Goal: Transaction & Acquisition: Purchase product/service

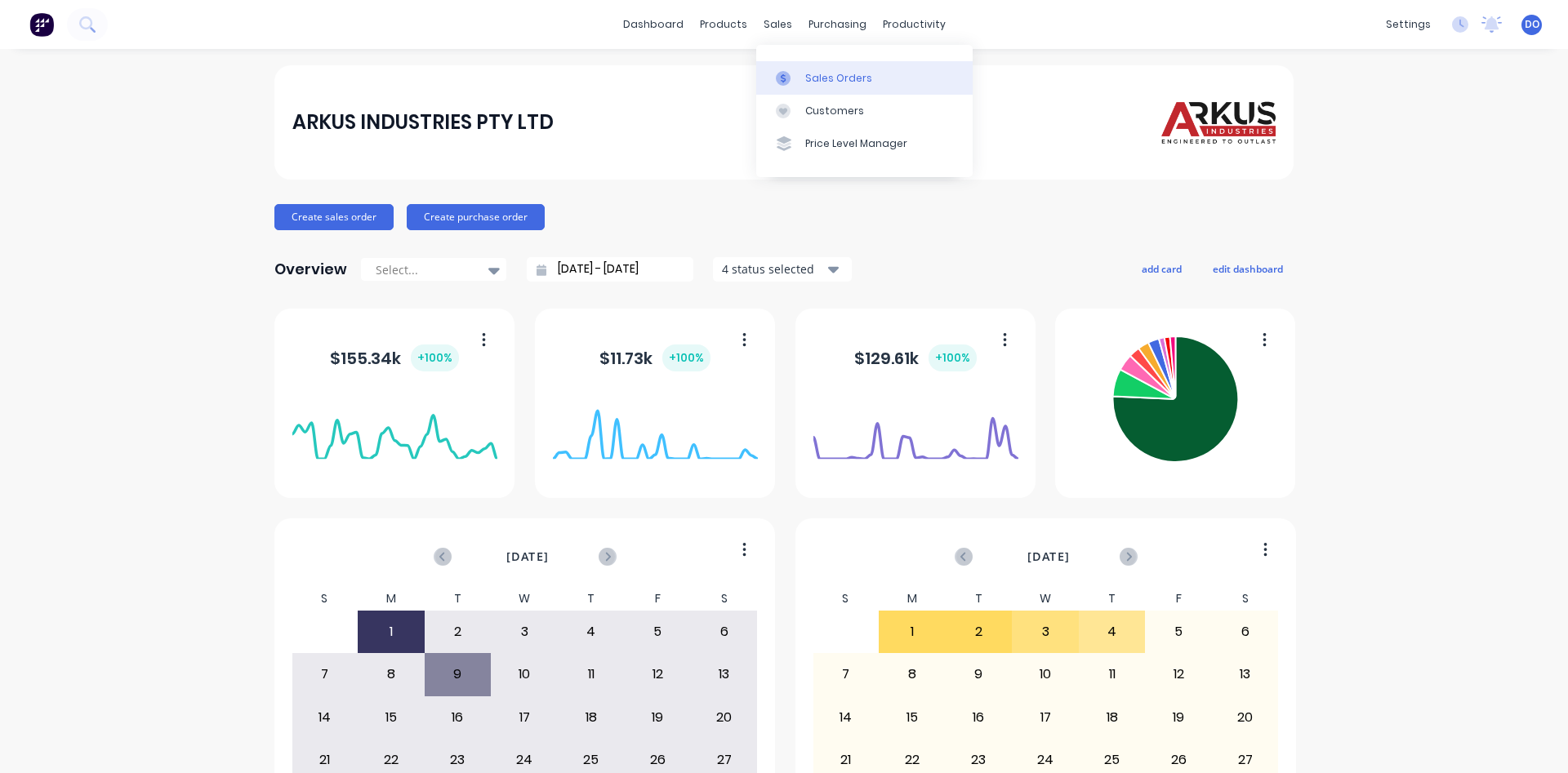
click at [828, 77] on div "Sales Orders" at bounding box center [839, 78] width 67 height 15
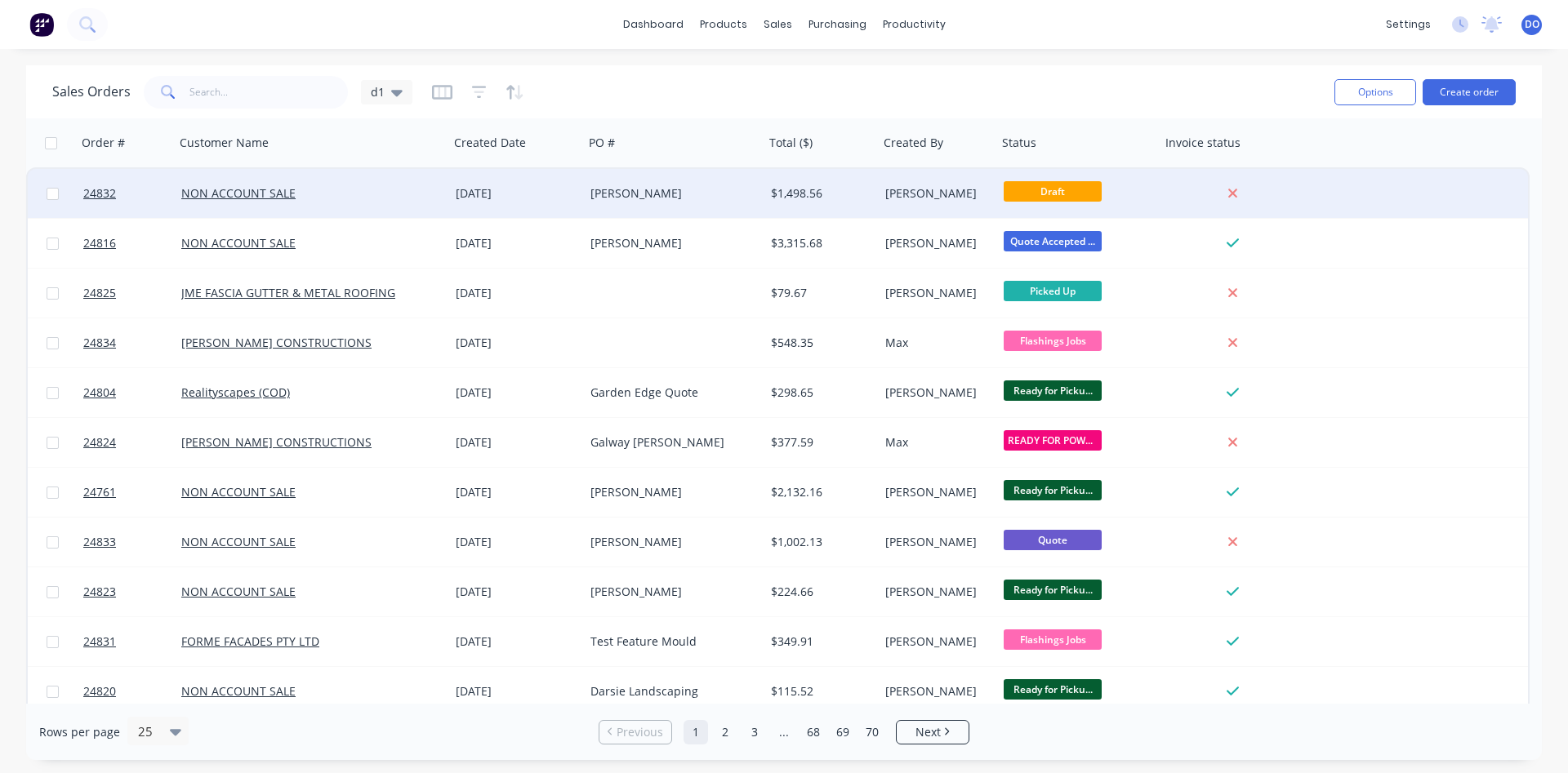
click at [668, 187] on div "[PERSON_NAME]" at bounding box center [669, 194] width 159 height 17
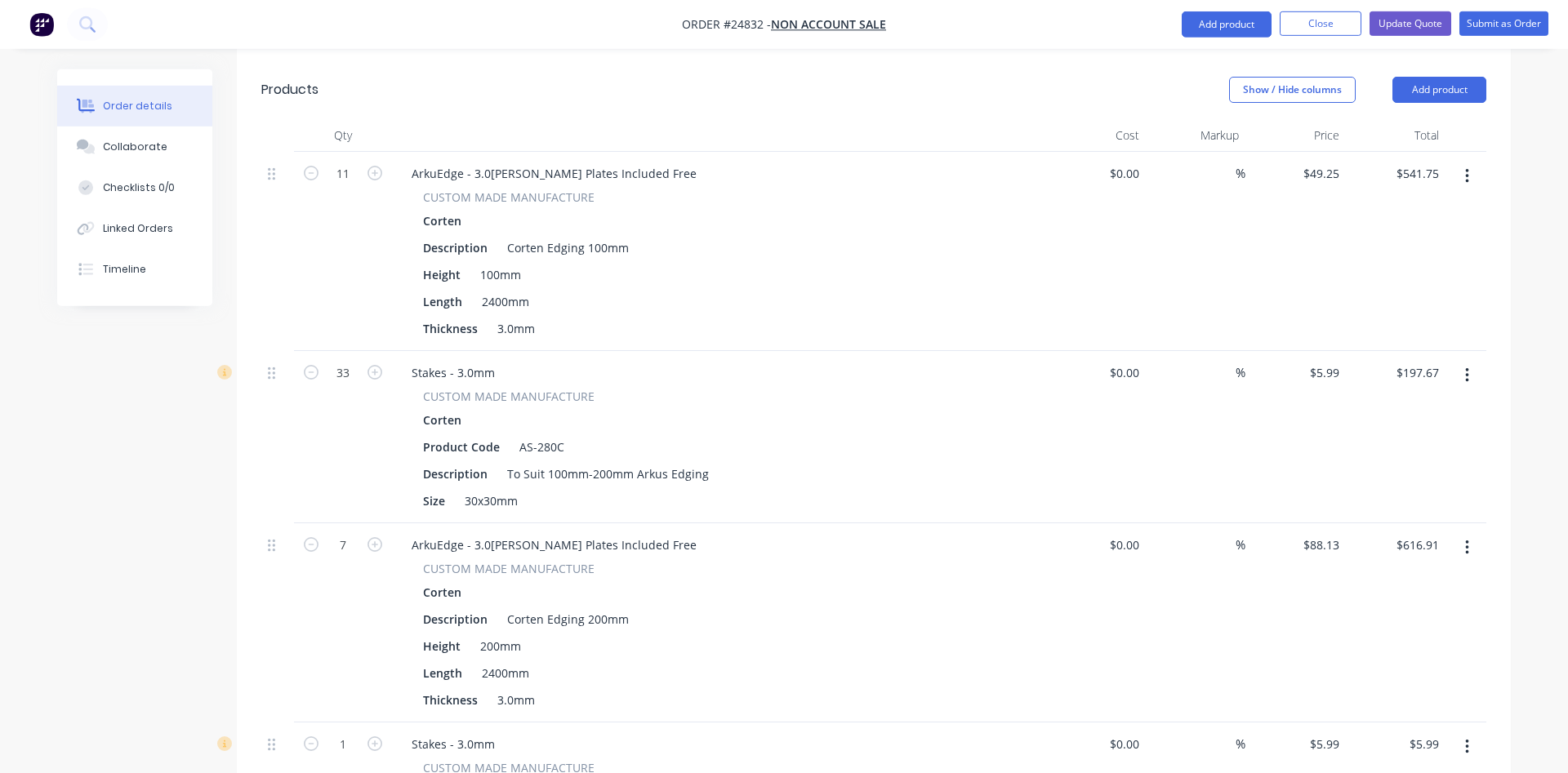
scroll to position [333, 0]
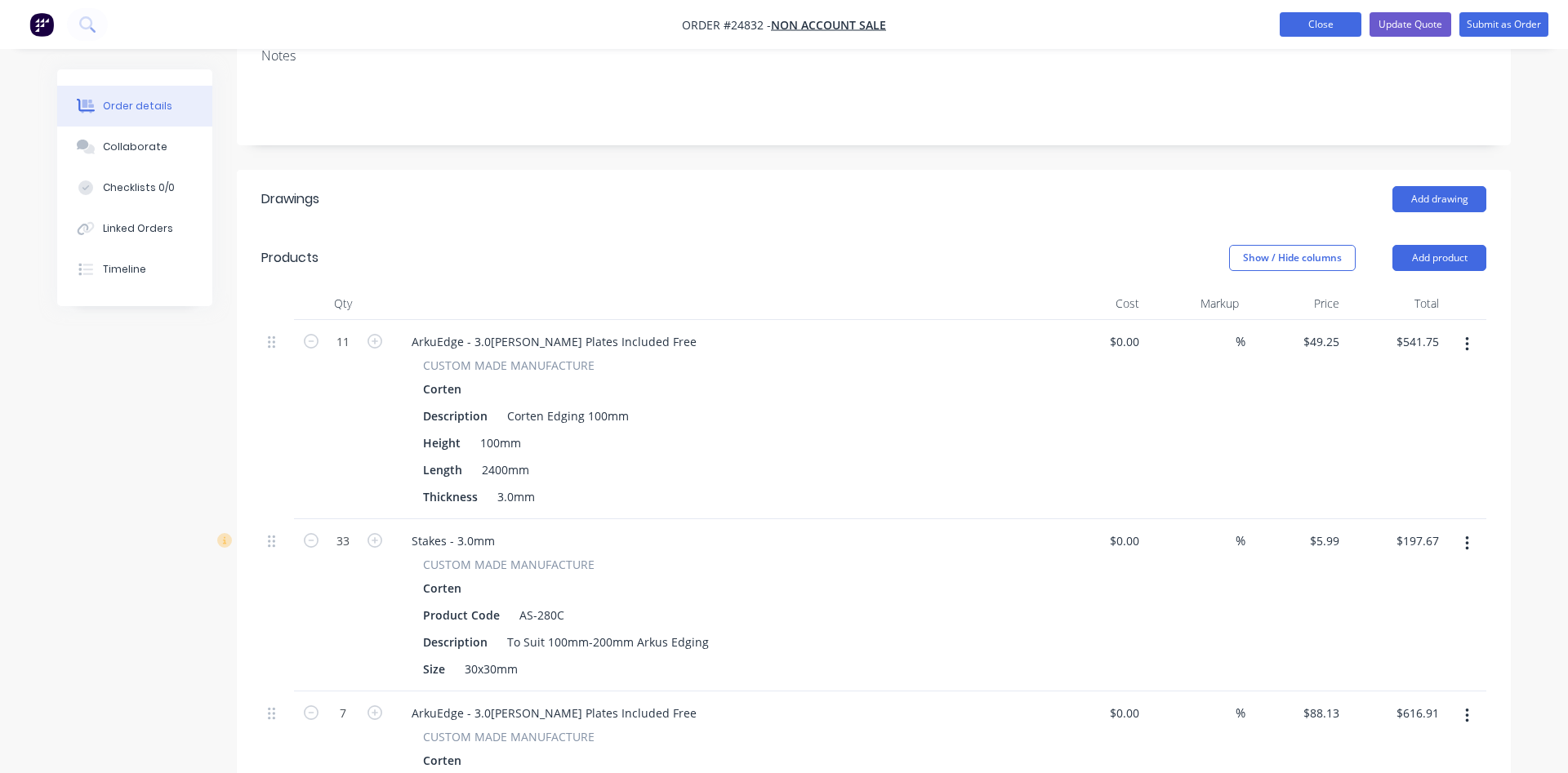
click at [1317, 28] on button "Close" at bounding box center [1320, 24] width 82 height 24
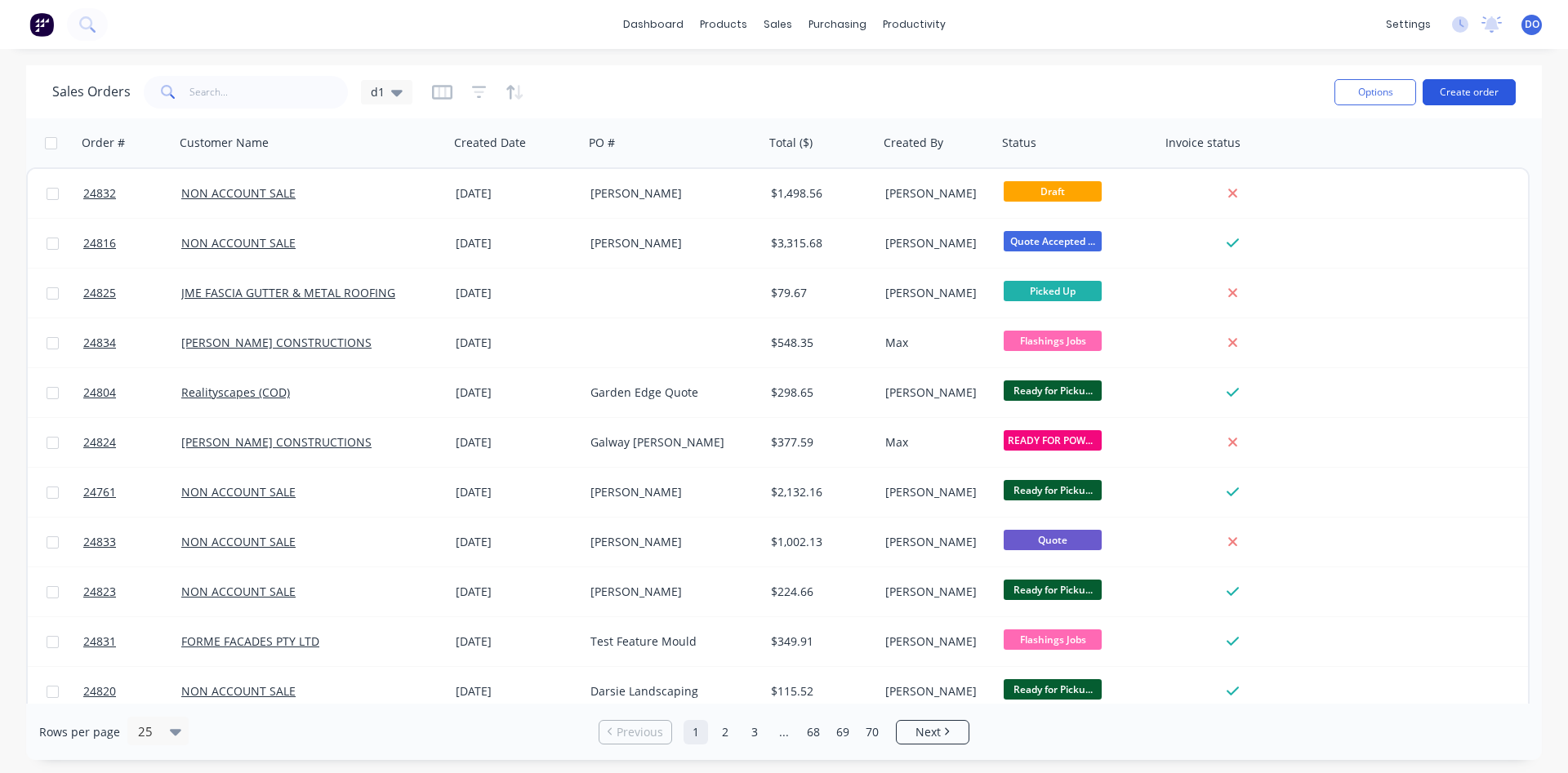
click at [1483, 89] on button "Create order" at bounding box center [1469, 92] width 93 height 26
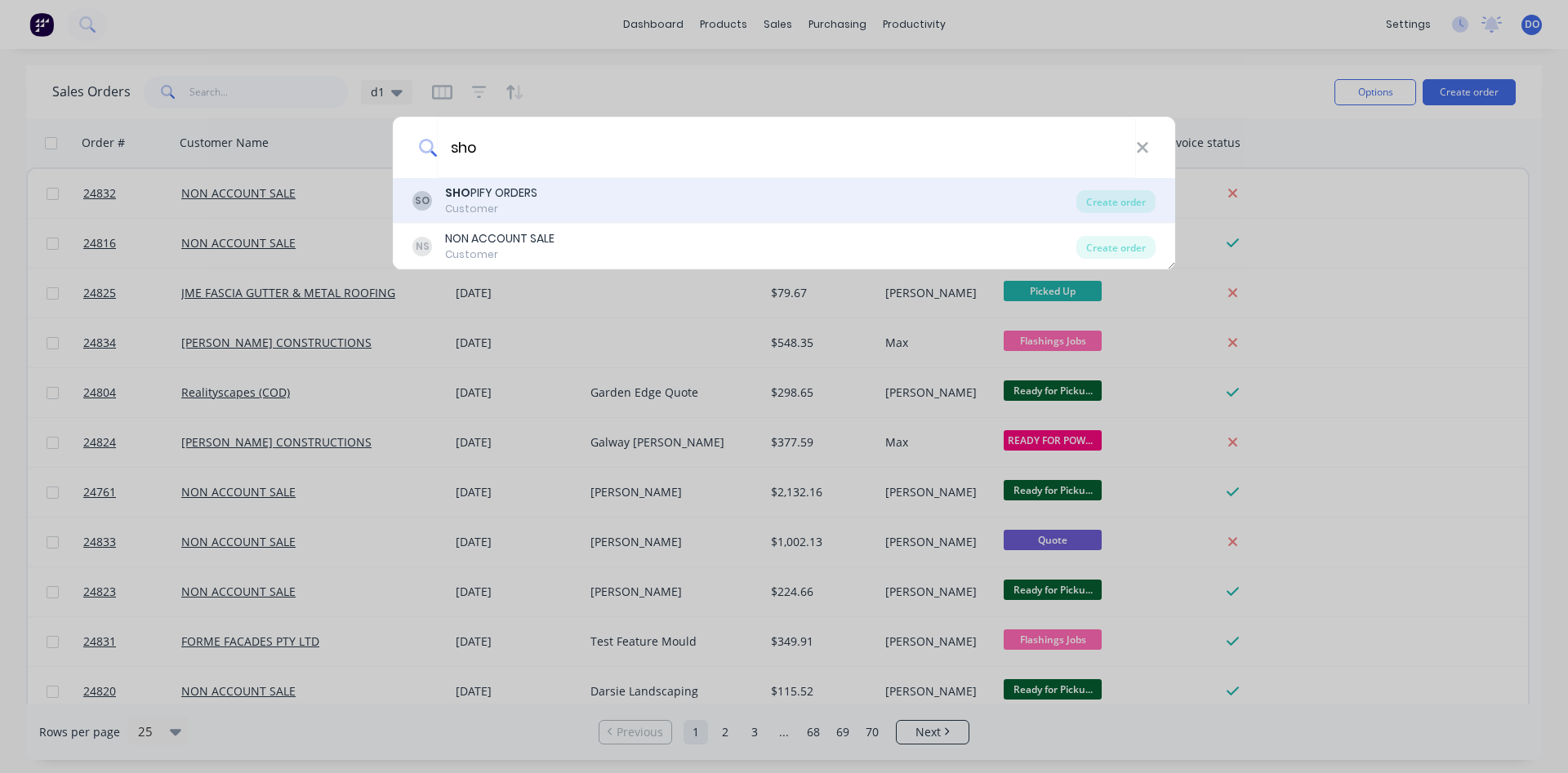
type input "sho"
click at [963, 194] on div "SO SHO PIFY ORDERS Customer" at bounding box center [744, 200] width 664 height 32
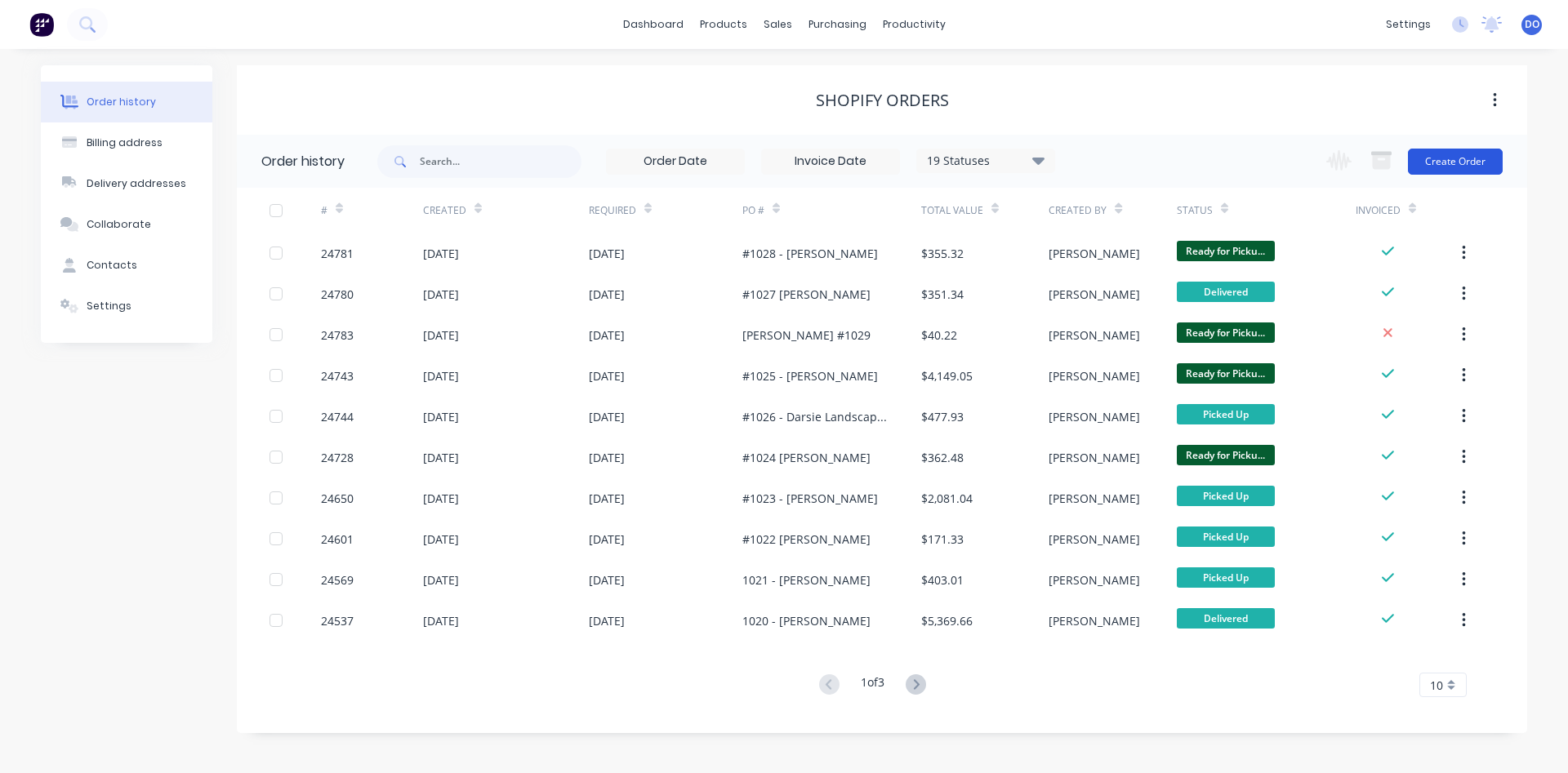
click at [1465, 160] on button "Create Order" at bounding box center [1455, 161] width 95 height 26
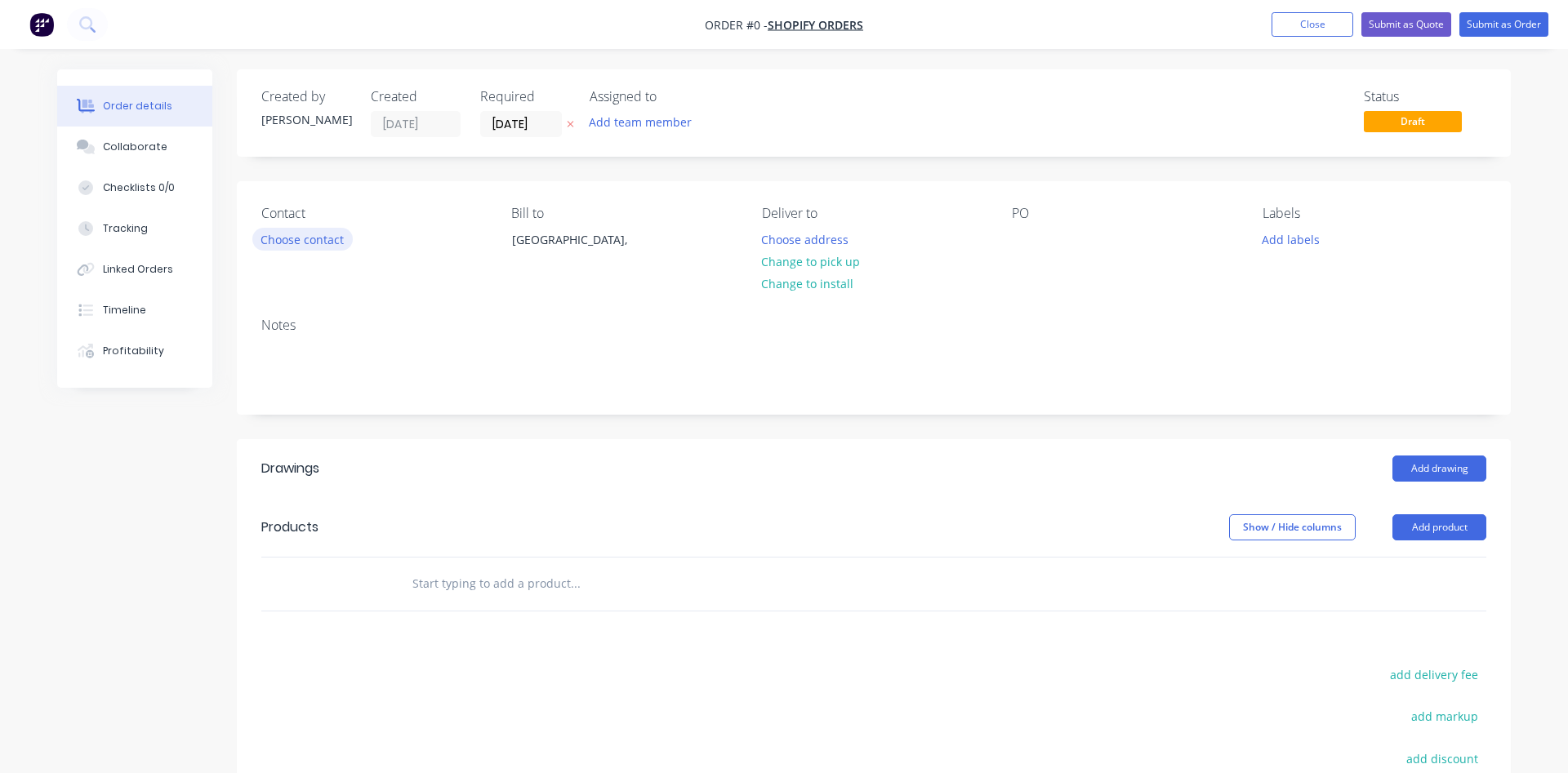
click at [333, 242] on button "Choose contact" at bounding box center [303, 239] width 101 height 22
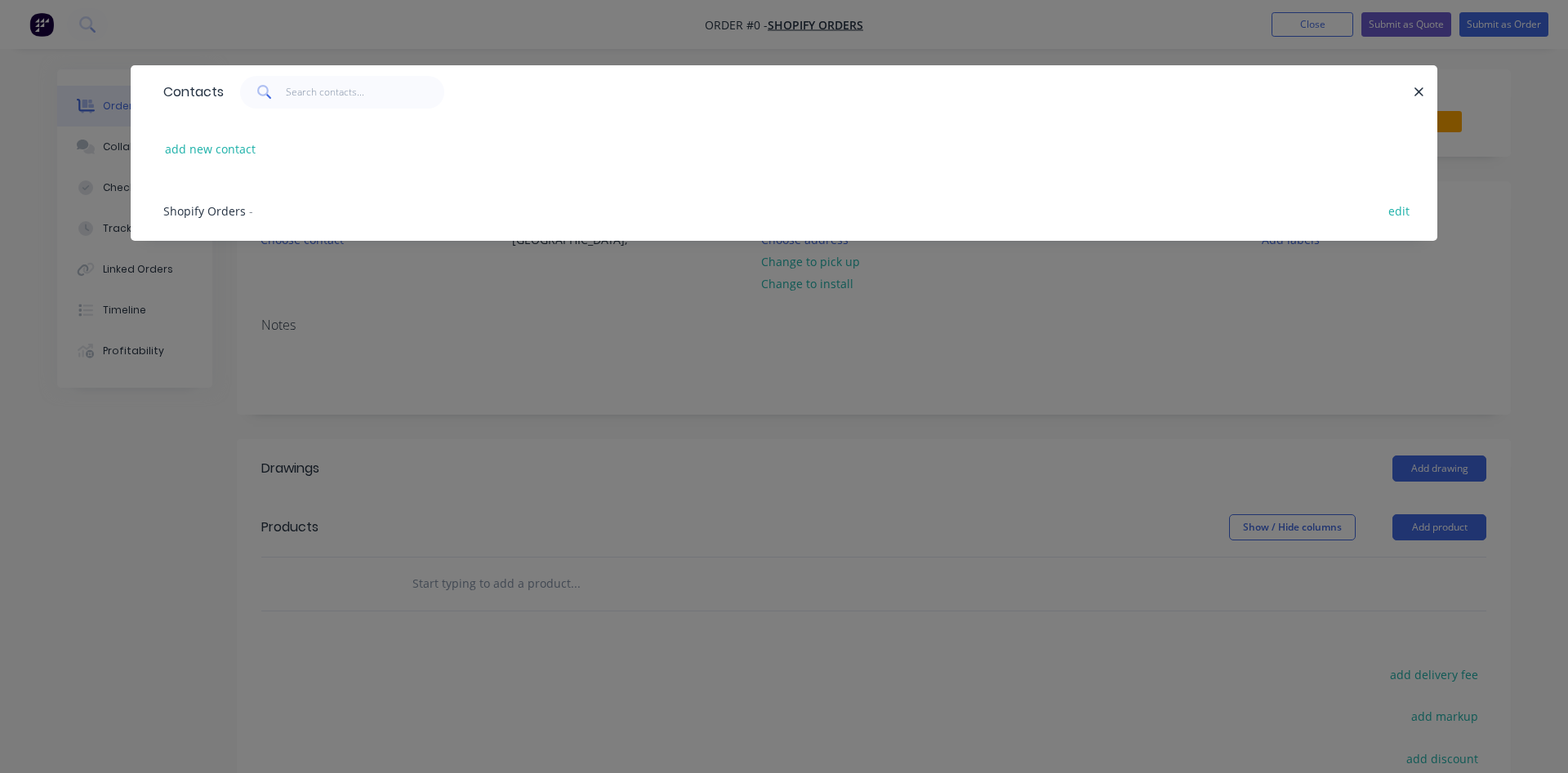
click at [231, 212] on span "Shopify Orders" at bounding box center [204, 211] width 82 height 16
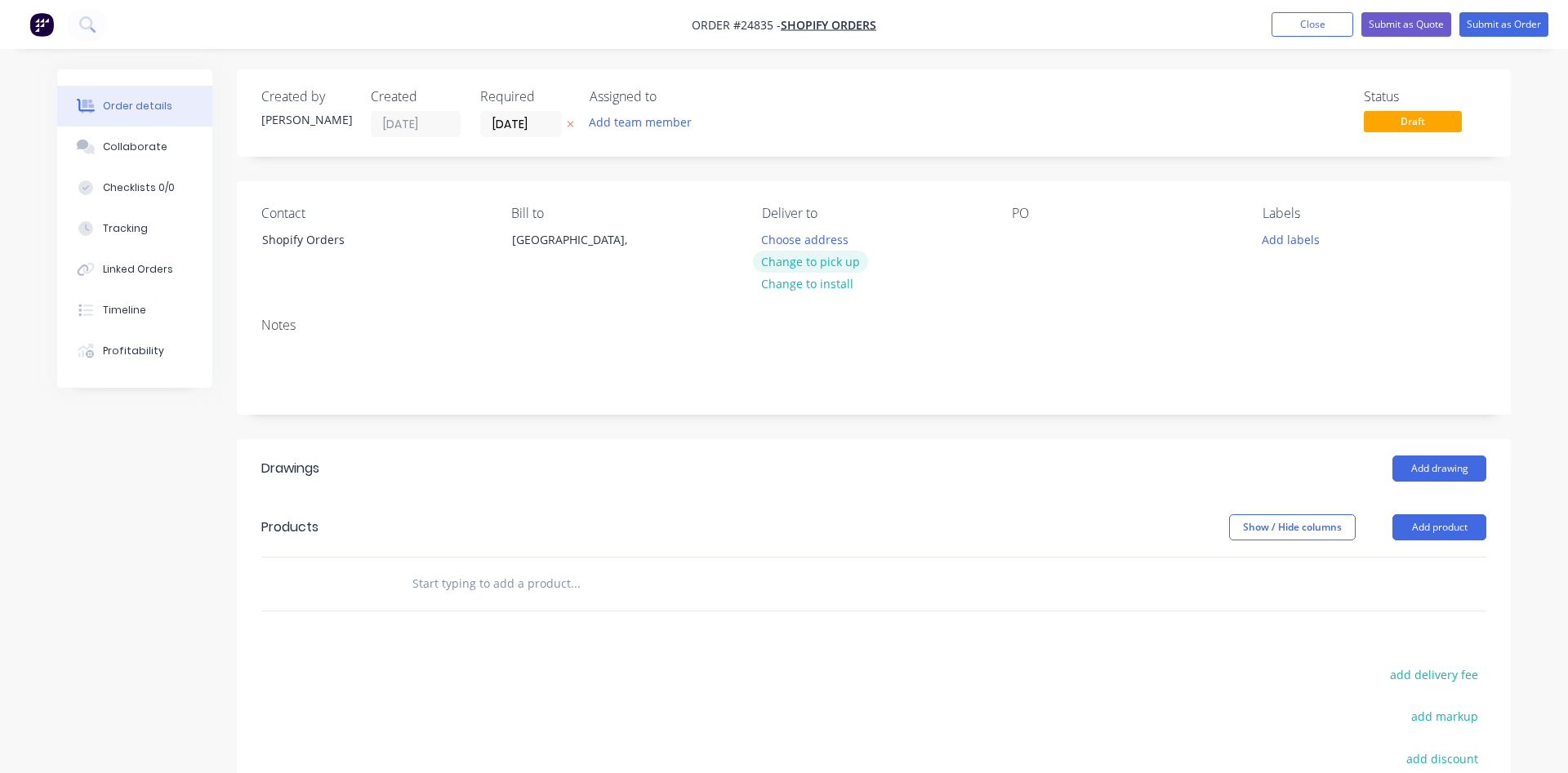
click at [828, 264] on button "Change to pick up" at bounding box center [811, 262] width 116 height 22
click at [1028, 238] on div at bounding box center [1025, 239] width 26 height 23
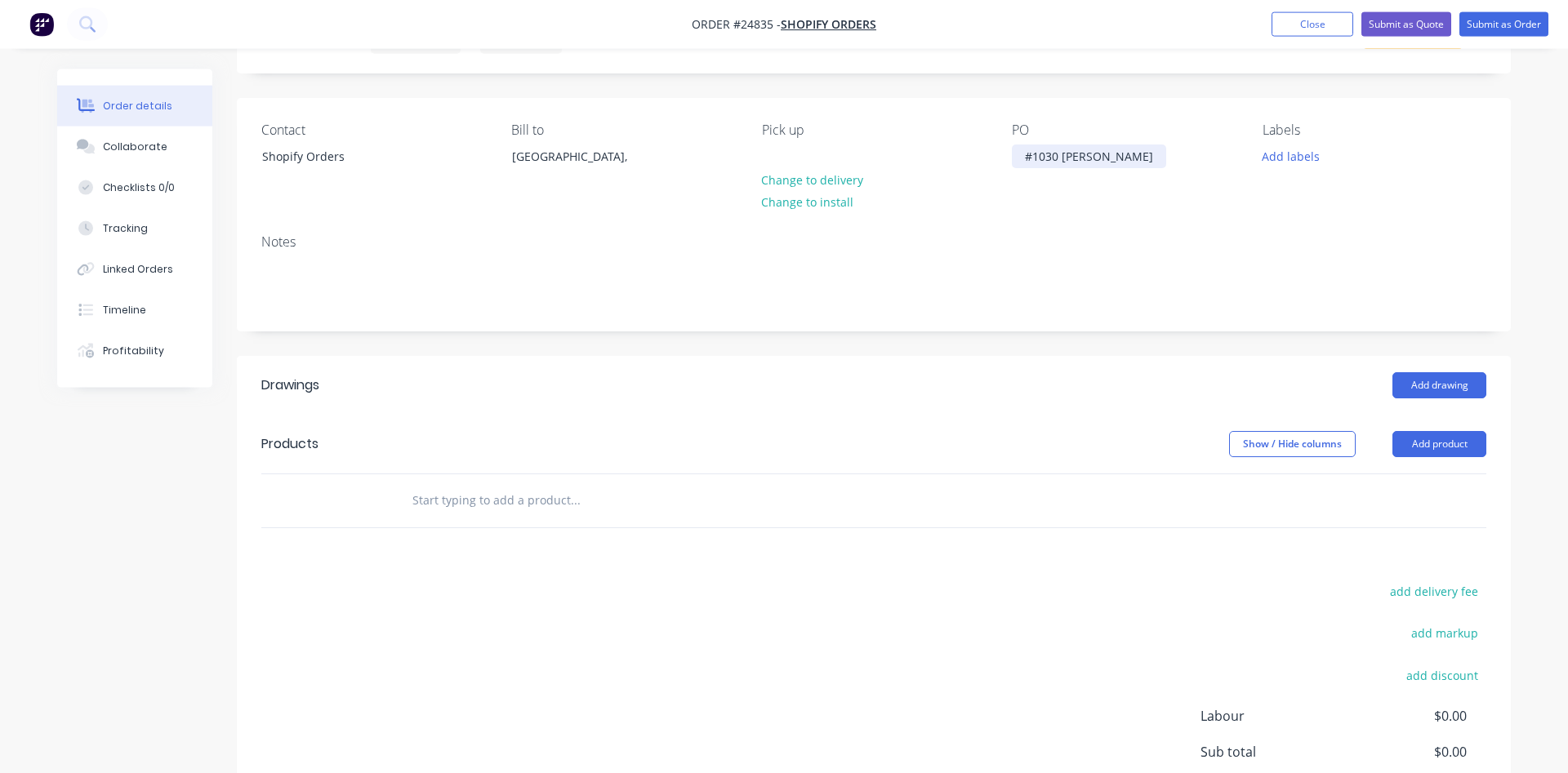
scroll to position [167, 0]
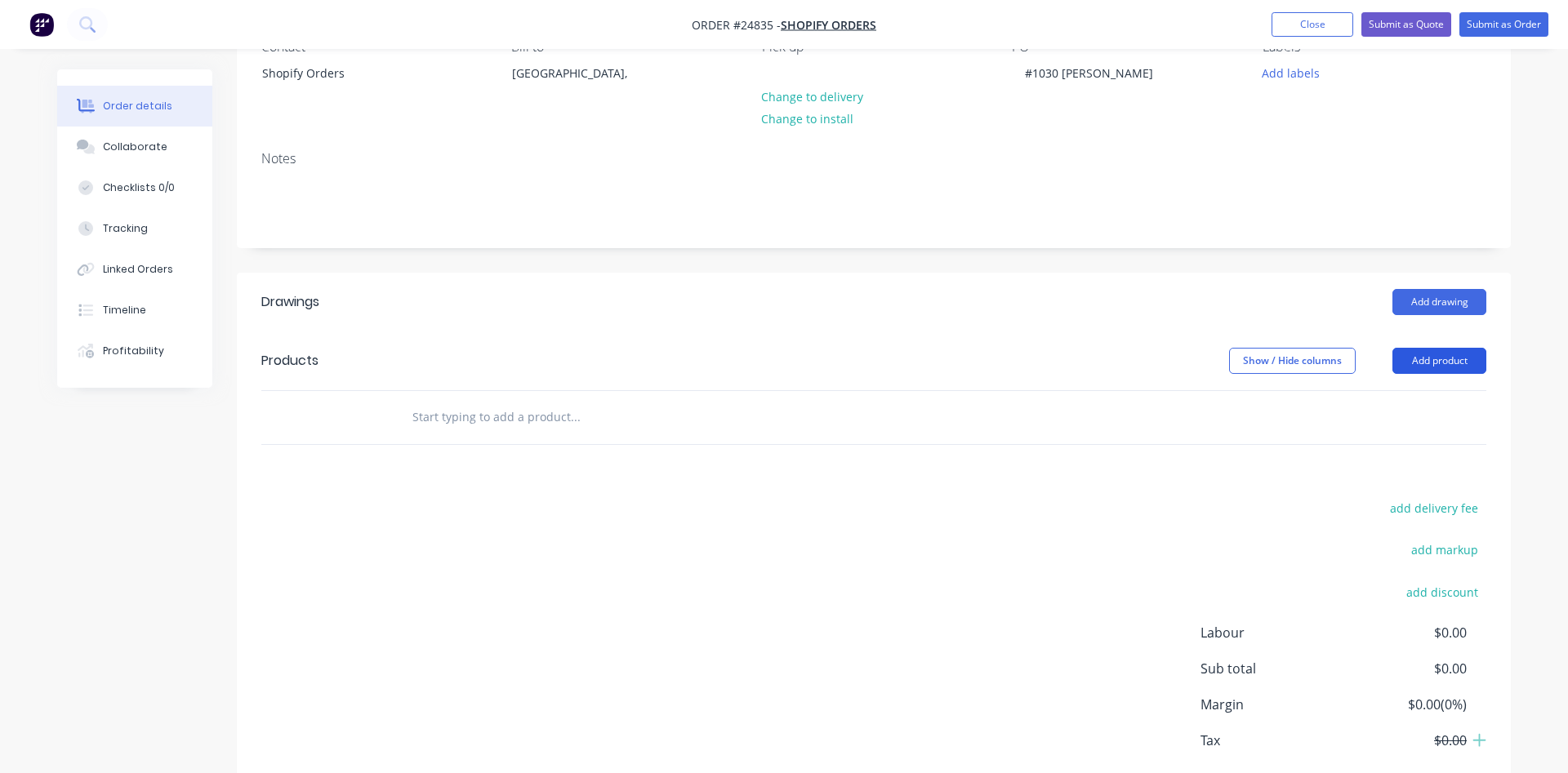
click at [1442, 349] on button "Add product" at bounding box center [1438, 361] width 94 height 26
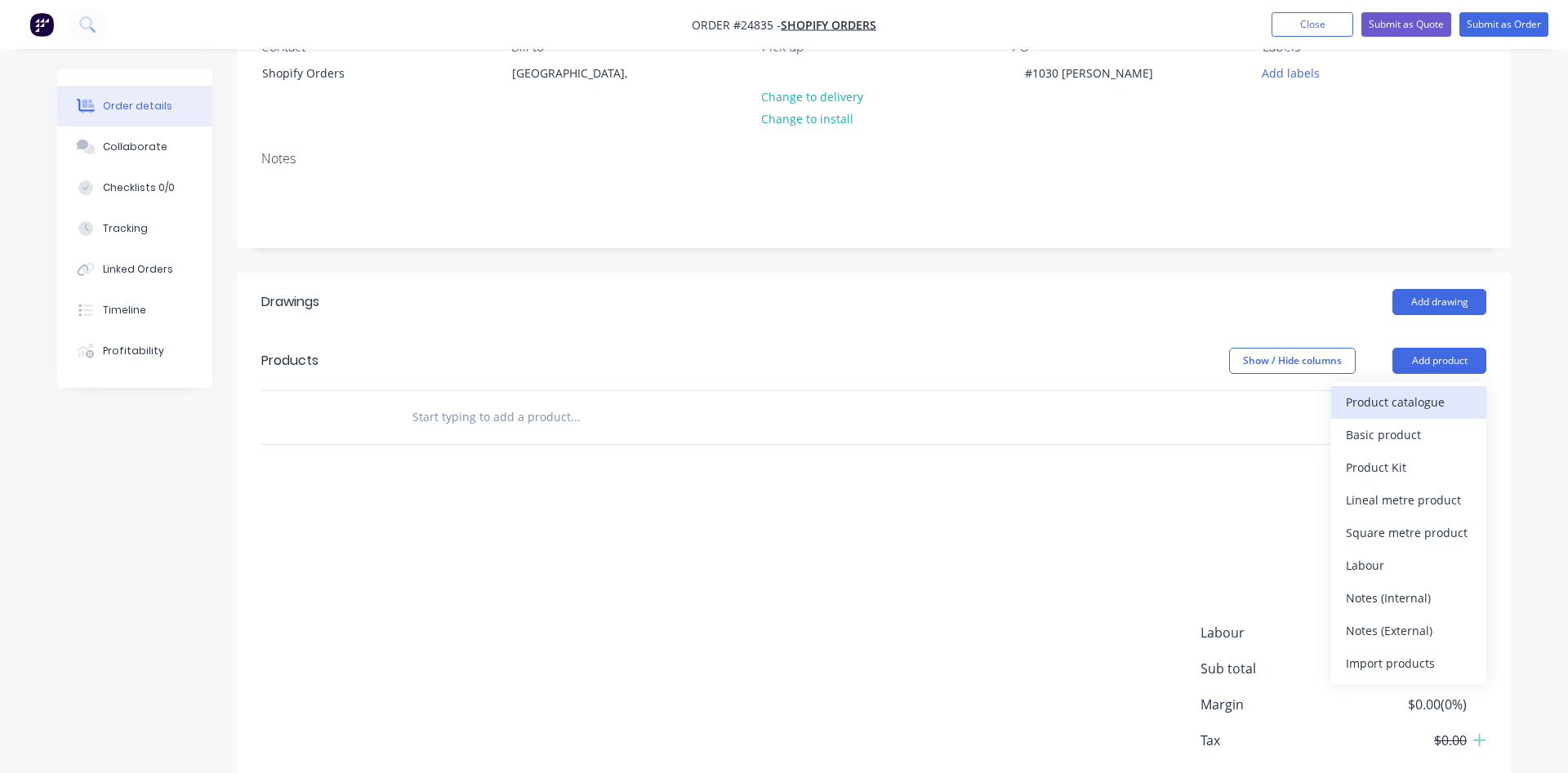
click at [1411, 392] on div "Product catalogue" at bounding box center [1408, 402] width 126 height 23
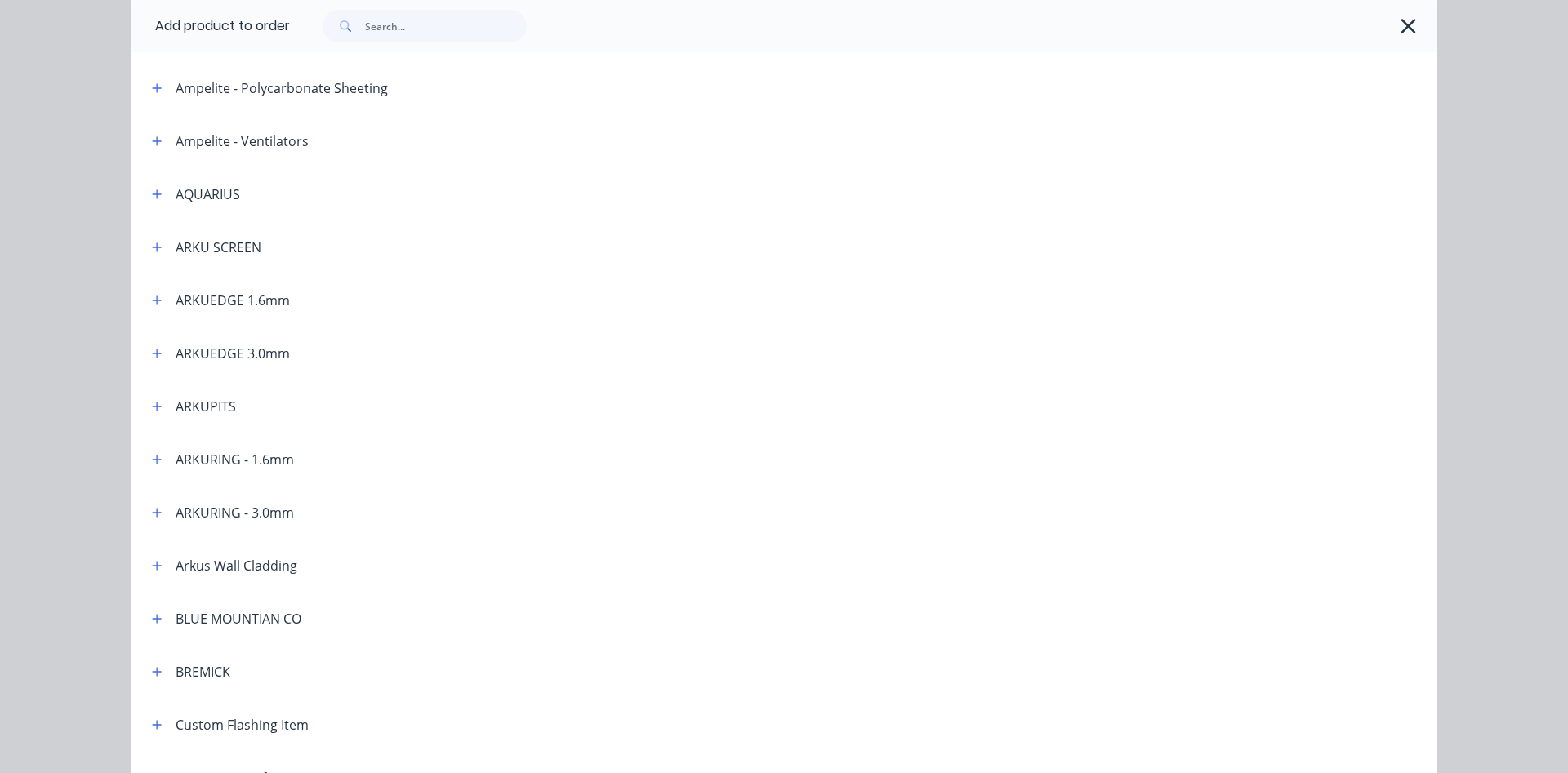
scroll to position [280, 0]
click at [158, 507] on icon "button" at bounding box center [157, 510] width 10 height 11
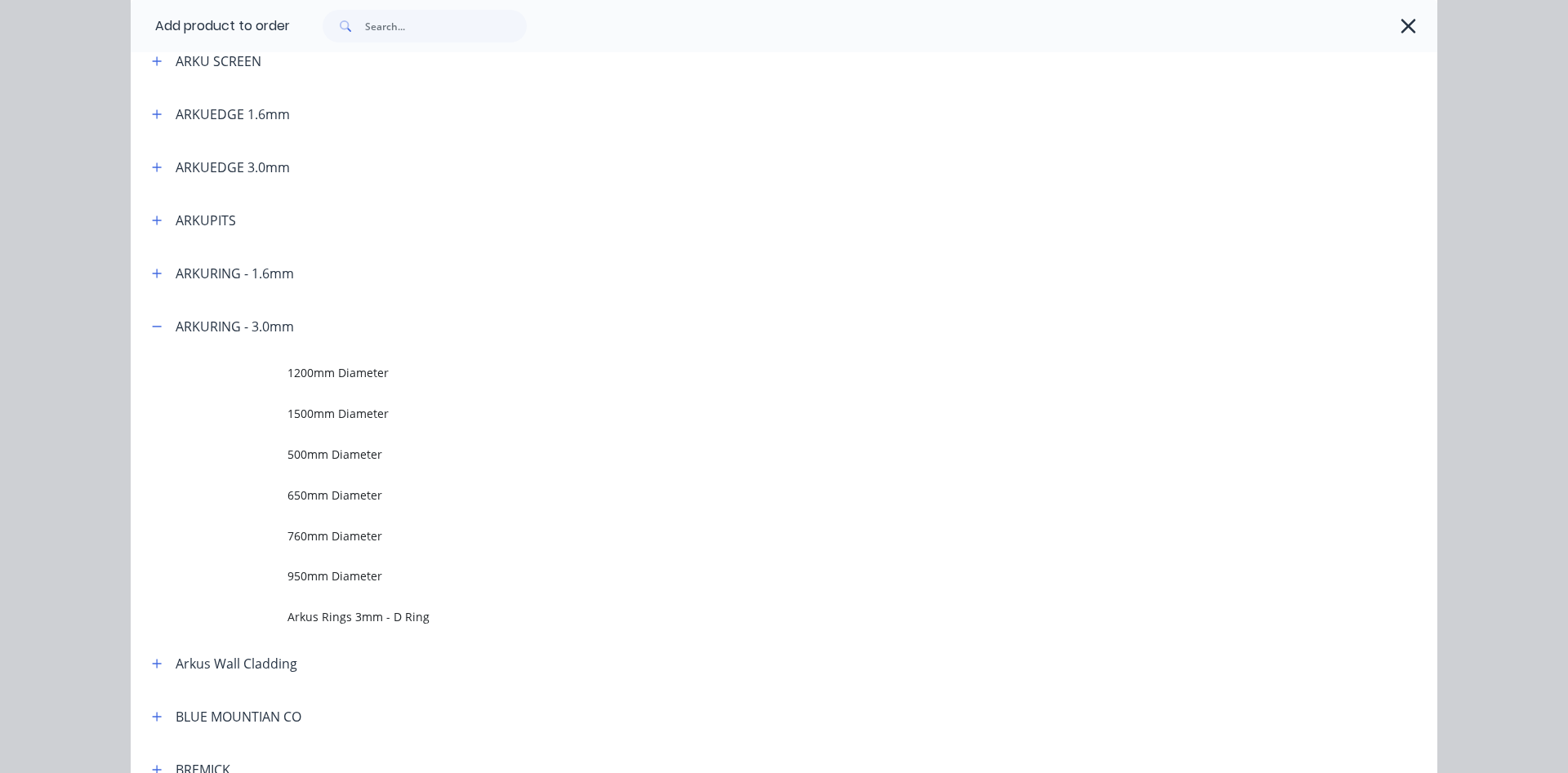
scroll to position [465, 0]
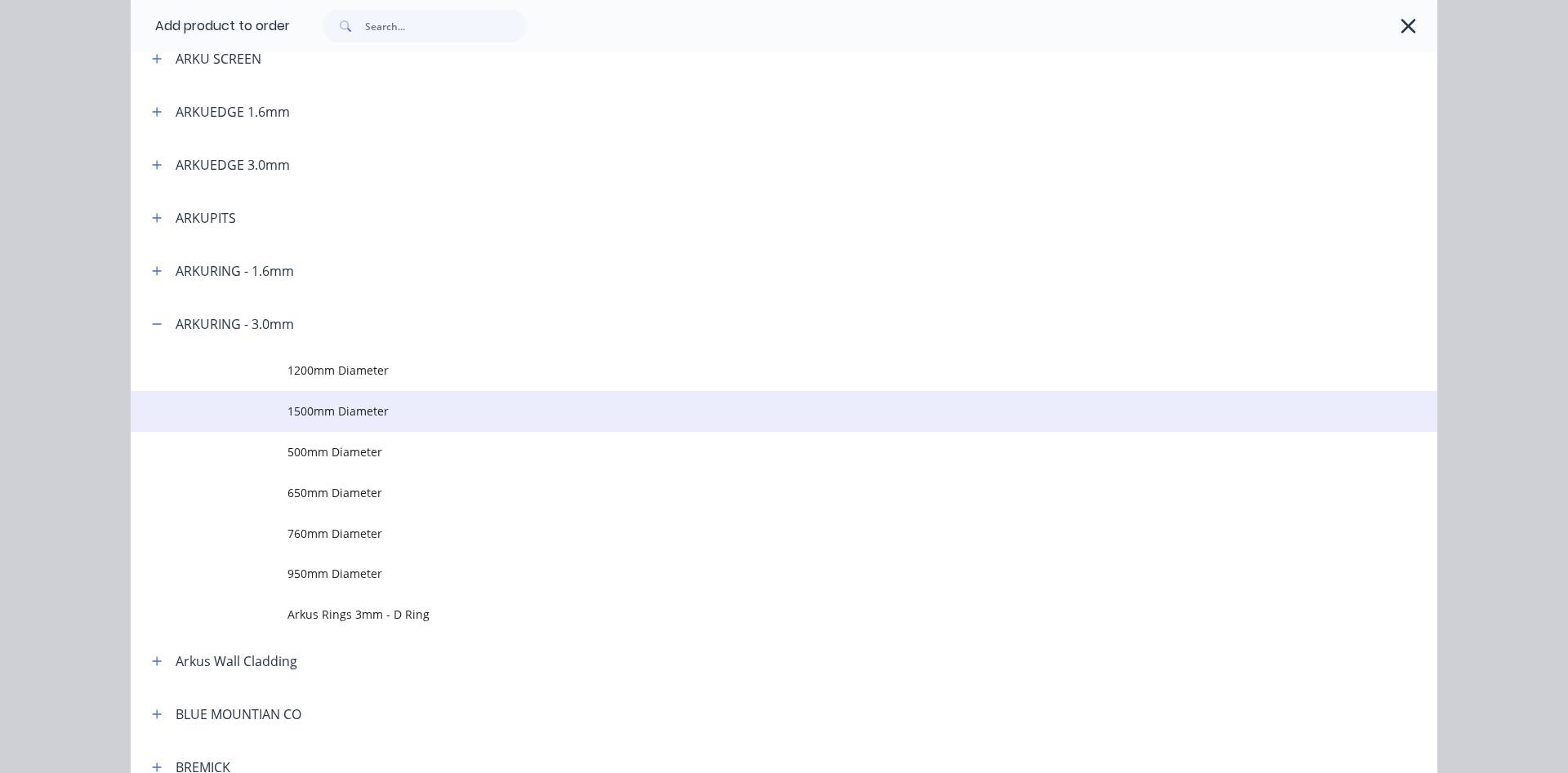
click at [357, 407] on span "1500mm Diameter" at bounding box center [747, 411] width 919 height 17
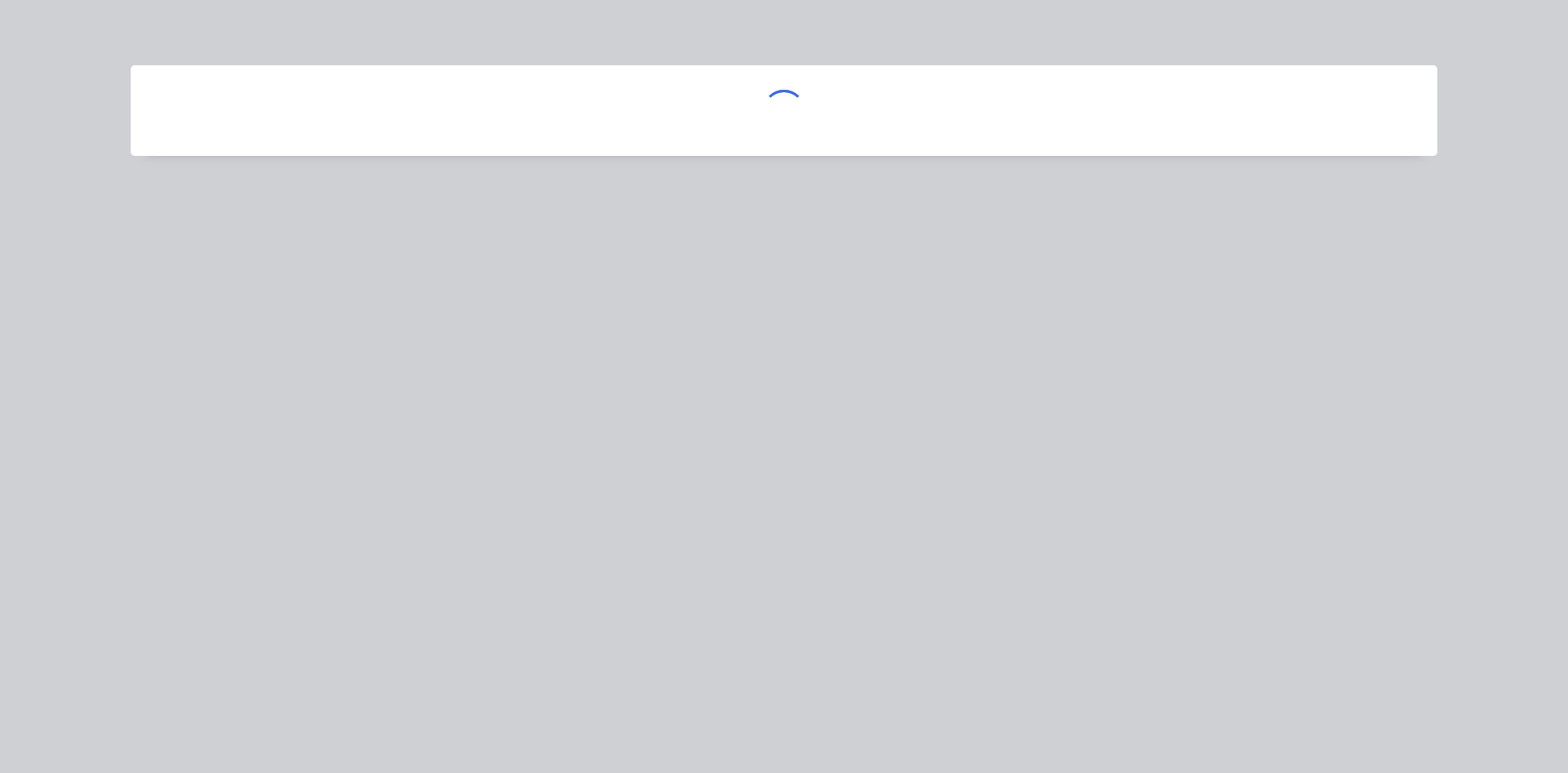
scroll to position [0, 0]
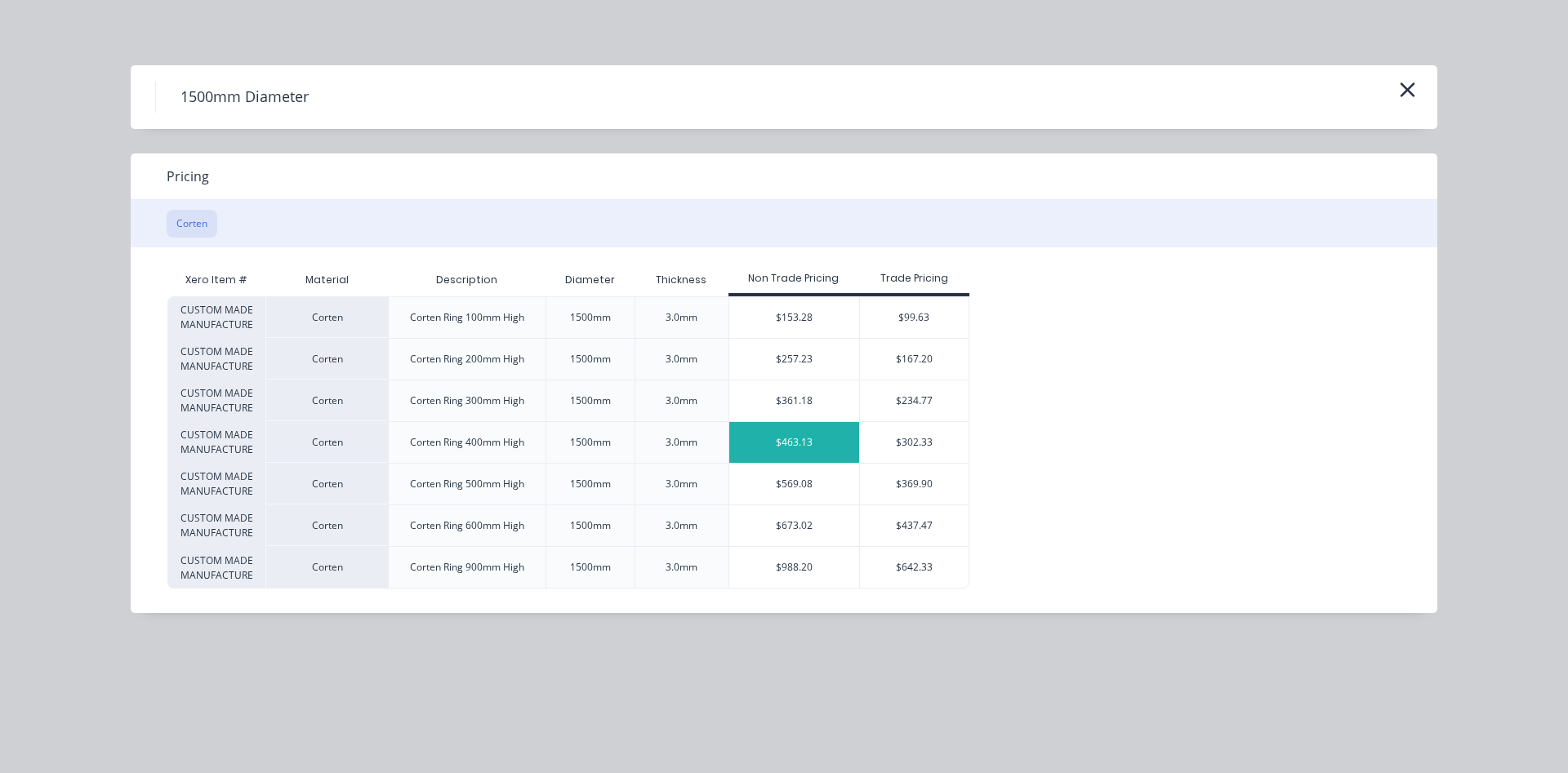
click at [786, 448] on div "$463.13" at bounding box center [794, 443] width 131 height 41
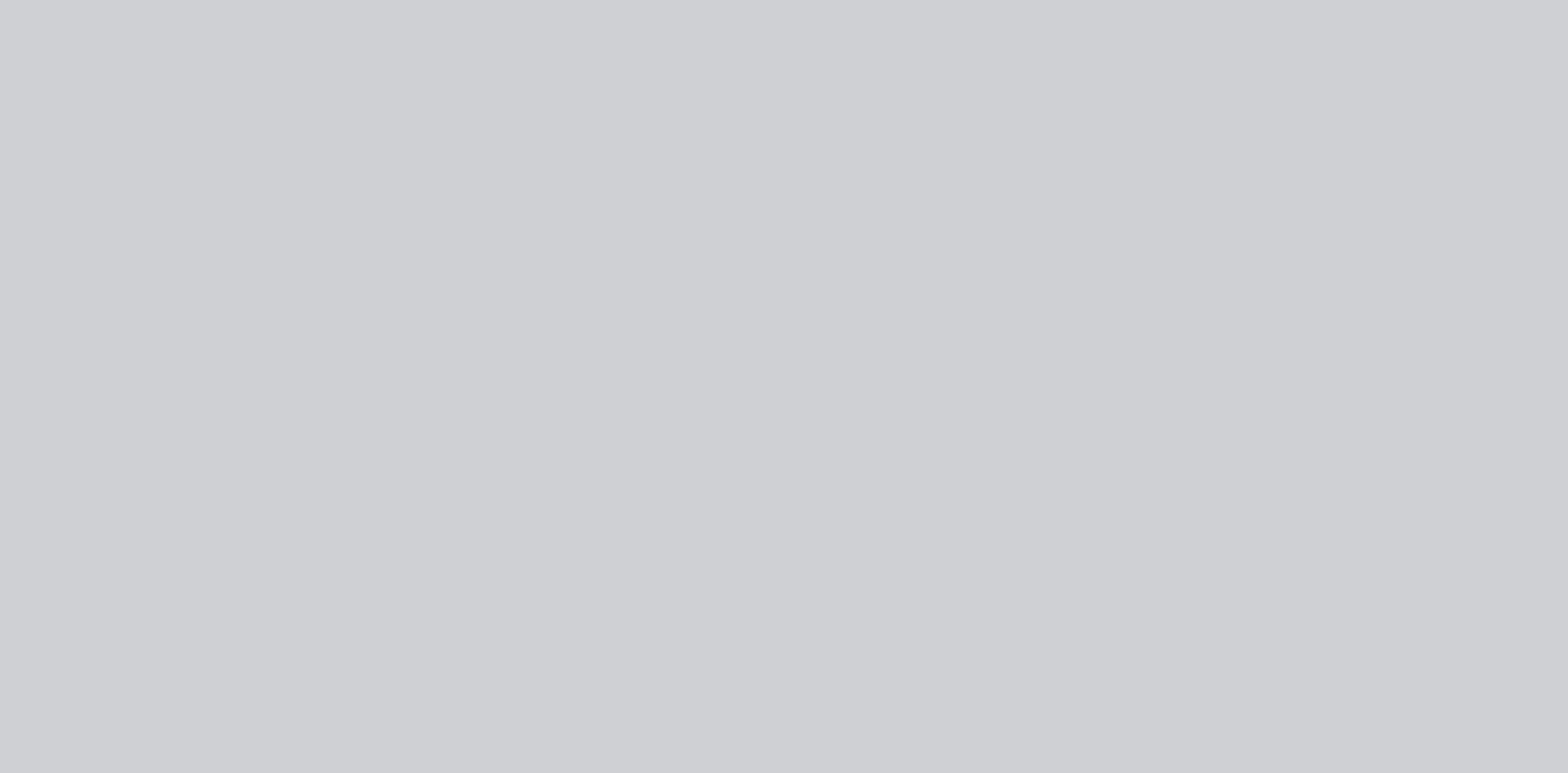
type input "$463.13"
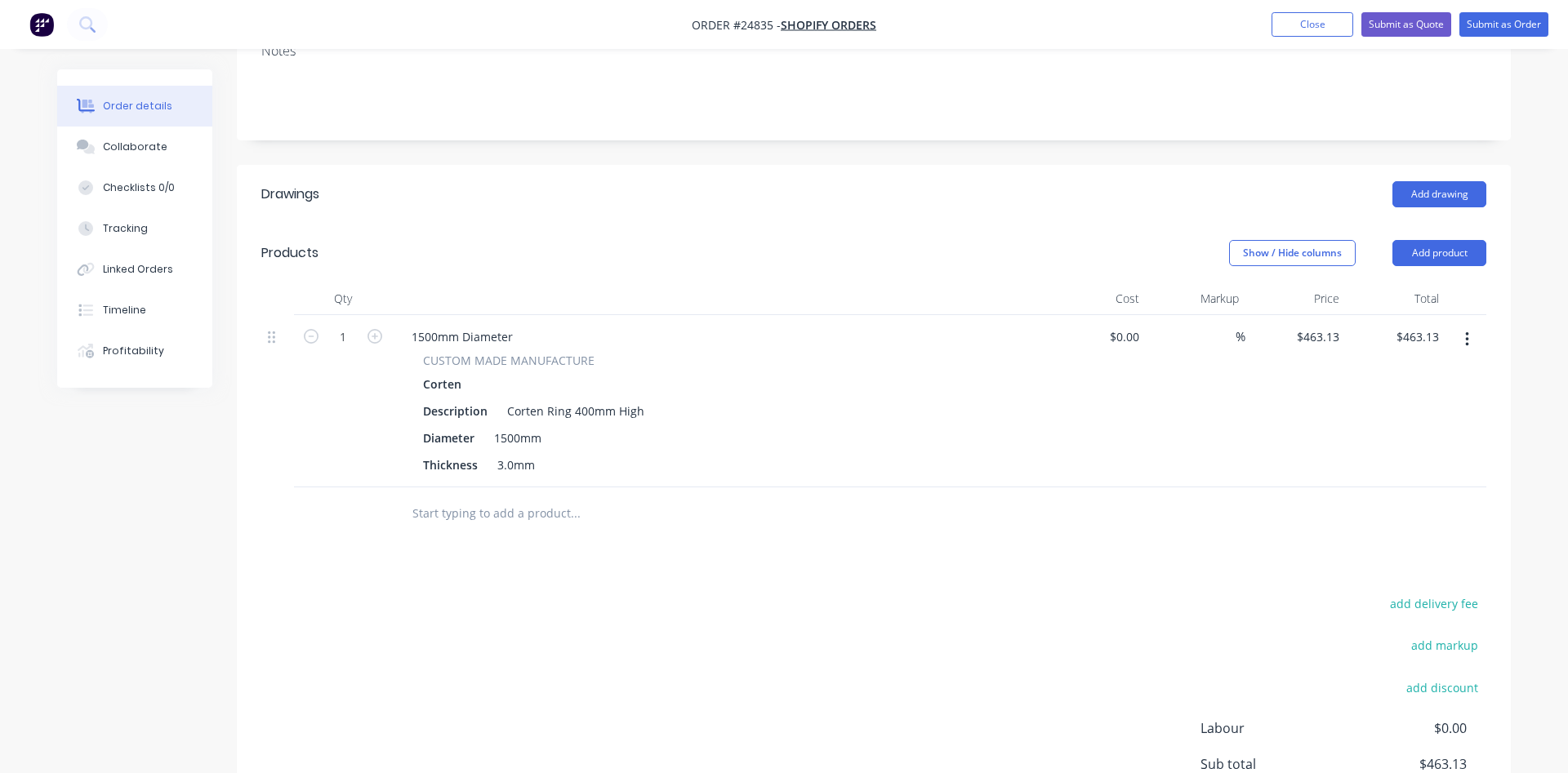
scroll to position [417, 0]
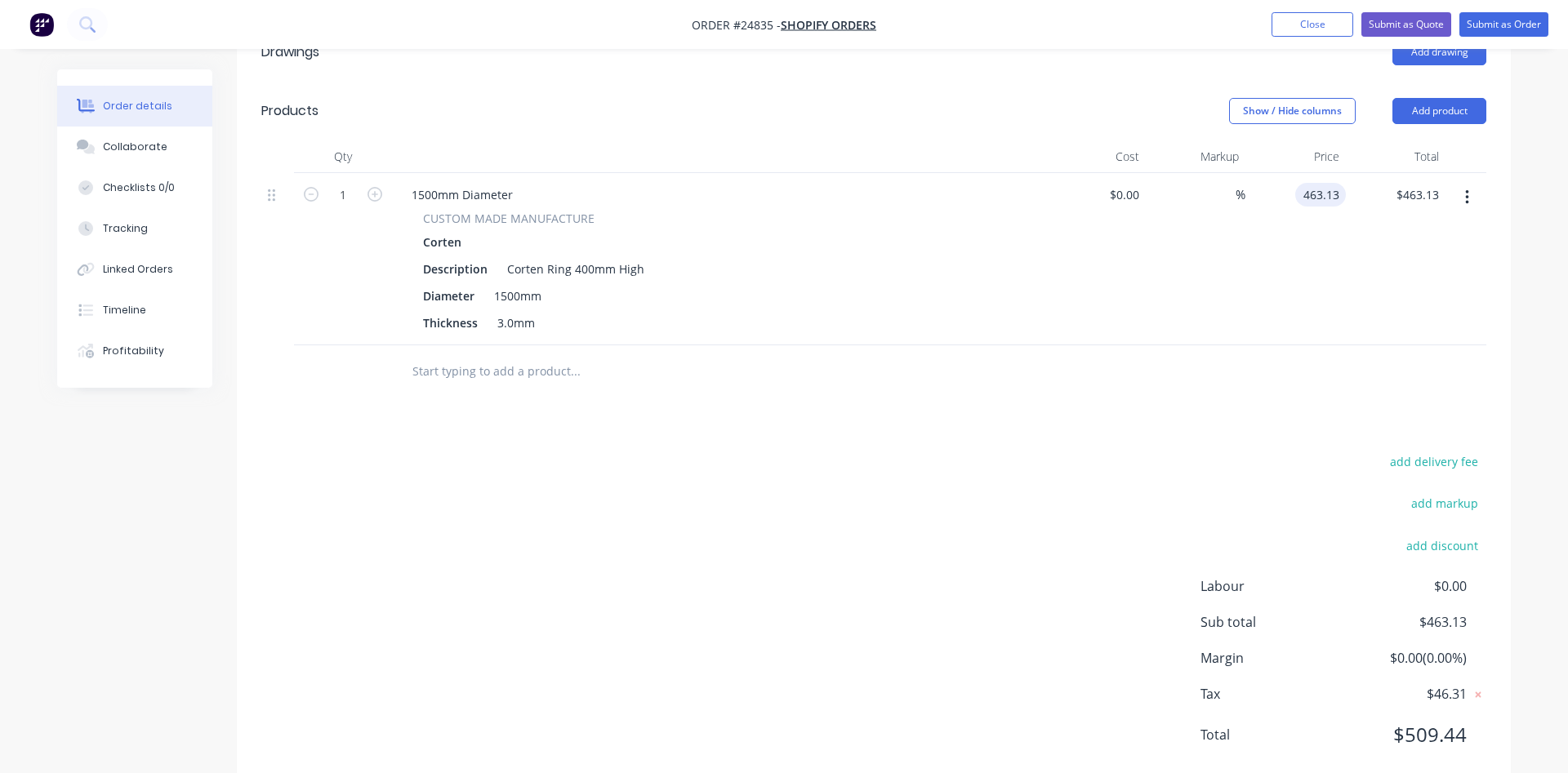
click at [1321, 195] on input "463.13" at bounding box center [1323, 194] width 44 height 23
click at [1323, 197] on input "463.13" at bounding box center [1323, 194] width 44 height 23
type input "$465.13"
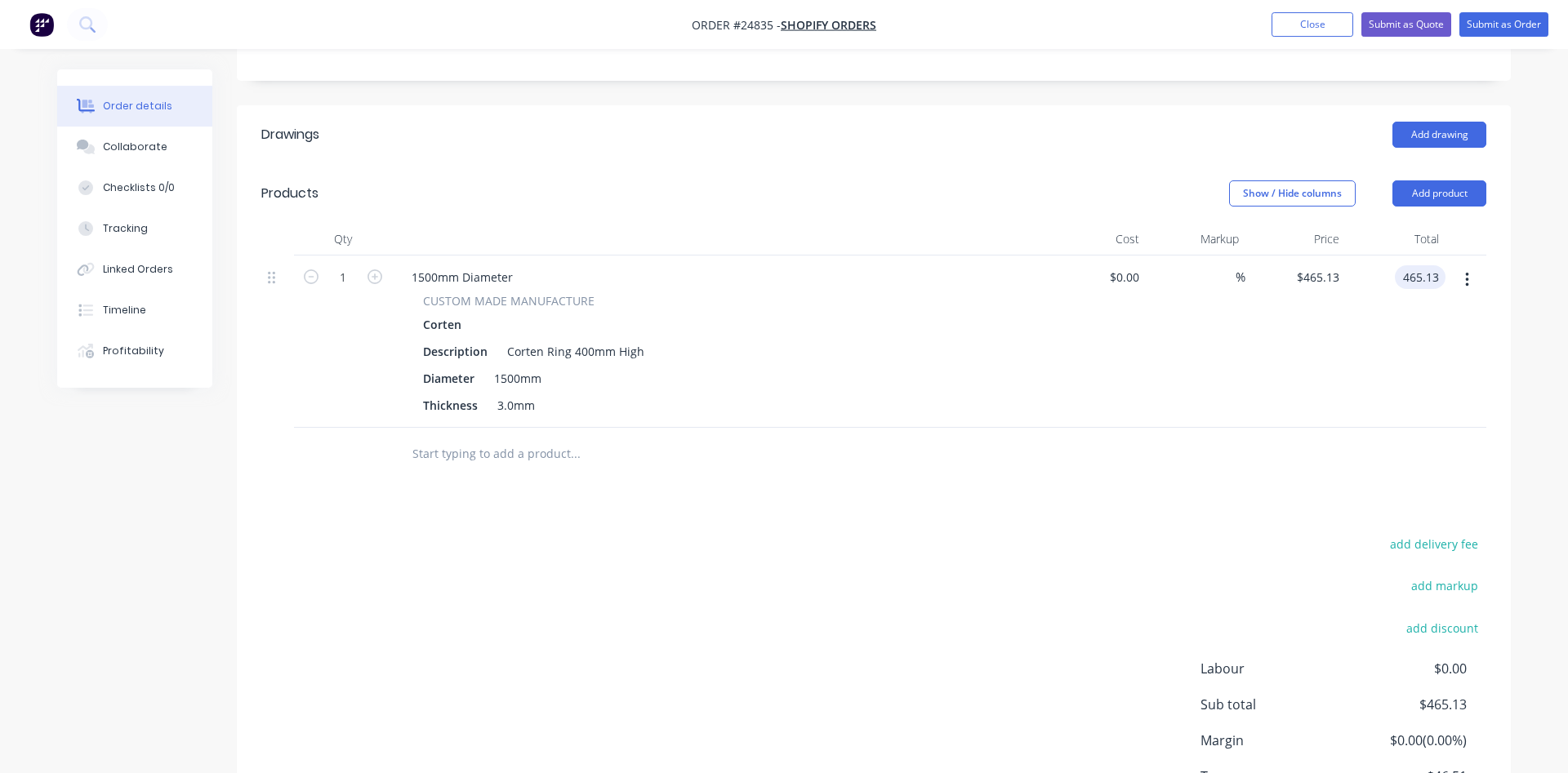
scroll to position [333, 0]
type input "$465.13"
click at [1436, 190] on button "Add product" at bounding box center [1438, 194] width 94 height 26
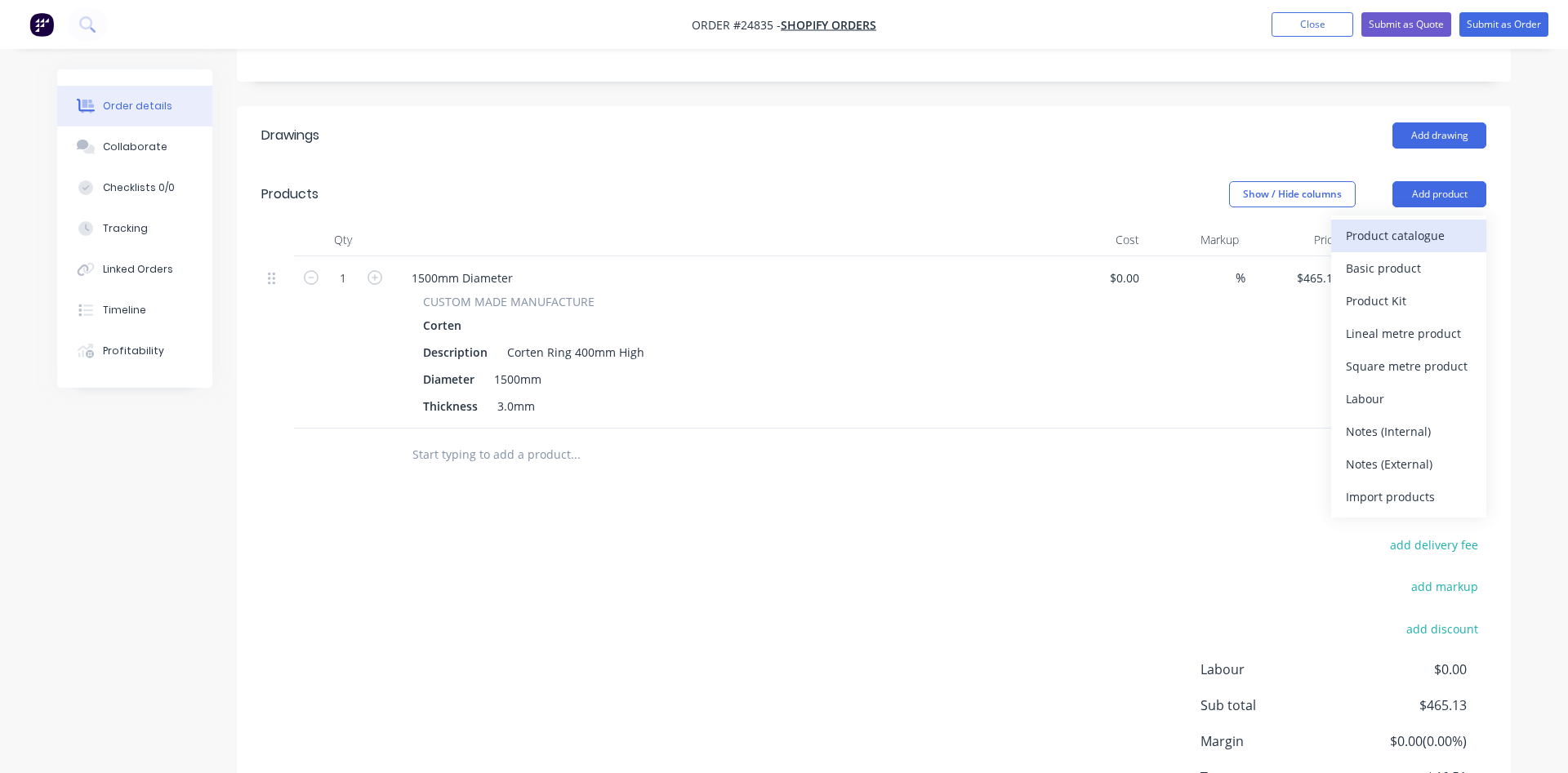
click at [1400, 233] on div "Product catalogue" at bounding box center [1408, 235] width 126 height 23
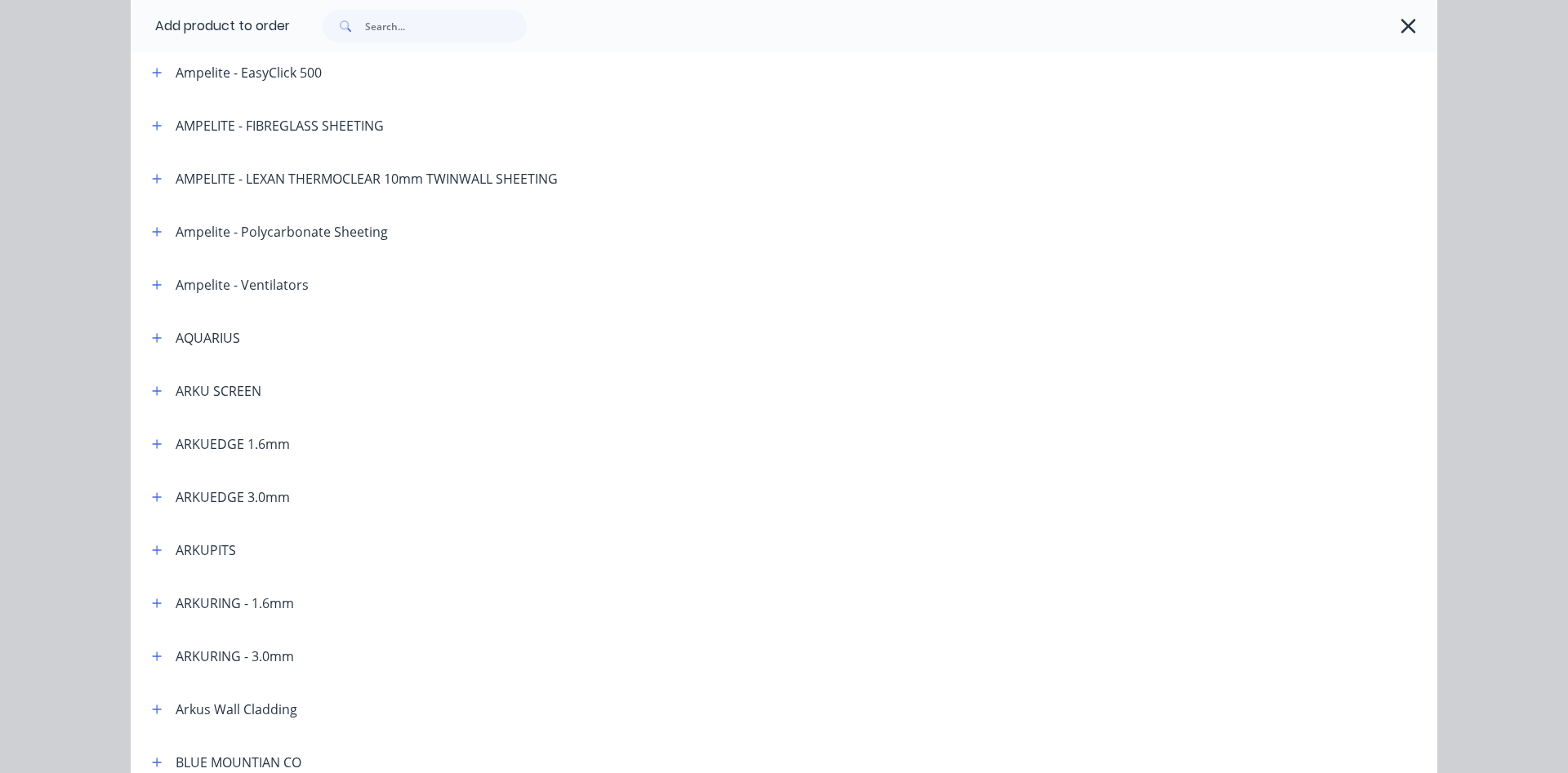
scroll to position [186, 0]
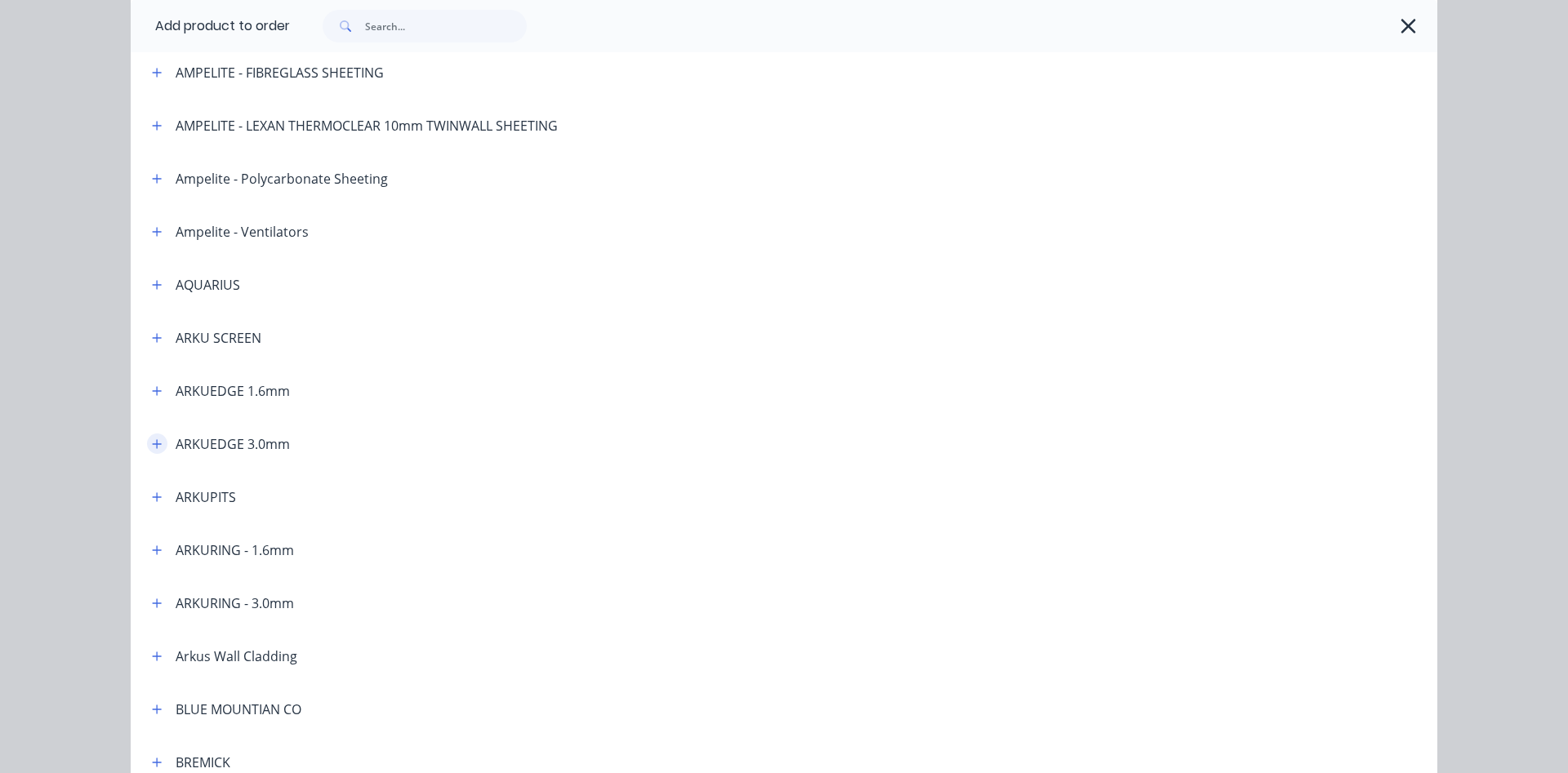
click at [155, 446] on icon "button" at bounding box center [157, 444] width 10 height 11
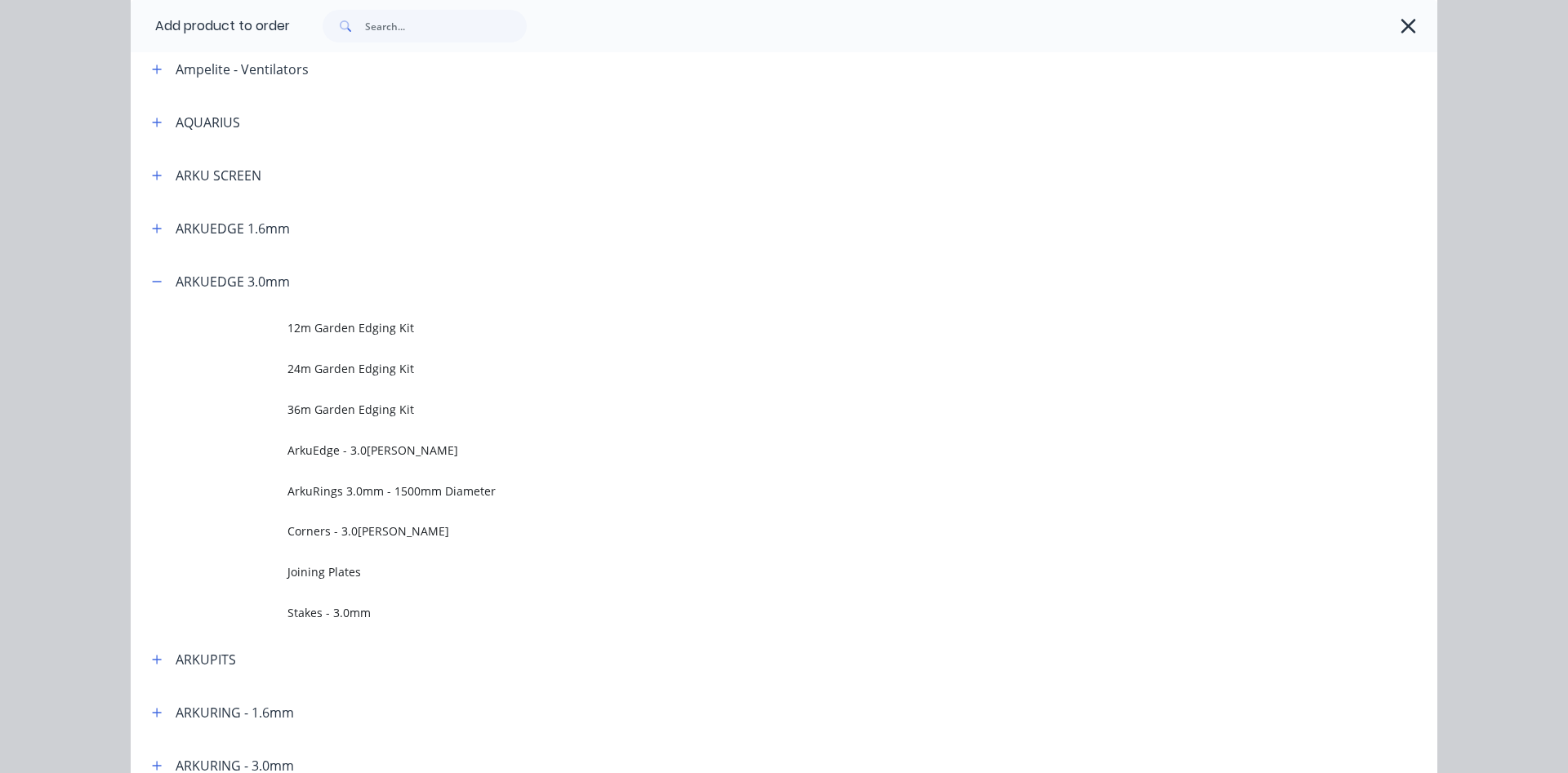
scroll to position [372, 0]
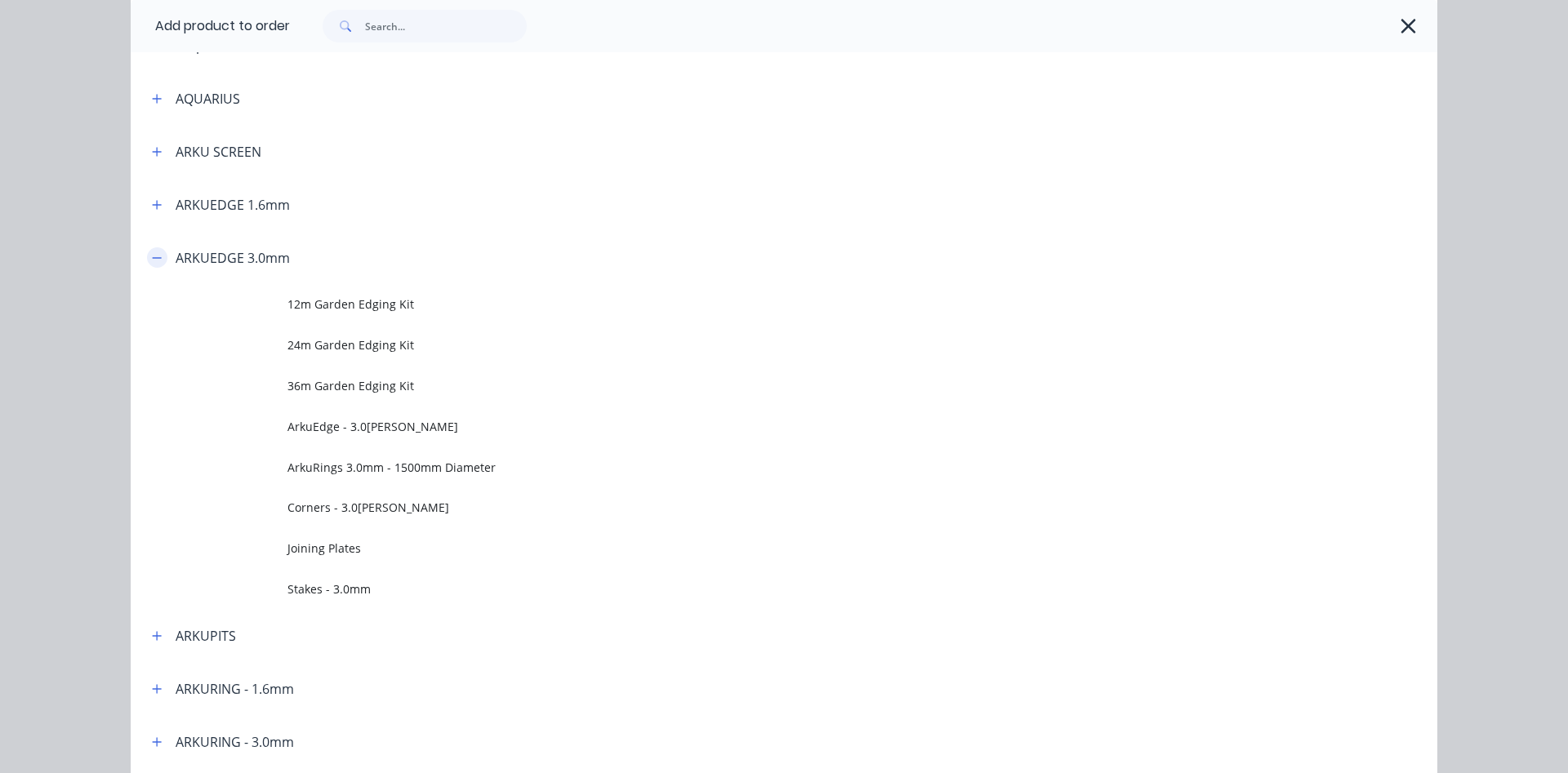
click at [157, 259] on icon "button" at bounding box center [157, 258] width 10 height 11
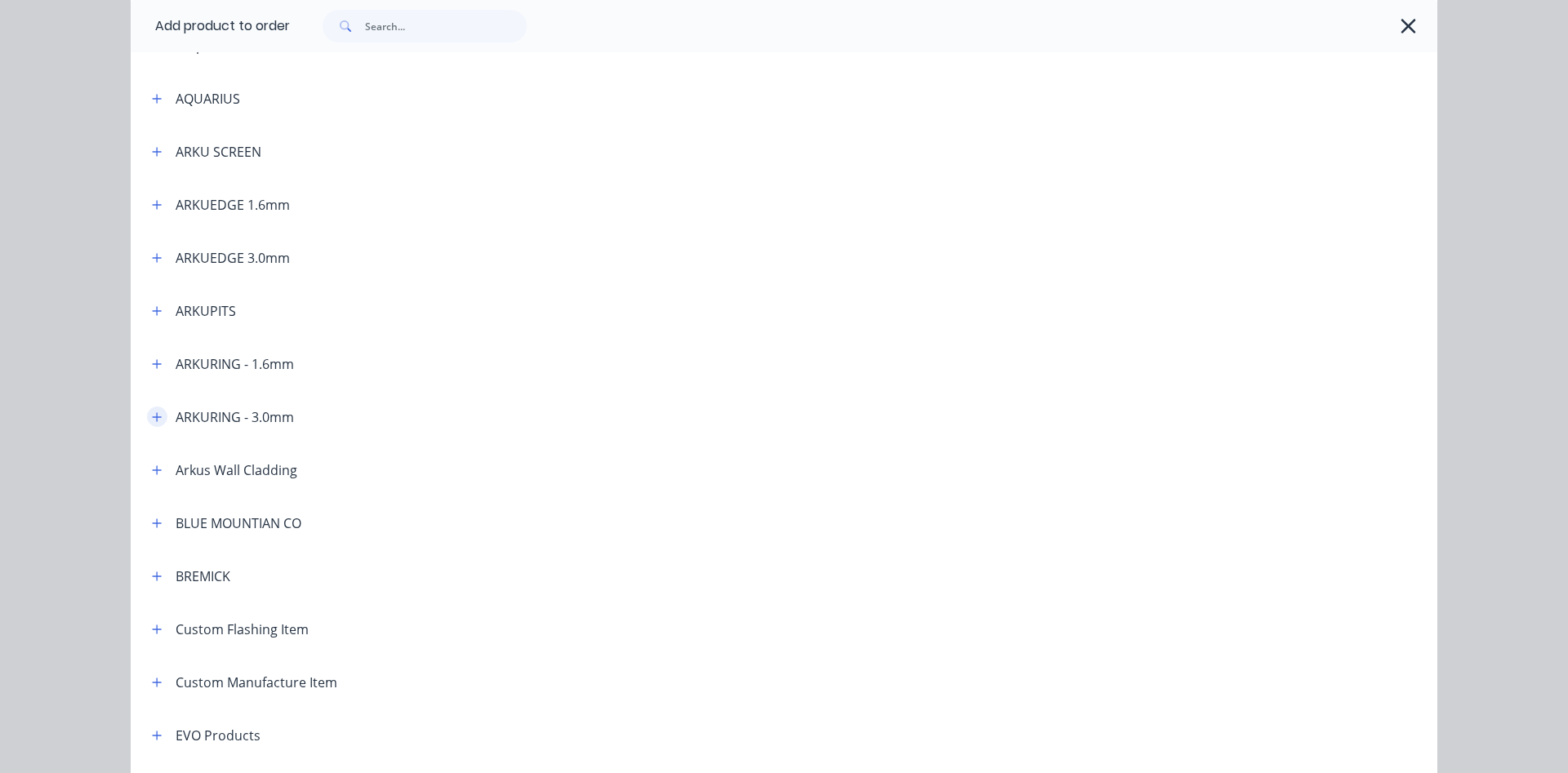
click at [158, 411] on button "button" at bounding box center [158, 417] width 21 height 21
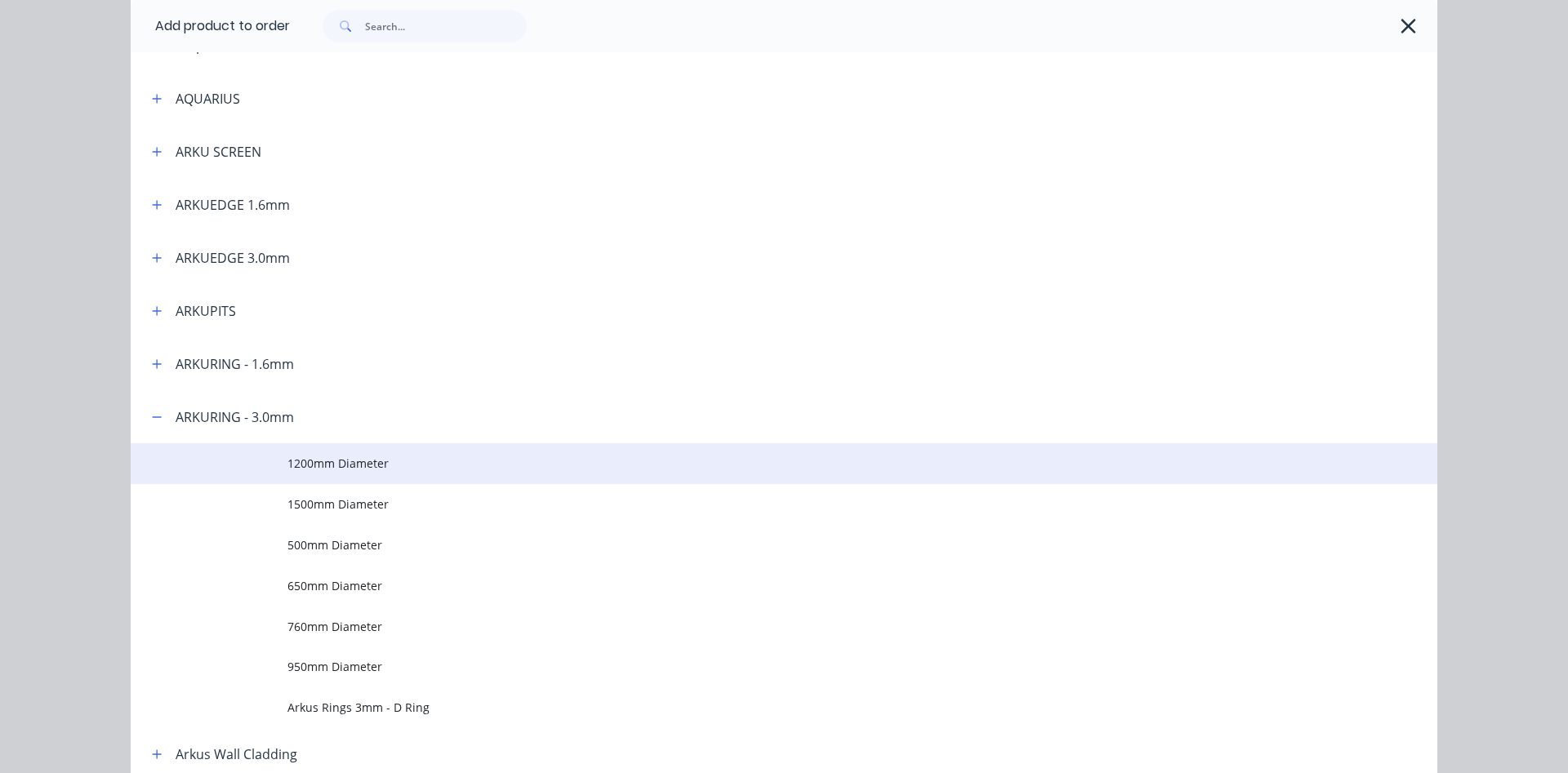
click at [344, 457] on span "1200mm Diameter" at bounding box center [747, 463] width 919 height 17
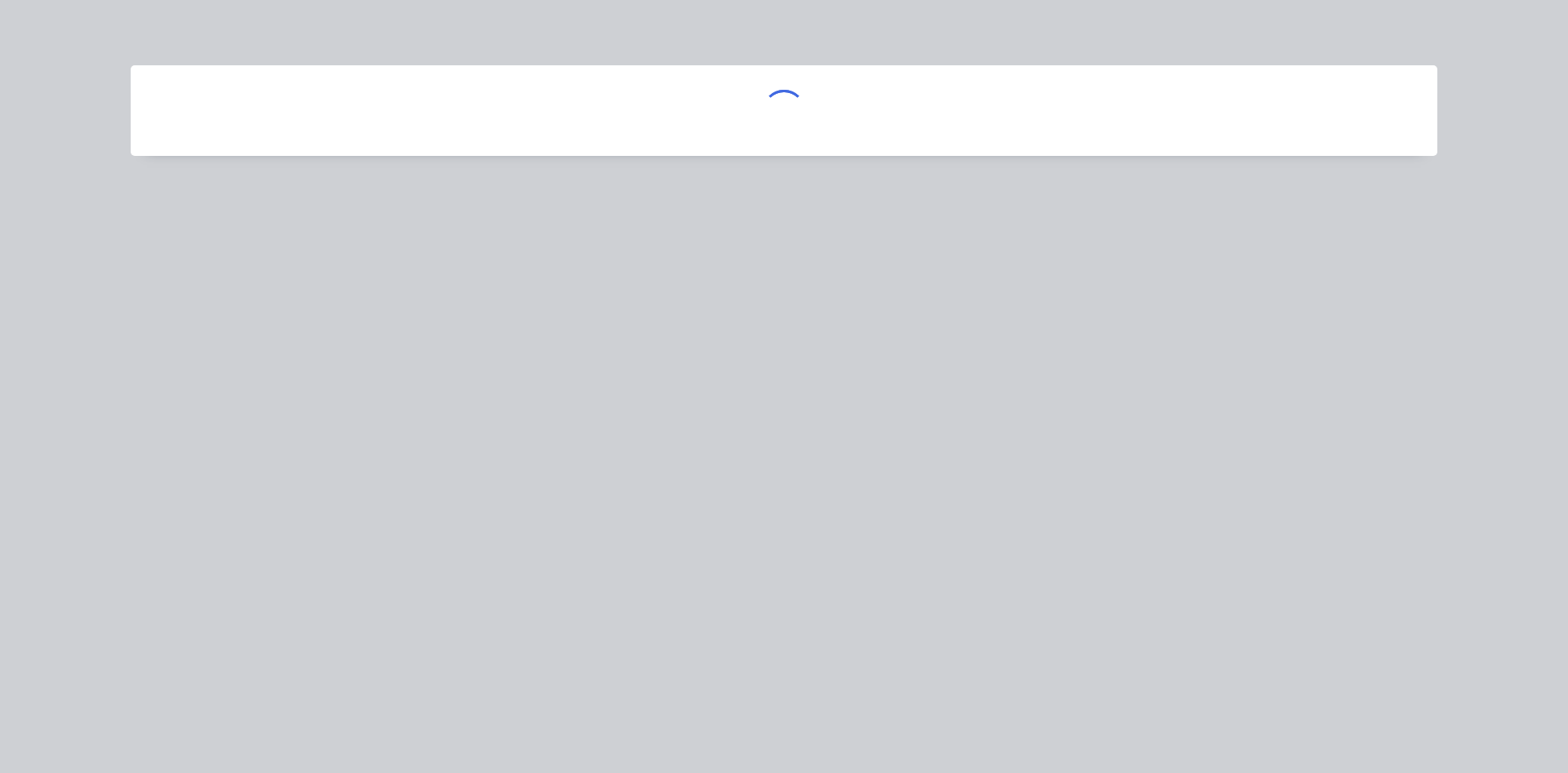
scroll to position [0, 0]
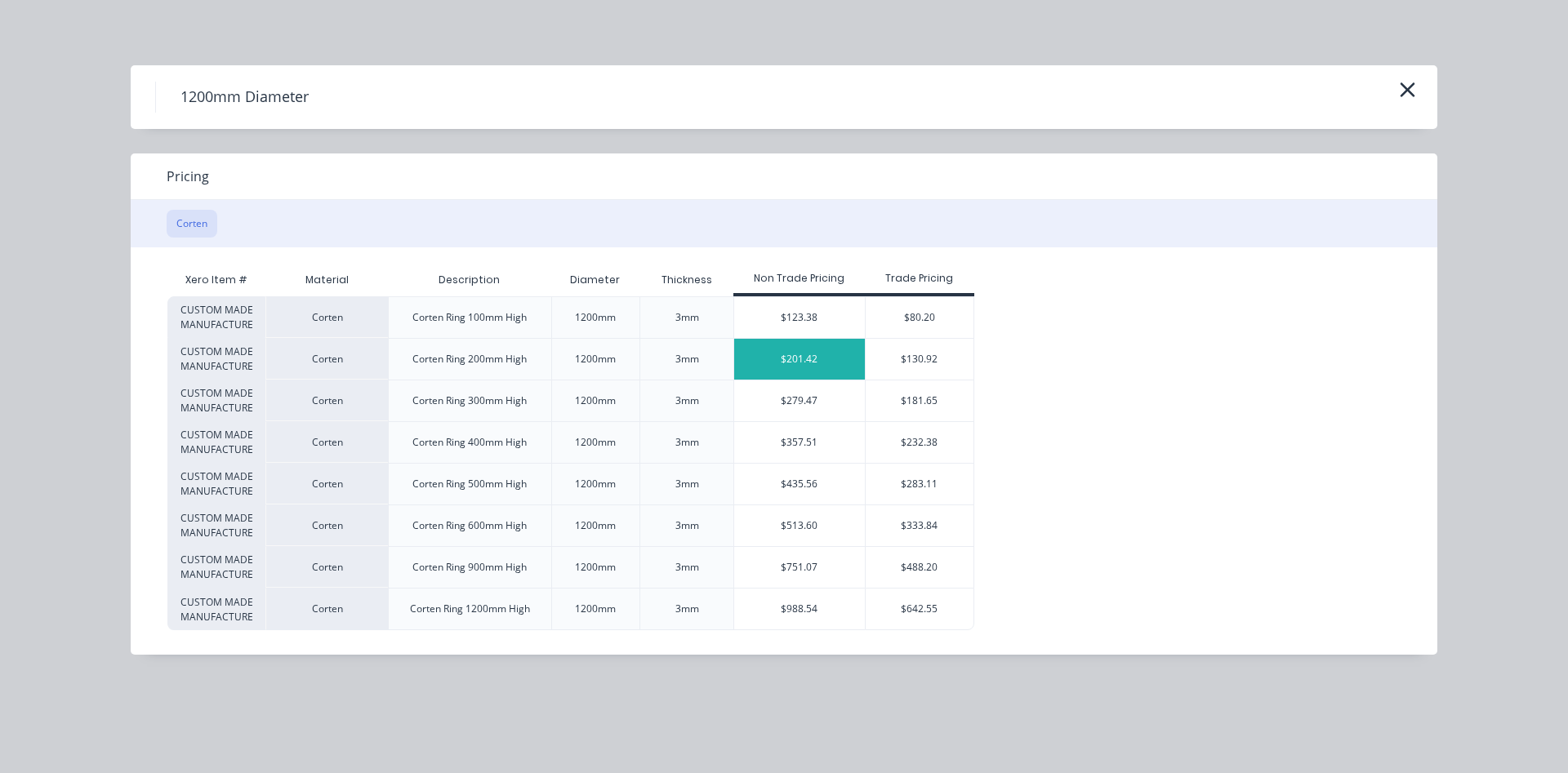
click at [823, 361] on div "$201.42" at bounding box center [799, 359] width 131 height 41
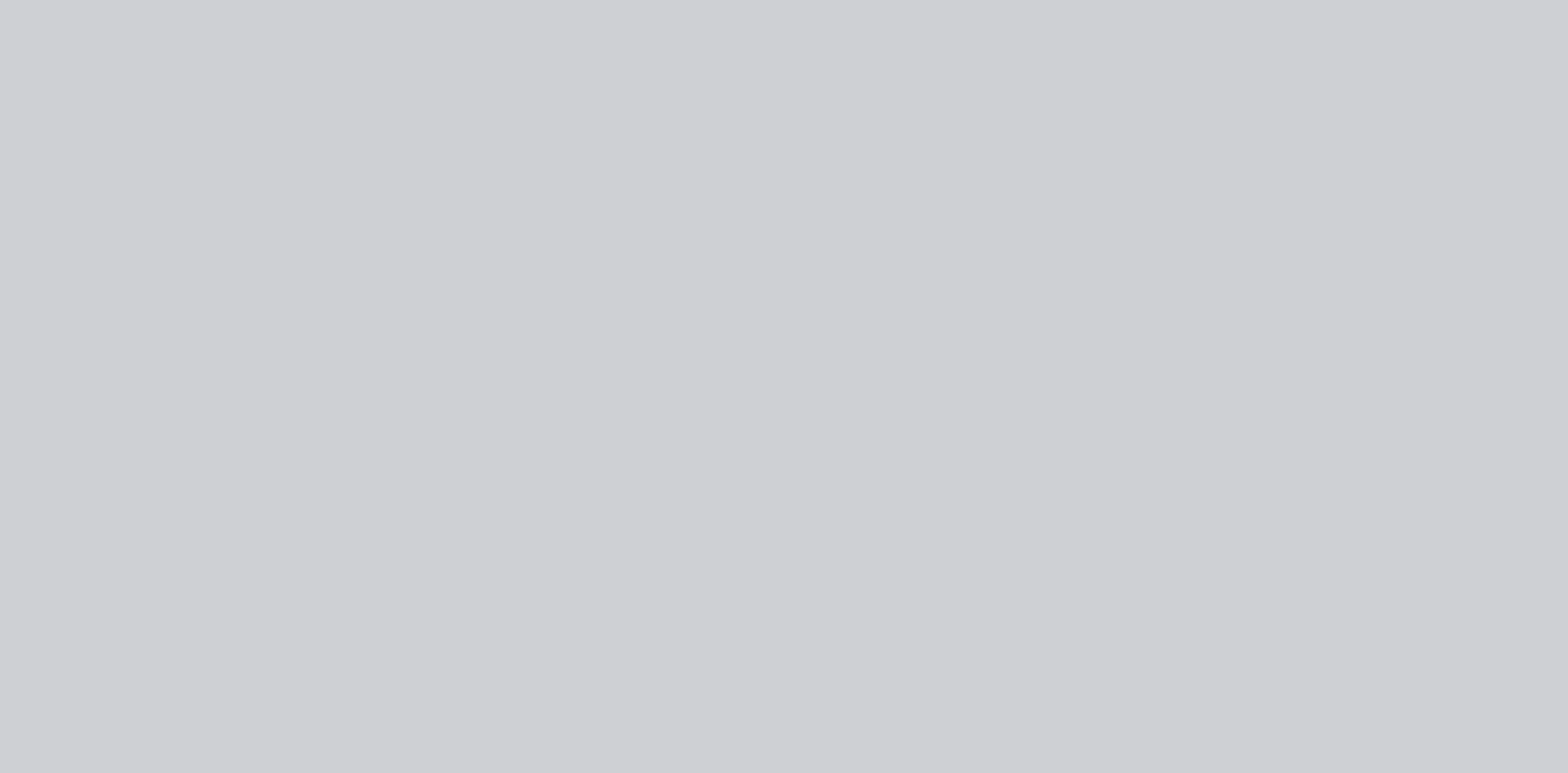
type input "$201.42"
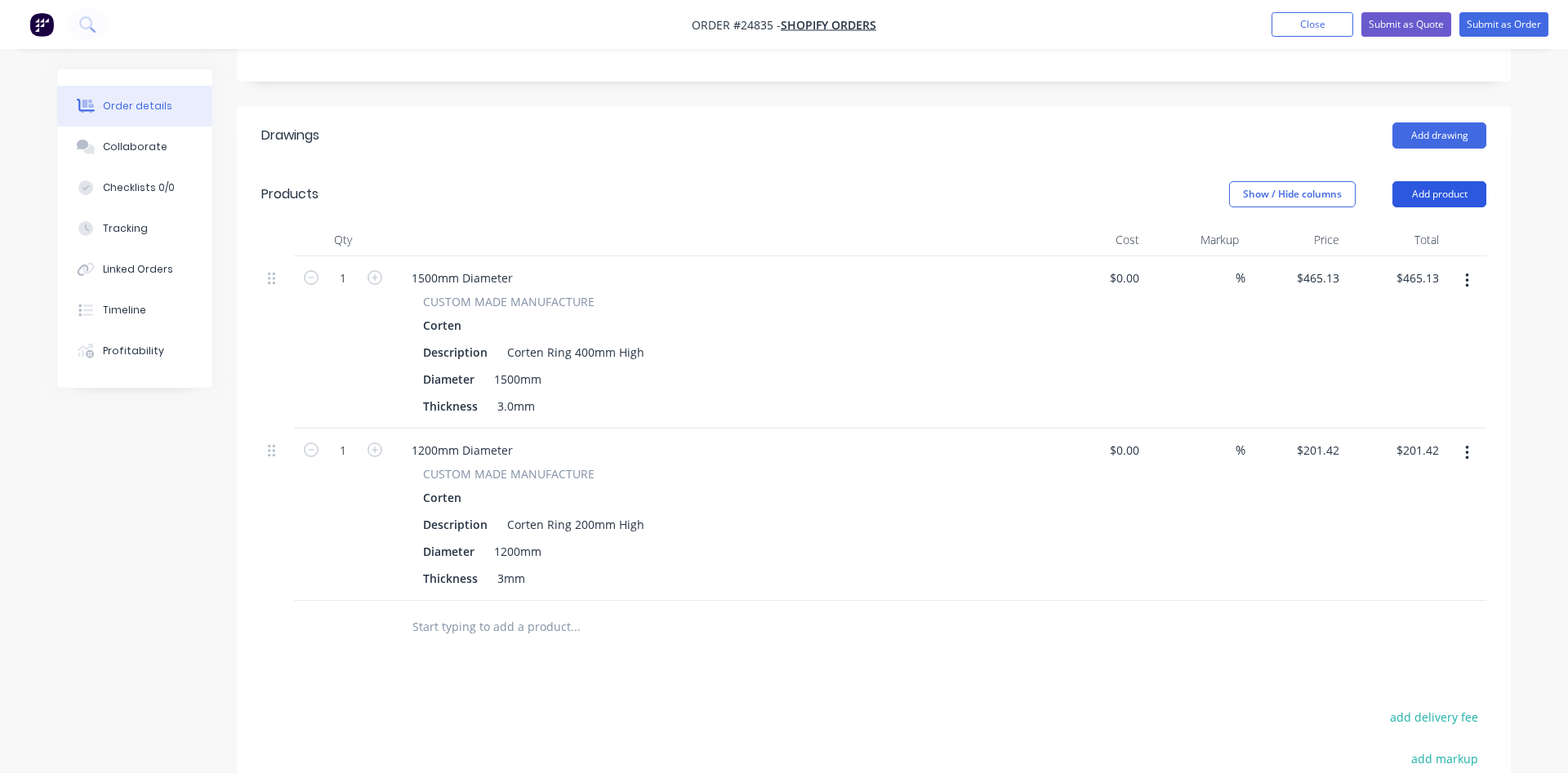
click at [1404, 192] on button "Add product" at bounding box center [1438, 194] width 94 height 26
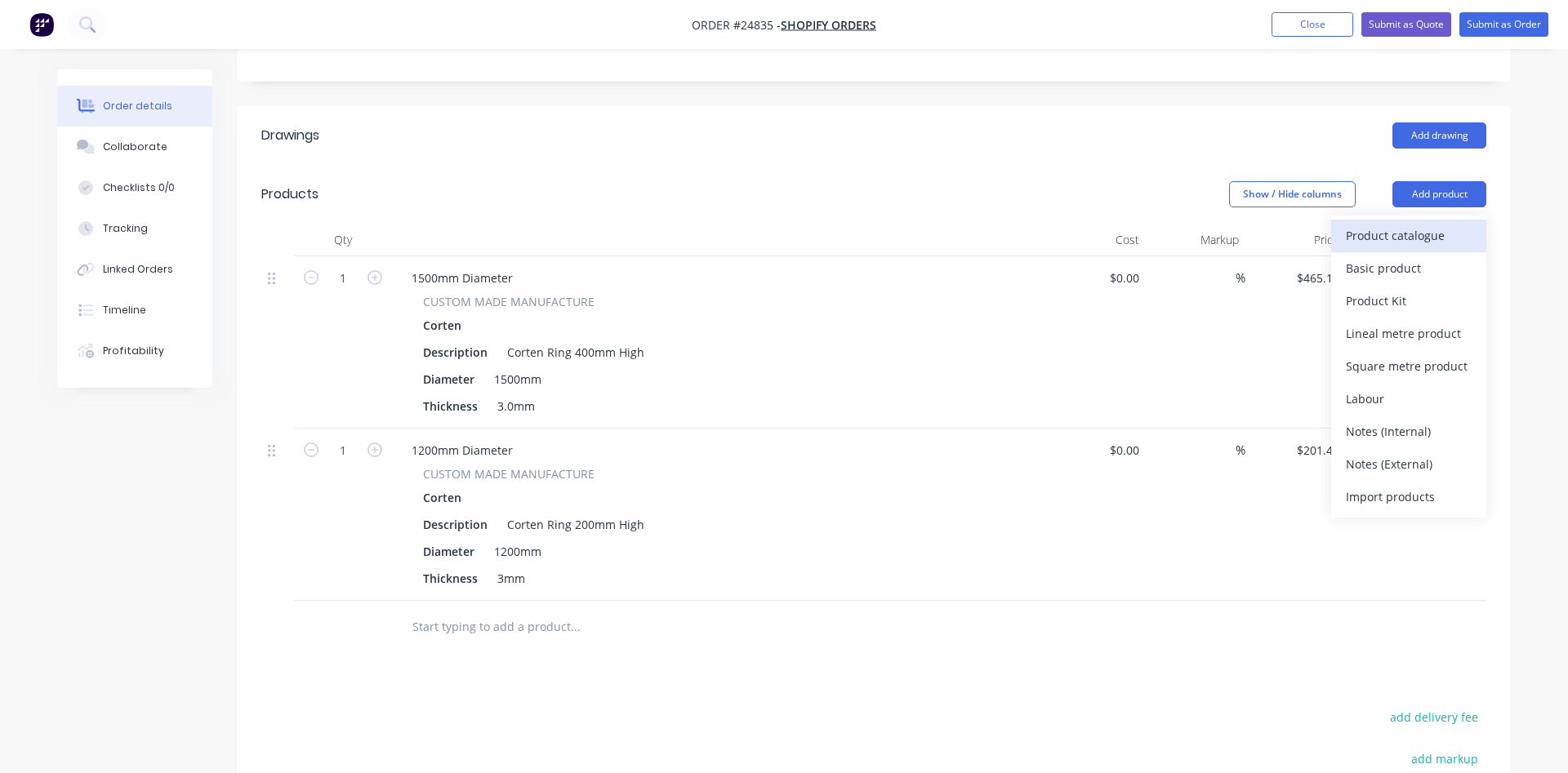
click at [1379, 242] on div "Product catalogue" at bounding box center [1408, 235] width 126 height 23
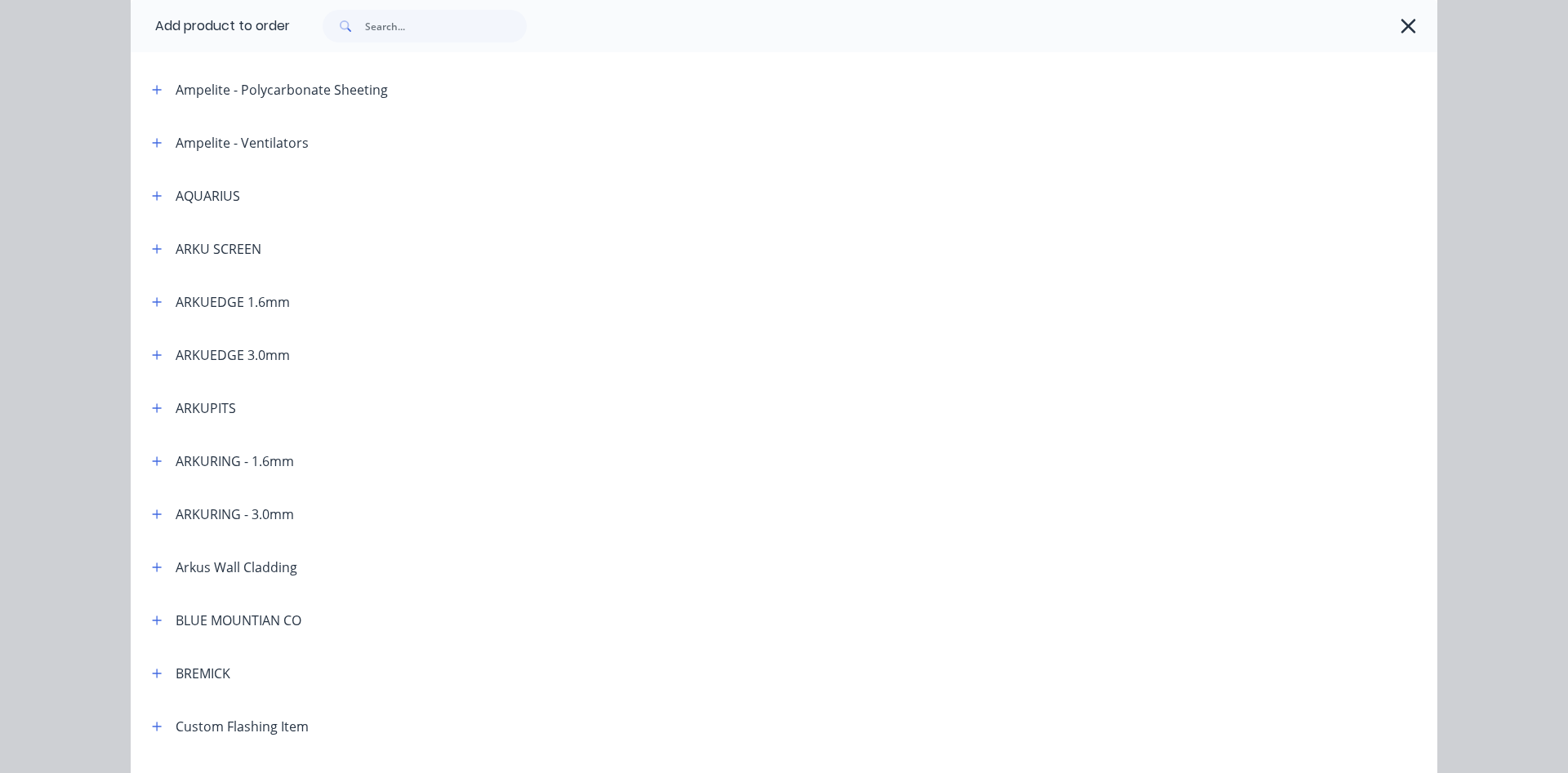
scroll to position [280, 0]
click at [161, 510] on icon "button" at bounding box center [157, 510] width 10 height 11
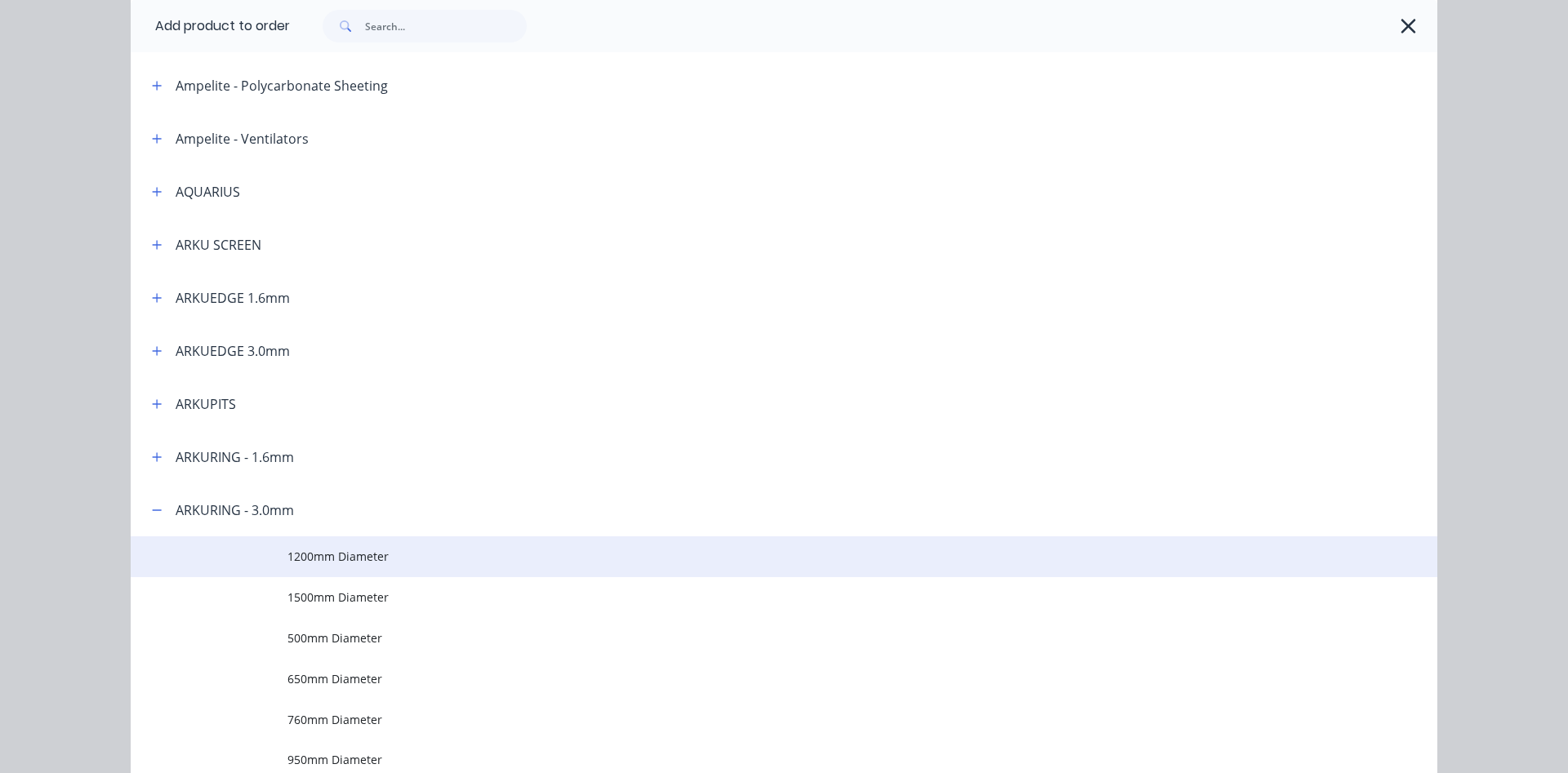
click at [347, 554] on span "1200mm Diameter" at bounding box center [747, 557] width 919 height 17
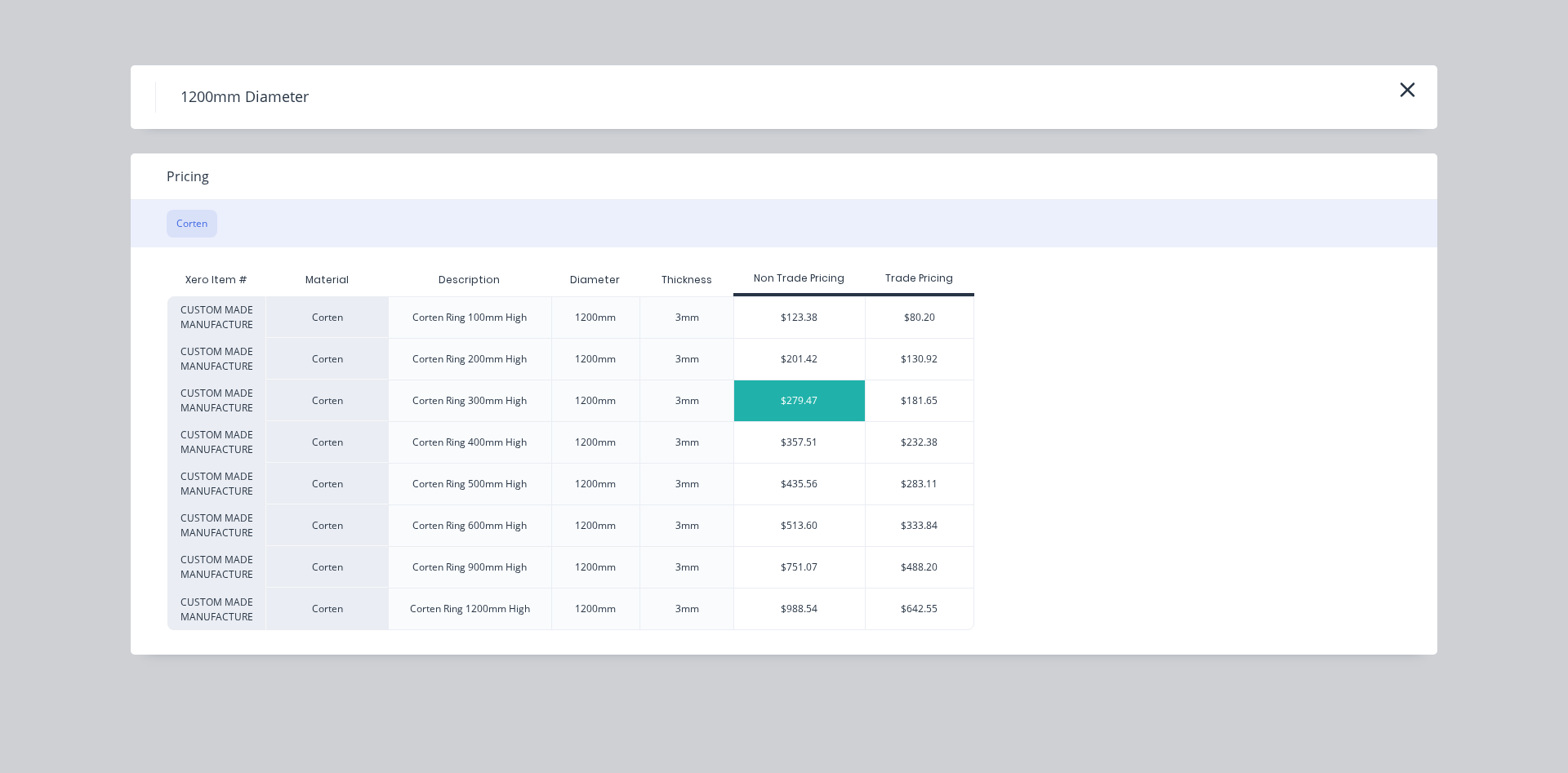
click at [819, 405] on div "$279.47" at bounding box center [799, 401] width 131 height 41
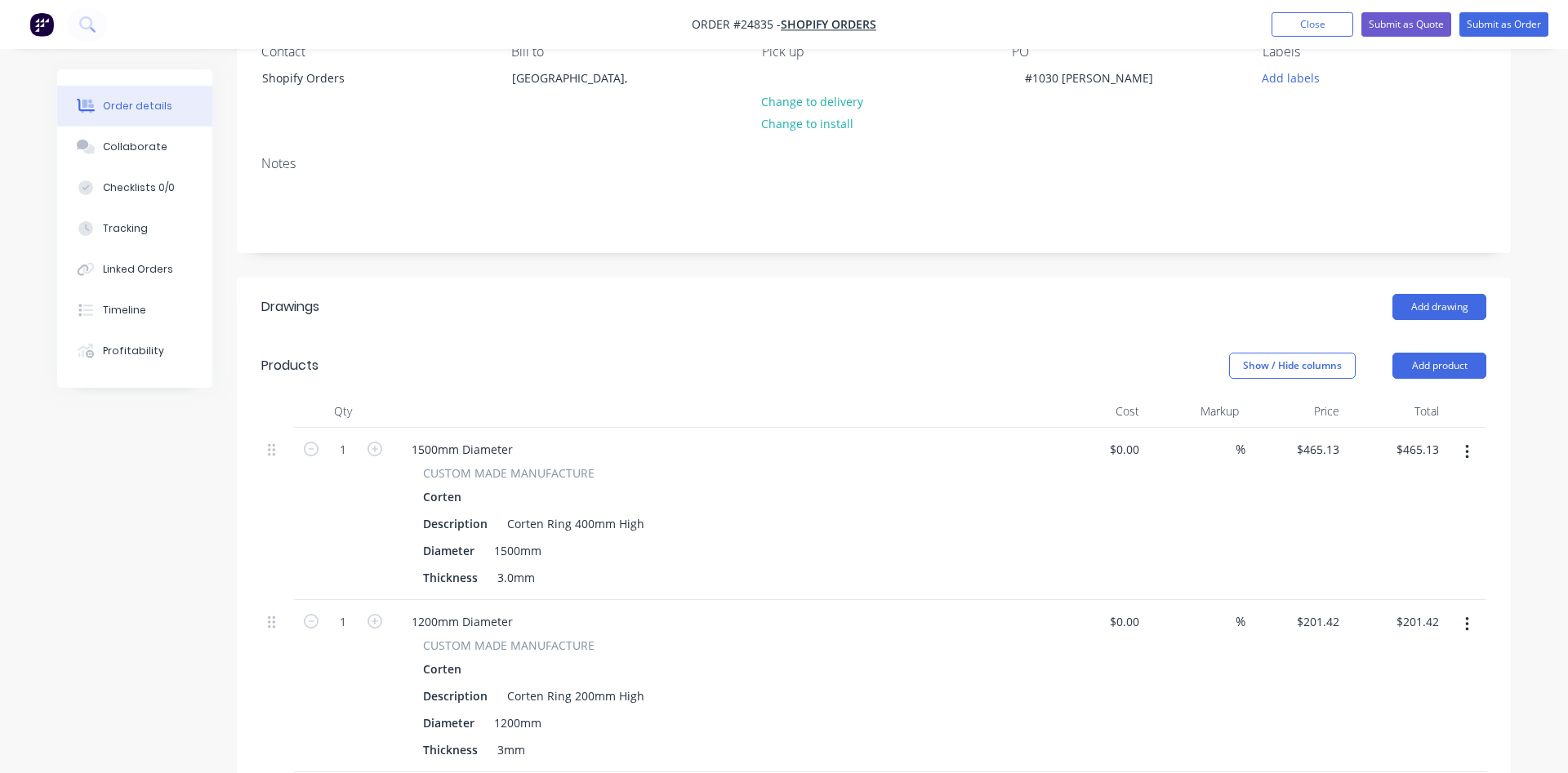
scroll to position [53, 0]
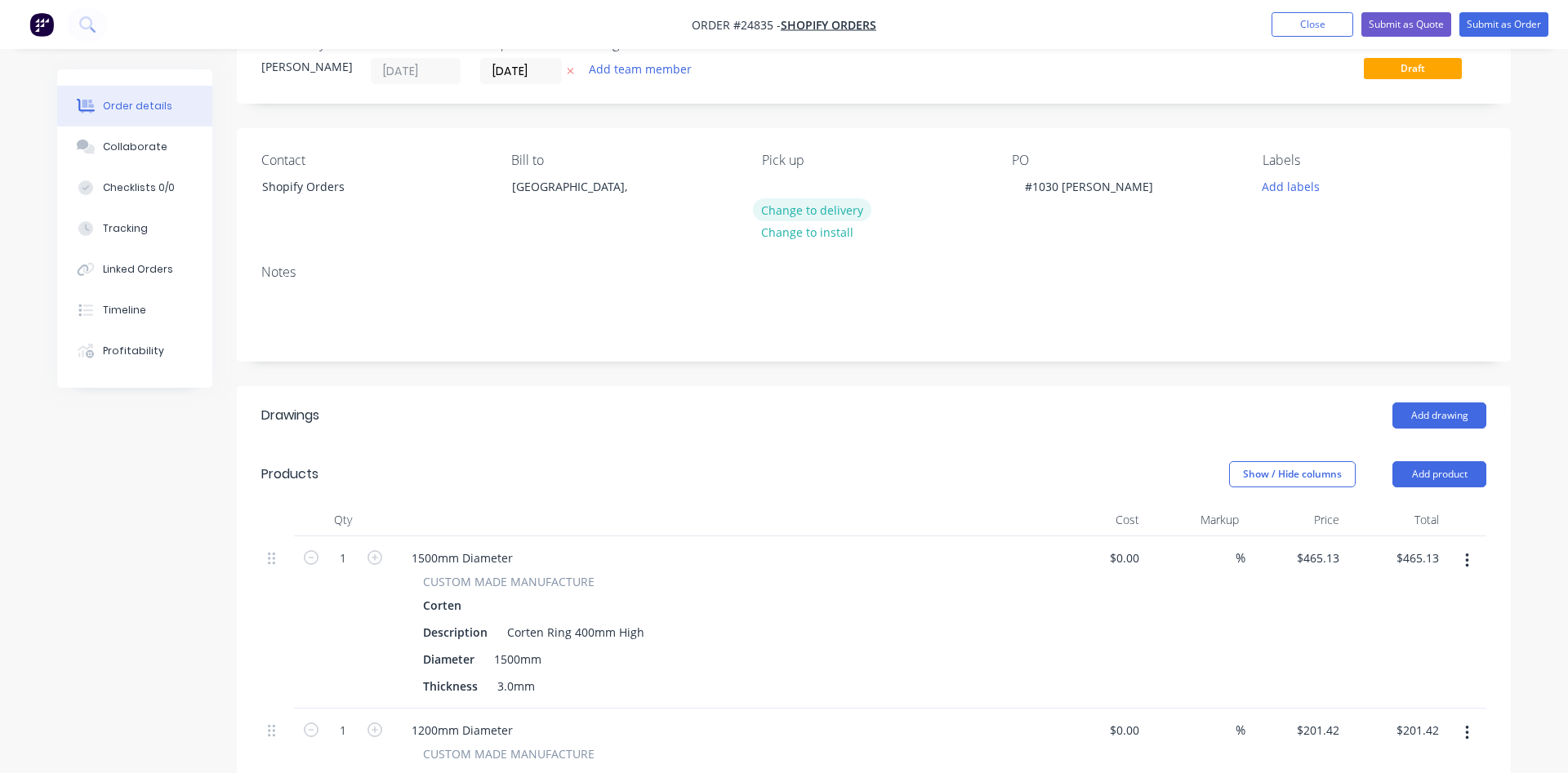
click at [812, 214] on button "Change to delivery" at bounding box center [813, 210] width 119 height 22
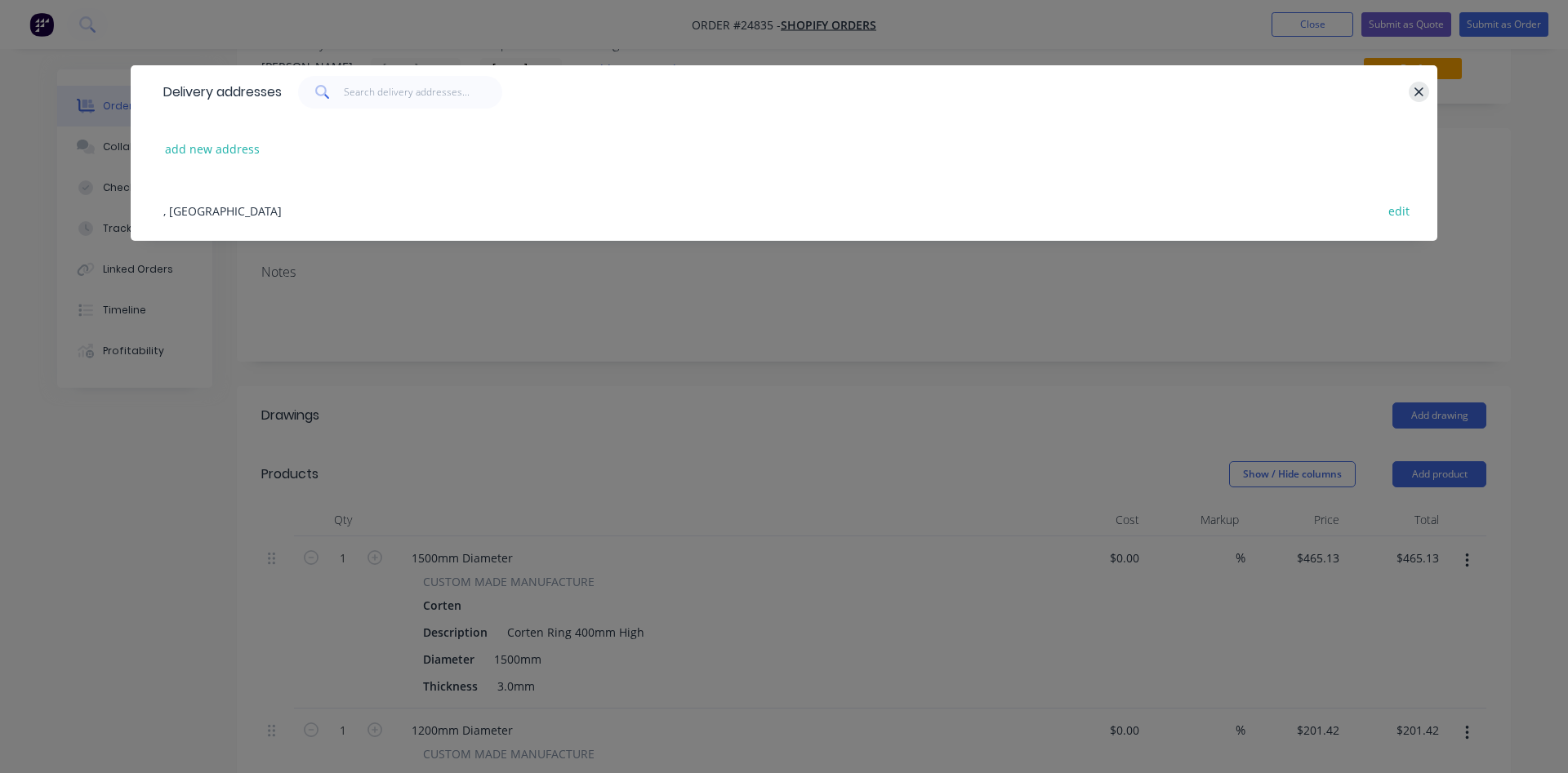
click at [1419, 97] on icon "button" at bounding box center [1418, 92] width 10 height 15
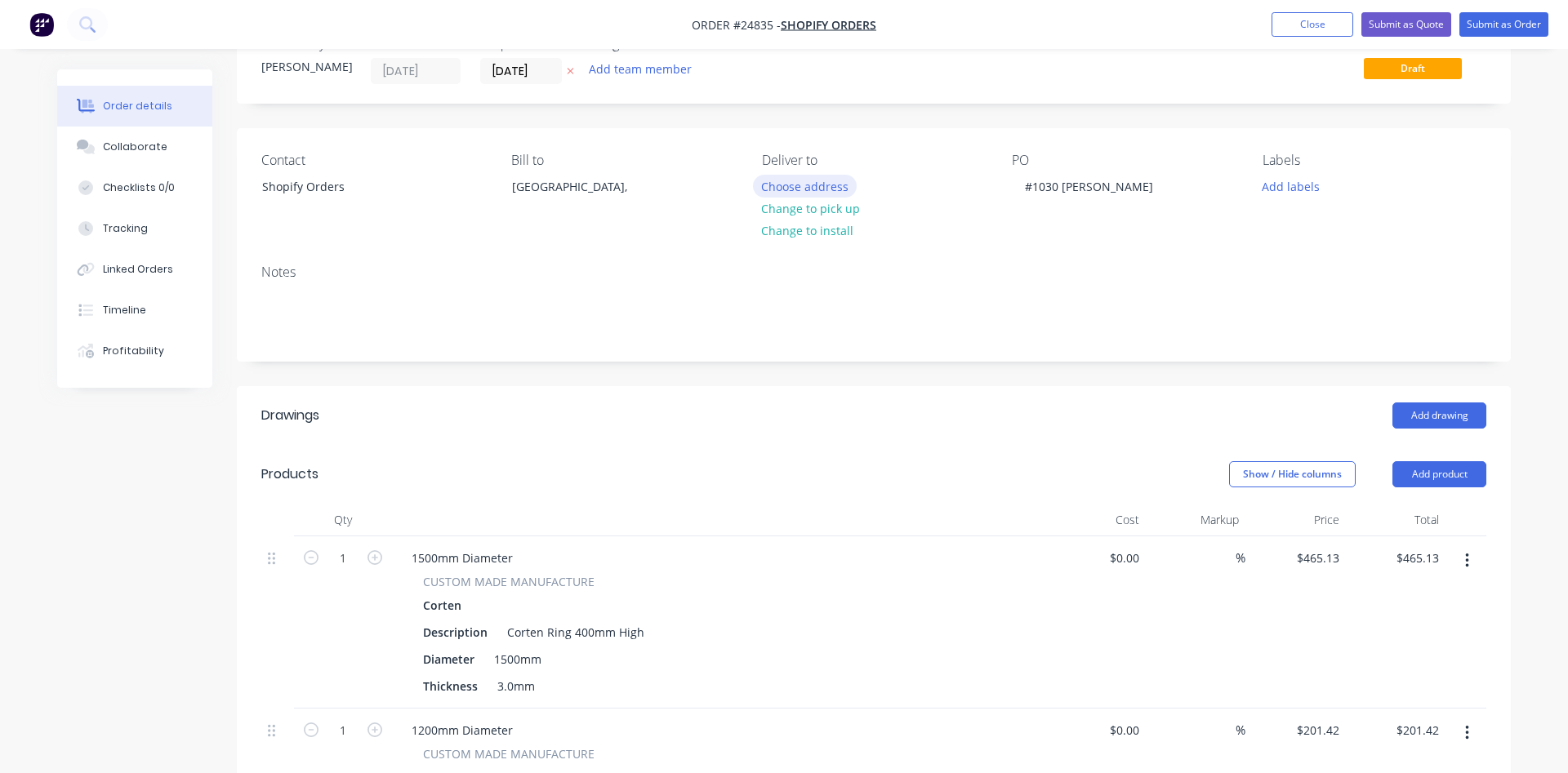
click at [806, 187] on button "Choose address" at bounding box center [805, 186] width 104 height 22
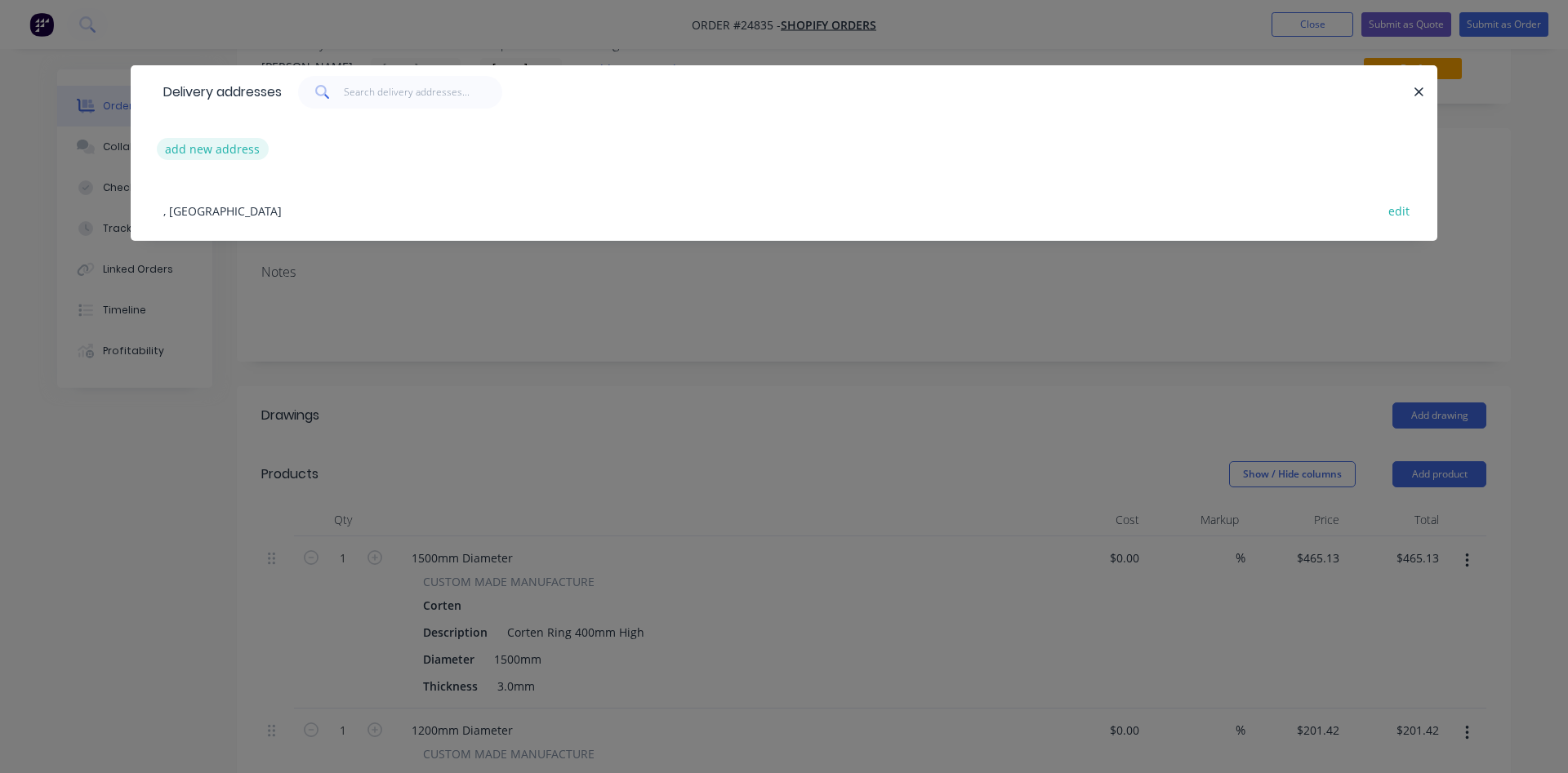
click at [213, 152] on button "add new address" at bounding box center [213, 149] width 112 height 22
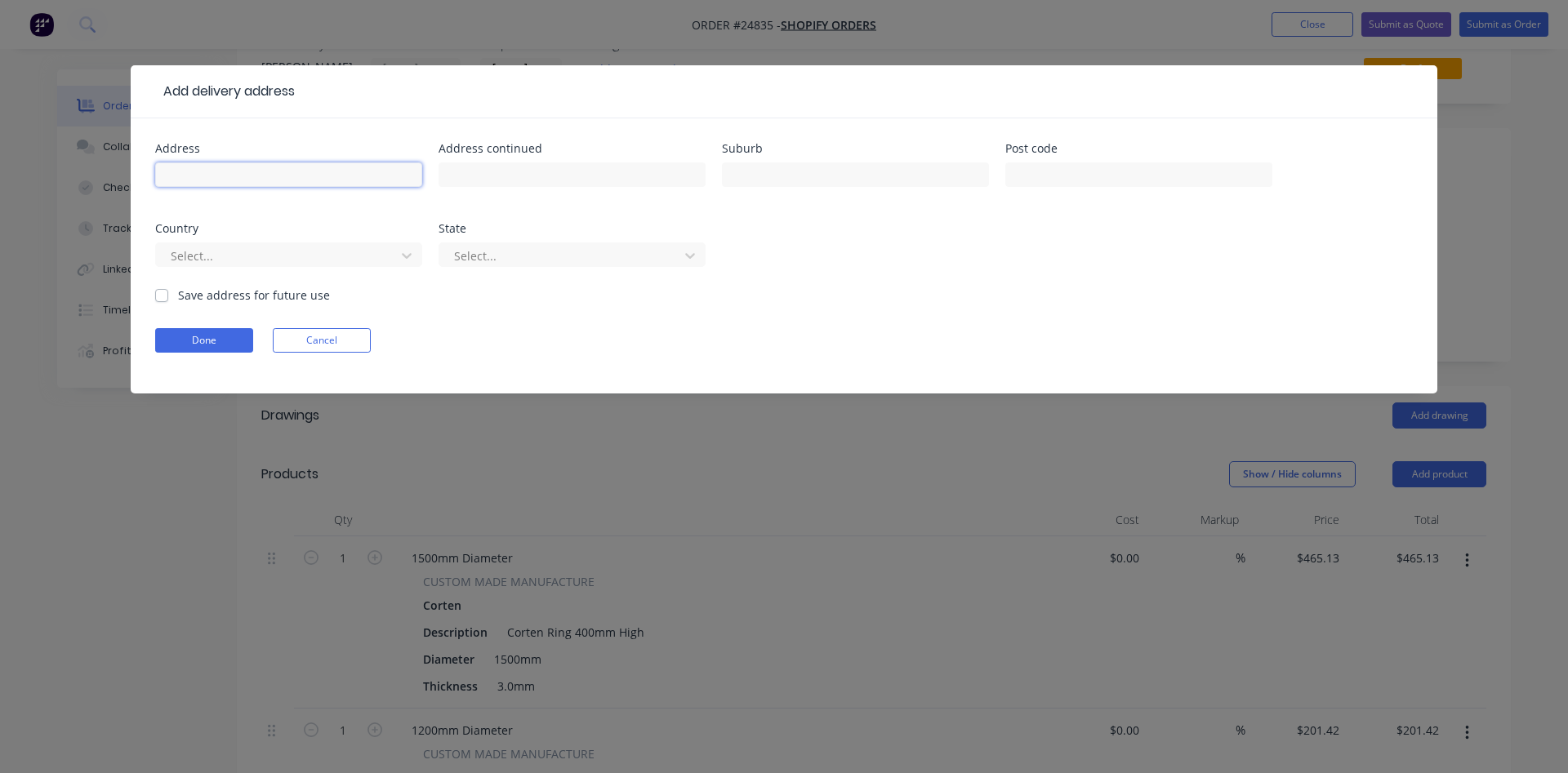
click at [226, 176] on input "text" at bounding box center [288, 174] width 267 height 24
type input "31 Gentle Annie Road"
type input "Bald Knob"
type input "4552"
type input "a"
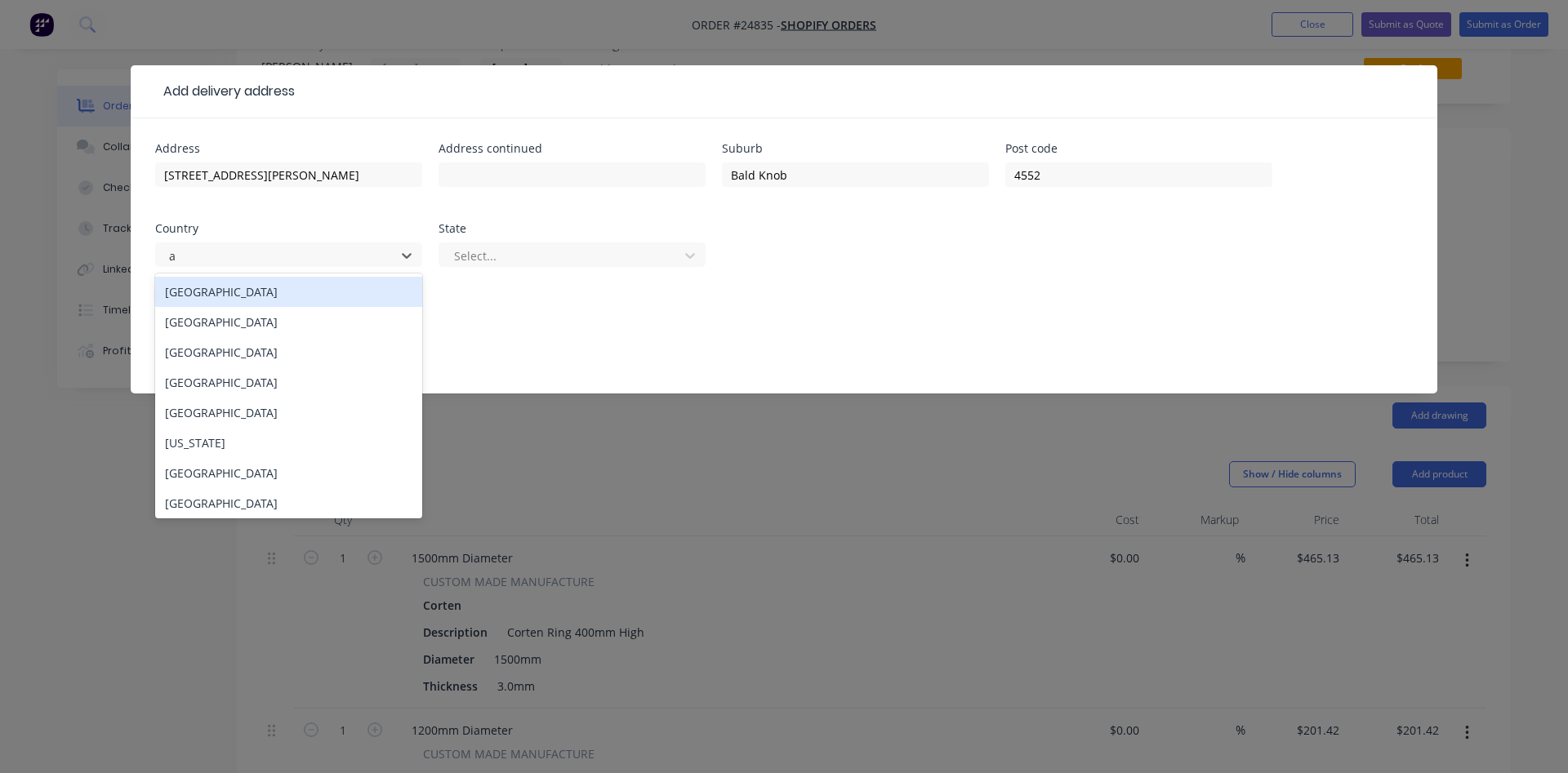
click at [310, 295] on div "Australia" at bounding box center [288, 292] width 267 height 30
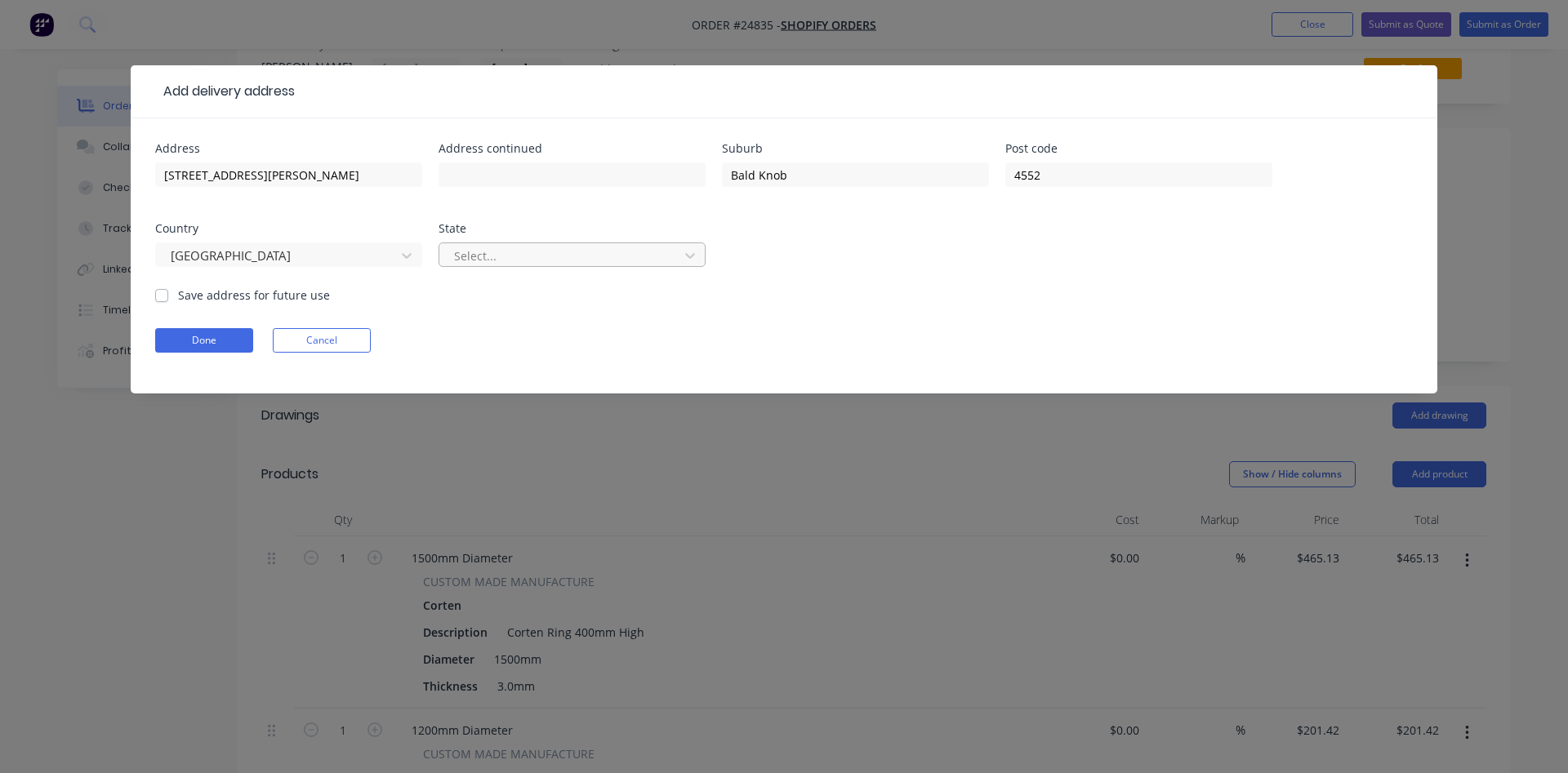
click at [474, 257] on div at bounding box center [561, 256] width 218 height 21
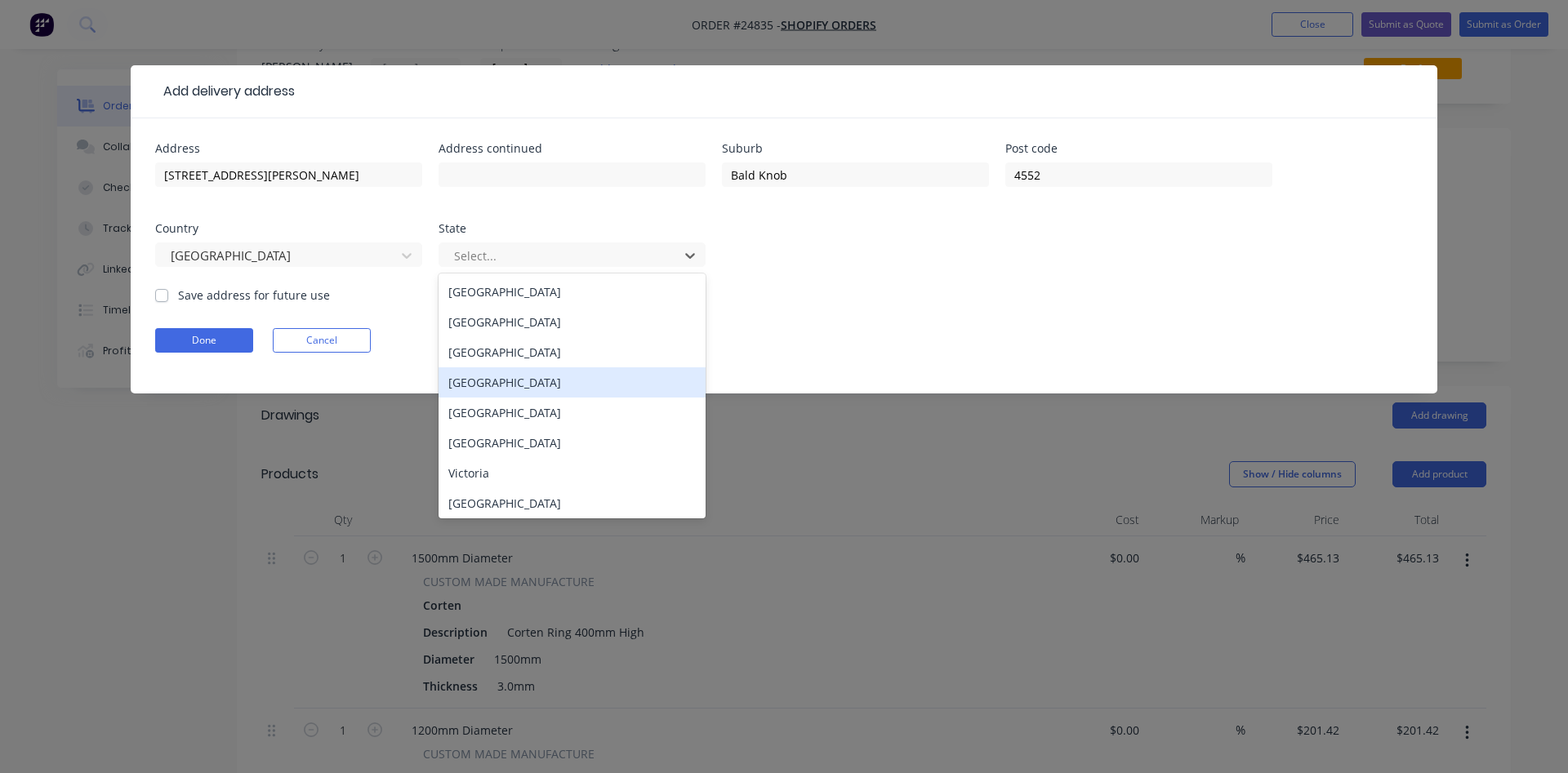
click at [511, 391] on div "Queensland" at bounding box center [571, 382] width 267 height 30
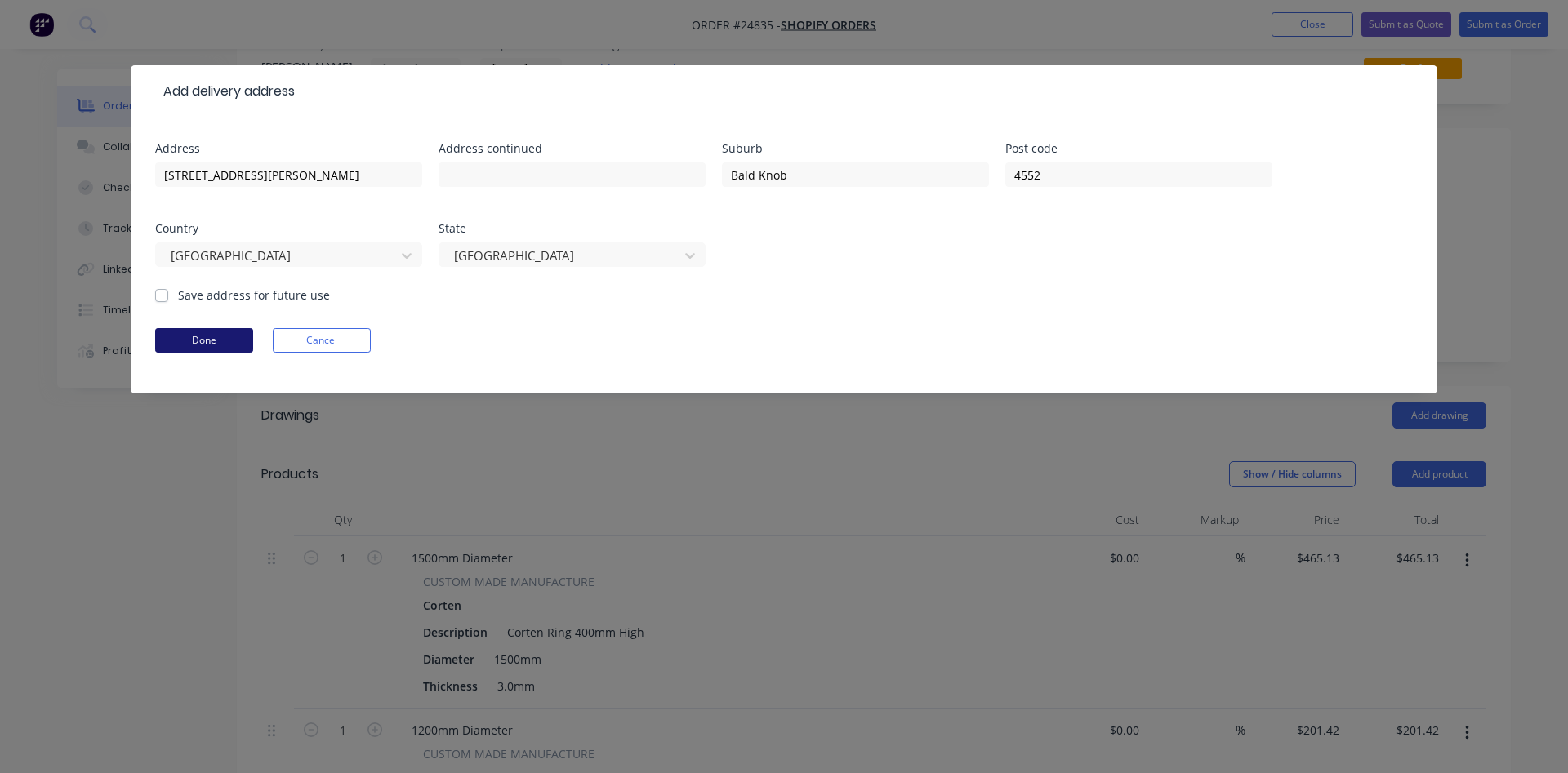
click at [225, 336] on button "Done" at bounding box center [203, 340] width 98 height 24
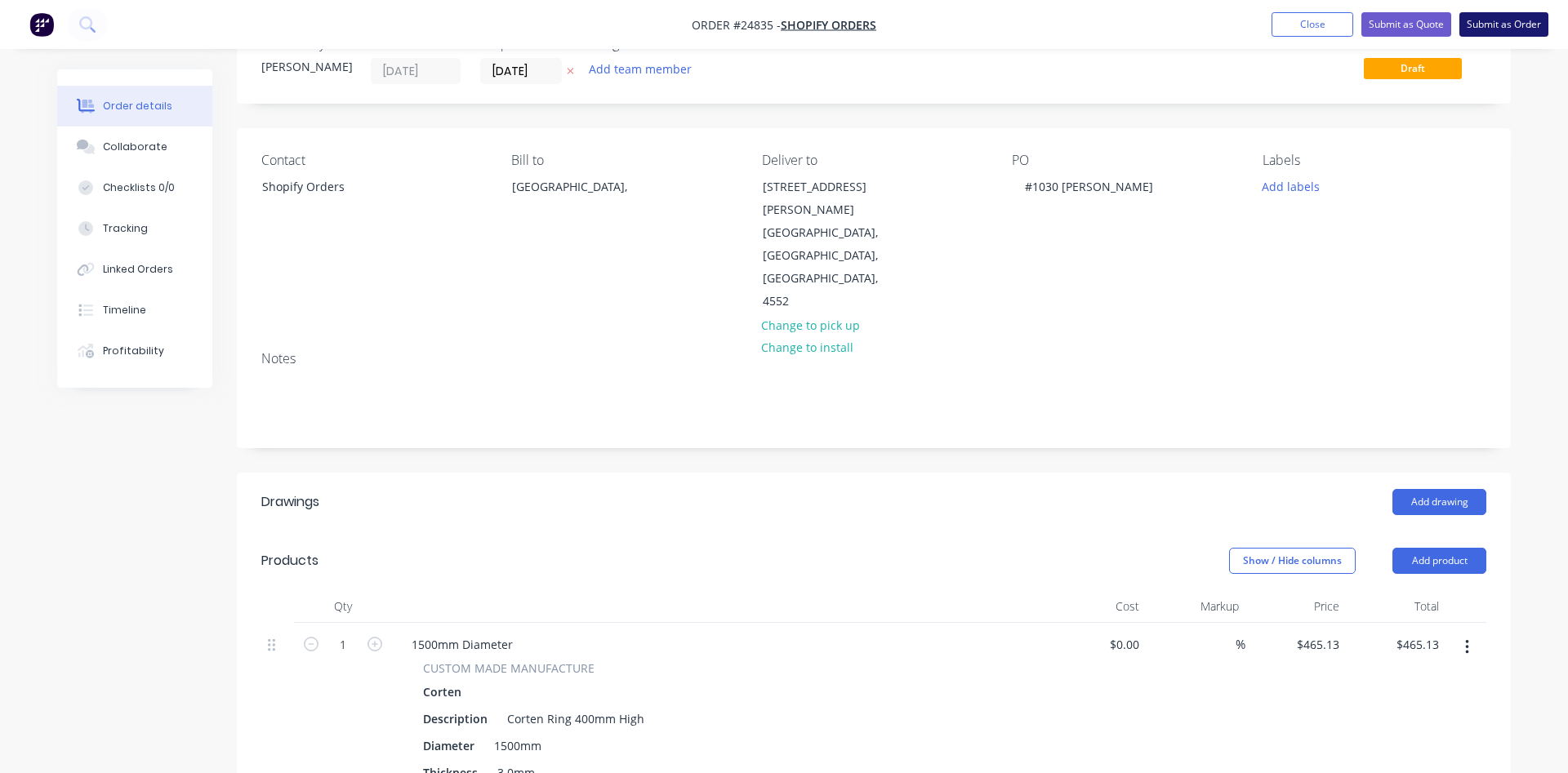
click at [1492, 21] on button "Submit as Order" at bounding box center [1503, 24] width 89 height 24
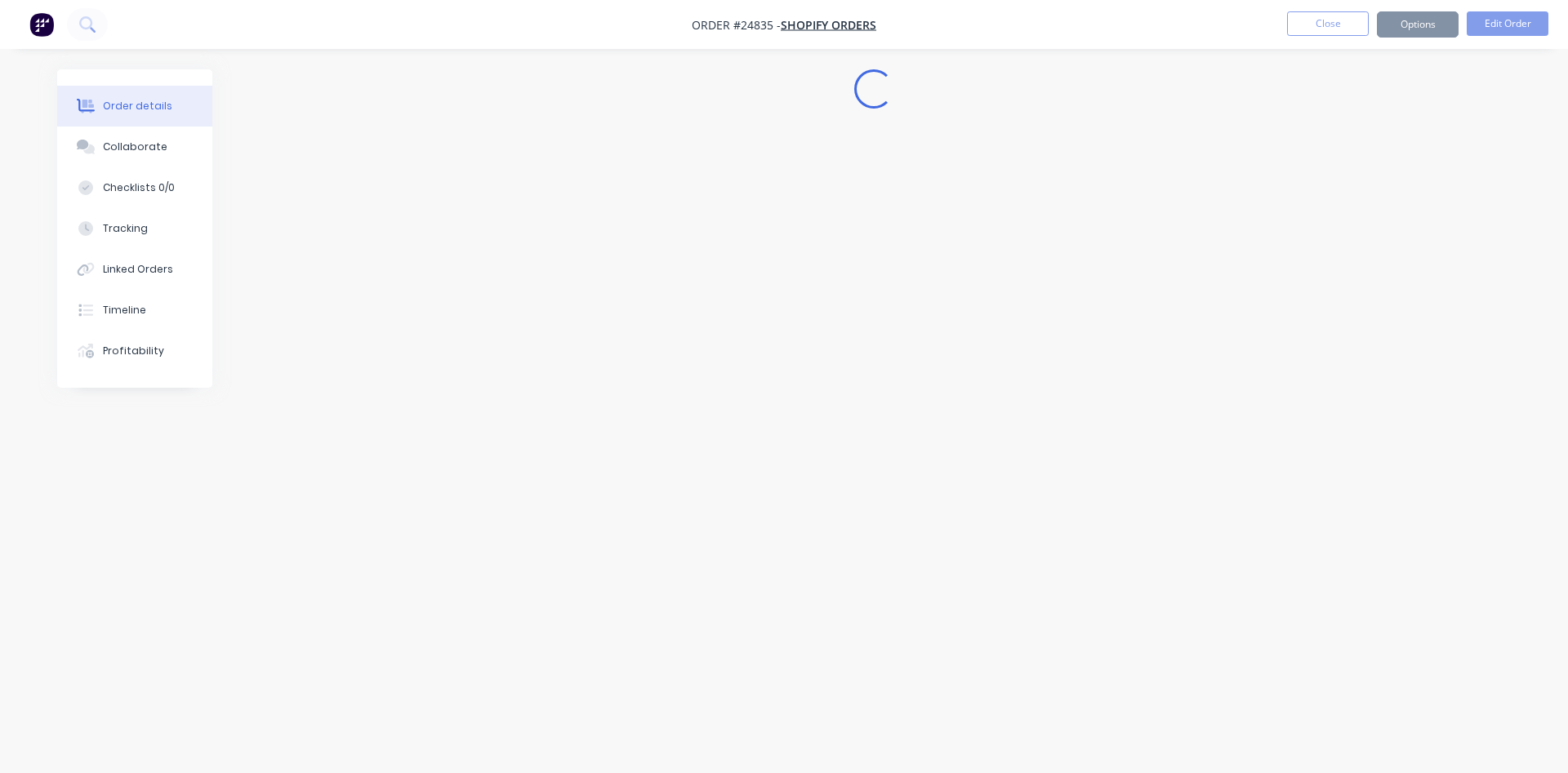
scroll to position [0, 0]
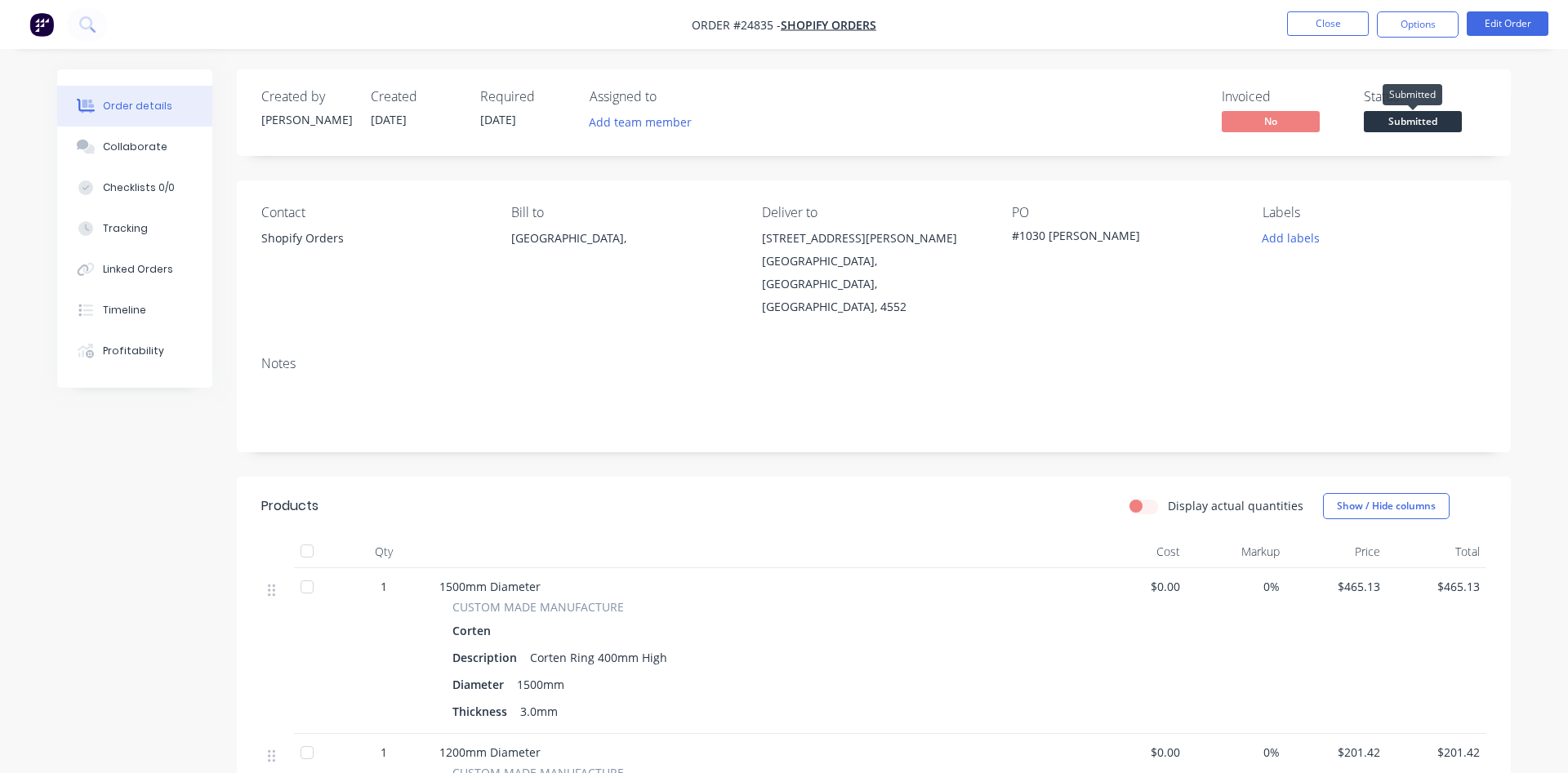
click at [1424, 122] on span "Submitted" at bounding box center [1412, 121] width 98 height 21
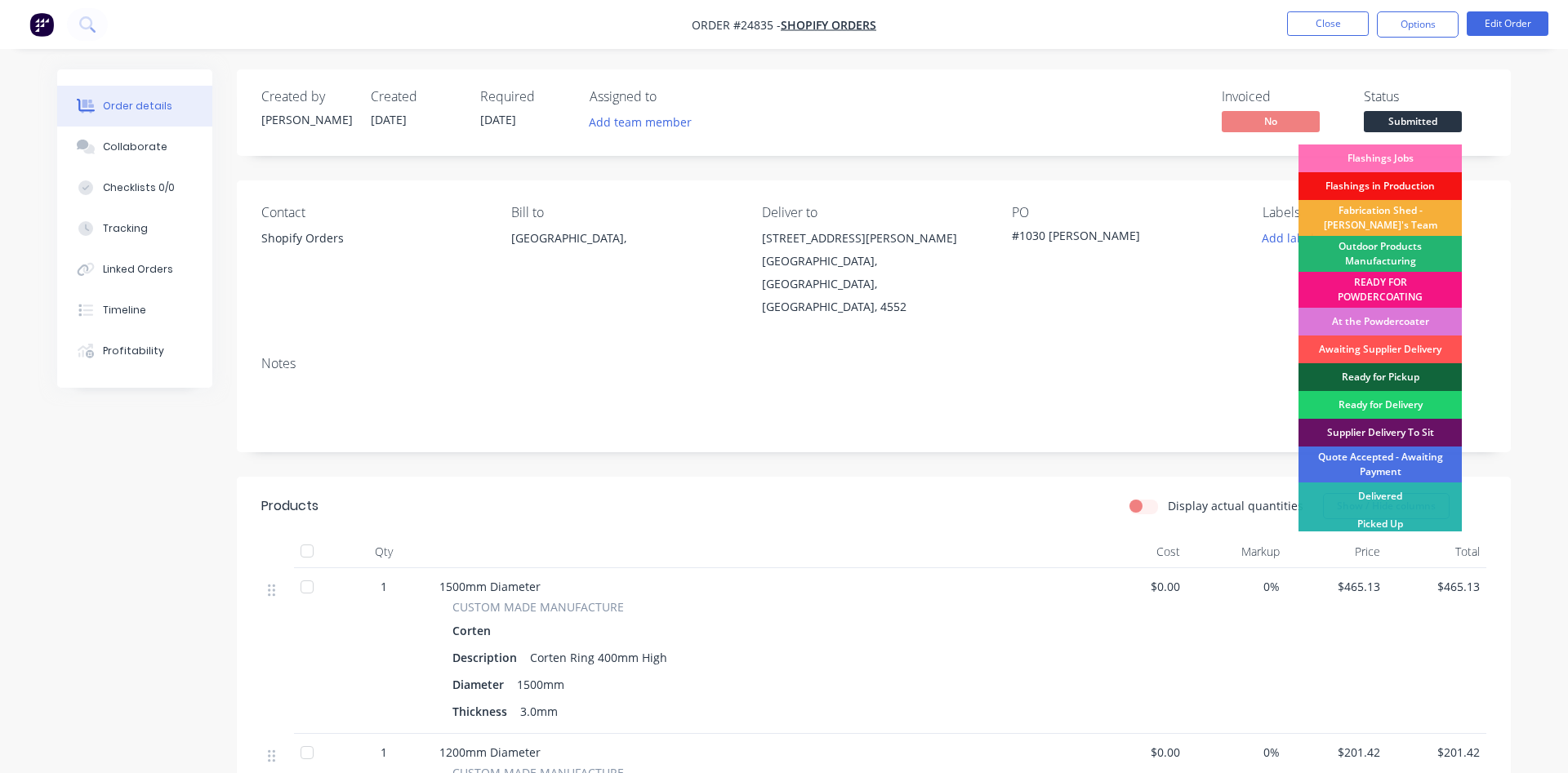
click at [1366, 252] on div "Outdoor Products Manufacturing" at bounding box center [1380, 254] width 163 height 36
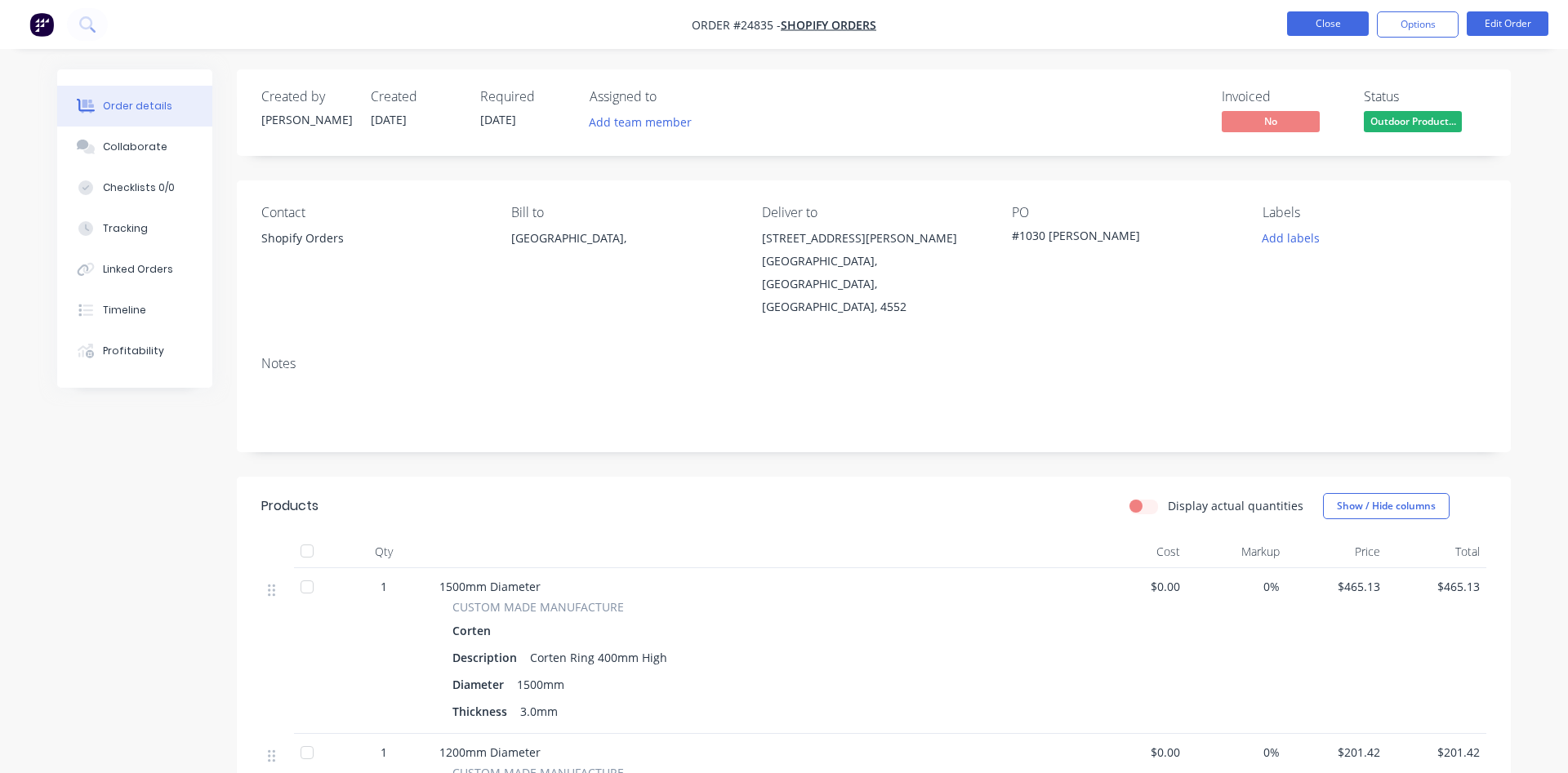
click at [1339, 23] on button "Close" at bounding box center [1327, 23] width 82 height 24
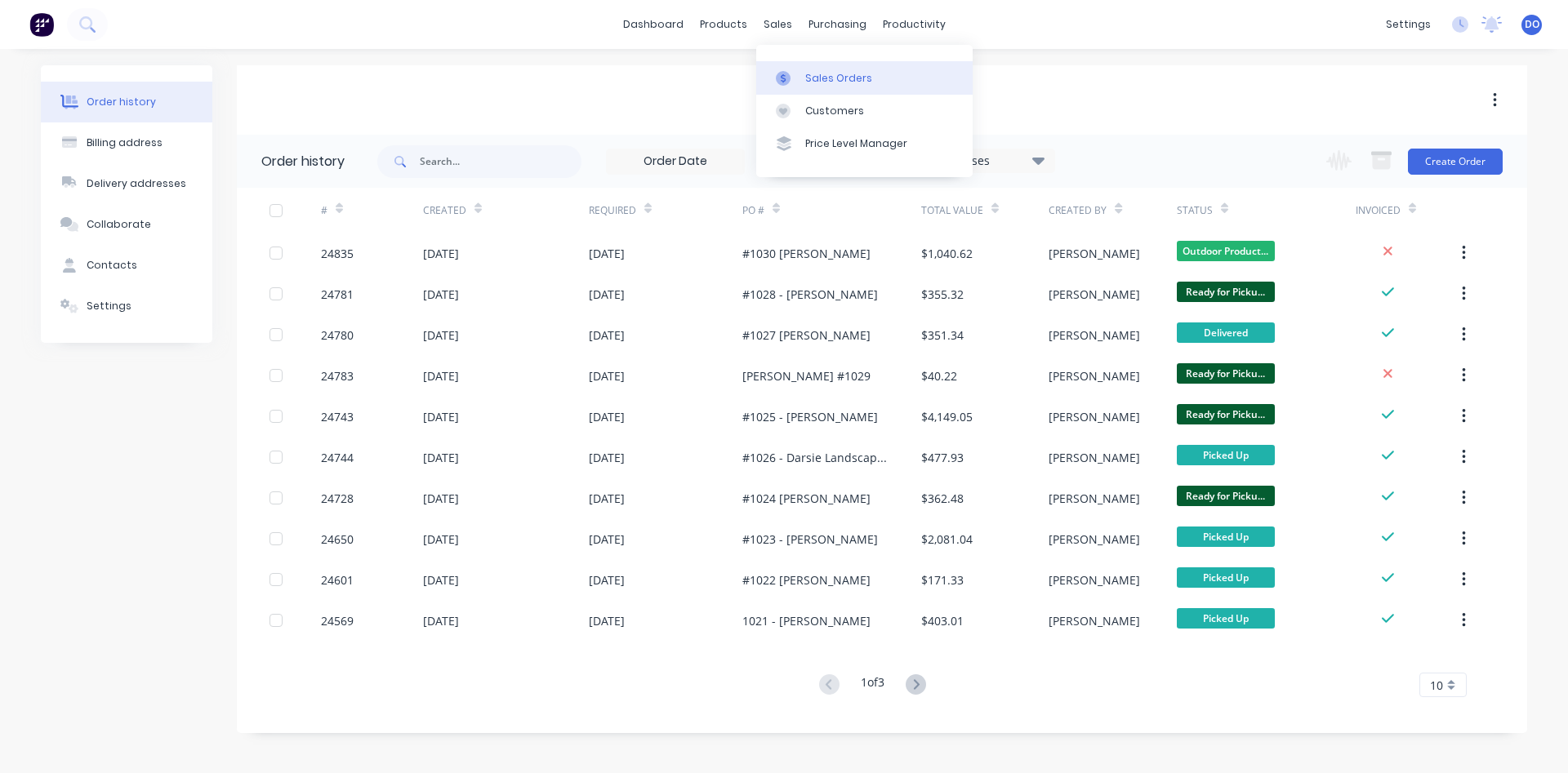
click at [805, 70] on link "Sales Orders" at bounding box center [864, 77] width 216 height 33
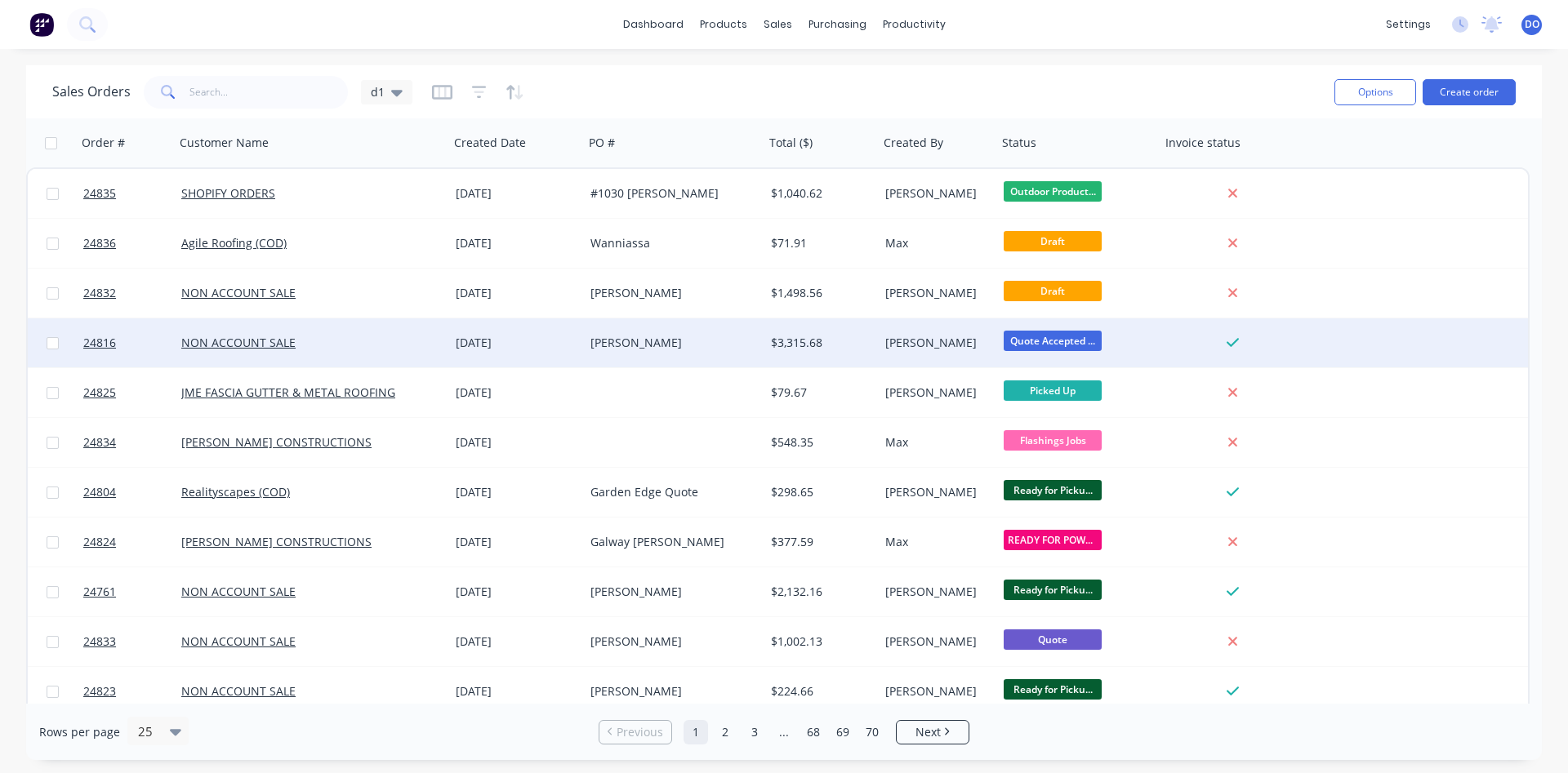
click at [1070, 347] on span "Quote Accepted ..." at bounding box center [1052, 341] width 98 height 21
click at [795, 347] on div "$3,315.68" at bounding box center [818, 343] width 96 height 17
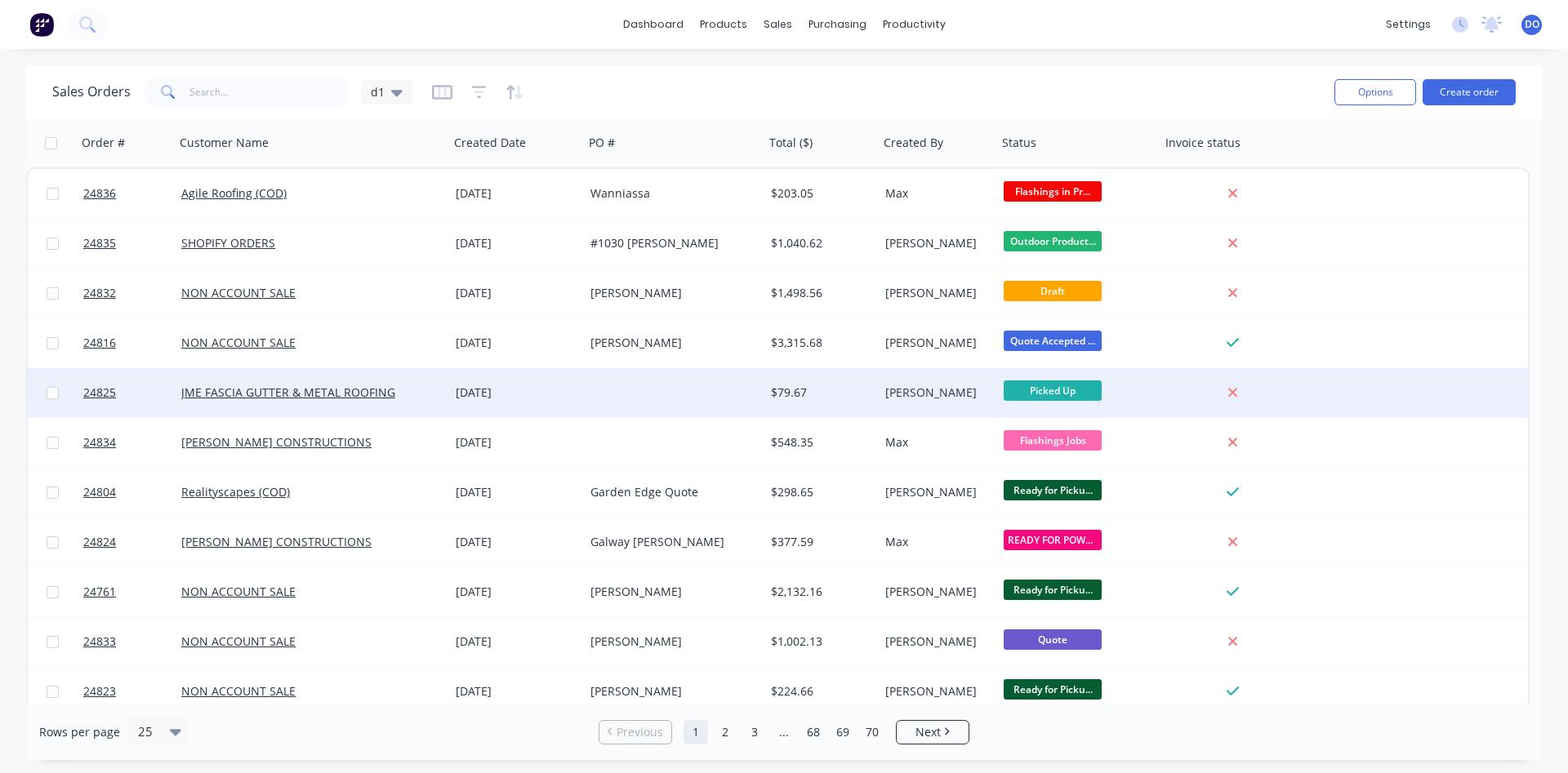
click at [1173, 398] on div at bounding box center [1232, 393] width 131 height 15
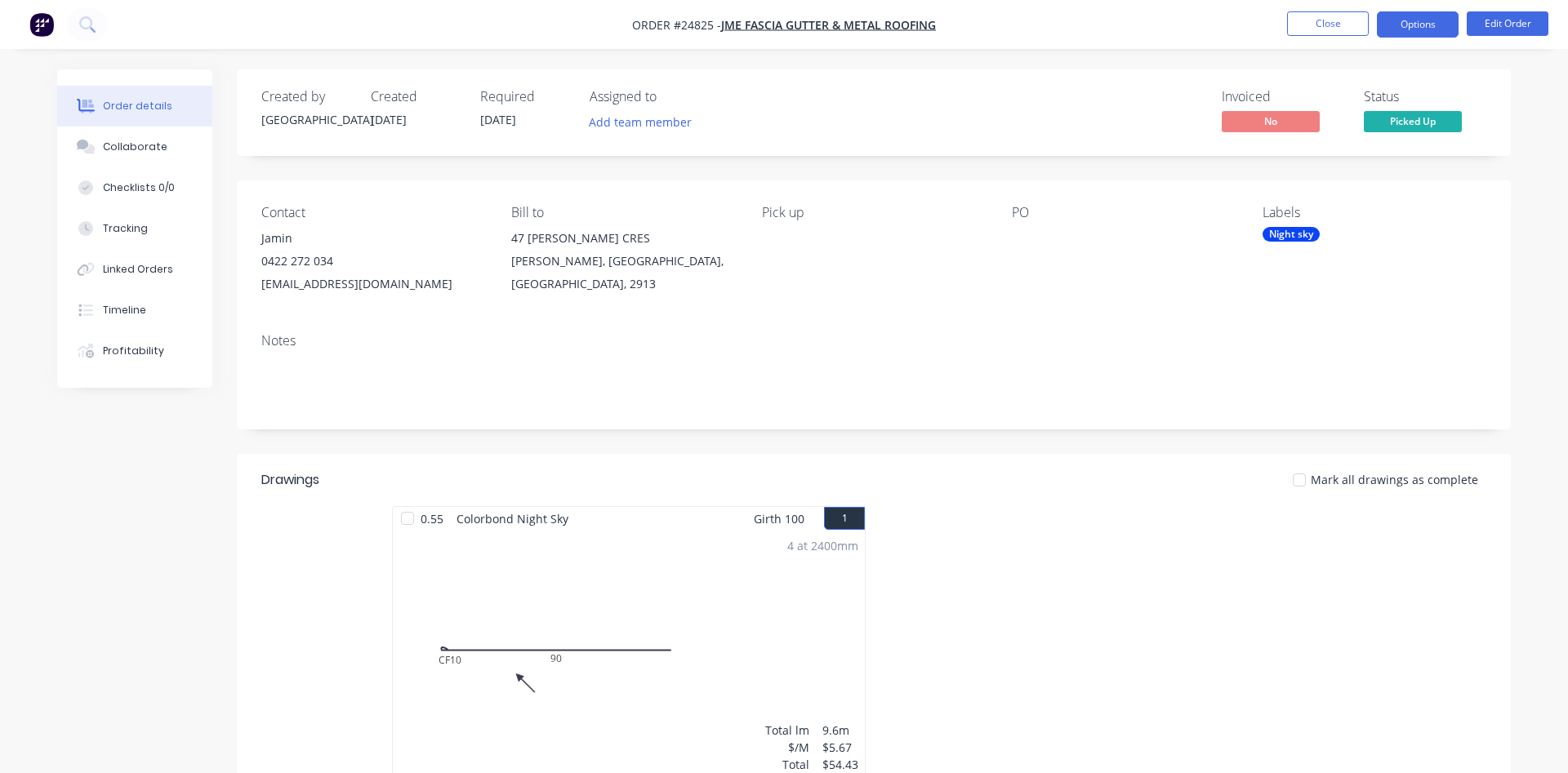
click at [1396, 30] on button "Options" at bounding box center [1418, 24] width 82 height 26
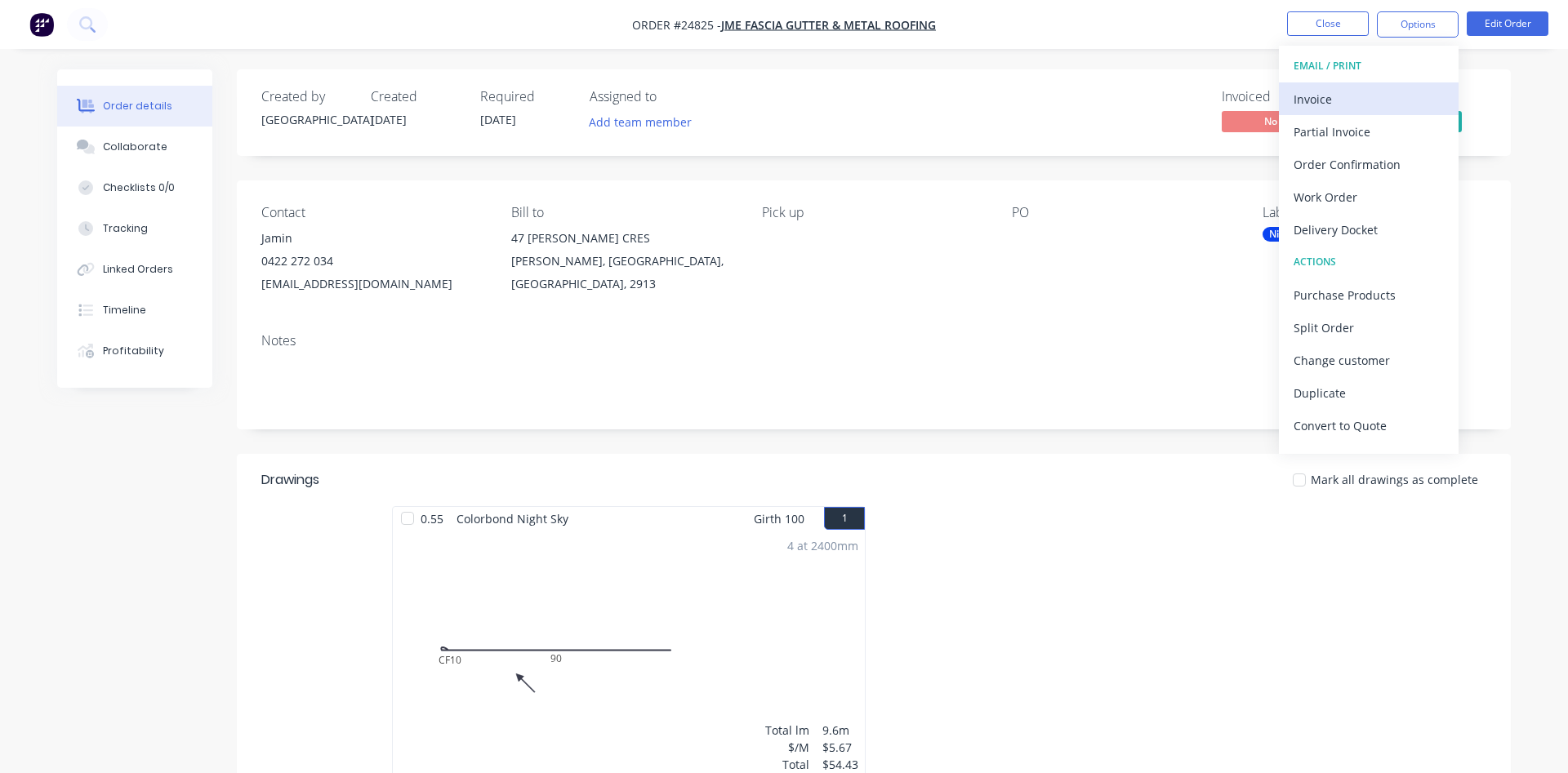
click at [1325, 94] on div "Invoice" at bounding box center [1368, 99] width 150 height 23
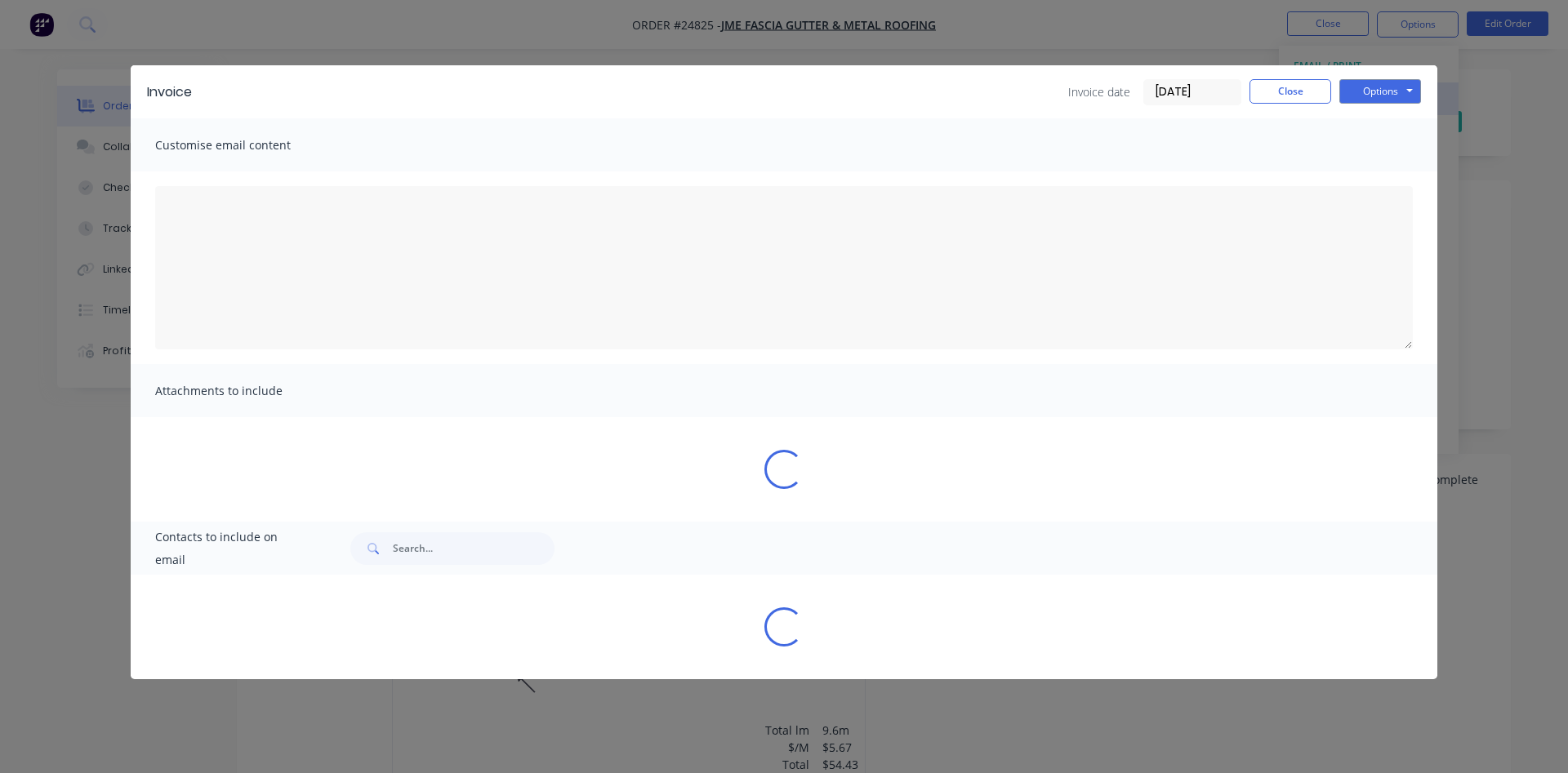
type textarea "Dear Valued Customer, Please find attached the invoice for your recent order. W…"
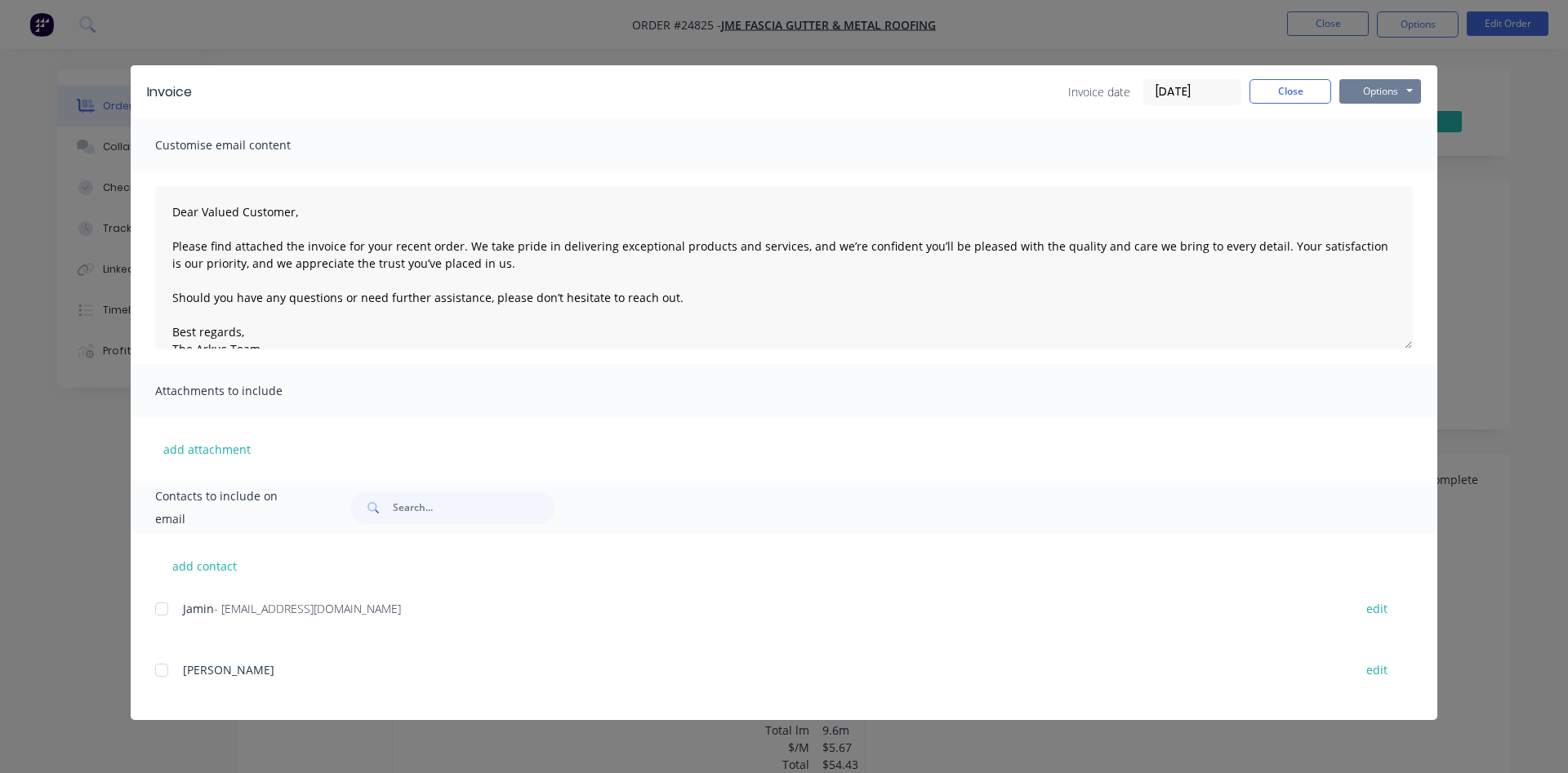
click at [1381, 89] on button "Options" at bounding box center [1380, 91] width 82 height 24
click at [1383, 148] on button "Print" at bounding box center [1391, 147] width 104 height 27
click at [1288, 86] on button "Close" at bounding box center [1290, 91] width 82 height 24
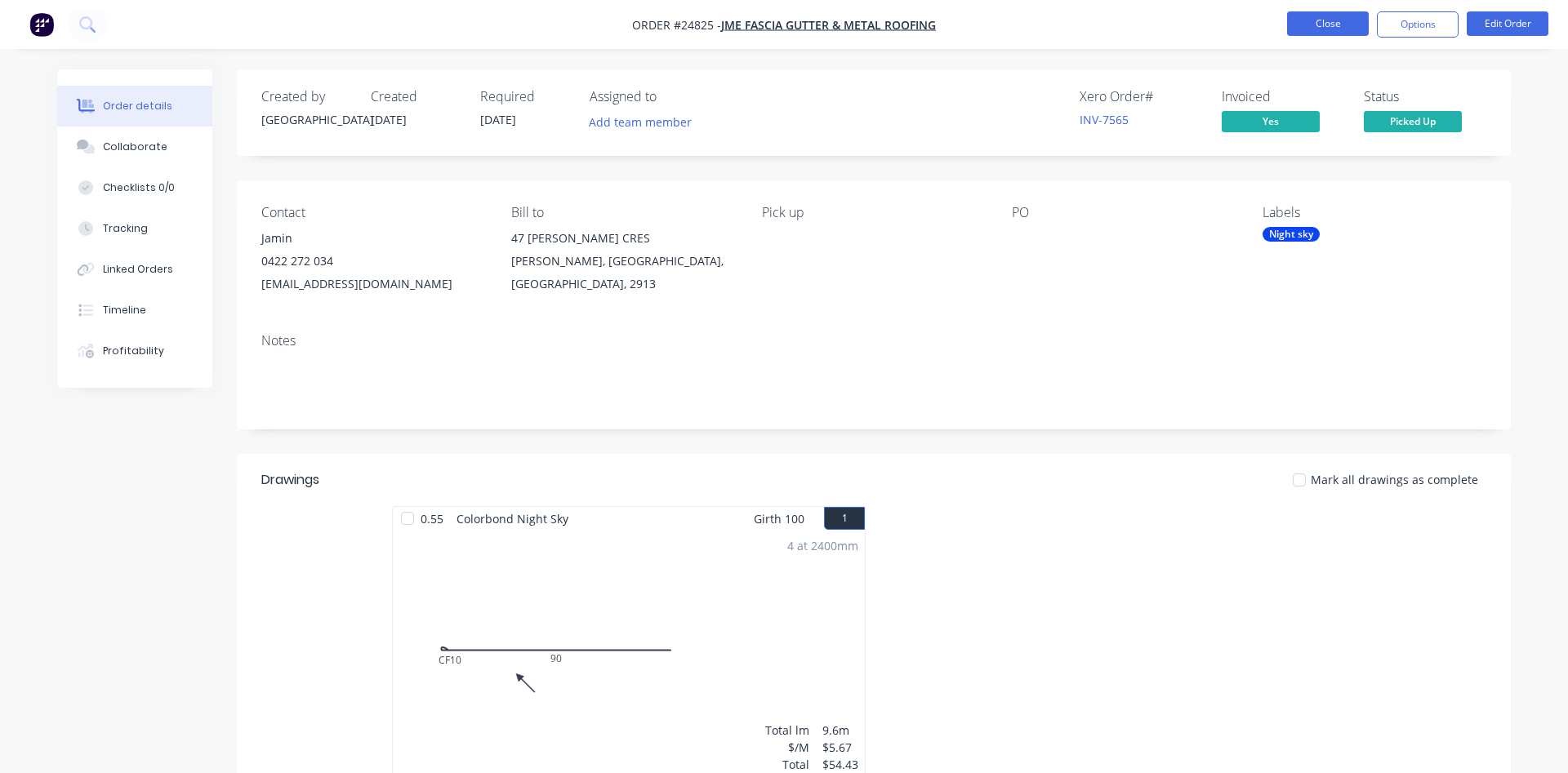
click at [1327, 22] on button "Close" at bounding box center [1327, 23] width 82 height 24
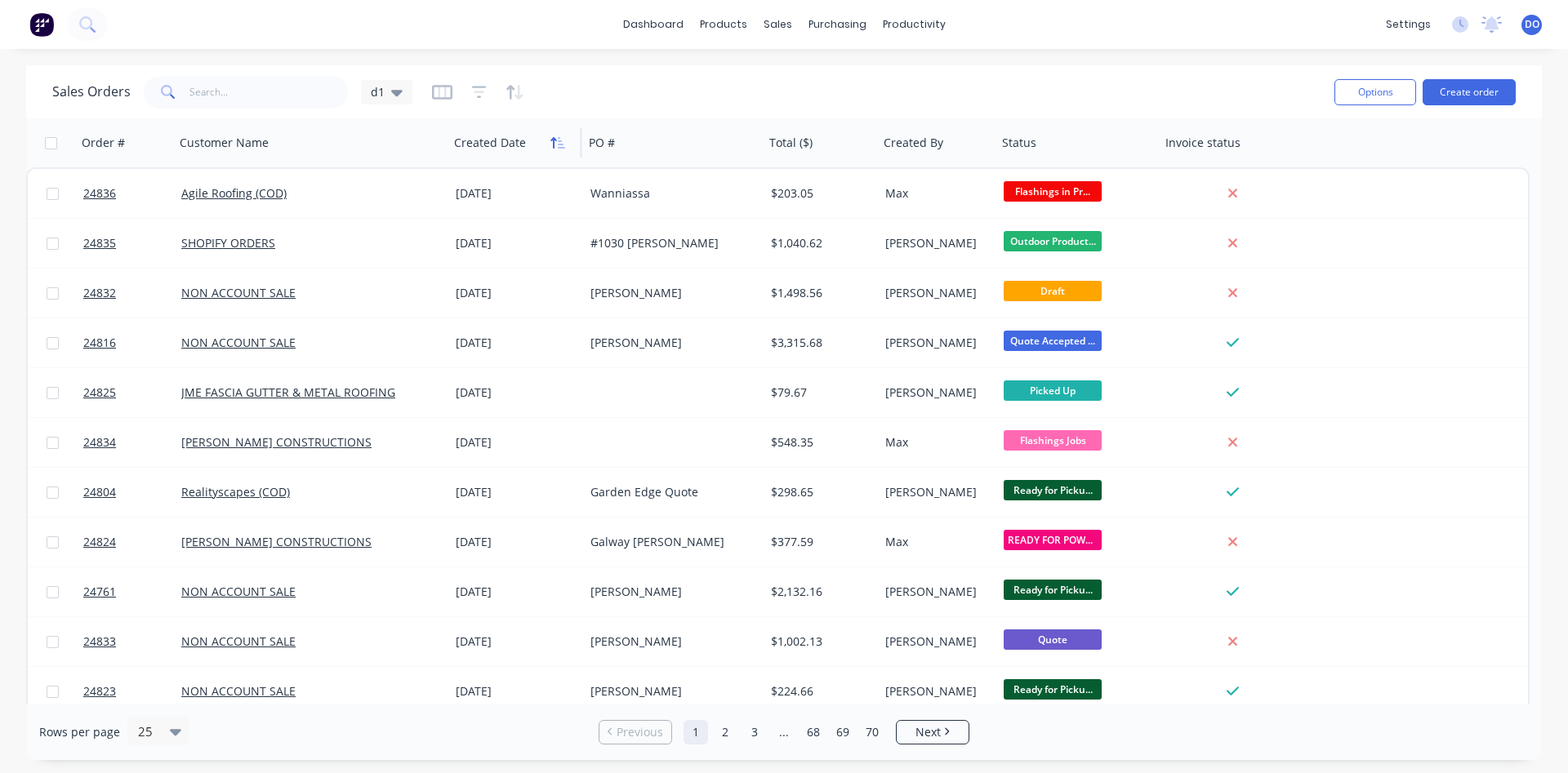
click at [553, 143] on icon "button" at bounding box center [553, 143] width 6 height 11
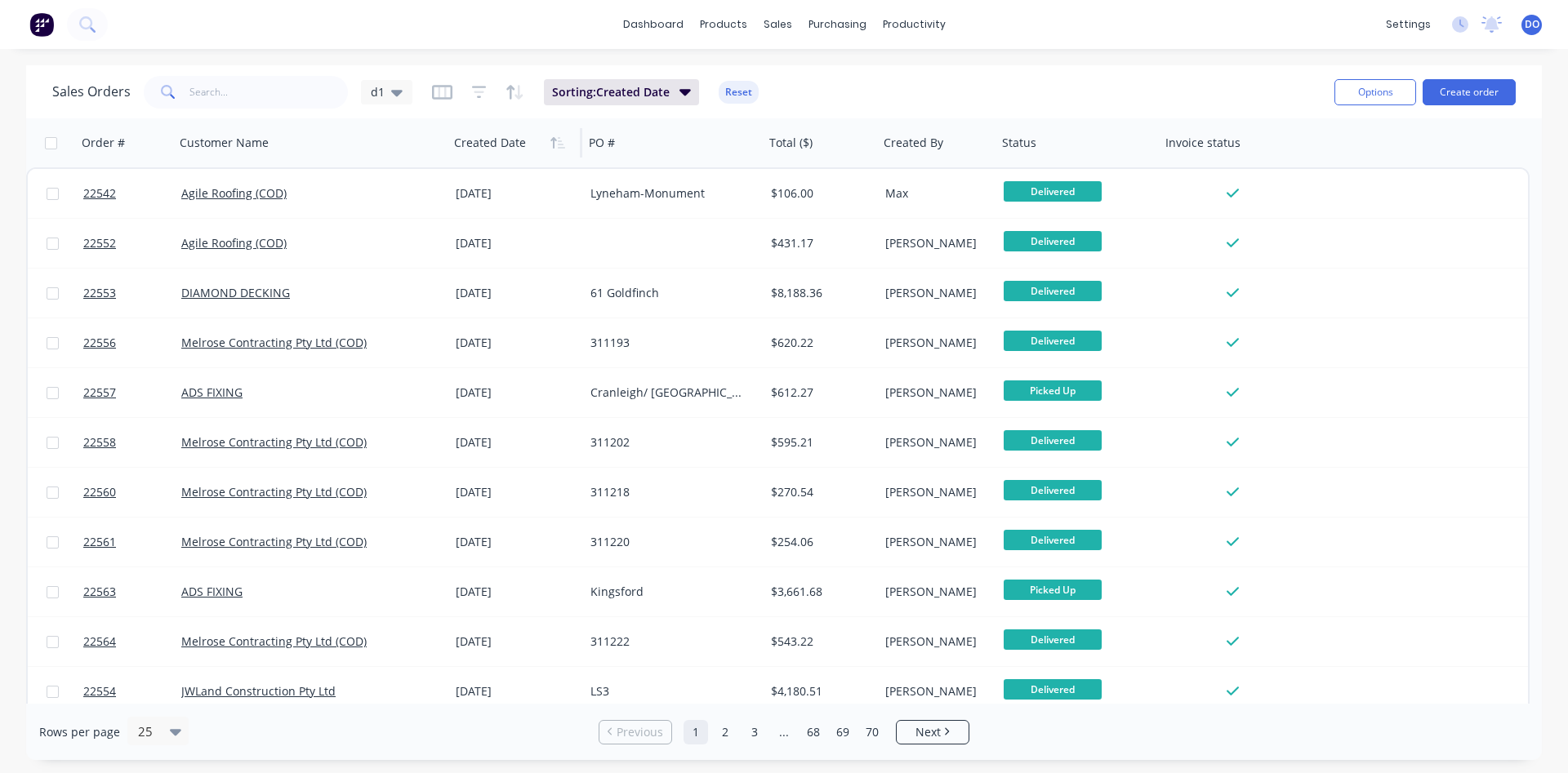
click at [553, 143] on icon "button" at bounding box center [553, 143] width 6 height 11
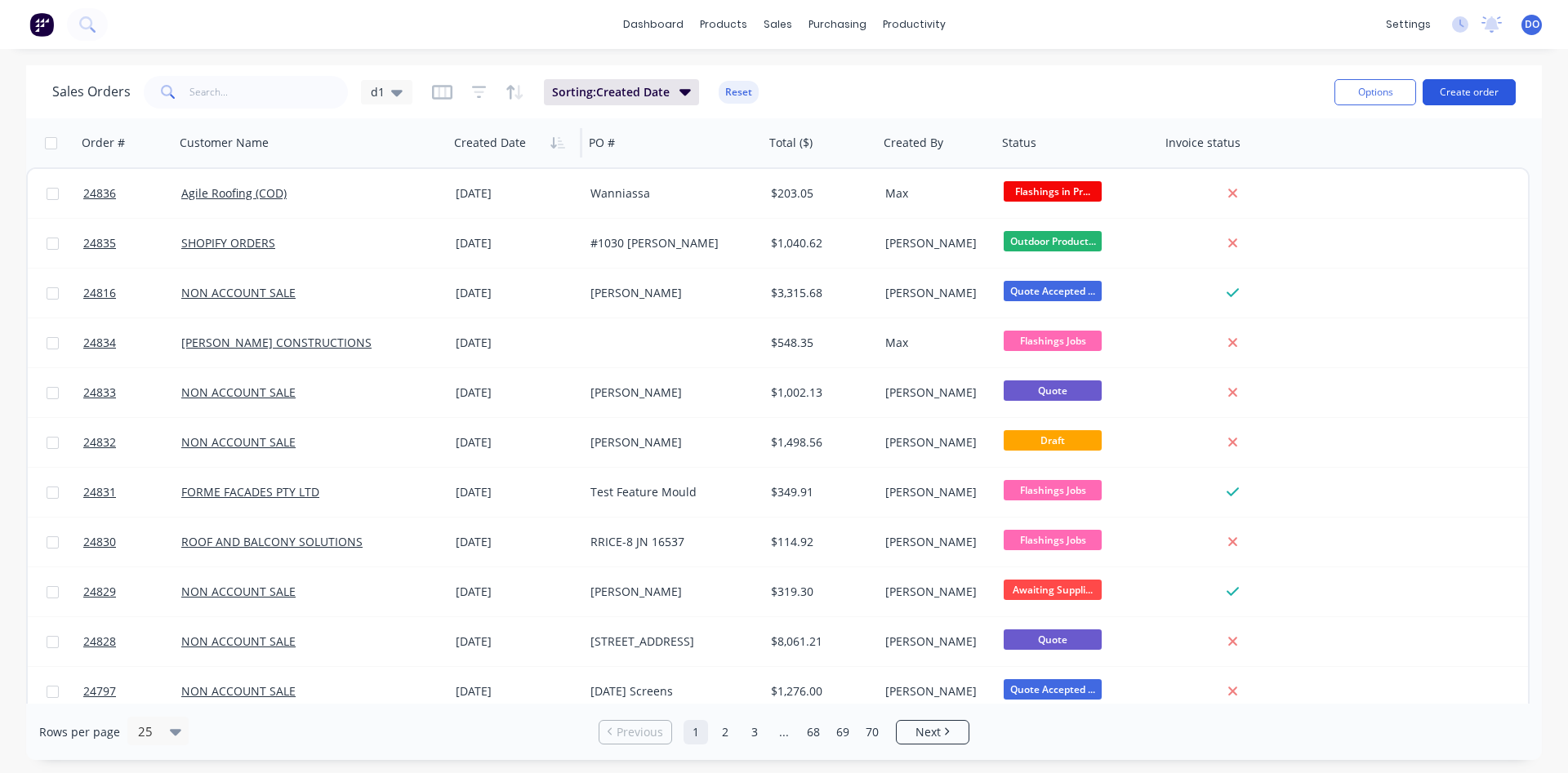
click at [1475, 88] on button "Create order" at bounding box center [1469, 92] width 93 height 26
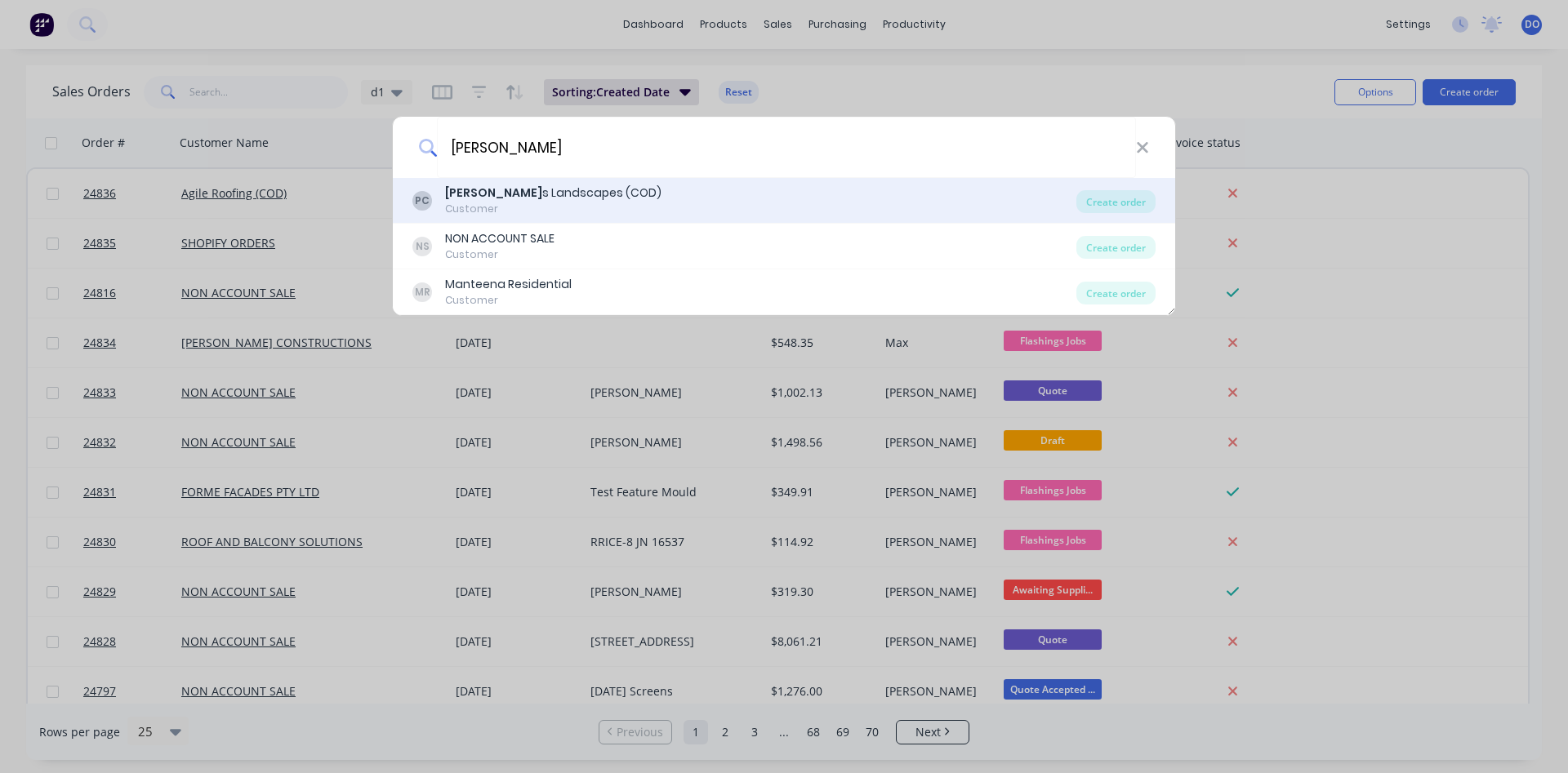
type input "phillip"
click at [688, 196] on div "PC Phillip s Landscapes (COD) Customer" at bounding box center [744, 200] width 664 height 32
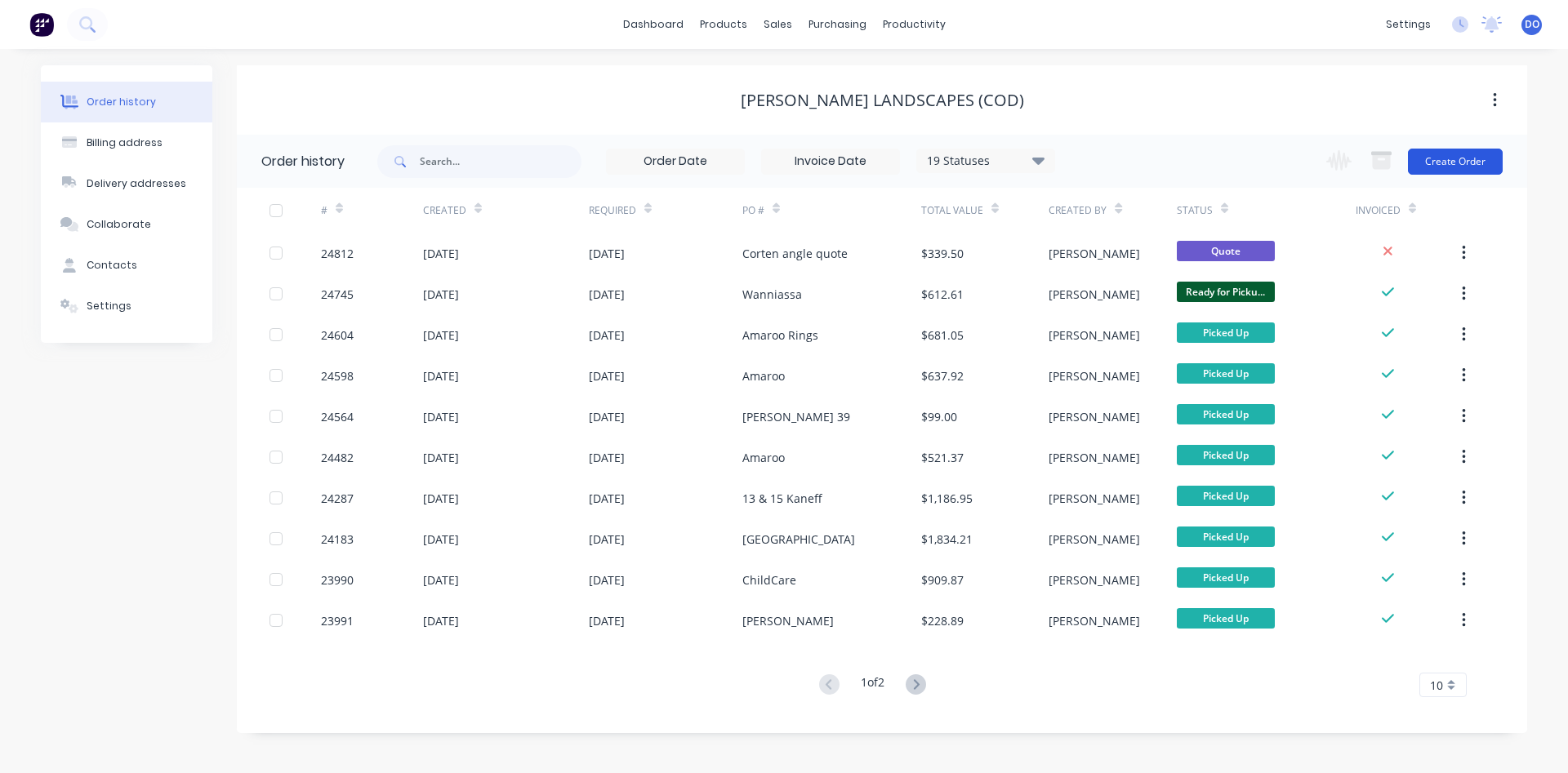
click at [1448, 162] on button "Create Order" at bounding box center [1455, 161] width 95 height 26
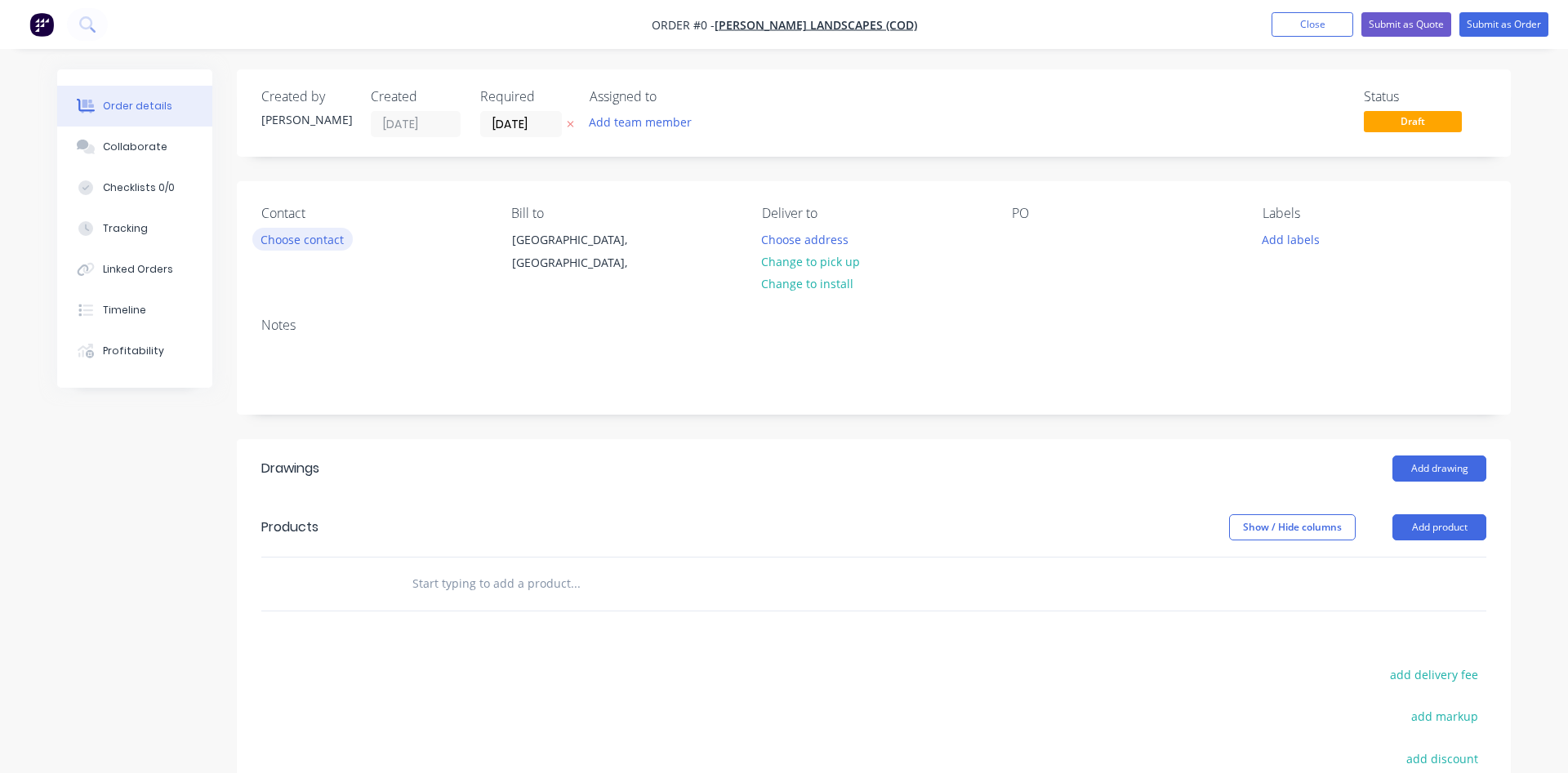
click at [282, 239] on button "Choose contact" at bounding box center [303, 239] width 101 height 22
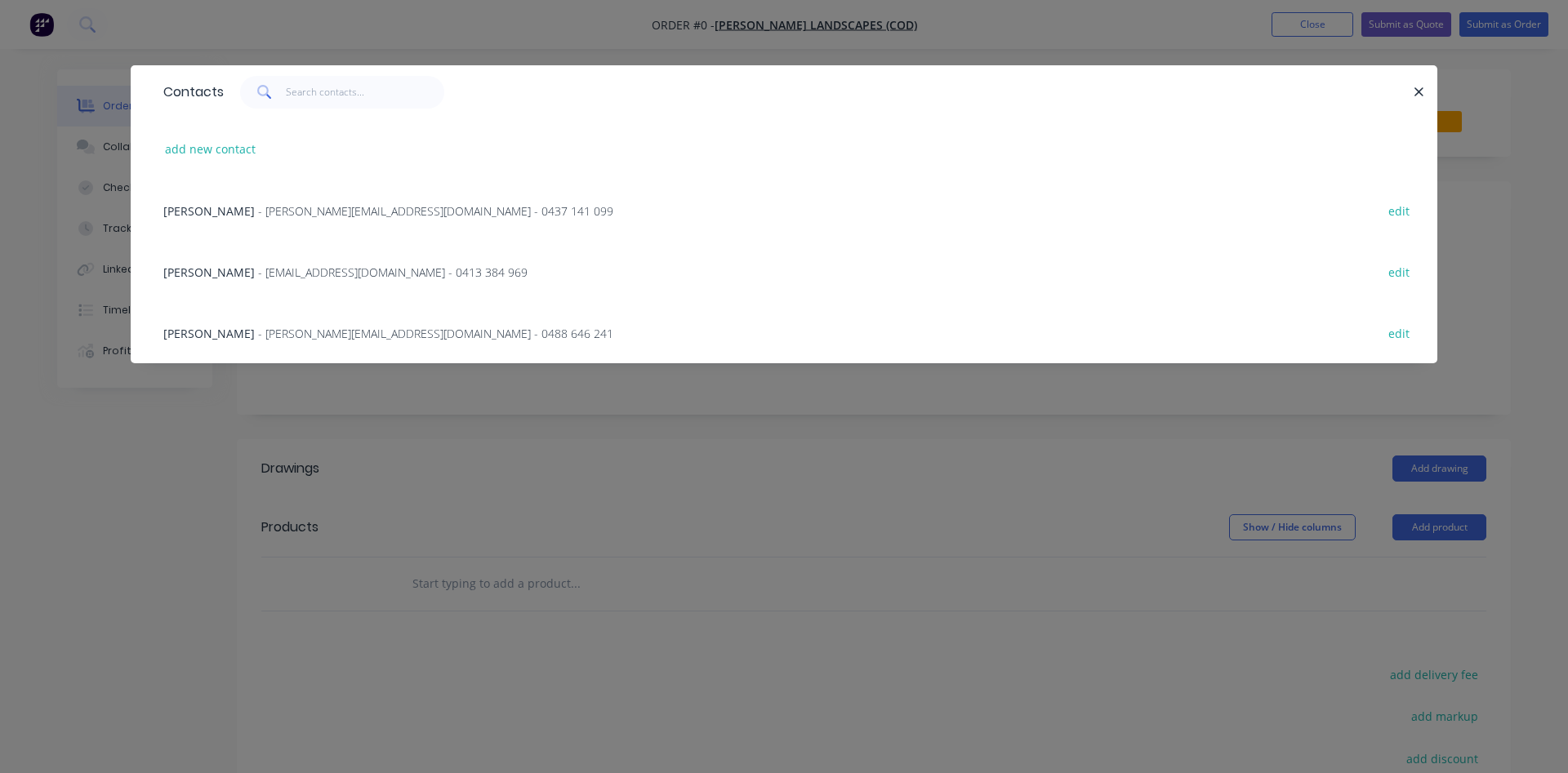
click at [258, 335] on span "- chris@phillipslandscapes.com.au - 0488 646 241" at bounding box center [435, 333] width 355 height 16
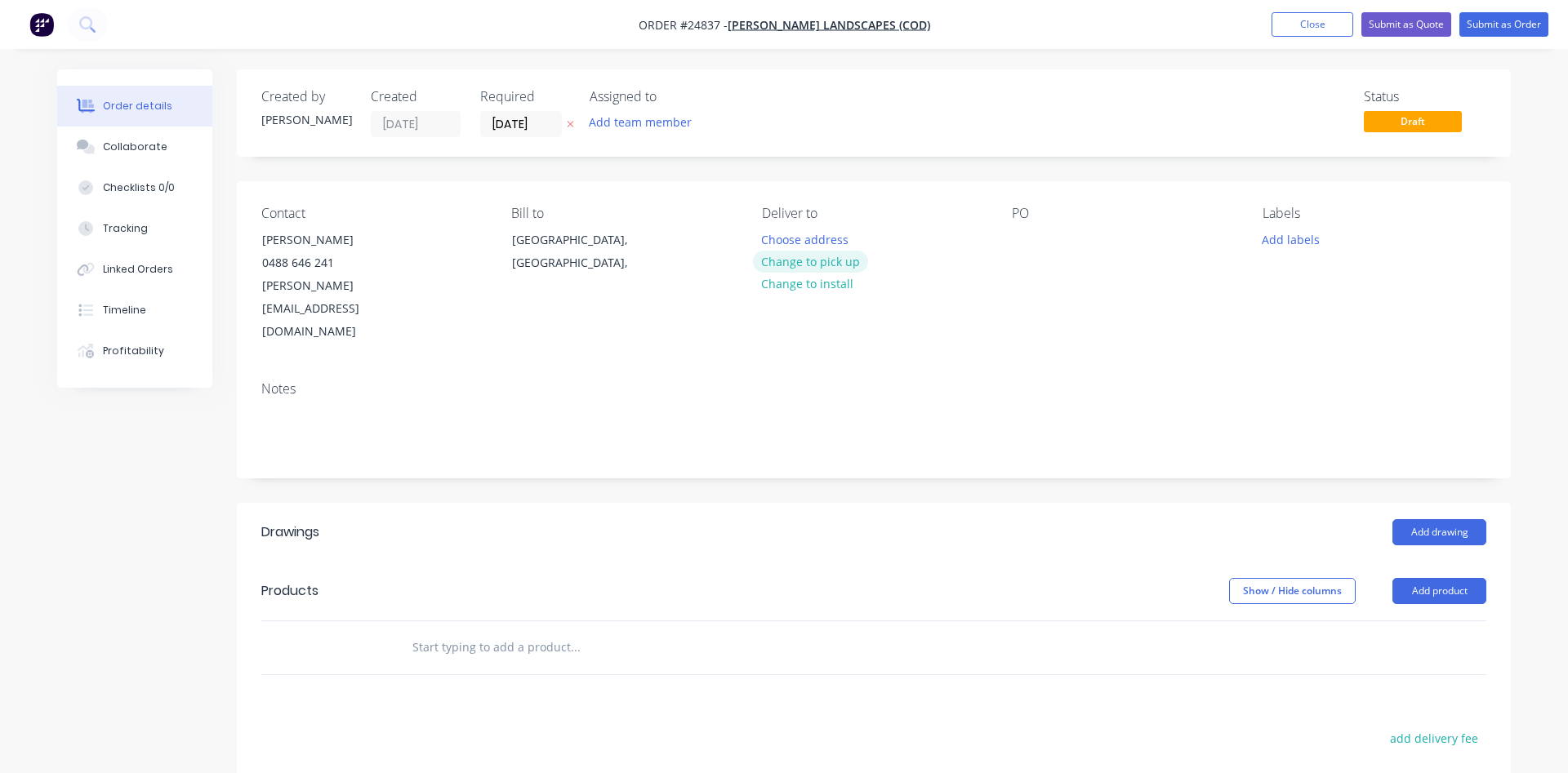
click at [794, 263] on button "Change to pick up" at bounding box center [811, 262] width 116 height 22
click at [1020, 245] on div at bounding box center [1025, 239] width 26 height 23
click at [1079, 240] on div "Corten QUote" at bounding box center [1062, 239] width 101 height 23
click at [1446, 519] on button "Add drawing" at bounding box center [1438, 532] width 94 height 26
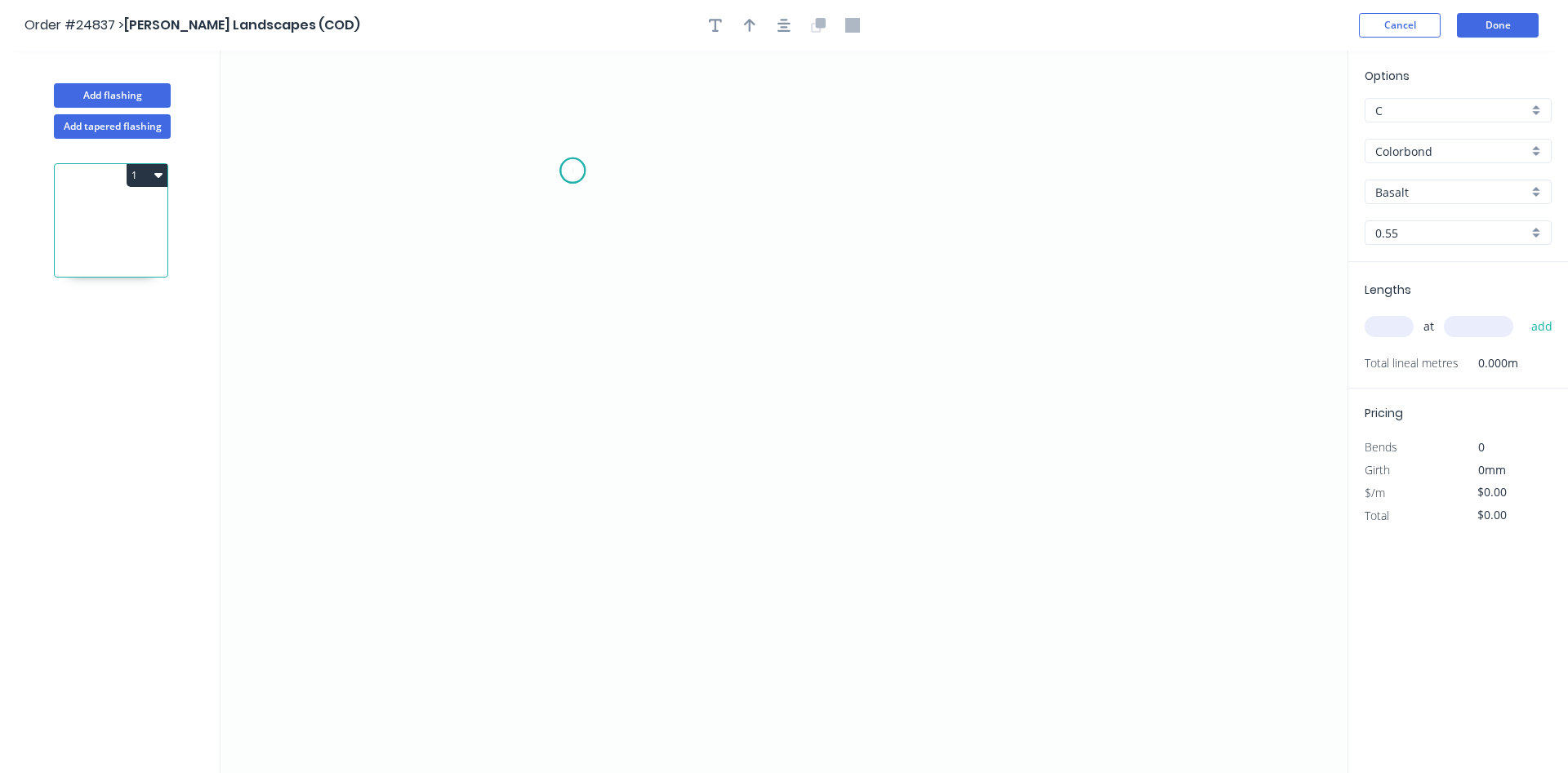
drag, startPoint x: 572, startPoint y: 171, endPoint x: 593, endPoint y: 171, distance: 21.0
click at [577, 171] on icon "0" at bounding box center [783, 411] width 1127 height 723
click at [736, 161] on icon "0" at bounding box center [783, 411] width 1127 height 723
click at [736, 543] on icon "0 ?" at bounding box center [783, 411] width 1127 height 723
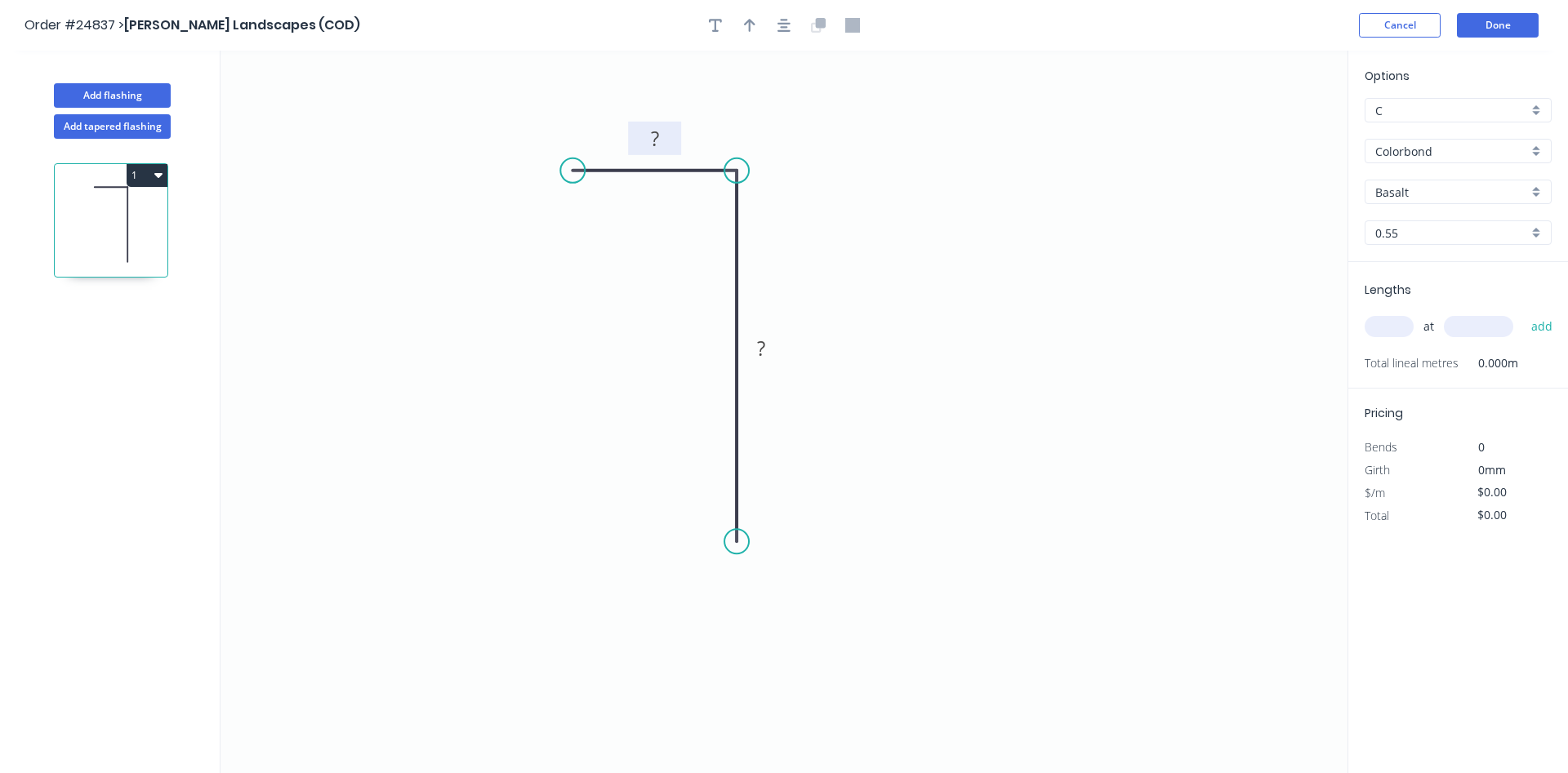
click at [651, 137] on tspan "?" at bounding box center [654, 138] width 8 height 27
click at [1538, 108] on div "C" at bounding box center [1458, 110] width 187 height 24
type input "$37.65"
click at [1481, 131] on div "A" at bounding box center [1457, 142] width 186 height 29
type input "A"
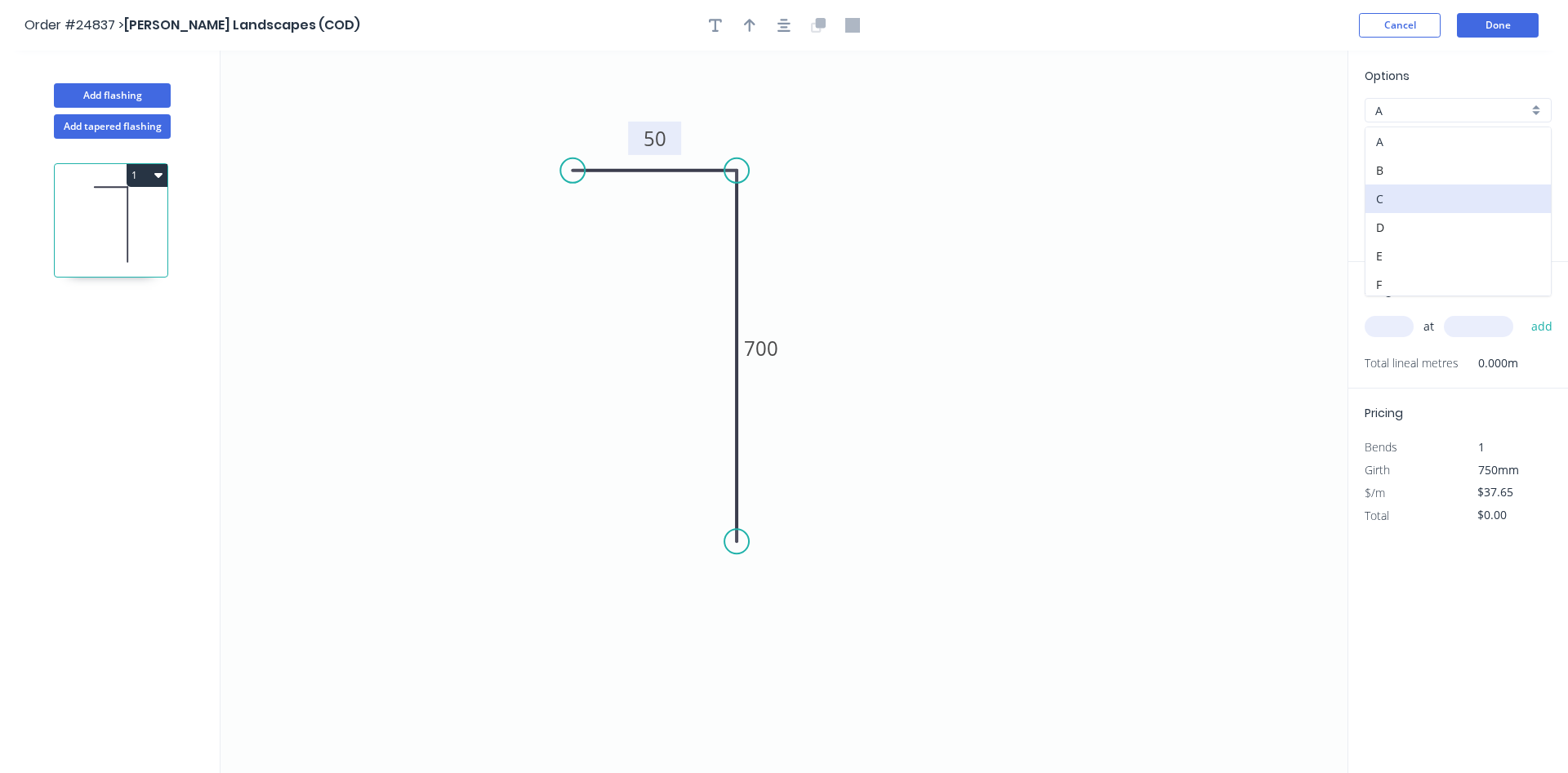
type input "$53.79"
click at [1534, 149] on div "Colorbond" at bounding box center [1458, 151] width 187 height 24
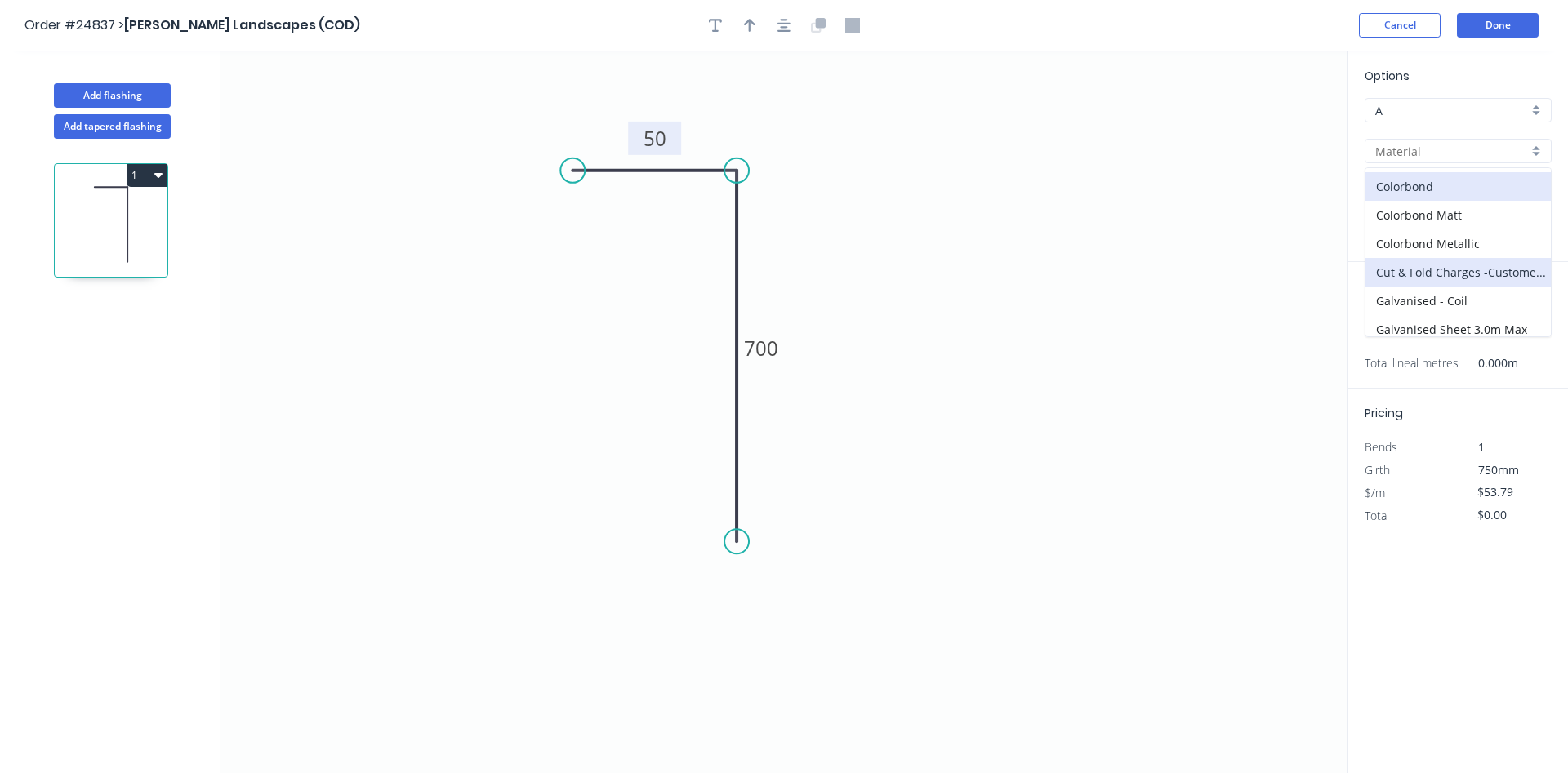
scroll to position [146, 0]
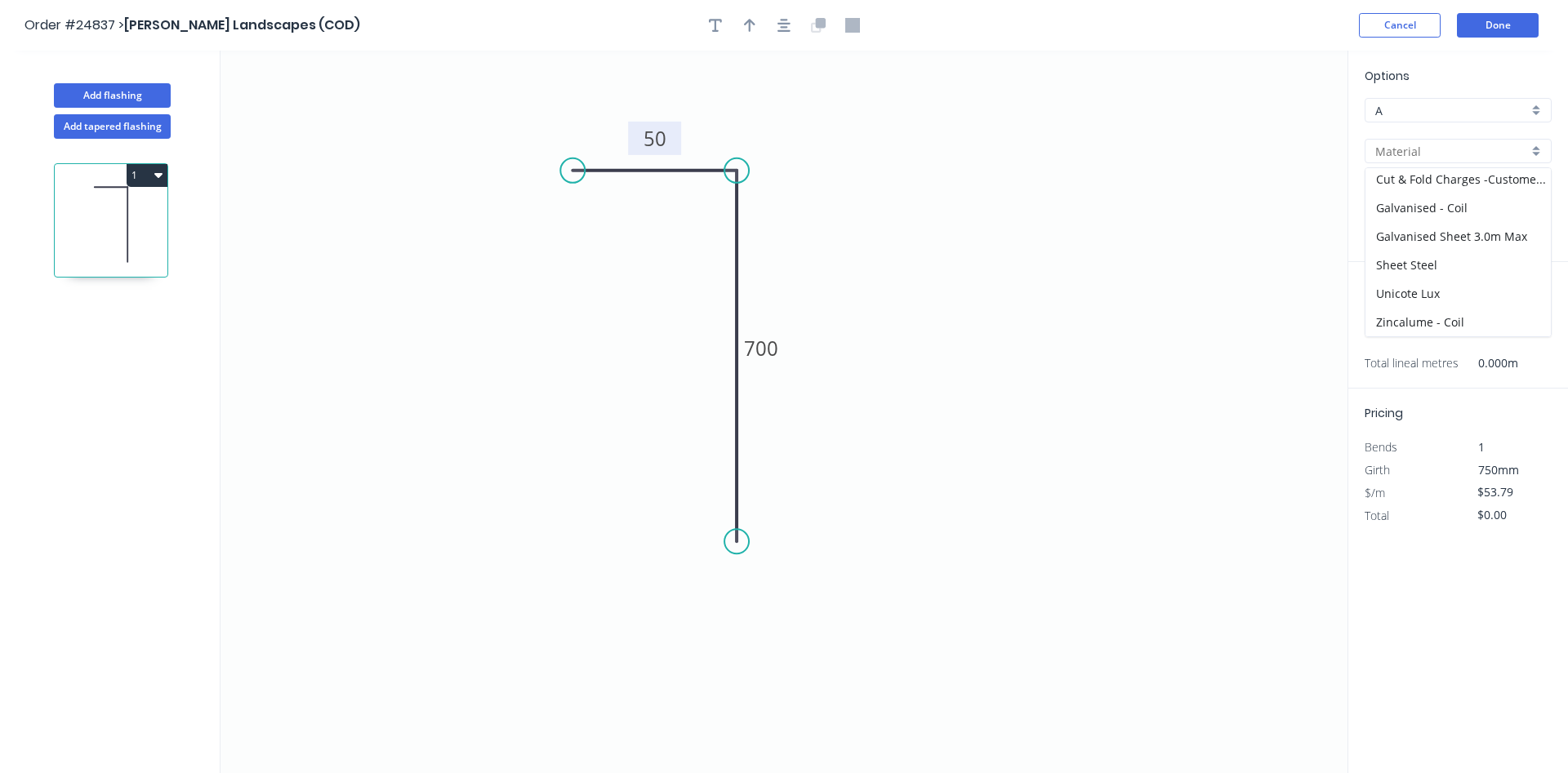
click at [1503, 149] on input "text" at bounding box center [1451, 151] width 153 height 17
type input "Colorbond"
click at [1541, 148] on div "Colorbond" at bounding box center [1458, 151] width 187 height 24
click at [1433, 267] on div "Sheet Steel" at bounding box center [1457, 265] width 186 height 29
type input "Sheet Steel"
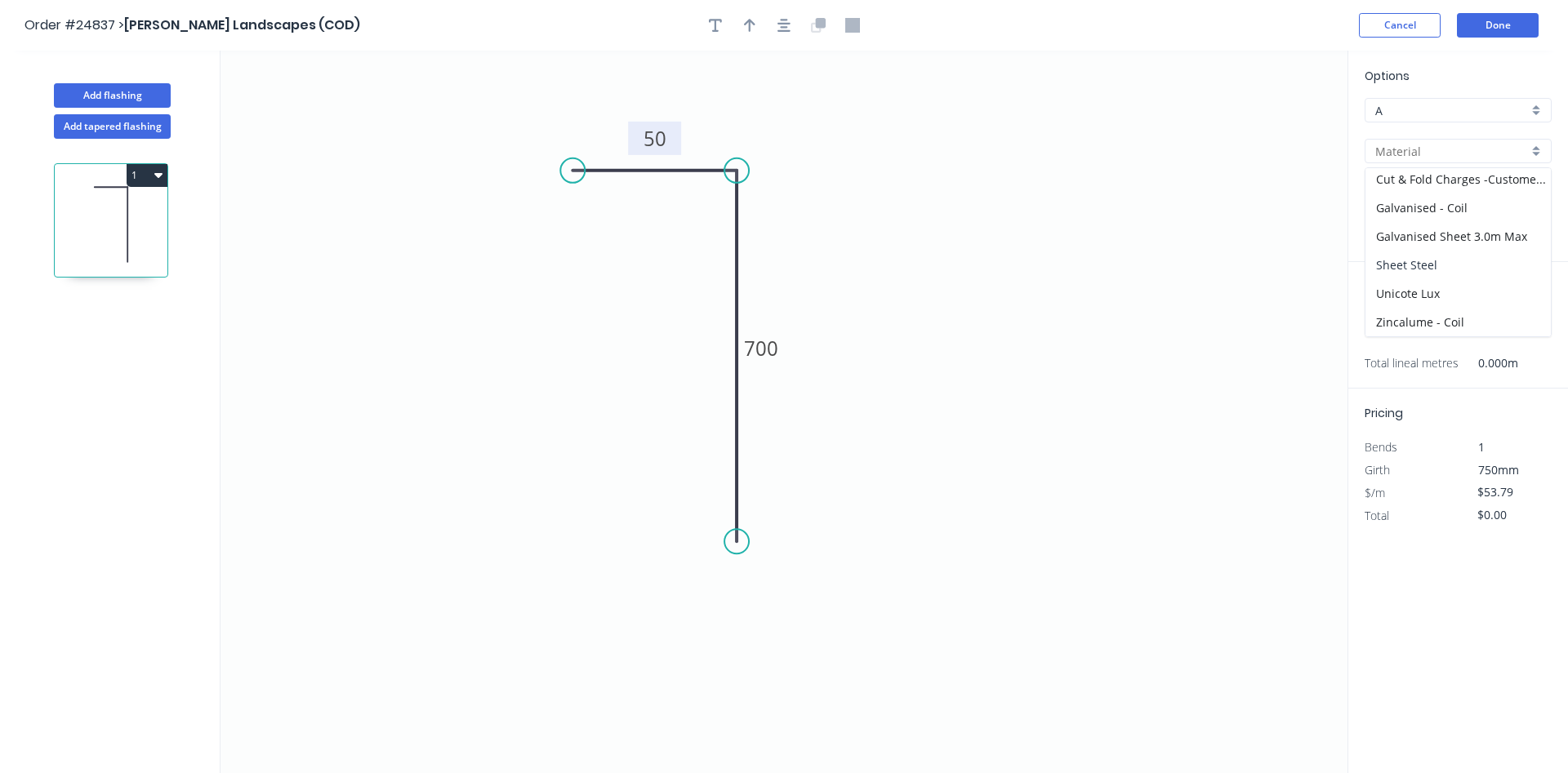
type input "CORTEN"
type input "1.6"
type input "$82.00"
click at [1403, 332] on input "text" at bounding box center [1389, 326] width 49 height 21
type input "1"
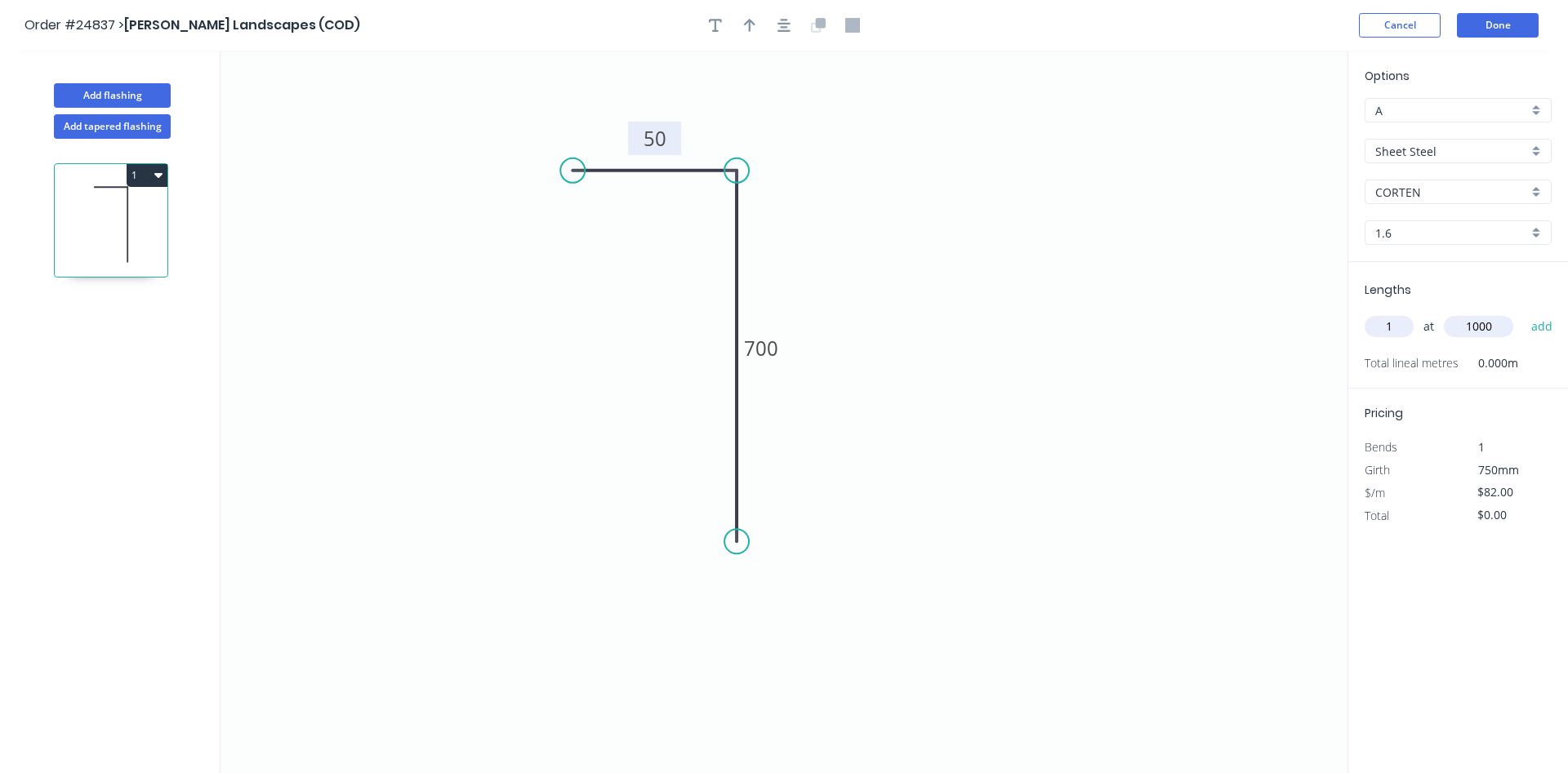
type input "1000"
click at [1522, 312] on button "add" at bounding box center [1541, 326] width 38 height 28
click at [161, 181] on button "1" at bounding box center [147, 175] width 41 height 23
click at [94, 215] on div "Duplicate" at bounding box center [89, 215] width 126 height 23
type input "$0.00"
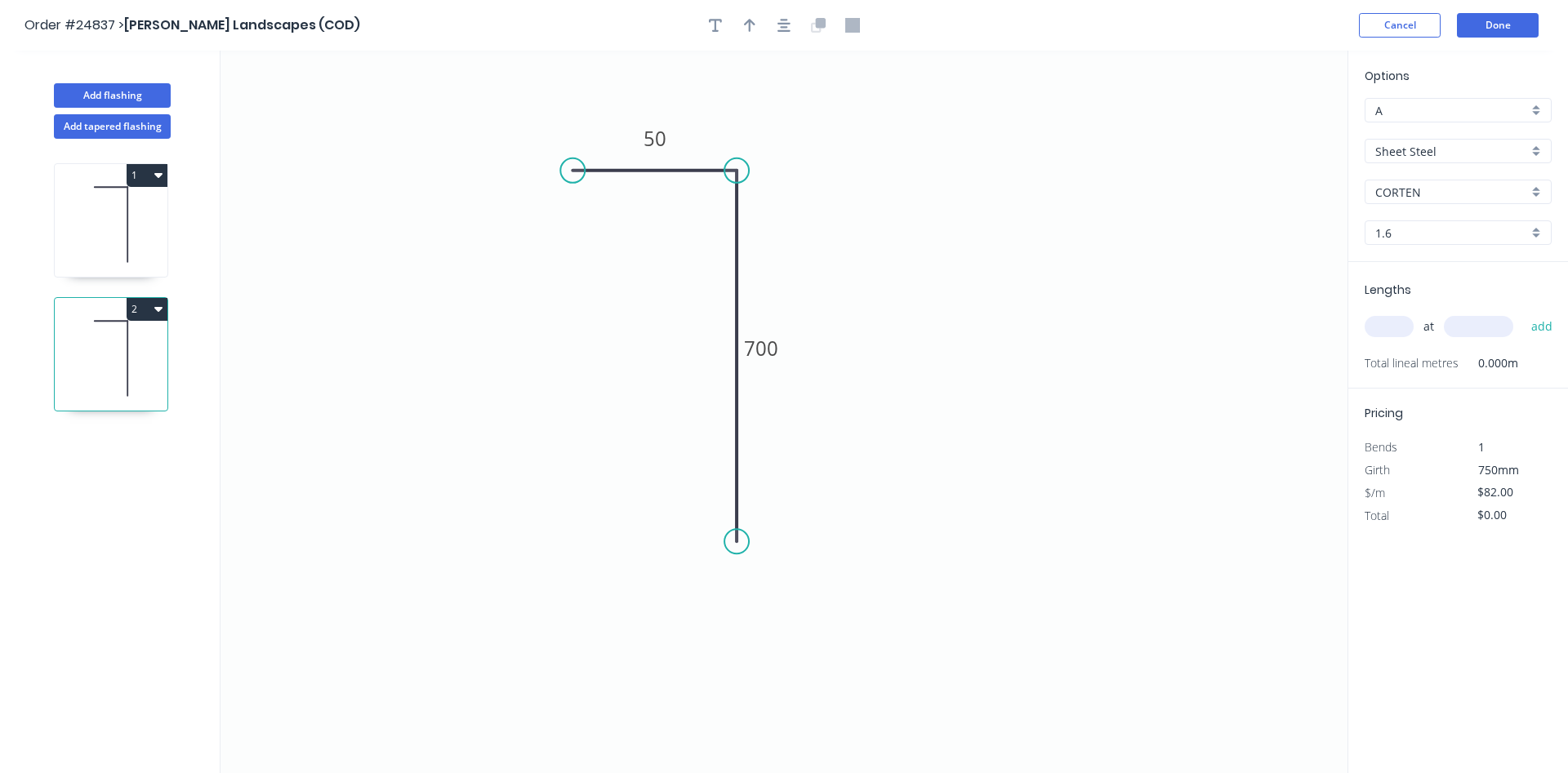
click at [1534, 232] on div "1.6" at bounding box center [1458, 232] width 187 height 24
click at [1450, 319] on div "3.0" at bounding box center [1457, 321] width 186 height 29
type input "3.0"
type input "$124.73"
click at [1233, 212] on icon "0 50 700" at bounding box center [783, 411] width 1127 height 723
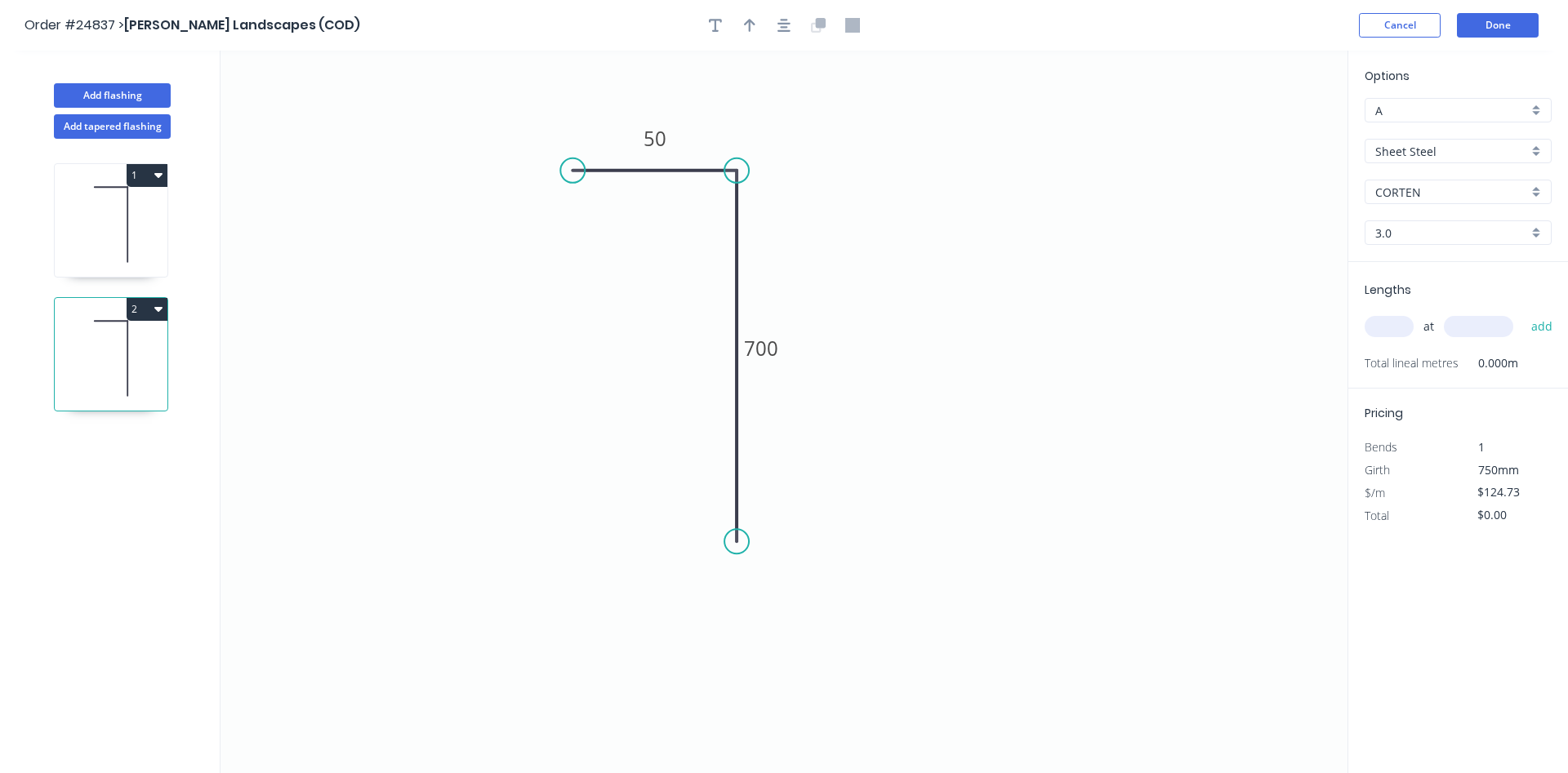
click at [1391, 333] on input "text" at bounding box center [1389, 326] width 49 height 21
type input "1"
type input "2400"
click at [1522, 312] on button "add" at bounding box center [1541, 326] width 38 height 28
type input "$299.35"
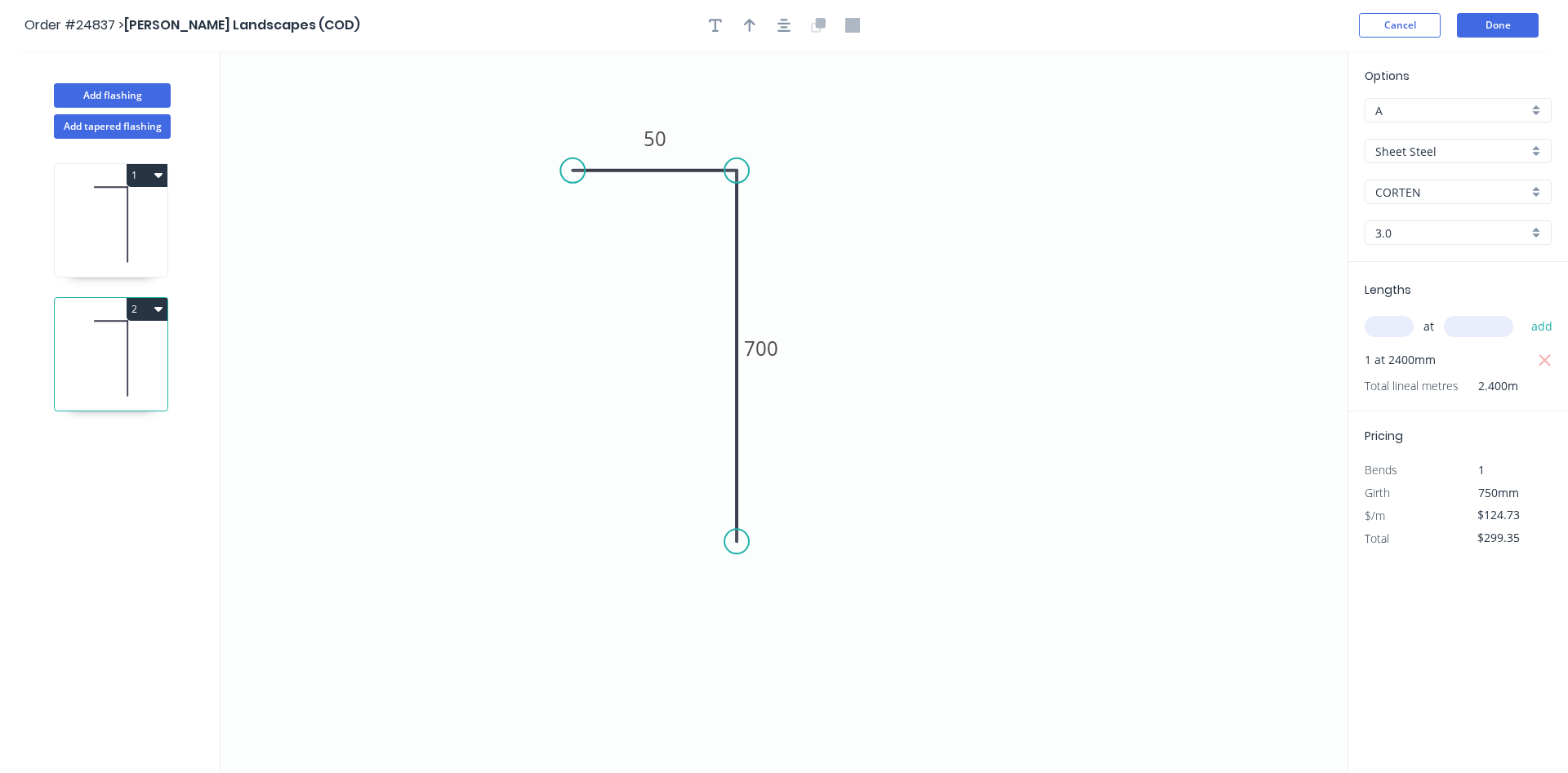
click at [76, 241] on icon at bounding box center [111, 225] width 113 height 104
type input "1.6"
type input "$82.00"
drag, startPoint x: 1377, startPoint y: 327, endPoint x: 1421, endPoint y: 296, distance: 53.8
click at [1378, 327] on input "text" at bounding box center [1389, 326] width 49 height 21
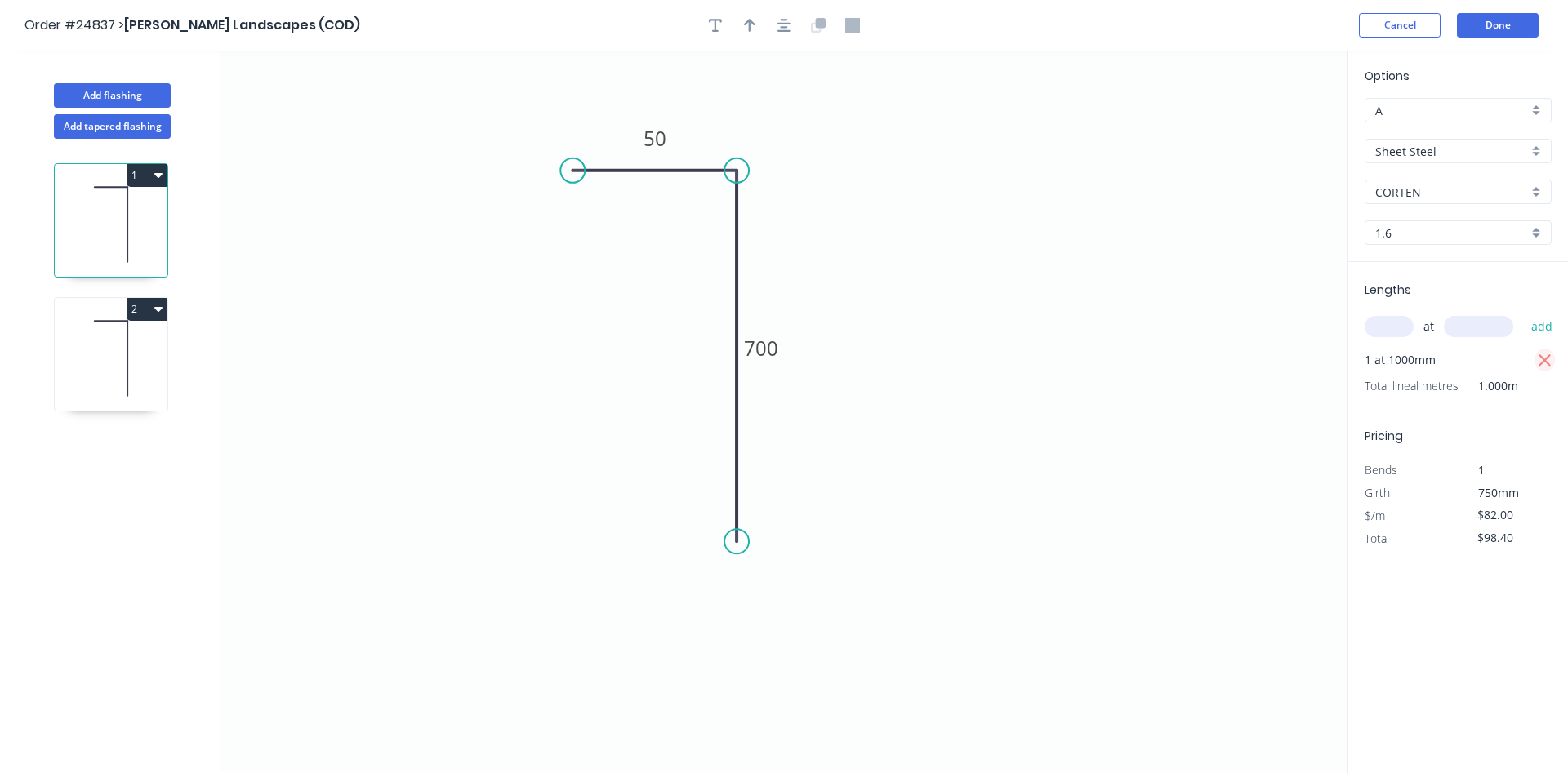
click at [1543, 359] on icon "button" at bounding box center [1544, 360] width 12 height 12
type input "$0.00"
click at [1375, 317] on input "text" at bounding box center [1389, 326] width 49 height 21
type input "1"
type input "2400"
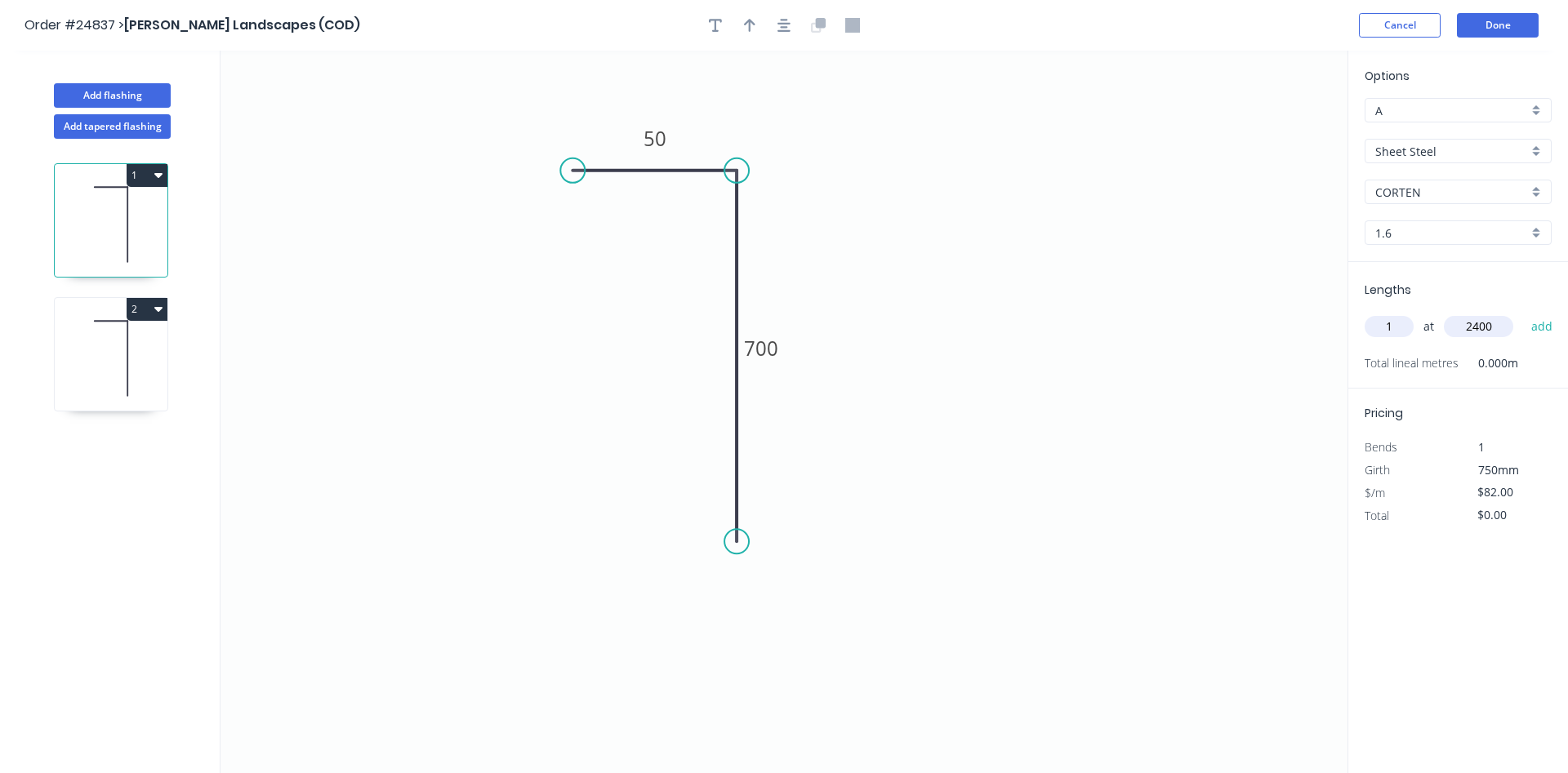
click at [1522, 312] on button "add" at bounding box center [1541, 326] width 38 height 28
type input "$196.80"
click at [78, 335] on icon at bounding box center [111, 358] width 113 height 104
type input "3.0"
type input "$124.73"
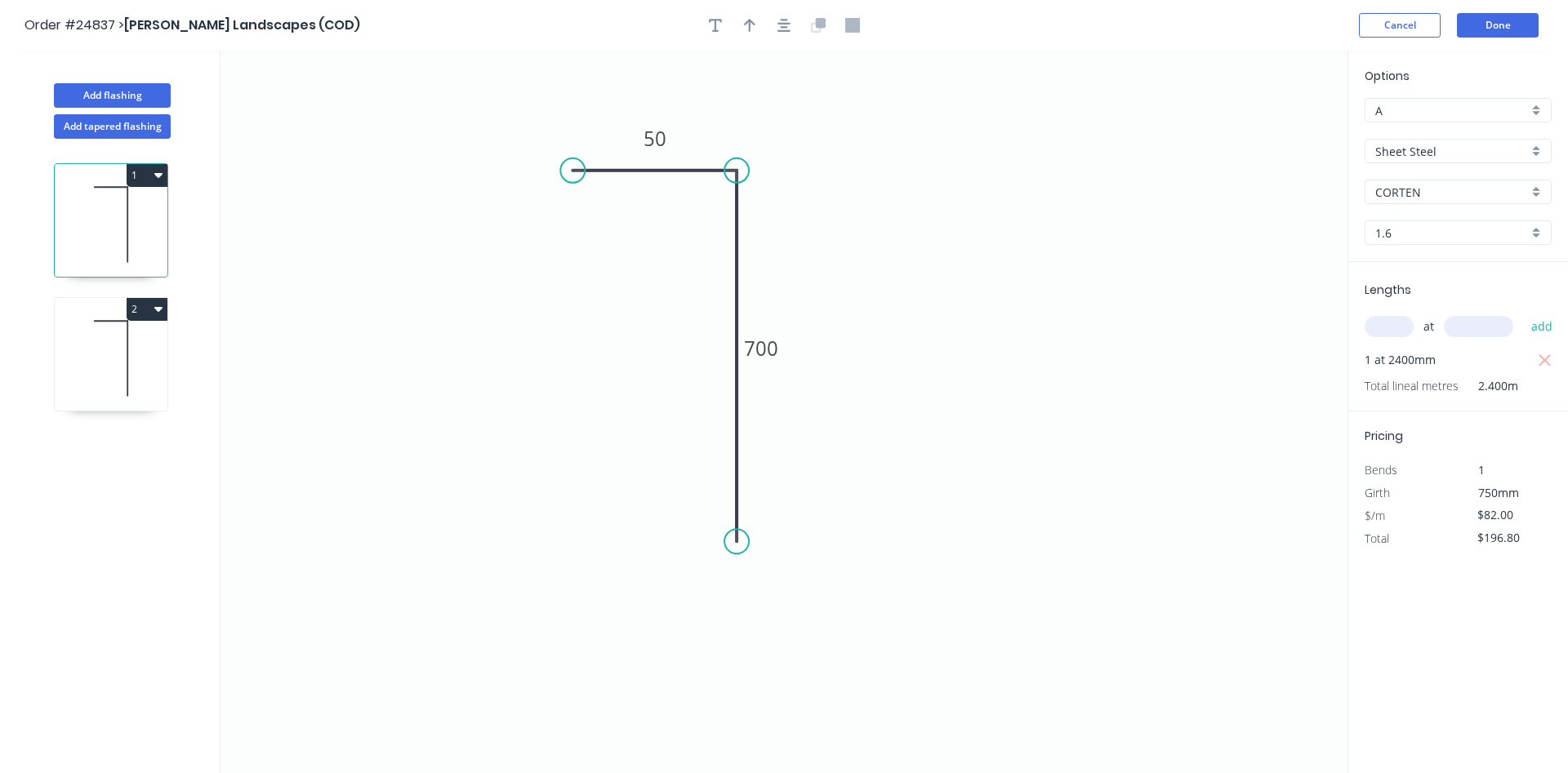
type input "$299.35"
click at [1482, 27] on button "Done" at bounding box center [1498, 25] width 82 height 24
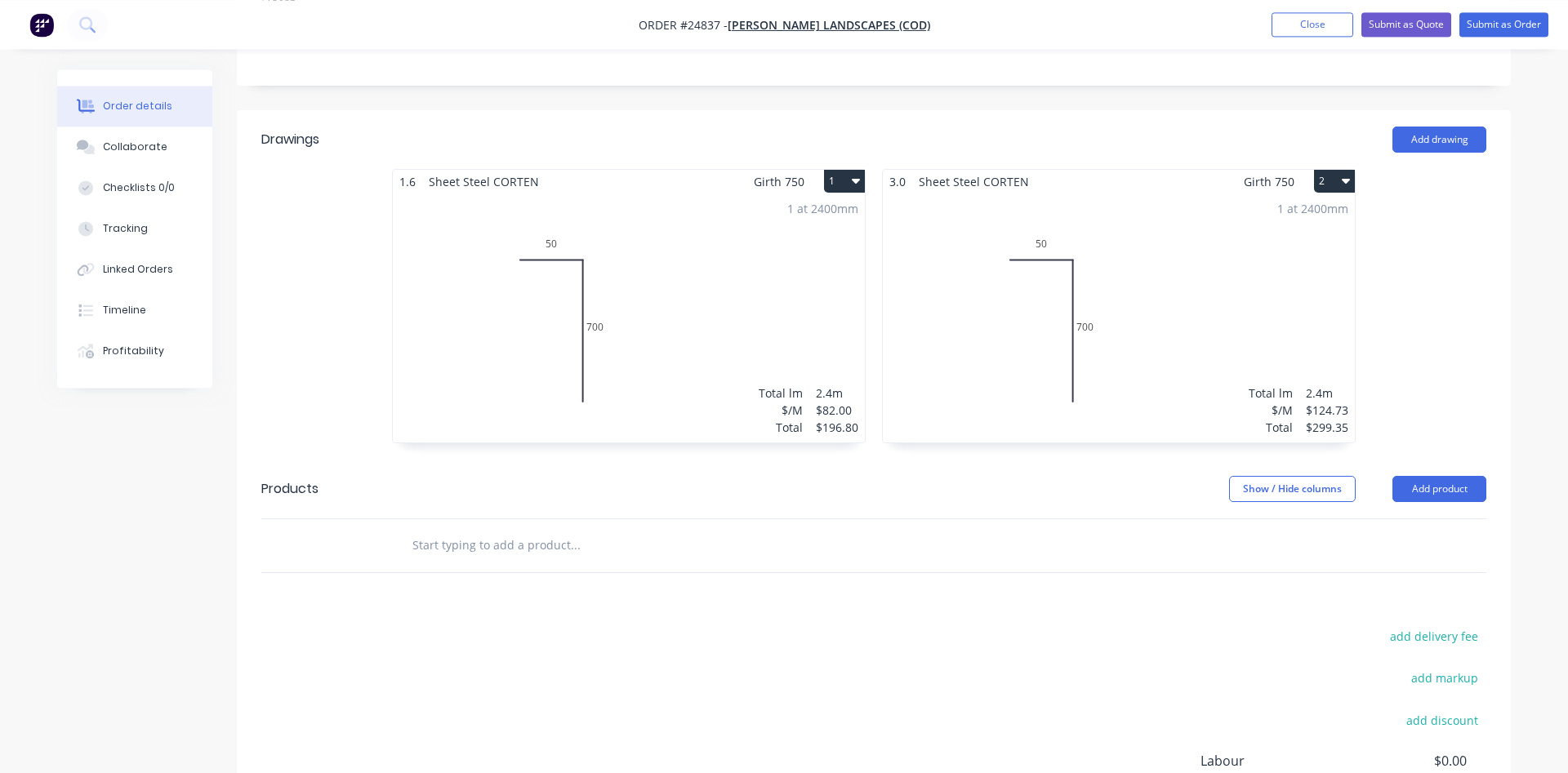
scroll to position [500, 0]
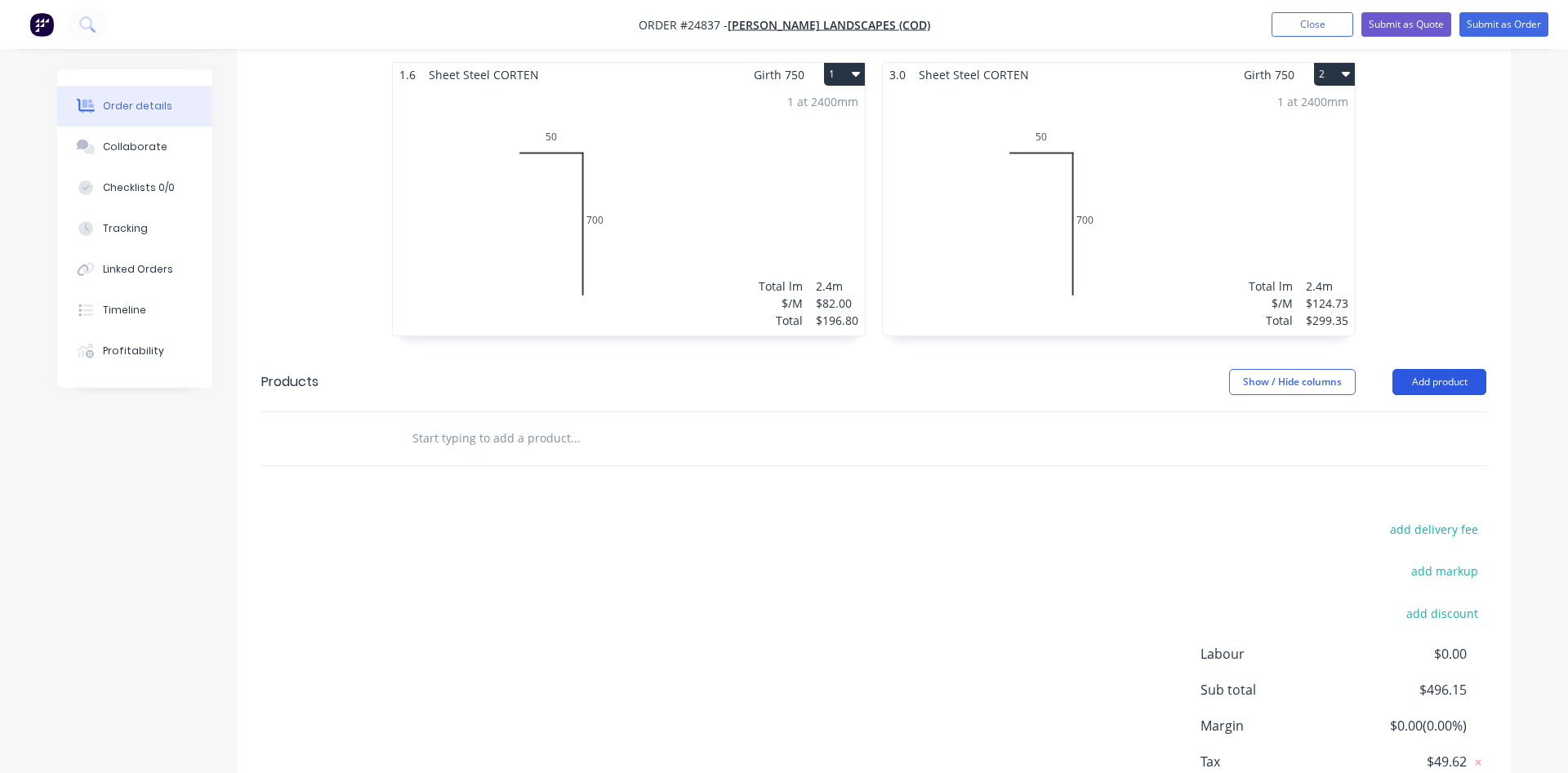
click at [1460, 369] on button "Add product" at bounding box center [1438, 382] width 94 height 26
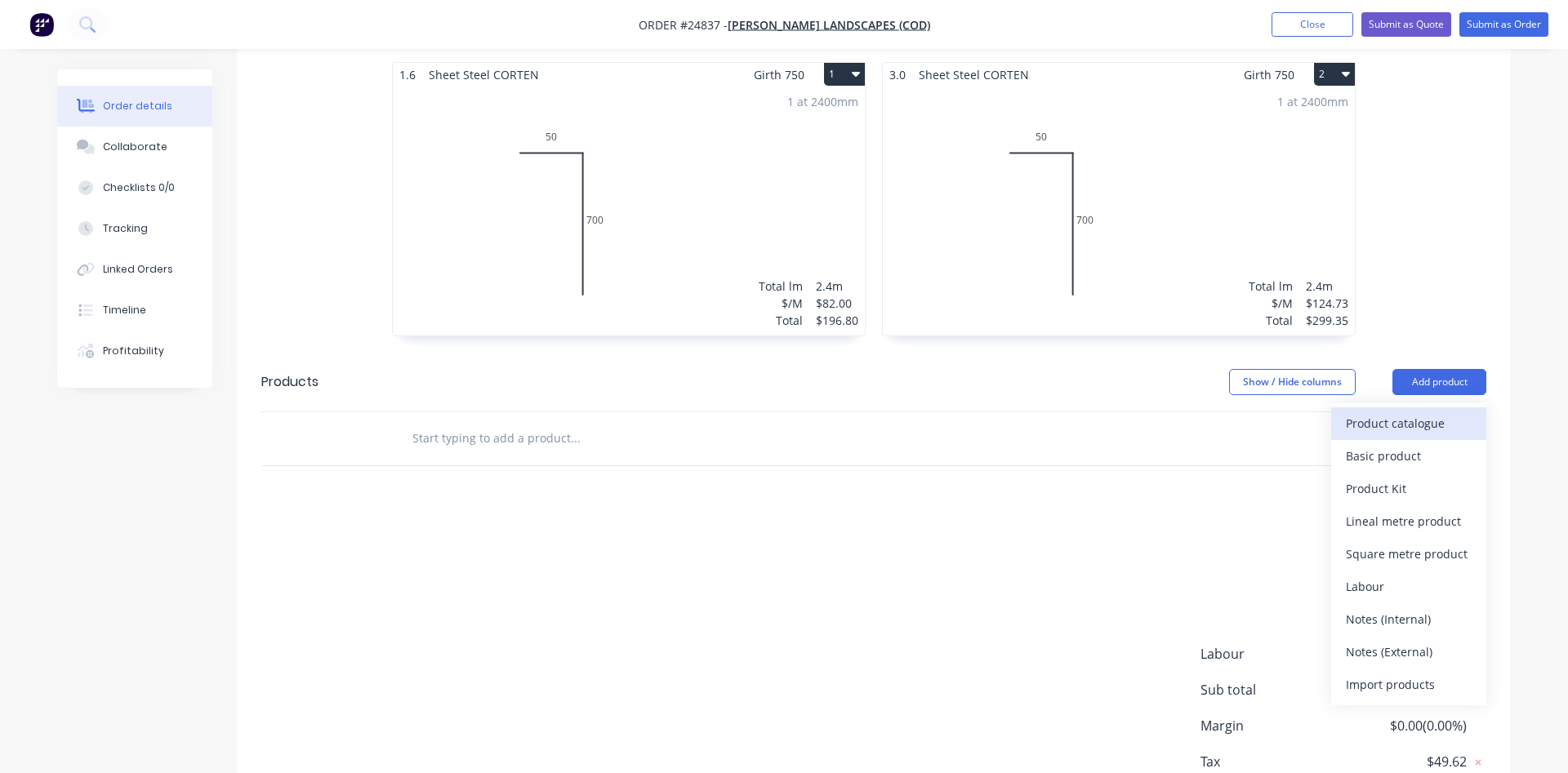
click at [1412, 411] on div "Product catalogue" at bounding box center [1408, 422] width 126 height 23
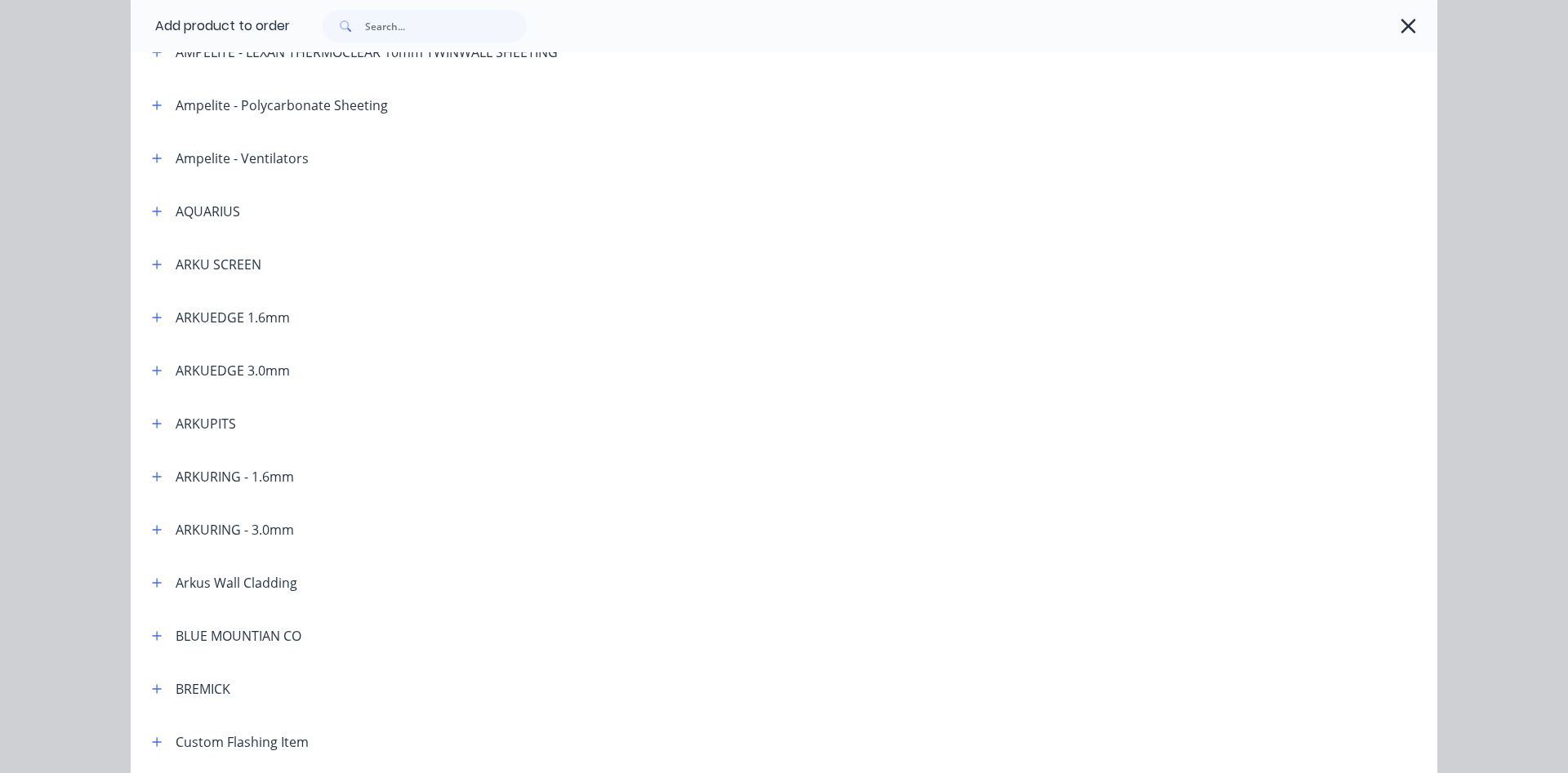
scroll to position [280, 0]
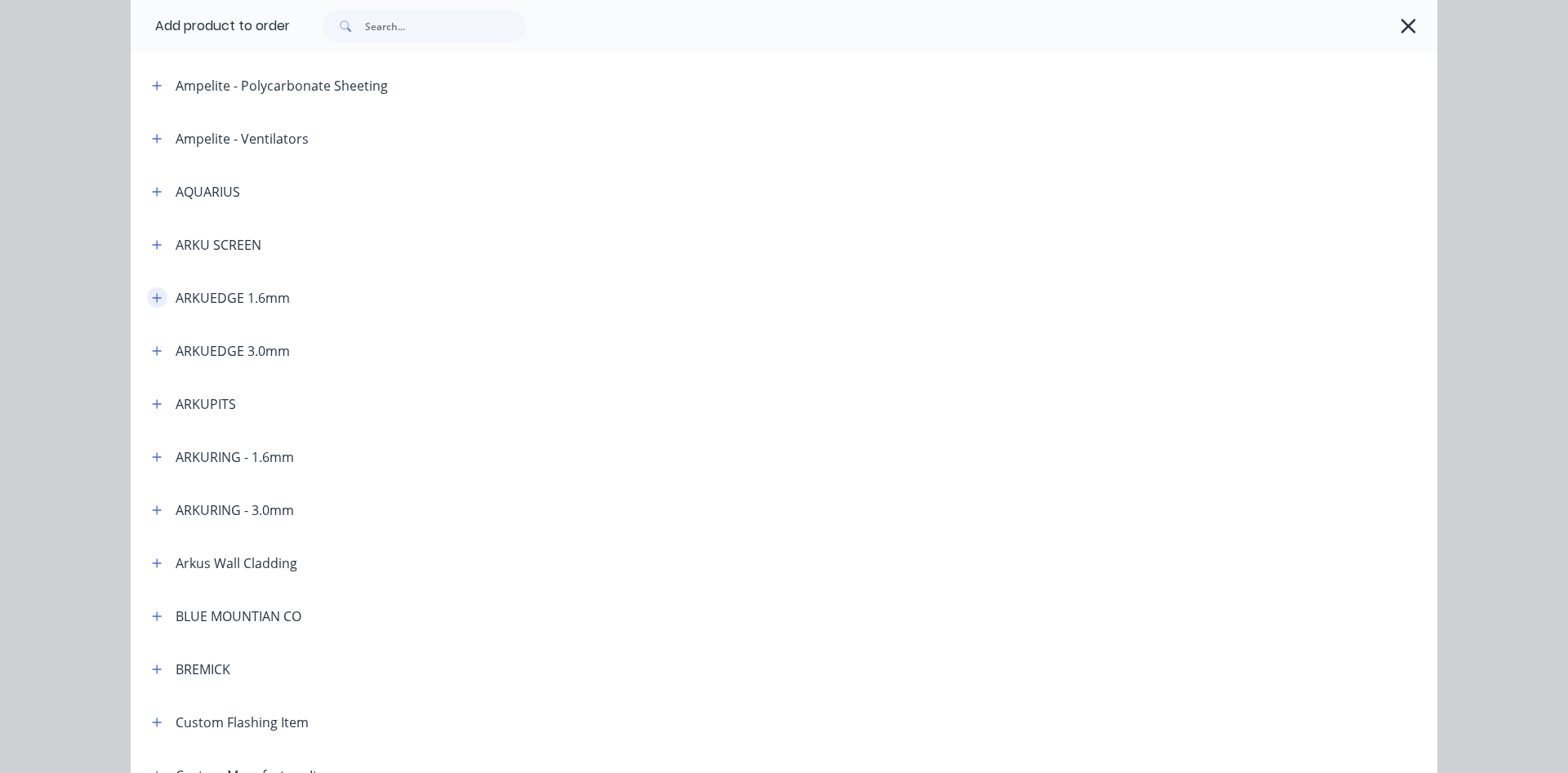
click at [154, 299] on icon "button" at bounding box center [157, 298] width 10 height 11
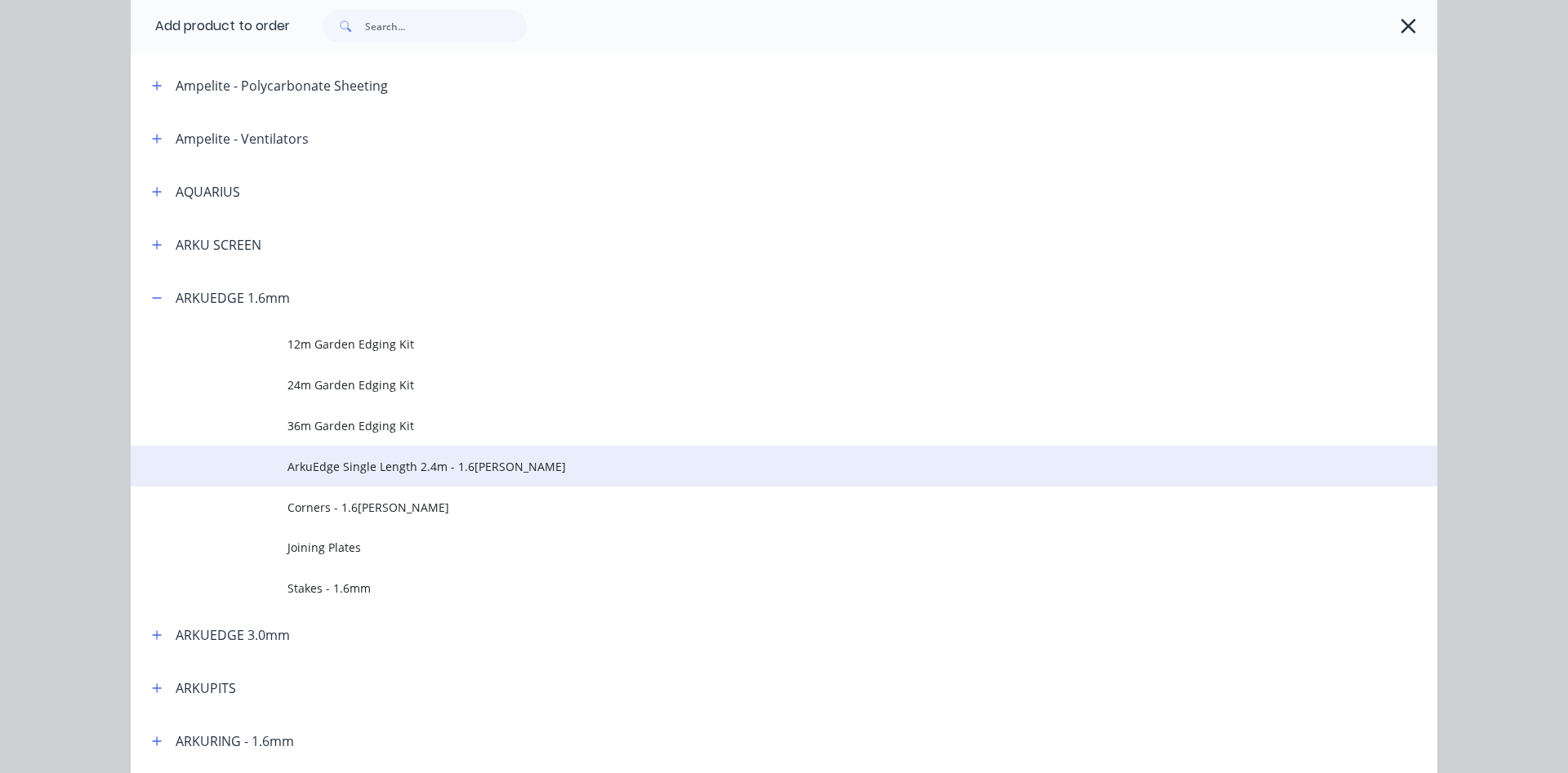
click at [354, 463] on span "ArkuEdge Single Length 2.4m - 1.6mm Corten" at bounding box center [747, 466] width 919 height 17
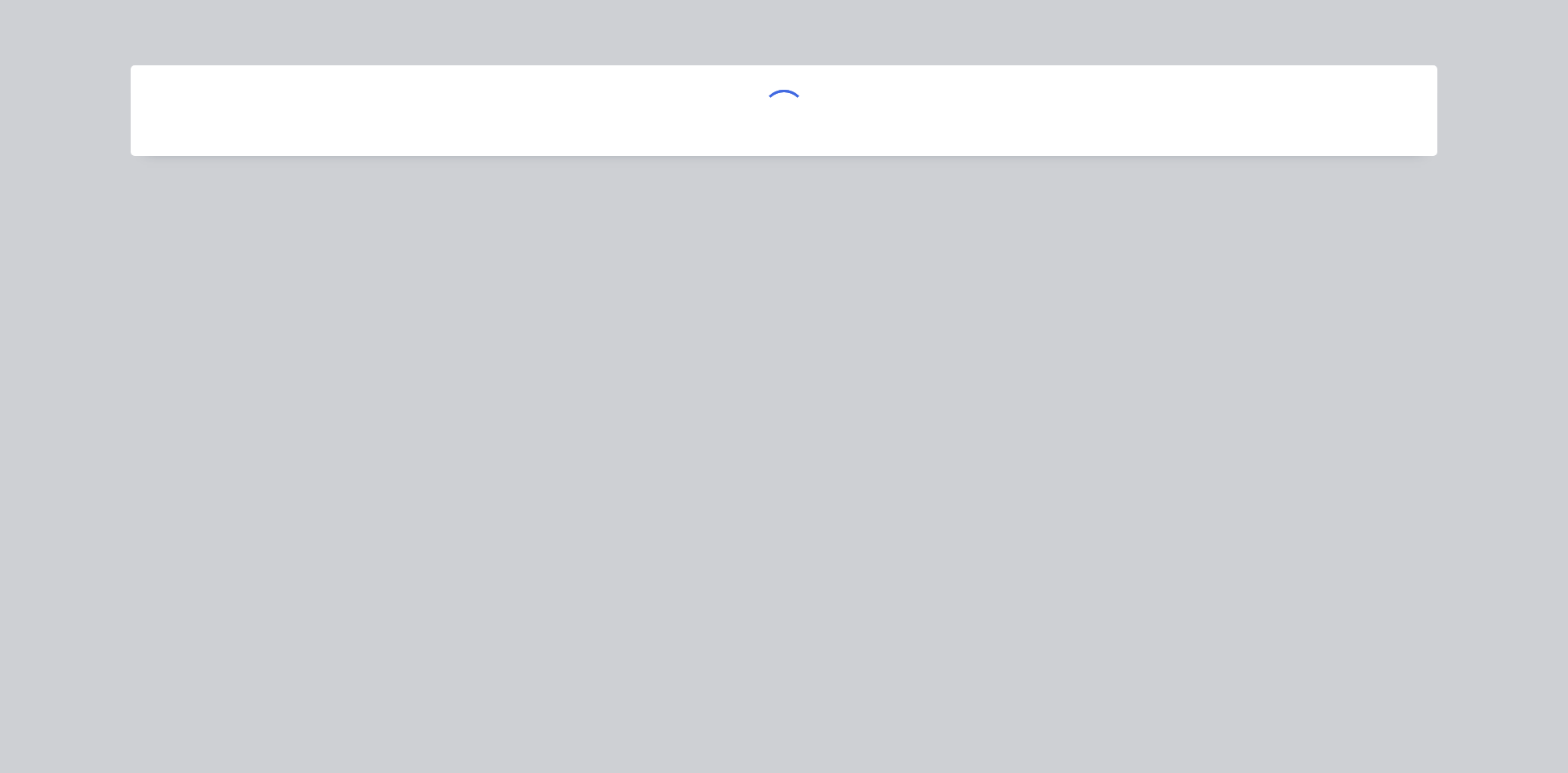
scroll to position [0, 0]
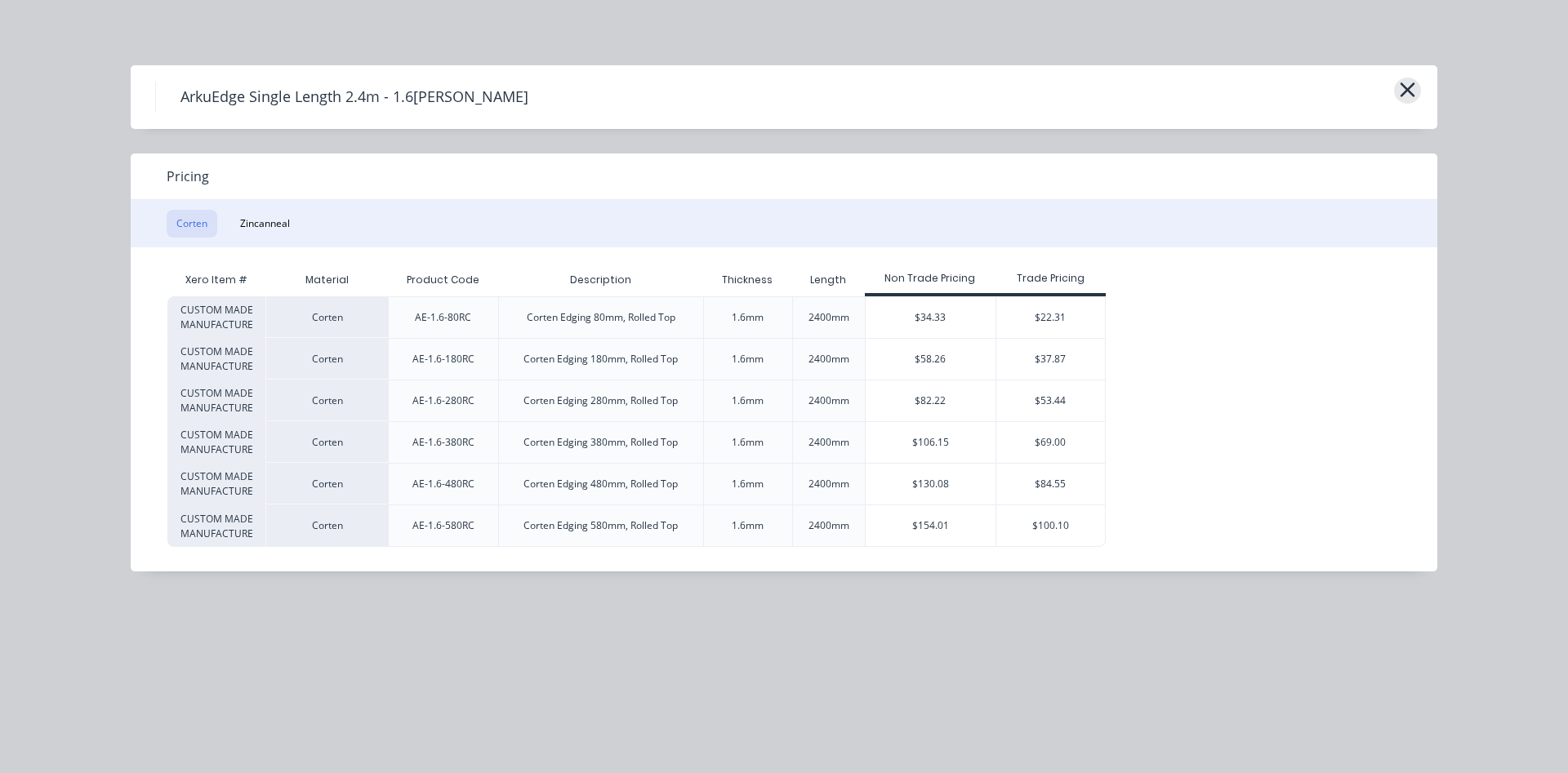
click at [1418, 90] on button "button" at bounding box center [1407, 90] width 27 height 26
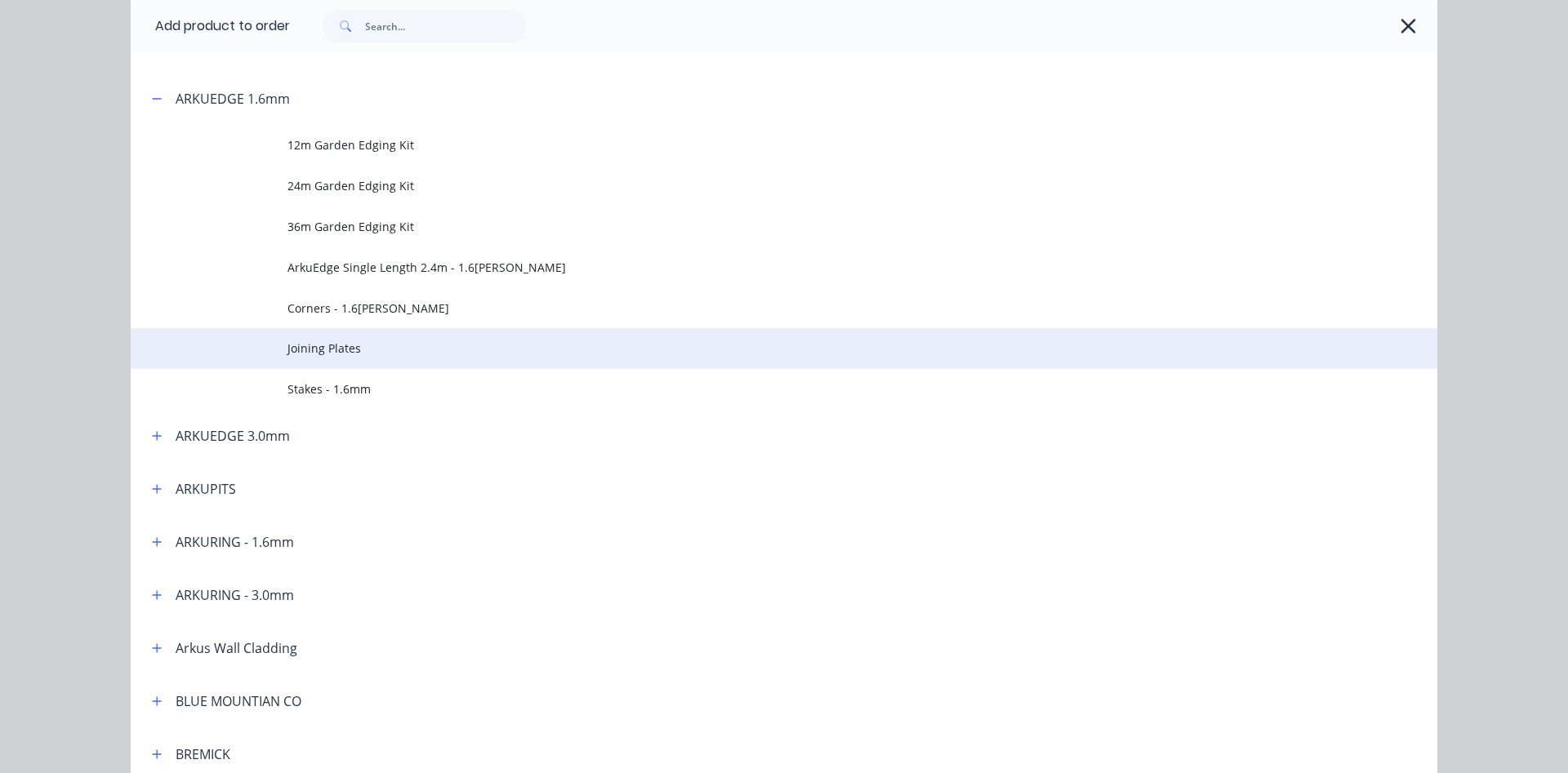
scroll to position [365, 0]
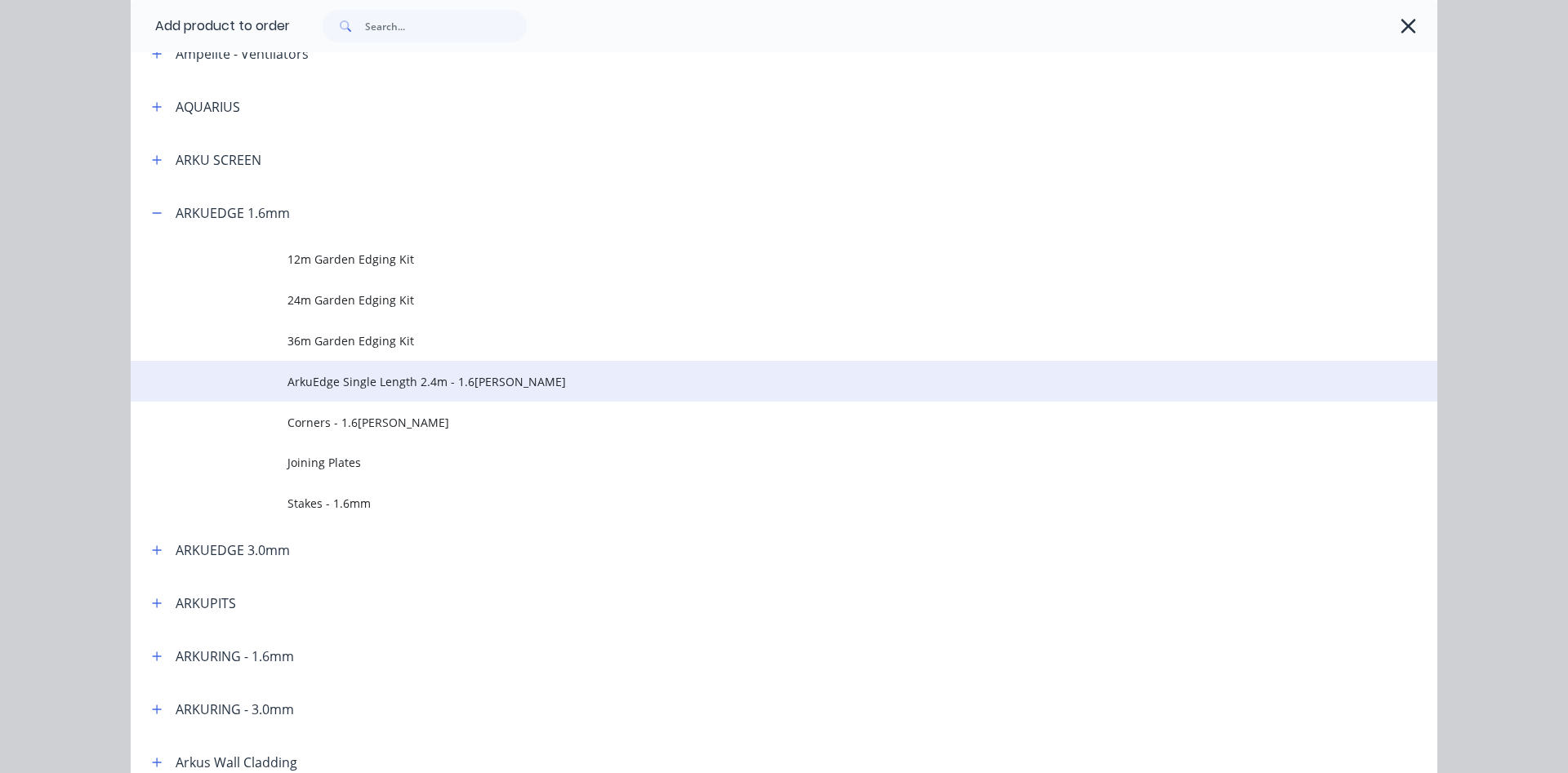
click at [333, 389] on span "ArkuEdge Single Length 2.4m - 1.6mm Corten" at bounding box center [747, 381] width 919 height 17
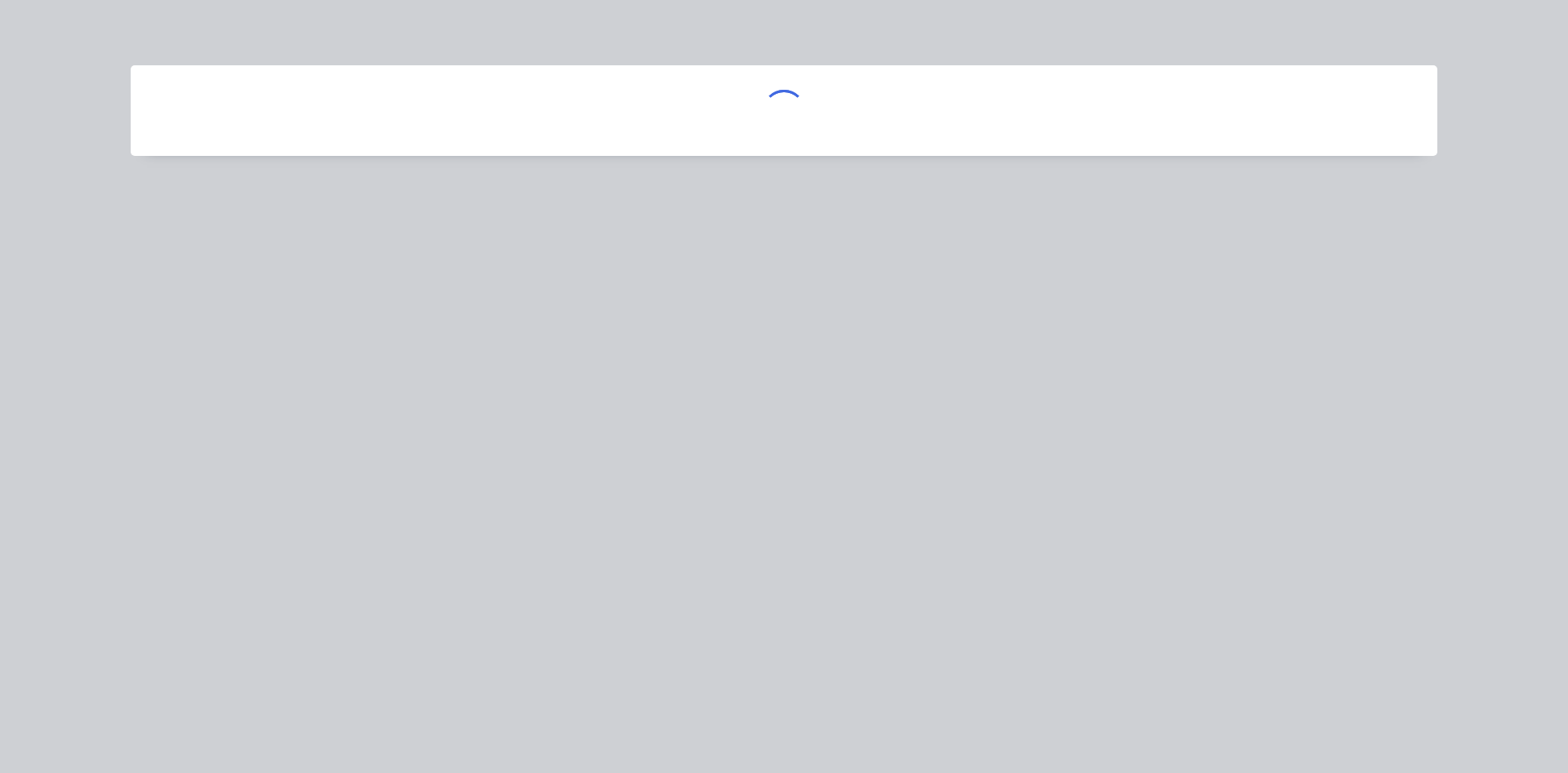
scroll to position [0, 0]
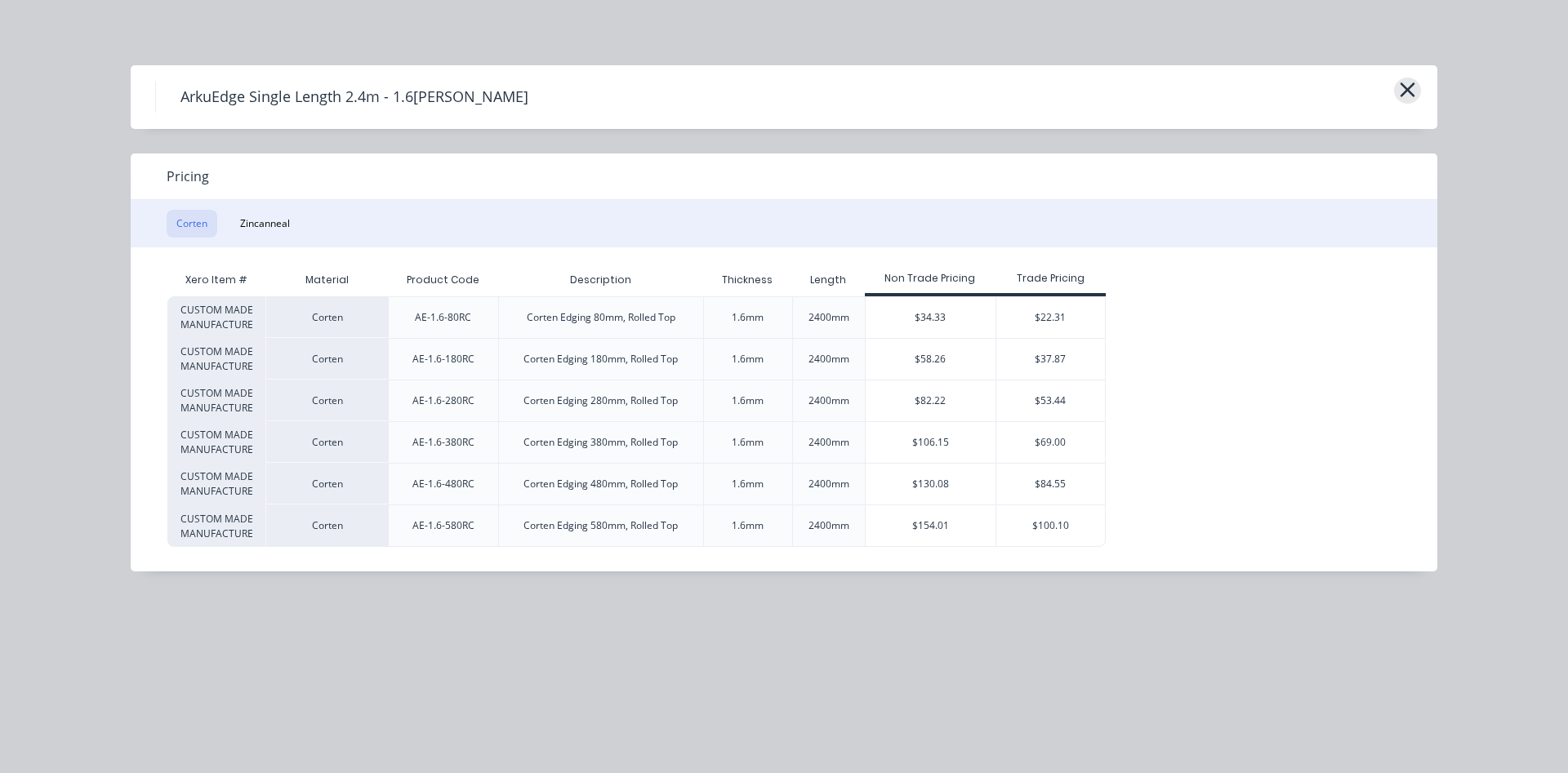
click at [1401, 91] on icon "button" at bounding box center [1407, 90] width 17 height 23
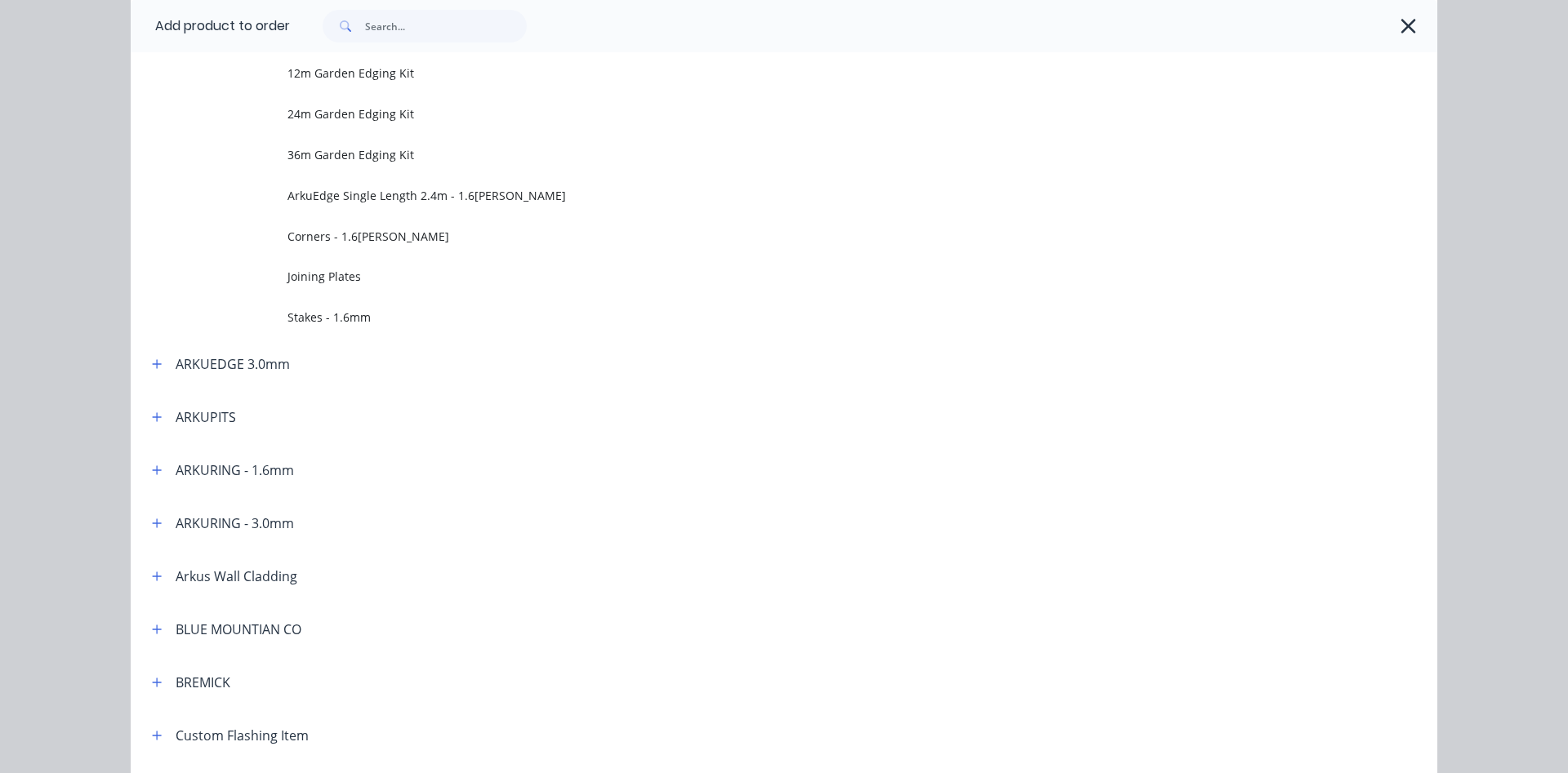
click at [1395, 23] on div at bounding box center [855, 26] width 1131 height 33
click at [1403, 21] on icon "button" at bounding box center [1408, 26] width 15 height 15
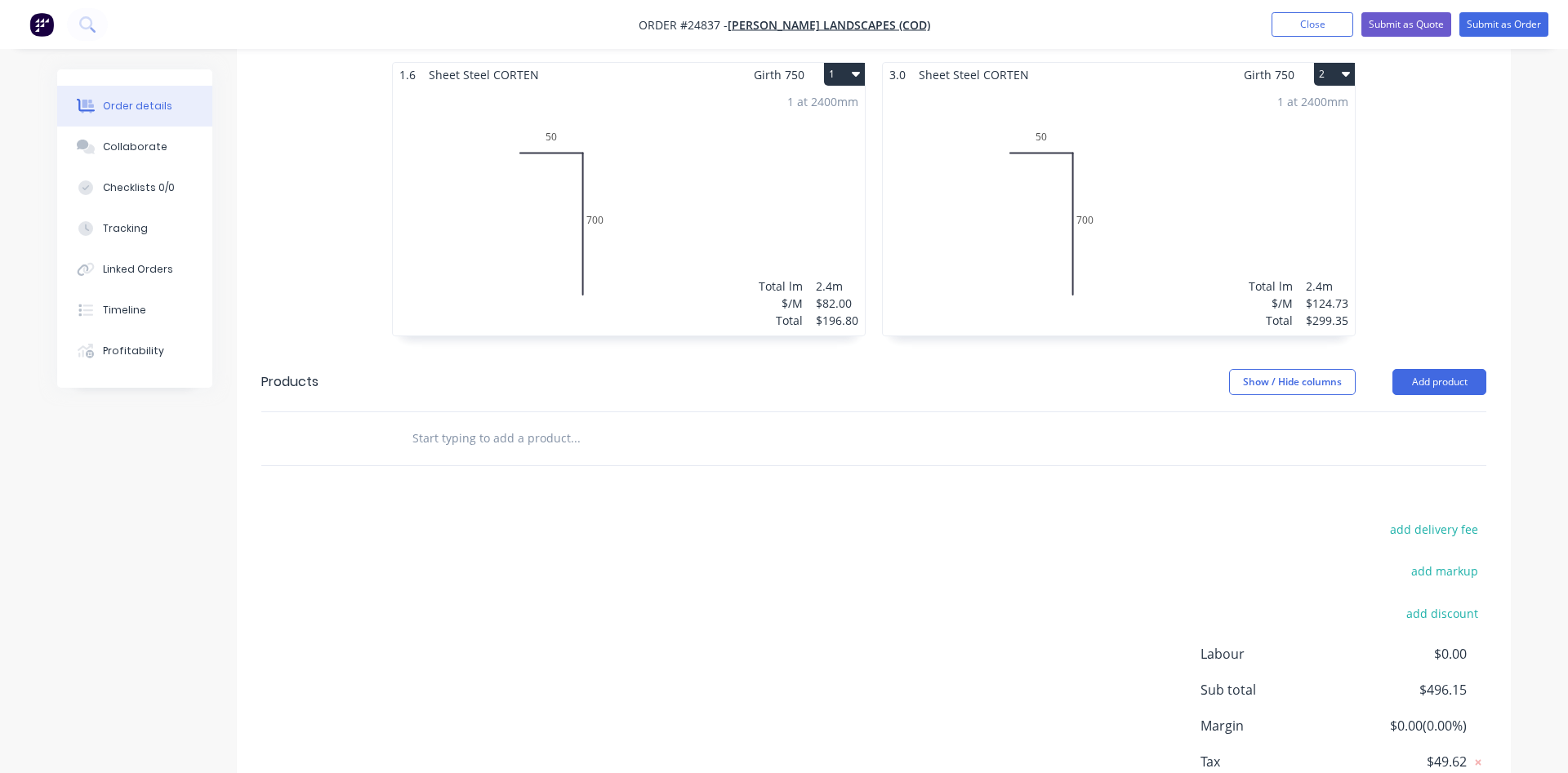
click at [731, 194] on div "1 at 2400mm Total lm $/M Total 2.4m $82.00 $196.80" at bounding box center [628, 211] width 472 height 249
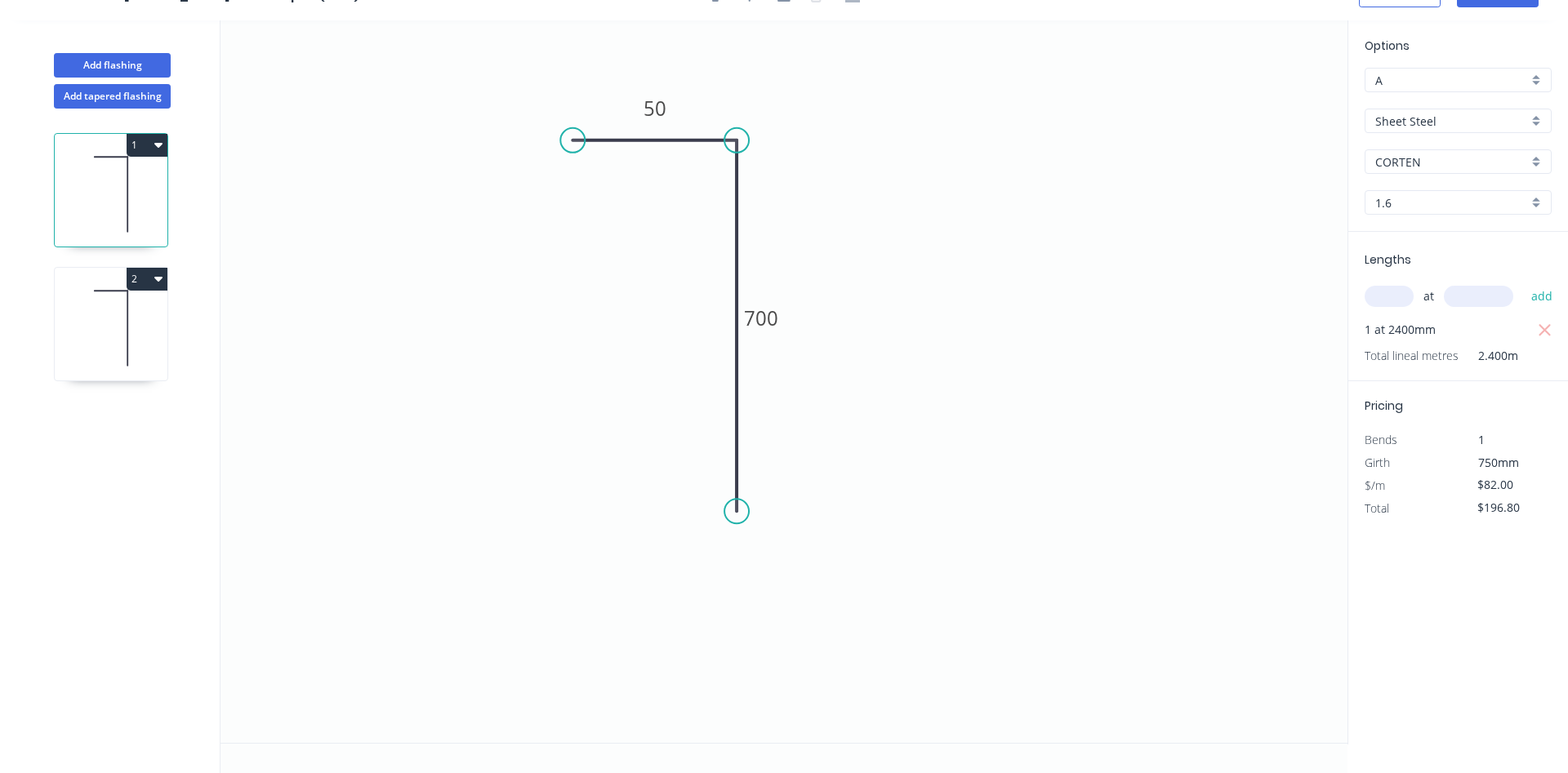
scroll to position [30, 0]
drag, startPoint x: 1522, startPoint y: 509, endPoint x: 1465, endPoint y: 504, distance: 57.2
click at [1477, 504] on input "$196.80" at bounding box center [1505, 508] width 56 height 23
type input "$205.34"
click at [1439, 546] on div "Options A A Sheet Steel Sheet Steel CORTEN CORTEN 1.6 1.6 Lengths at add 1 at 2…" at bounding box center [1457, 382] width 220 height 725
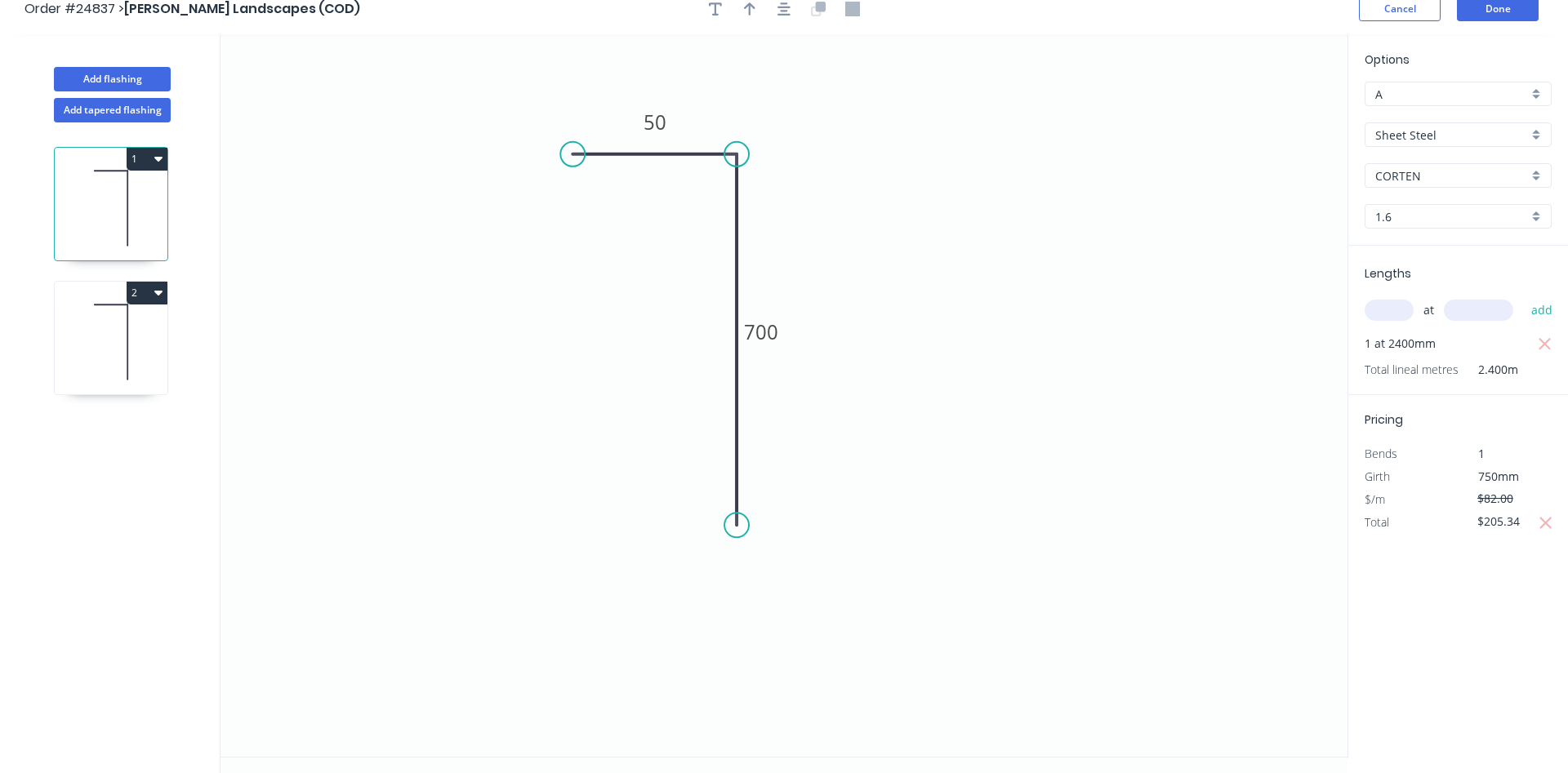
scroll to position [0, 0]
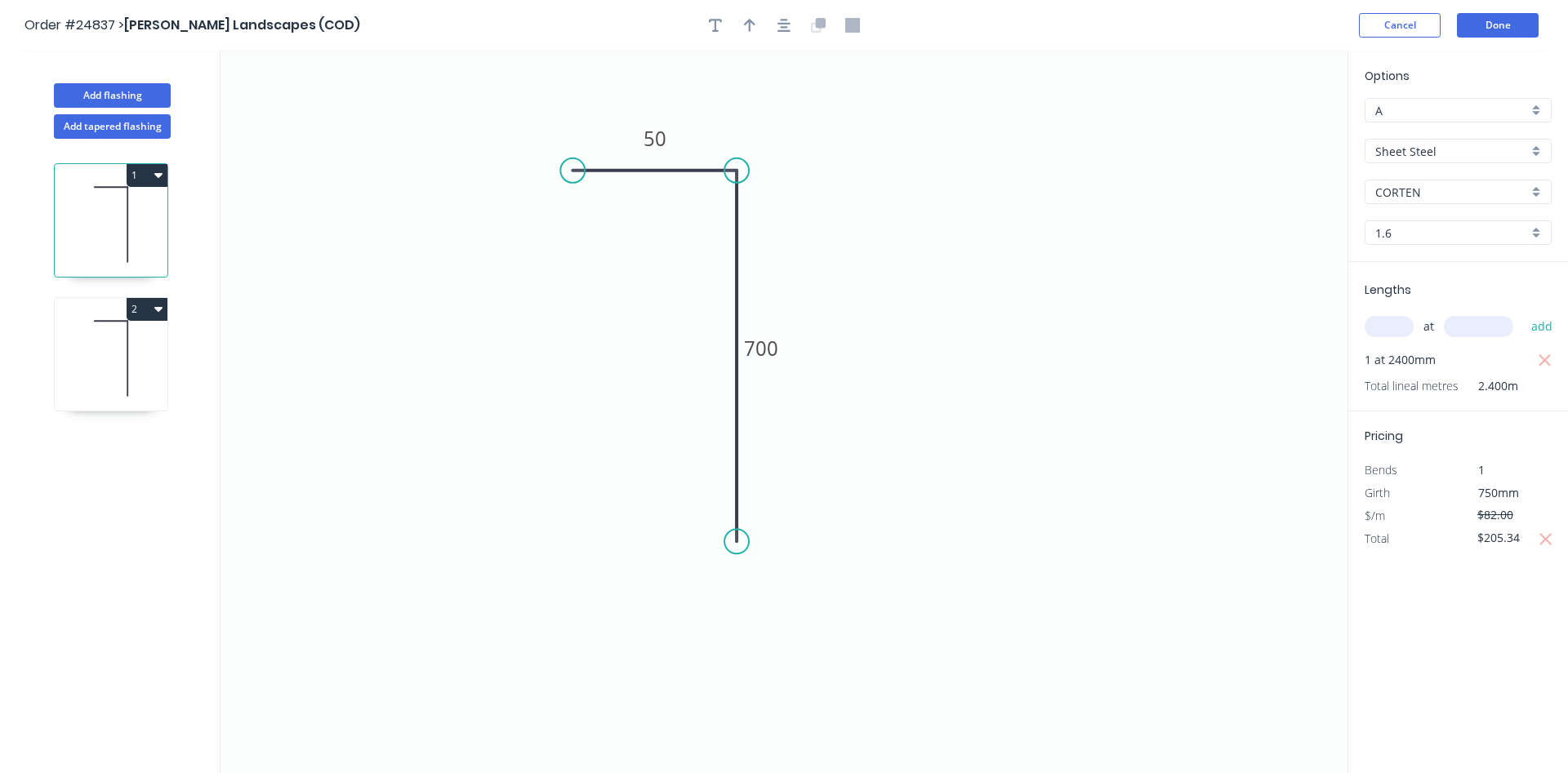
click at [142, 342] on icon at bounding box center [111, 358] width 113 height 104
type input "3.0"
type input "$124.73"
type input "$299.35"
click at [1509, 23] on button "Done" at bounding box center [1498, 25] width 82 height 24
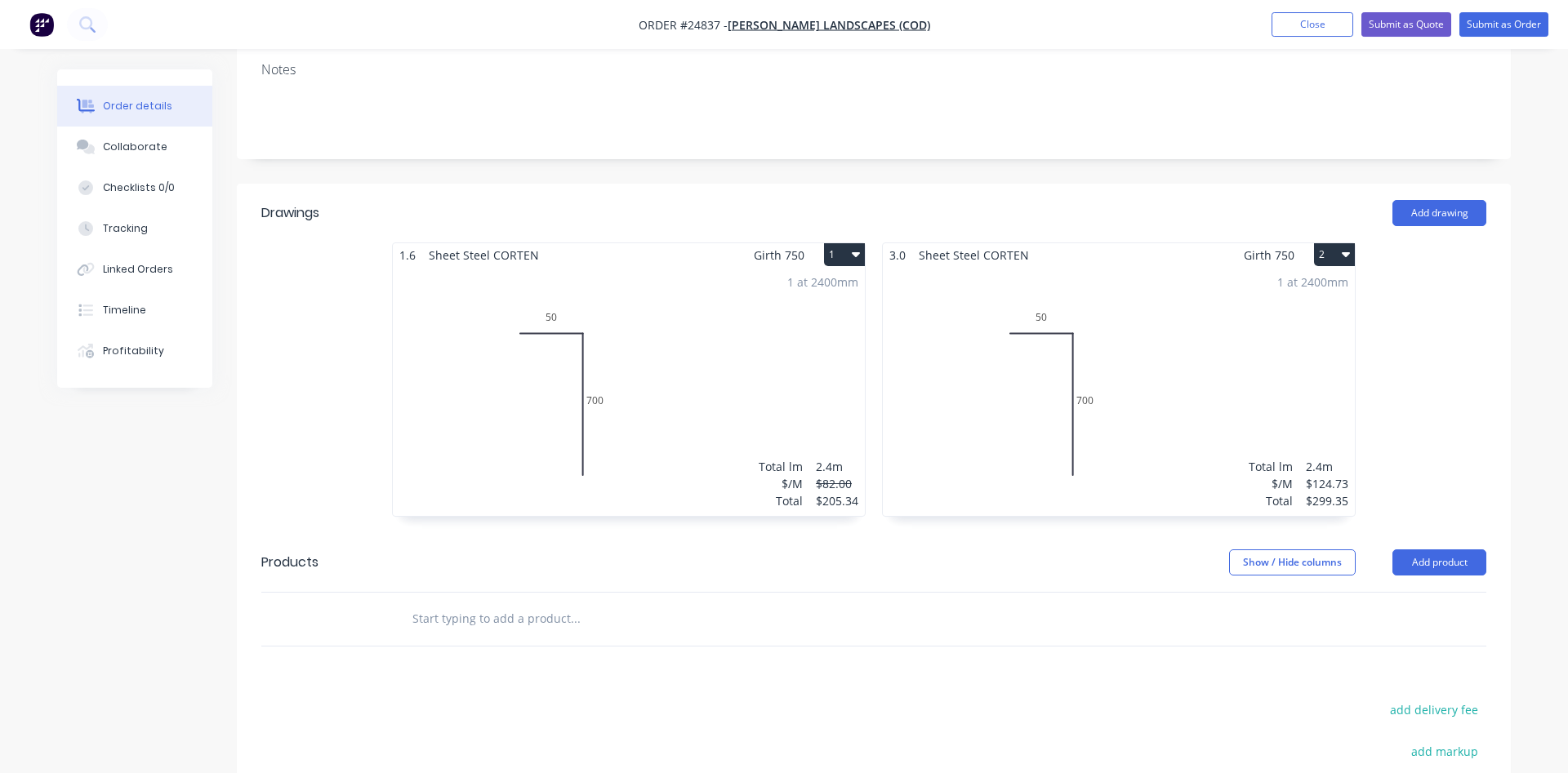
scroll to position [333, 0]
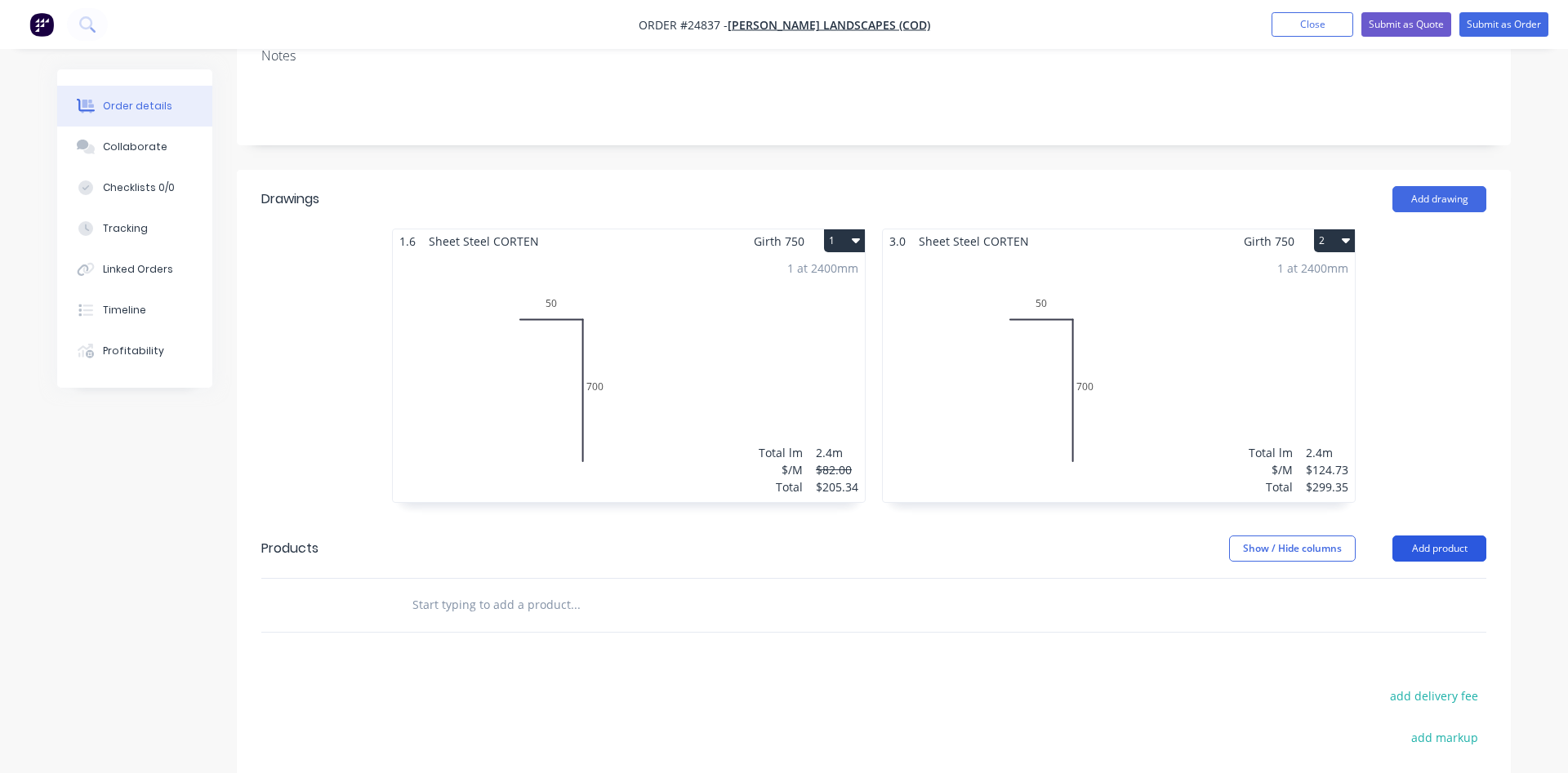
click at [1437, 536] on button "Add product" at bounding box center [1438, 549] width 94 height 26
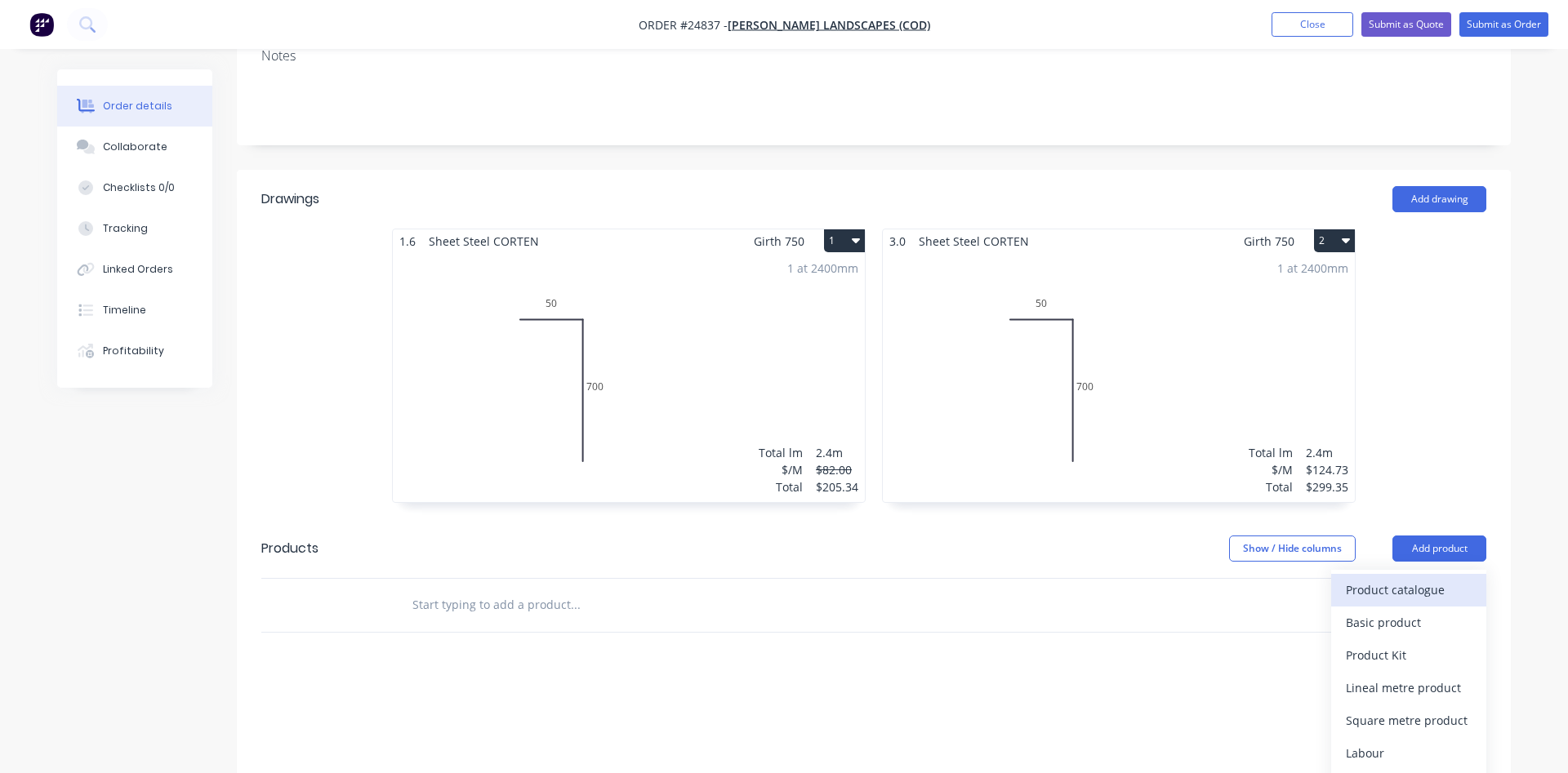
click at [1368, 578] on div "Product catalogue" at bounding box center [1408, 589] width 126 height 23
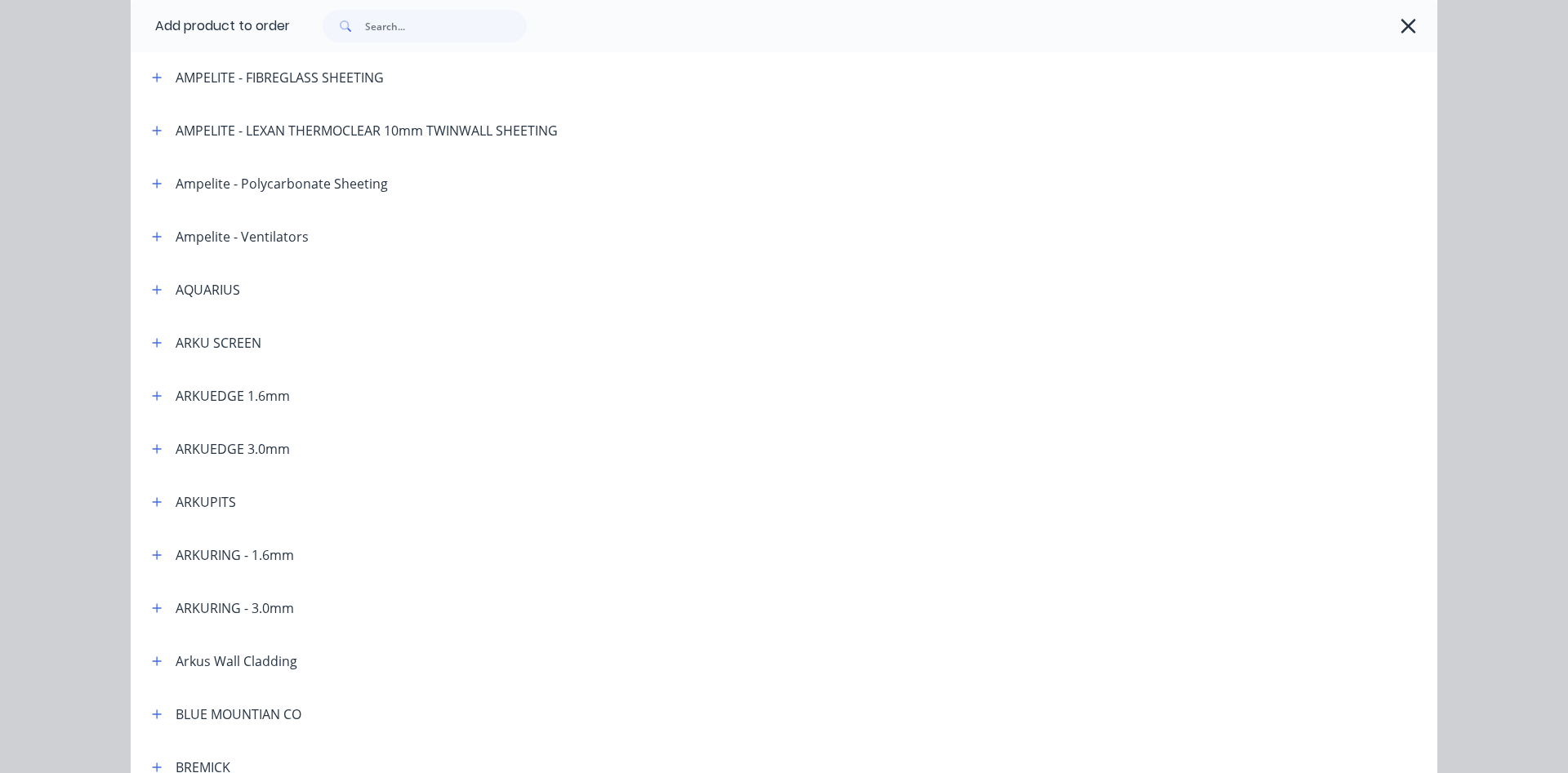
scroll to position [186, 0]
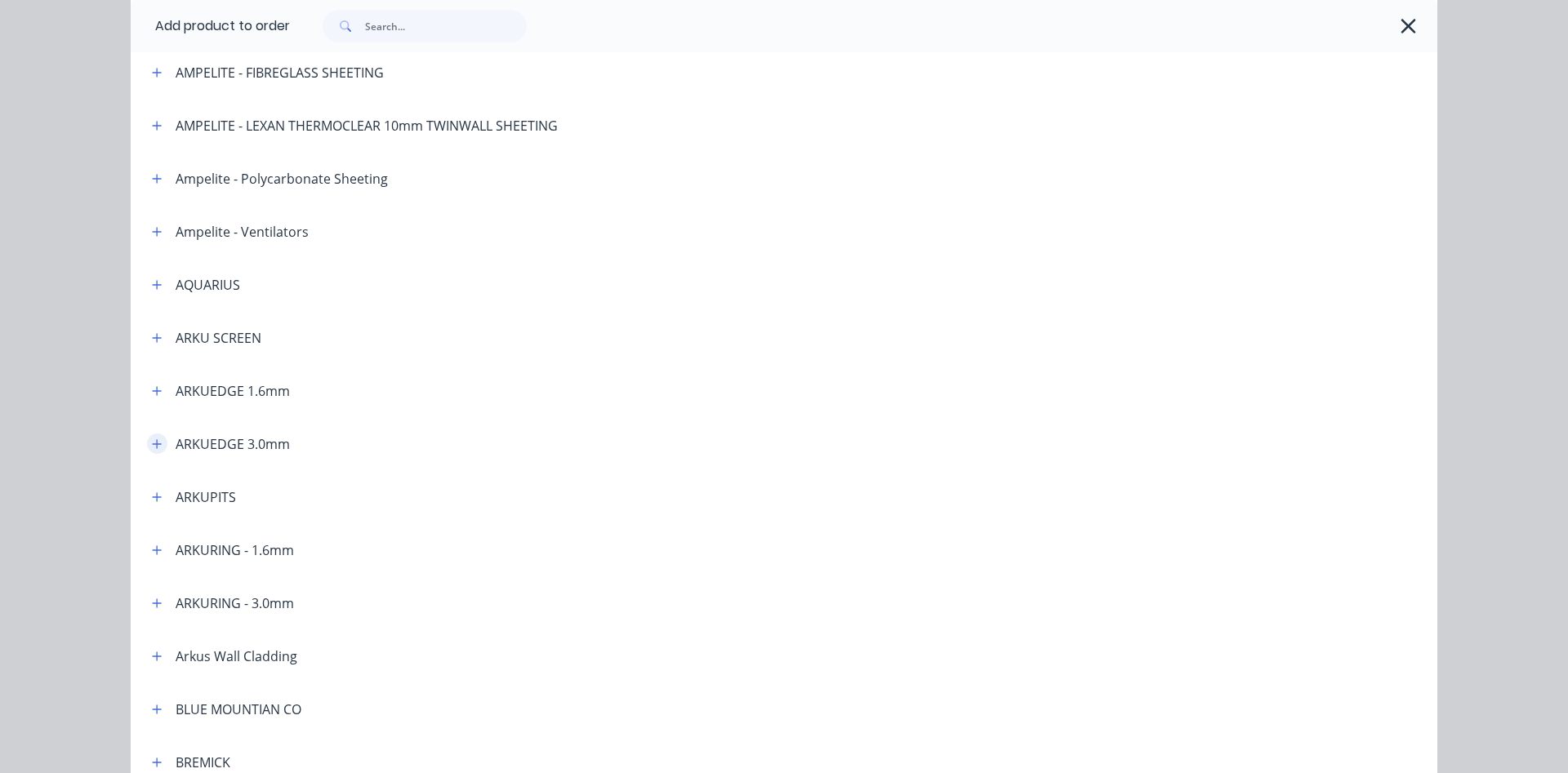
click at [158, 450] on button "button" at bounding box center [158, 444] width 21 height 21
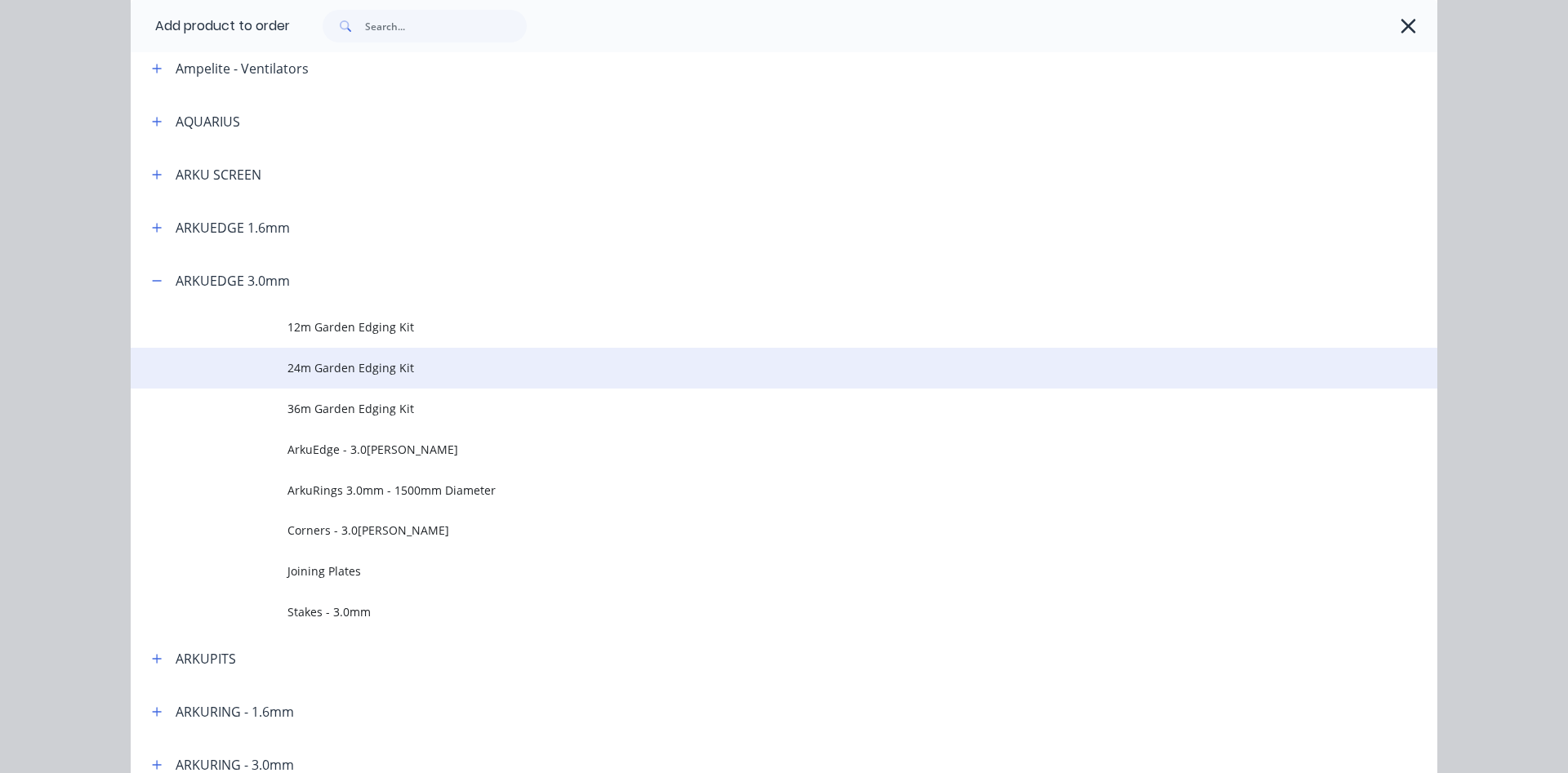
scroll to position [372, 0]
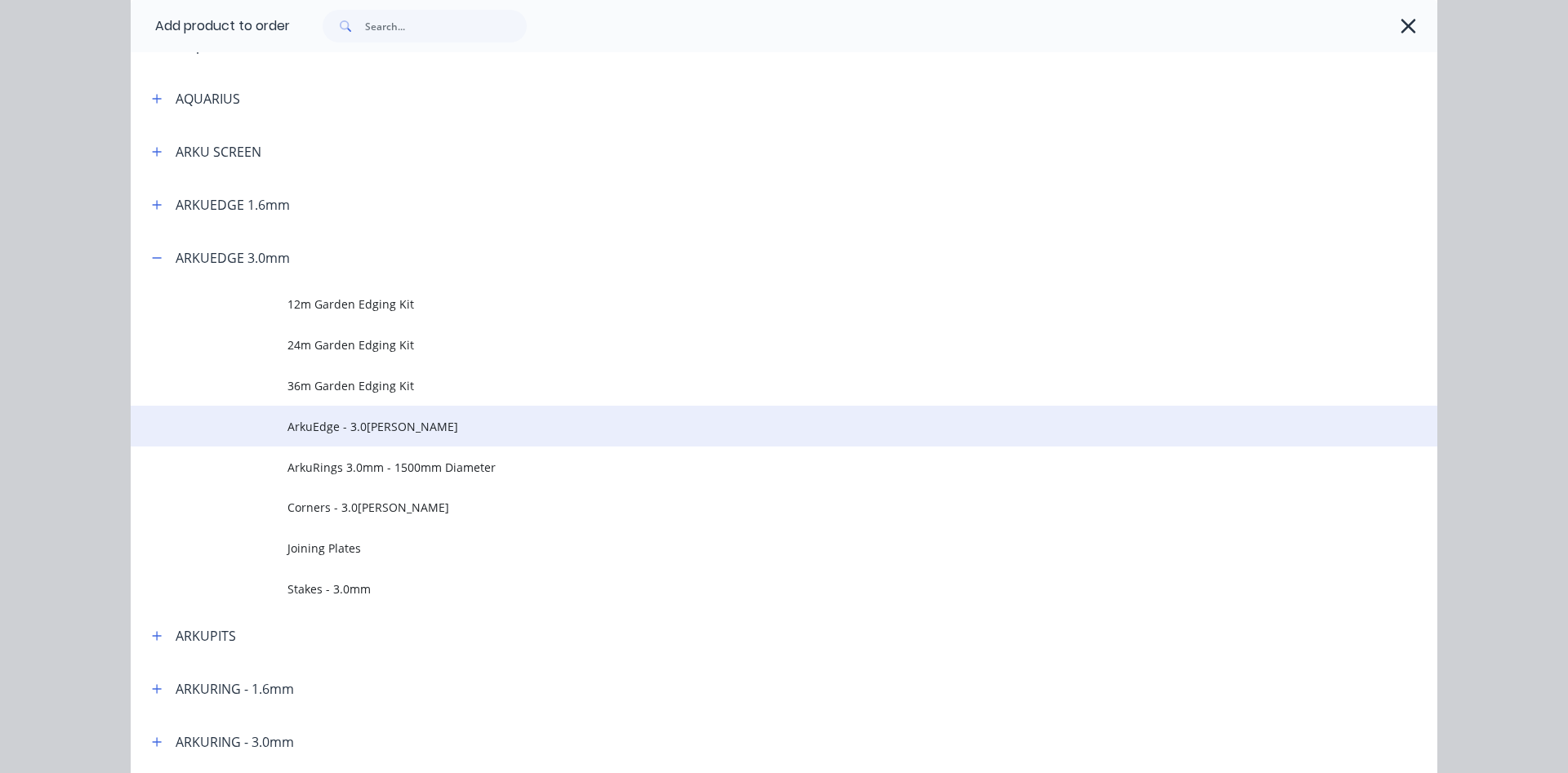
click at [337, 430] on span "ArkuEdge - 3.0mm Corten" at bounding box center [747, 426] width 919 height 17
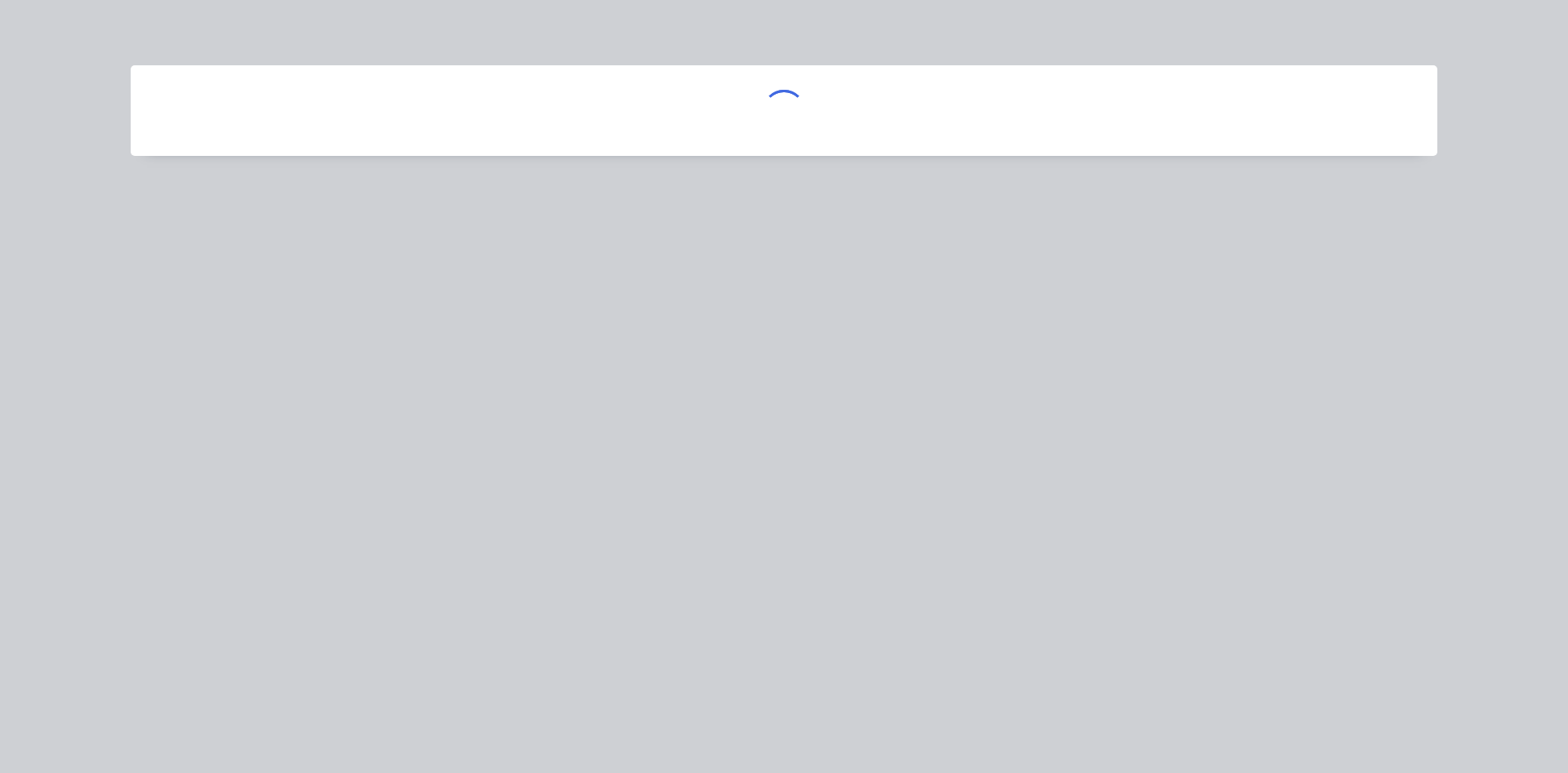
scroll to position [0, 0]
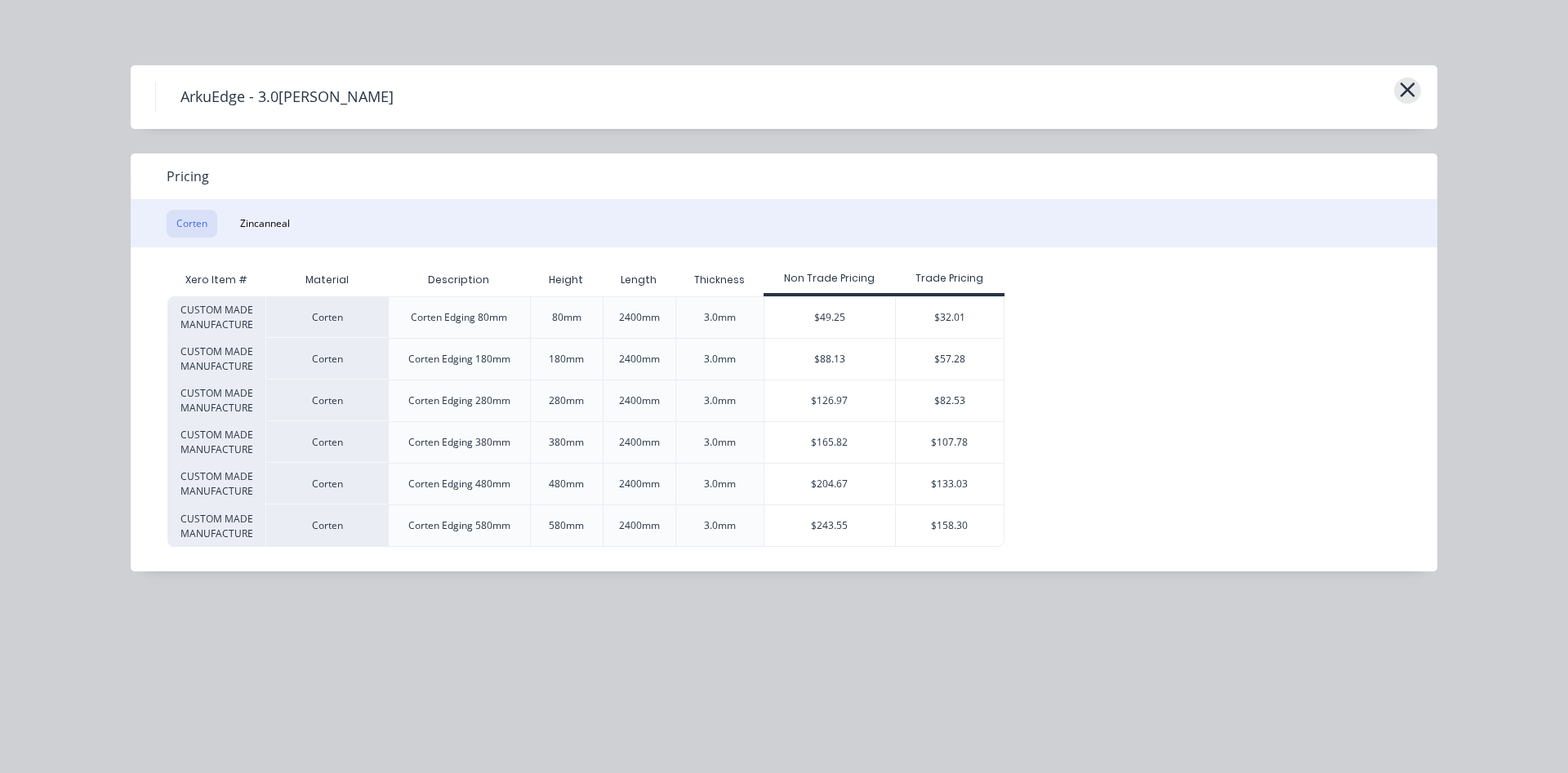
click at [1411, 89] on icon "button" at bounding box center [1407, 90] width 17 height 23
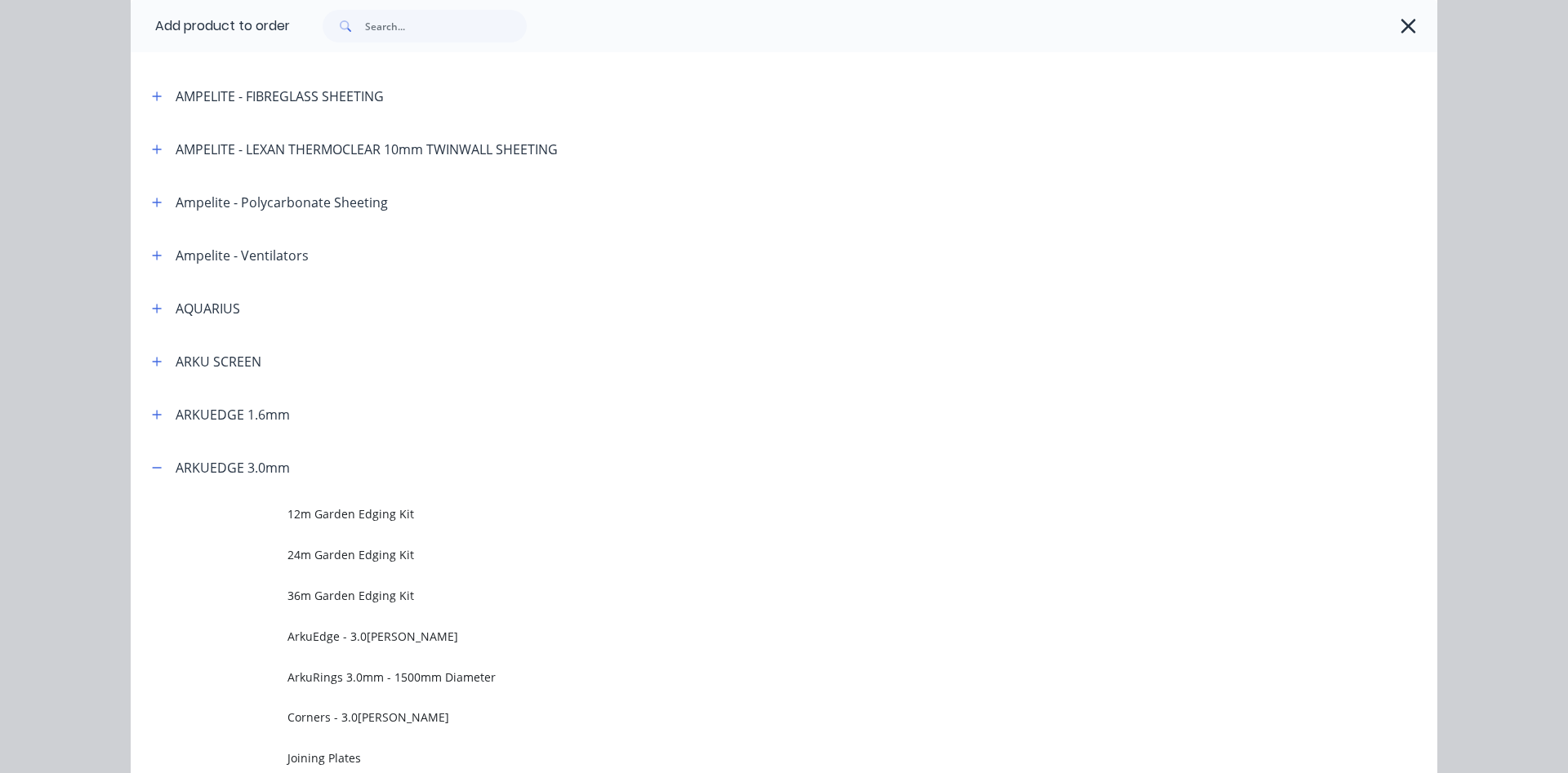
scroll to position [45, 0]
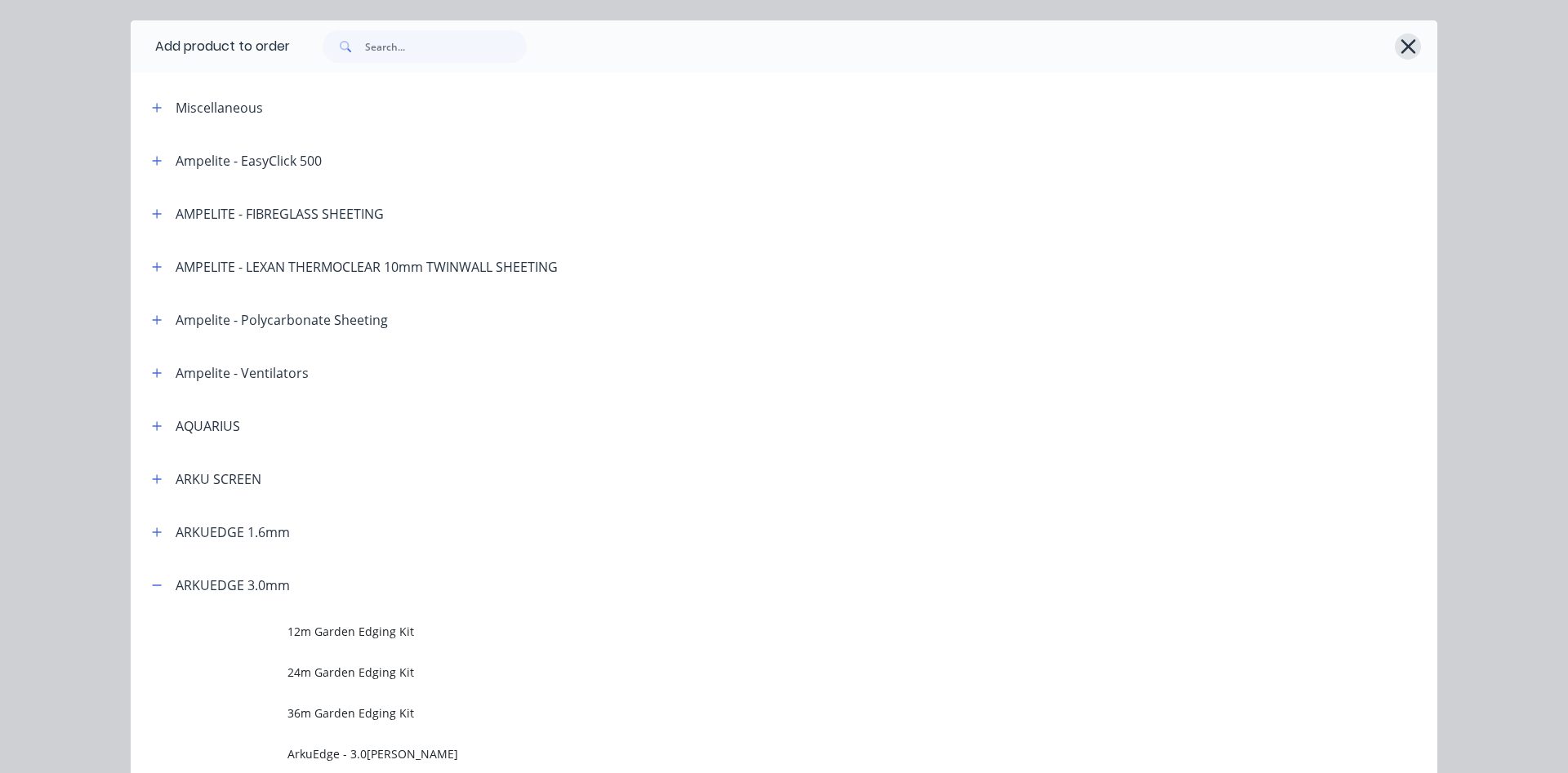
click at [1410, 45] on icon "button" at bounding box center [1408, 47] width 15 height 15
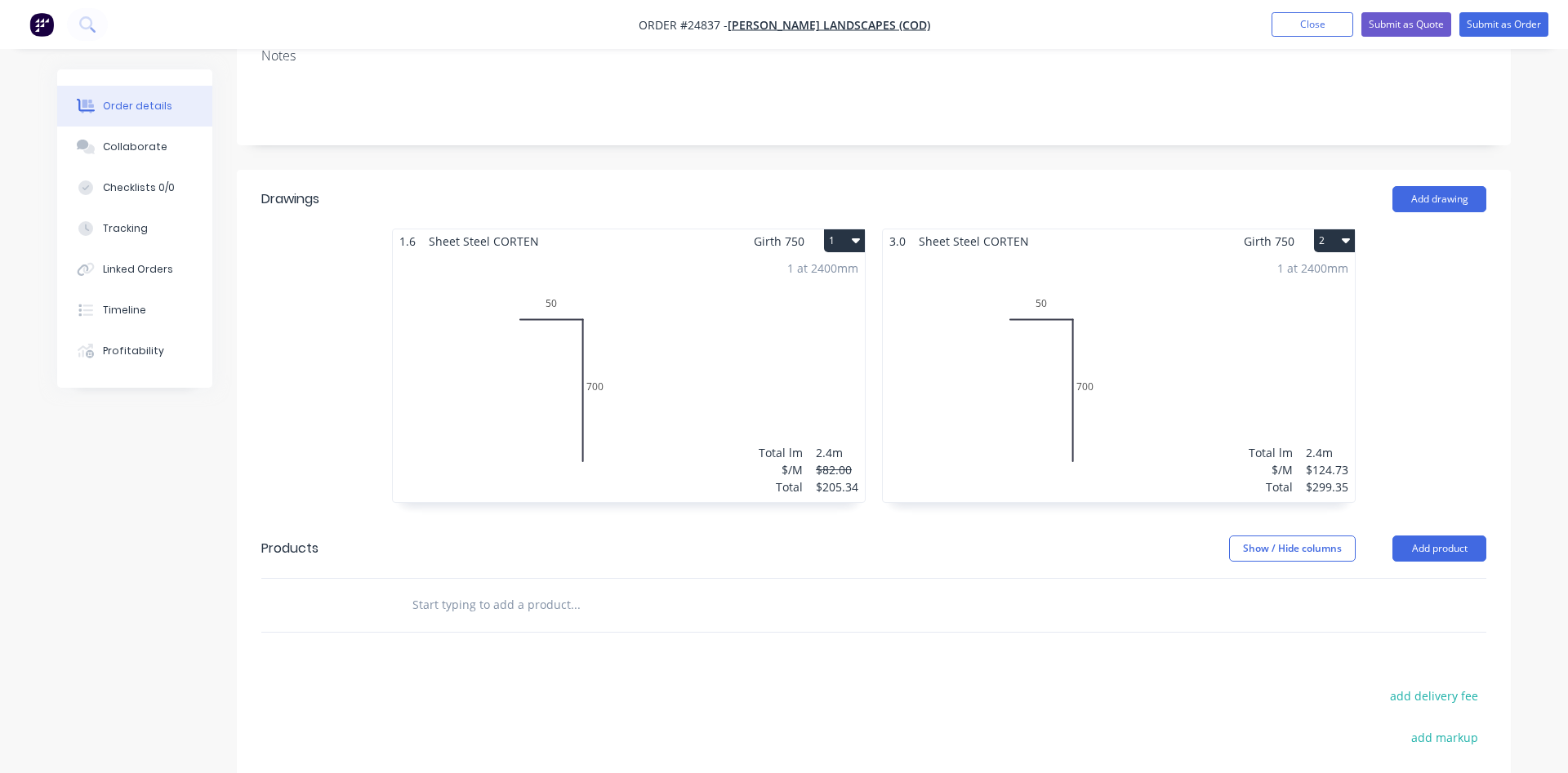
click at [1328, 478] on div "$299.35" at bounding box center [1327, 487] width 43 height 17
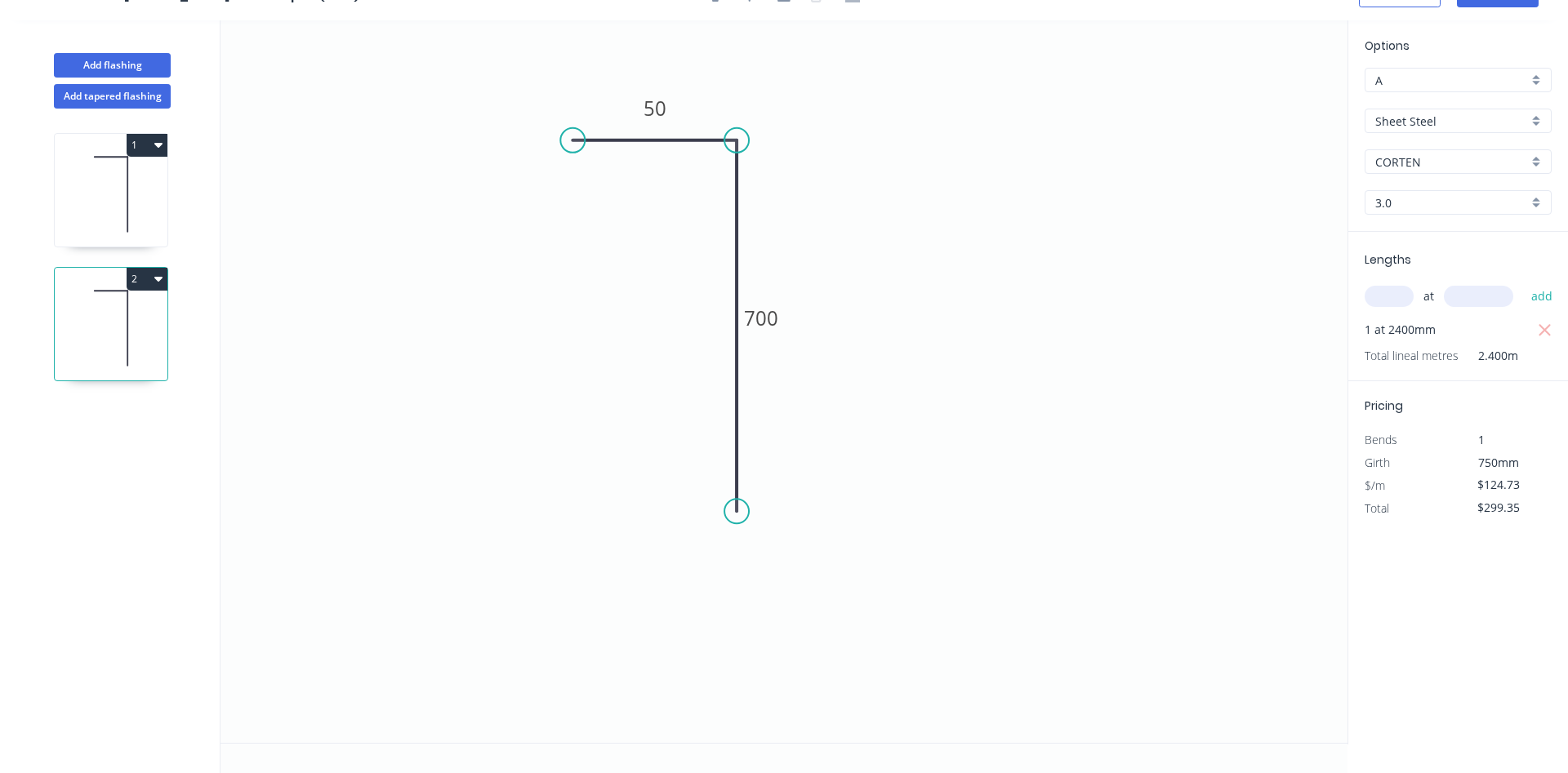
scroll to position [30, 0]
drag, startPoint x: 1522, startPoint y: 512, endPoint x: 1465, endPoint y: 517, distance: 57.2
click at [1477, 517] on input "$299.35" at bounding box center [1505, 508] width 56 height 23
click at [1223, 505] on icon "0 50 700" at bounding box center [783, 381] width 1127 height 723
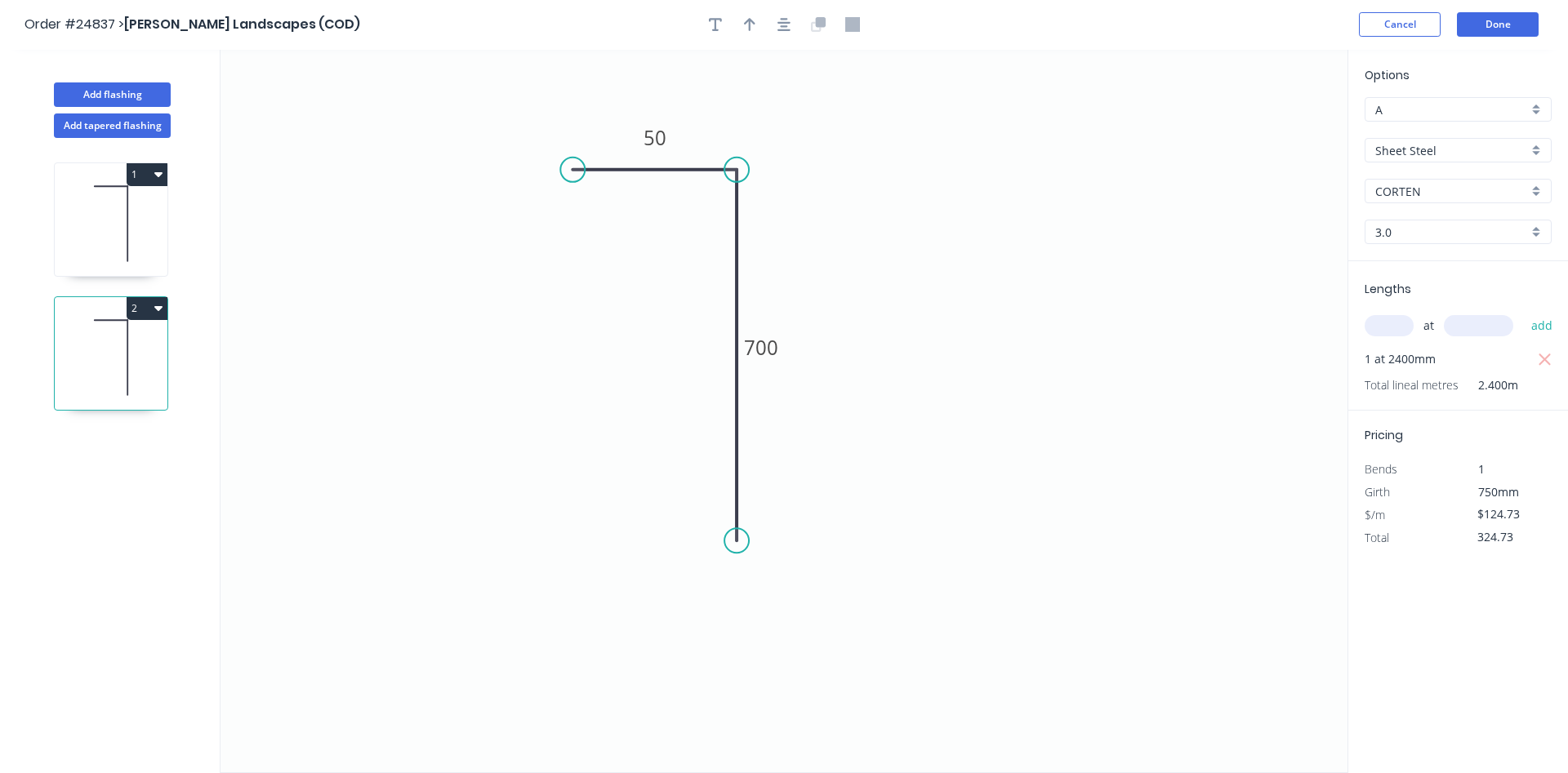
scroll to position [0, 0]
click at [1266, 589] on icon "0 50 700" at bounding box center [783, 411] width 1127 height 723
type input "$324.73"
click at [1408, 600] on div "Options A A Sheet Steel Sheet Steel CORTEN CORTEN 3.0 3.0 Lengths at add 1 at 2…" at bounding box center [1457, 412] width 220 height 725
click at [1495, 25] on button "Done" at bounding box center [1498, 25] width 82 height 24
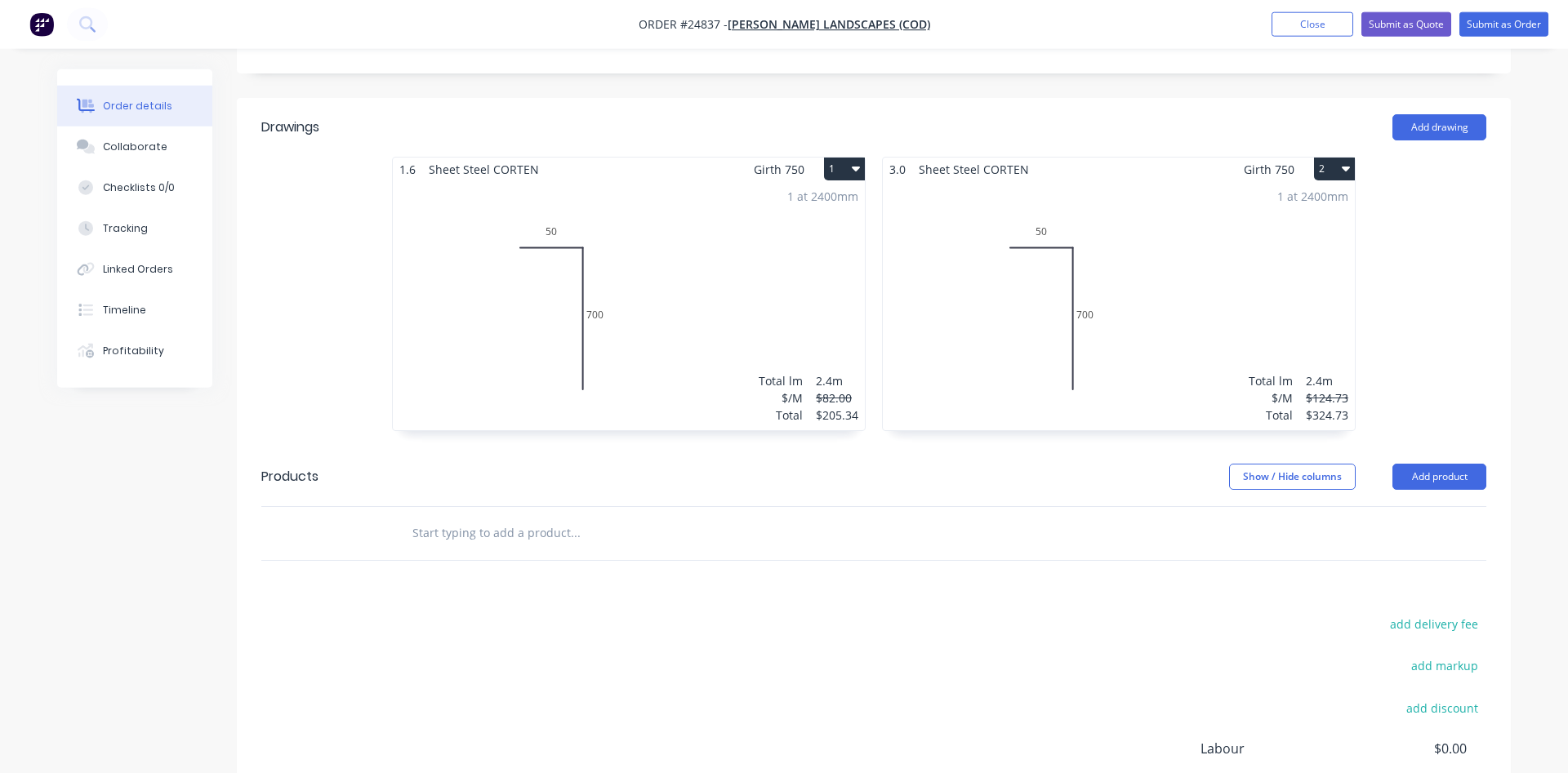
scroll to position [397, 0]
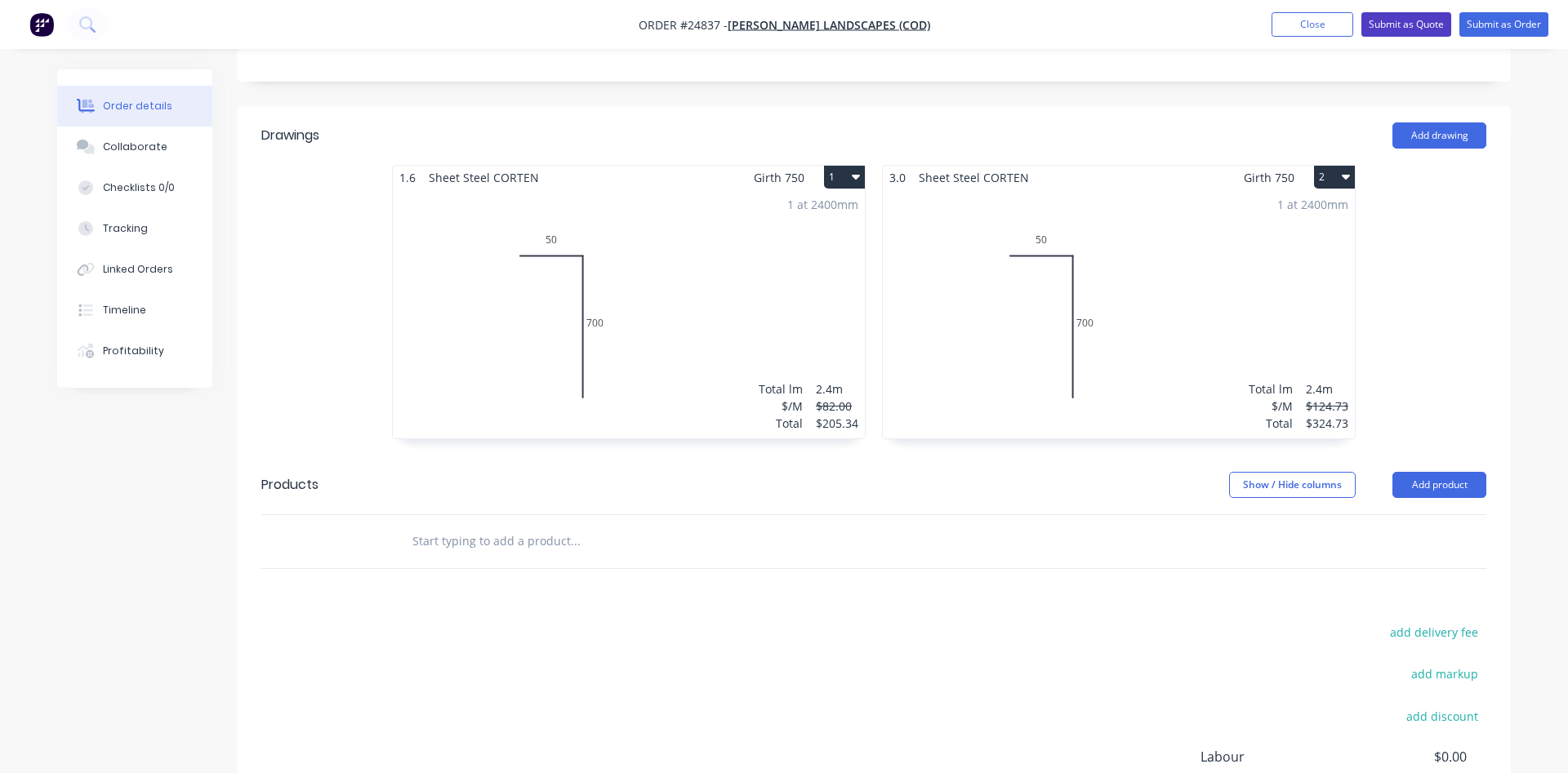
click at [1411, 26] on button "Submit as Quote" at bounding box center [1406, 24] width 89 height 24
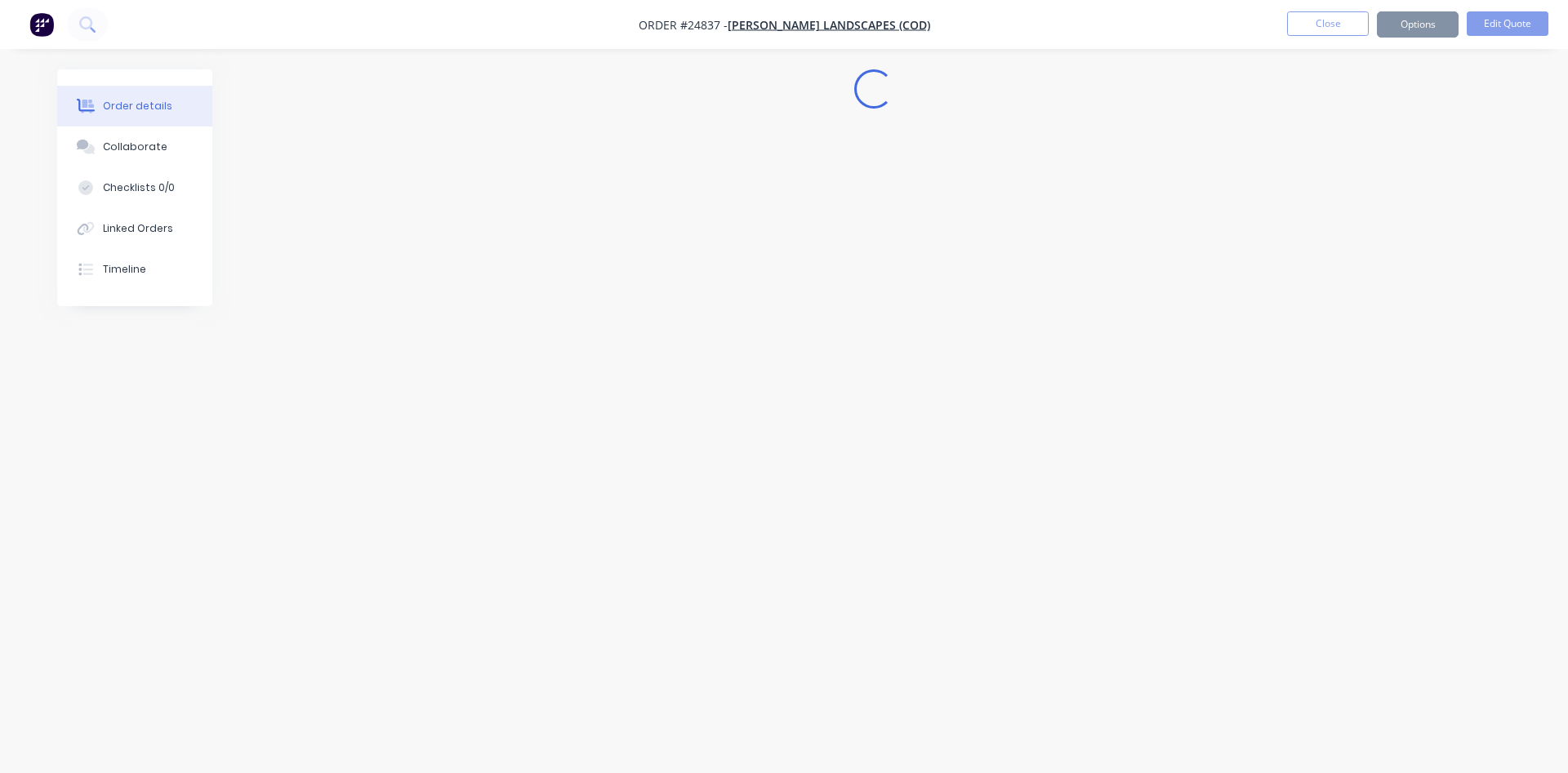
scroll to position [0, 0]
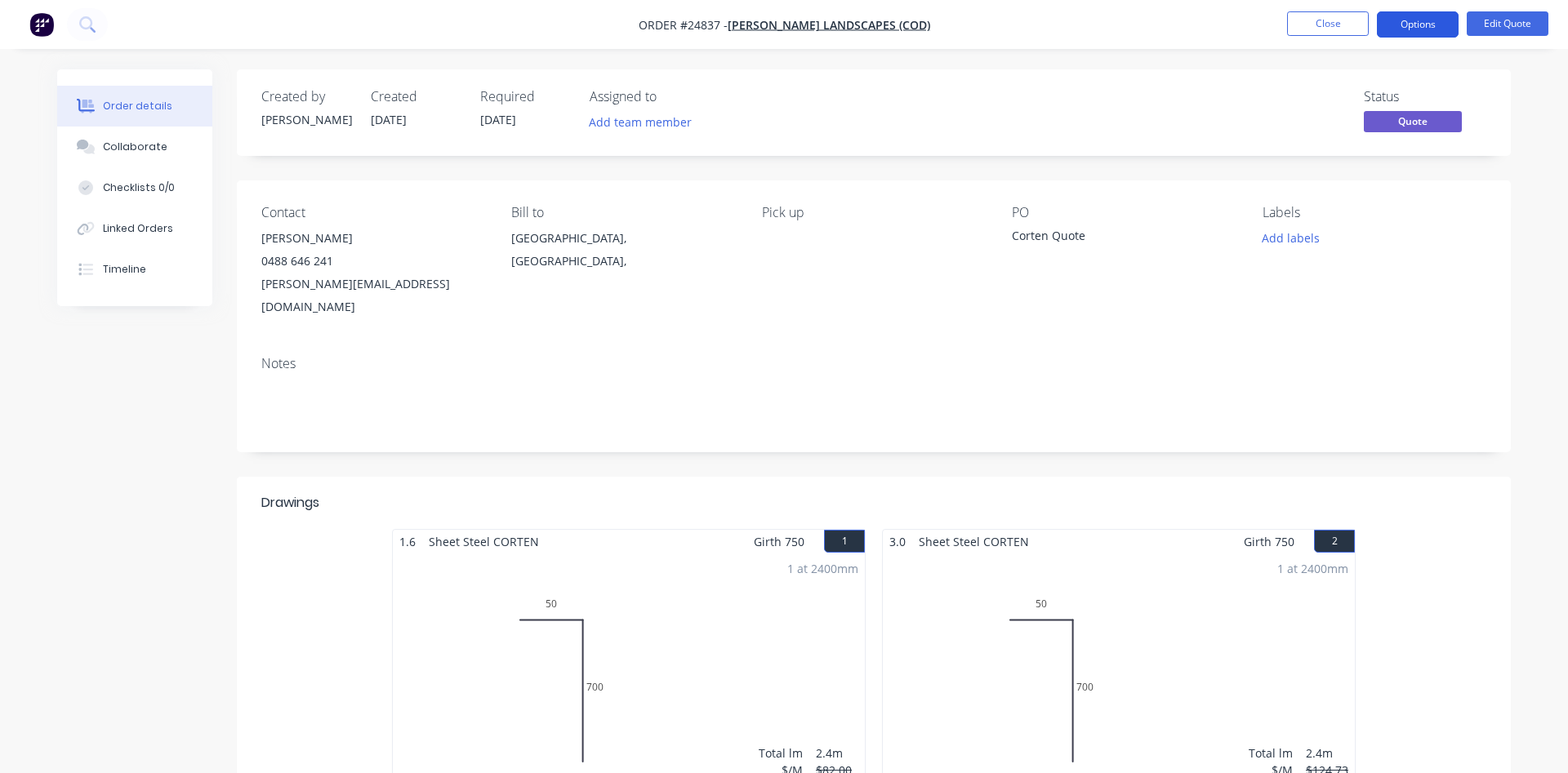
click at [1433, 30] on button "Options" at bounding box center [1418, 24] width 82 height 26
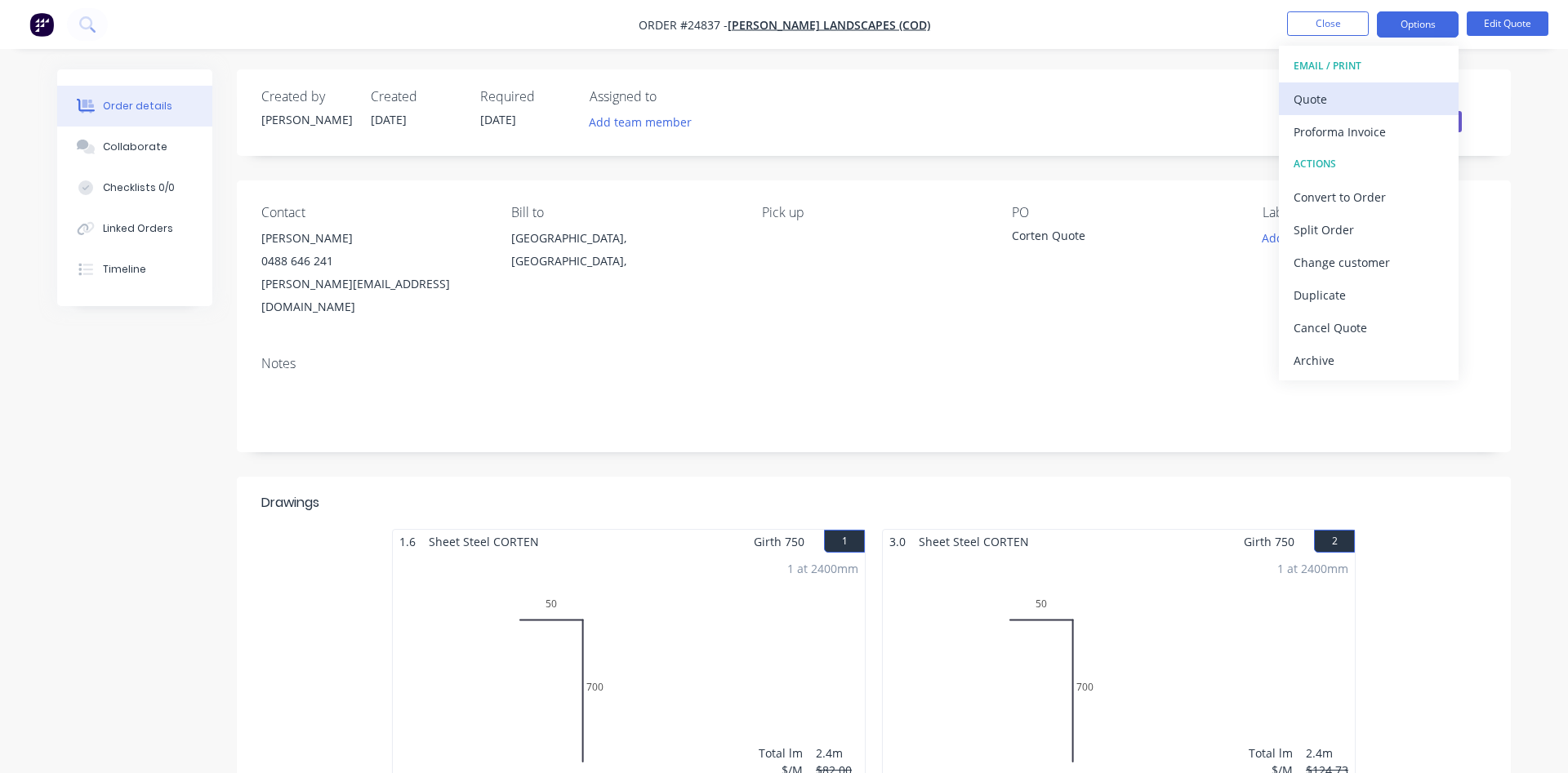
click at [1326, 95] on div "Quote" at bounding box center [1368, 99] width 150 height 23
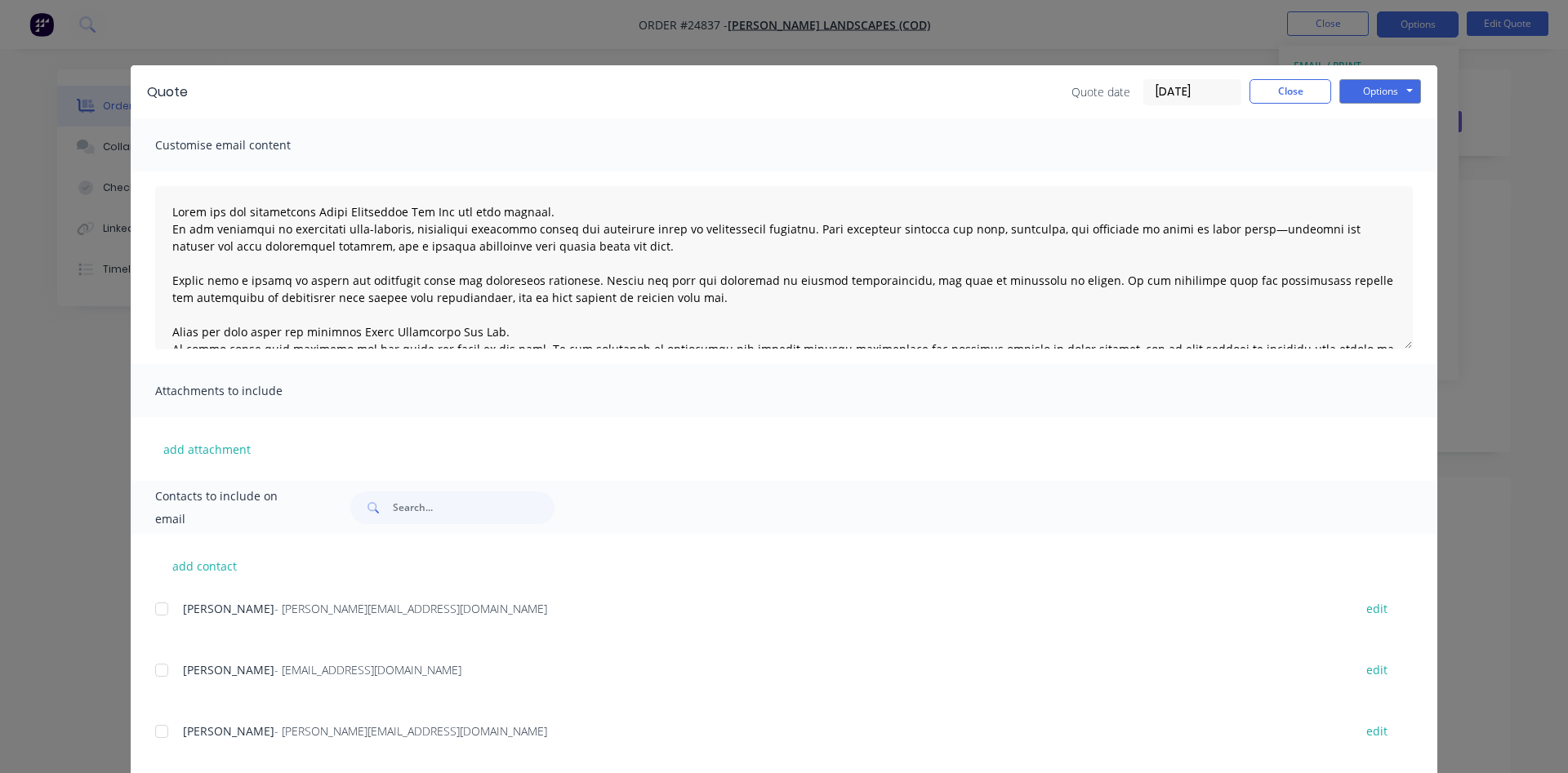
scroll to position [31, 0]
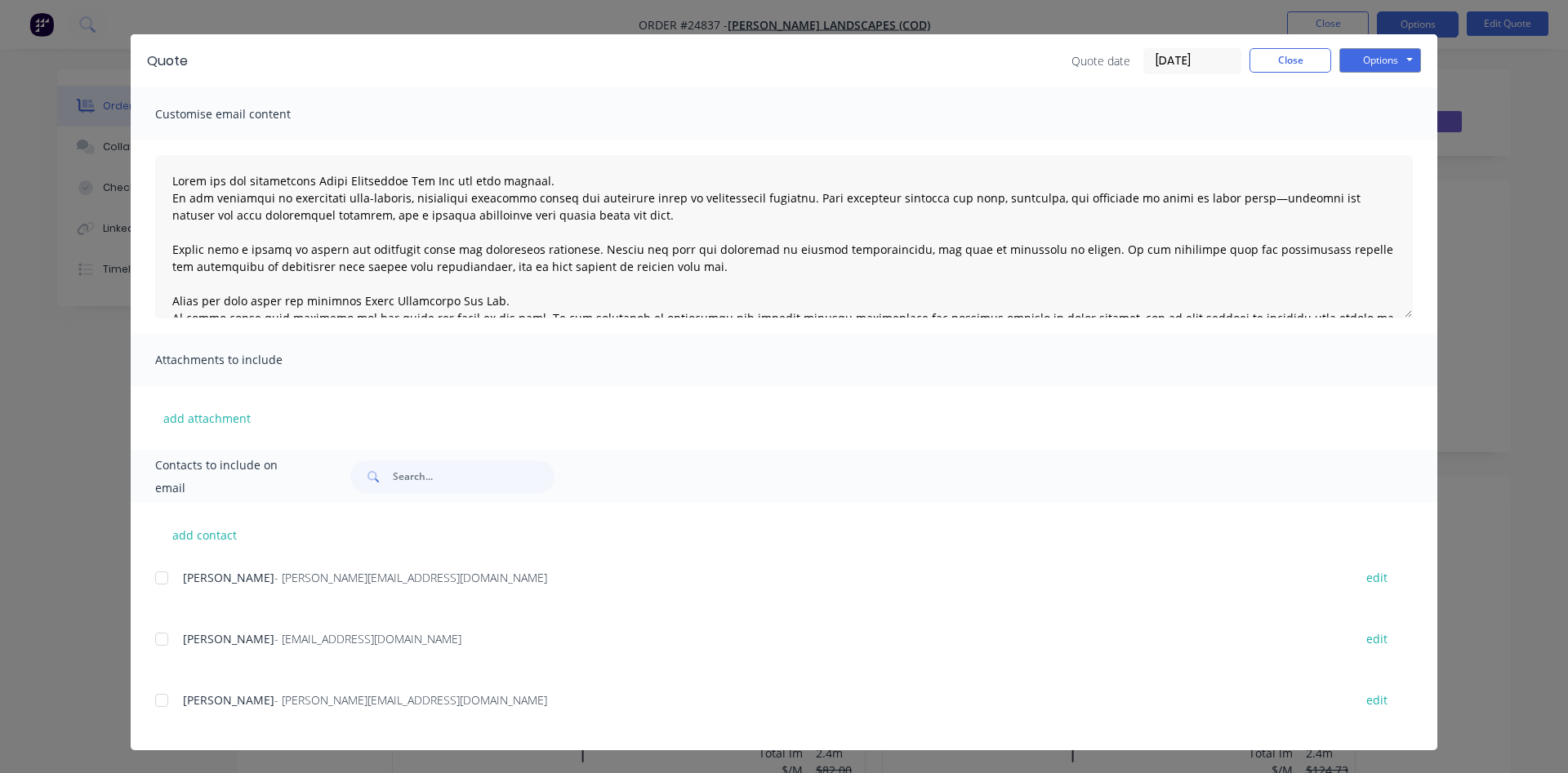
click at [166, 700] on div at bounding box center [161, 700] width 33 height 33
click at [1395, 63] on button "Options" at bounding box center [1380, 61] width 82 height 24
click at [1389, 142] on button "Email" at bounding box center [1391, 143] width 104 height 27
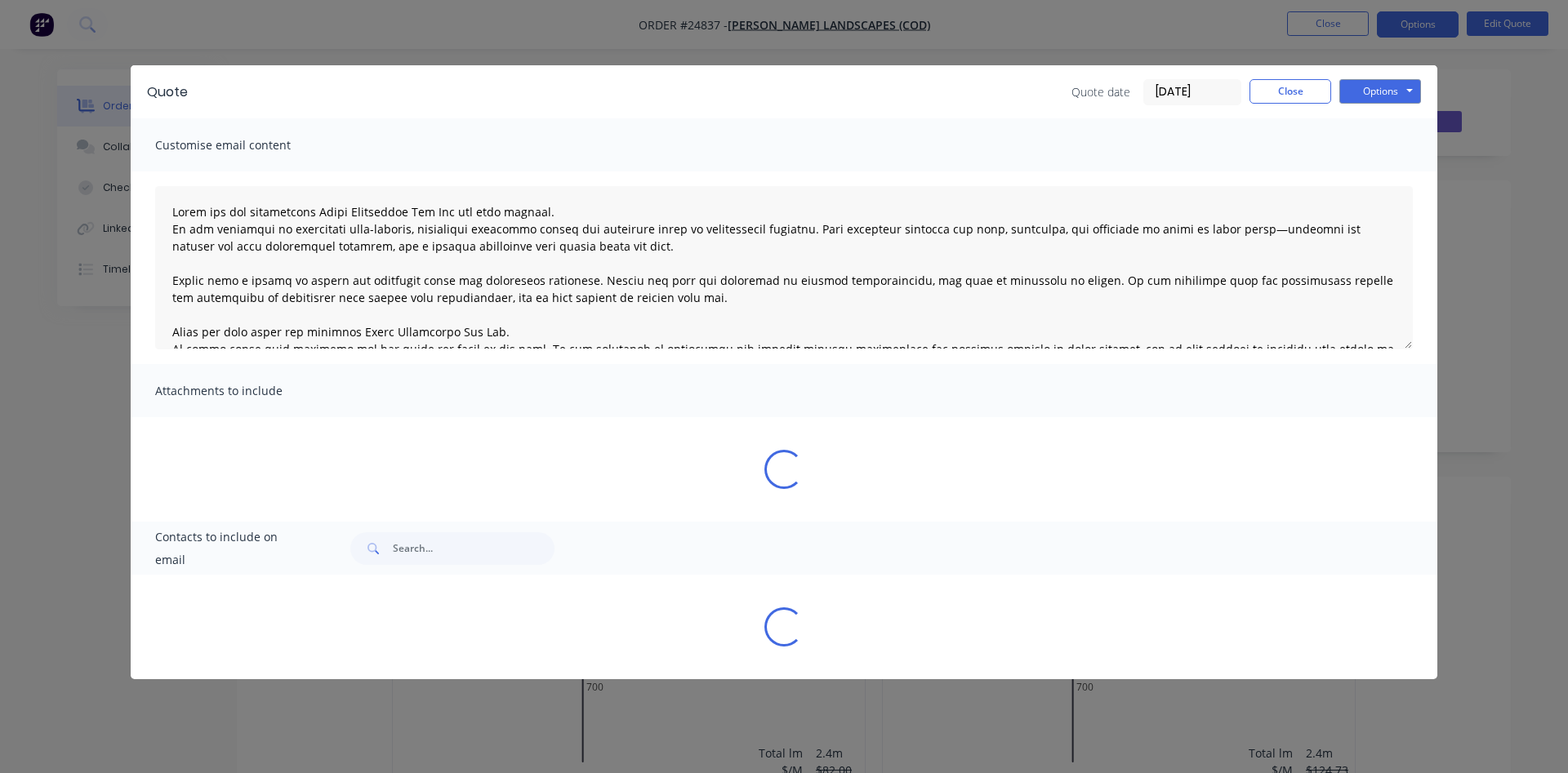
scroll to position [0, 0]
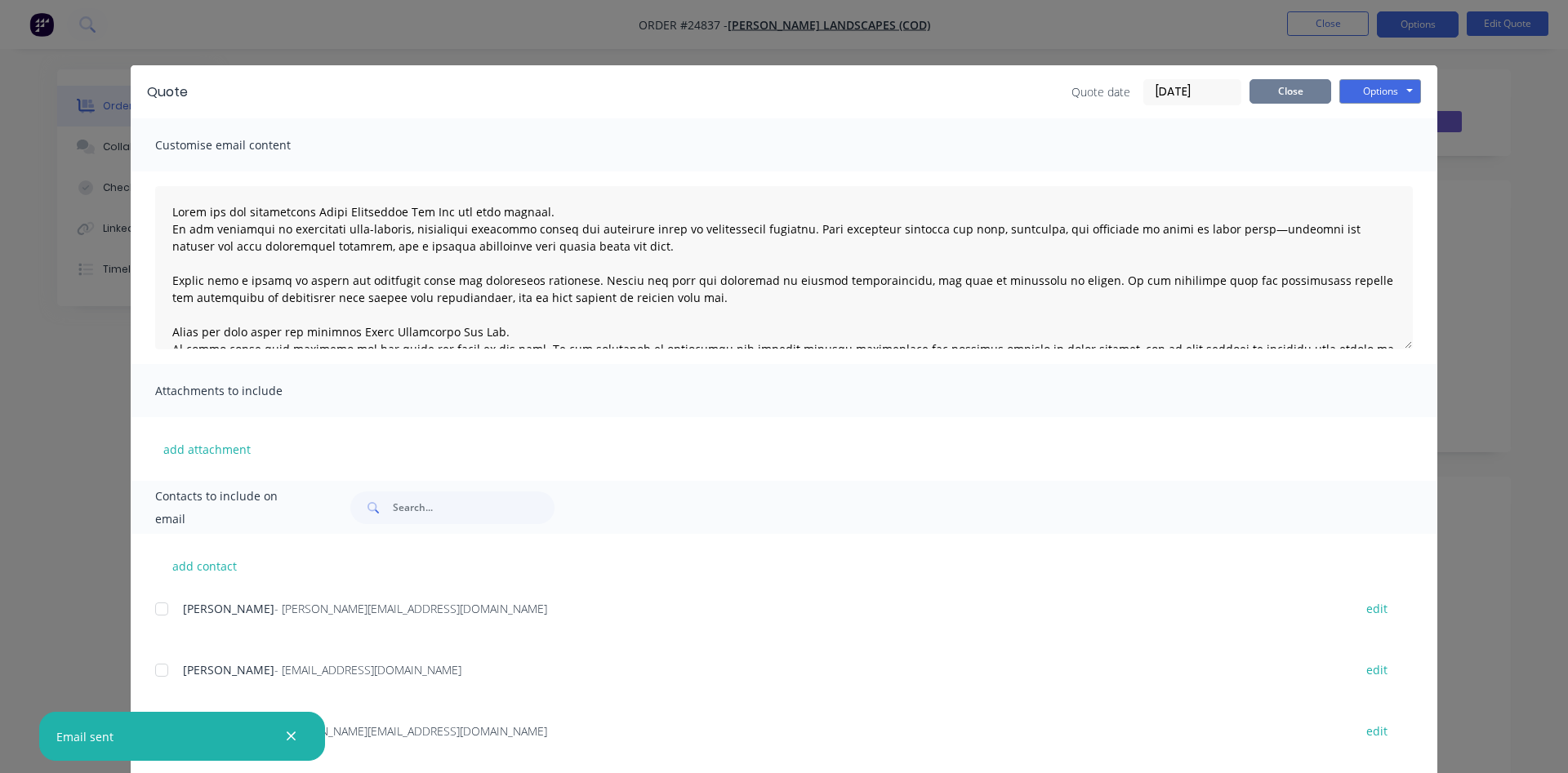
click at [1286, 85] on button "Close" at bounding box center [1290, 91] width 82 height 24
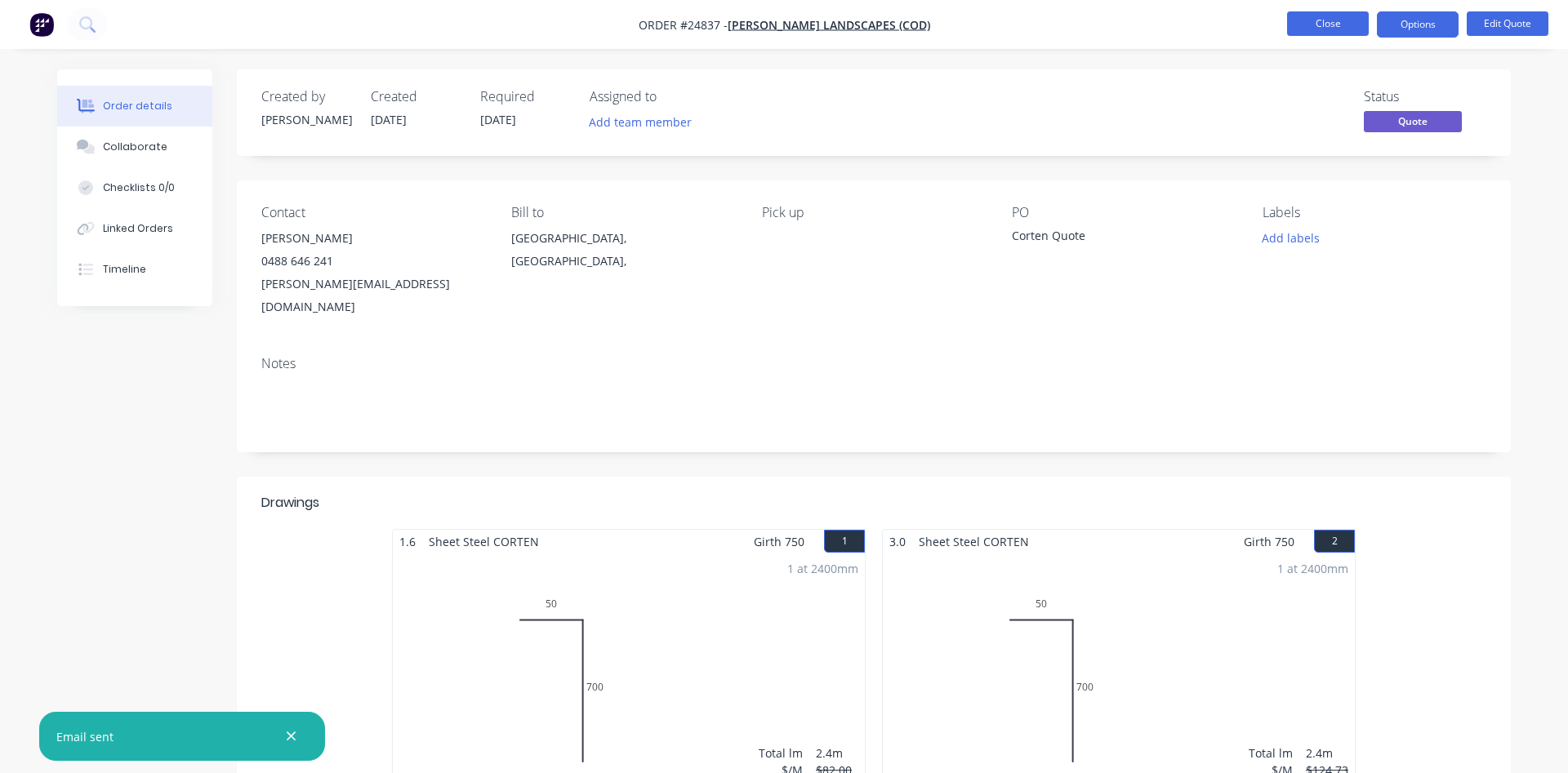
click at [1330, 29] on button "Close" at bounding box center [1327, 23] width 82 height 24
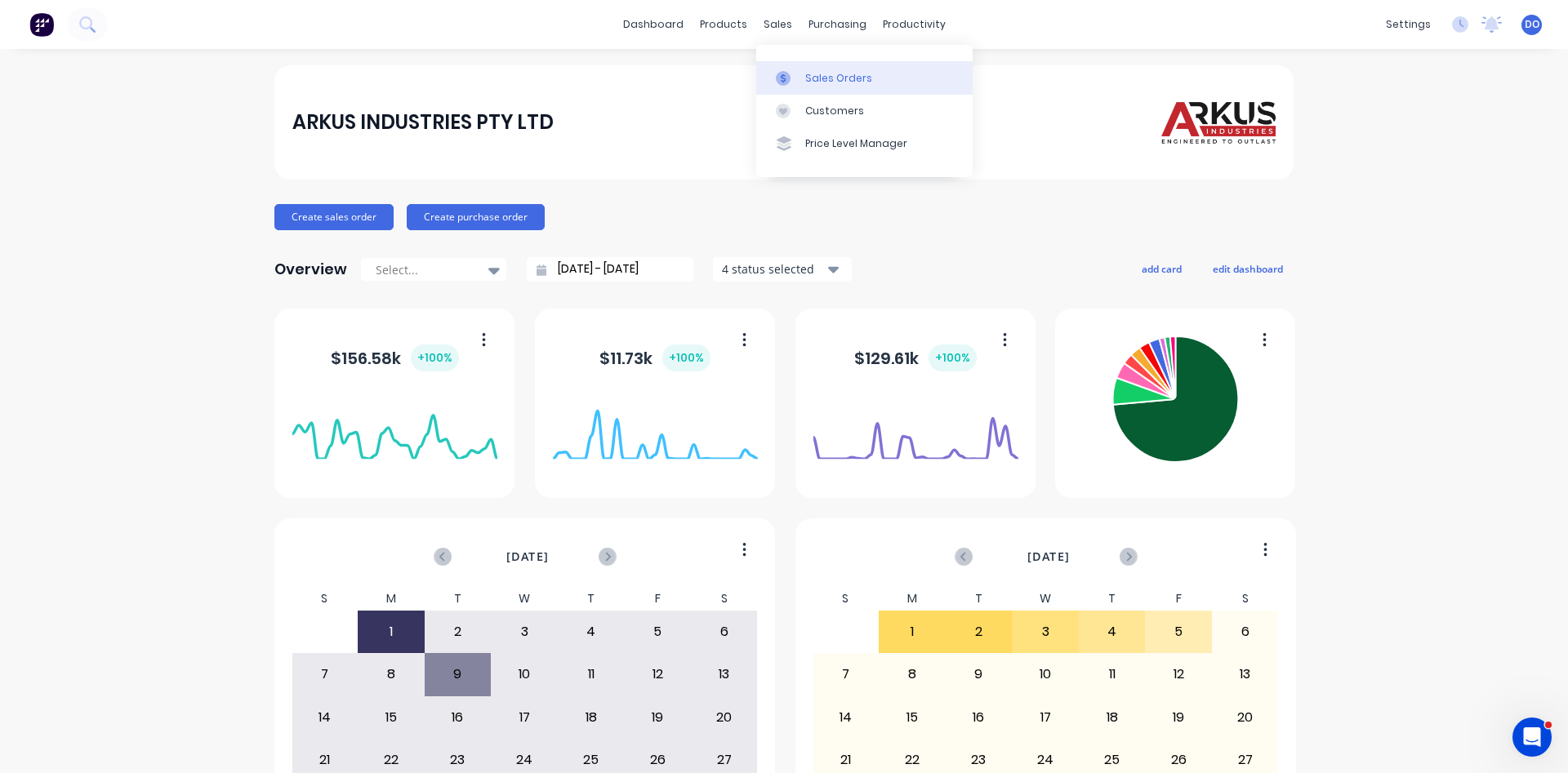
click at [832, 81] on div "Sales Orders" at bounding box center [839, 78] width 67 height 15
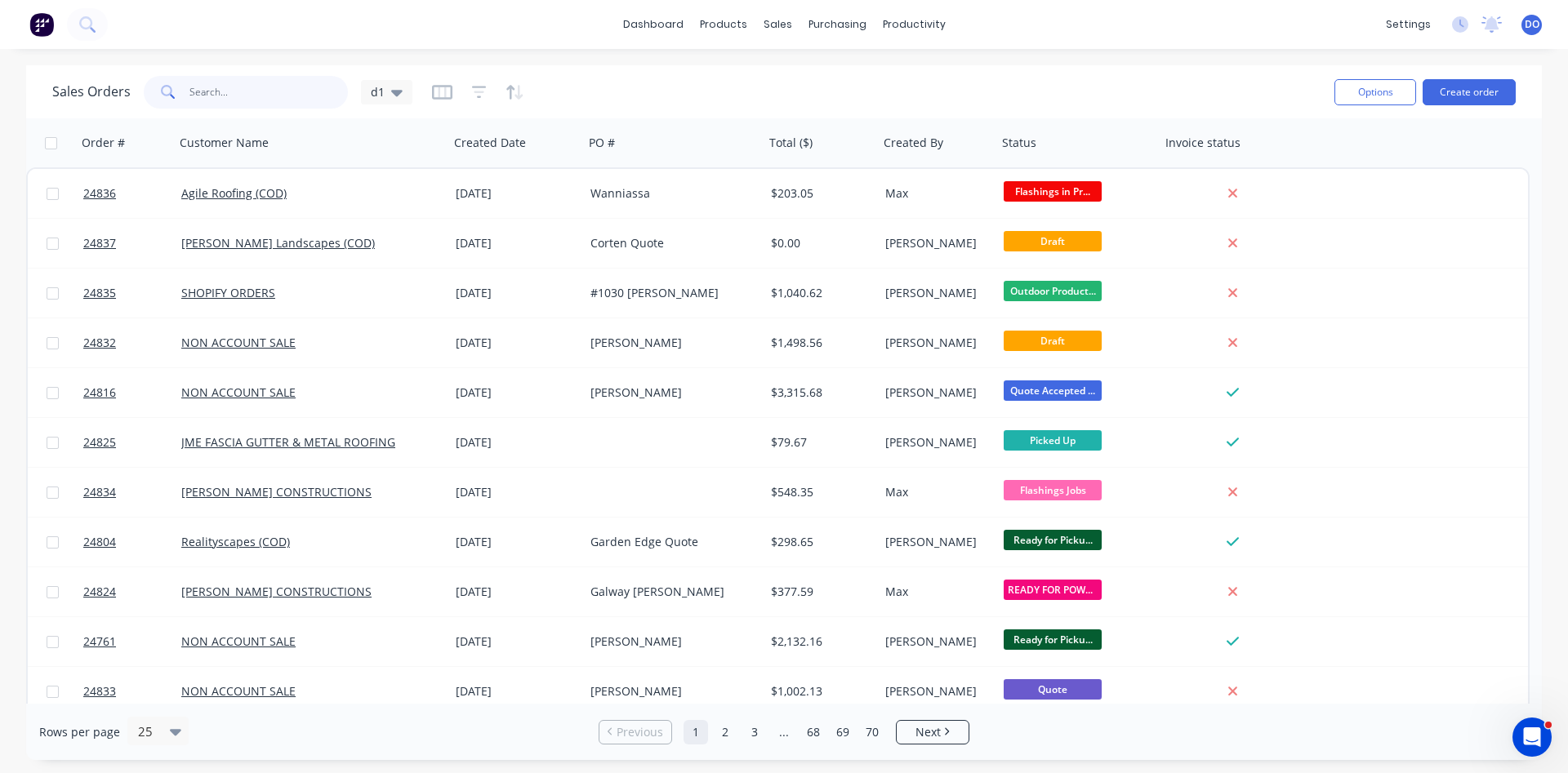
click at [251, 100] on input "text" at bounding box center [268, 91] width 159 height 33
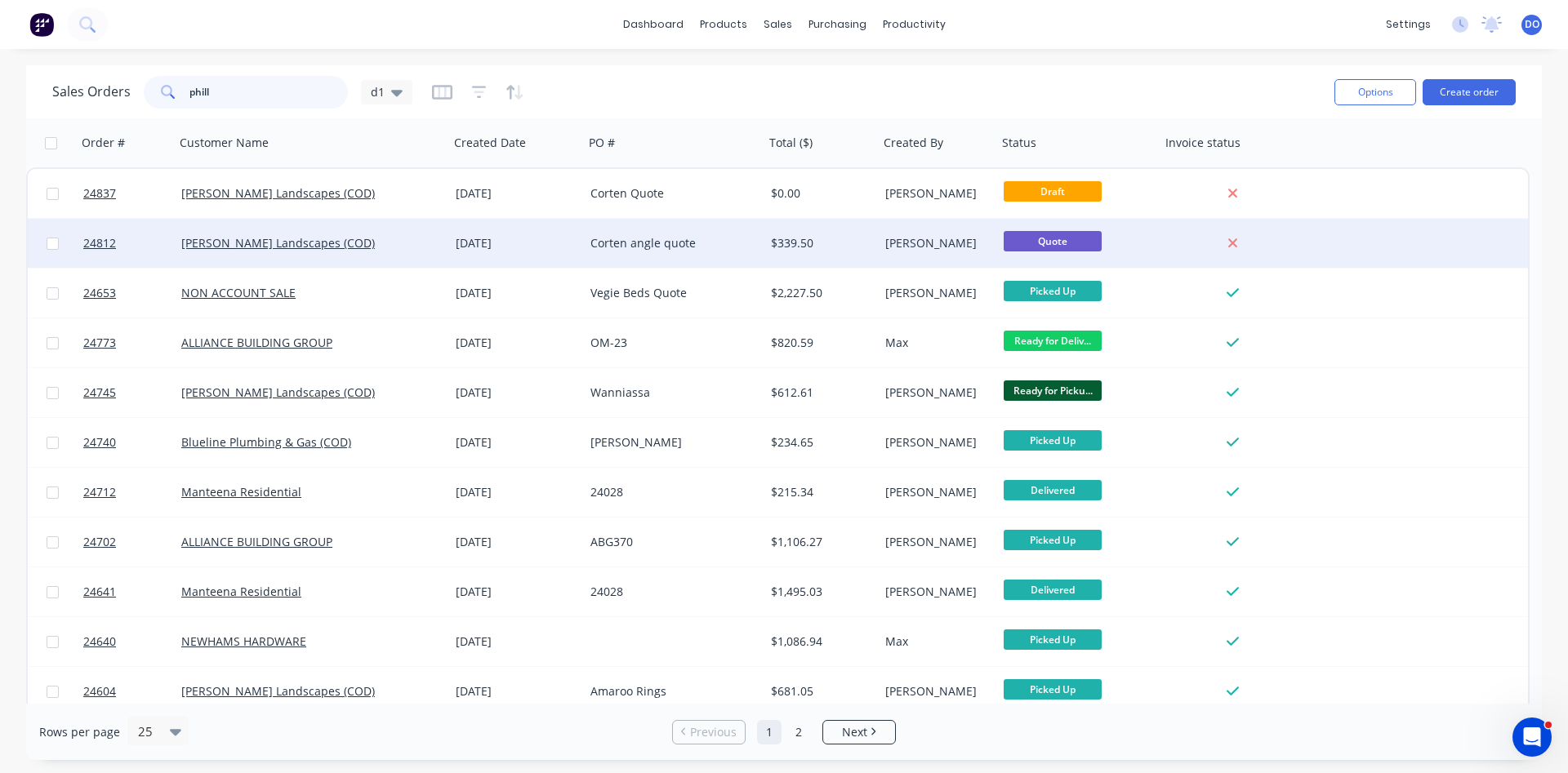
type input "phill"
click at [630, 237] on div "Corten angle quote" at bounding box center [669, 243] width 159 height 17
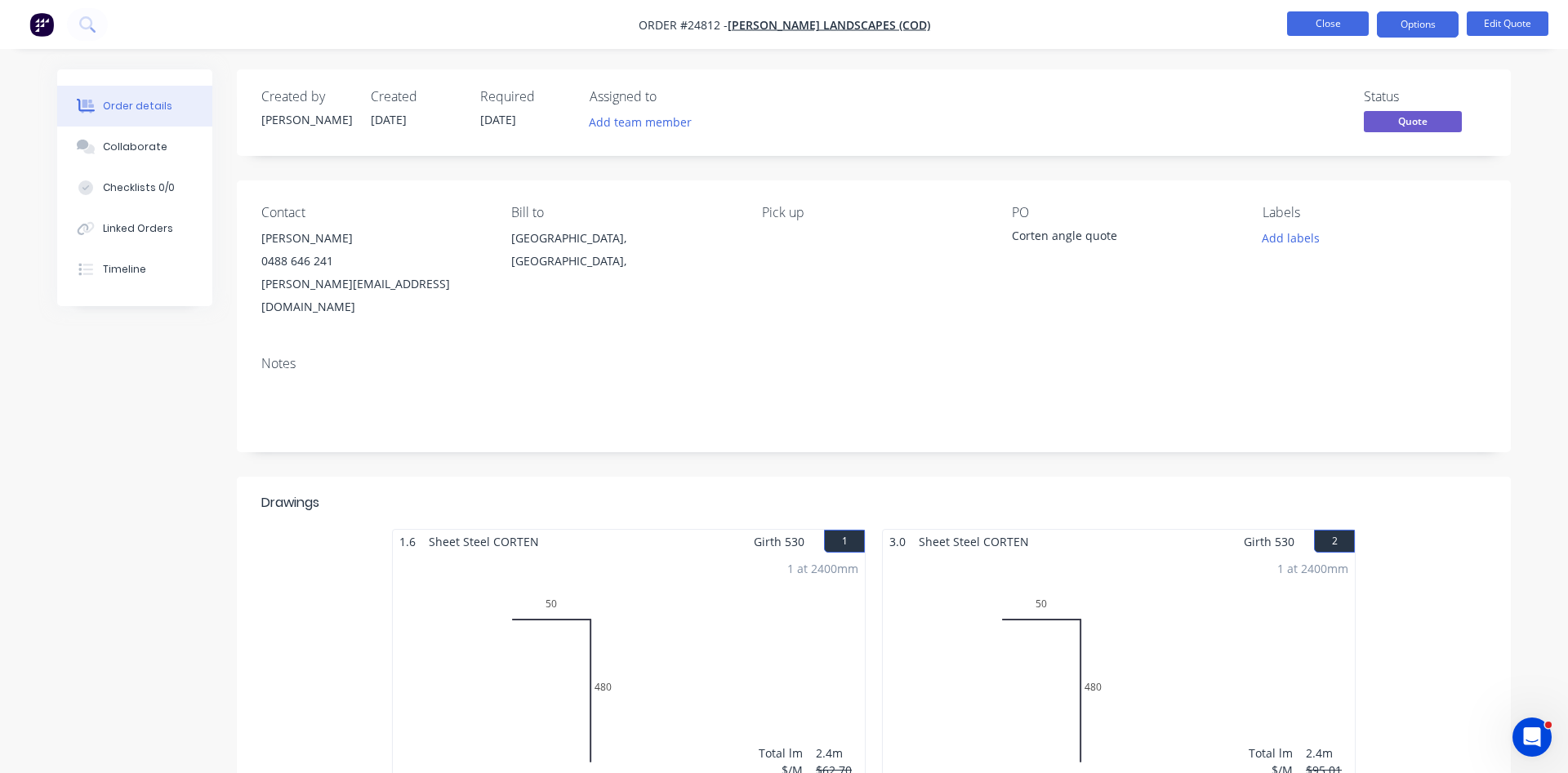
click at [1327, 17] on button "Close" at bounding box center [1327, 23] width 82 height 24
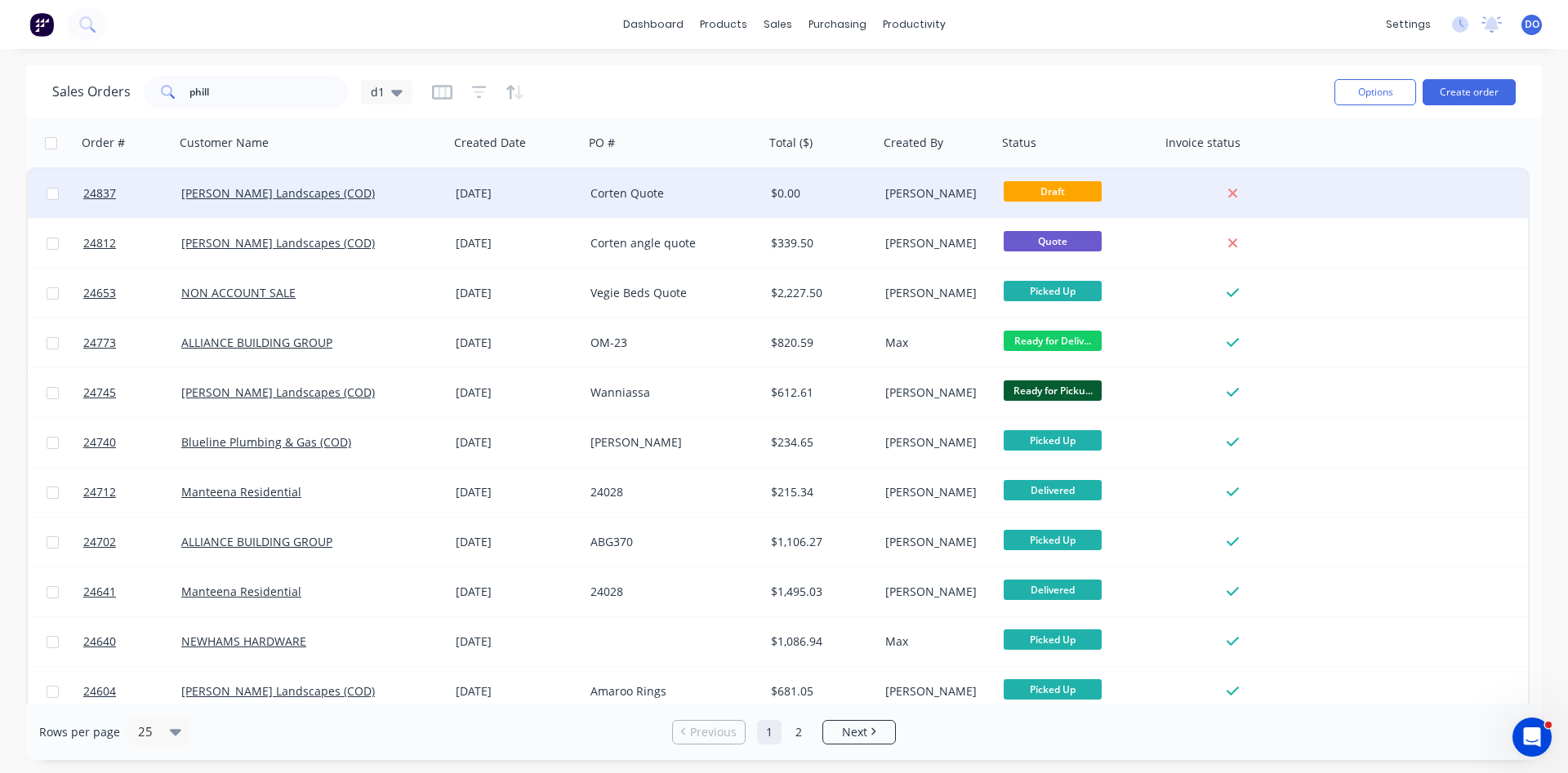
click at [695, 194] on div "Corten Quote" at bounding box center [669, 194] width 159 height 17
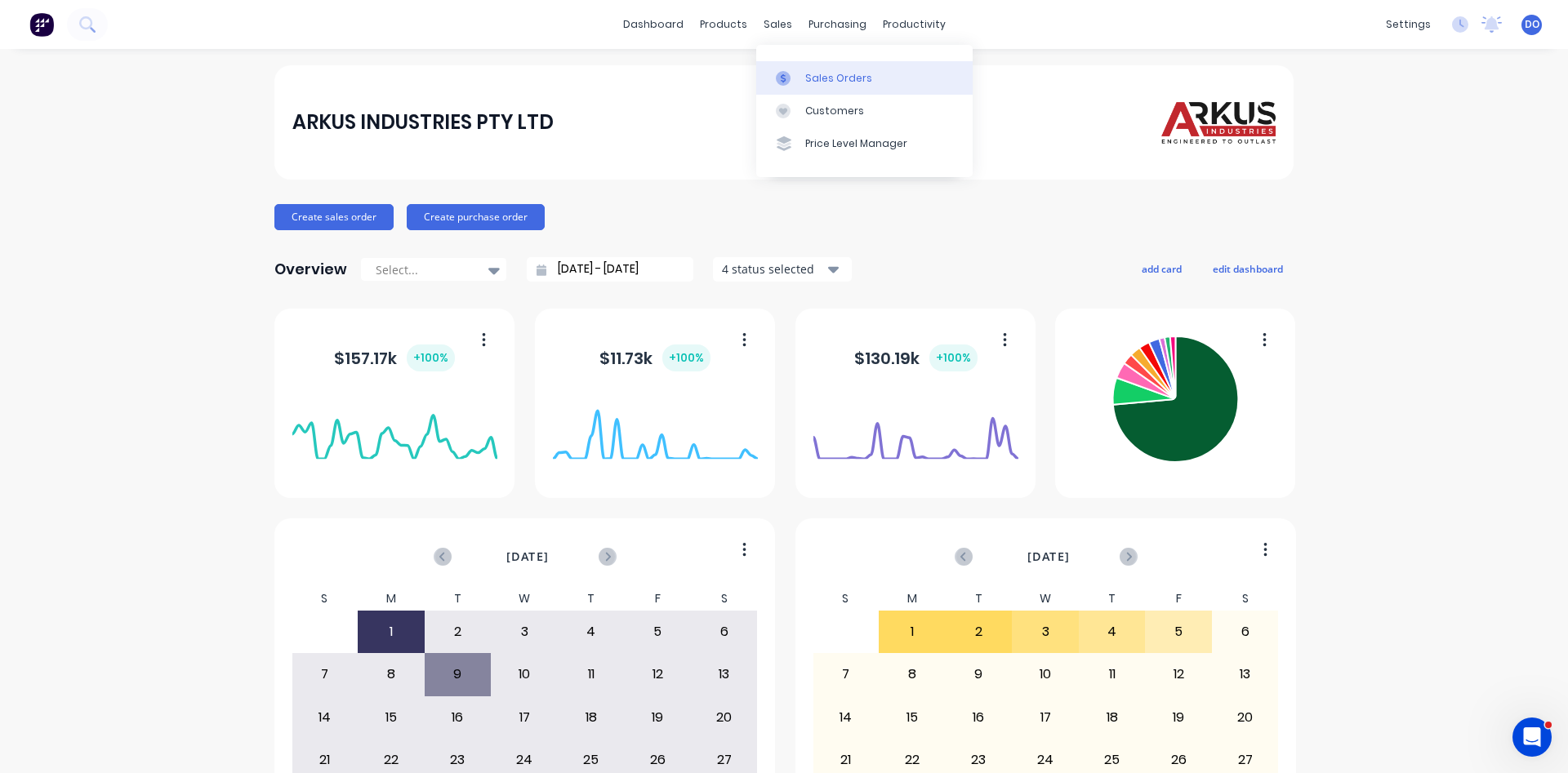
click at [846, 82] on div "Sales Orders" at bounding box center [839, 78] width 67 height 15
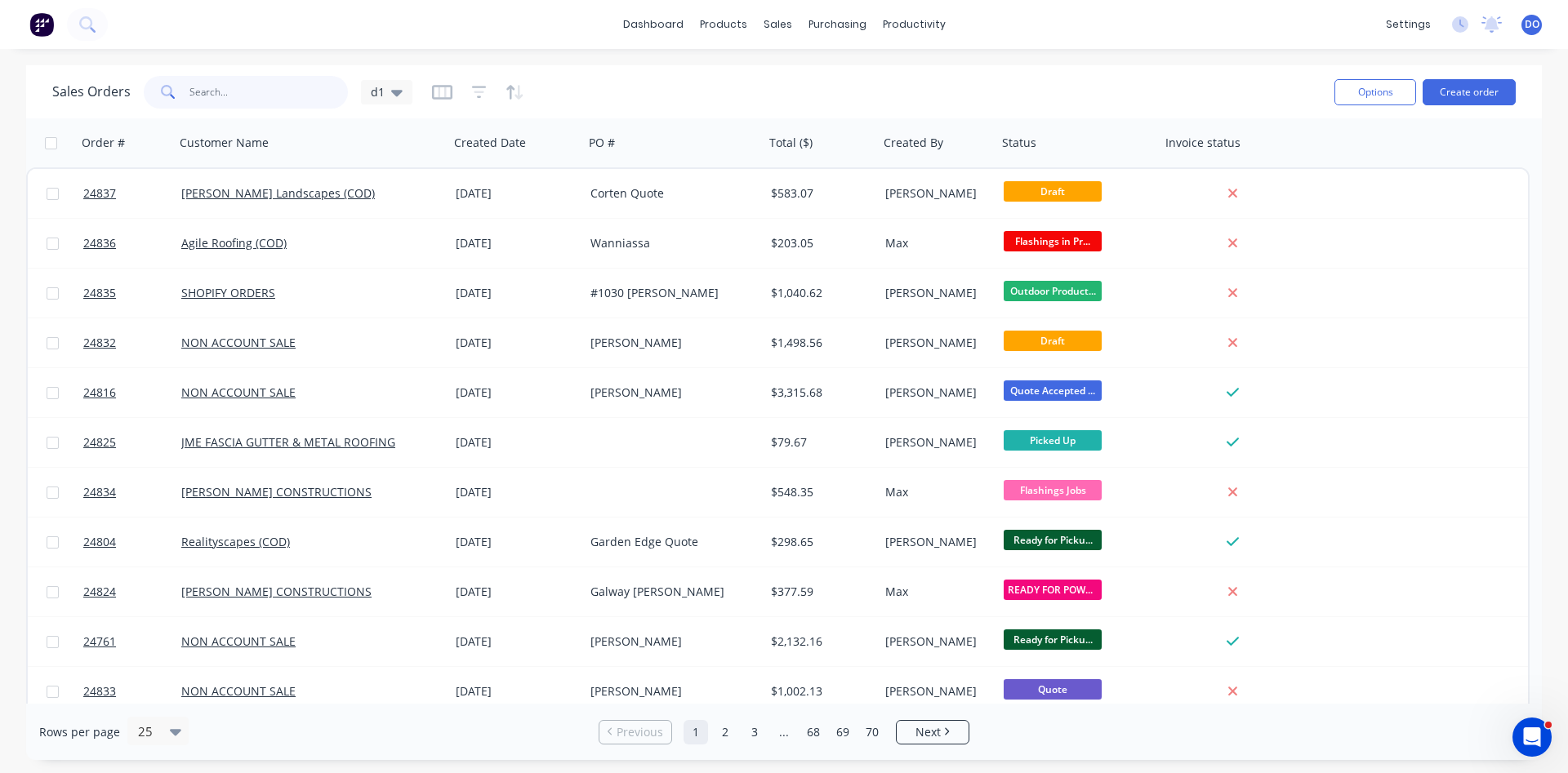
click at [269, 105] on input "text" at bounding box center [268, 91] width 159 height 33
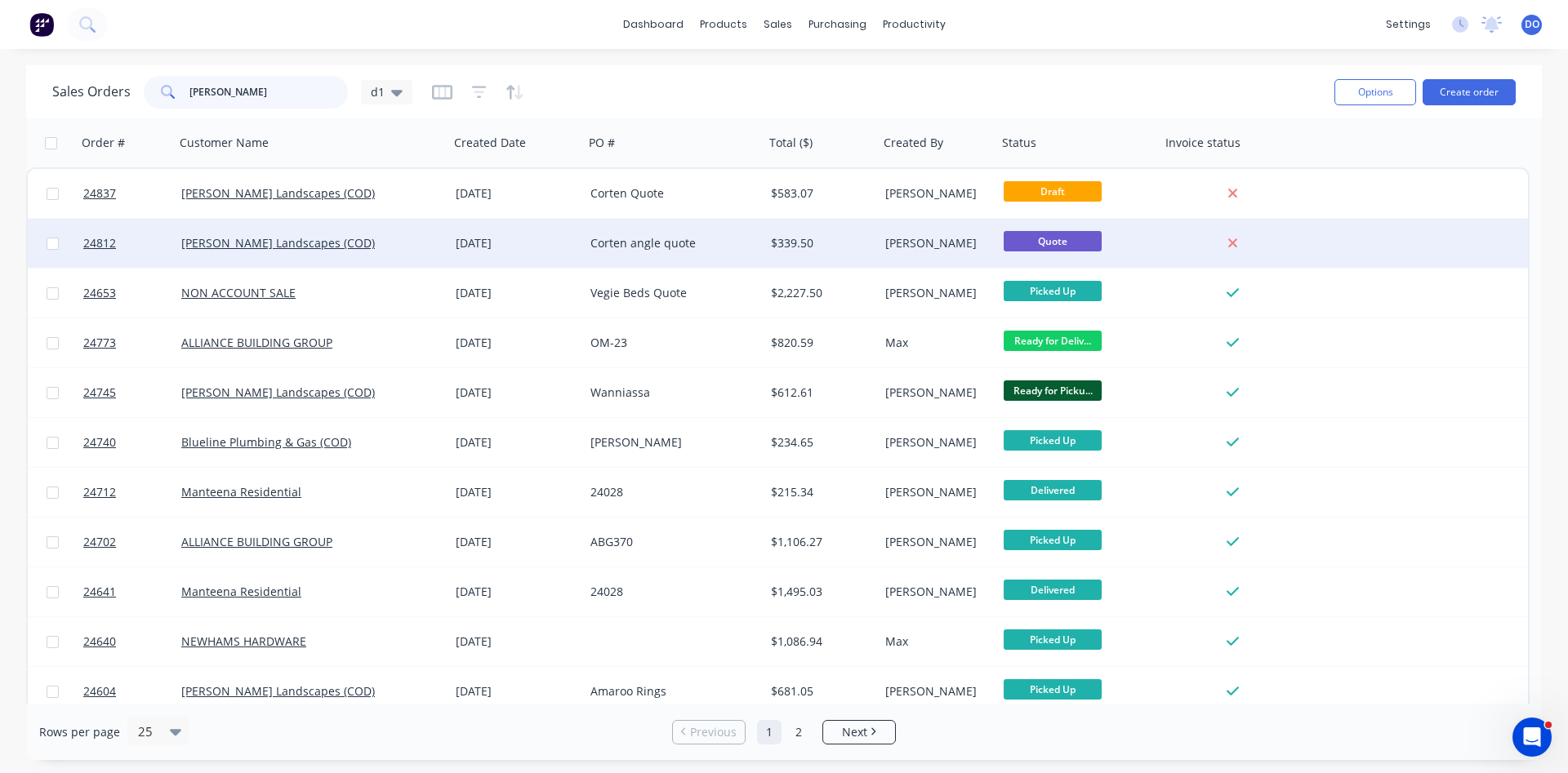
type input "phillip"
click at [623, 241] on div "Corten angle quote" at bounding box center [669, 243] width 159 height 17
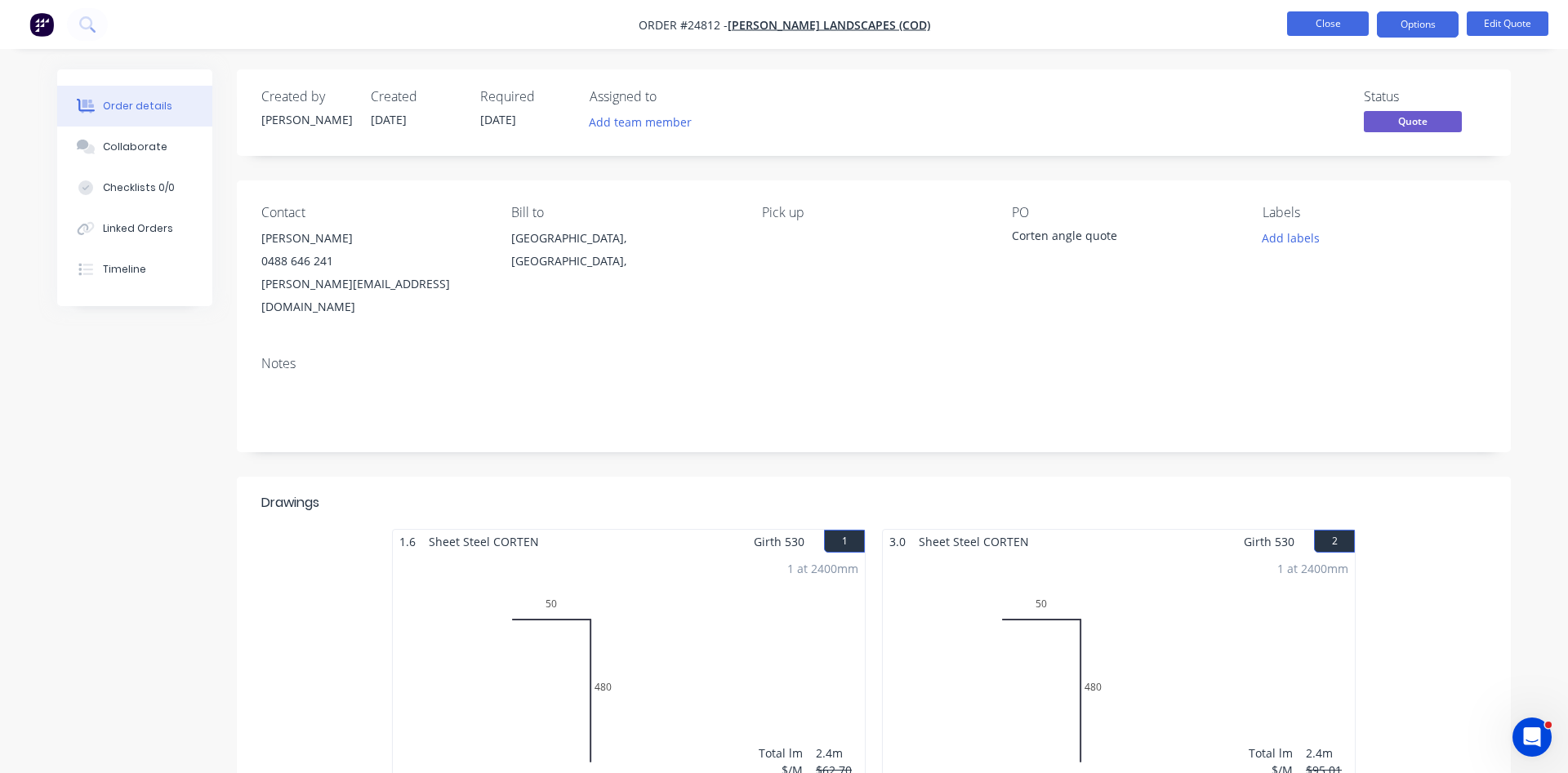
click at [1312, 17] on button "Close" at bounding box center [1327, 23] width 82 height 24
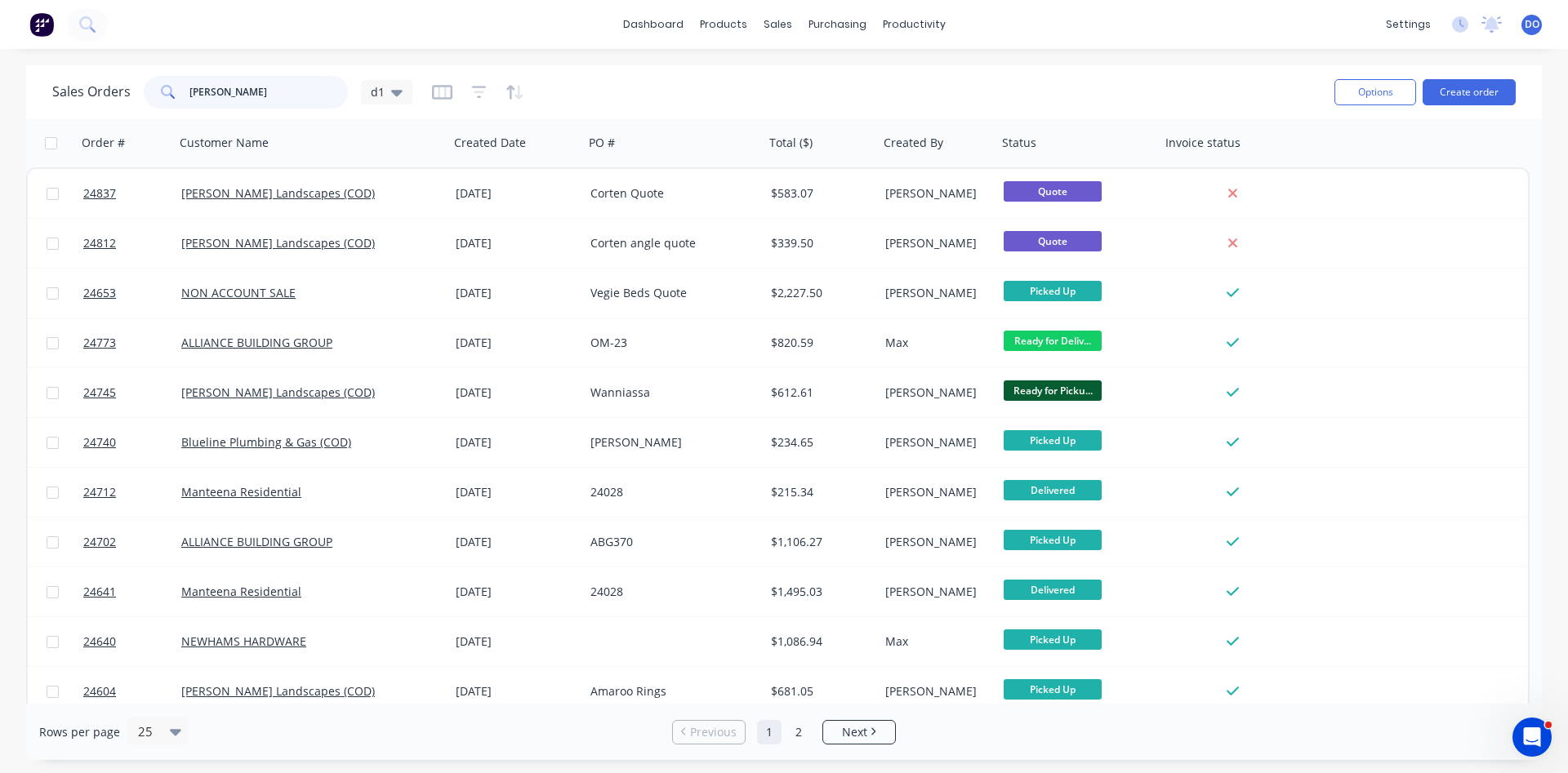
drag, startPoint x: 245, startPoint y: 94, endPoint x: 127, endPoint y: 84, distance: 118.4
click at [189, 84] on input "phillip" at bounding box center [268, 91] width 159 height 33
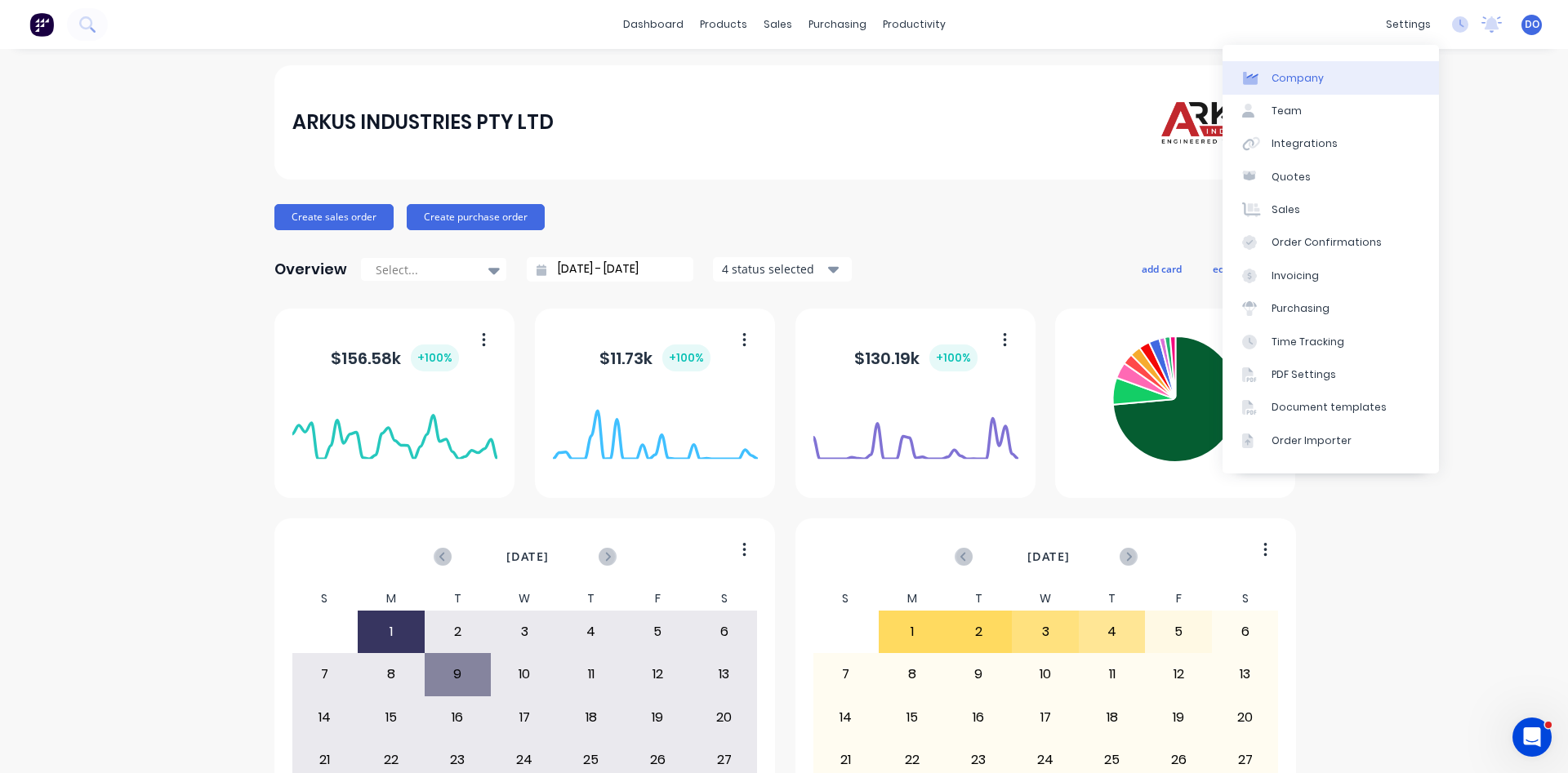
click at [1313, 74] on div "Company" at bounding box center [1298, 78] width 52 height 15
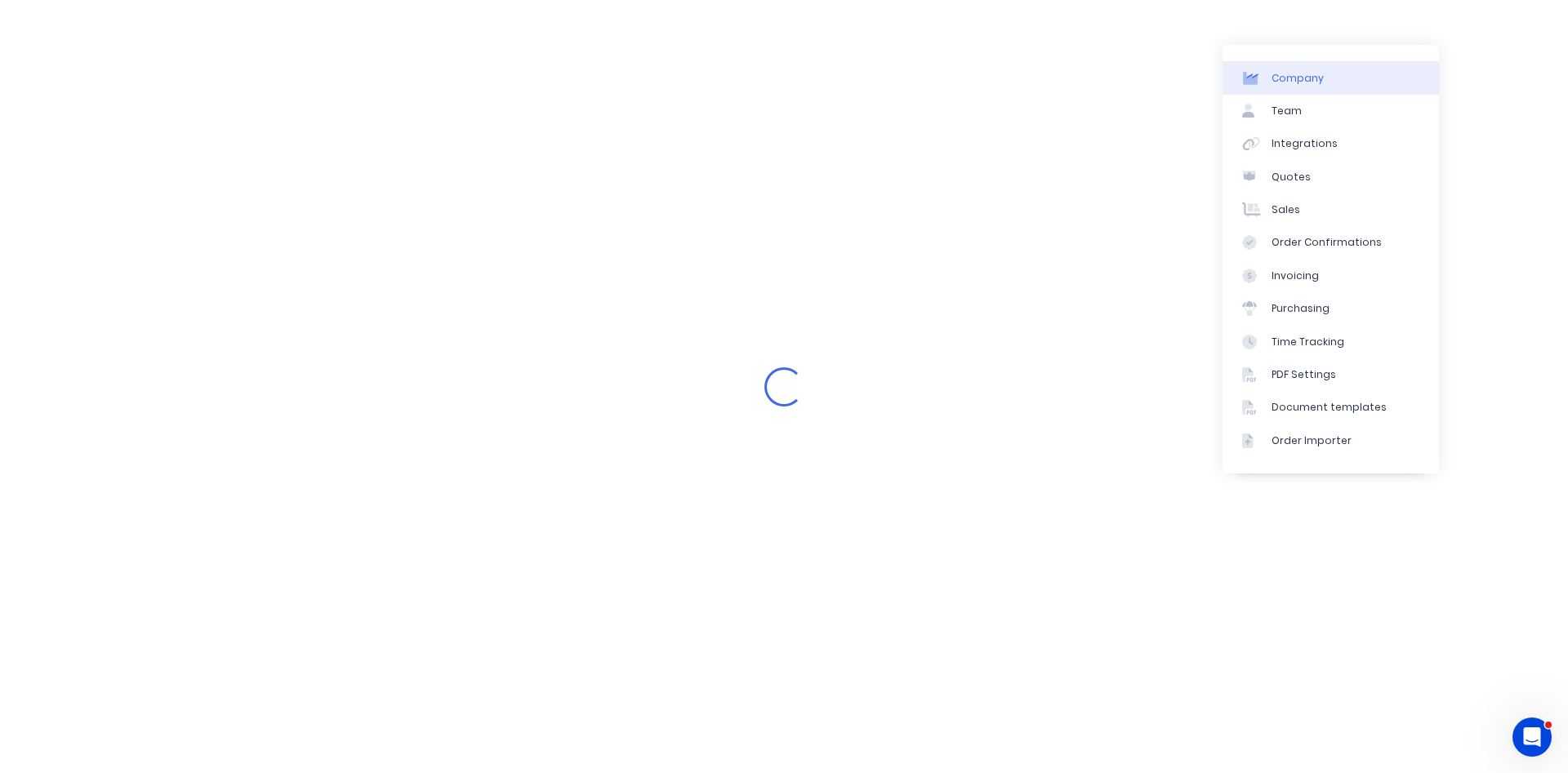
select select "AU"
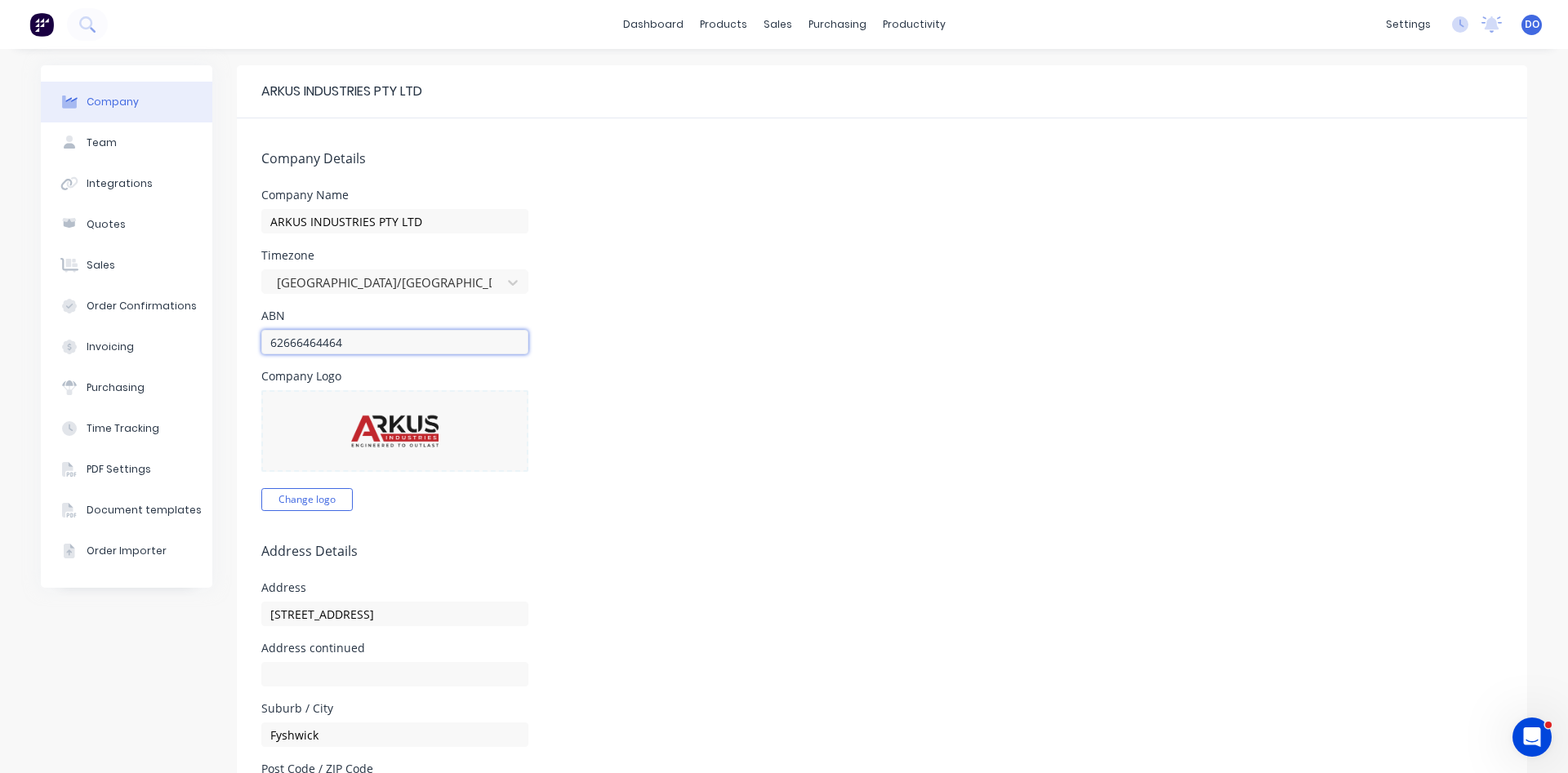
drag, startPoint x: 364, startPoint y: 344, endPoint x: 245, endPoint y: 336, distance: 119.3
click at [261, 336] on input "62666464464" at bounding box center [394, 342] width 267 height 24
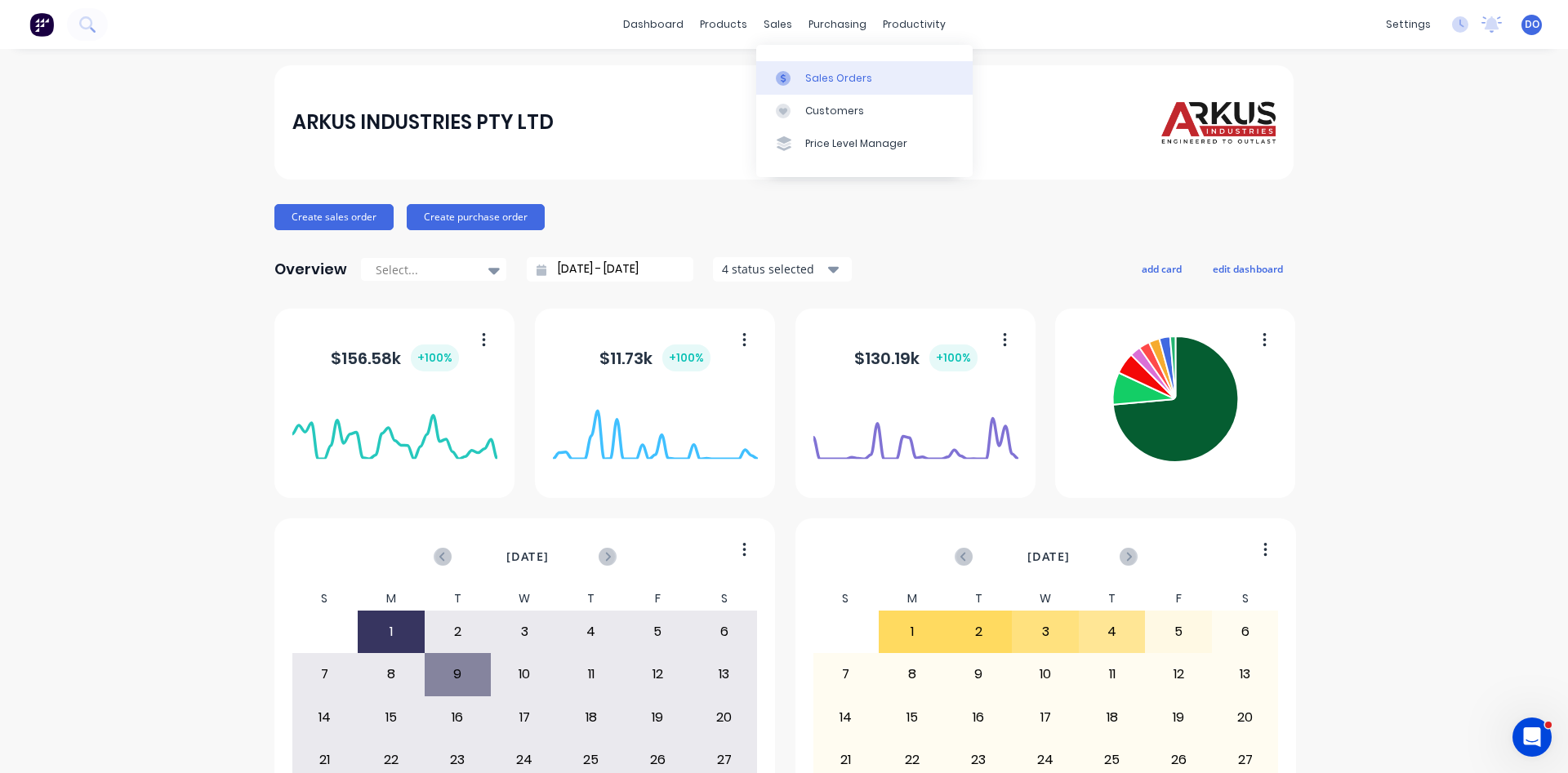
click at [820, 86] on link "Sales Orders" at bounding box center [864, 77] width 216 height 33
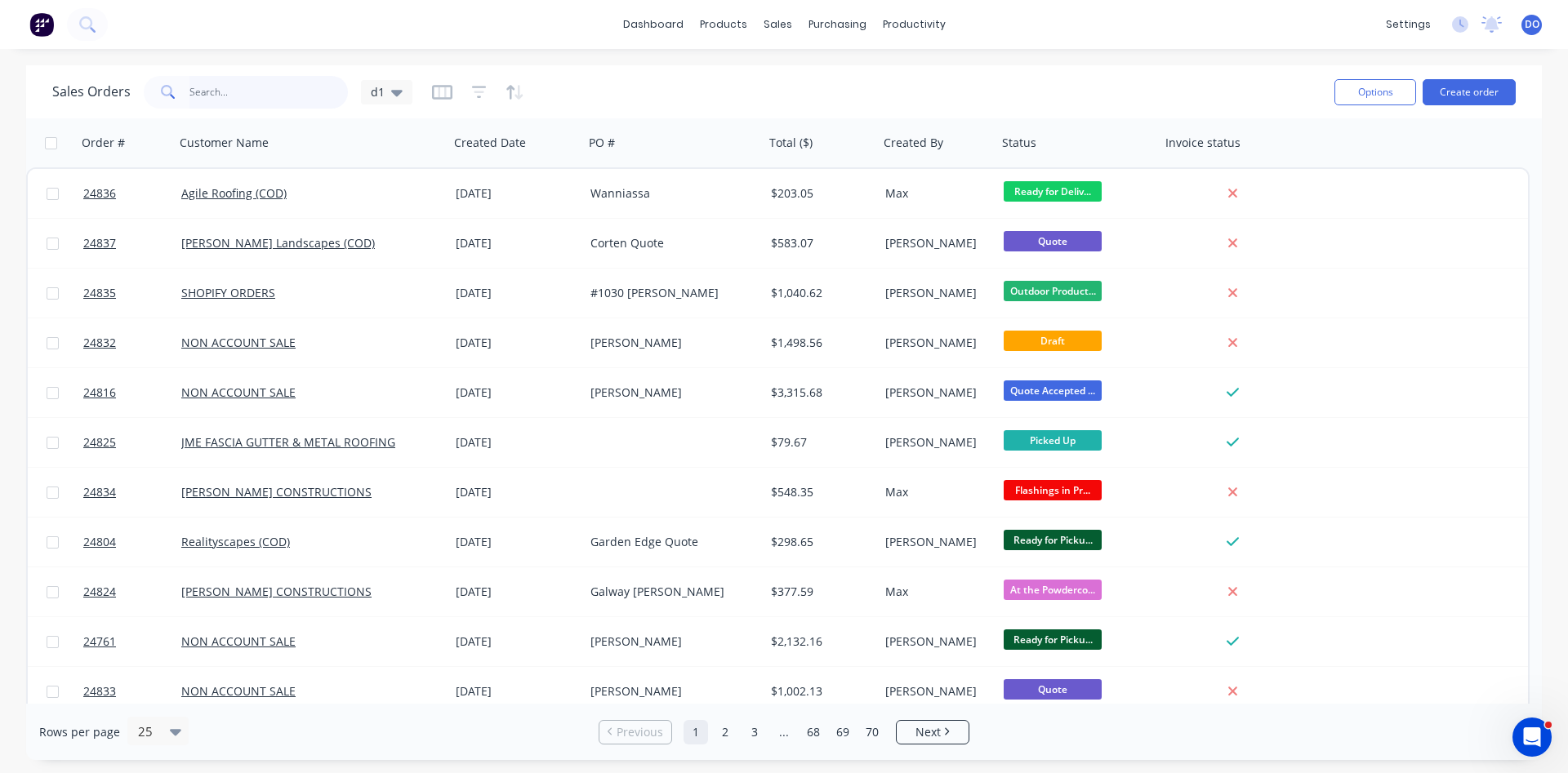
click at [286, 102] on input "text" at bounding box center [268, 91] width 159 height 33
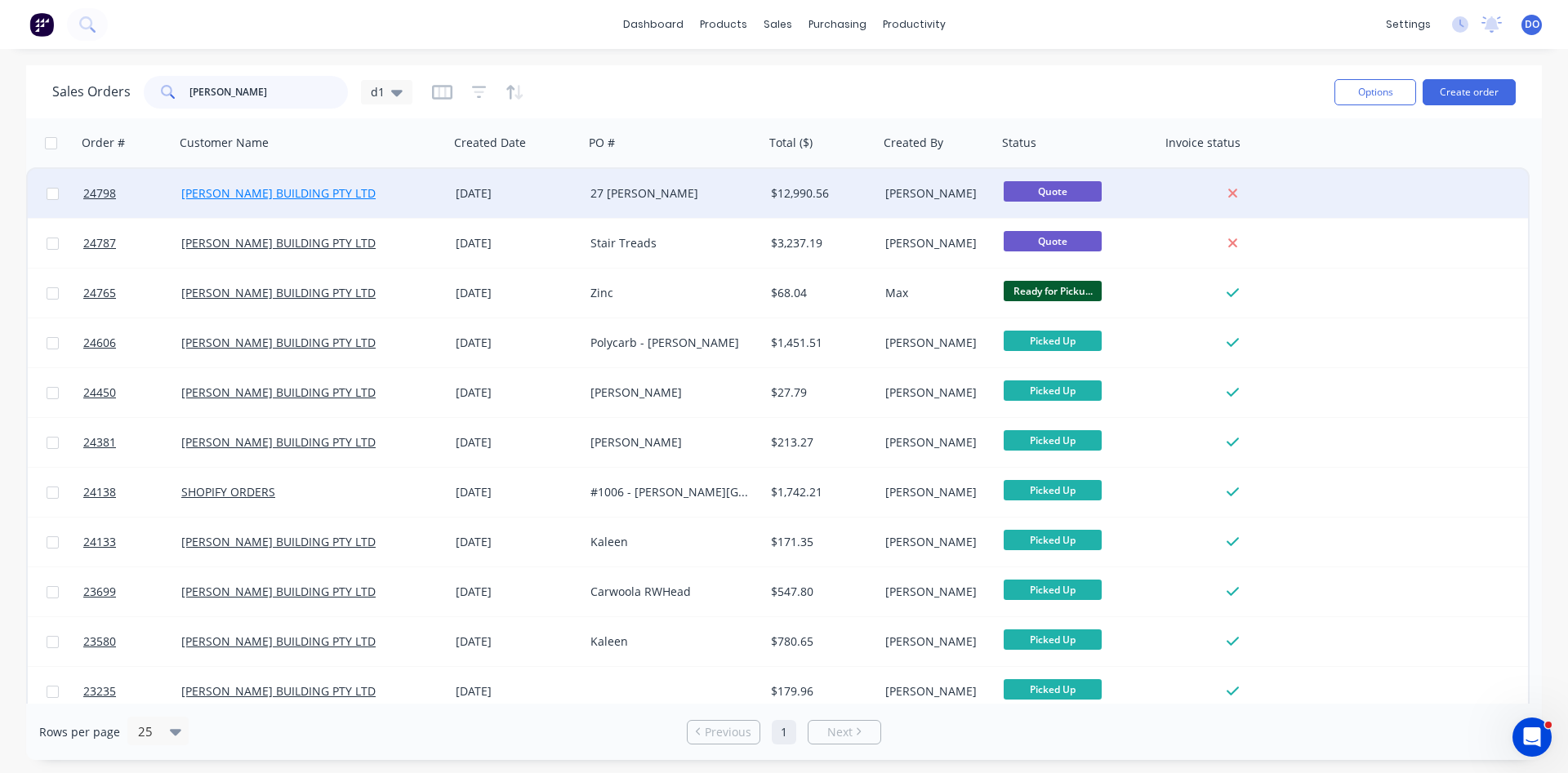
type input "[PERSON_NAME]"
click at [299, 197] on link "[PERSON_NAME] BUILDING PTY LTD" at bounding box center [278, 193] width 194 height 16
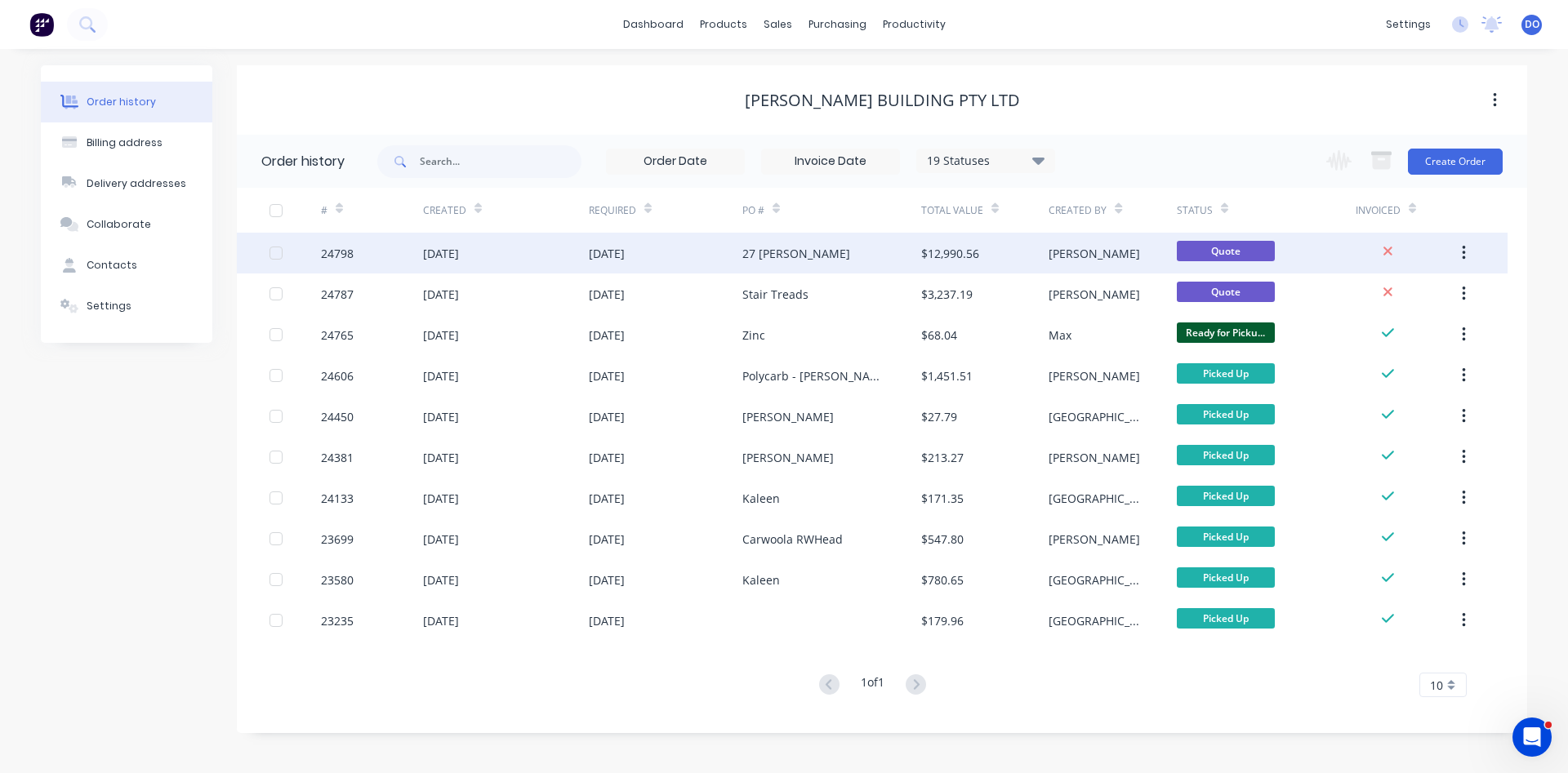
click at [862, 262] on div "27 [PERSON_NAME]" at bounding box center [832, 254] width 179 height 41
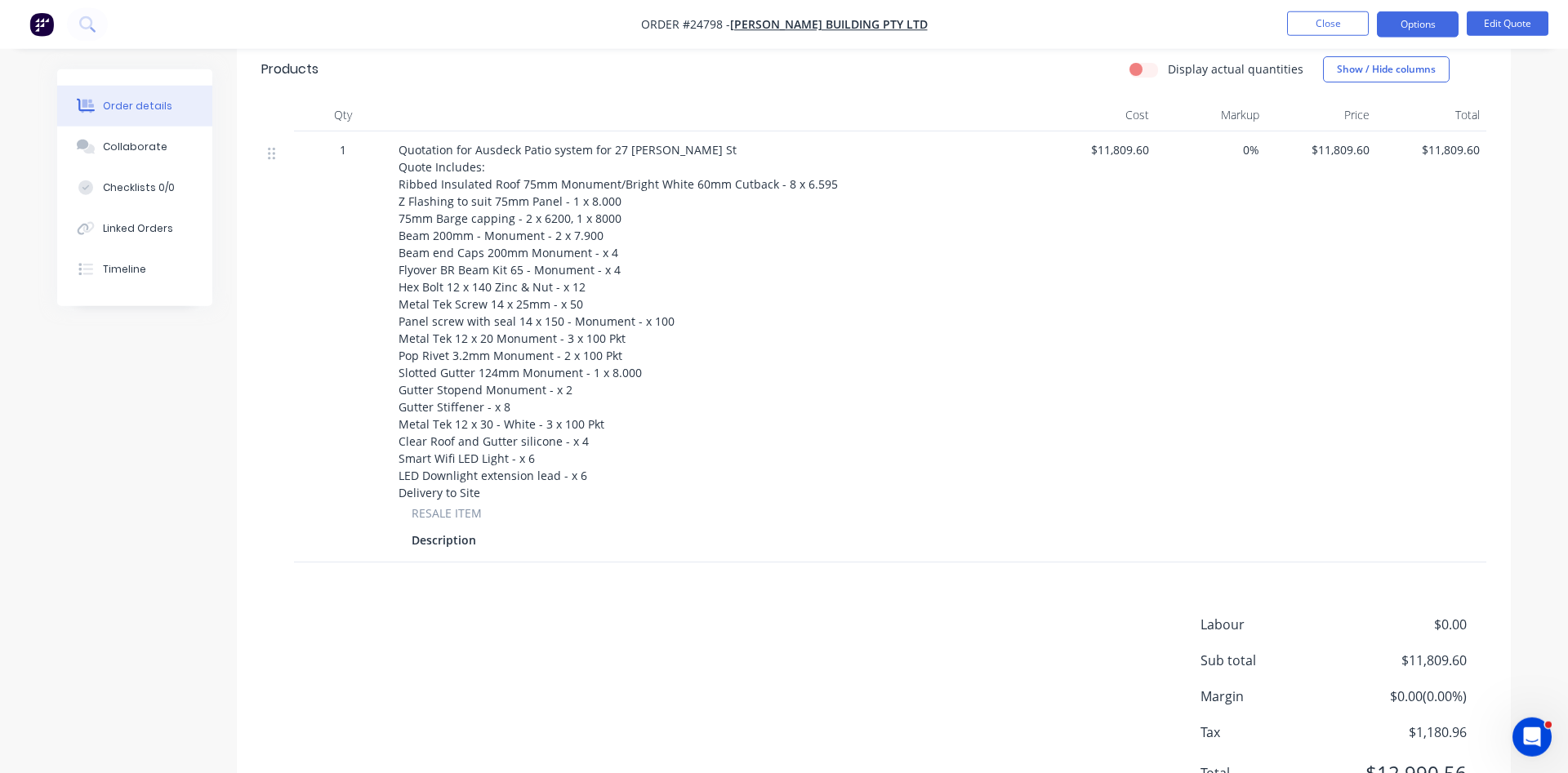
scroll to position [417, 0]
click at [1135, 145] on span "$11,809.60" at bounding box center [1100, 147] width 97 height 17
click at [1501, 20] on button "Edit Quote" at bounding box center [1507, 23] width 82 height 24
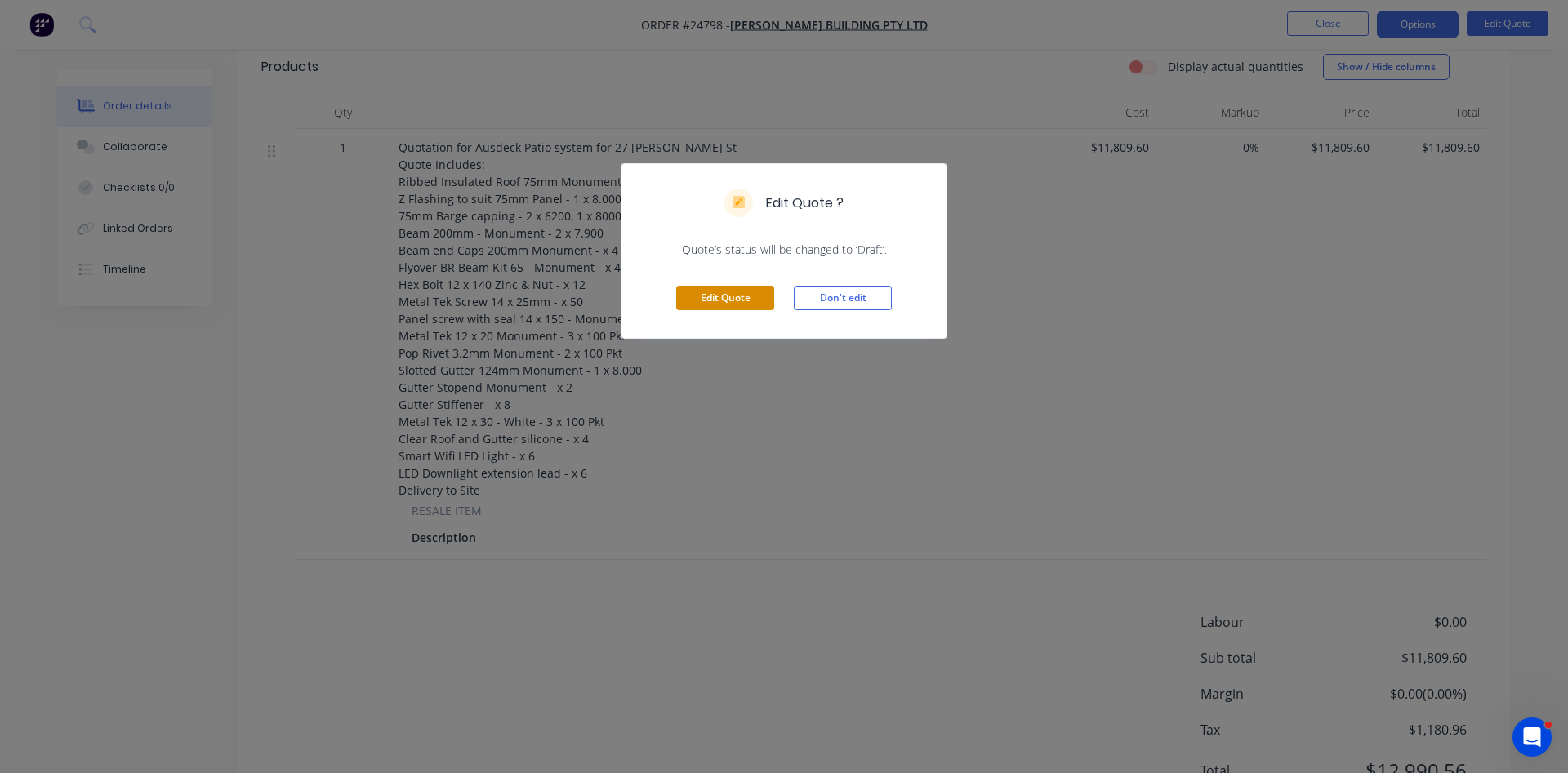
click at [734, 291] on button "Edit Quote" at bounding box center [724, 298] width 98 height 24
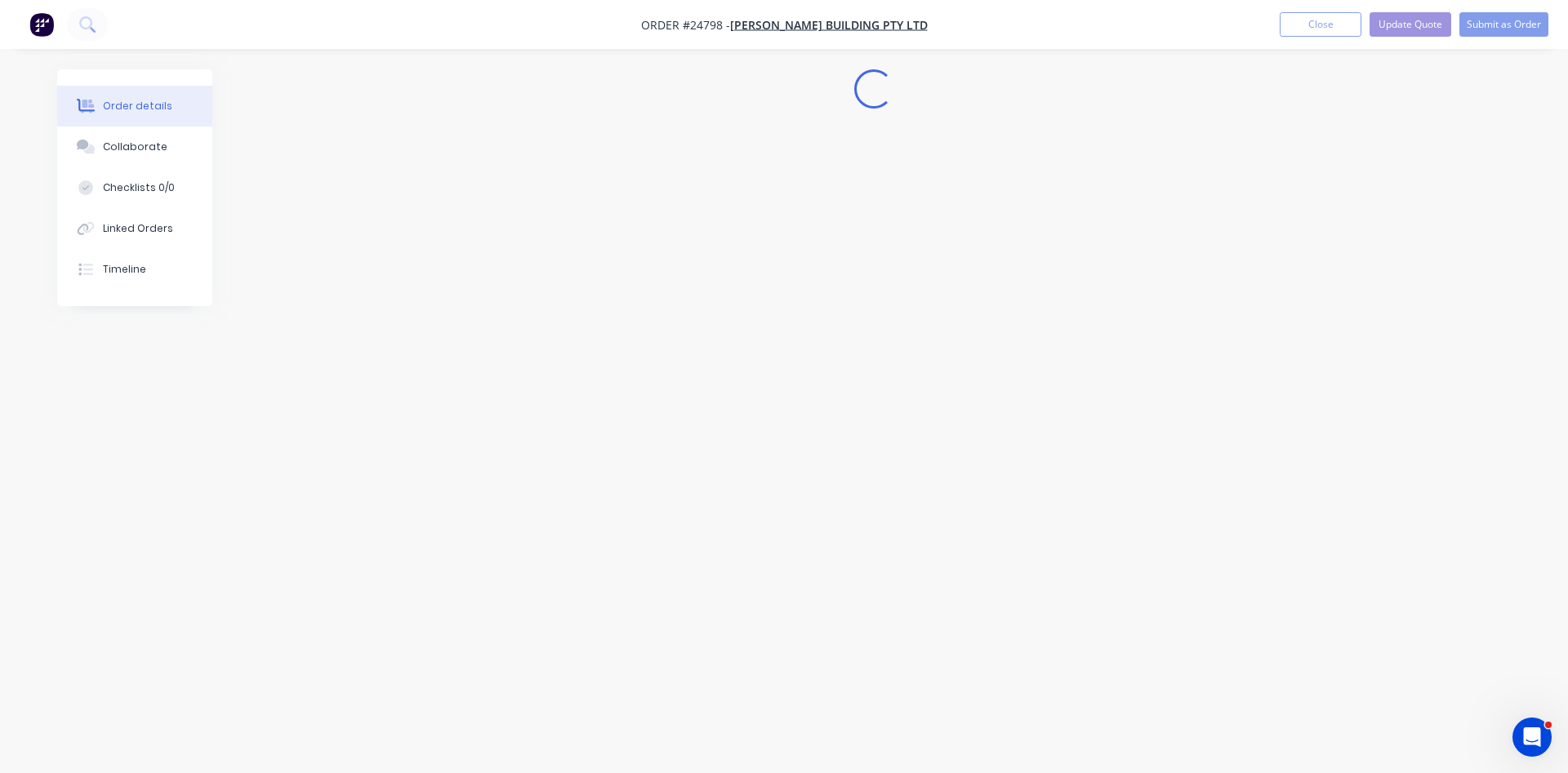
scroll to position [0, 0]
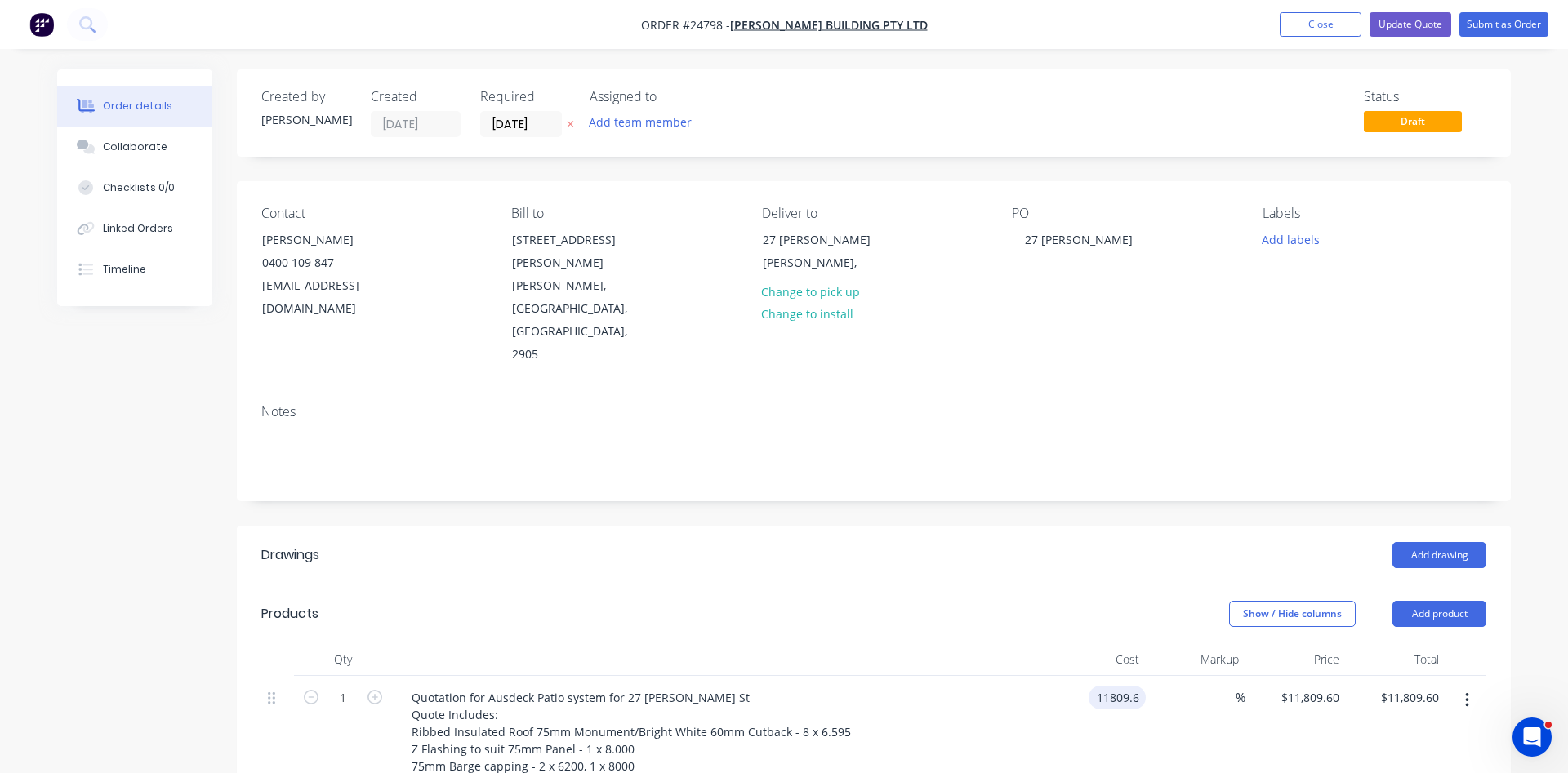
drag, startPoint x: 1138, startPoint y: 651, endPoint x: 1171, endPoint y: 648, distance: 33.1
click at [1146, 686] on input "11809.6" at bounding box center [1121, 697] width 50 height 23
type input "$10,982.90"
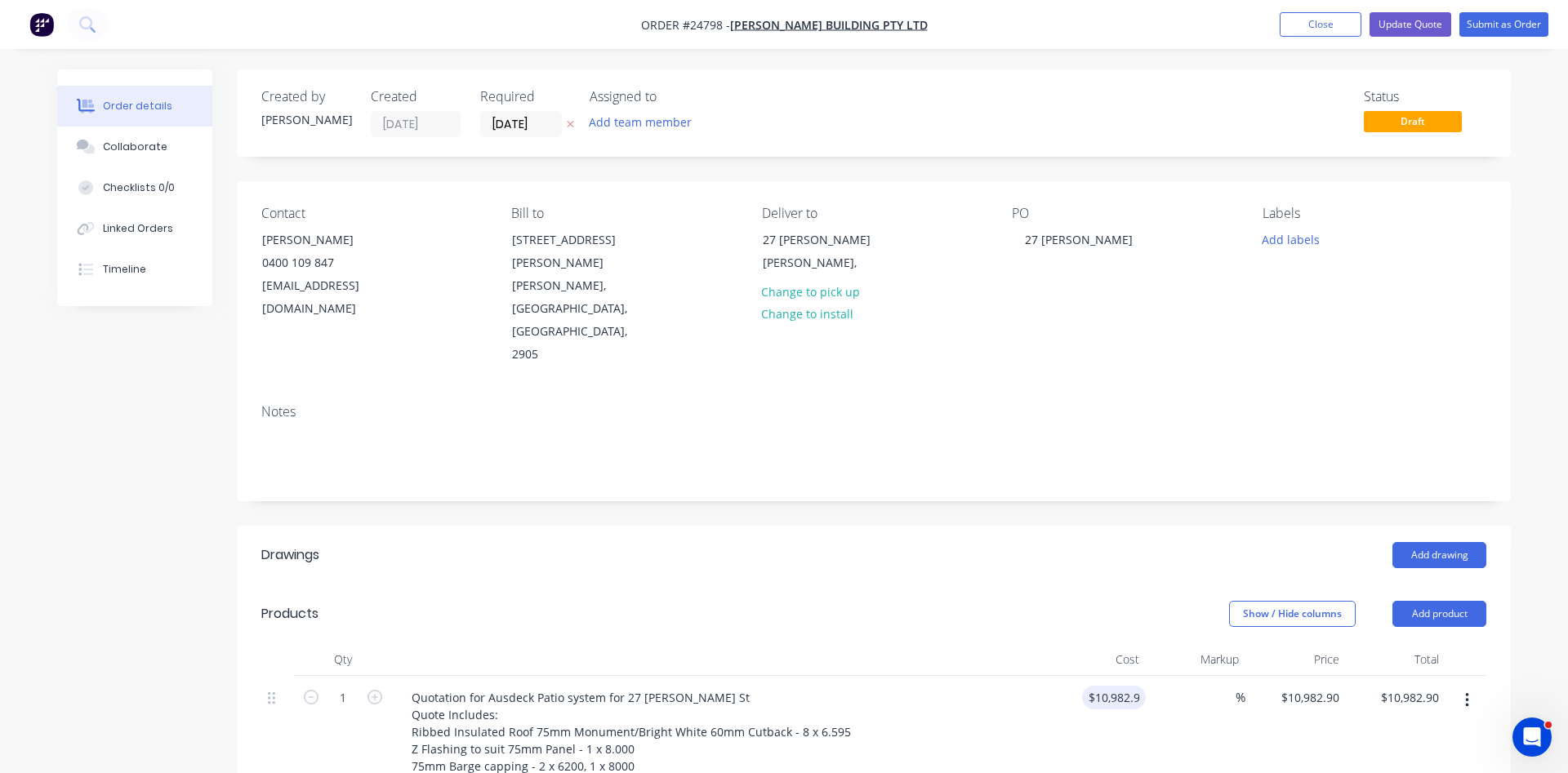
click at [1062, 596] on header "Products Show / Hide columns Add product" at bounding box center [873, 614] width 1273 height 59
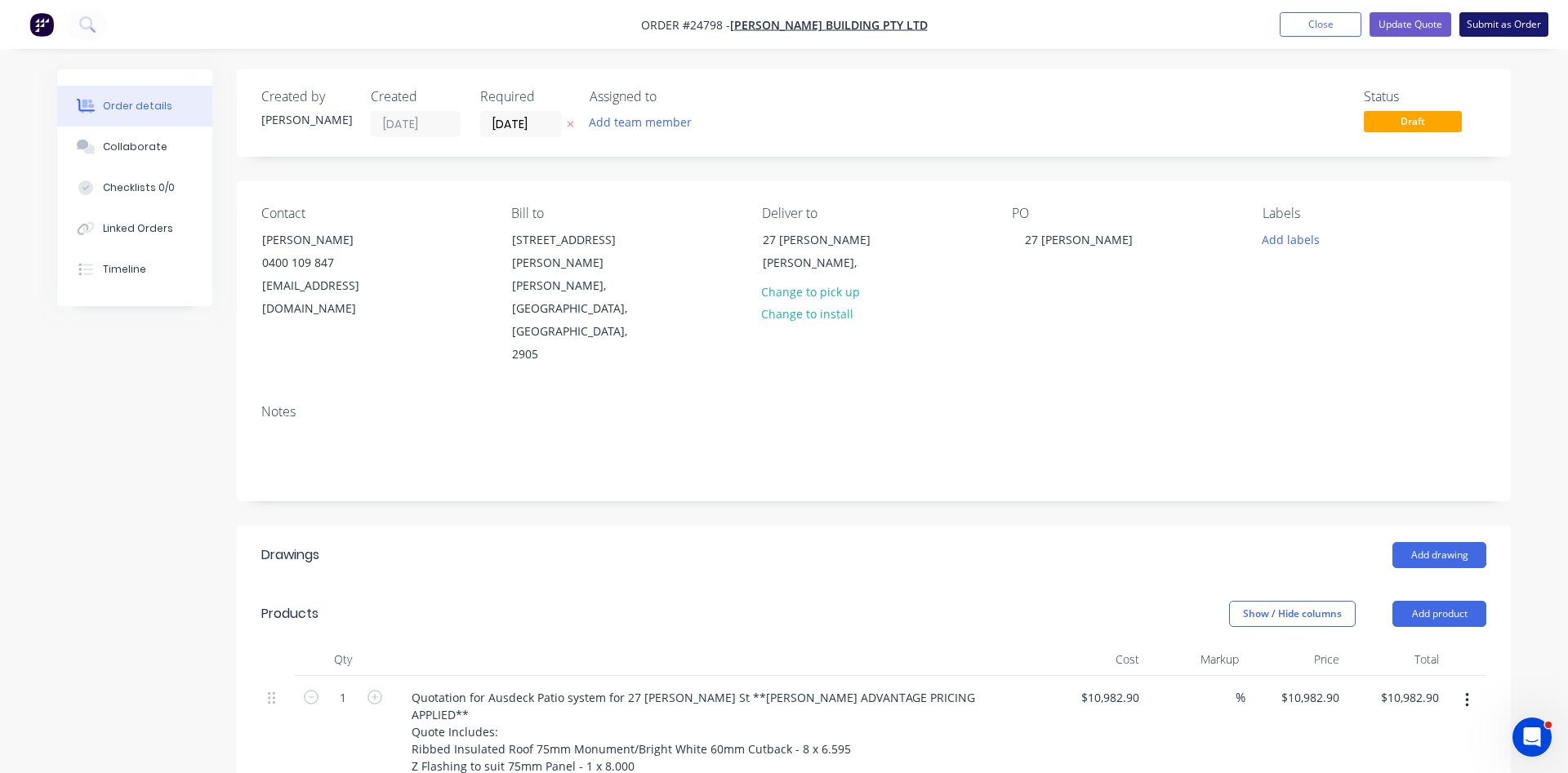
click at [1497, 22] on button "Submit as Order" at bounding box center [1503, 24] width 89 height 24
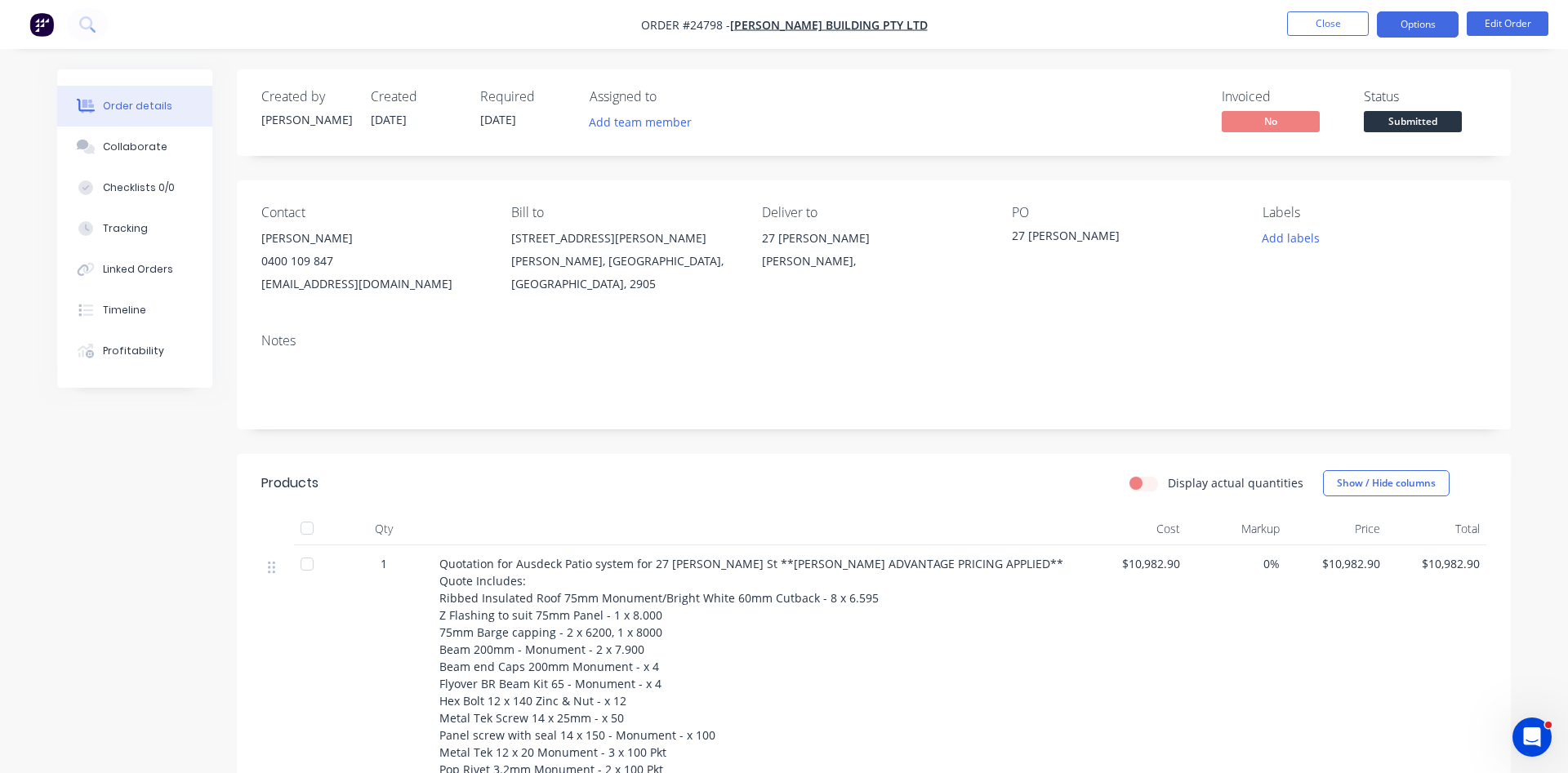
click at [1403, 23] on button "Options" at bounding box center [1418, 24] width 82 height 26
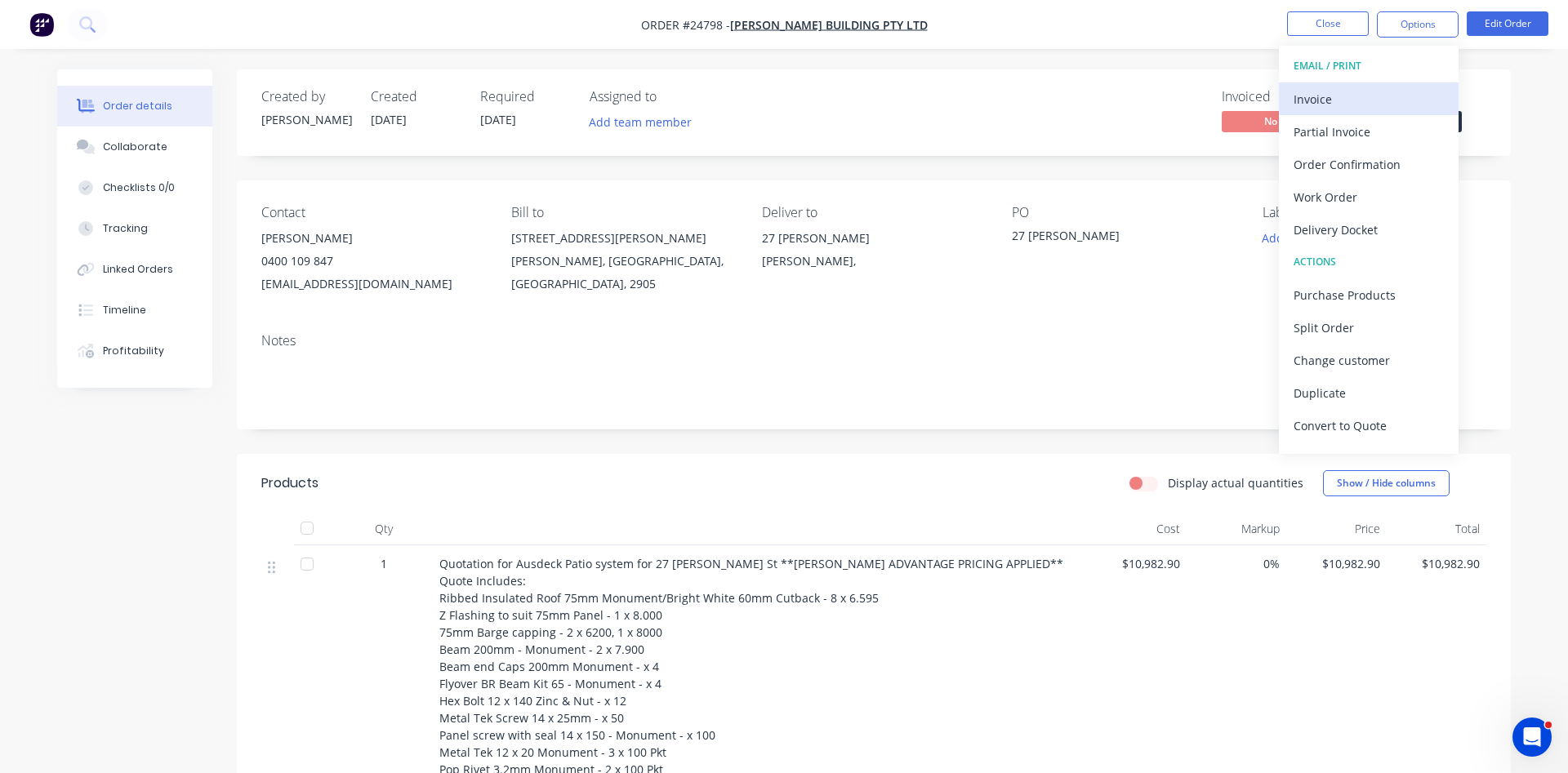
click at [1334, 108] on div "Invoice" at bounding box center [1368, 99] width 150 height 23
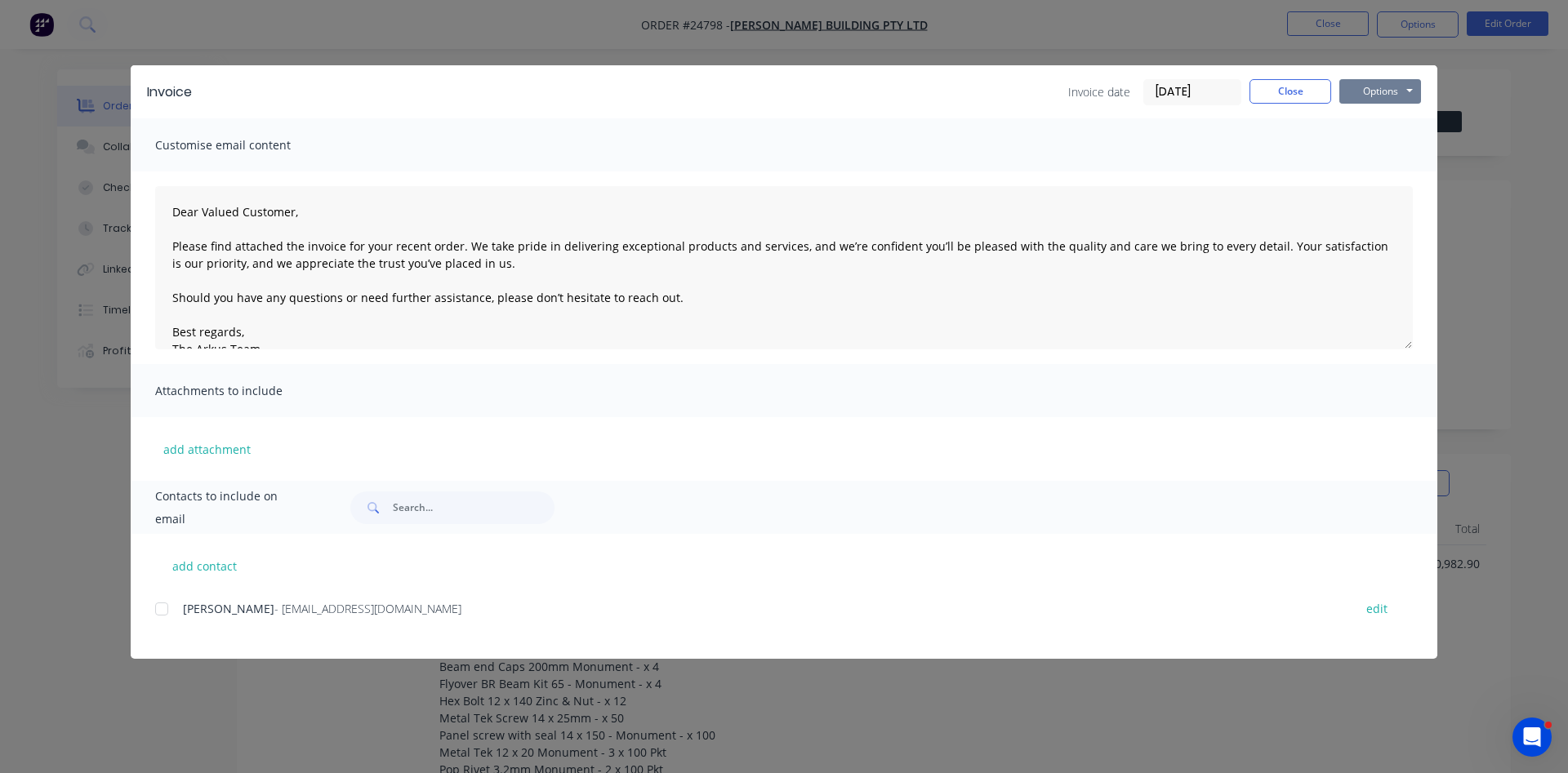
click at [1378, 93] on button "Options" at bounding box center [1380, 91] width 82 height 24
click at [1382, 145] on button "Print" at bounding box center [1391, 147] width 104 height 27
click at [1277, 95] on button "Close" at bounding box center [1290, 91] width 82 height 24
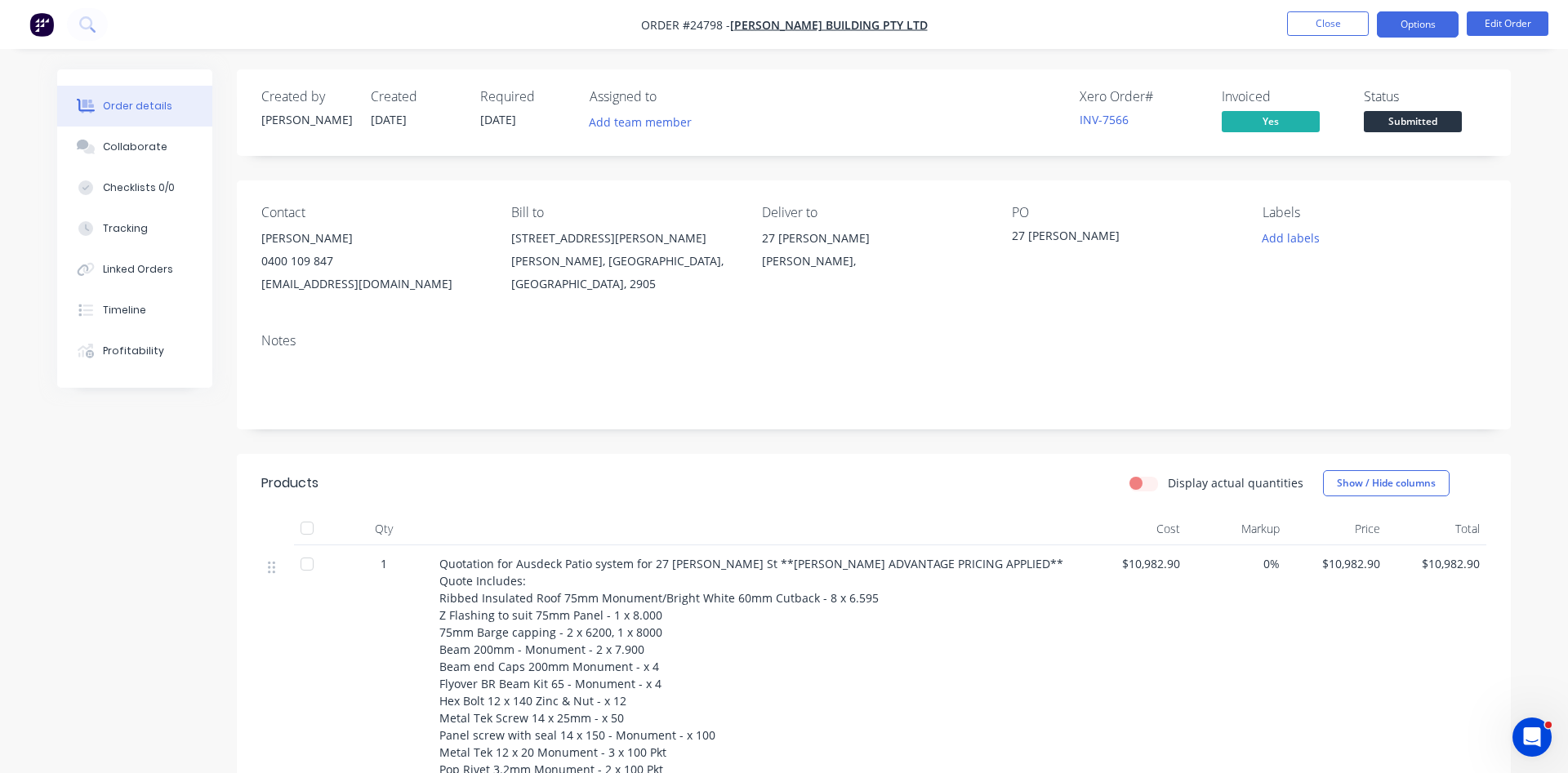
click at [1437, 26] on button "Options" at bounding box center [1418, 24] width 82 height 26
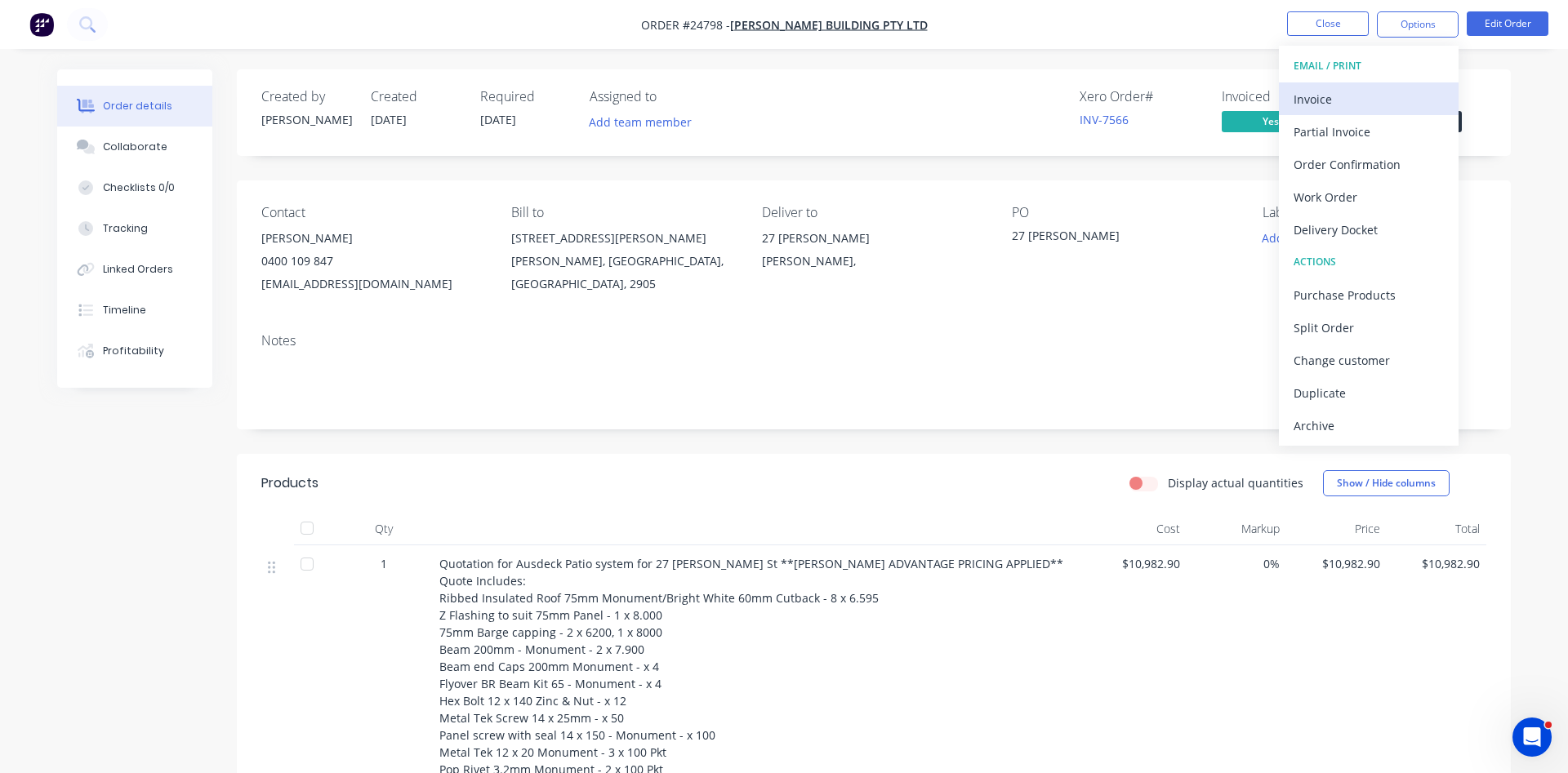
click at [1327, 90] on div "Invoice" at bounding box center [1368, 99] width 150 height 23
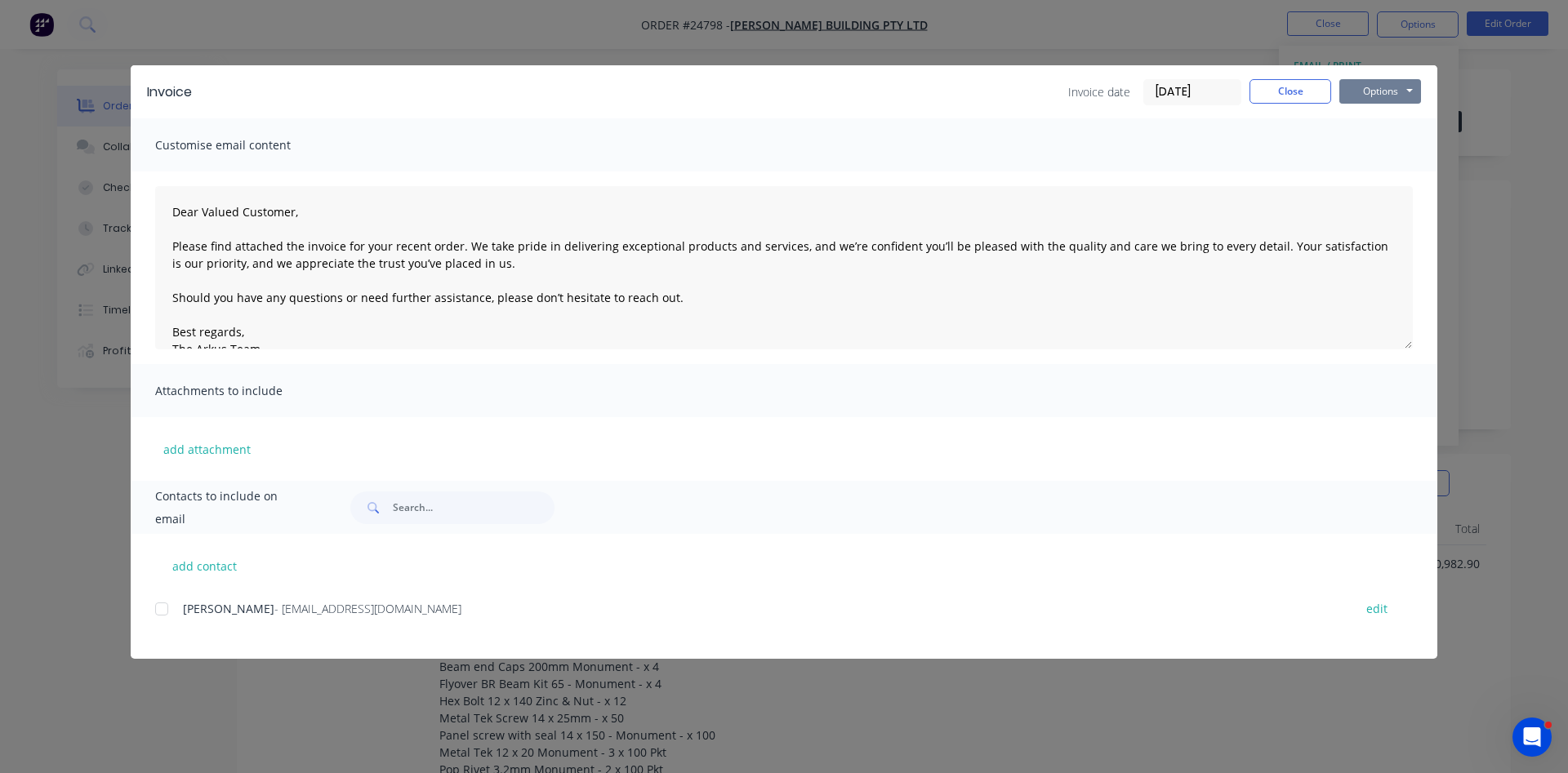
click at [1380, 101] on button "Options" at bounding box center [1380, 91] width 82 height 24
click at [159, 613] on div at bounding box center [161, 609] width 33 height 33
click at [1391, 94] on button "Options" at bounding box center [1380, 91] width 82 height 24
click at [1382, 172] on button "Email" at bounding box center [1391, 174] width 104 height 27
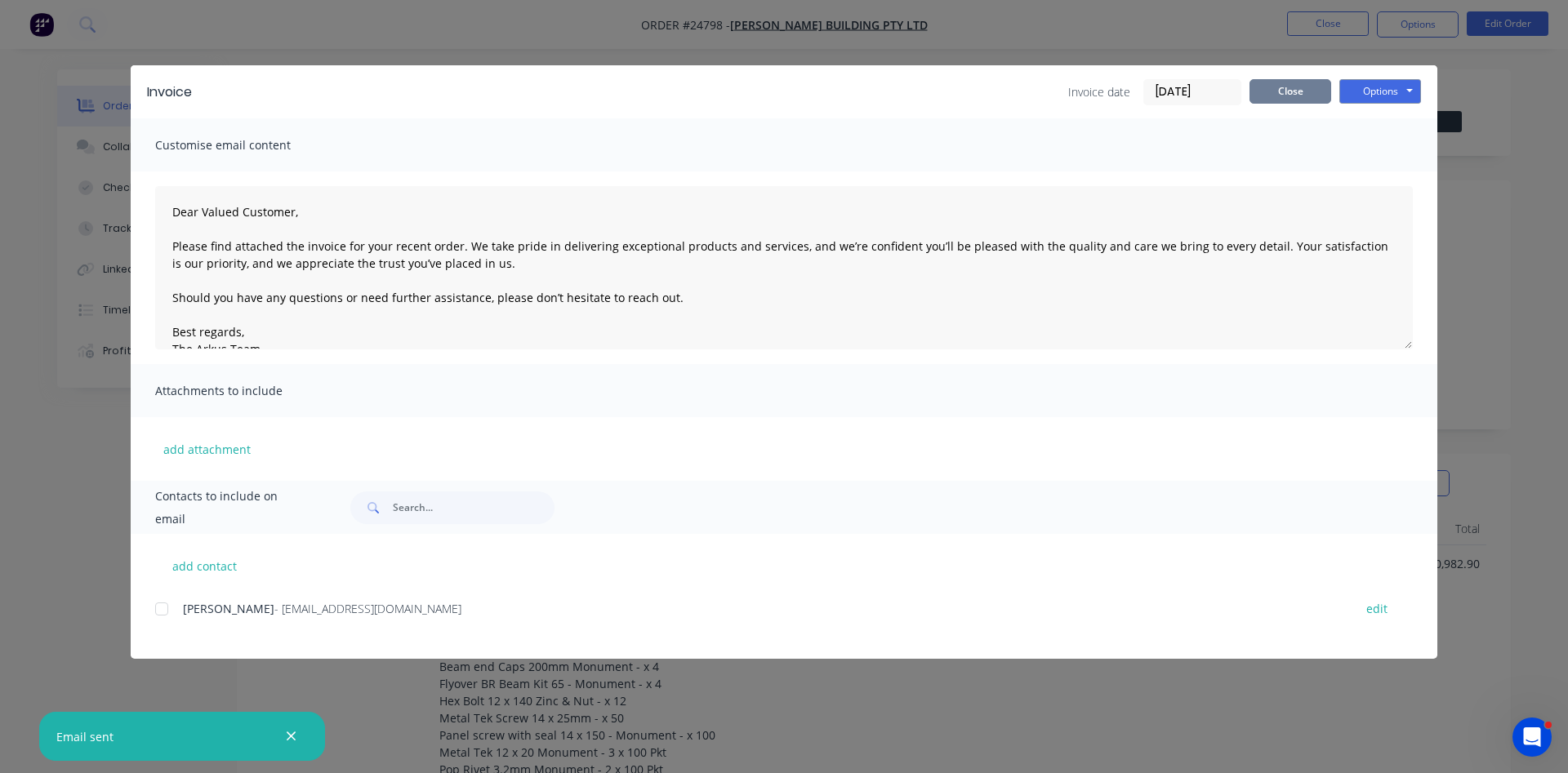
click at [1289, 95] on button "Close" at bounding box center [1290, 91] width 82 height 24
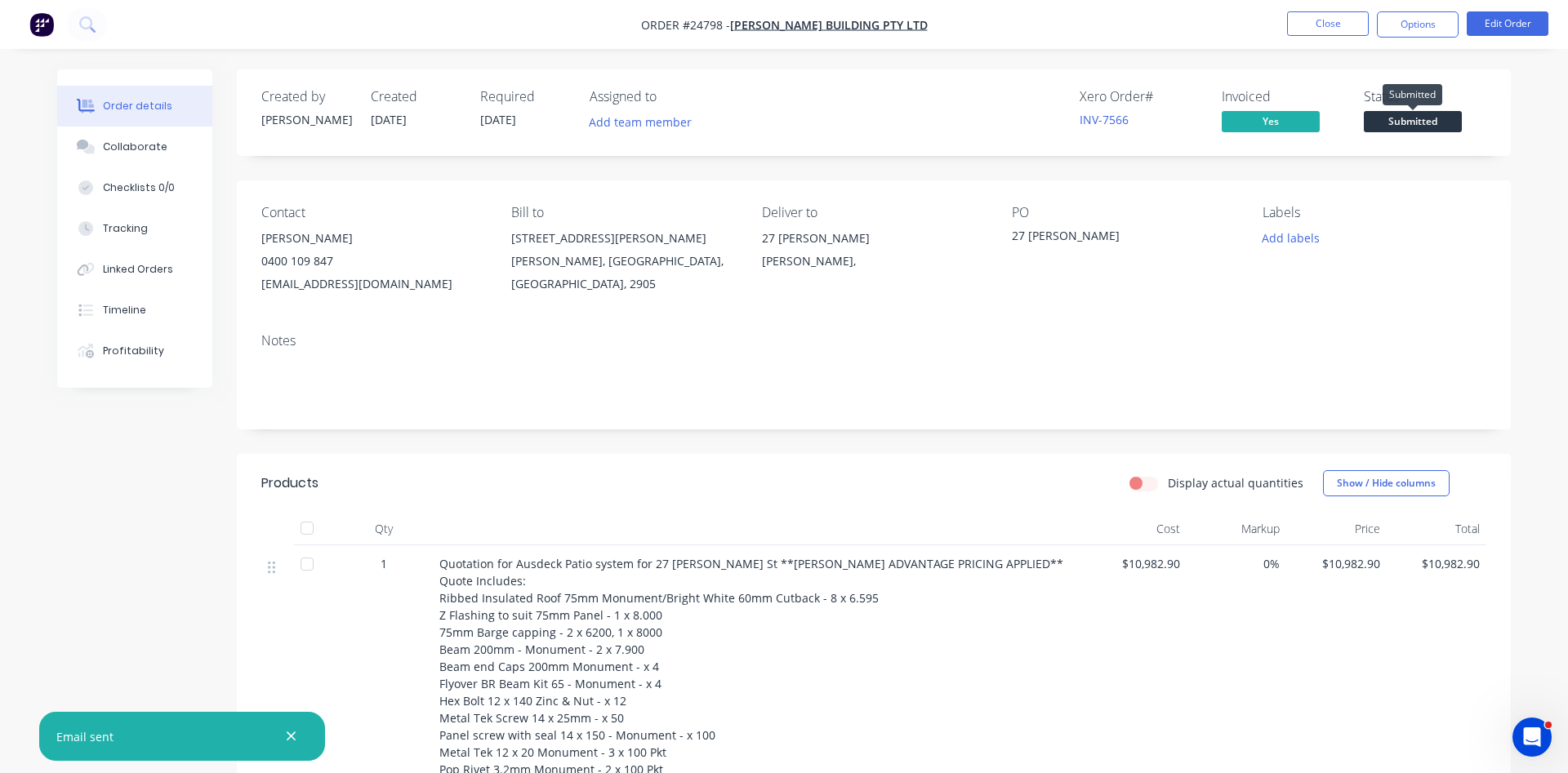
click at [1444, 124] on span "Submitted" at bounding box center [1412, 121] width 98 height 21
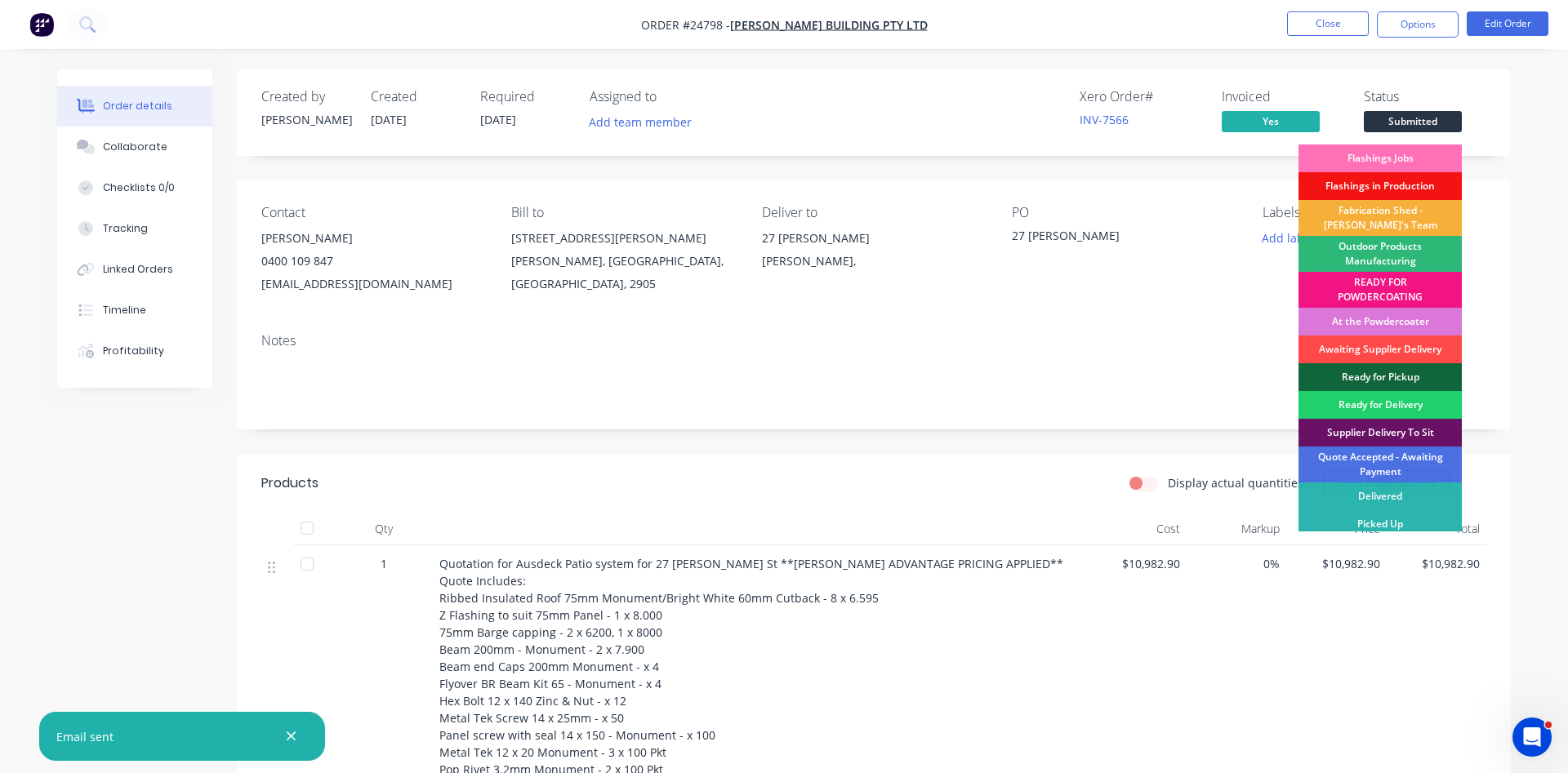
click at [1389, 351] on div "Awaiting Supplier Delivery" at bounding box center [1380, 350] width 163 height 28
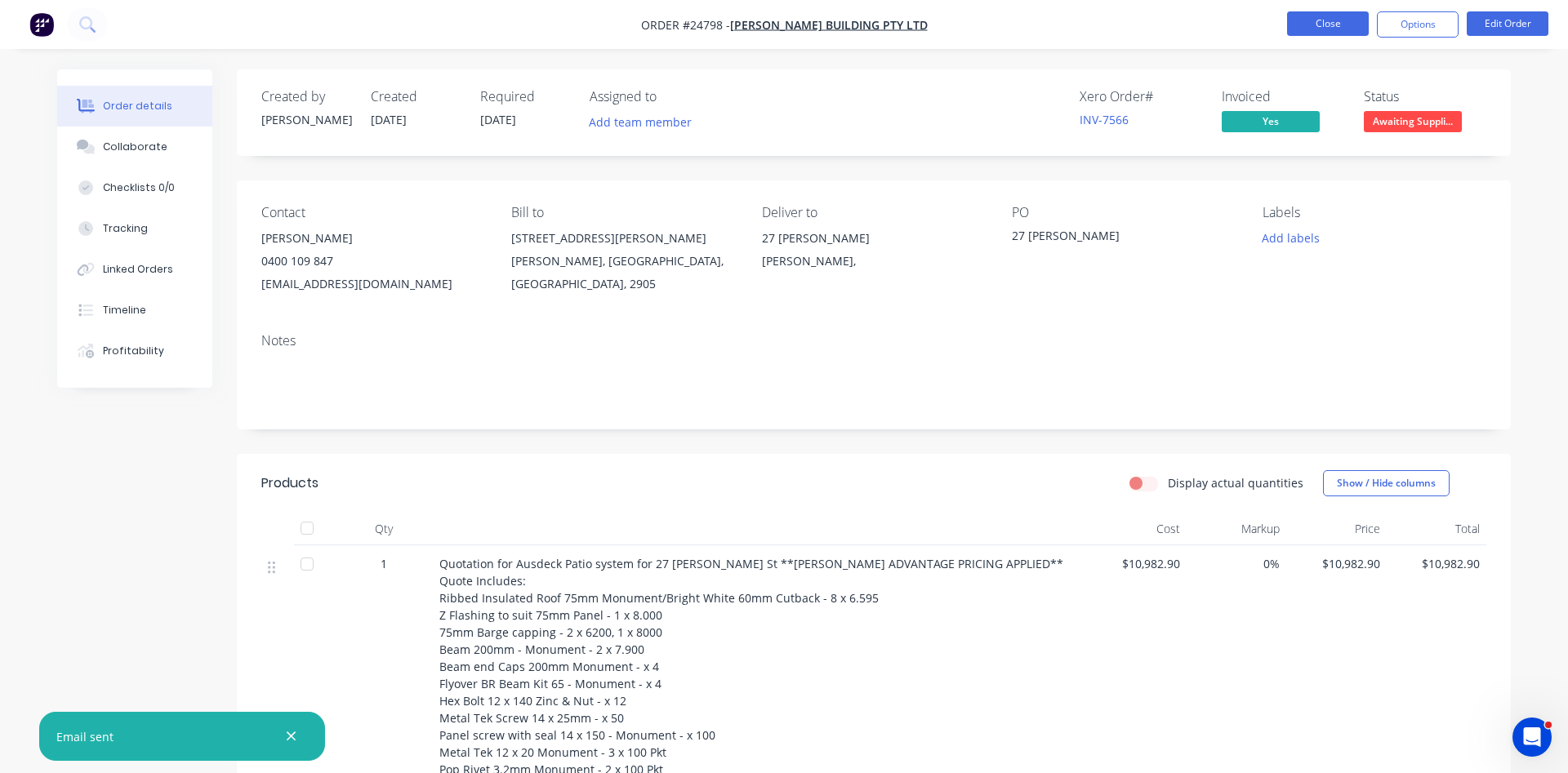
click at [1337, 29] on button "Close" at bounding box center [1327, 23] width 82 height 24
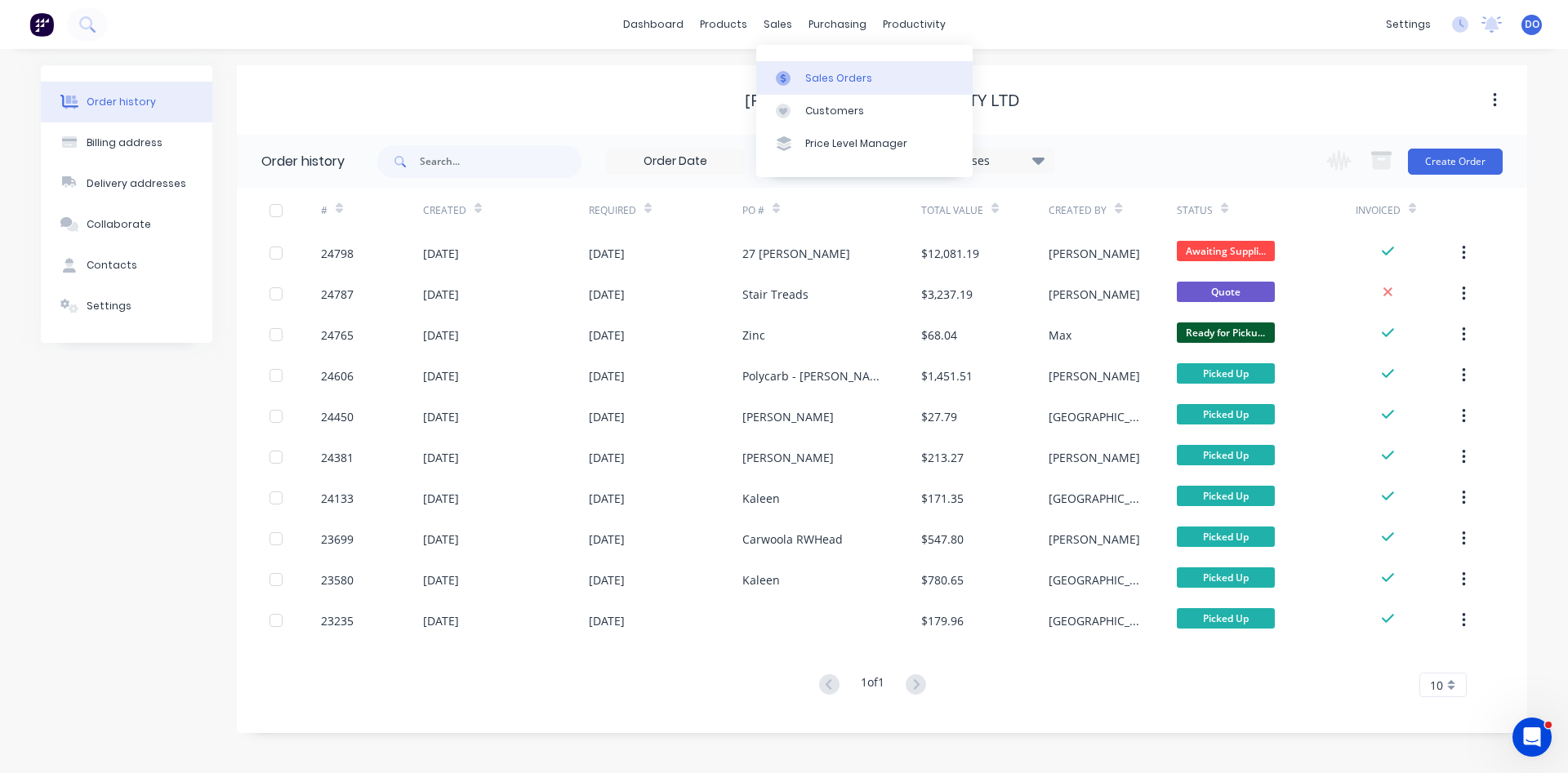
click at [837, 82] on div "Sales Orders" at bounding box center [839, 78] width 67 height 15
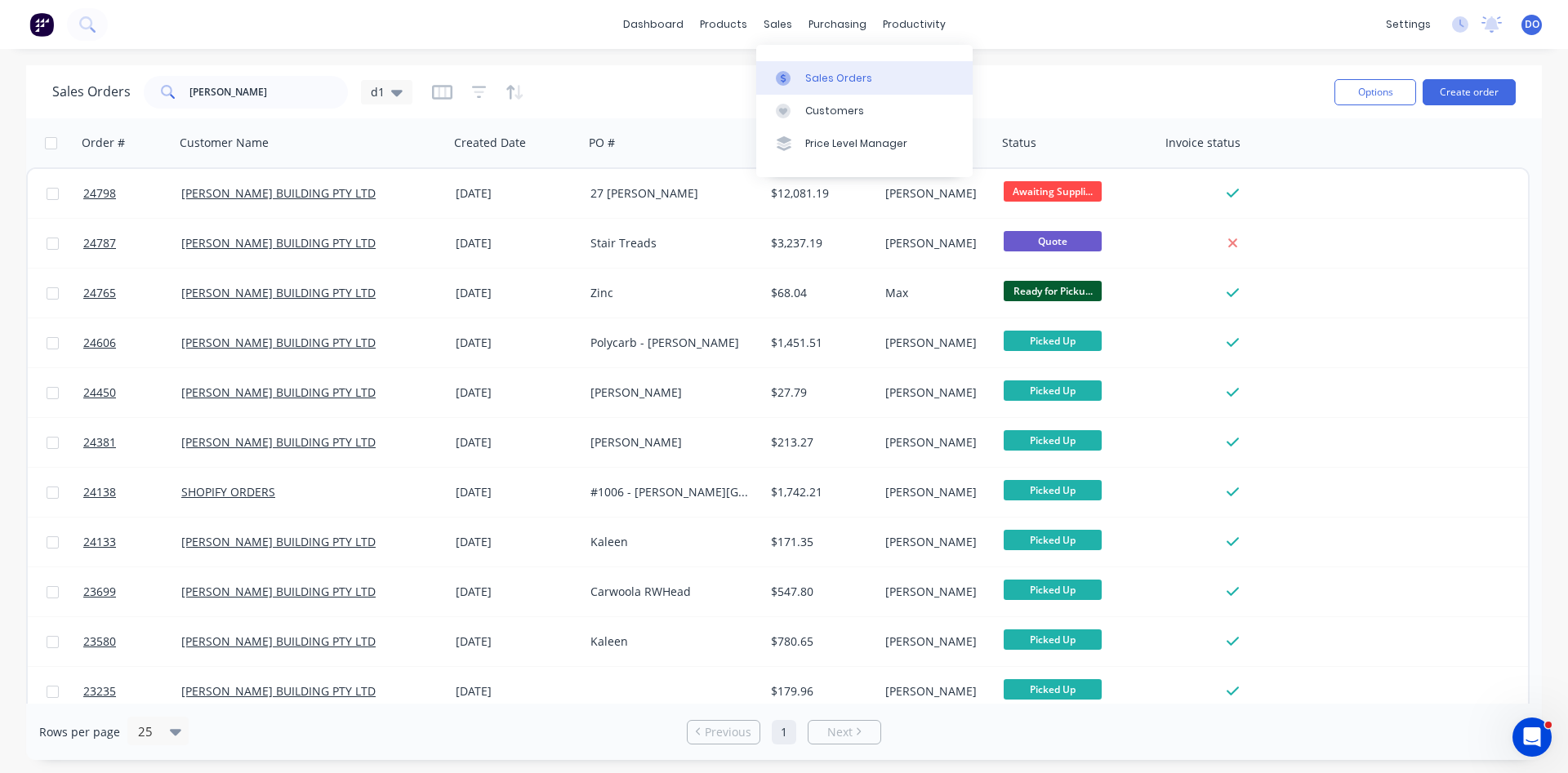
click at [799, 68] on link "Sales Orders" at bounding box center [864, 77] width 216 height 33
drag, startPoint x: 268, startPoint y: 91, endPoint x: 151, endPoint y: 82, distance: 117.3
click at [189, 82] on input "burley" at bounding box center [268, 91] width 159 height 33
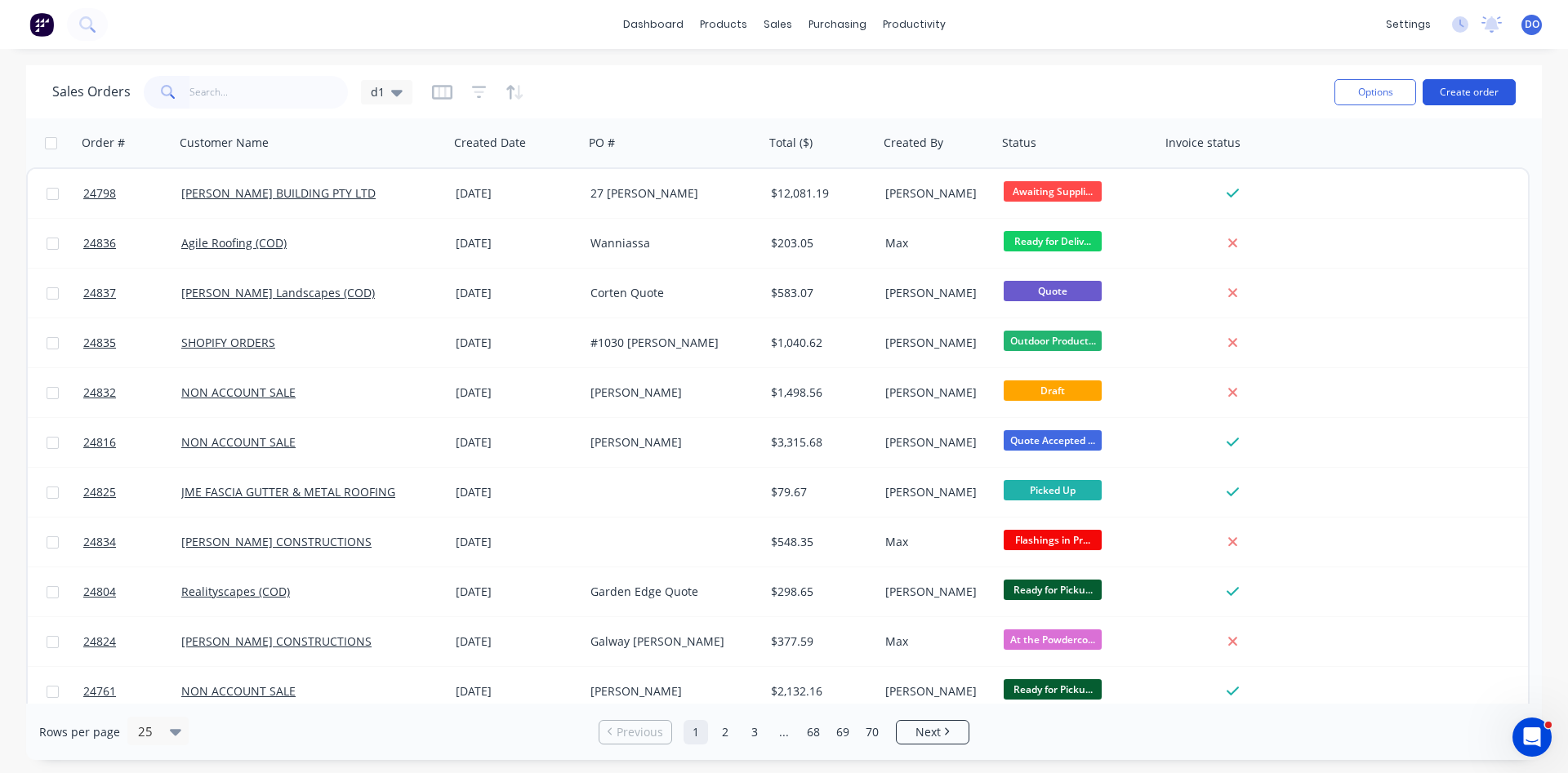
click at [1488, 91] on button "Create order" at bounding box center [1469, 92] width 93 height 26
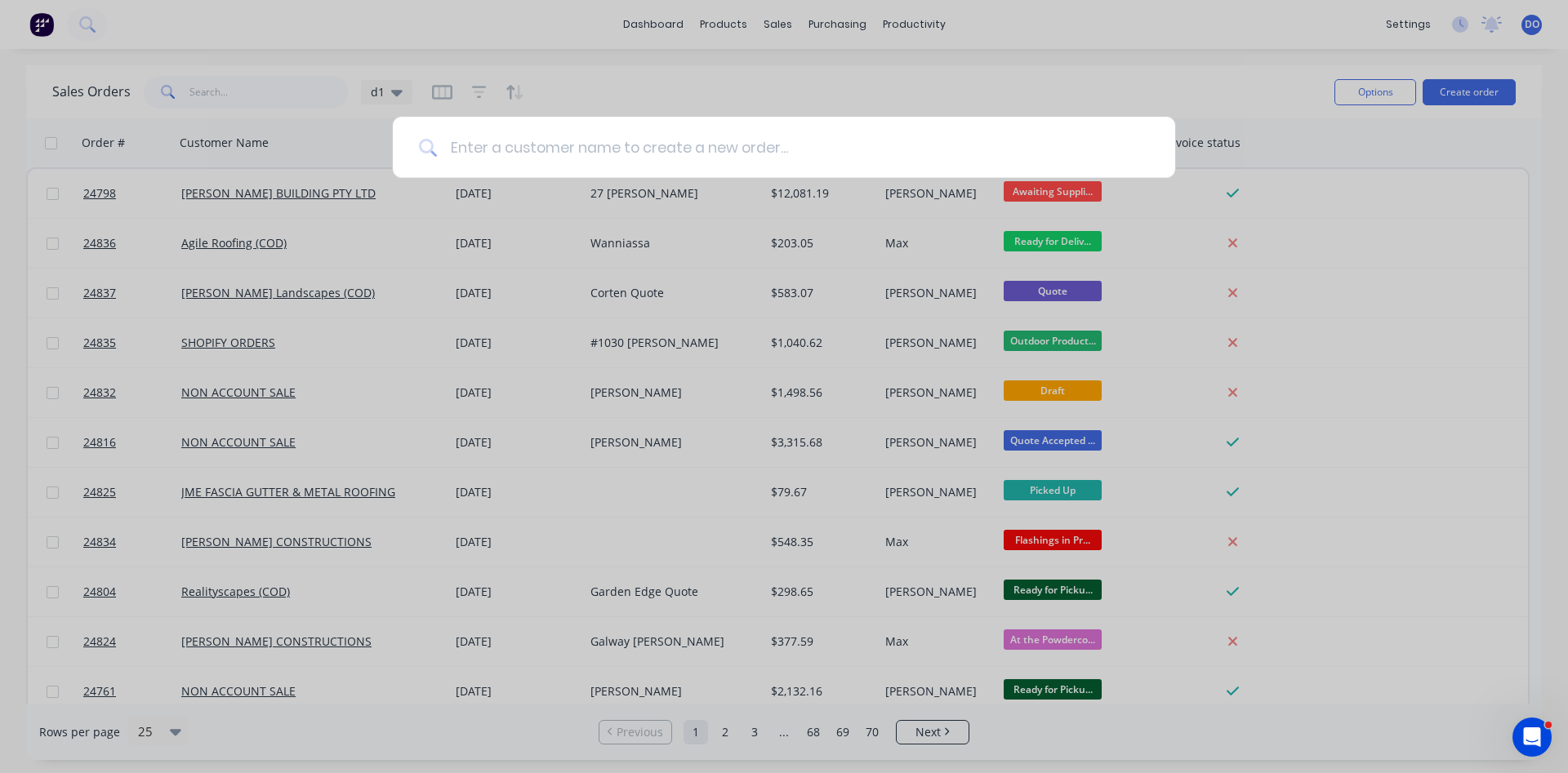
click at [590, 159] on input at bounding box center [793, 147] width 712 height 62
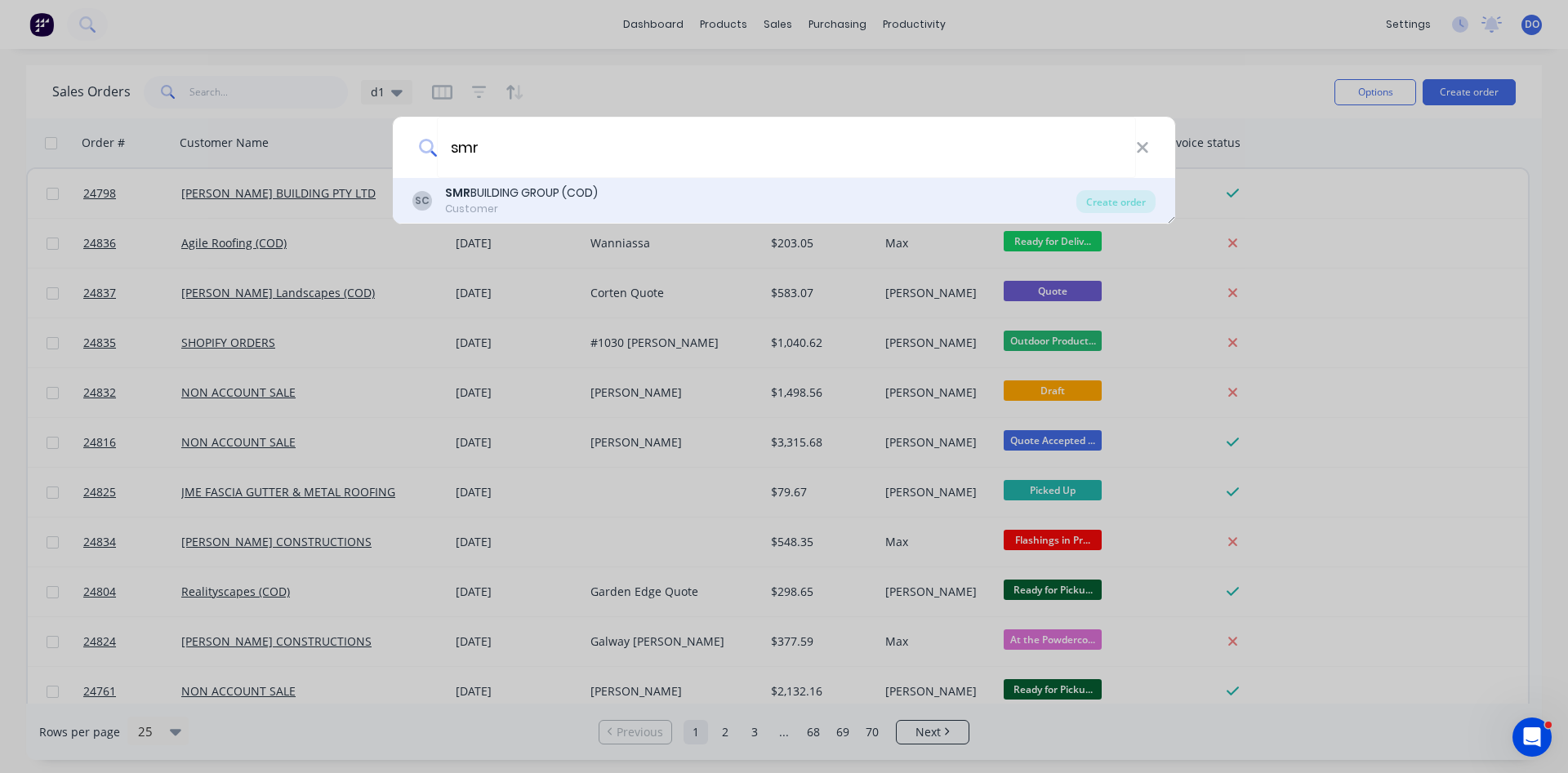
type input "smr"
click at [528, 204] on div "Customer" at bounding box center [521, 209] width 153 height 15
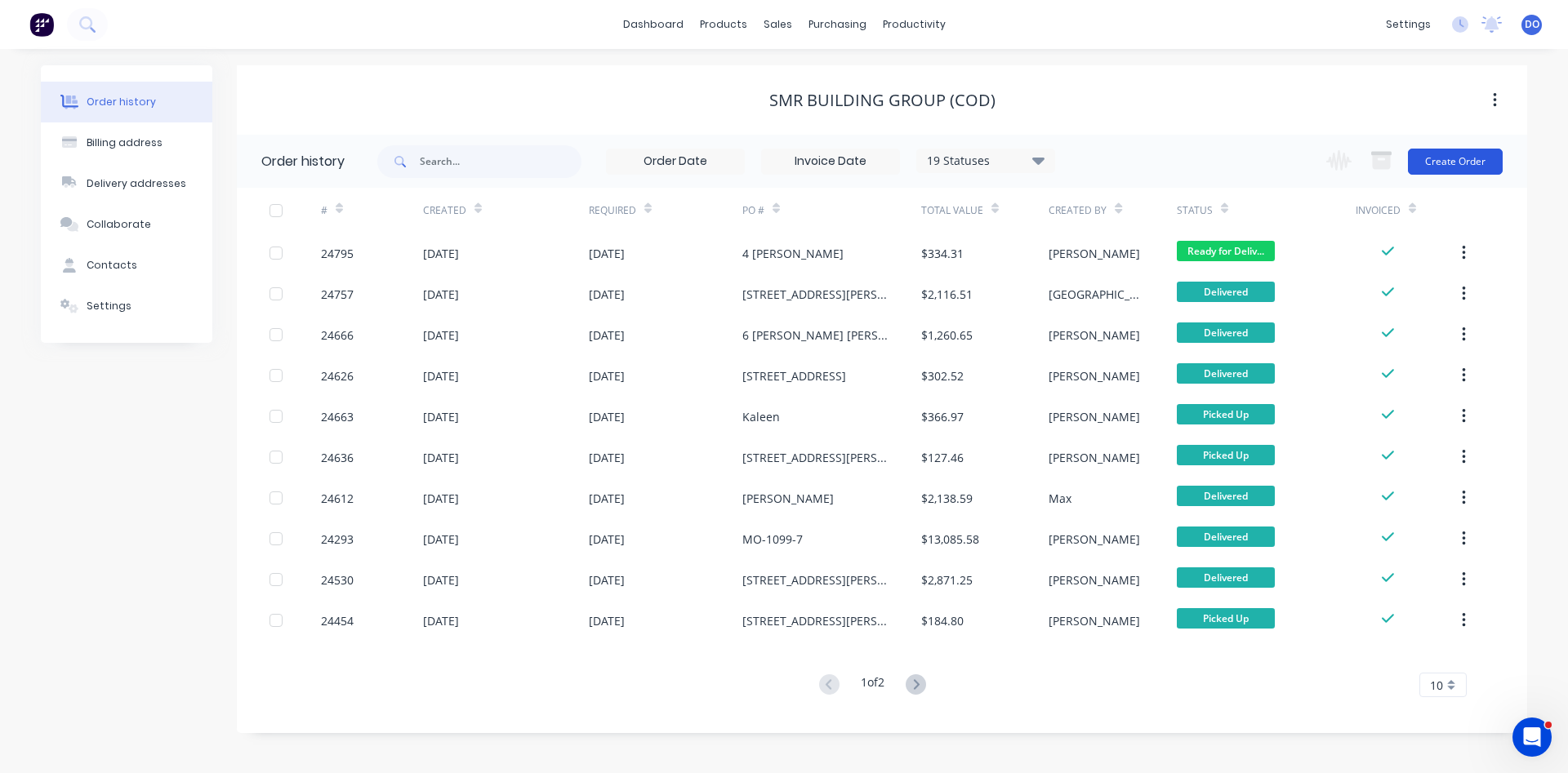
click at [1450, 164] on button "Create Order" at bounding box center [1455, 161] width 95 height 26
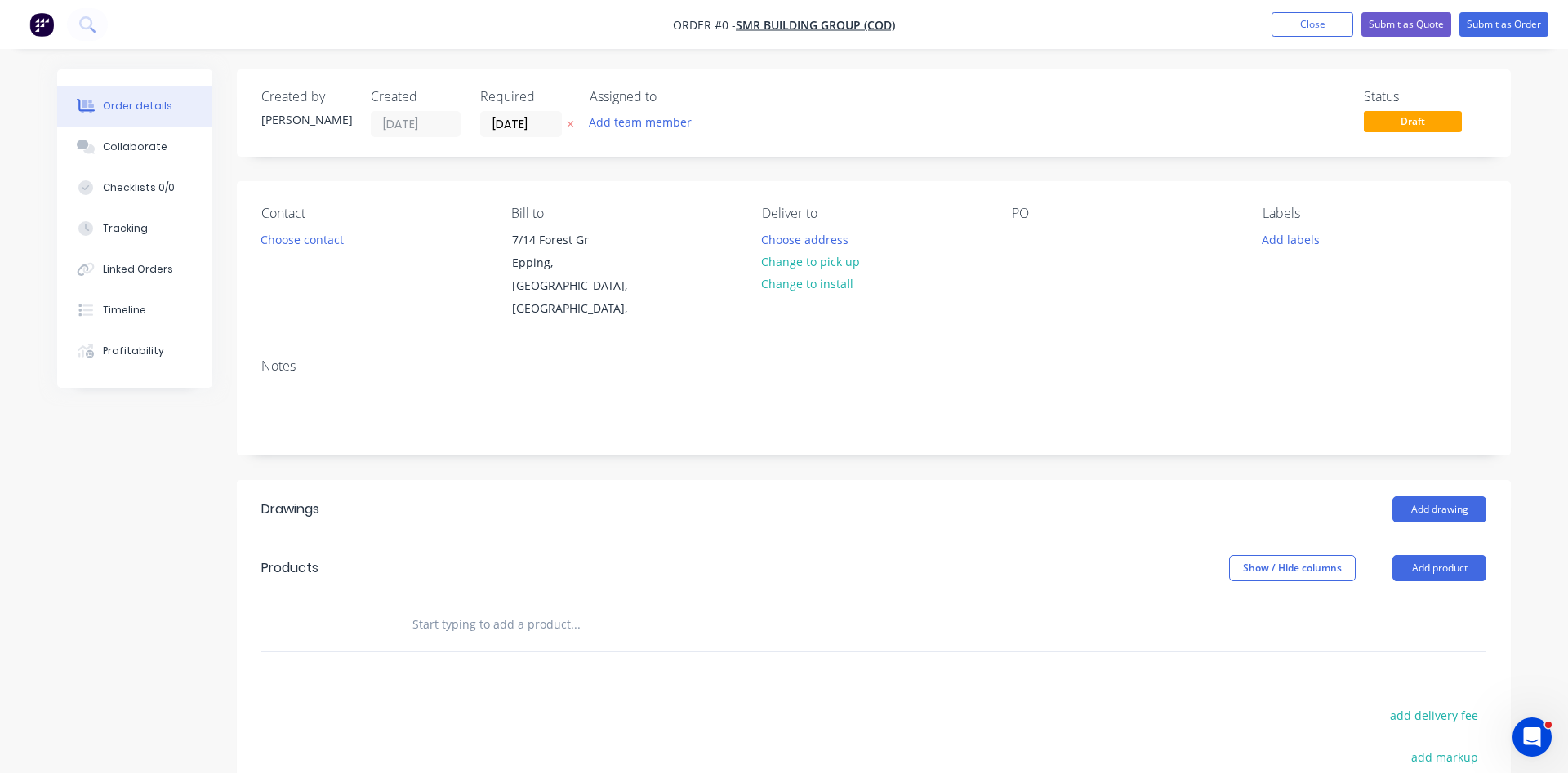
click at [319, 227] on div "Contact Choose contact" at bounding box center [373, 263] width 224 height 115
click at [313, 241] on button "Choose contact" at bounding box center [303, 239] width 101 height 22
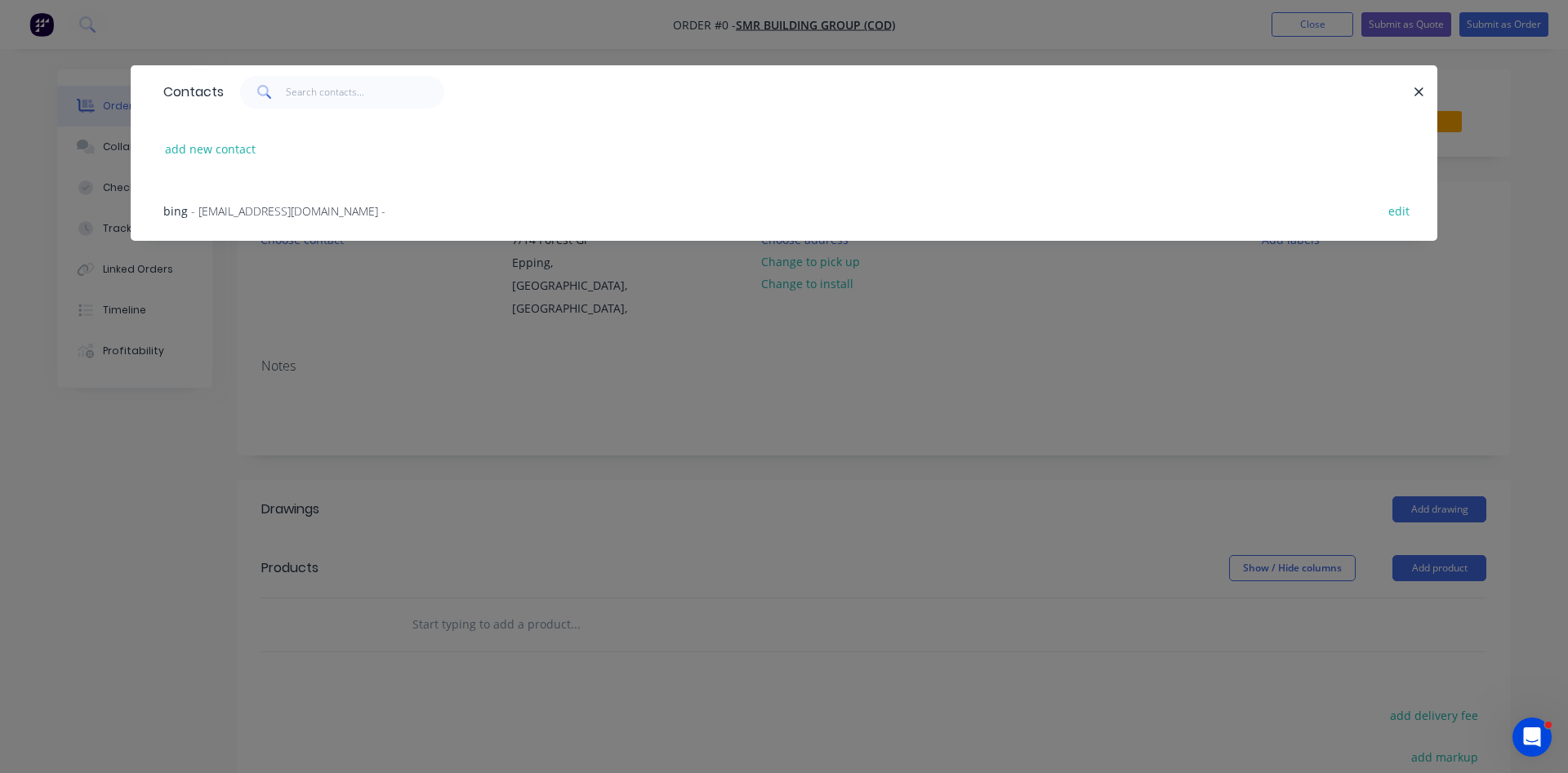
click at [236, 212] on span "- bing@smrservices.com.au -" at bounding box center [288, 211] width 194 height 16
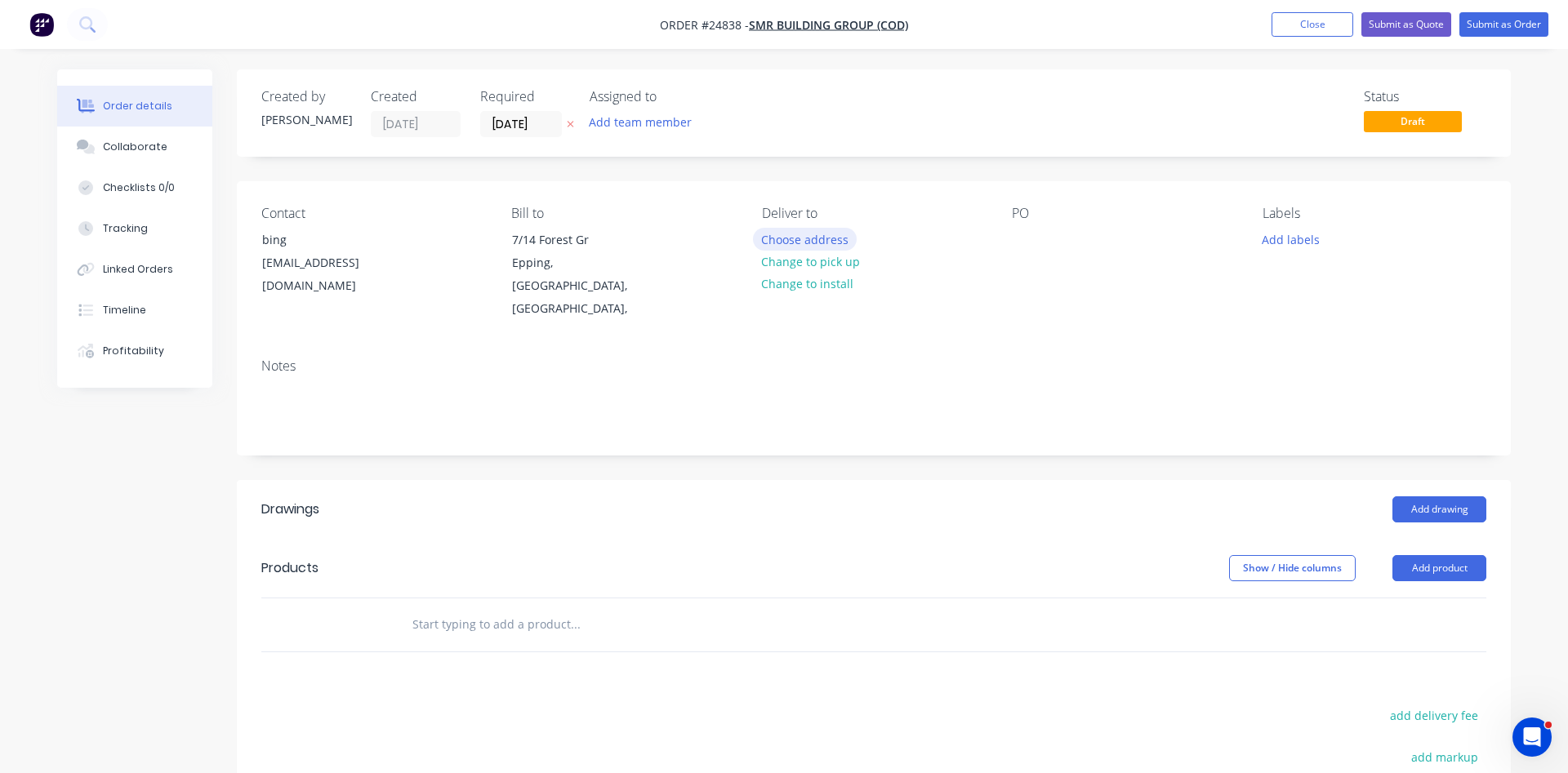
click at [818, 242] on button "Choose address" at bounding box center [805, 239] width 104 height 22
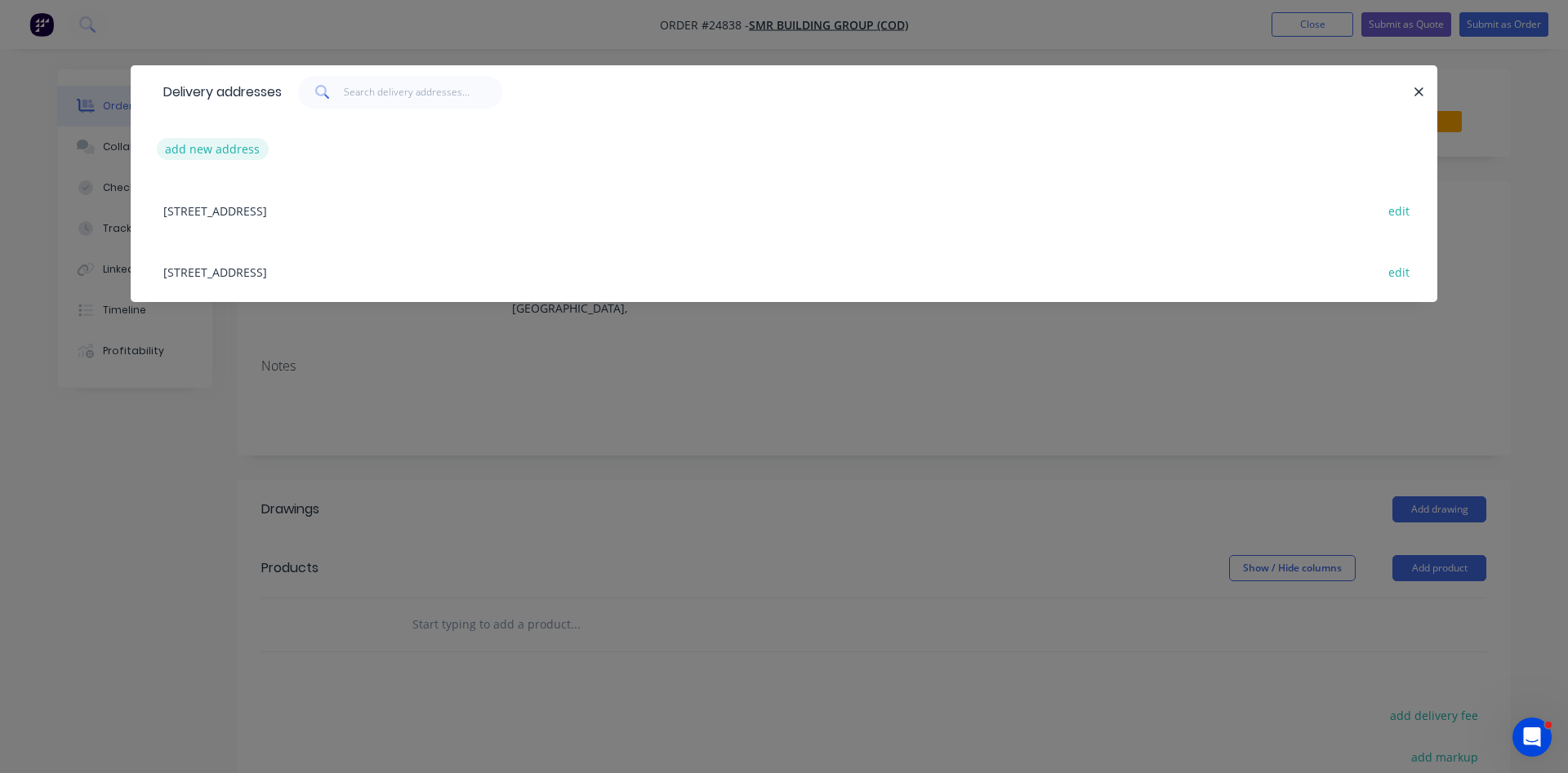
click at [194, 157] on button "add new address" at bounding box center [213, 149] width 112 height 22
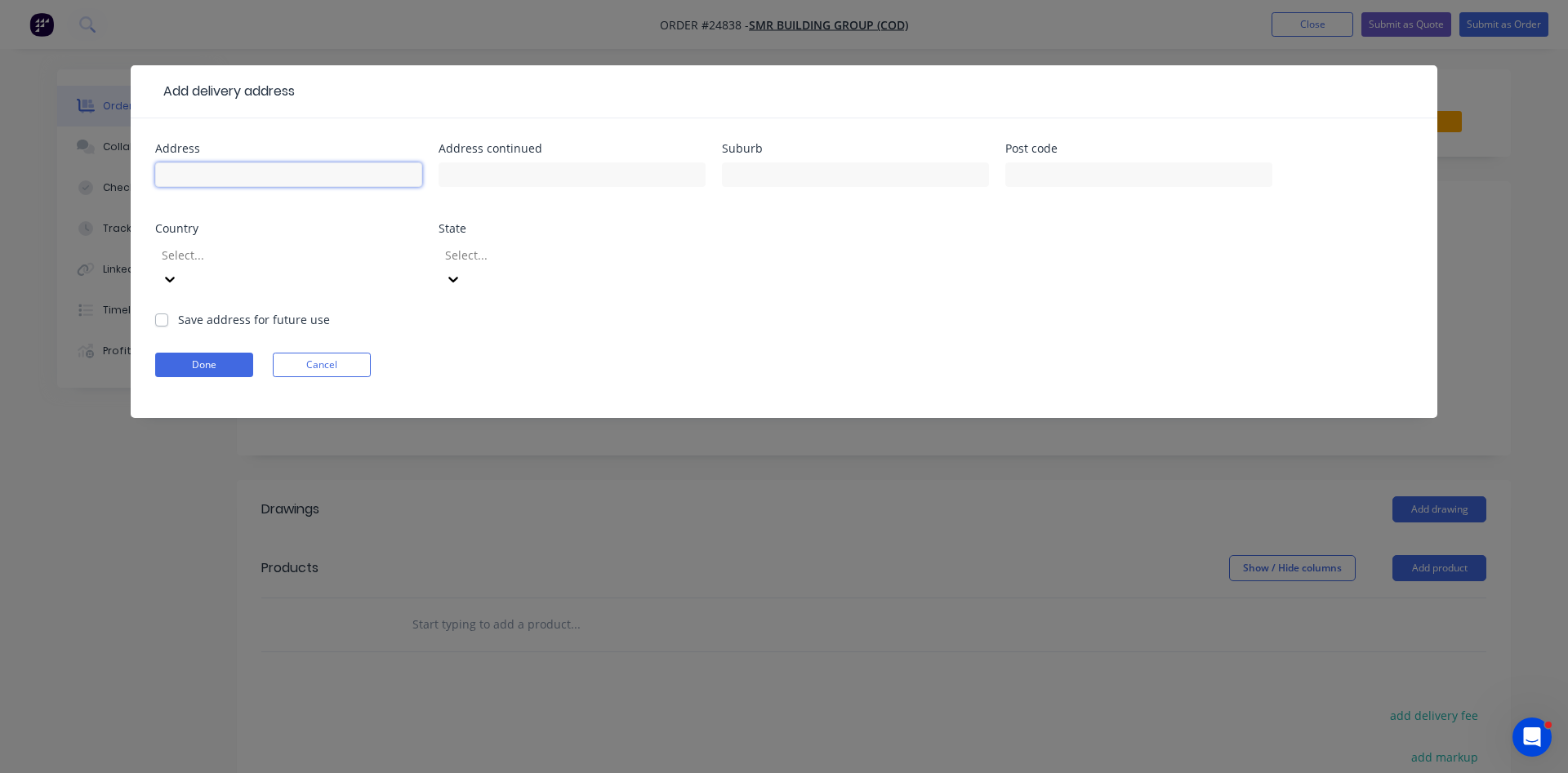
click at [227, 171] on input "text" at bounding box center [288, 174] width 267 height 24
type input "4 [PERSON_NAME]"
click at [784, 180] on input "text" at bounding box center [855, 174] width 267 height 24
type input "Denman"
click at [207, 352] on button "Done" at bounding box center [203, 365] width 98 height 24
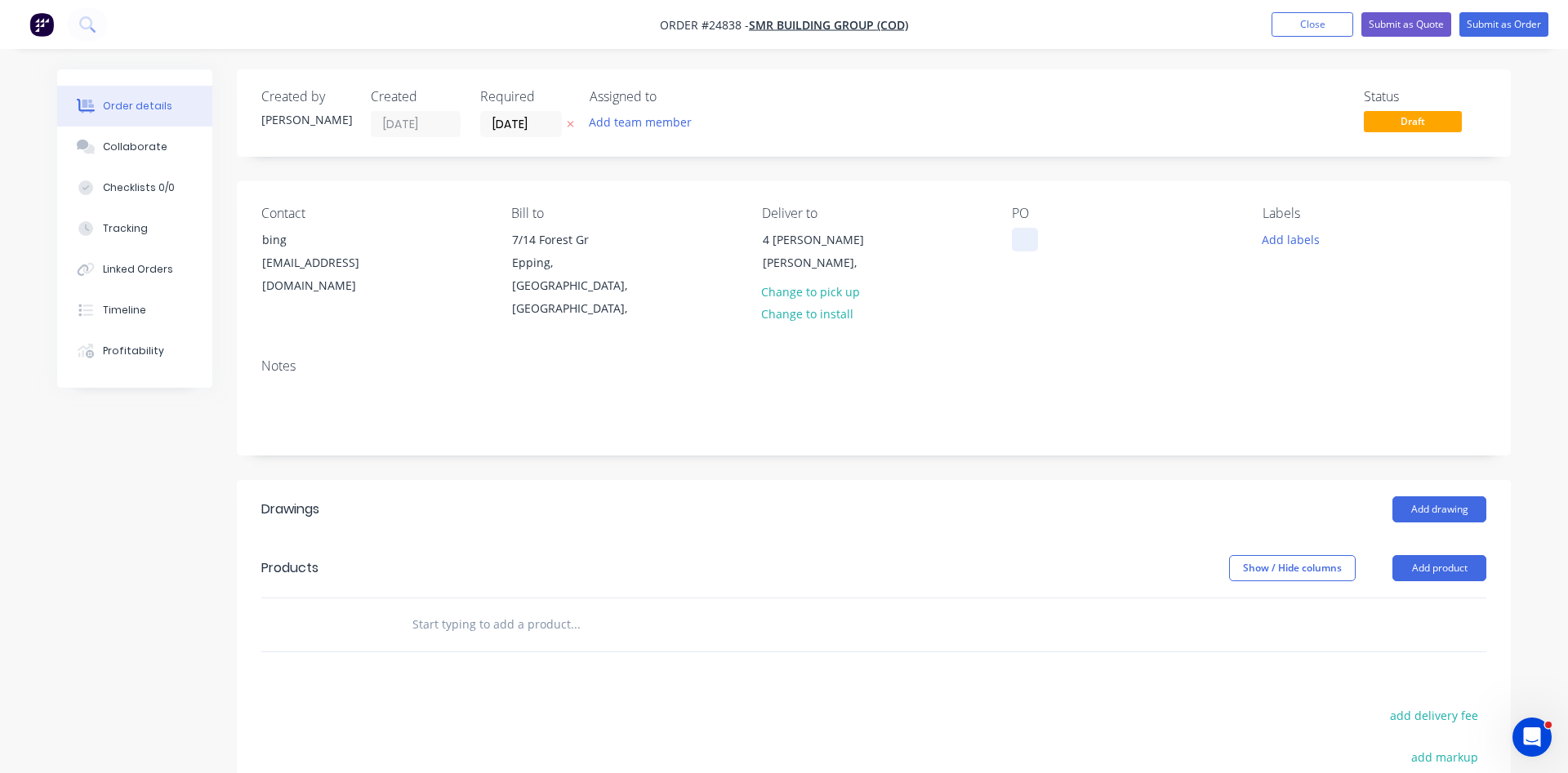
click at [1017, 231] on div at bounding box center [1025, 239] width 26 height 23
click at [1412, 497] on button "Add drawing" at bounding box center [1438, 510] width 94 height 26
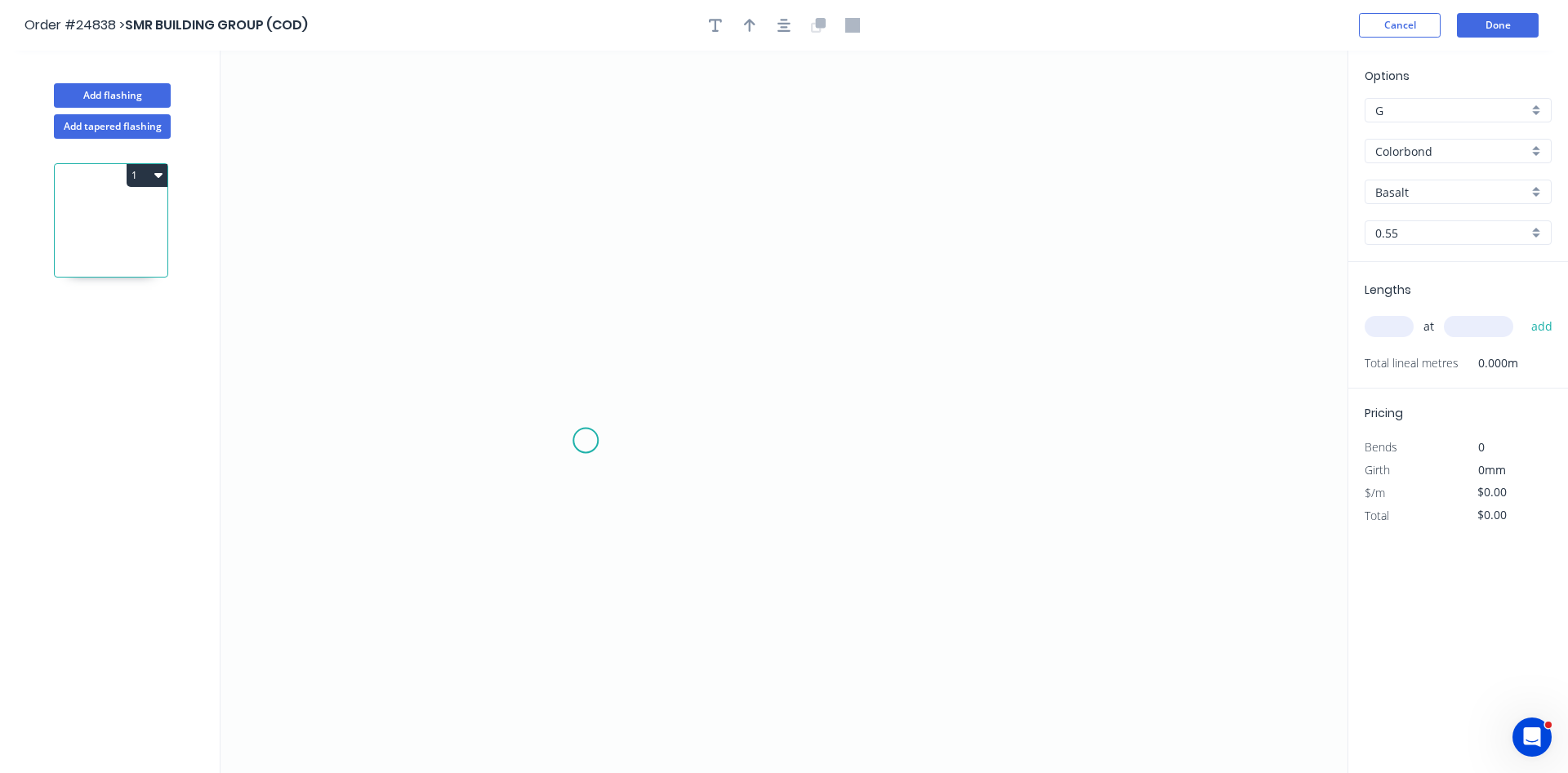
click at [588, 442] on icon "0" at bounding box center [783, 411] width 1127 height 723
click at [571, 410] on icon at bounding box center [579, 426] width 17 height 32
click at [570, 251] on icon "0 ?" at bounding box center [783, 411] width 1127 height 723
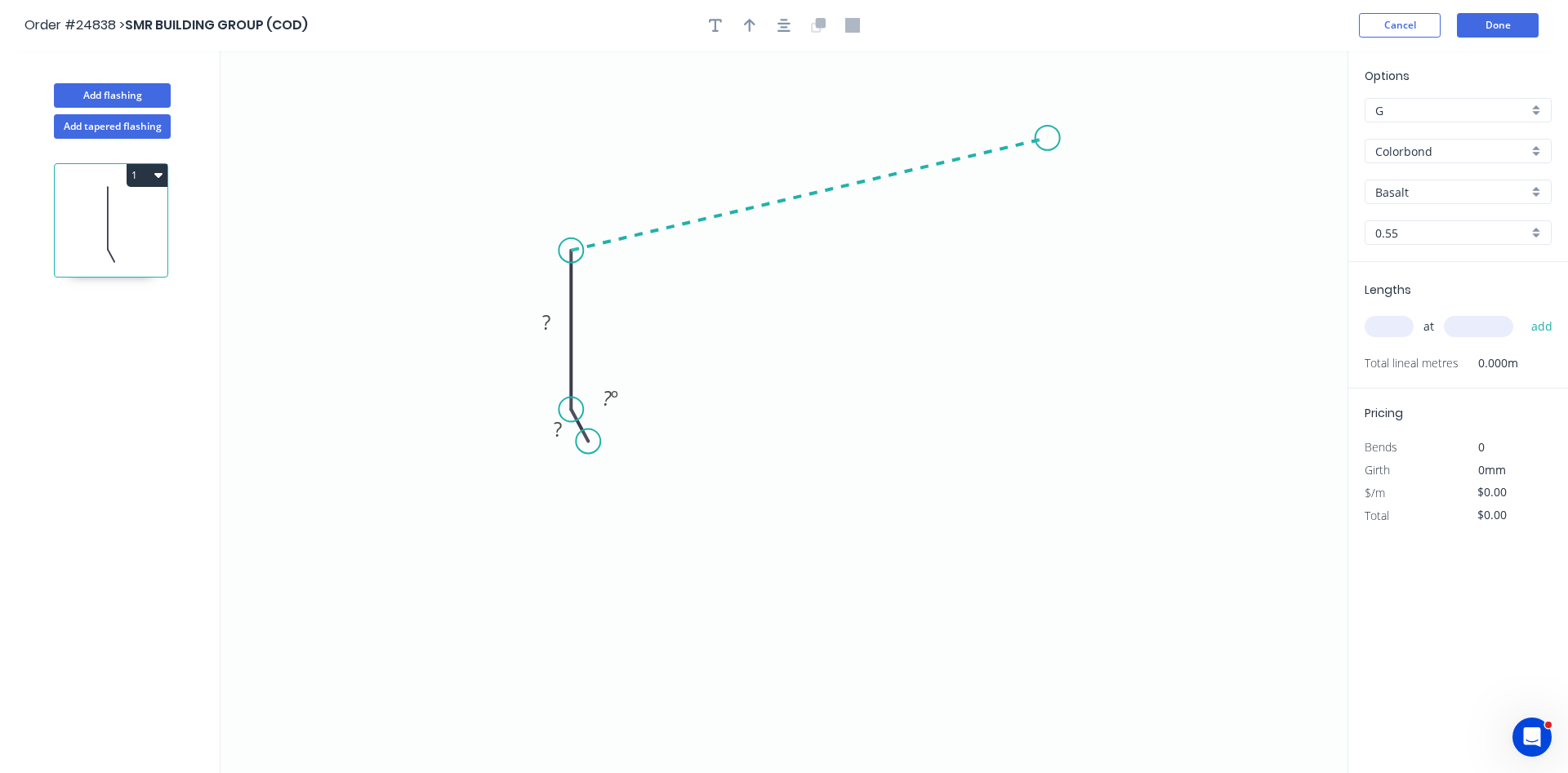
click at [1048, 138] on icon "0 ? ? ? º" at bounding box center [783, 411] width 1127 height 723
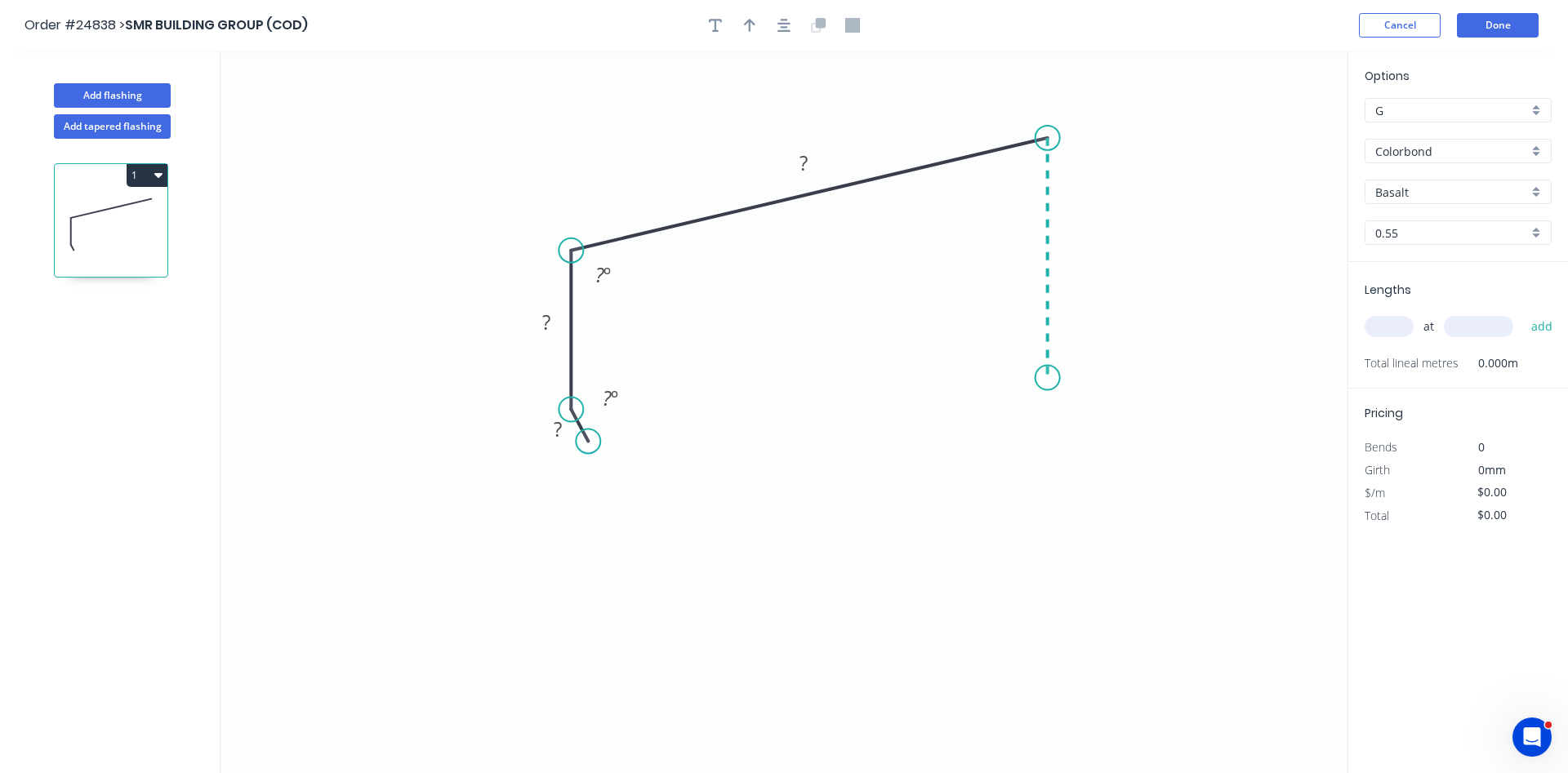
click at [1031, 379] on icon "0 ? ? ? ? º ? º" at bounding box center [783, 411] width 1127 height 723
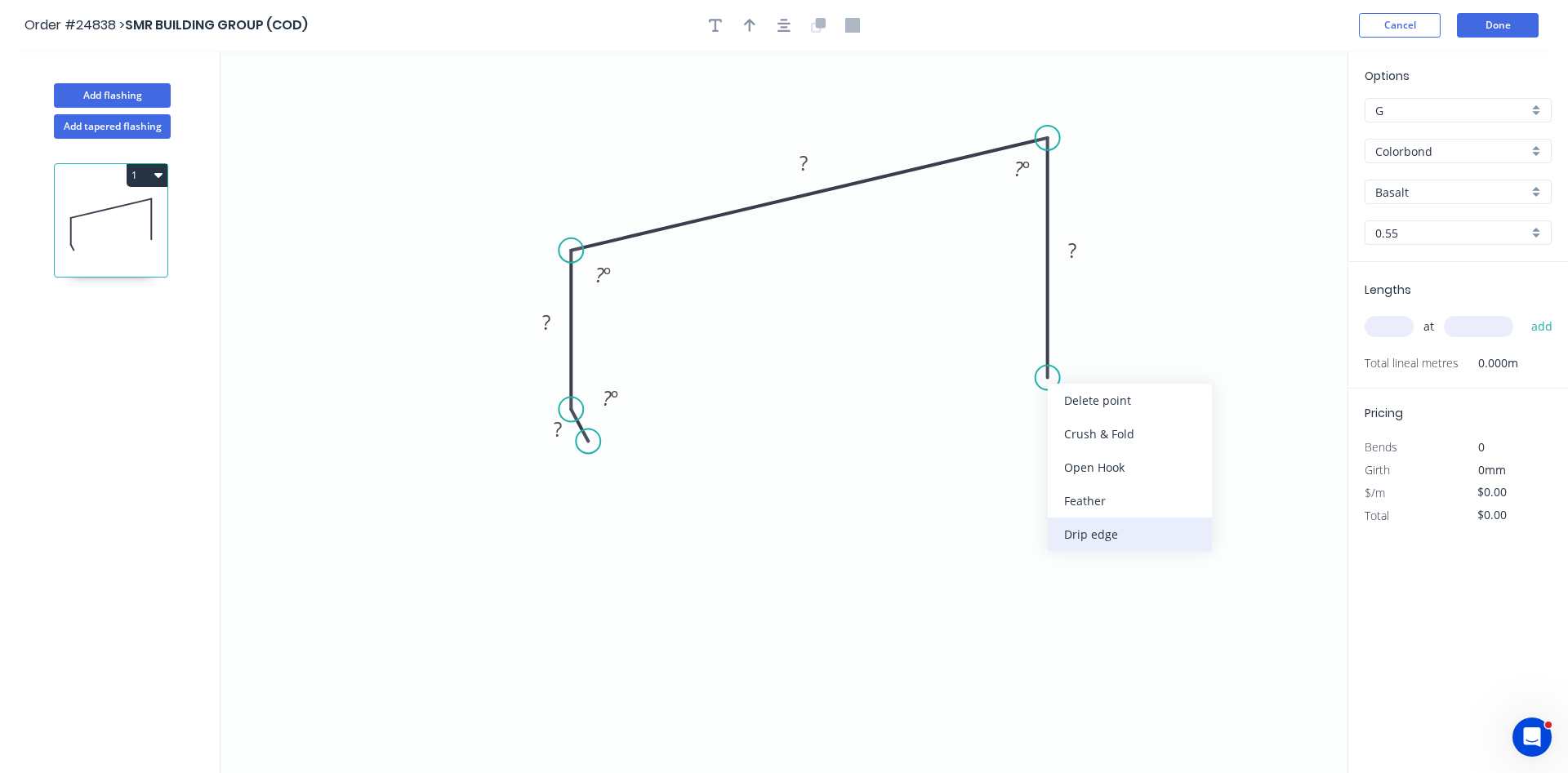
click at [1085, 535] on div "Drip edge" at bounding box center [1130, 534] width 164 height 34
click at [1068, 431] on div "Flip bend" at bounding box center [1135, 429] width 164 height 34
click at [612, 280] on rect at bounding box center [602, 276] width 33 height 23
click at [1018, 173] on tspan "?" at bounding box center [1019, 168] width 9 height 27
click at [556, 433] on tspan "?" at bounding box center [557, 429] width 8 height 27
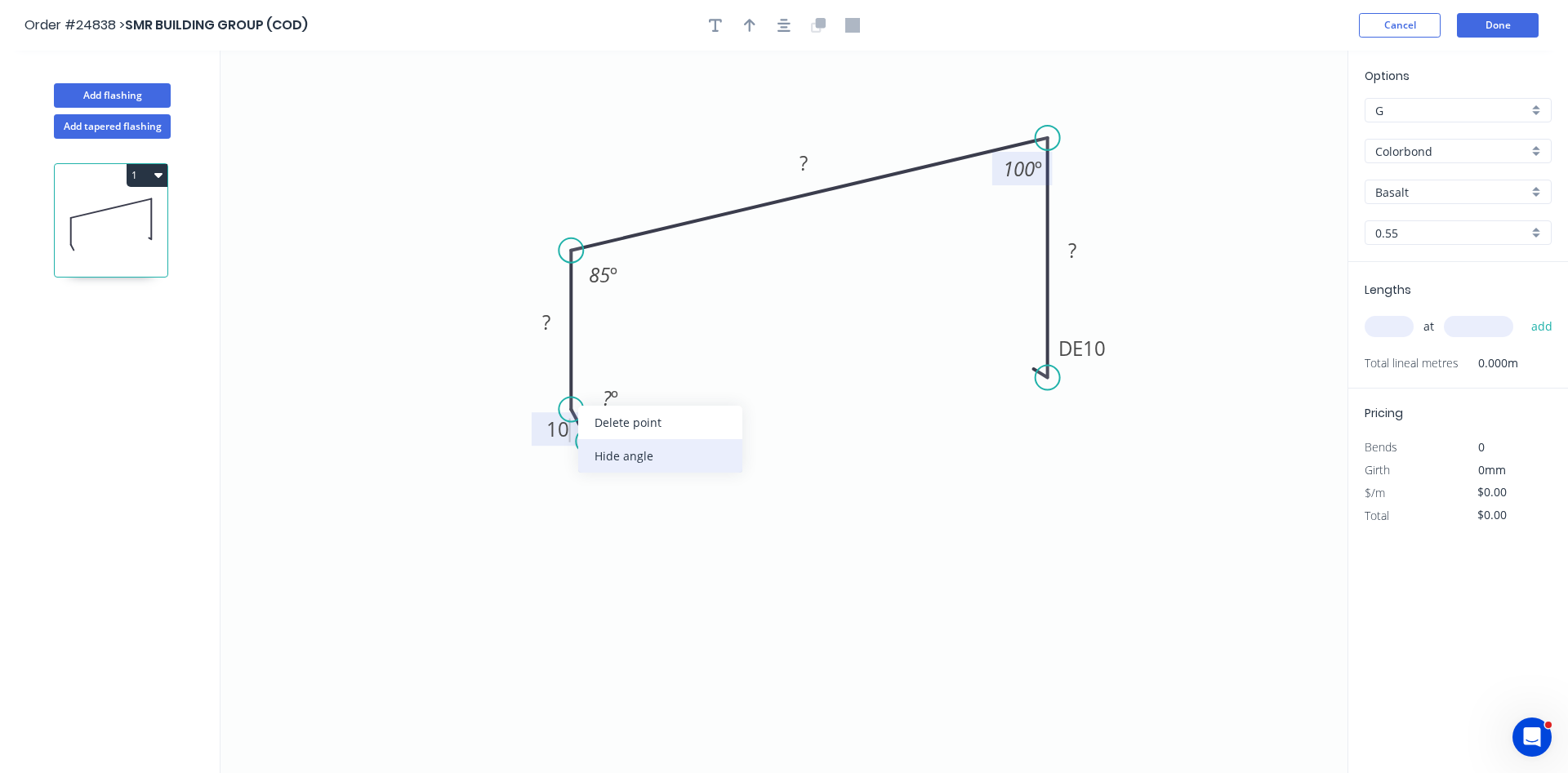
click at [620, 456] on div "Hide angle" at bounding box center [660, 456] width 164 height 34
click at [555, 323] on rect at bounding box center [545, 324] width 33 height 23
drag, startPoint x: 1108, startPoint y: 351, endPoint x: 1034, endPoint y: 393, distance: 85.1
click at [1034, 393] on rect at bounding box center [1008, 392] width 68 height 34
type input "$12.92"
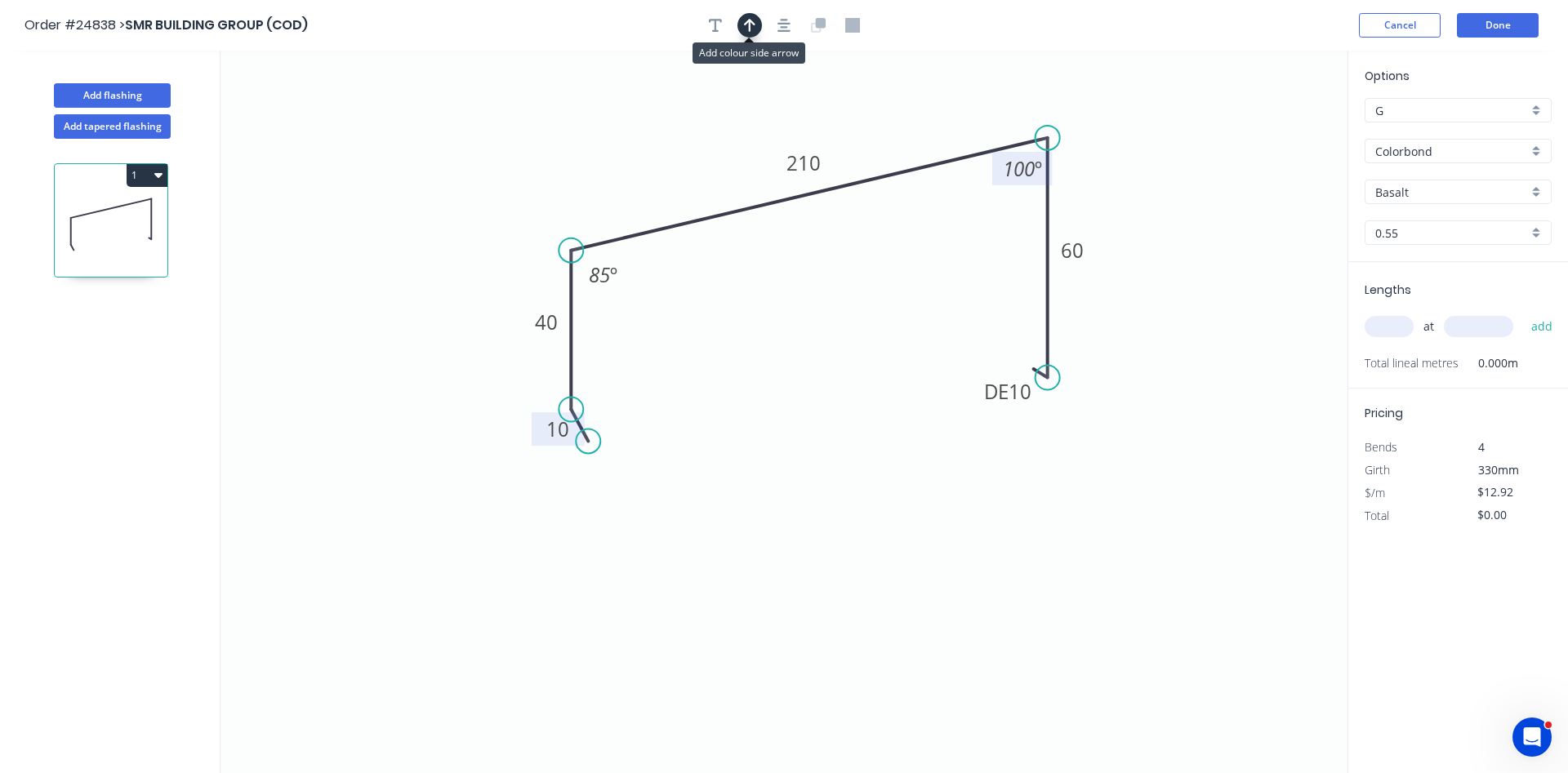
click at [751, 24] on icon "button" at bounding box center [750, 25] width 11 height 15
drag, startPoint x: 1260, startPoint y: 131, endPoint x: 714, endPoint y: 182, distance: 548.4
click at [714, 182] on icon at bounding box center [714, 162] width 15 height 52
click at [1535, 191] on div "Basalt" at bounding box center [1458, 192] width 187 height 24
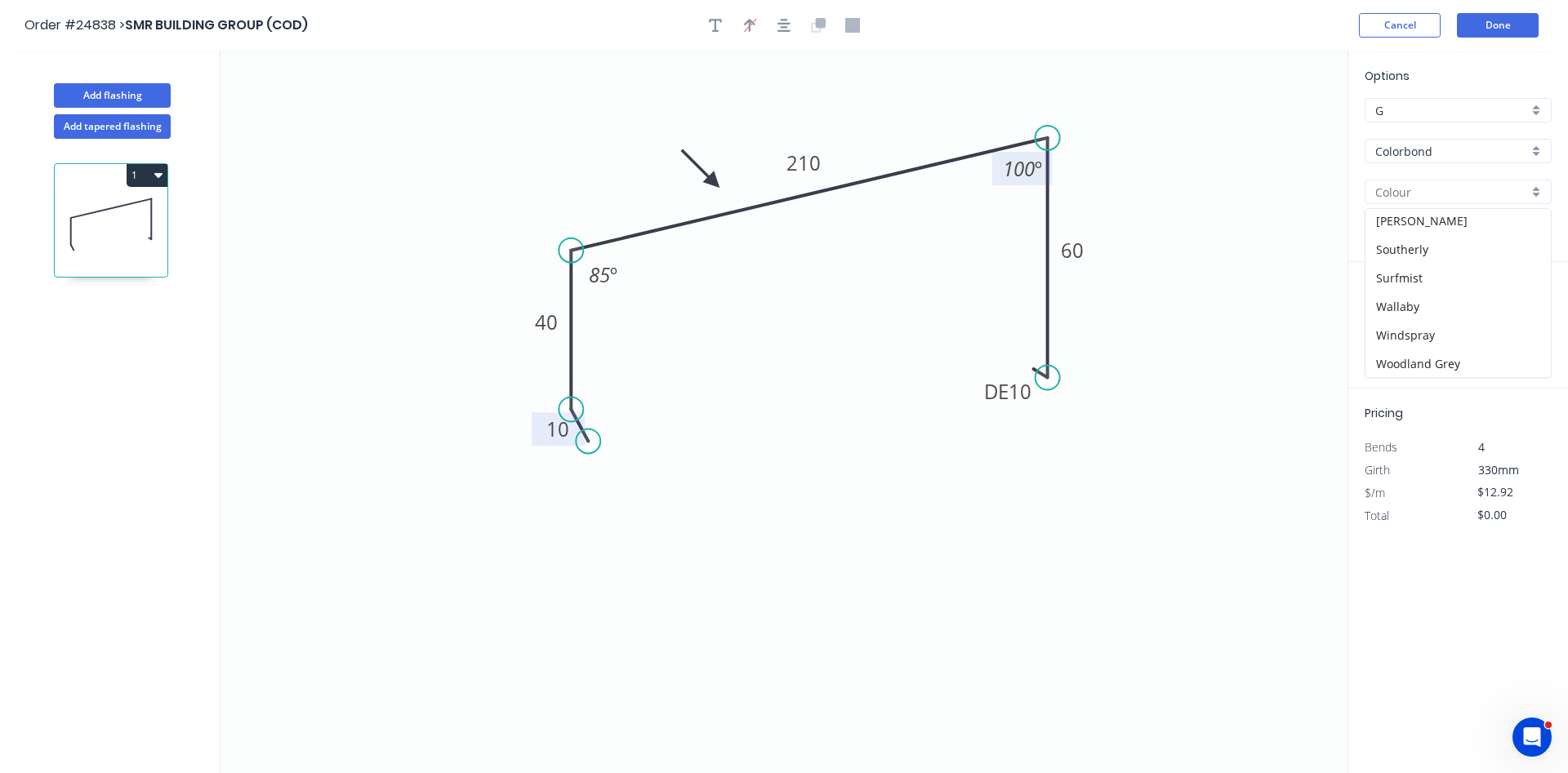
scroll to position [461, 0]
click at [1451, 325] on div "Windspray" at bounding box center [1457, 334] width 186 height 29
type input "Windspray"
click at [1384, 326] on input "text" at bounding box center [1389, 326] width 49 height 21
type input "2"
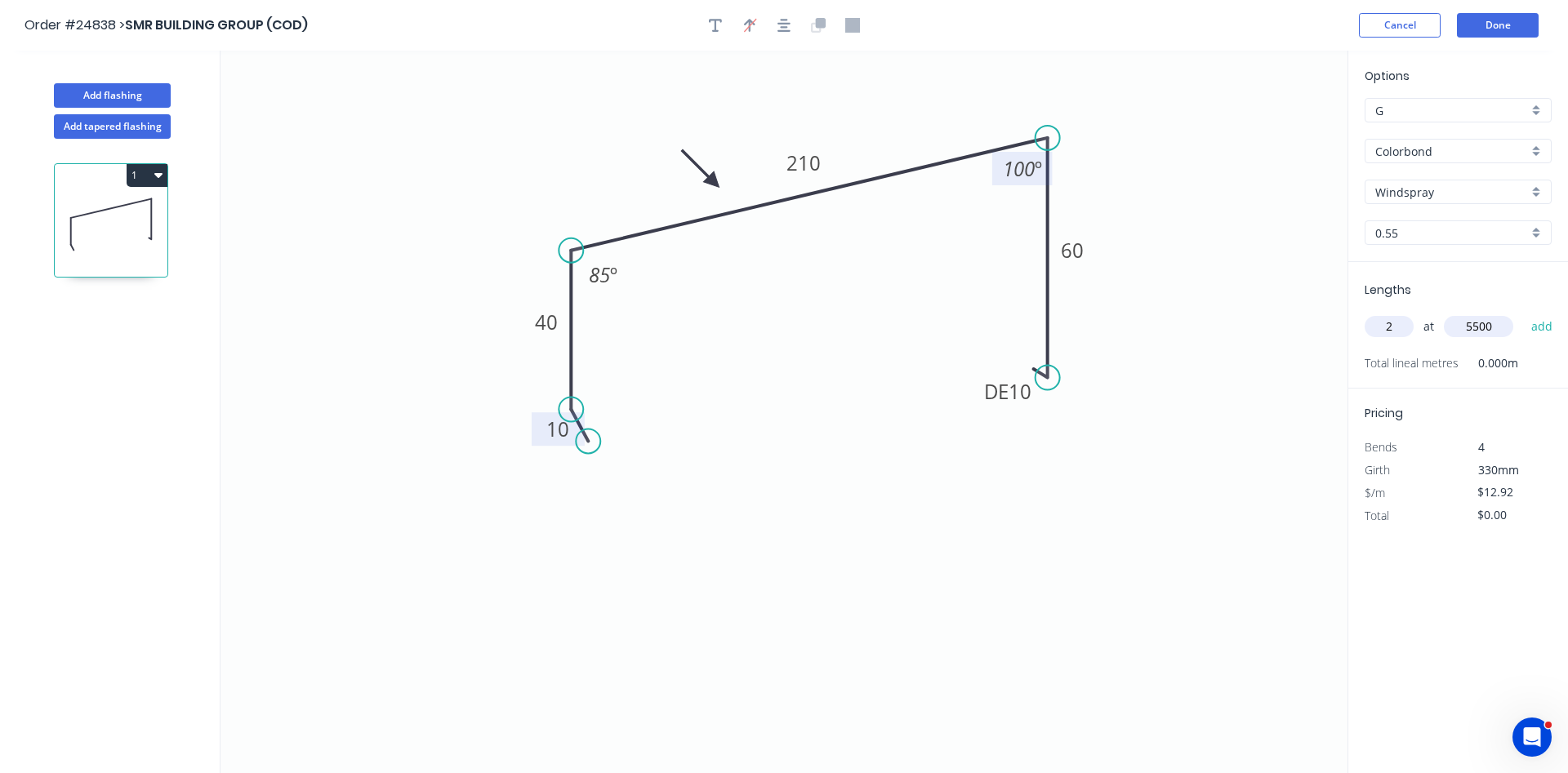
type input "5500"
click at [1522, 312] on button "add" at bounding box center [1541, 326] width 38 height 28
click at [142, 179] on button "1" at bounding box center [147, 175] width 41 height 23
click at [113, 214] on div "Duplicate" at bounding box center [89, 215] width 126 height 23
type input "$0.00"
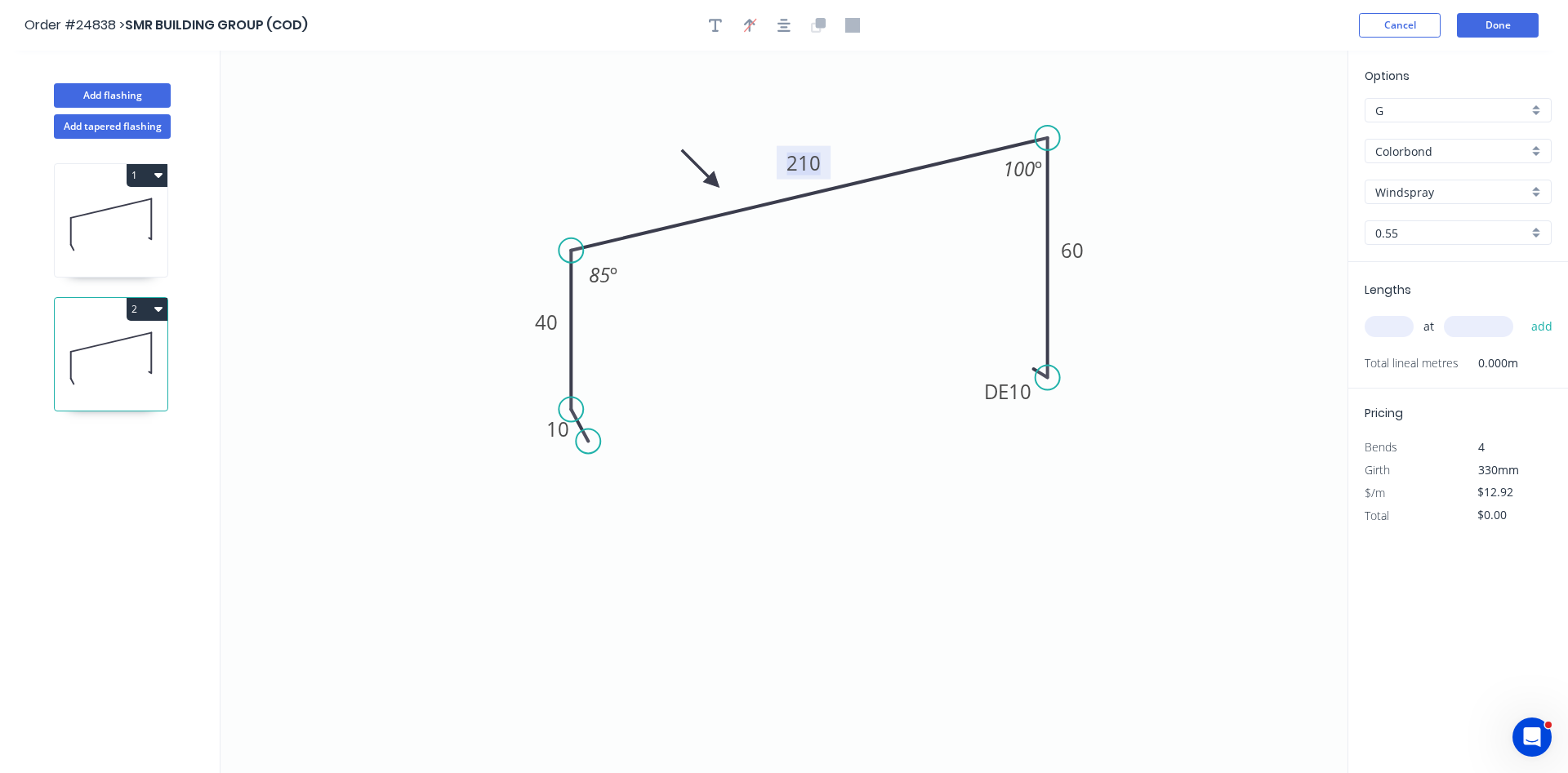
click at [806, 152] on tspan "210" at bounding box center [803, 162] width 34 height 27
click at [1400, 328] on input "text" at bounding box center [1389, 326] width 49 height 21
type input "3"
type input "5500"
click at [1522, 312] on button "add" at bounding box center [1541, 326] width 38 height 28
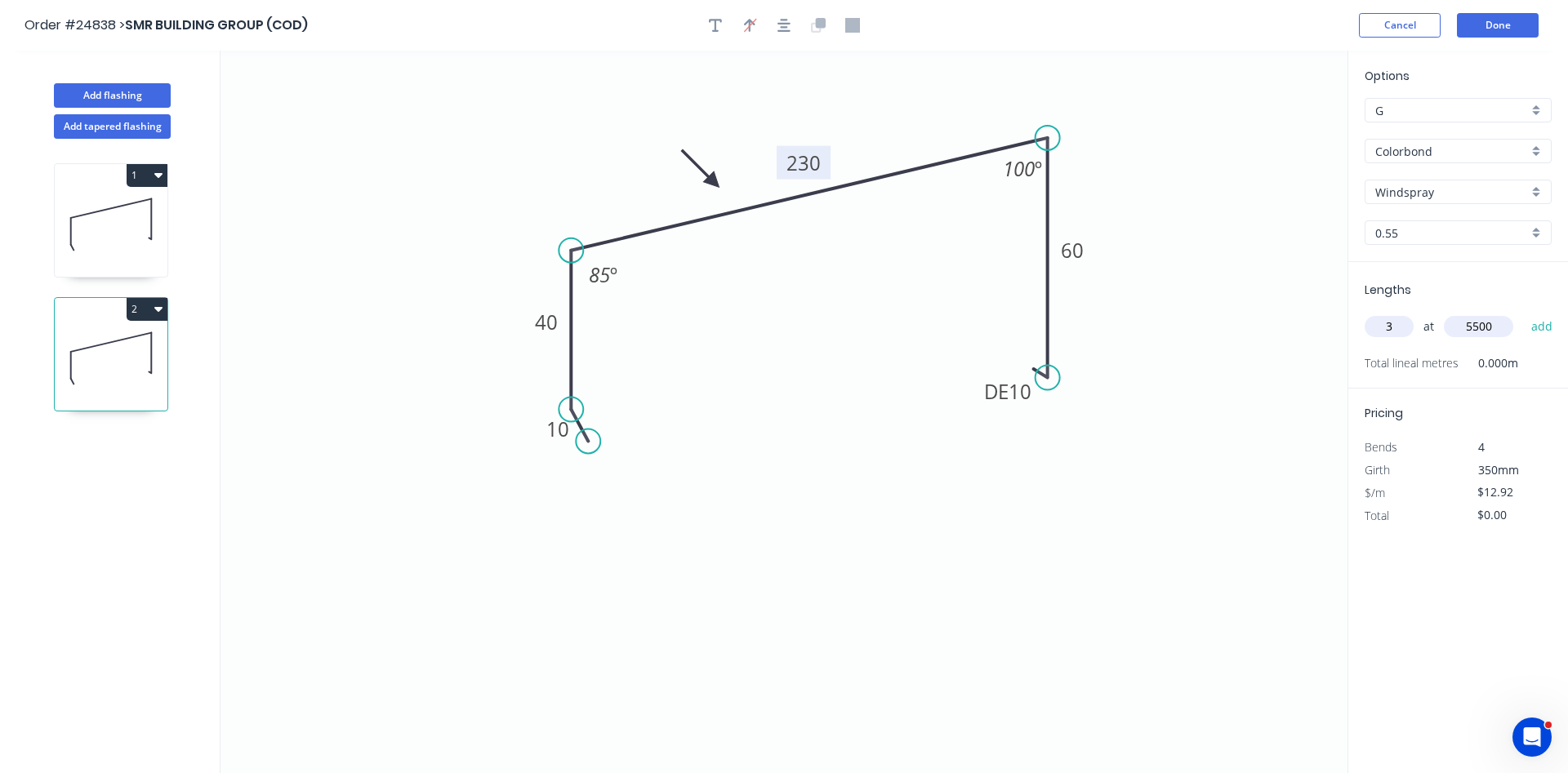
type input "$213.18"
click at [131, 100] on button "Add flashing" at bounding box center [112, 95] width 117 height 24
type input "$0.00"
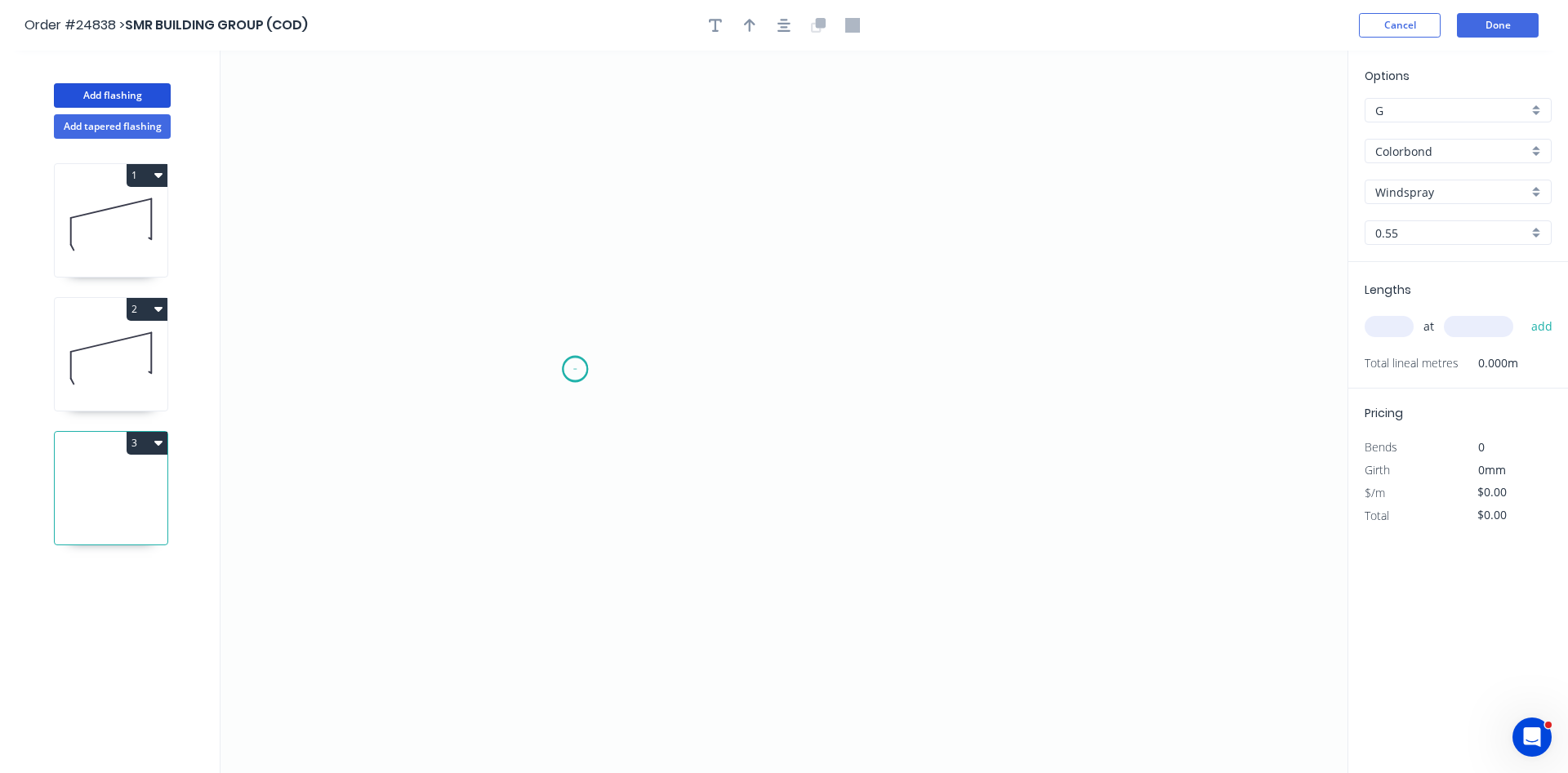
click at [574, 372] on icon "0" at bounding box center [783, 411] width 1127 height 723
click at [570, 212] on icon "0" at bounding box center [783, 411] width 1127 height 723
click at [948, 182] on icon "0 ?" at bounding box center [783, 411] width 1127 height 723
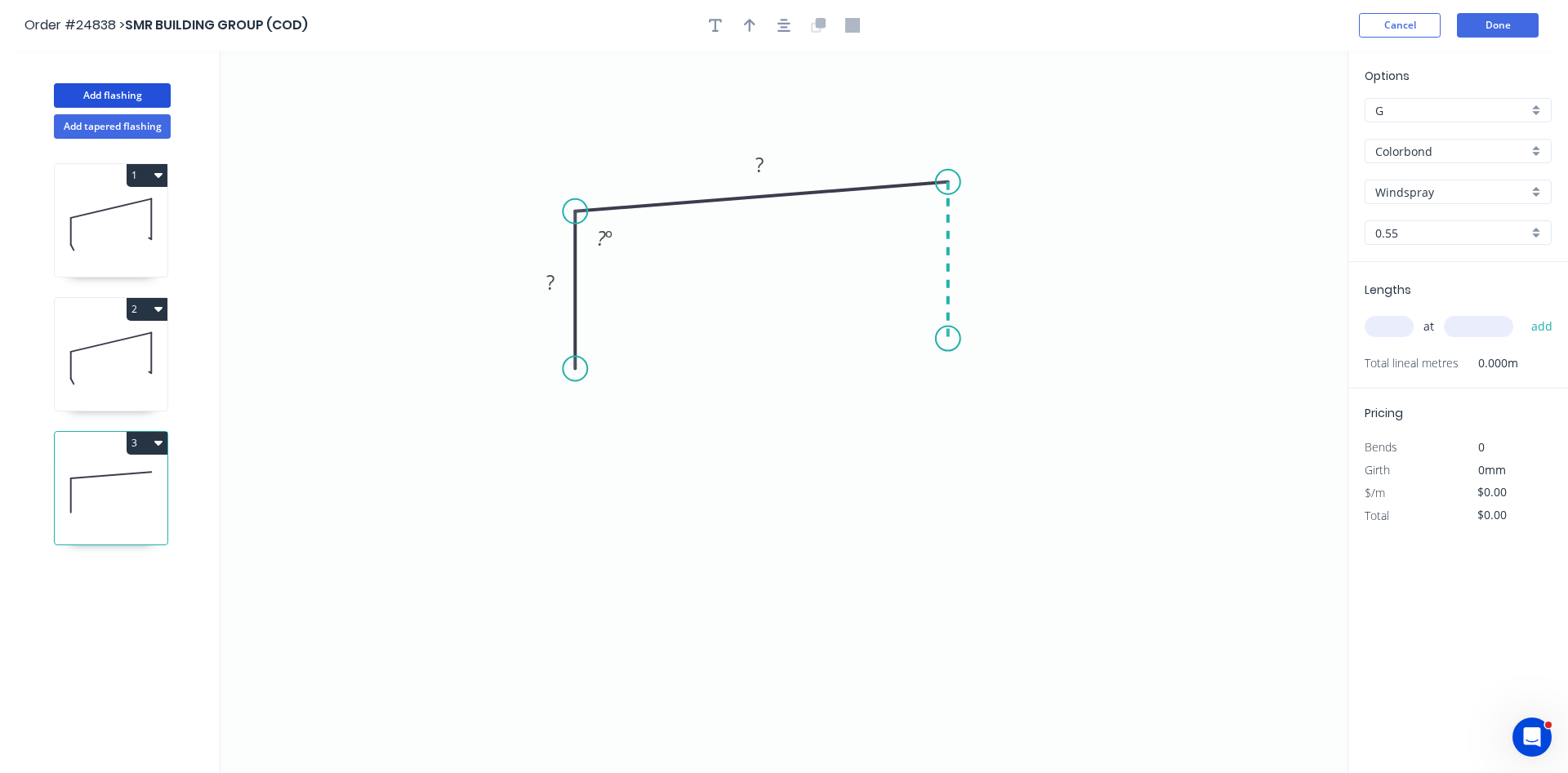
click at [942, 338] on icon "0 ? ? ? º" at bounding box center [783, 411] width 1127 height 723
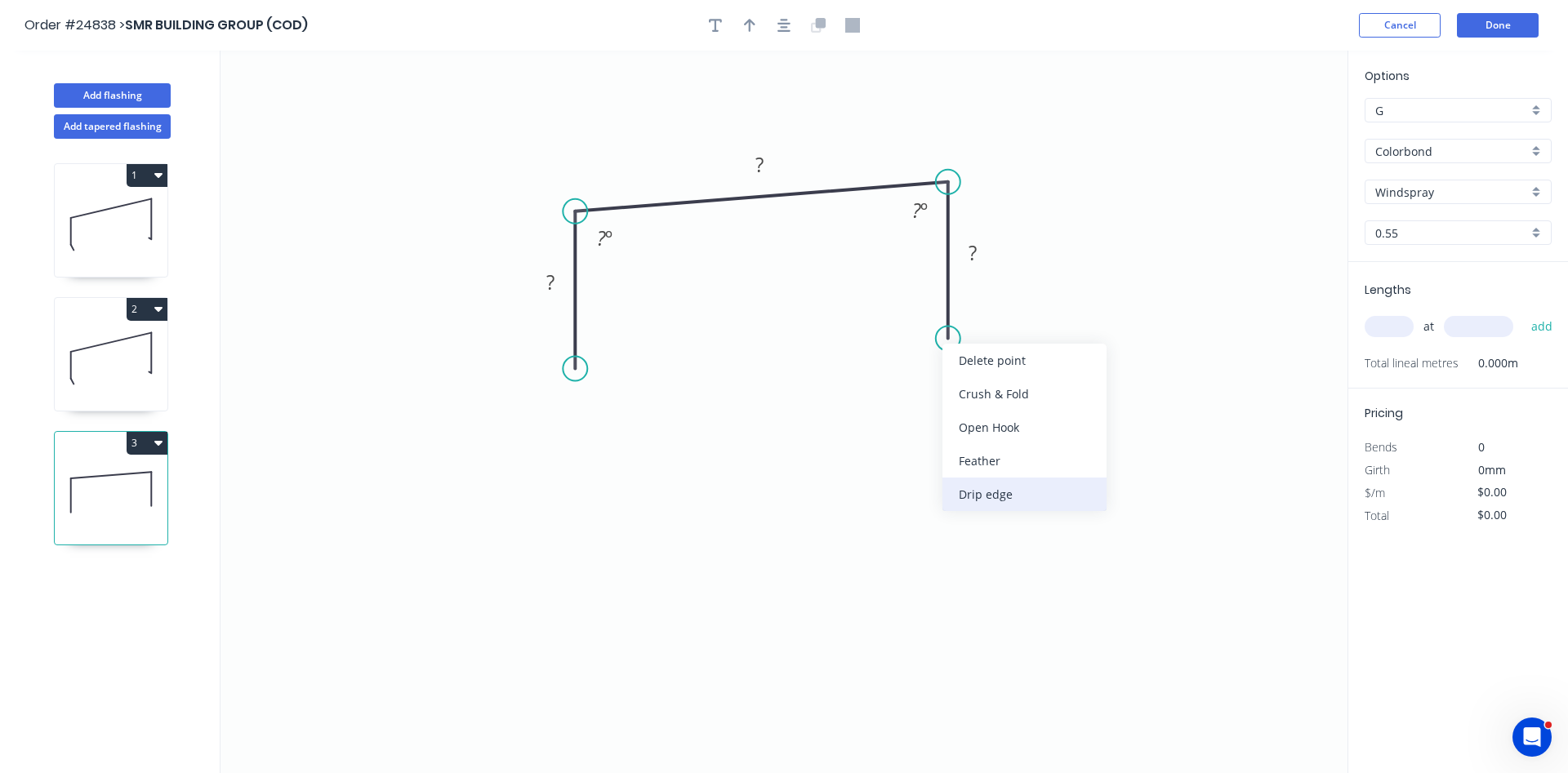
click at [977, 492] on div "Drip edge" at bounding box center [1025, 494] width 164 height 34
click at [987, 392] on div "Flip bend" at bounding box center [1029, 393] width 164 height 34
drag, startPoint x: 1014, startPoint y: 310, endPoint x: 934, endPoint y: 352, distance: 90.4
click at [934, 352] on rect at bounding box center [902, 352] width 68 height 34
click at [583, 364] on circle at bounding box center [574, 369] width 24 height 24
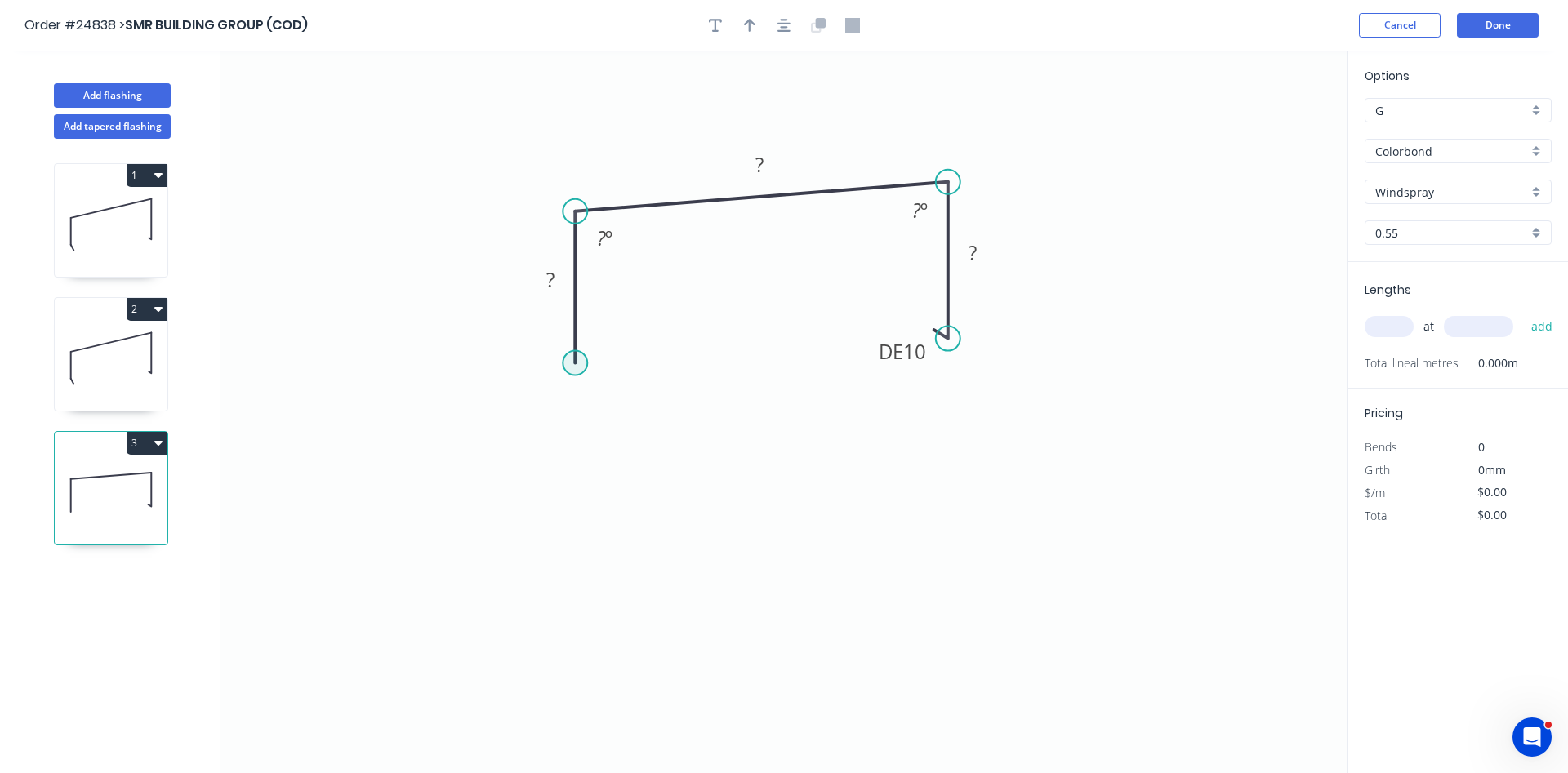
click at [581, 366] on circle at bounding box center [574, 364] width 24 height 24
click at [584, 384] on icon "0 ? ? DE 10 ? ? º ? º" at bounding box center [783, 411] width 1127 height 723
click at [557, 383] on tspan "?" at bounding box center [557, 375] width 8 height 27
drag, startPoint x: 950, startPoint y: 177, endPoint x: 957, endPoint y: 187, distance: 12.2
click at [957, 187] on icon "0 10 40 ? DE 10 ? ? º" at bounding box center [783, 411] width 1127 height 723
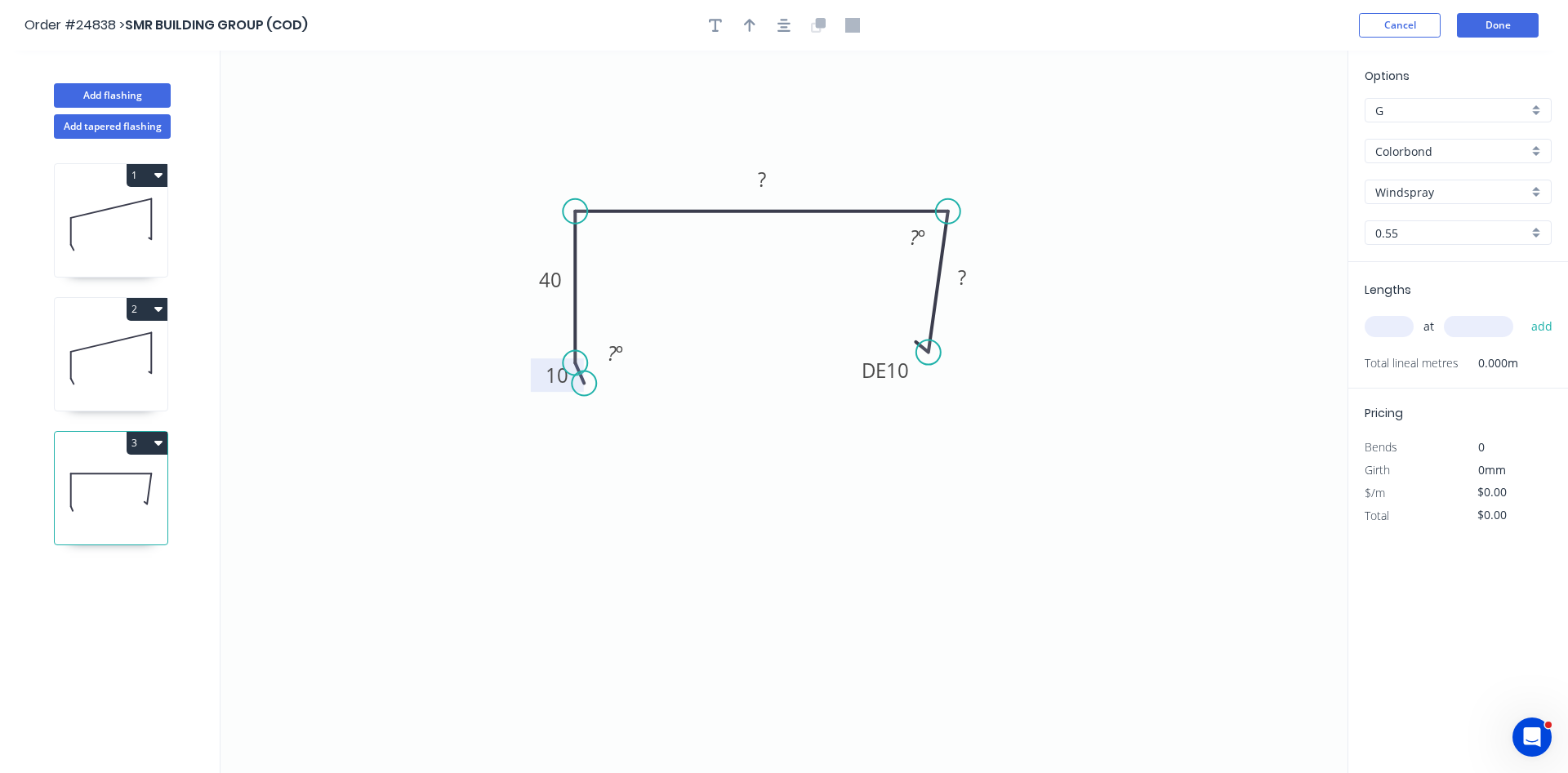
drag, startPoint x: 947, startPoint y: 334, endPoint x: 928, endPoint y: 352, distance: 26.2
click at [928, 352] on circle at bounding box center [928, 352] width 24 height 24
drag, startPoint x: 582, startPoint y: 364, endPoint x: 596, endPoint y: 359, distance: 14.9
click at [596, 359] on circle at bounding box center [595, 358] width 24 height 24
drag, startPoint x: 584, startPoint y: 384, endPoint x: 612, endPoint y: 380, distance: 28.3
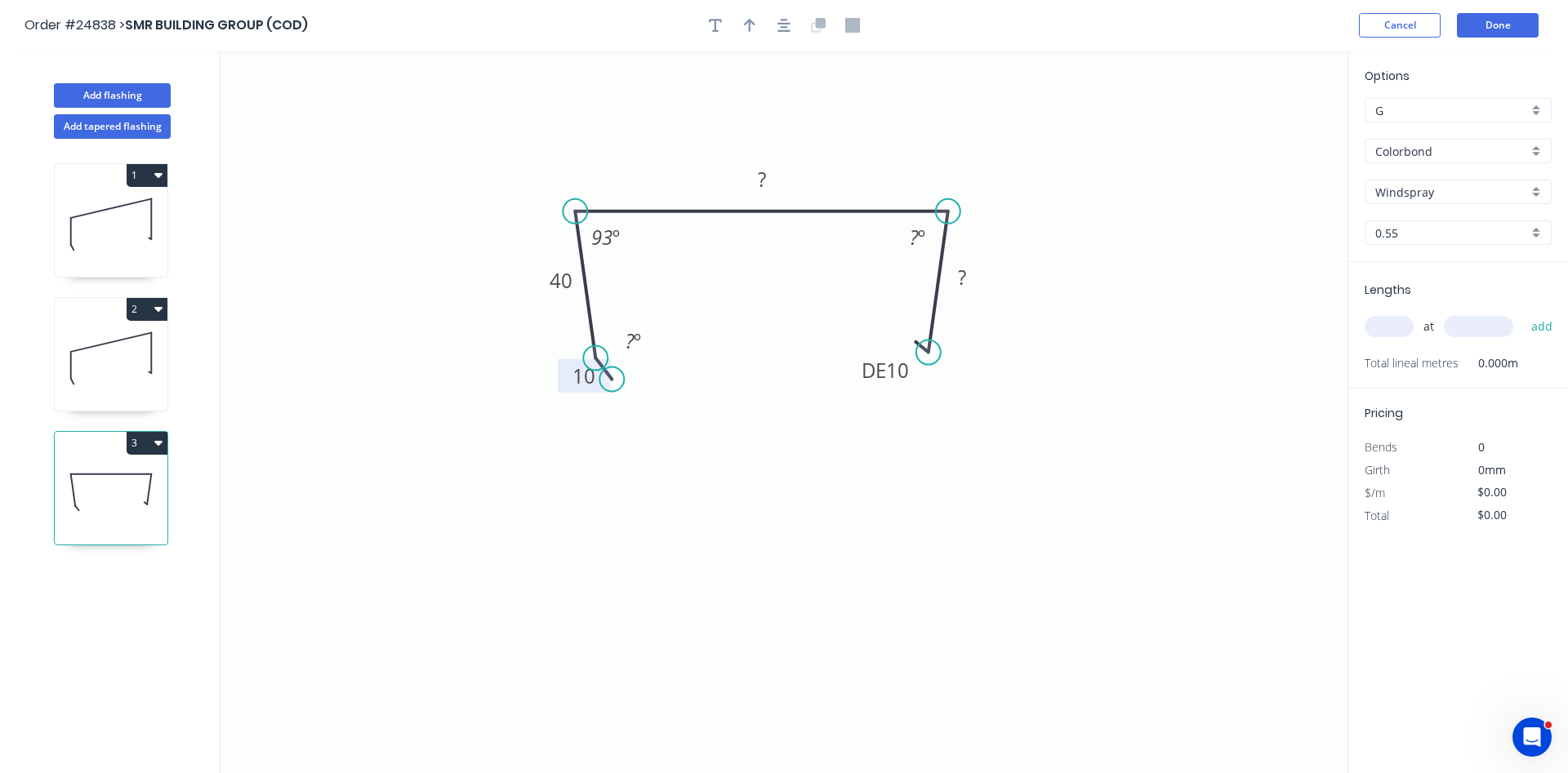
click at [612, 380] on circle at bounding box center [612, 380] width 24 height 24
click at [634, 405] on div "Hide angle" at bounding box center [683, 411] width 164 height 34
drag, startPoint x: 599, startPoint y: 354, endPoint x: 593, endPoint y: 324, distance: 30.6
click at [593, 324] on circle at bounding box center [593, 324] width 24 height 24
drag, startPoint x: 612, startPoint y: 381, endPoint x: 604, endPoint y: 348, distance: 34.0
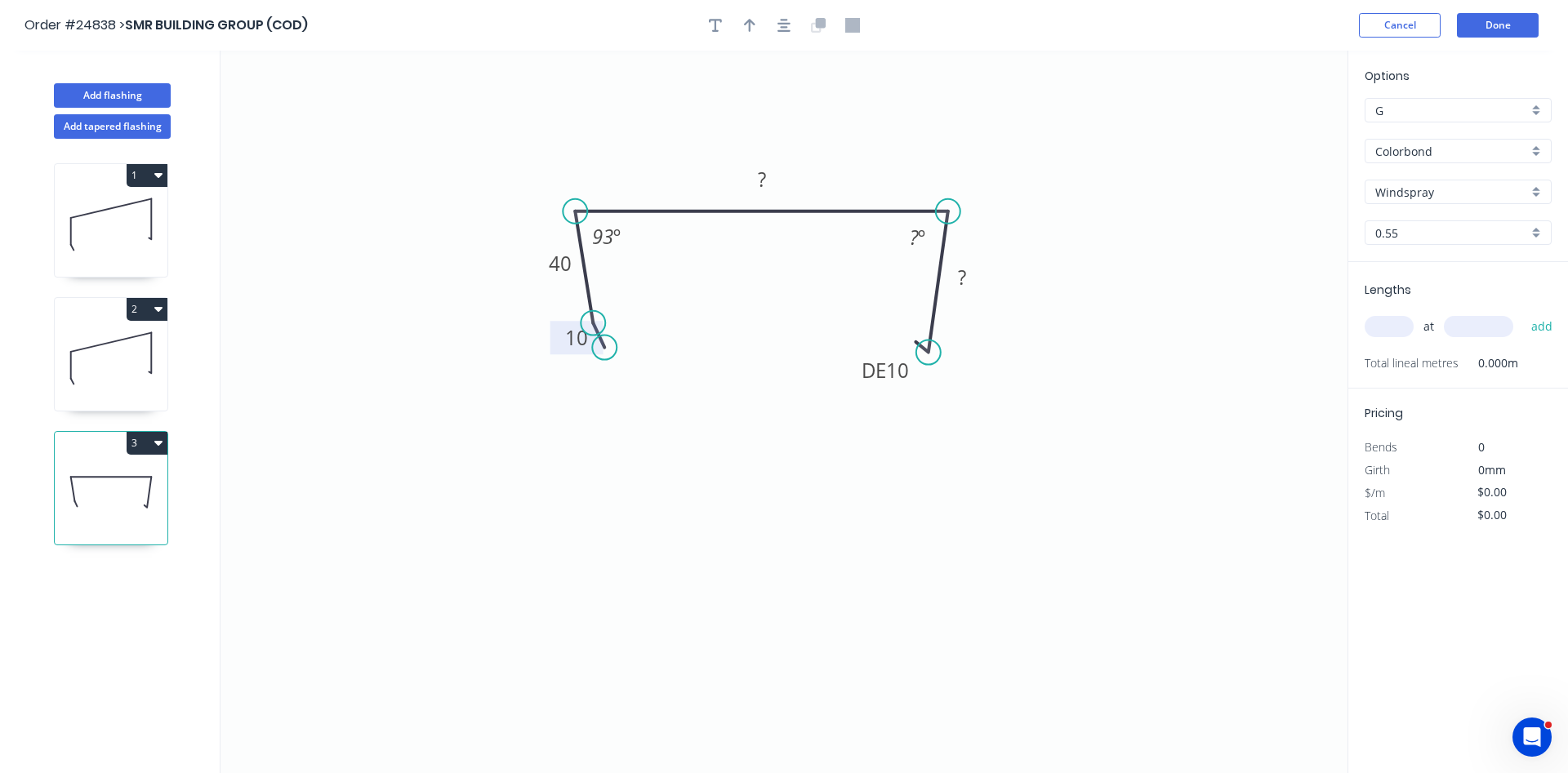
click at [604, 348] on circle at bounding box center [604, 348] width 24 height 24
click at [764, 181] on tspan "?" at bounding box center [762, 179] width 8 height 27
click at [747, 28] on icon "button" at bounding box center [750, 25] width 11 height 15
type input "$12.92"
click at [1264, 127] on icon at bounding box center [1265, 114] width 15 height 52
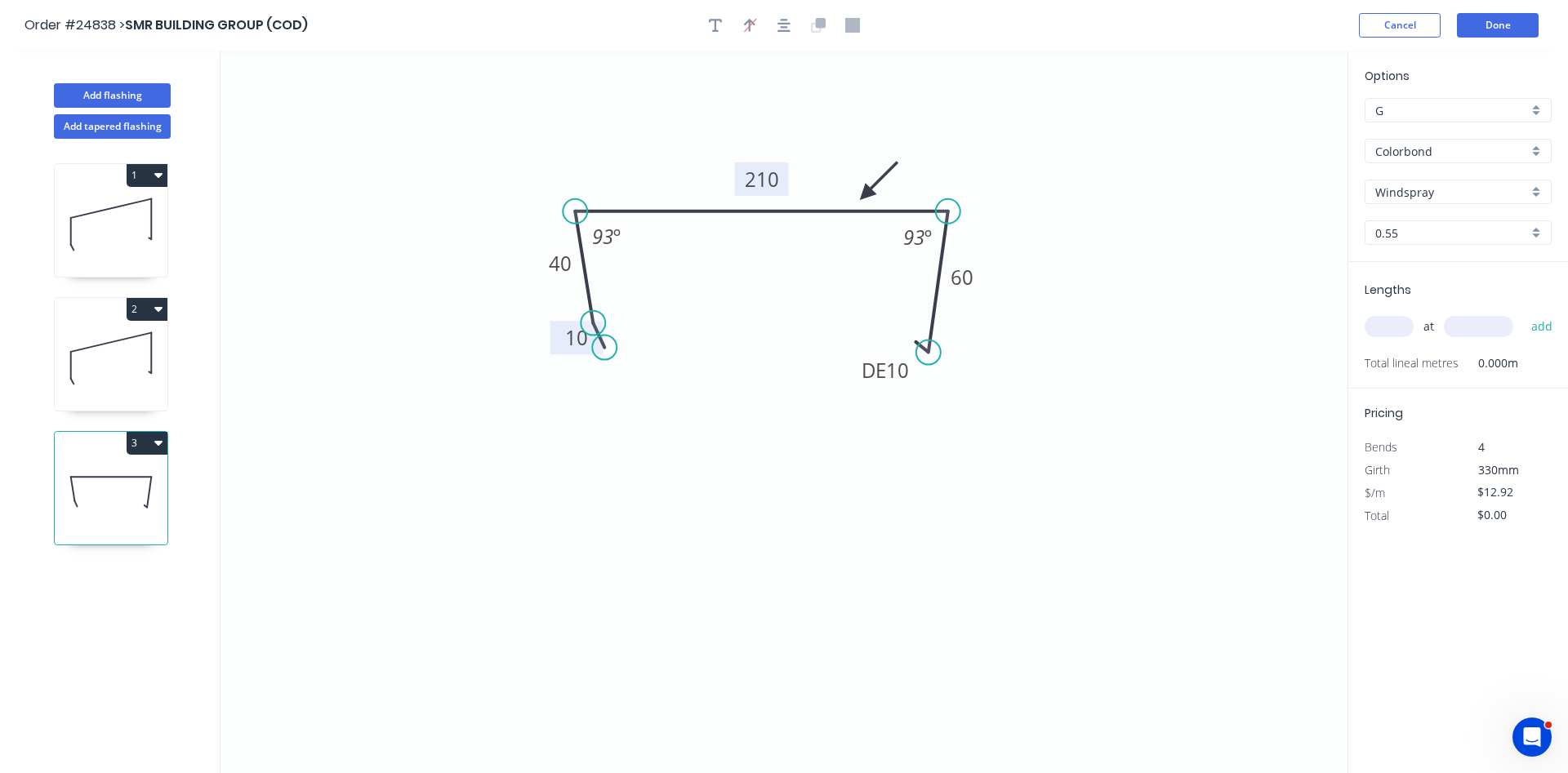
drag, startPoint x: 1264, startPoint y: 127, endPoint x: 865, endPoint y: 194, distance: 404.6
click at [865, 194] on icon at bounding box center [878, 181] width 48 height 48
click at [1401, 330] on input "text" at bounding box center [1389, 326] width 49 height 21
type input "1"
type input "600"
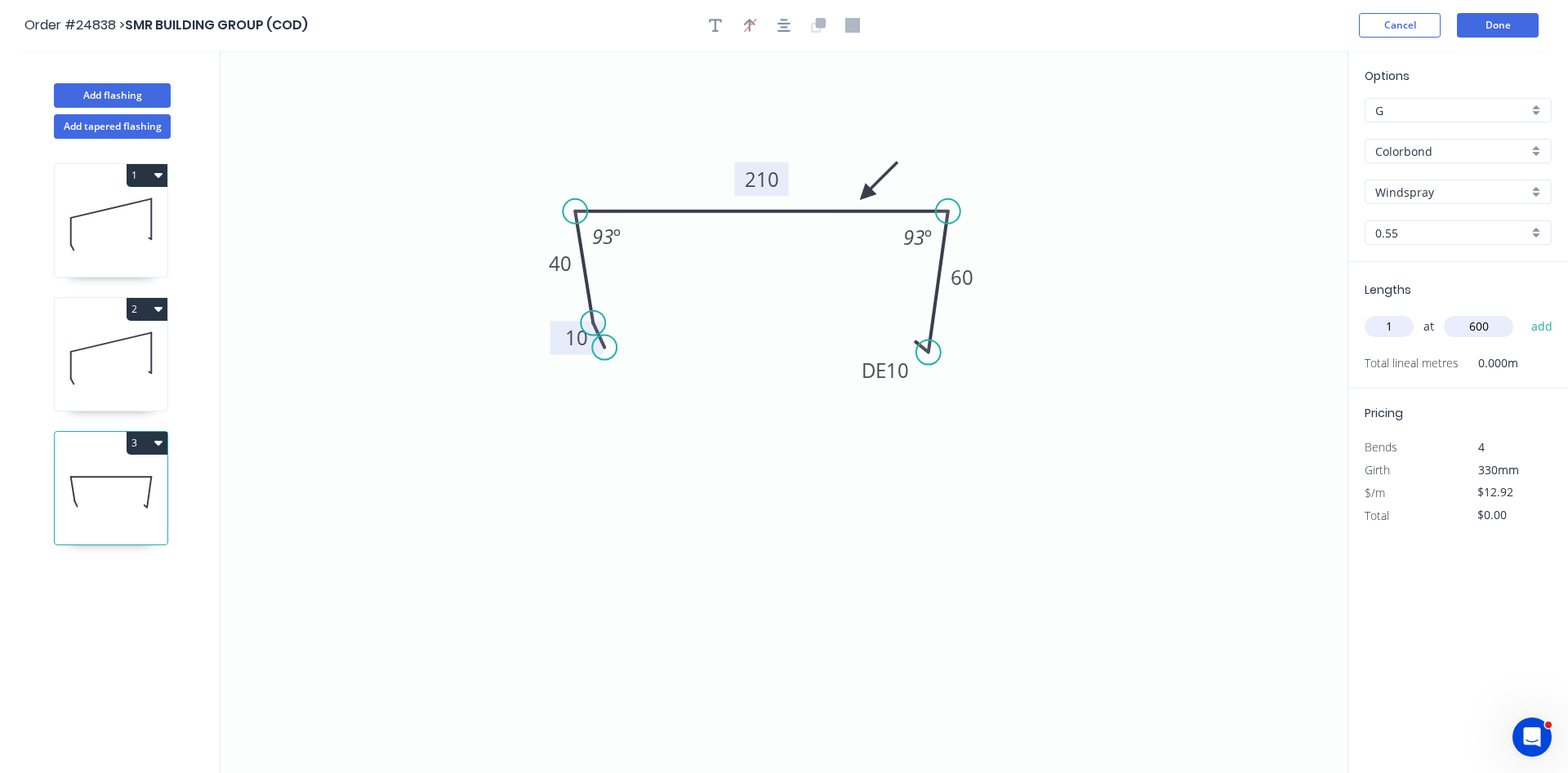
click at [1522, 312] on button "add" at bounding box center [1541, 326] width 38 height 28
click at [142, 449] on button "3" at bounding box center [147, 443] width 41 height 23
click at [117, 493] on div "Duplicate" at bounding box center [89, 483] width 126 height 23
type input "$0.00"
click at [775, 177] on tspan "210" at bounding box center [762, 179] width 34 height 27
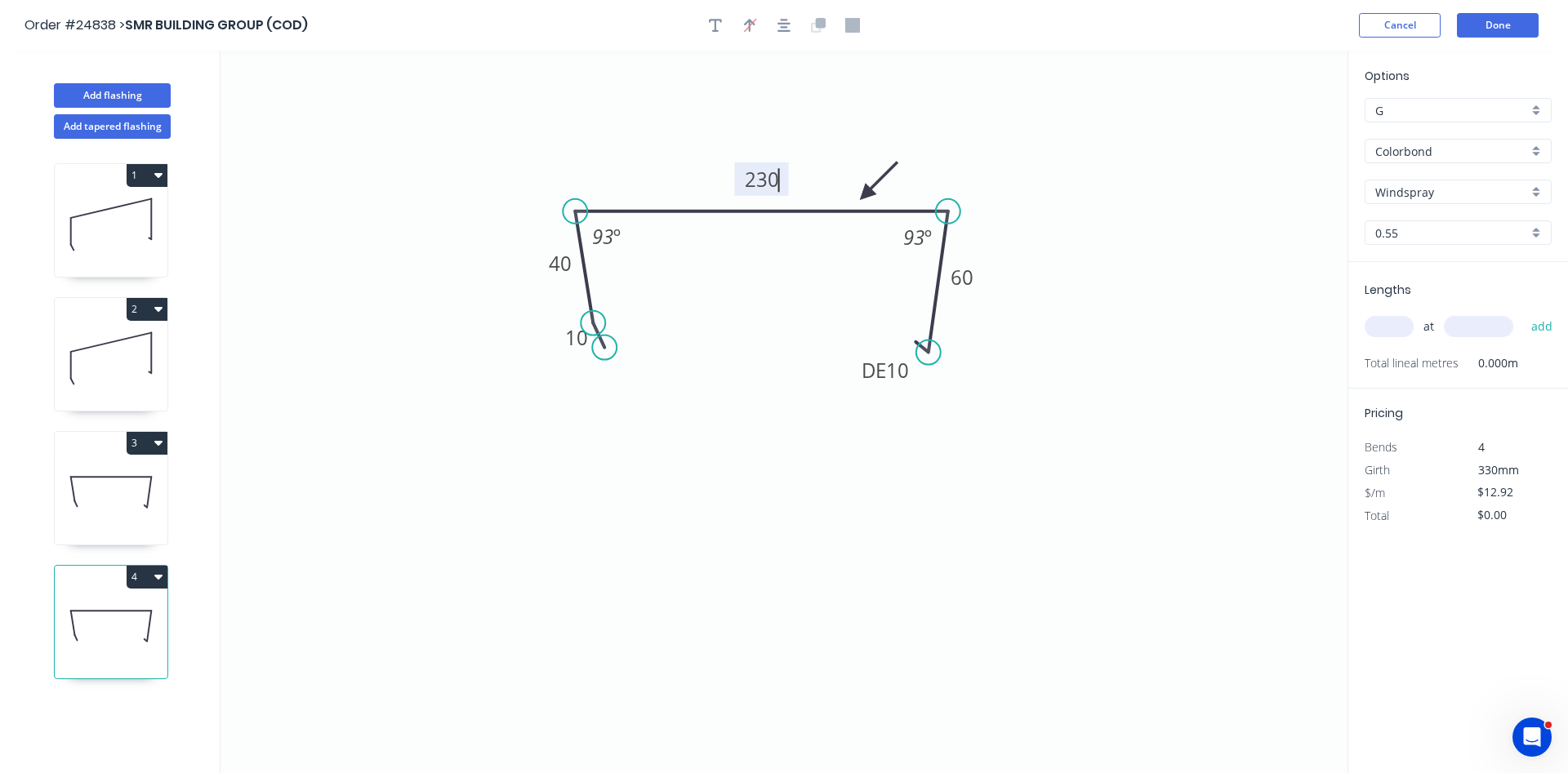
click at [1384, 333] on input "text" at bounding box center [1389, 326] width 49 height 21
type input "1"
type input "600"
click at [1522, 312] on button "add" at bounding box center [1541, 326] width 38 height 28
type input "$15.50"
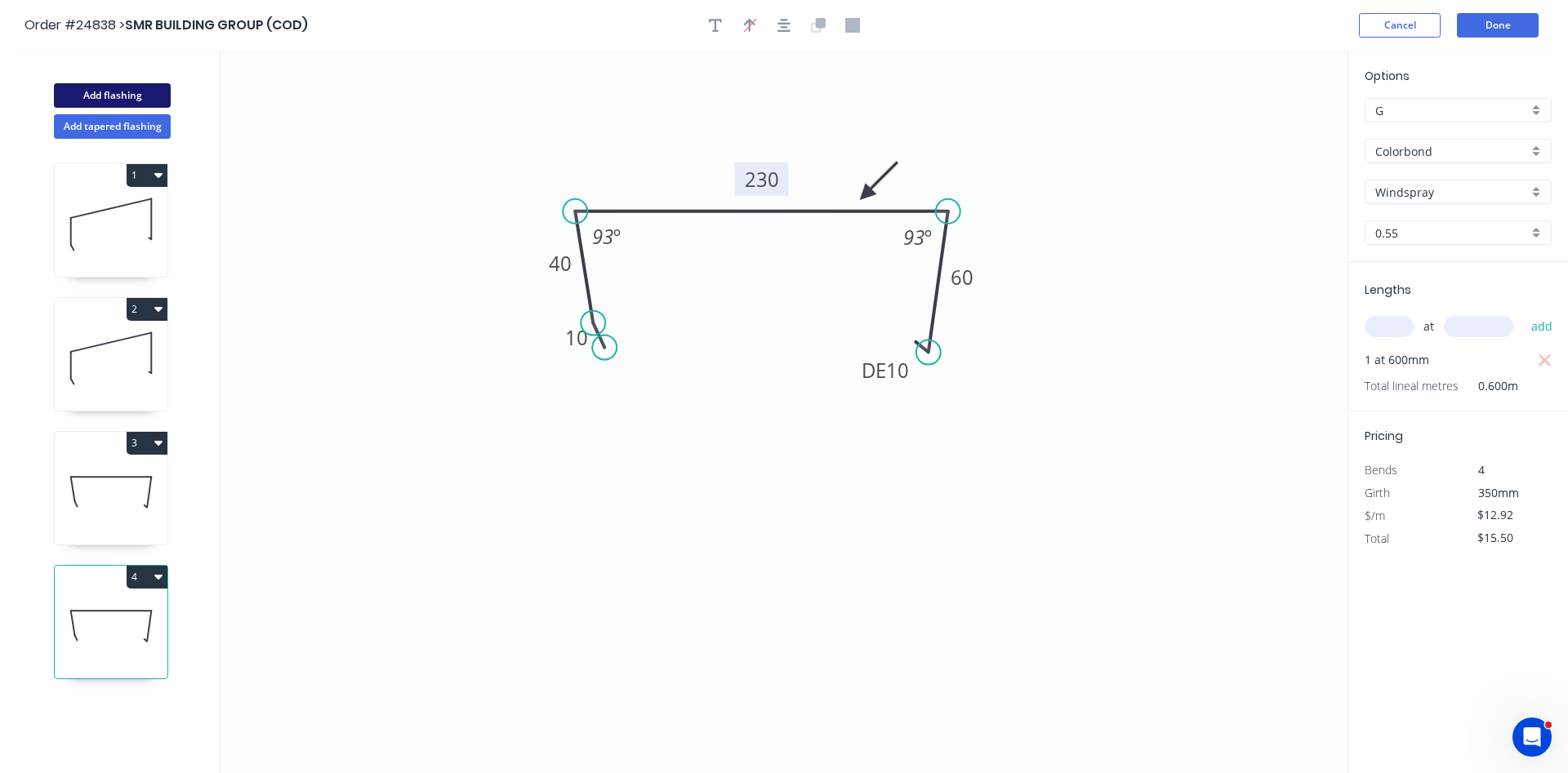
click at [116, 90] on button "Add flashing" at bounding box center [112, 95] width 117 height 24
type input "$0.00"
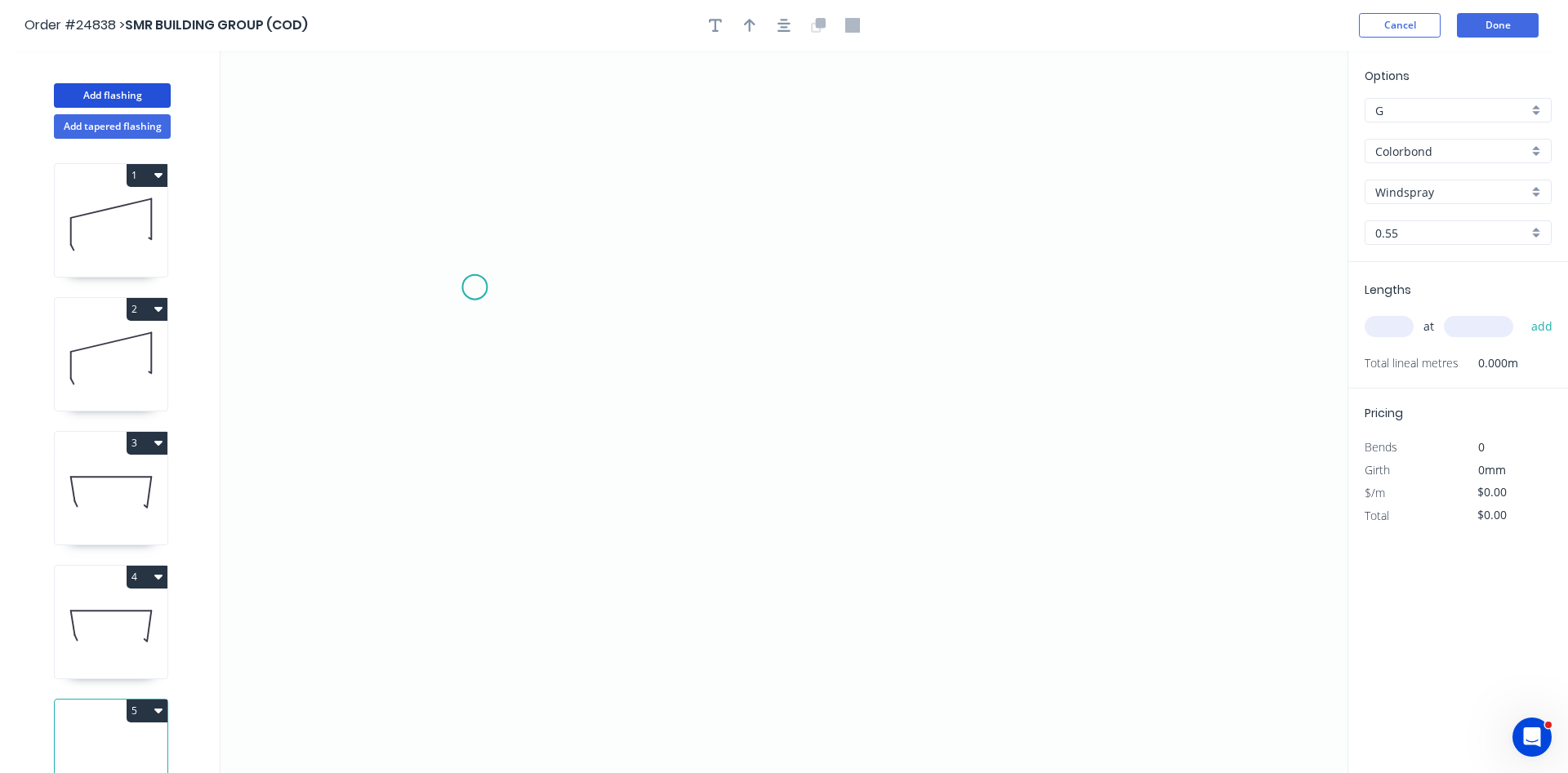
click at [475, 287] on icon "0" at bounding box center [783, 411] width 1127 height 723
click at [804, 313] on icon "0" at bounding box center [783, 411] width 1127 height 723
click at [860, 255] on icon at bounding box center [832, 270] width 57 height 33
click at [912, 295] on icon "0 ? ? ? º" at bounding box center [783, 411] width 1127 height 723
click at [913, 487] on icon "0 ? ? ? ? º ? º" at bounding box center [783, 411] width 1127 height 723
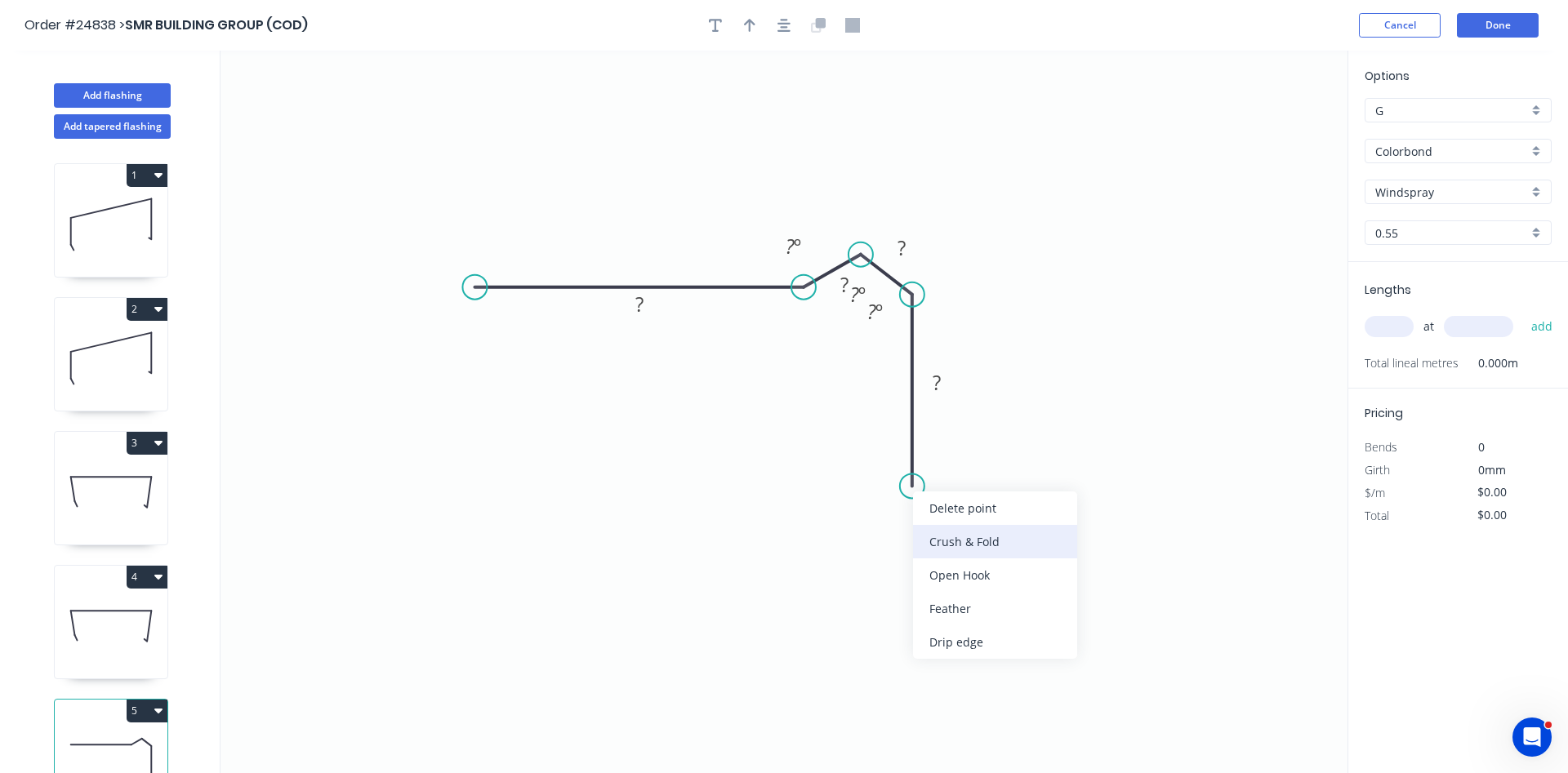
click at [958, 542] on div "Crush & Fold" at bounding box center [995, 542] width 164 height 34
click at [960, 545] on div "Flip bend" at bounding box center [993, 545] width 164 height 34
drag, startPoint x: 972, startPoint y: 451, endPoint x: 885, endPoint y: 479, distance: 91.4
click at [885, 479] on rect at bounding box center [858, 485] width 65 height 34
click at [648, 306] on rect at bounding box center [639, 305] width 33 height 23
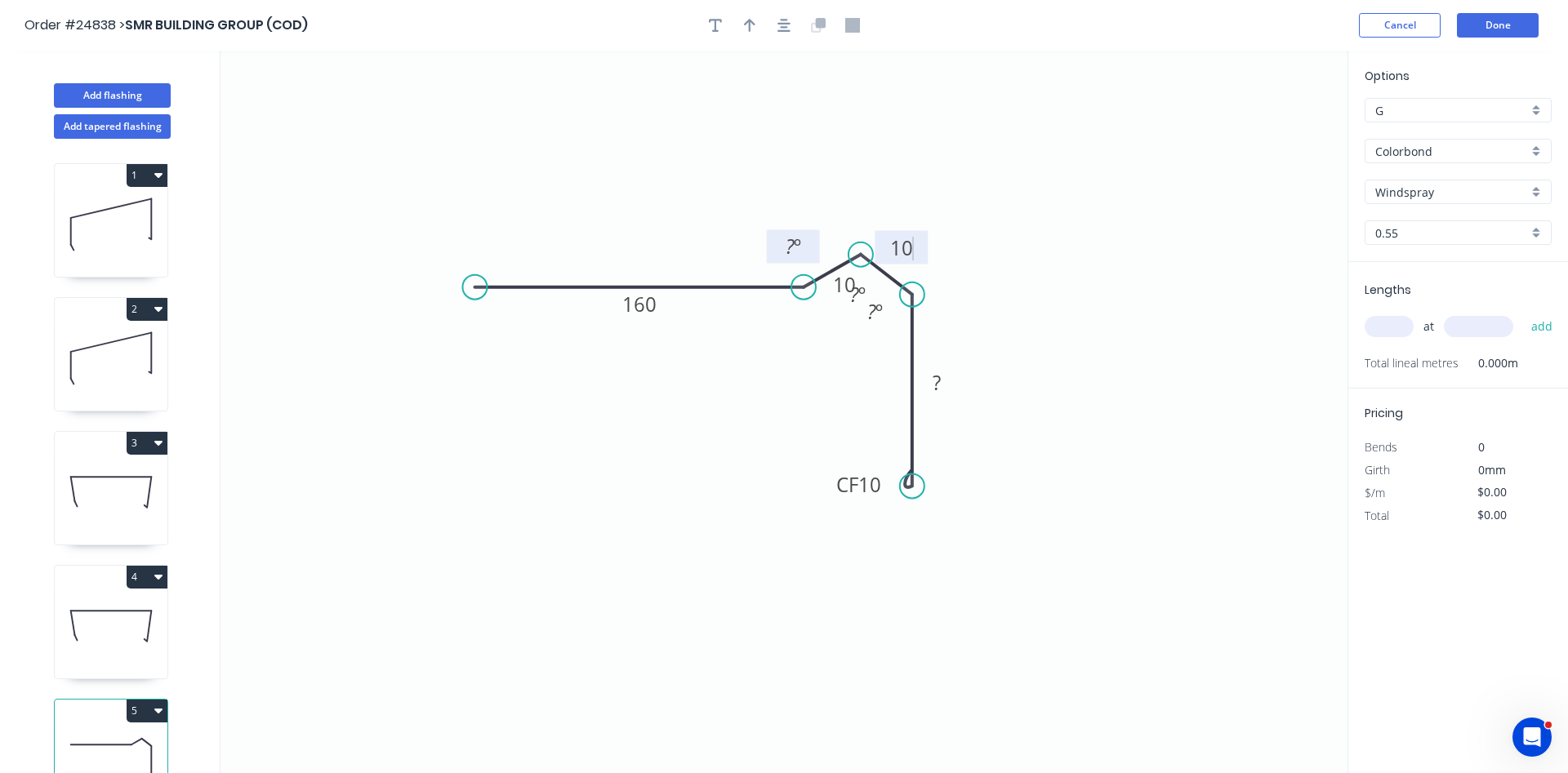
click at [795, 246] on tspan "º" at bounding box center [797, 246] width 7 height 27
click at [844, 300] on tspan "20" at bounding box center [854, 294] width 21 height 27
drag, startPoint x: 882, startPoint y: 282, endPoint x: 825, endPoint y: 324, distance: 70.8
click at [825, 324] on rect at bounding box center [800, 336] width 53 height 34
drag, startPoint x: 865, startPoint y: 292, endPoint x: 846, endPoint y: 247, distance: 48.8
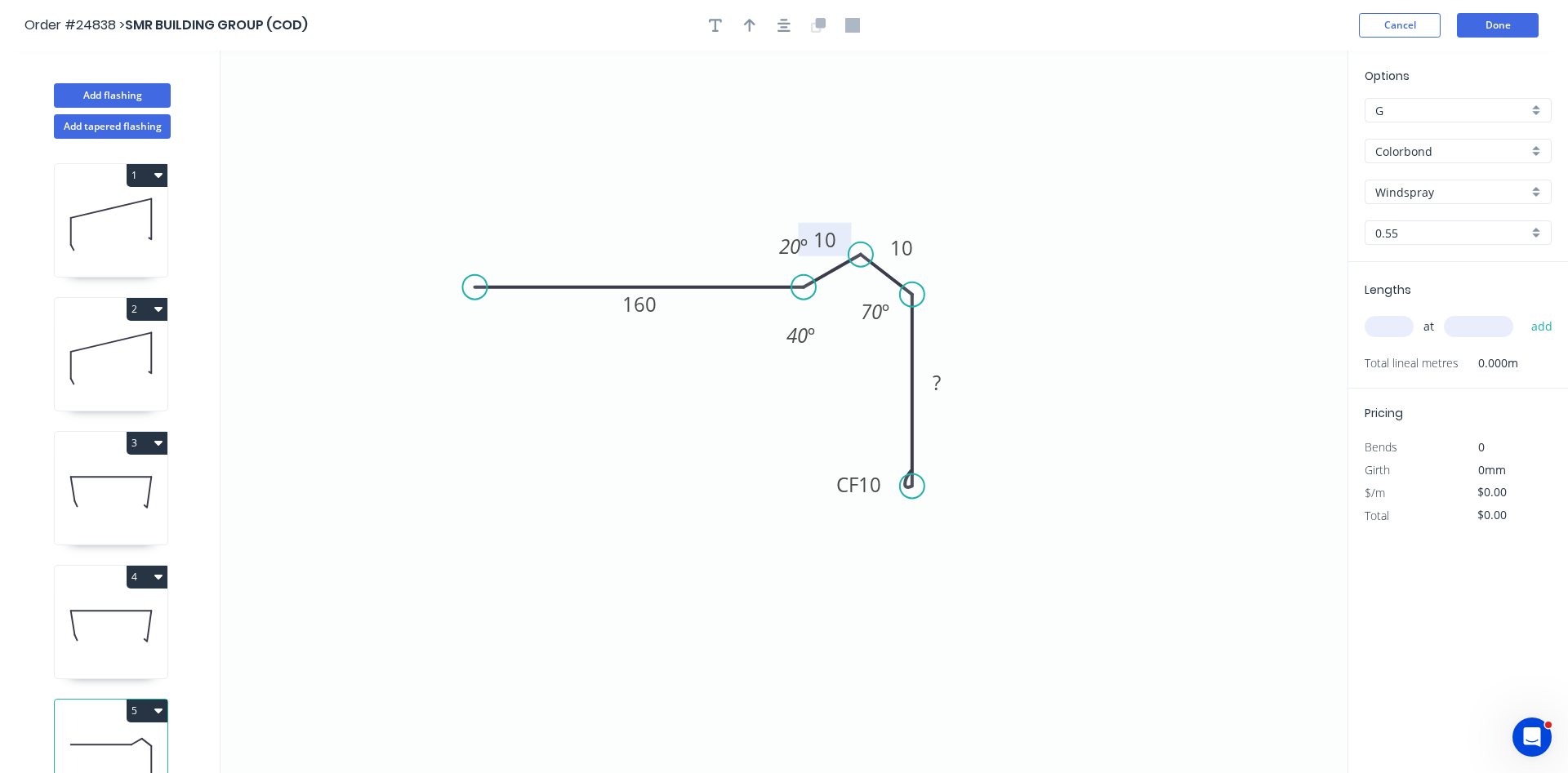
click at [846, 247] on rect at bounding box center [824, 240] width 53 height 34
drag, startPoint x: 822, startPoint y: 324, endPoint x: 856, endPoint y: 279, distance: 56.4
click at [856, 279] on rect at bounding box center [833, 290] width 53 height 34
click at [901, 325] on rect at bounding box center [880, 316] width 53 height 34
drag, startPoint x: 855, startPoint y: 288, endPoint x: 880, endPoint y: 279, distance: 26.6
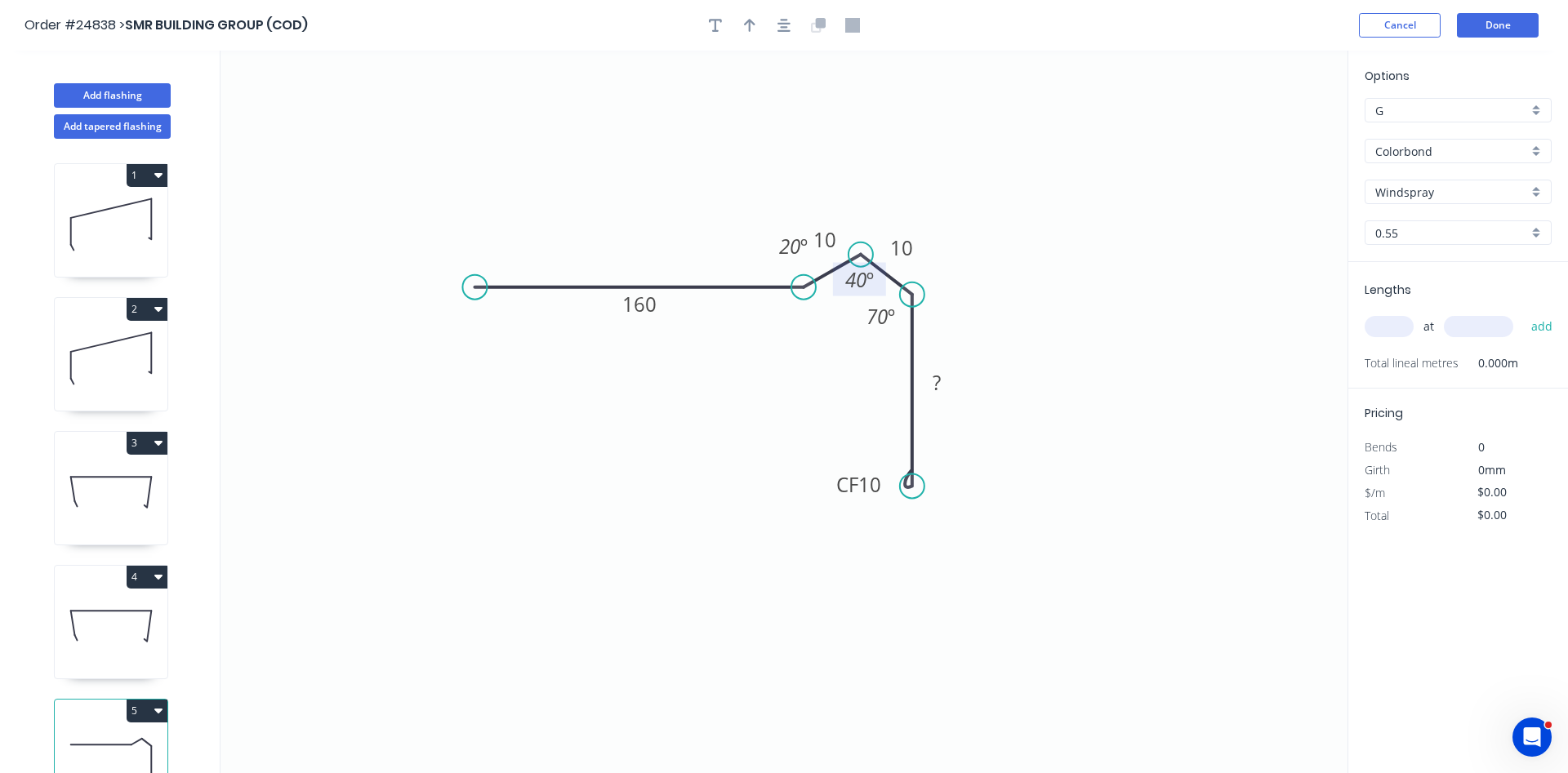
click at [880, 279] on rect at bounding box center [859, 280] width 53 height 34
click at [936, 372] on tspan "?" at bounding box center [936, 382] width 8 height 27
type input "$10.97"
click at [1387, 330] on input "text" at bounding box center [1389, 326] width 49 height 21
type input "5"
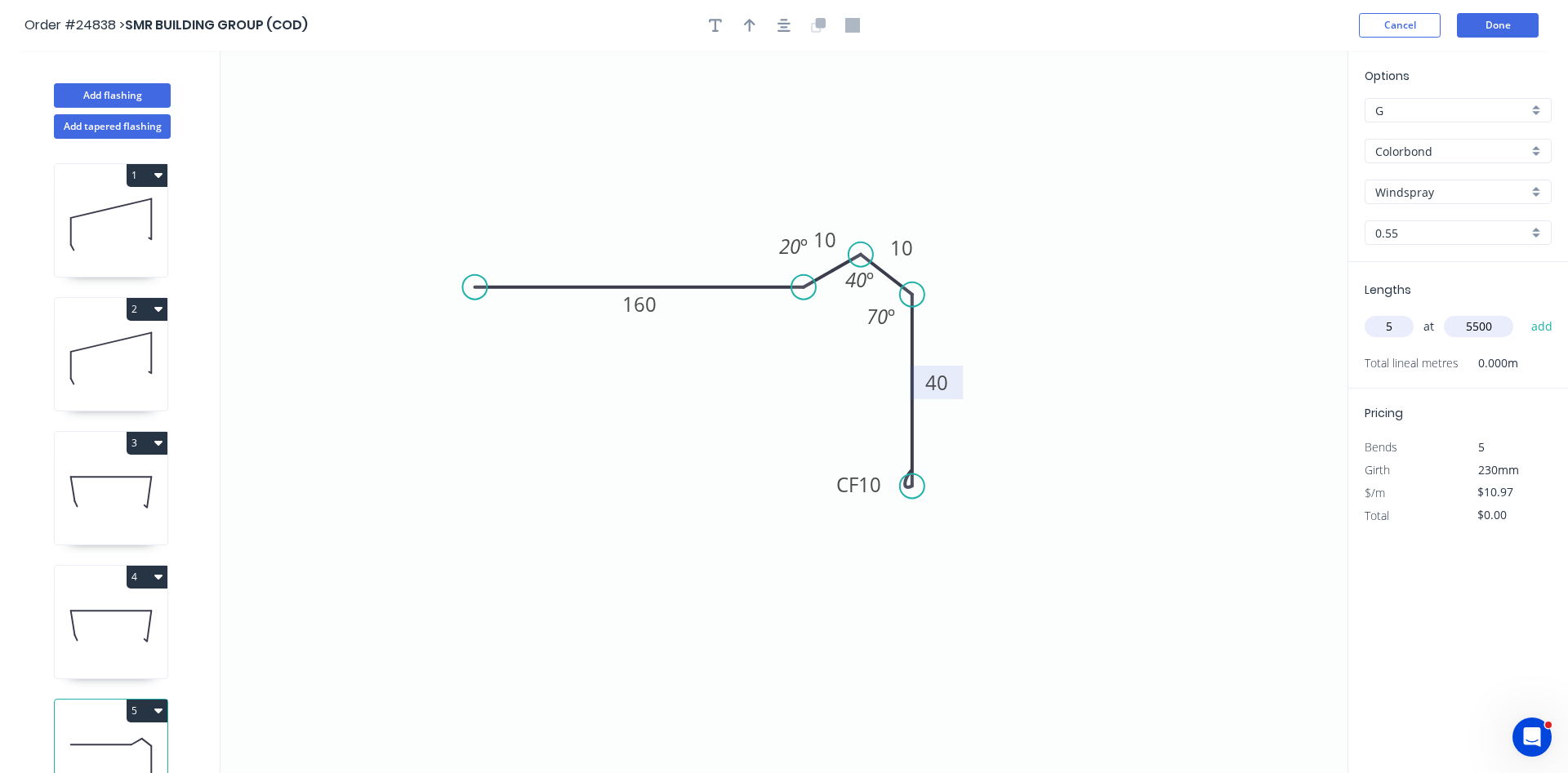
type input "5500"
click at [1522, 312] on button "add" at bounding box center [1541, 326] width 38 height 28
type input "$301.68"
click at [750, 30] on icon "button" at bounding box center [750, 25] width 11 height 15
drag, startPoint x: 1263, startPoint y: 131, endPoint x: 697, endPoint y: 266, distance: 581.9
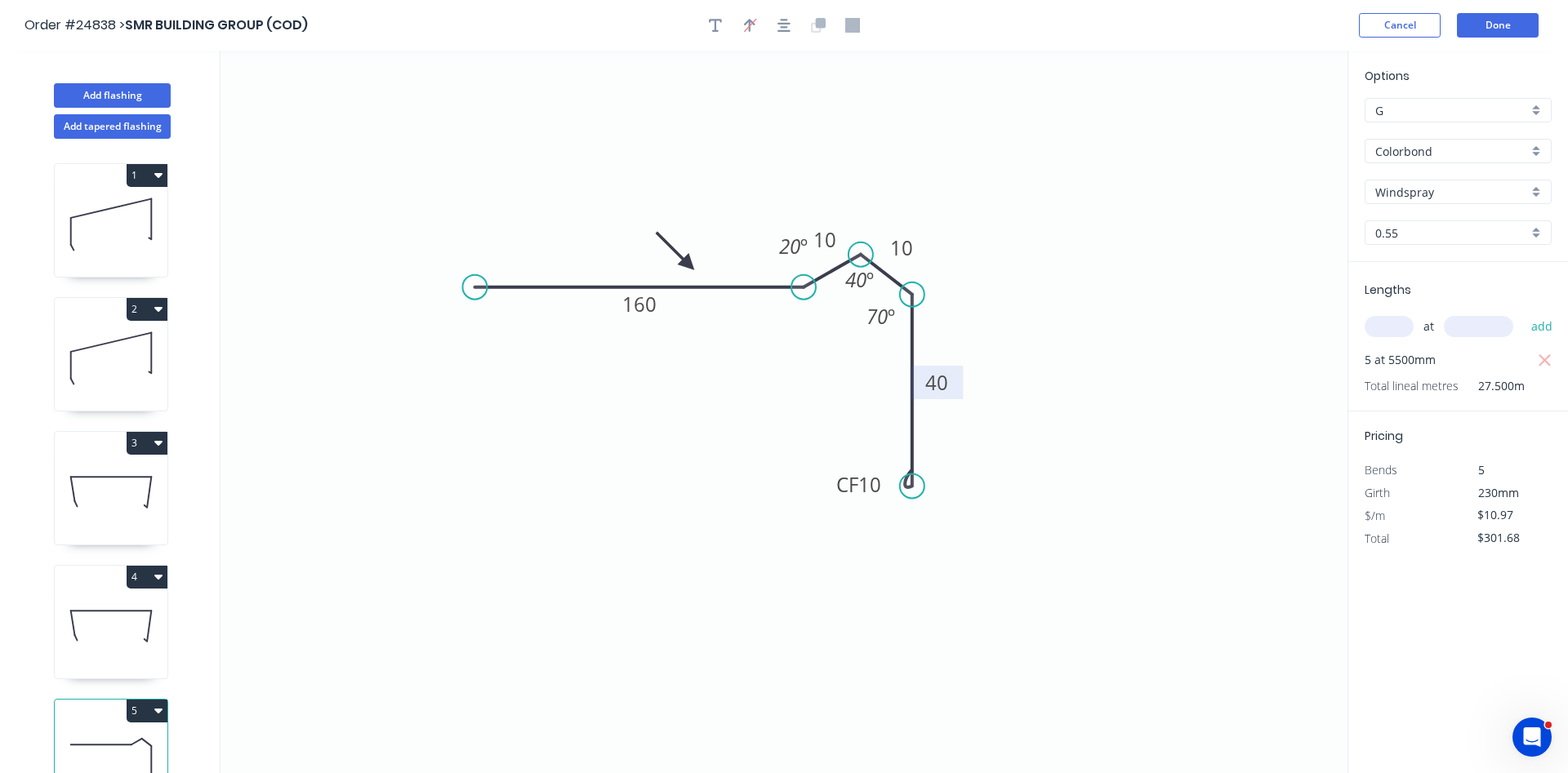
click at [693, 265] on icon at bounding box center [675, 251] width 48 height 48
click at [1491, 25] on button "Done" at bounding box center [1498, 25] width 82 height 24
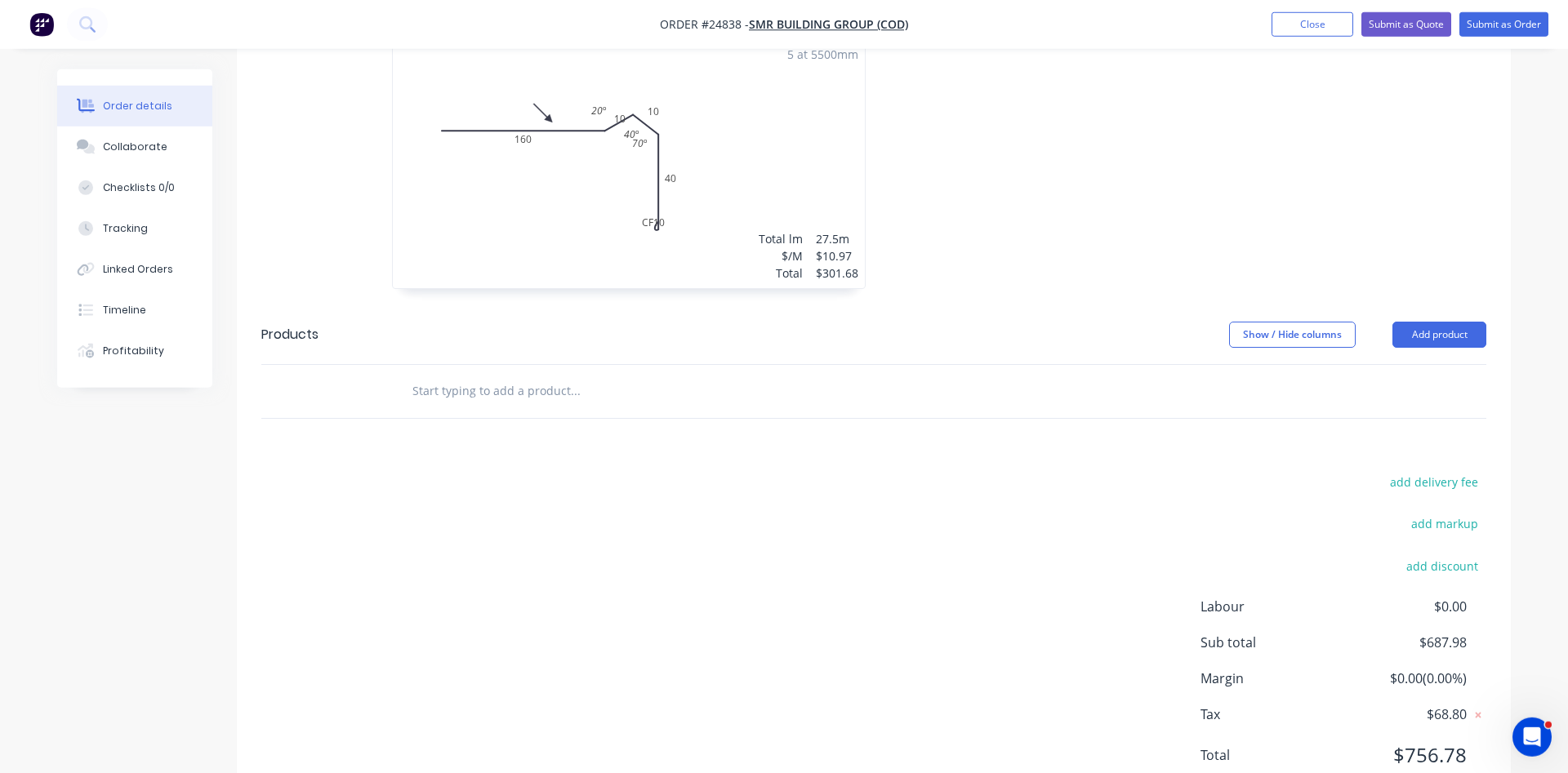
scroll to position [1145, 0]
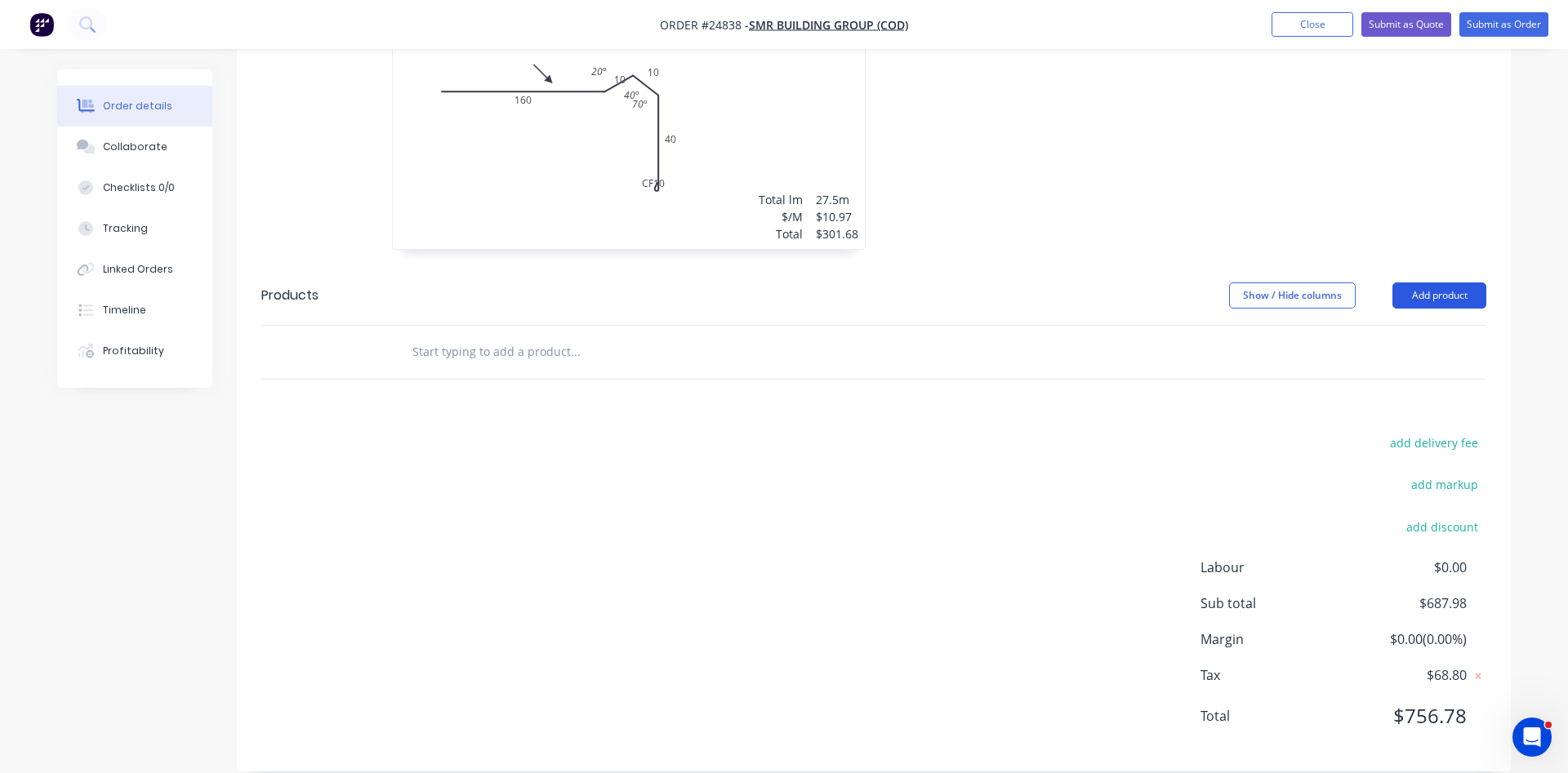
click at [1430, 283] on button "Add product" at bounding box center [1438, 296] width 94 height 26
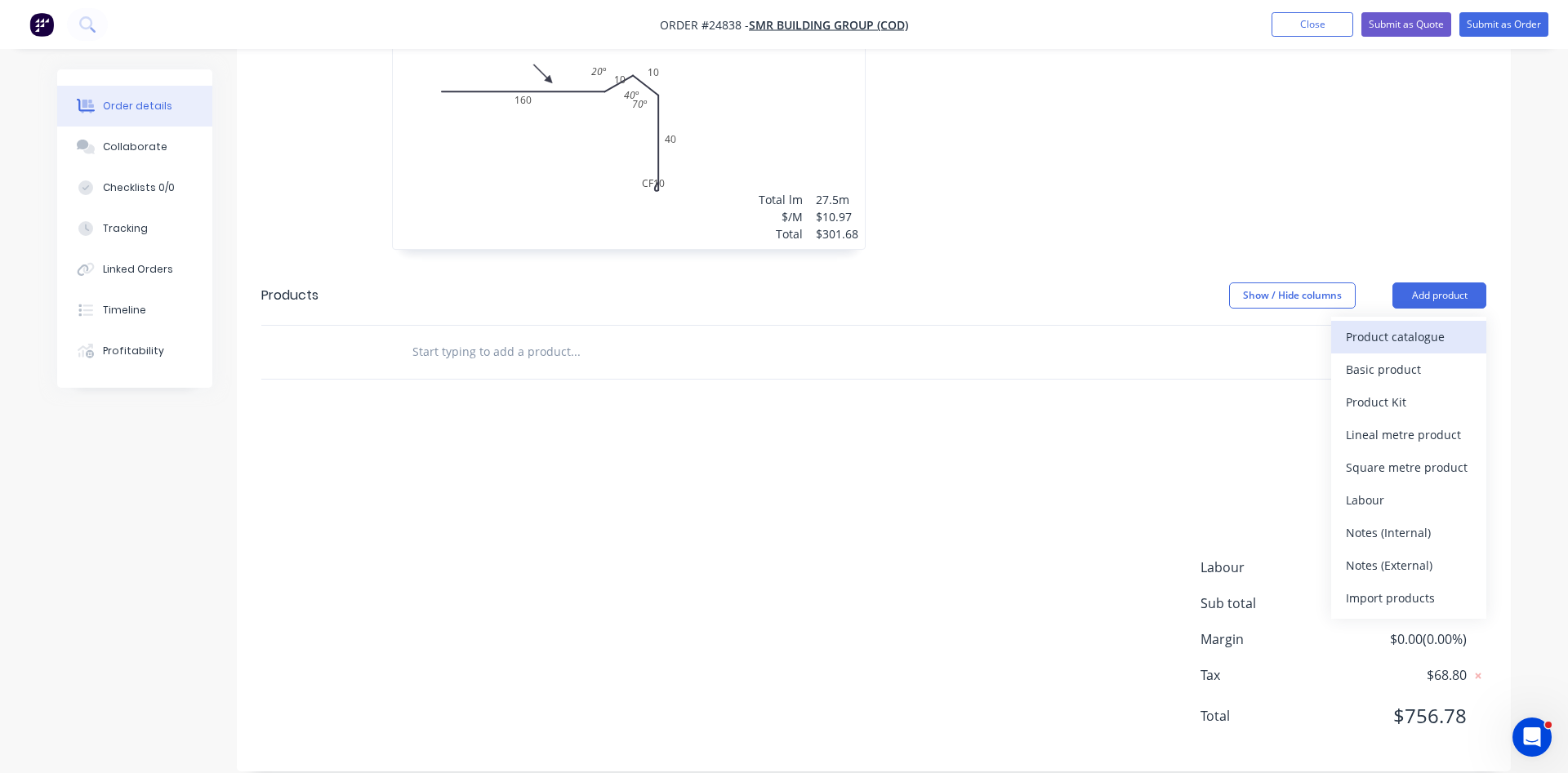
click at [1394, 325] on div "Product catalogue" at bounding box center [1408, 337] width 126 height 23
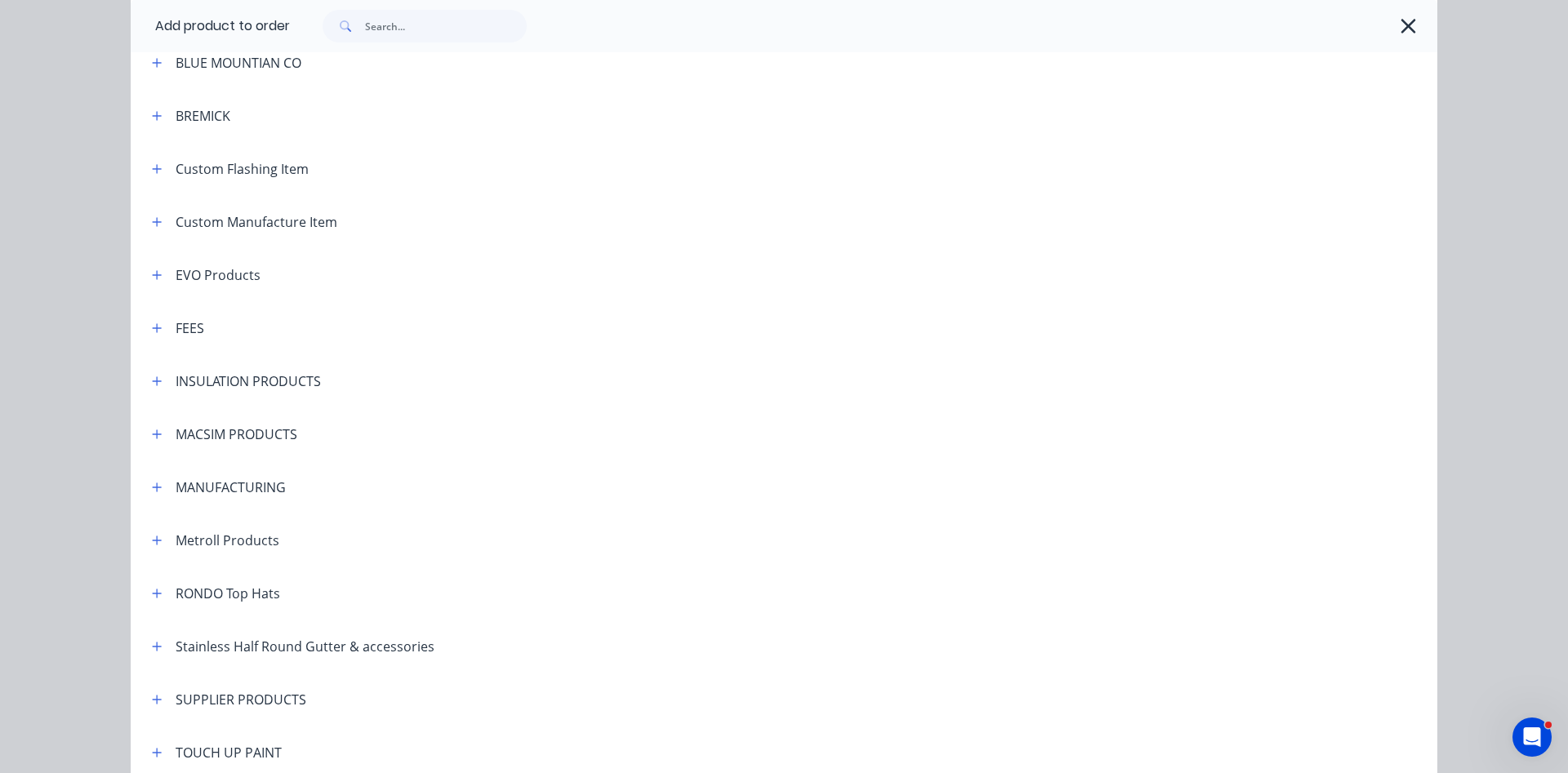
scroll to position [838, 0]
click at [159, 324] on icon "button" at bounding box center [157, 324] width 10 height 11
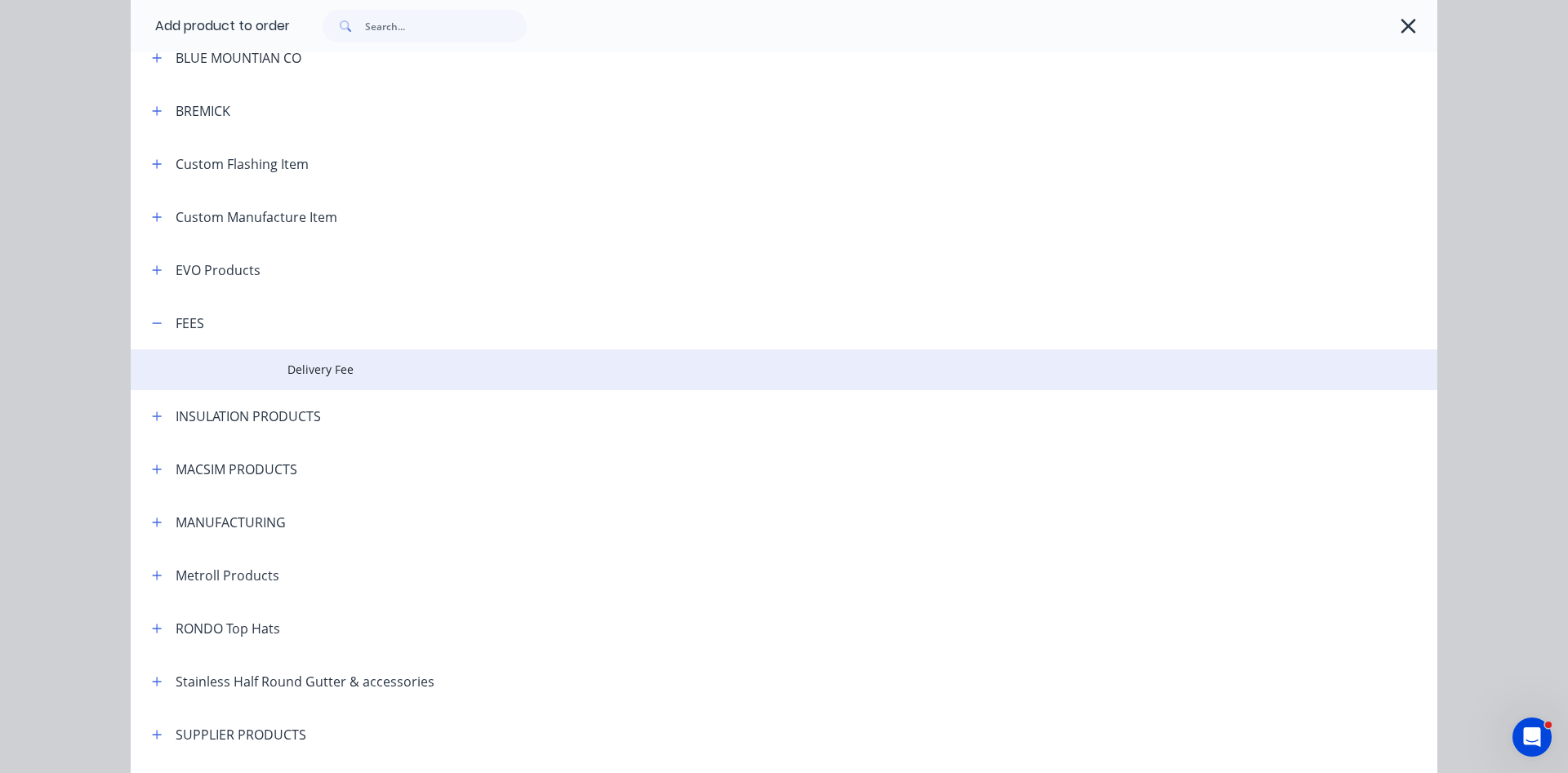
click at [306, 363] on span "Delivery Fee" at bounding box center [747, 369] width 919 height 17
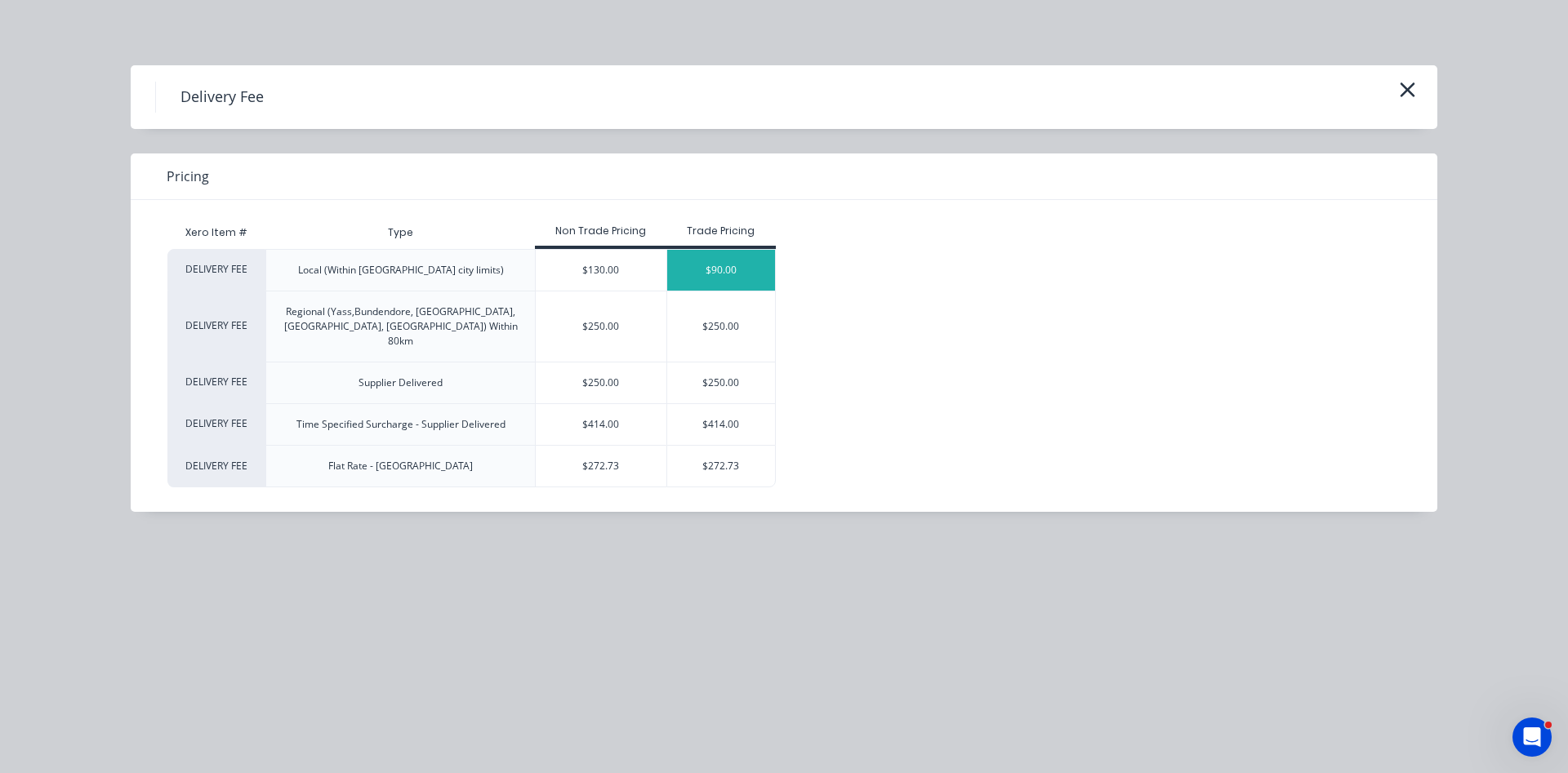
click at [715, 273] on div "$90.00" at bounding box center [722, 270] width 108 height 41
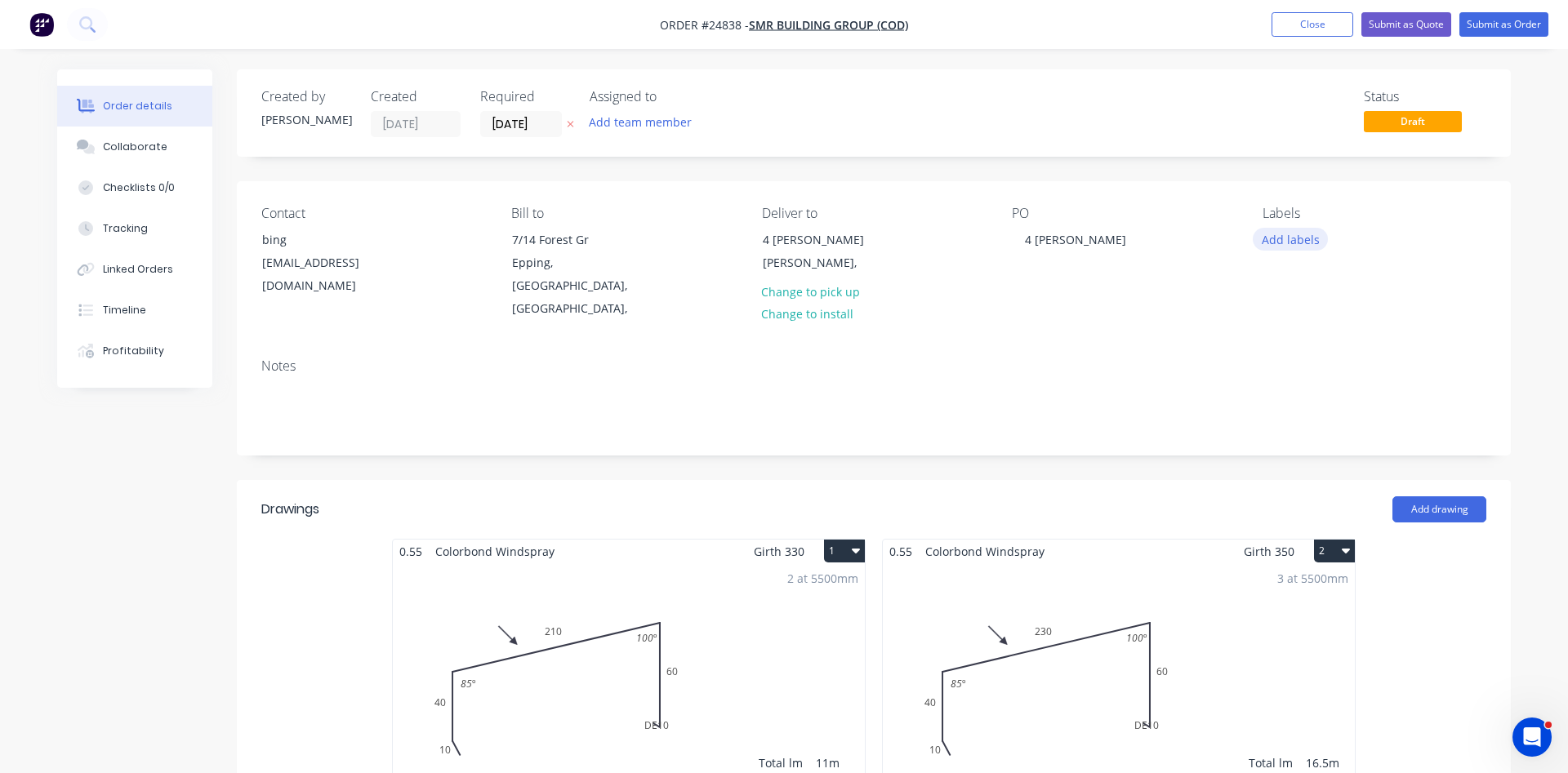
click at [1287, 245] on button "Add labels" at bounding box center [1290, 239] width 76 height 22
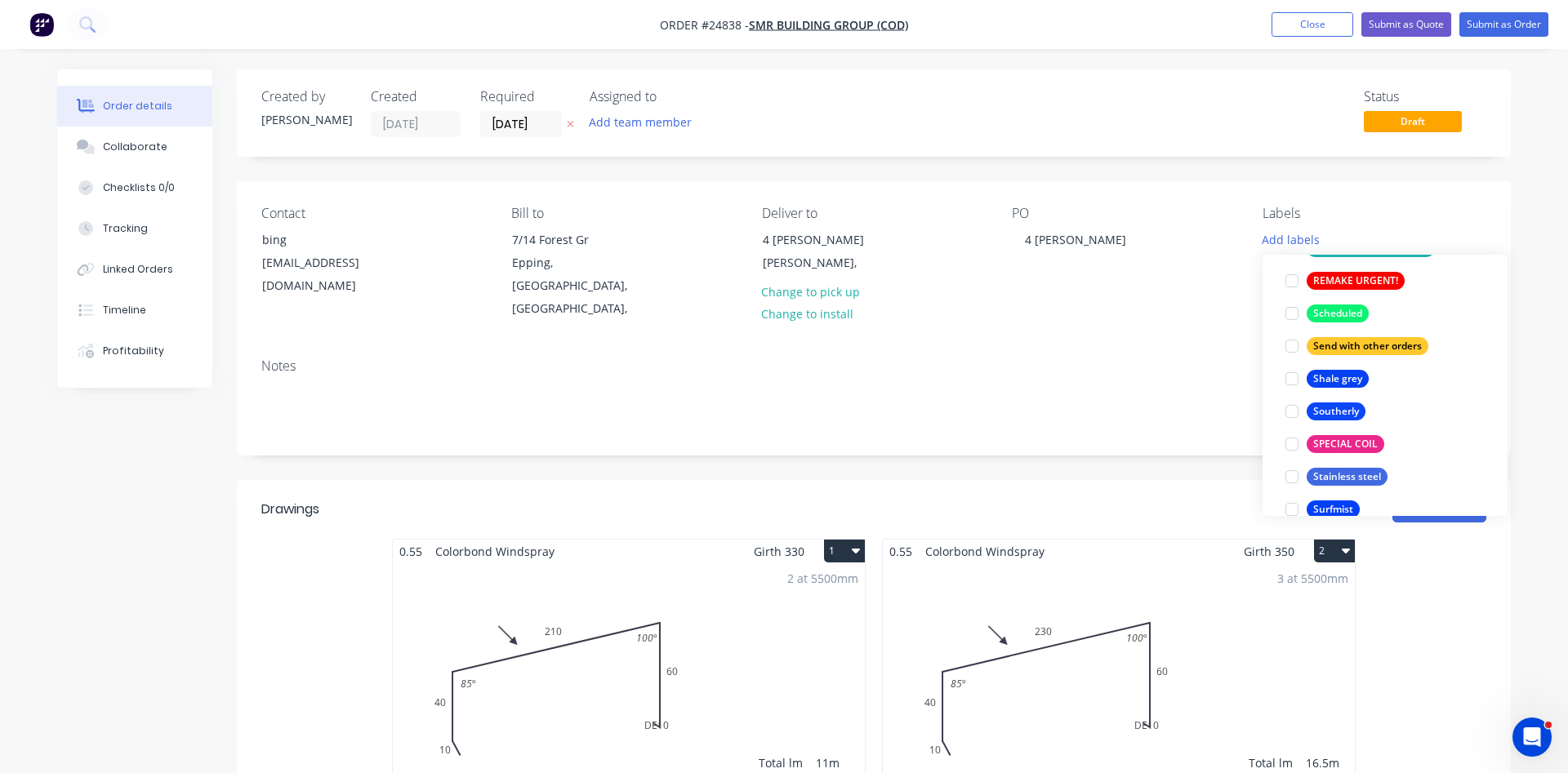
scroll to position [3299, 0]
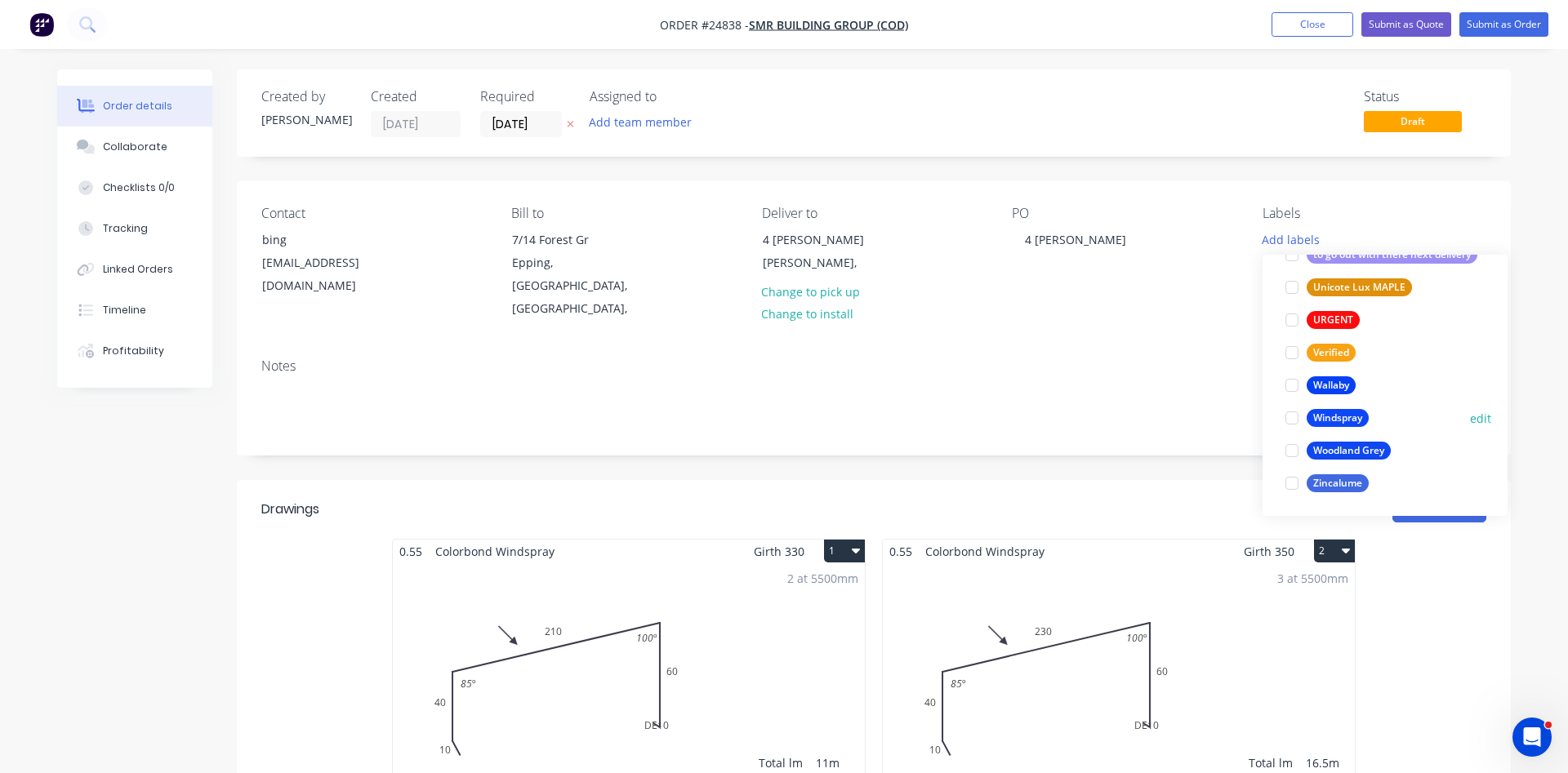
click at [1291, 417] on div at bounding box center [1291, 418] width 33 height 33
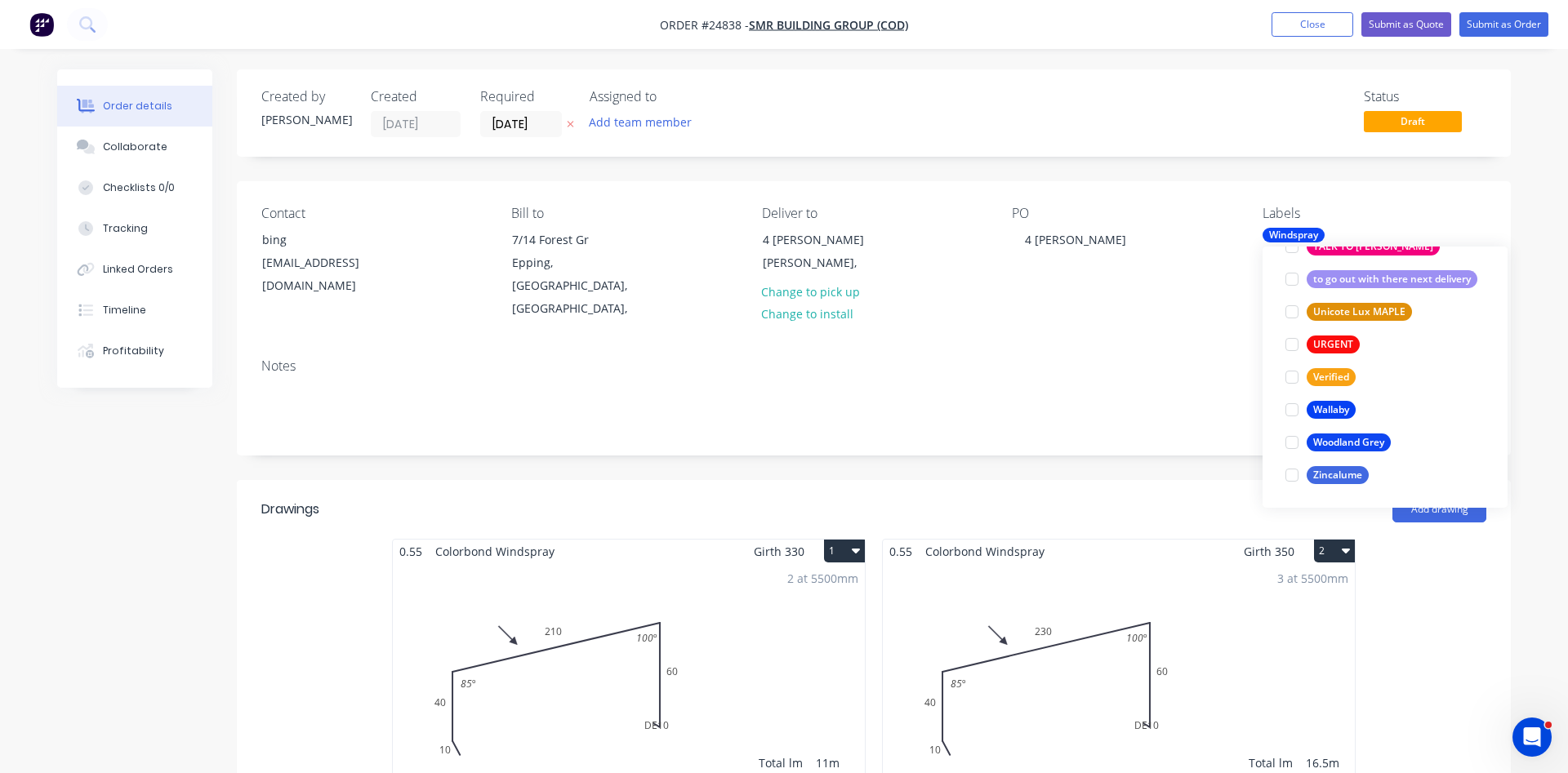
scroll to position [0, 0]
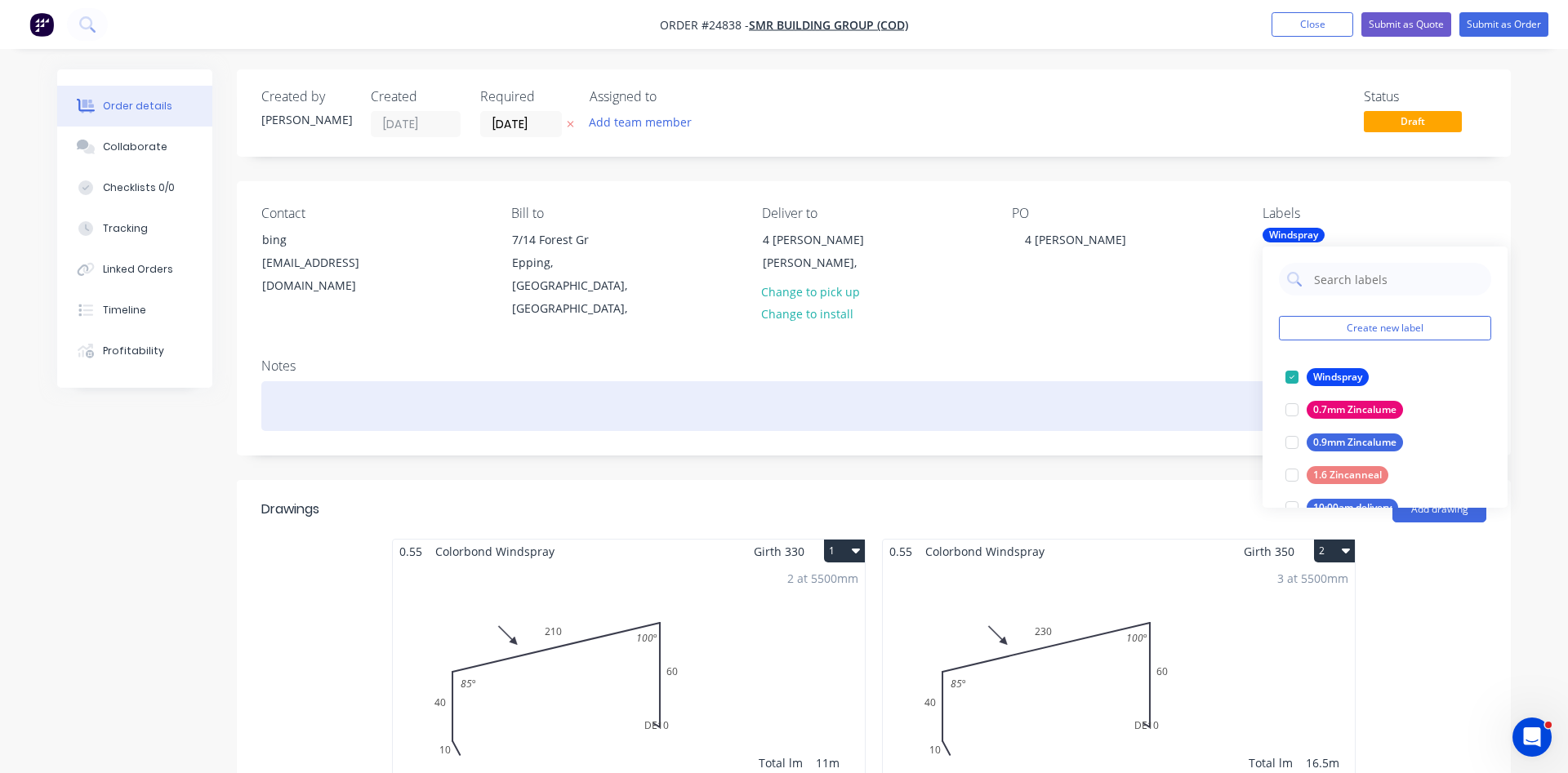
click at [1203, 399] on div at bounding box center [873, 406] width 1225 height 49
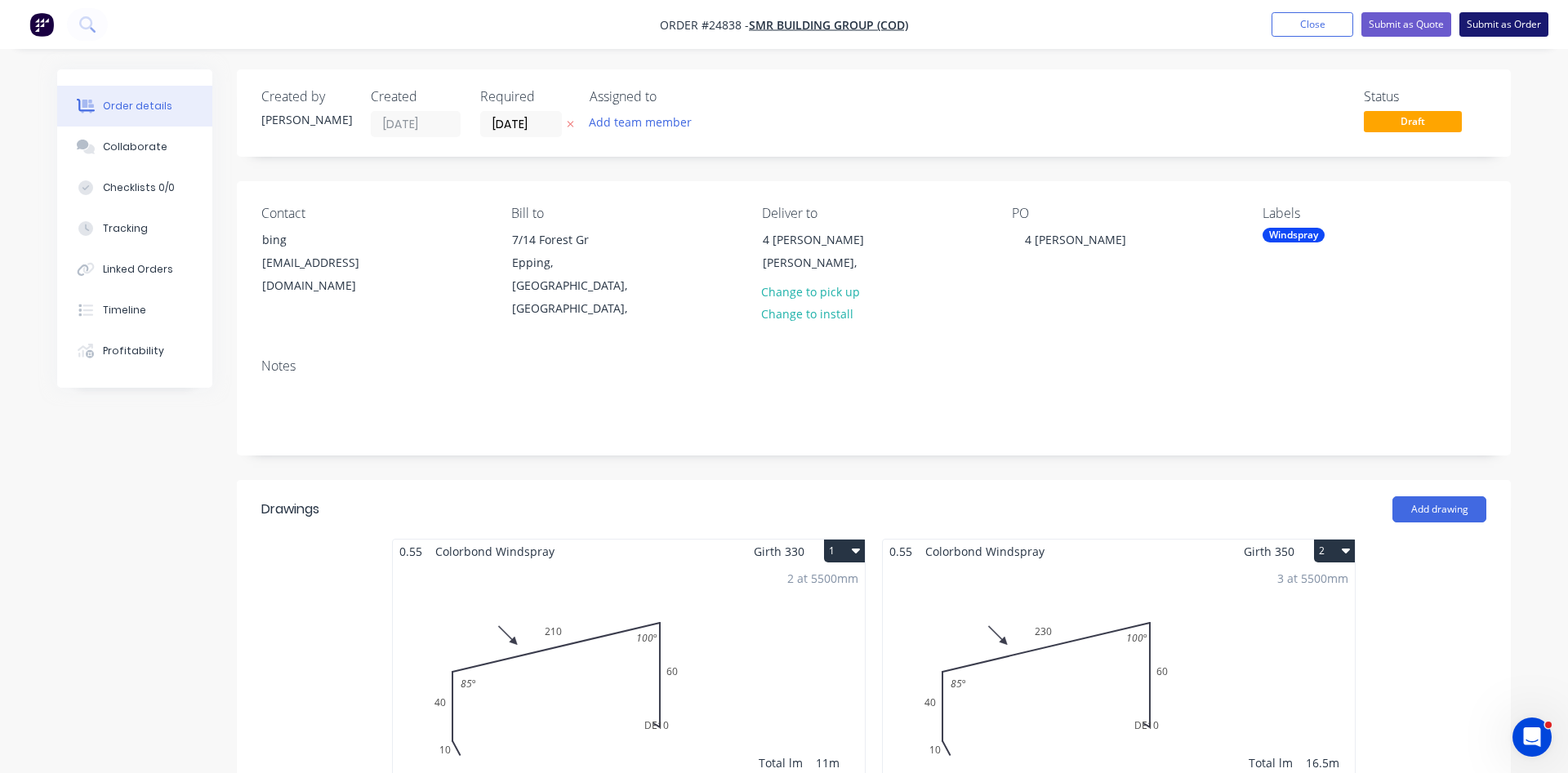
click at [1491, 25] on button "Submit as Order" at bounding box center [1503, 24] width 89 height 24
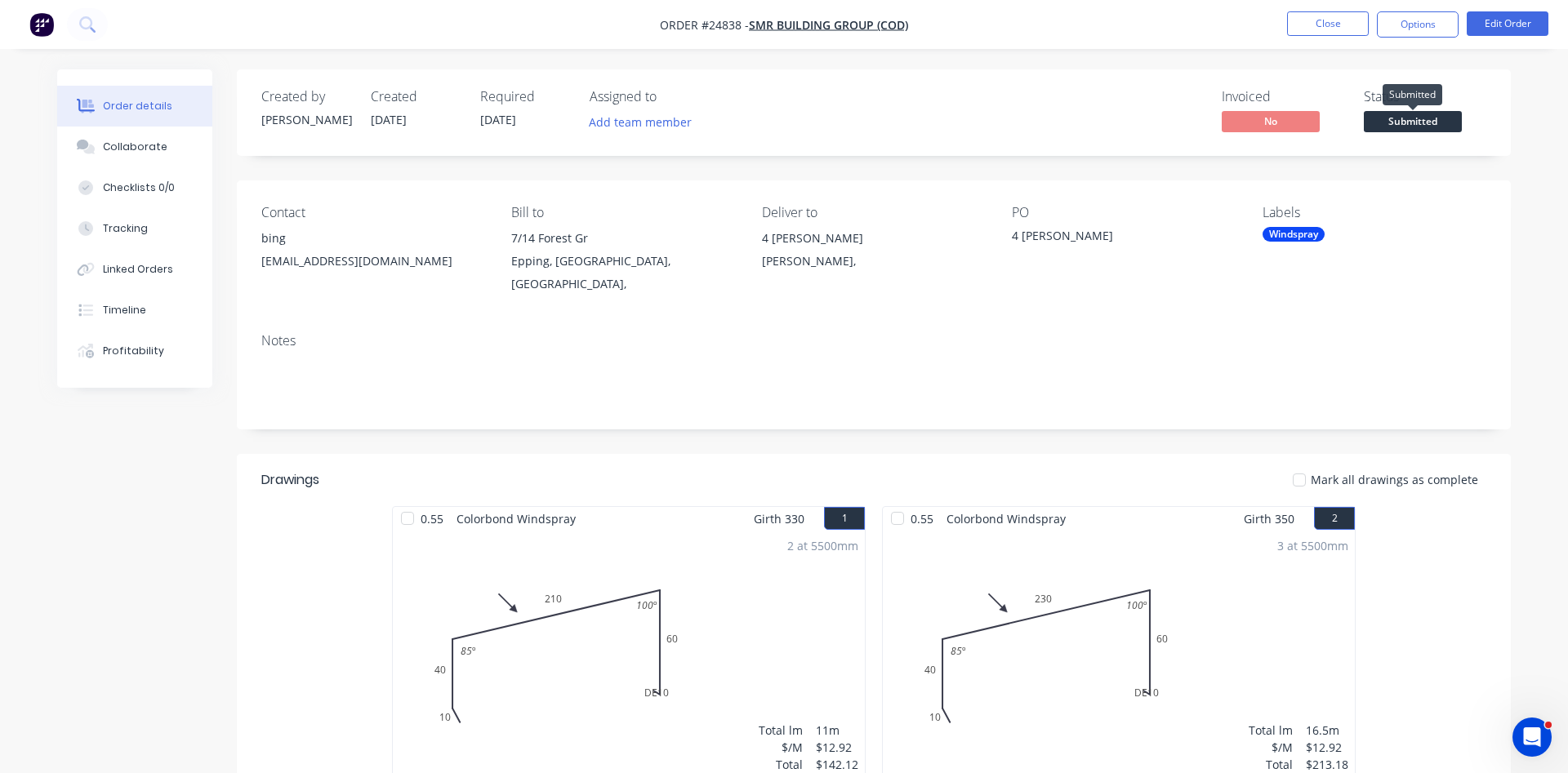
click at [1430, 117] on span "Submitted" at bounding box center [1412, 121] width 98 height 21
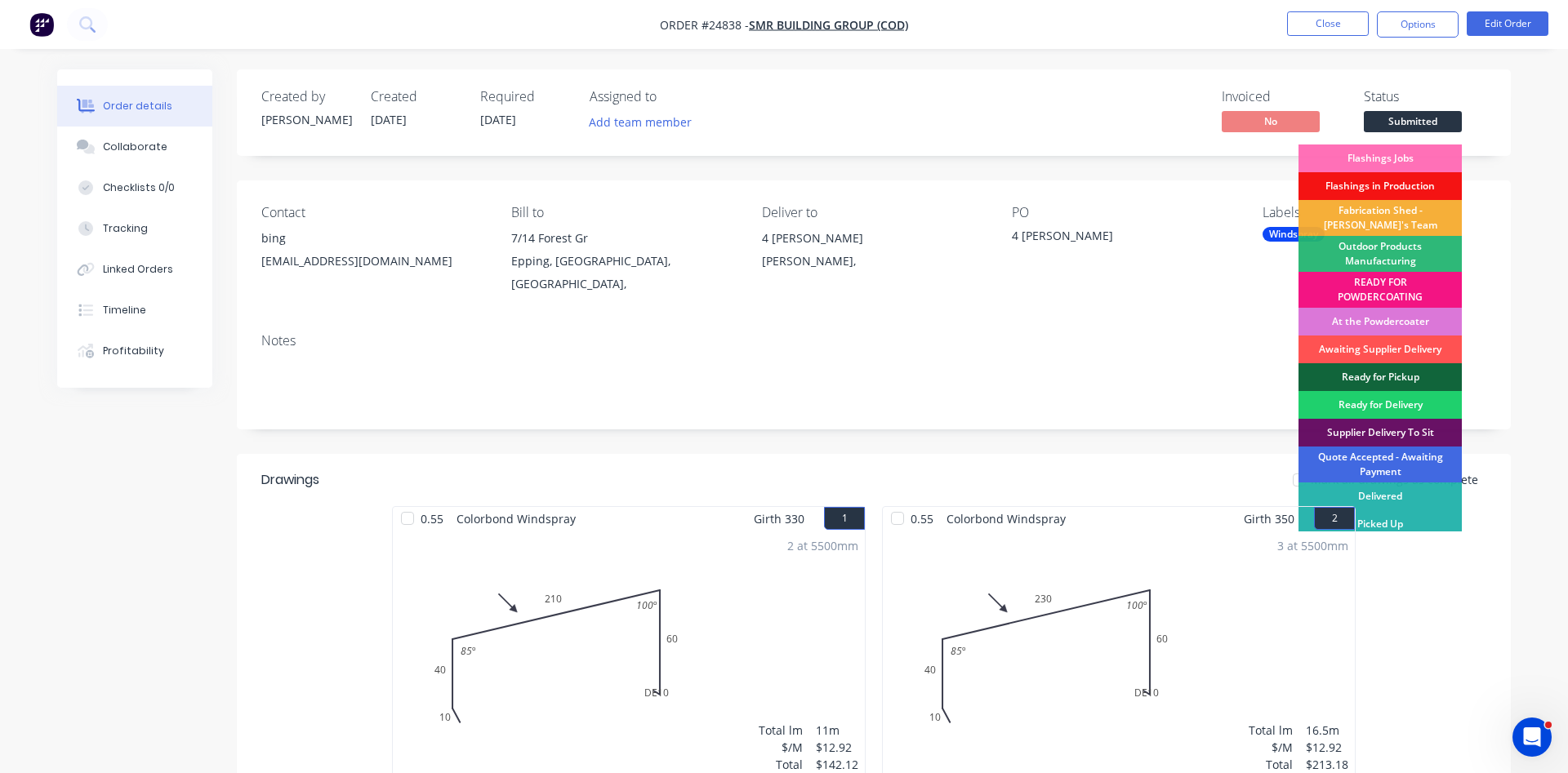
click at [1400, 470] on div "Quote Accepted - Awaiting Payment" at bounding box center [1380, 464] width 163 height 36
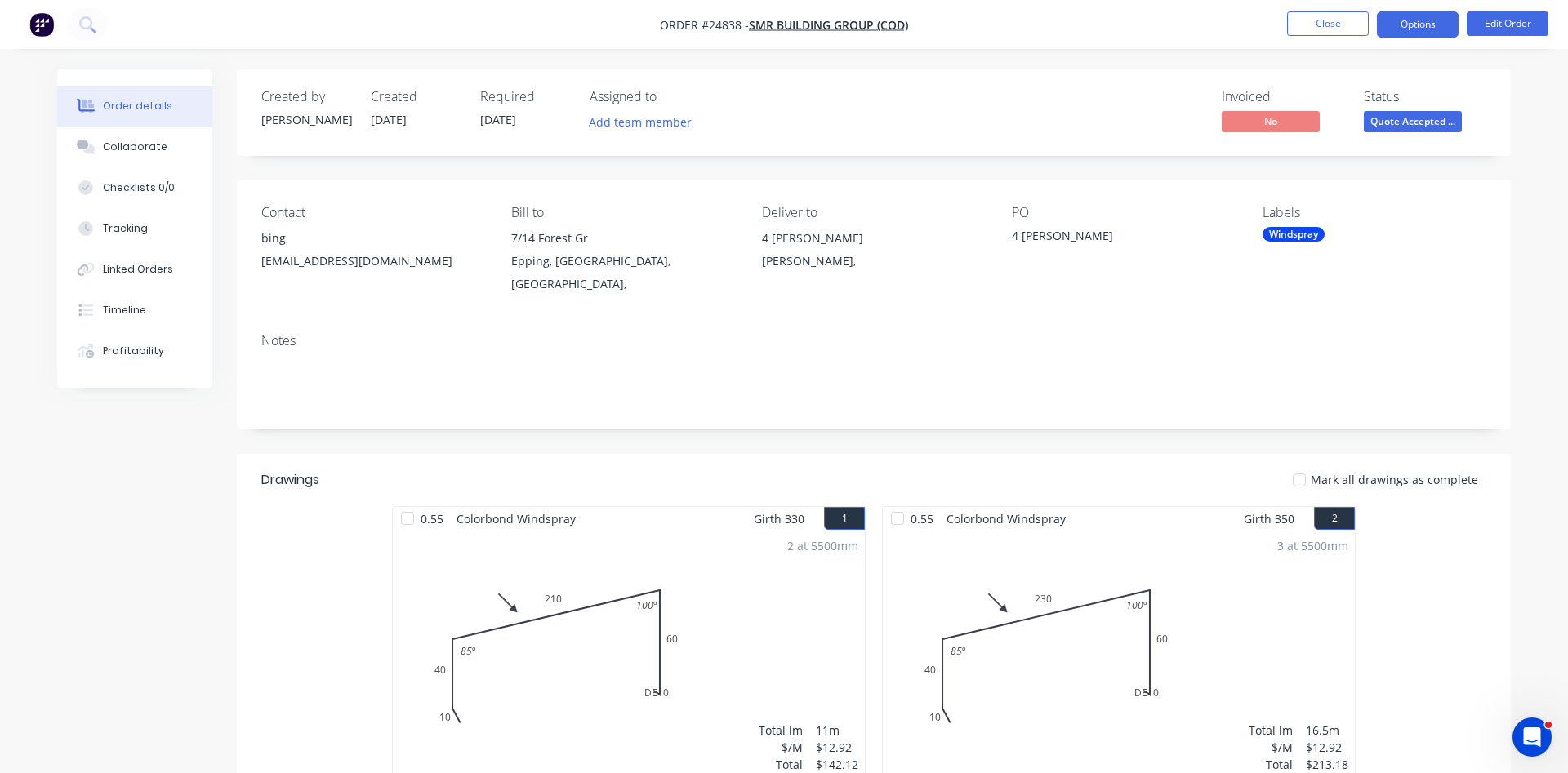
click at [1430, 23] on button "Options" at bounding box center [1418, 24] width 82 height 26
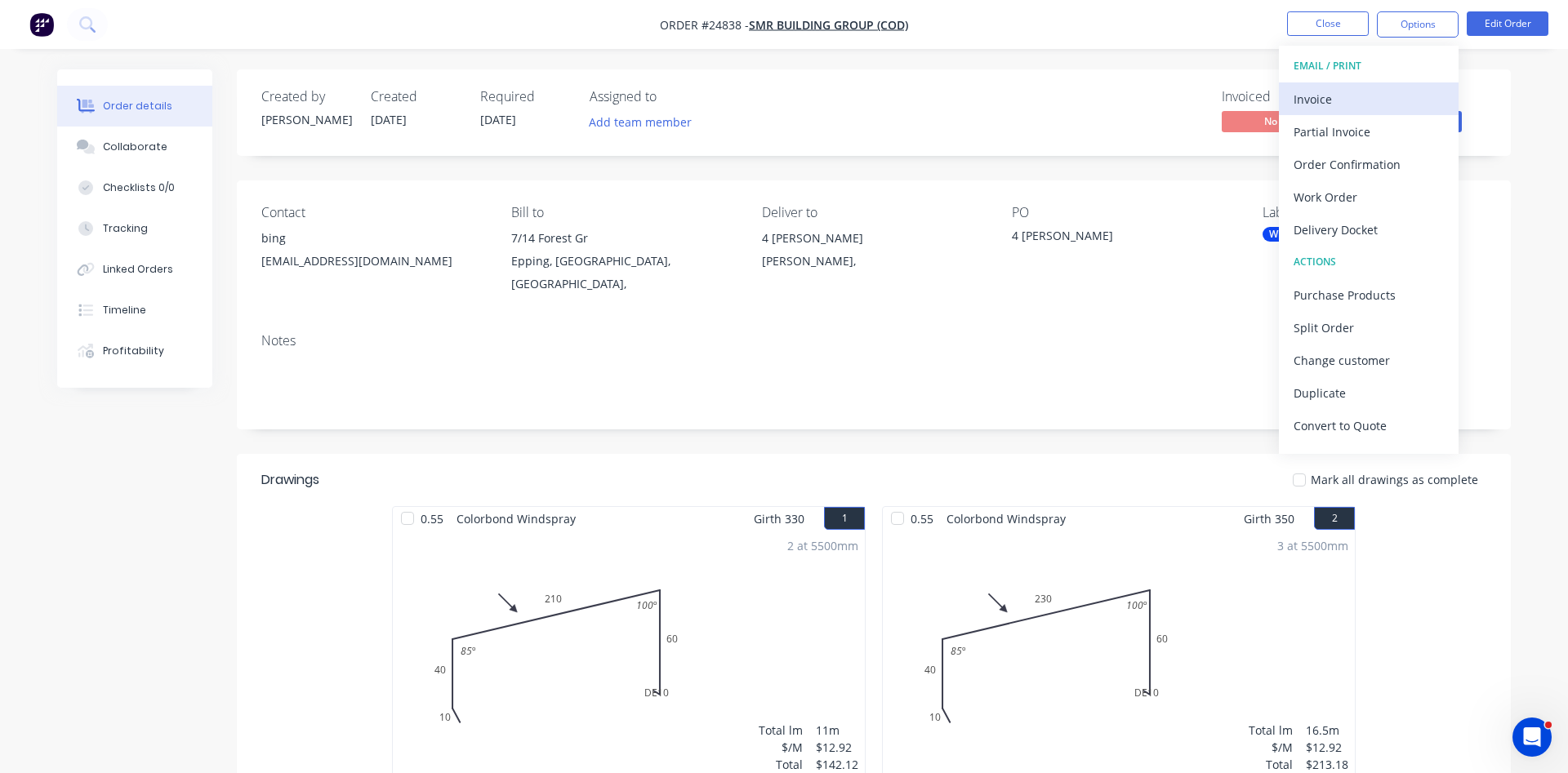
click at [1326, 90] on div "Invoice" at bounding box center [1368, 99] width 150 height 23
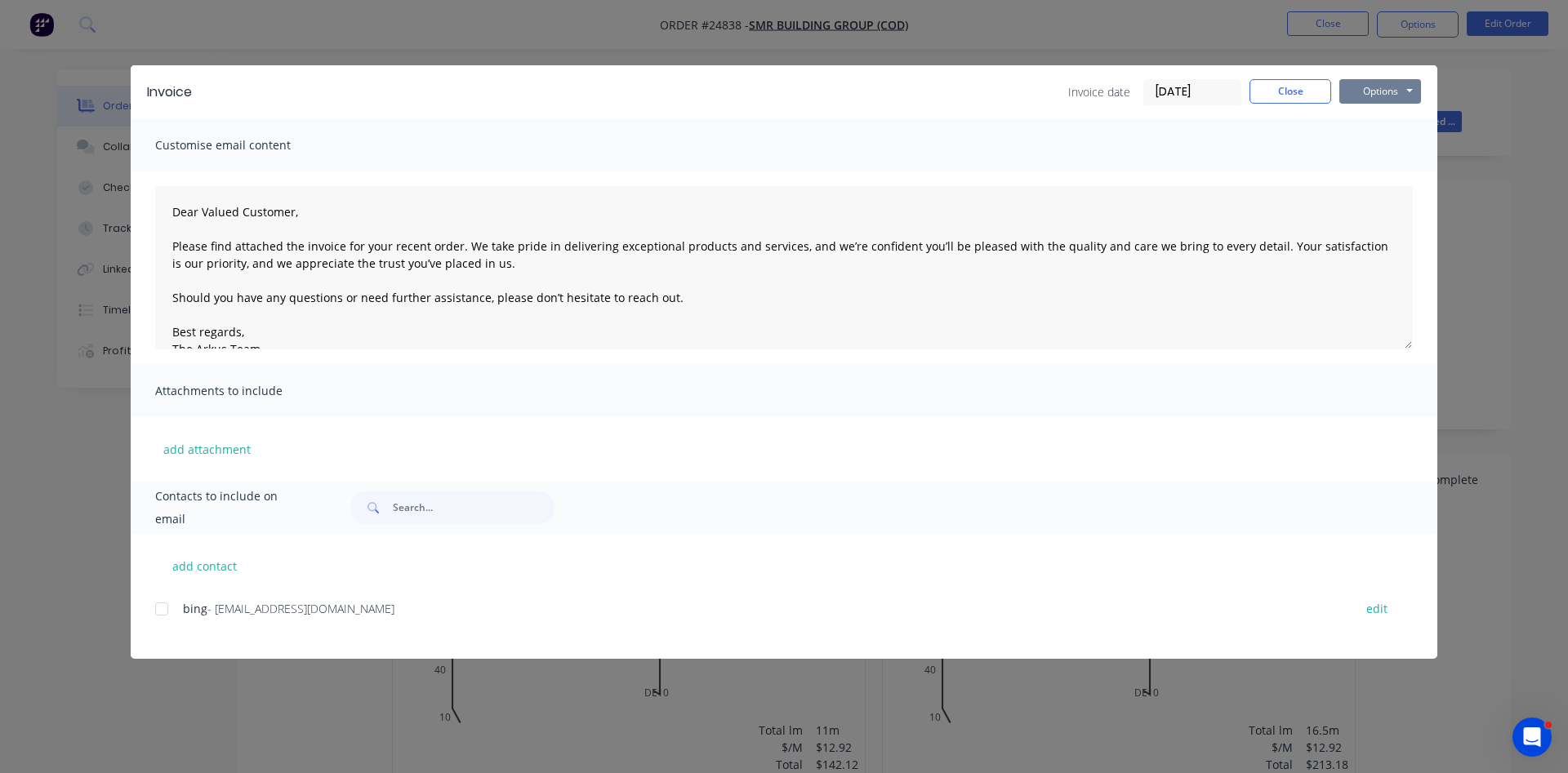
click at [1370, 91] on button "Options" at bounding box center [1380, 91] width 82 height 24
click at [1400, 149] on button "Print" at bounding box center [1391, 147] width 104 height 27
click at [1319, 89] on button "Close" at bounding box center [1290, 91] width 82 height 24
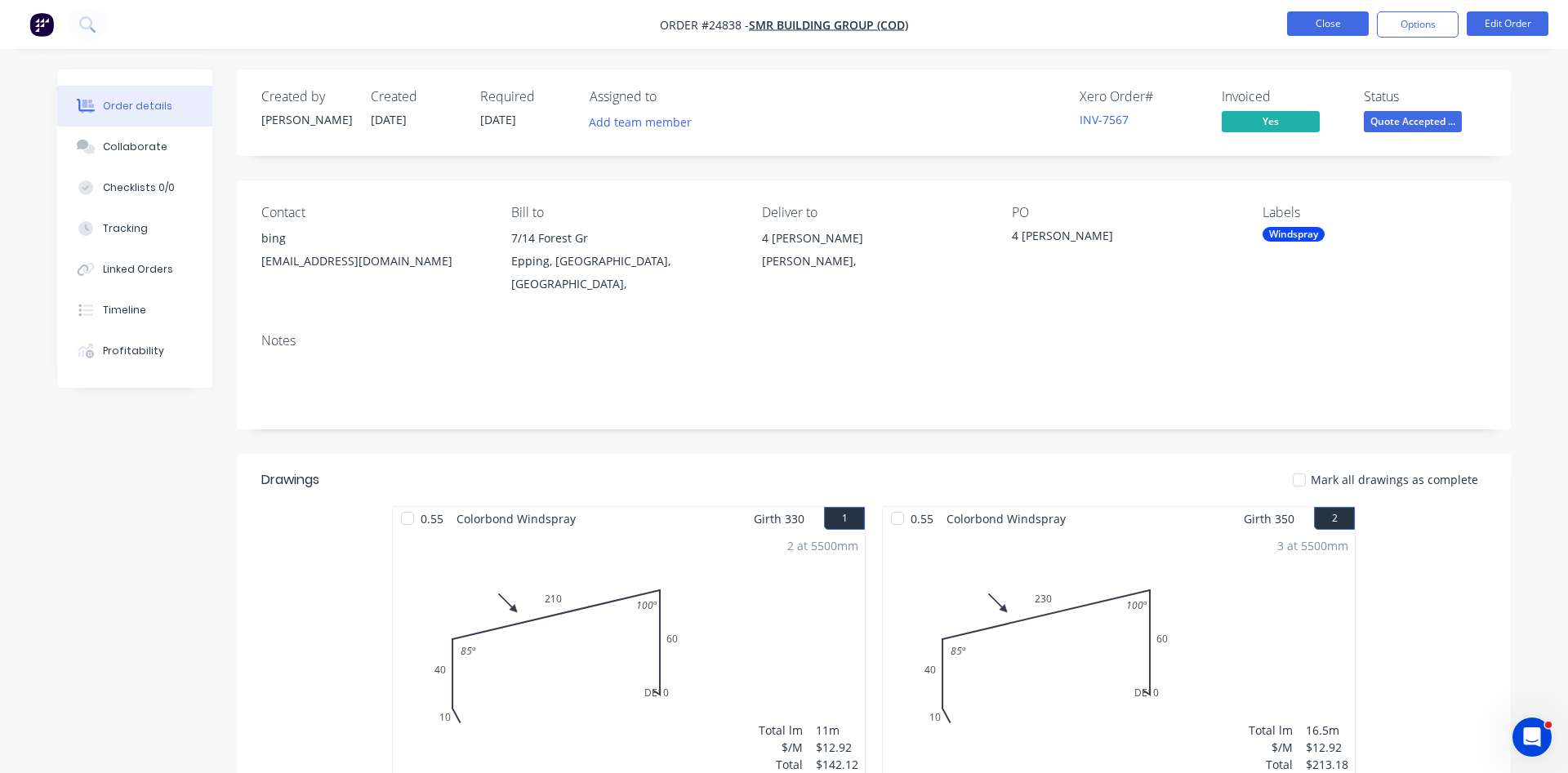
click at [1321, 16] on button "Close" at bounding box center [1327, 23] width 82 height 24
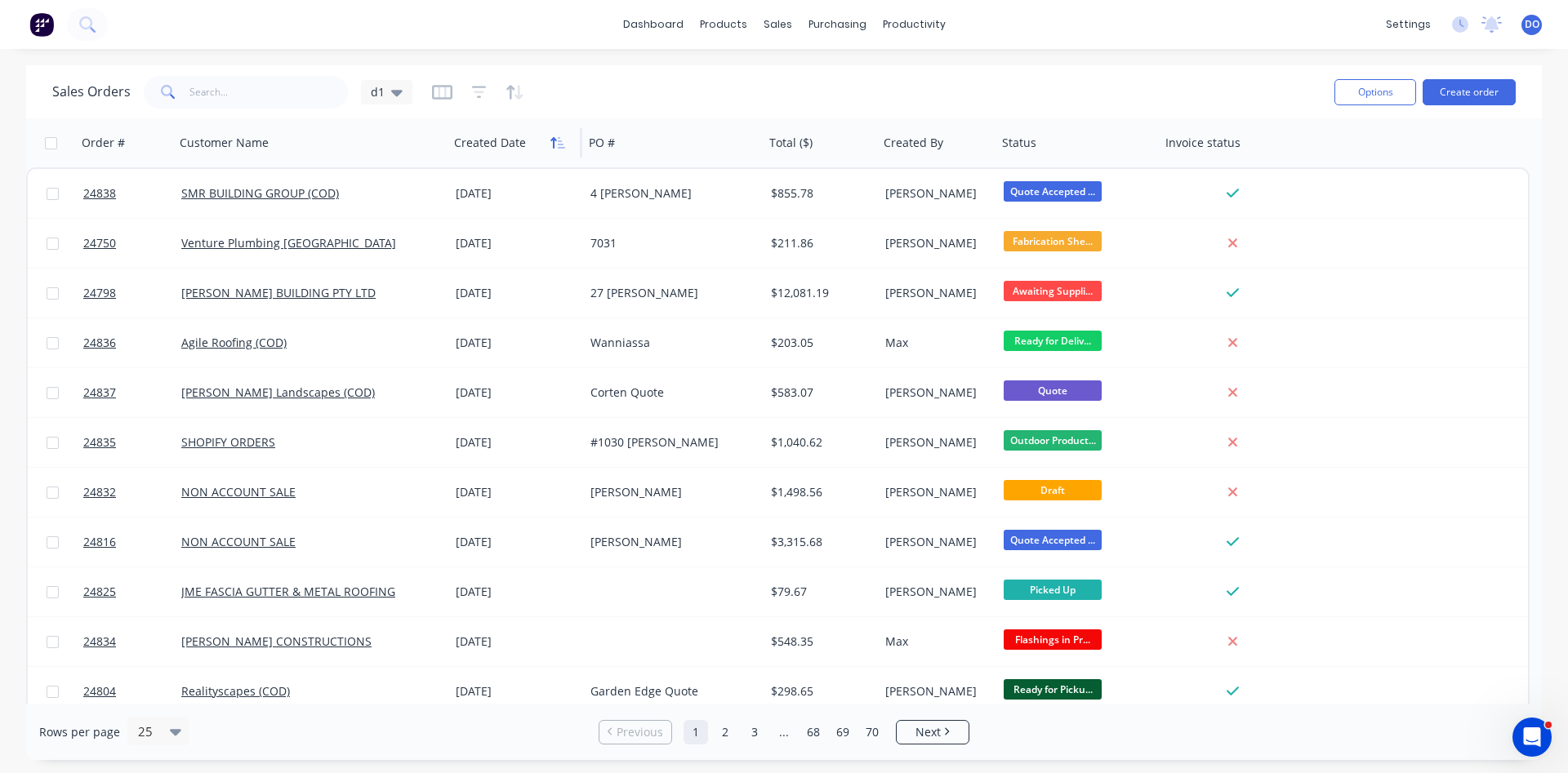
click at [550, 145] on icon "button" at bounding box center [557, 143] width 15 height 13
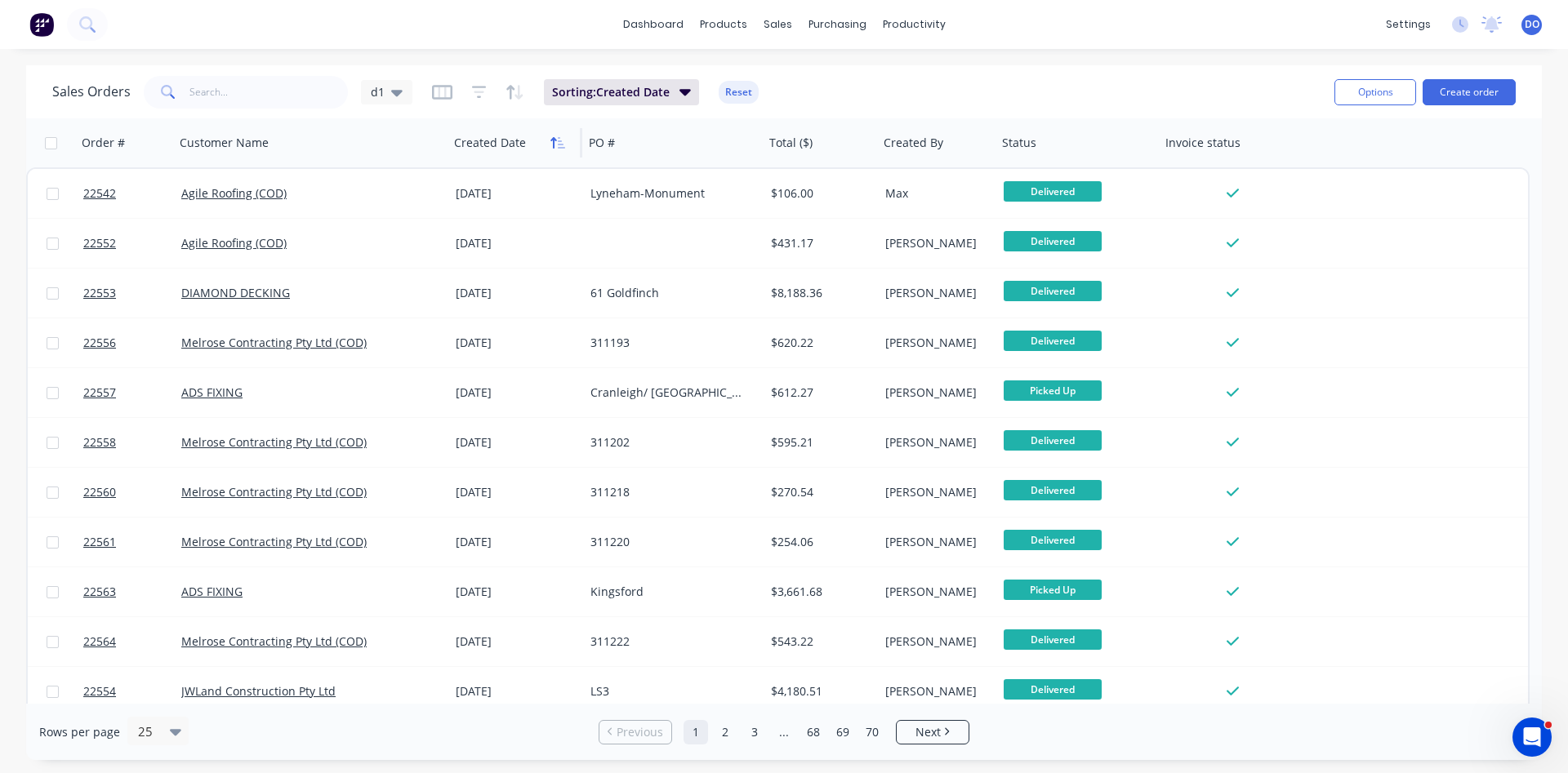
click at [557, 142] on icon "button" at bounding box center [557, 143] width 15 height 13
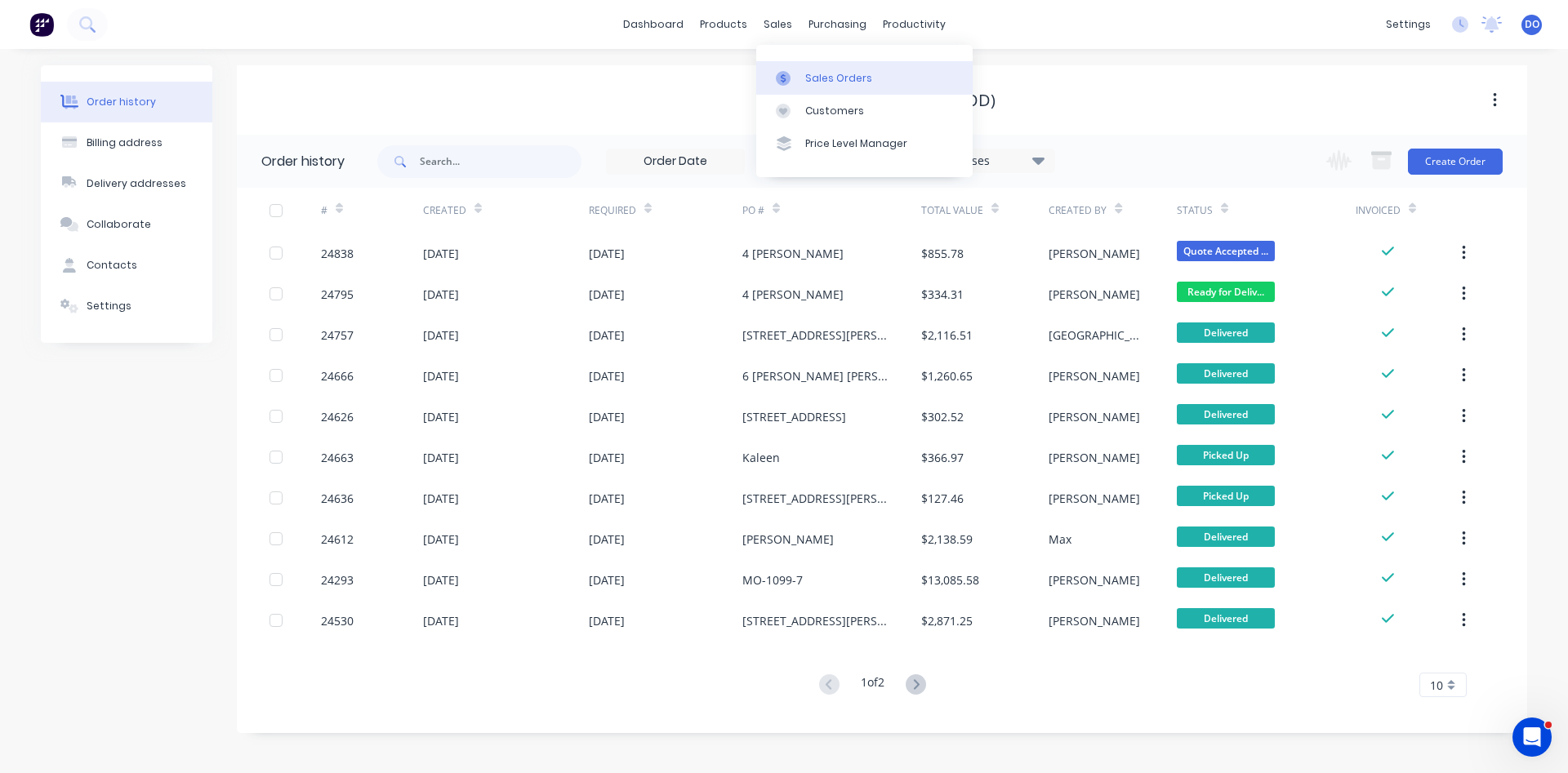
click at [806, 70] on link "Sales Orders" at bounding box center [864, 77] width 216 height 33
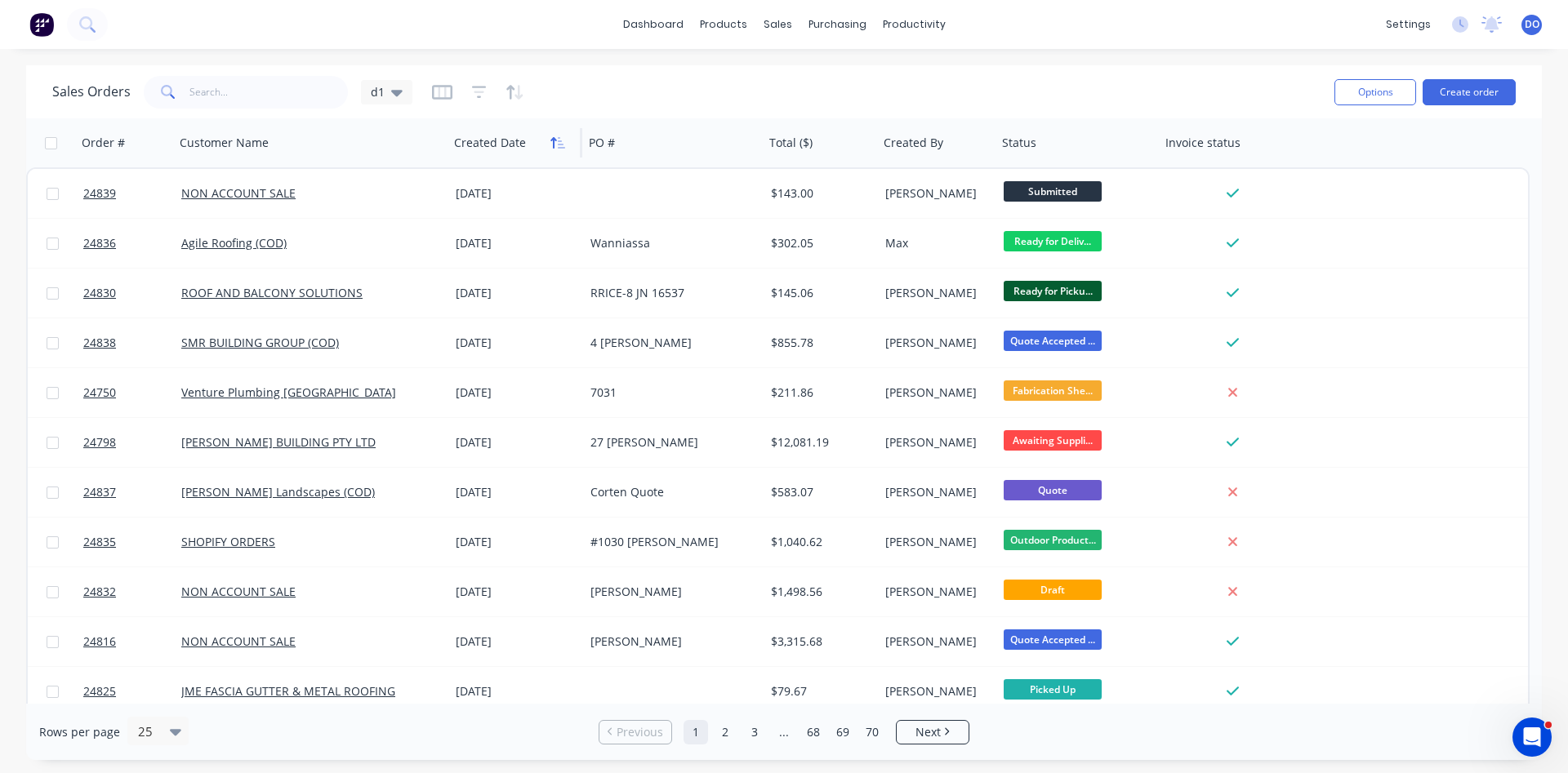
click at [553, 146] on icon "button" at bounding box center [553, 143] width 6 height 11
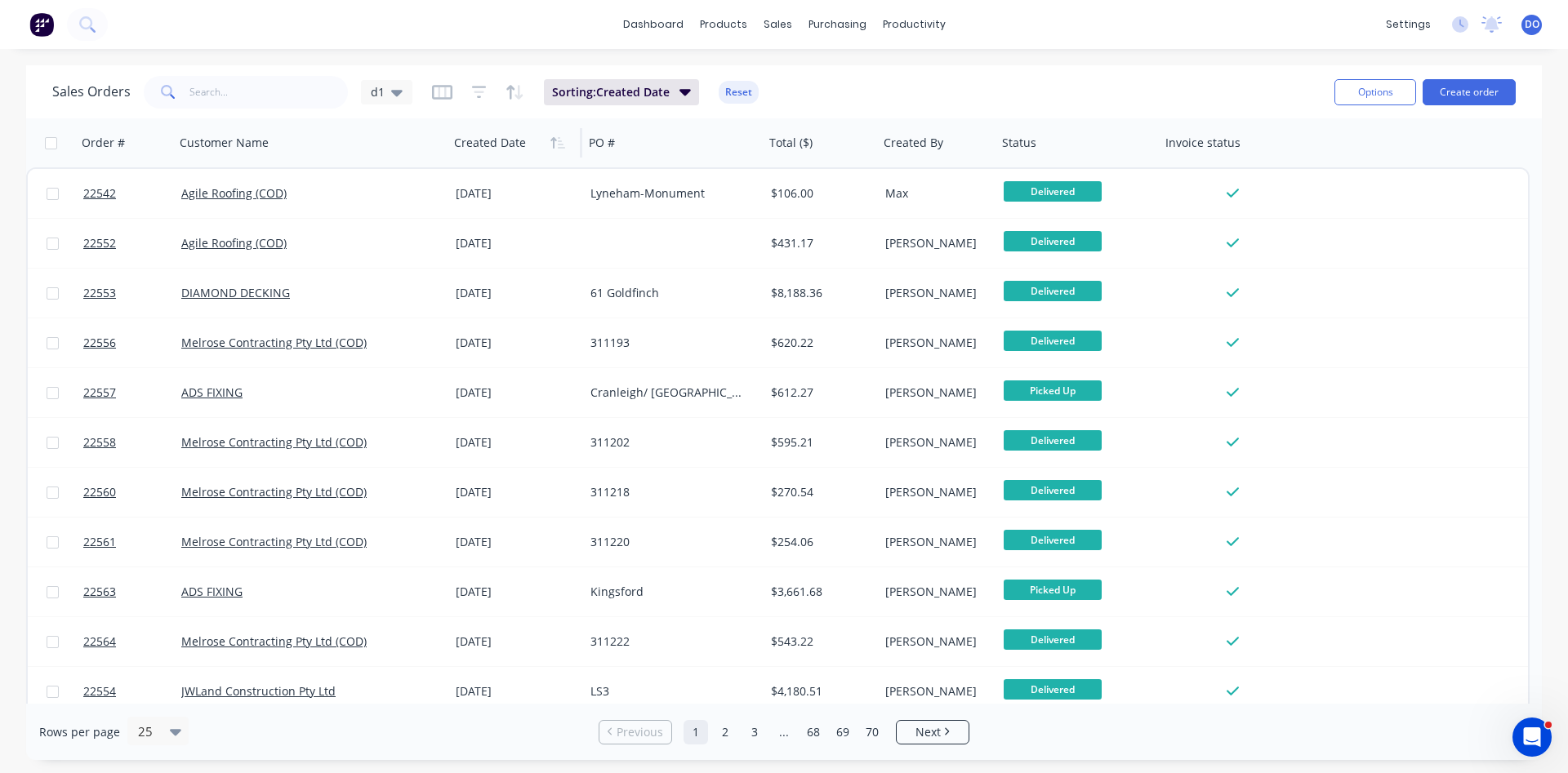
click at [553, 146] on icon "button" at bounding box center [553, 143] width 6 height 11
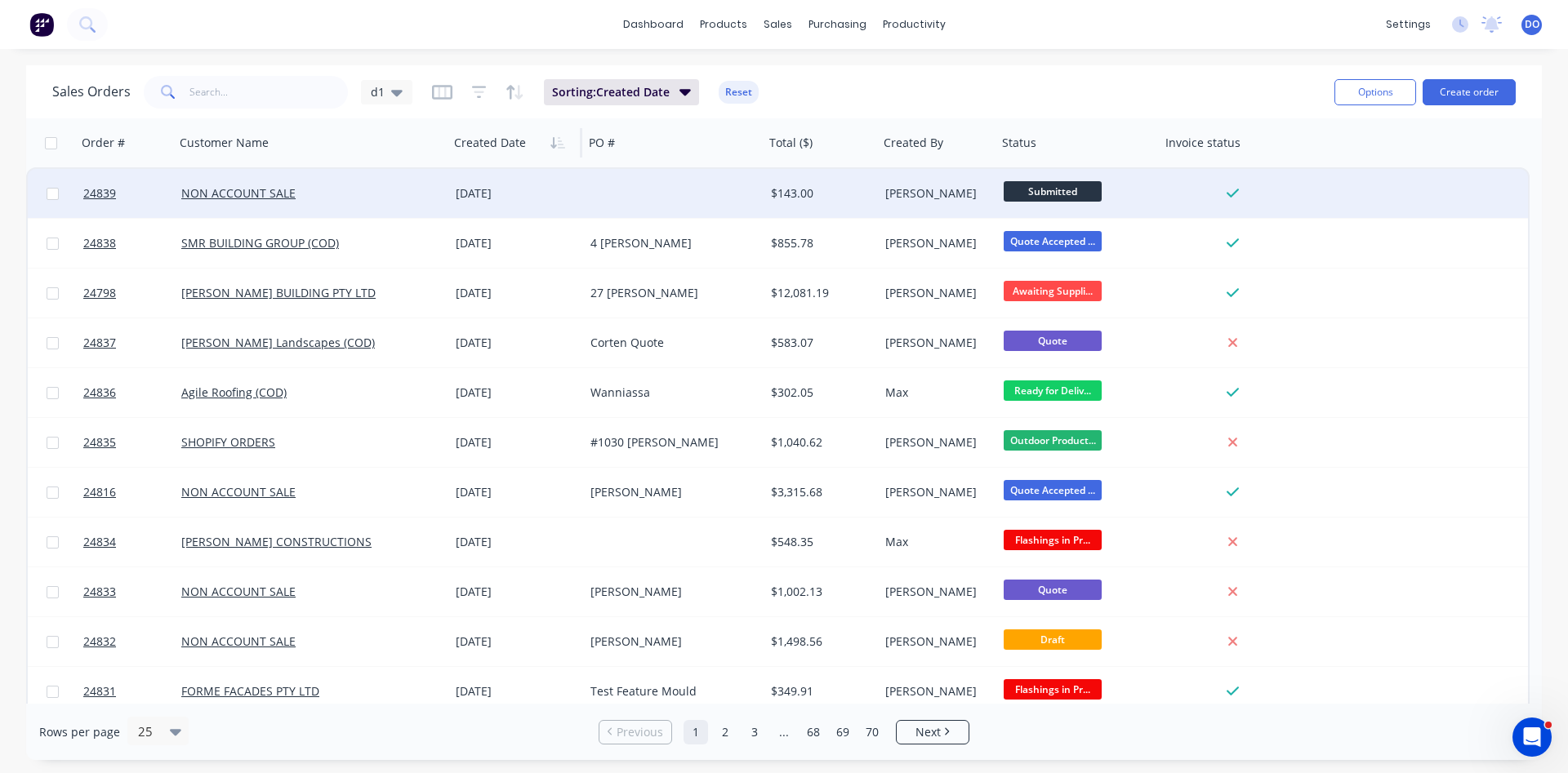
click at [552, 190] on div "[DATE]" at bounding box center [516, 194] width 122 height 17
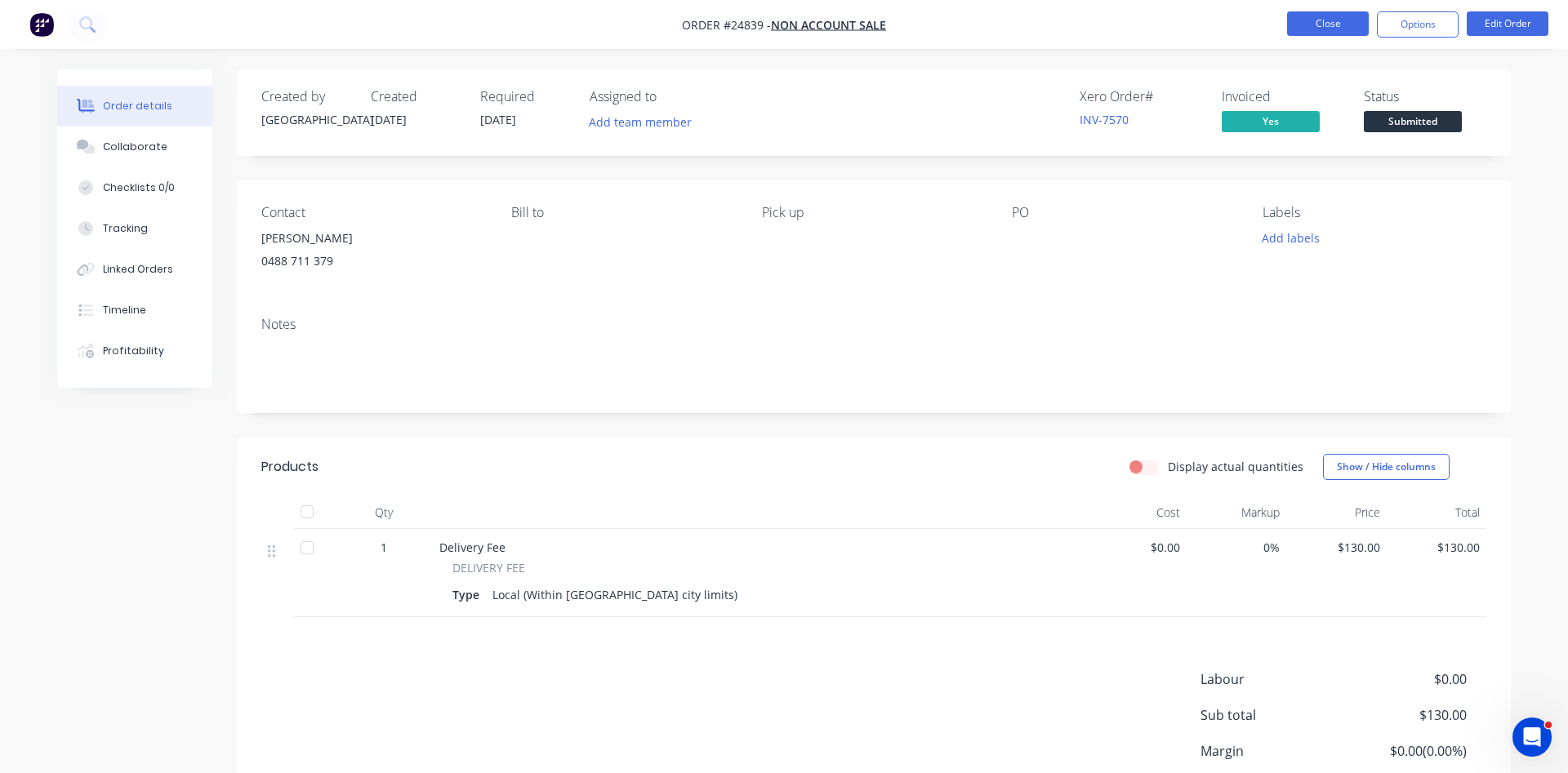
click at [1313, 23] on button "Close" at bounding box center [1327, 23] width 82 height 24
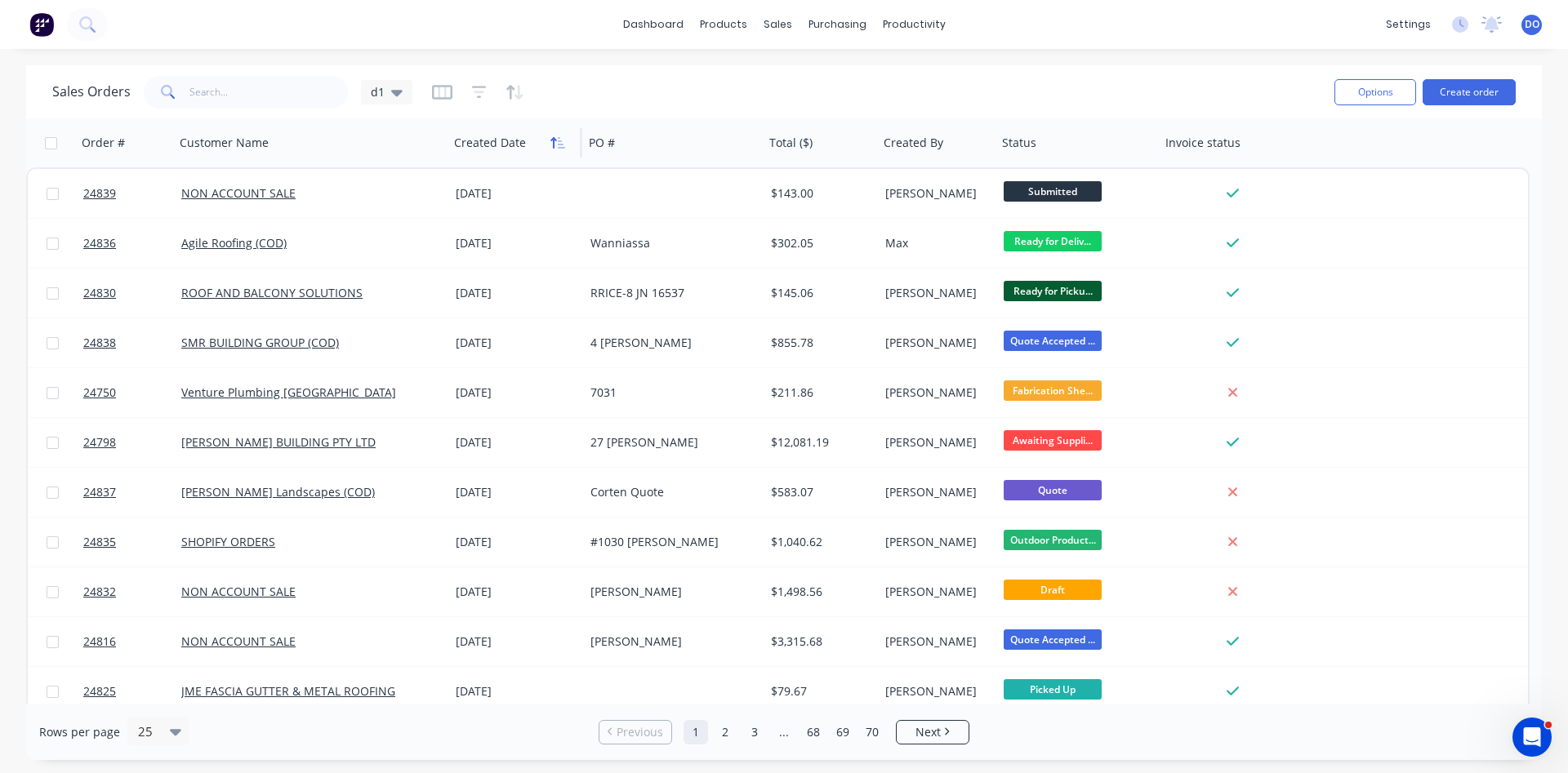
click at [553, 146] on icon "button" at bounding box center [553, 143] width 6 height 11
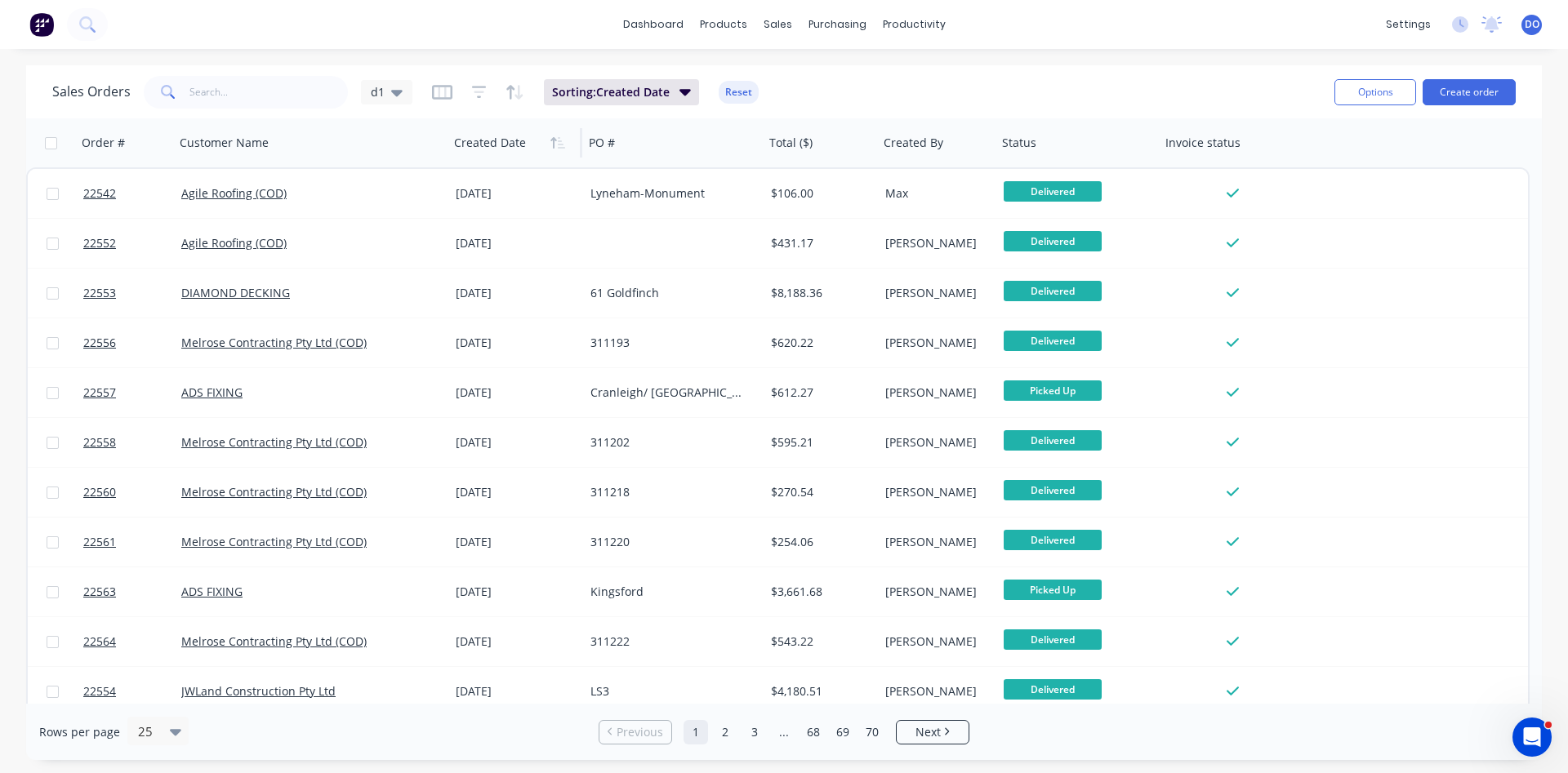
click at [553, 146] on icon "button" at bounding box center [553, 143] width 6 height 11
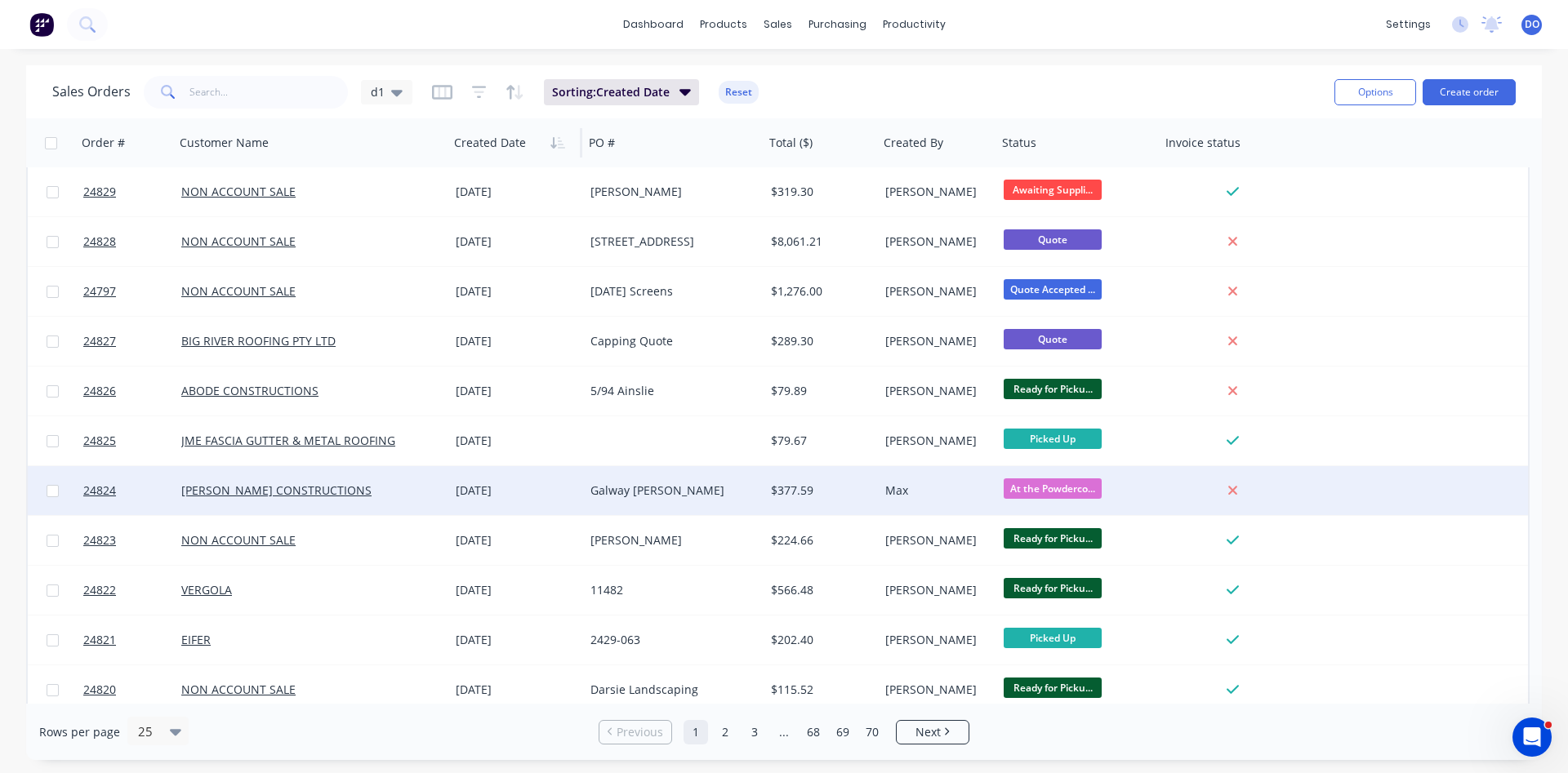
scroll to position [523, 0]
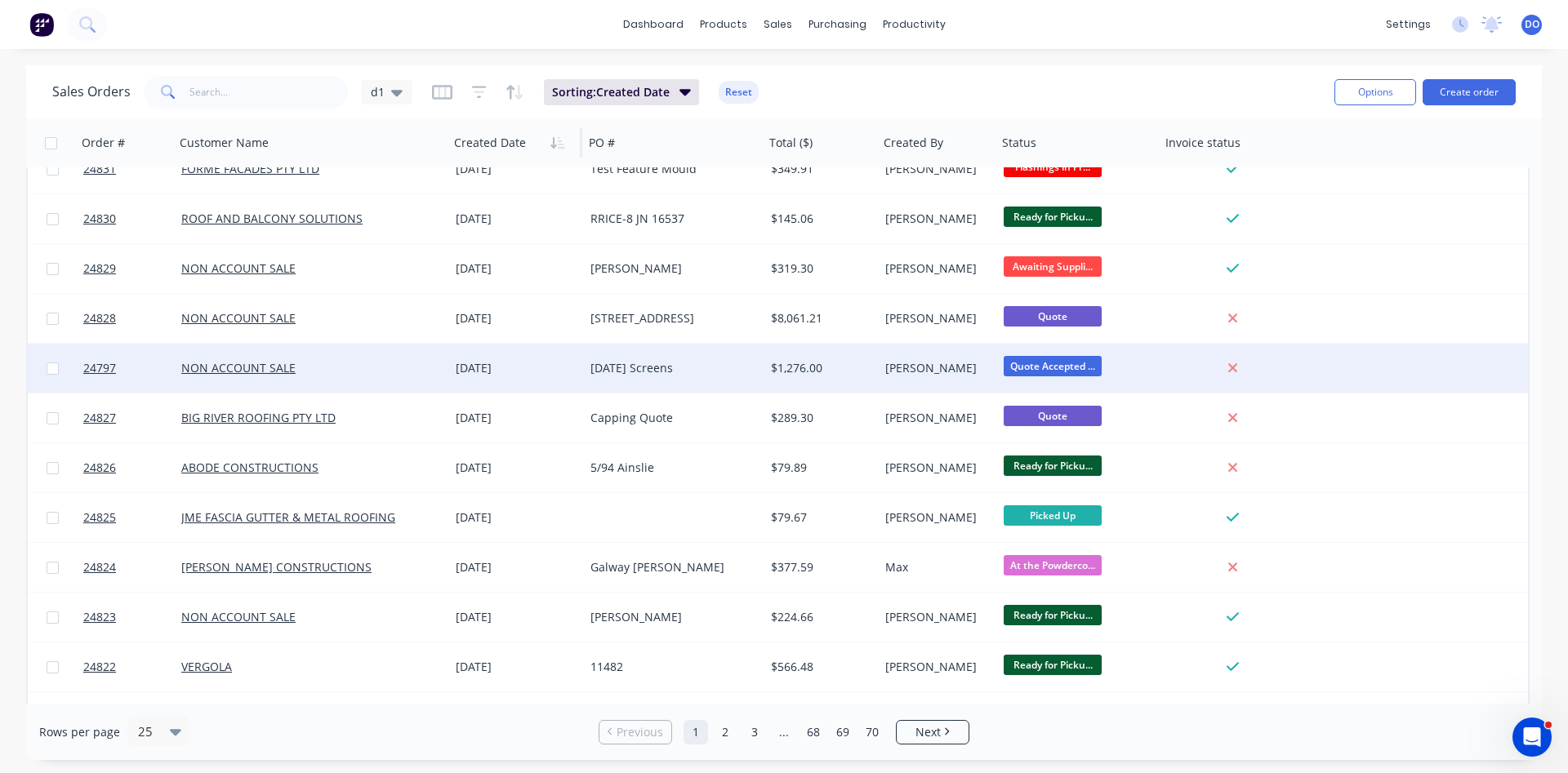
click at [738, 366] on div "[DATE] Screens" at bounding box center [669, 368] width 159 height 17
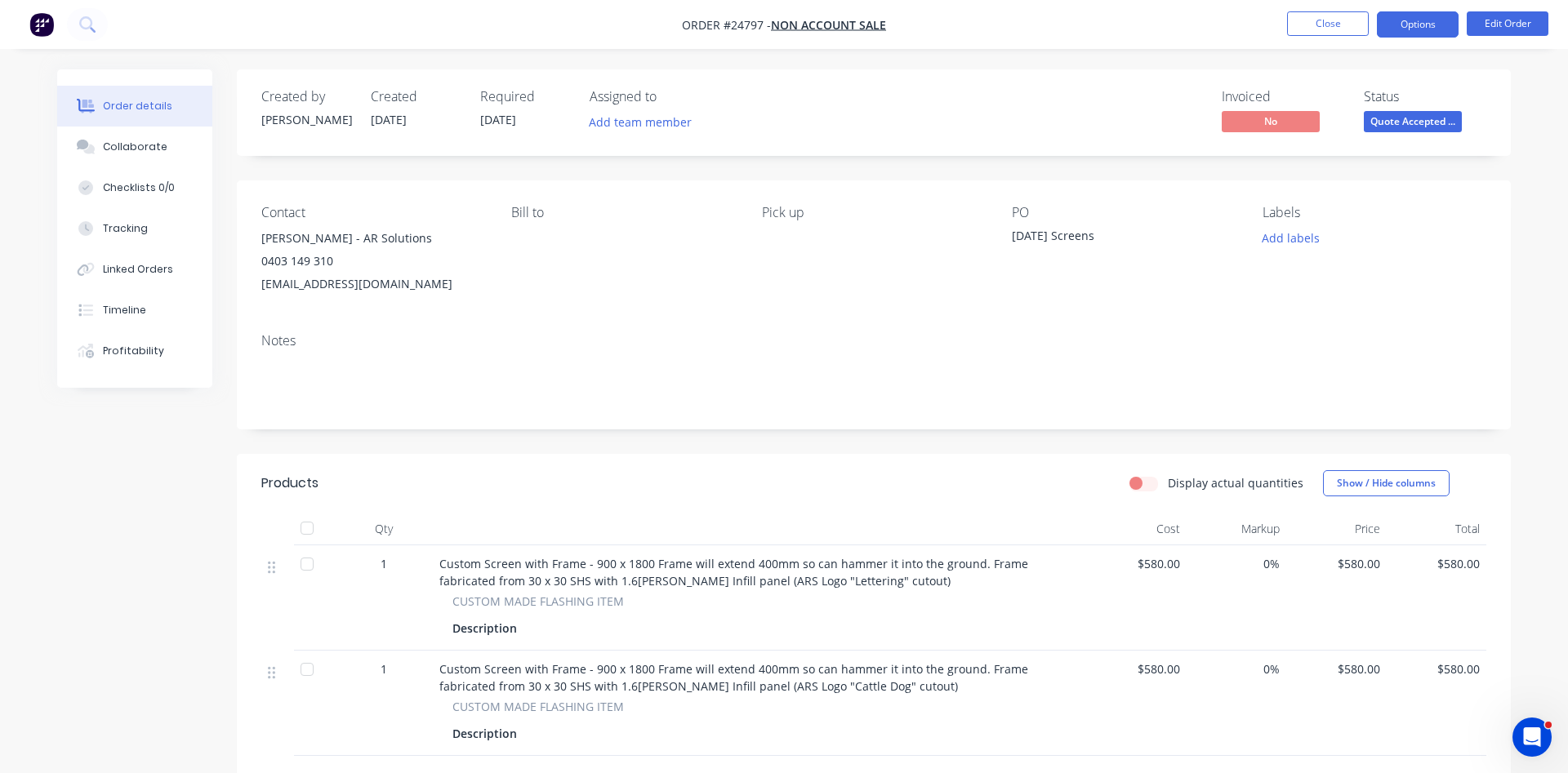
click at [1424, 22] on button "Options" at bounding box center [1418, 24] width 82 height 26
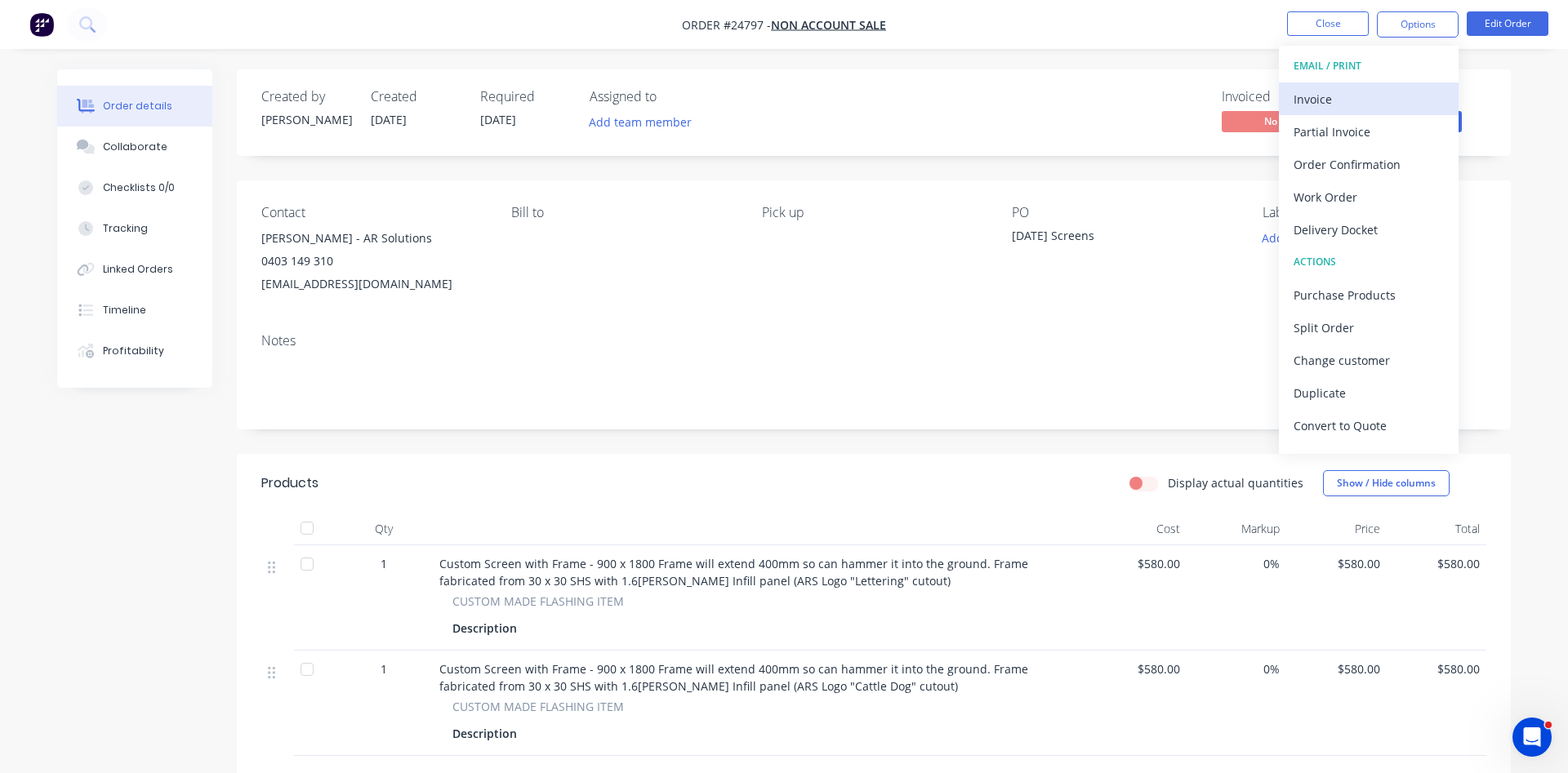
click at [1333, 96] on div "Invoice" at bounding box center [1368, 99] width 150 height 23
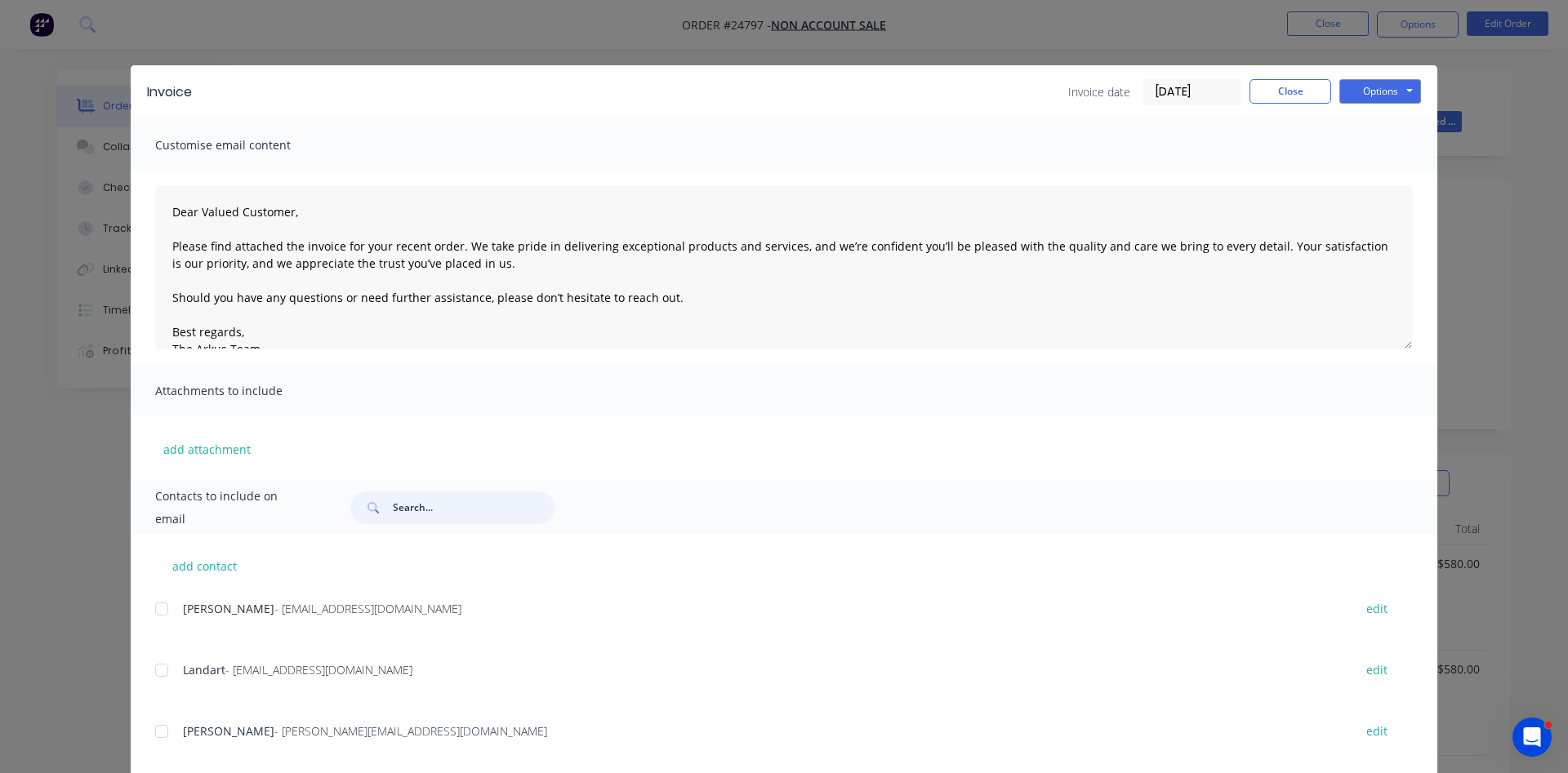
click at [493, 506] on input "text" at bounding box center [473, 507] width 161 height 33
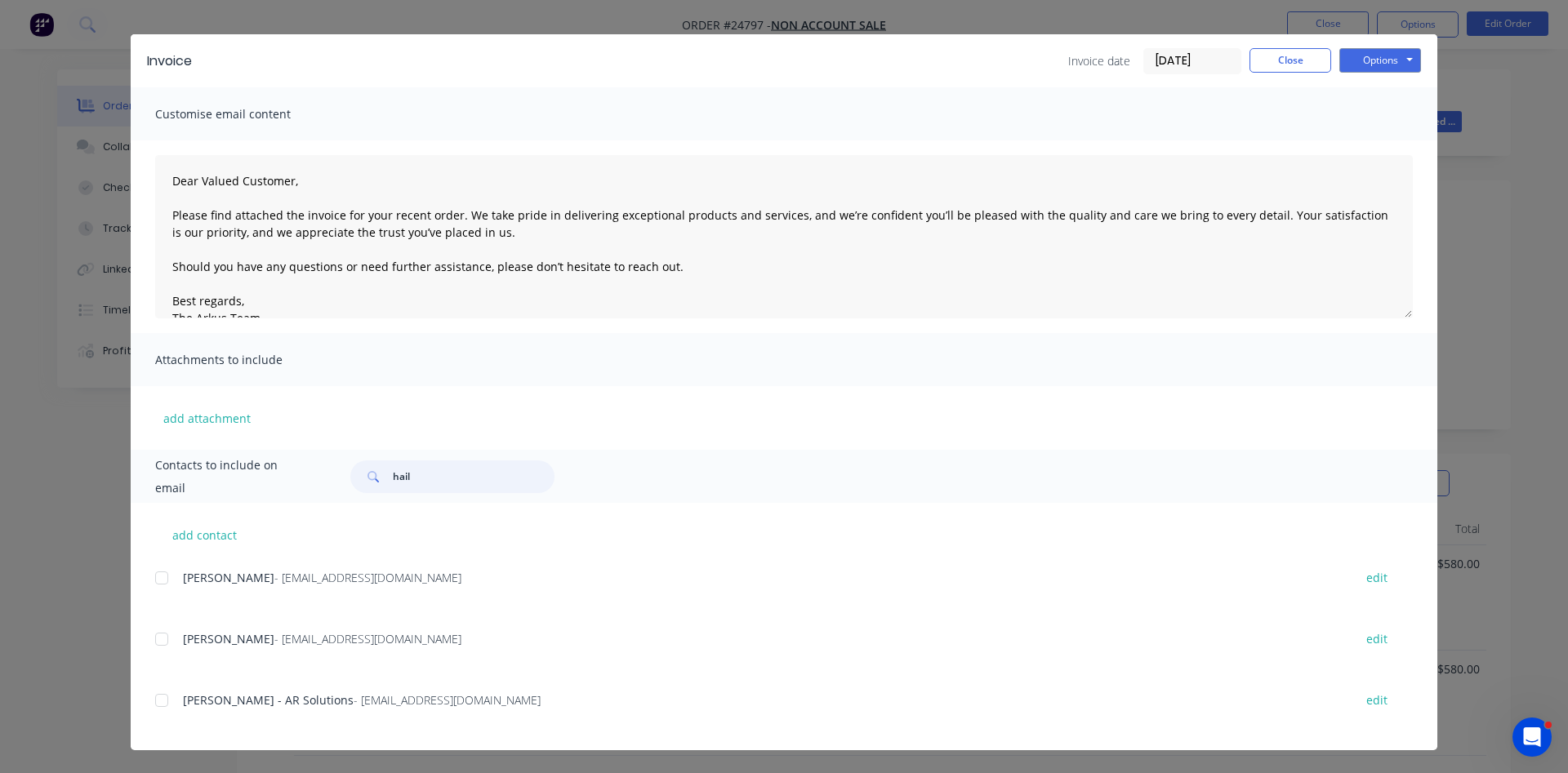
click at [163, 706] on div at bounding box center [161, 700] width 33 height 33
type input "hail"
click at [1374, 49] on button "Options" at bounding box center [1380, 61] width 82 height 24
click at [1398, 142] on button "Email" at bounding box center [1391, 143] width 104 height 27
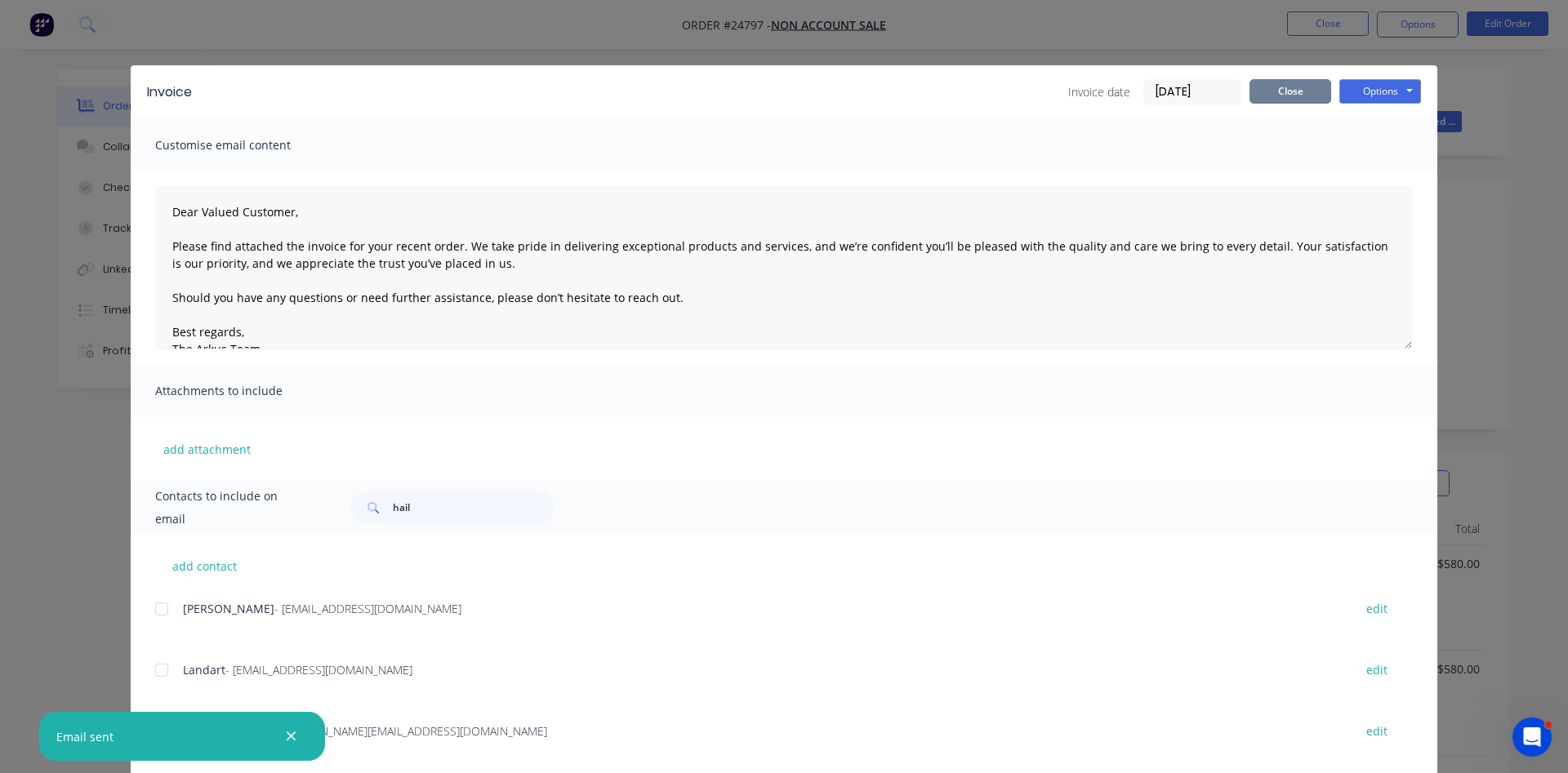
click at [1279, 96] on button "Close" at bounding box center [1290, 91] width 82 height 24
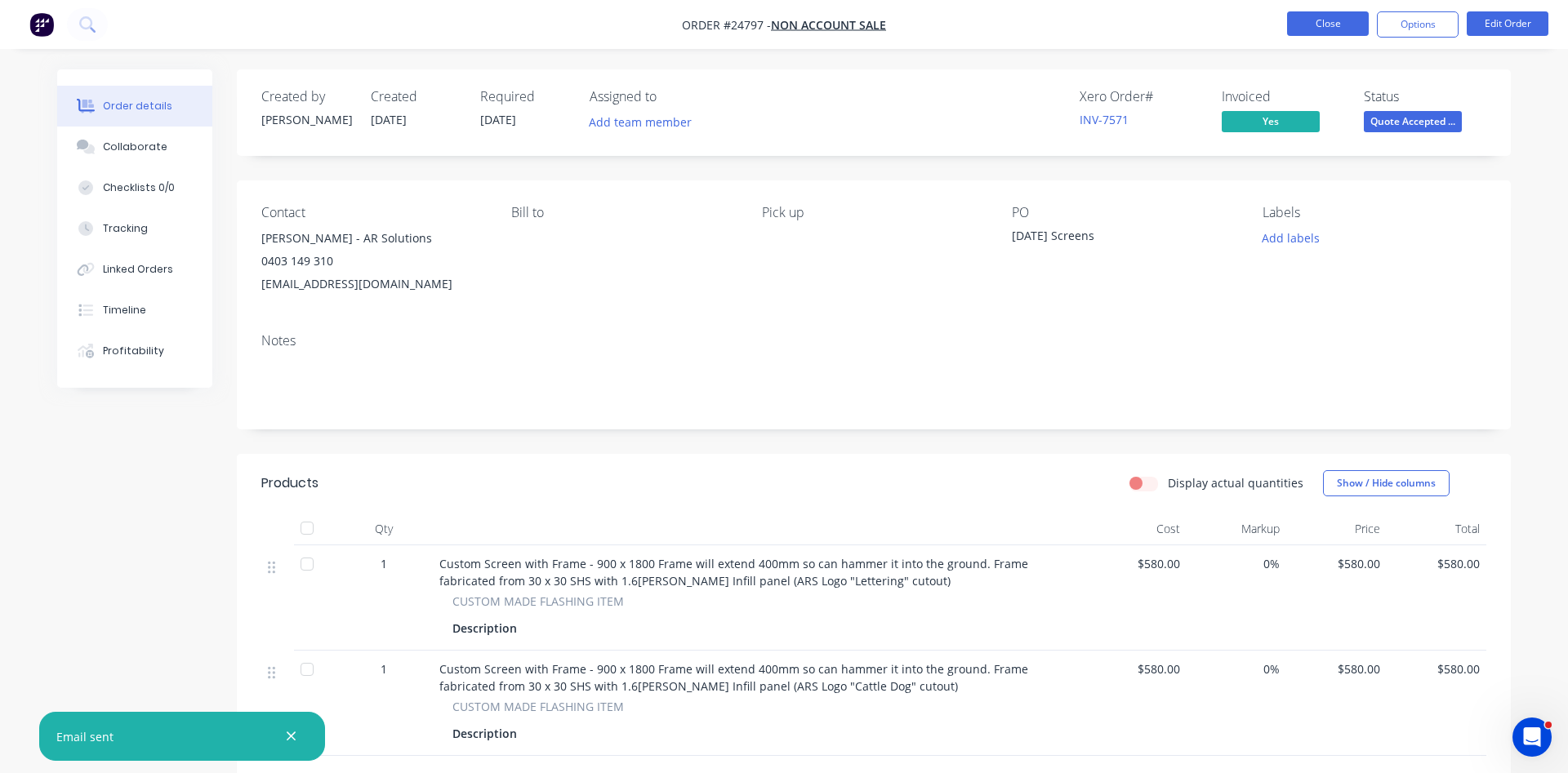
click at [1339, 28] on button "Close" at bounding box center [1327, 23] width 82 height 24
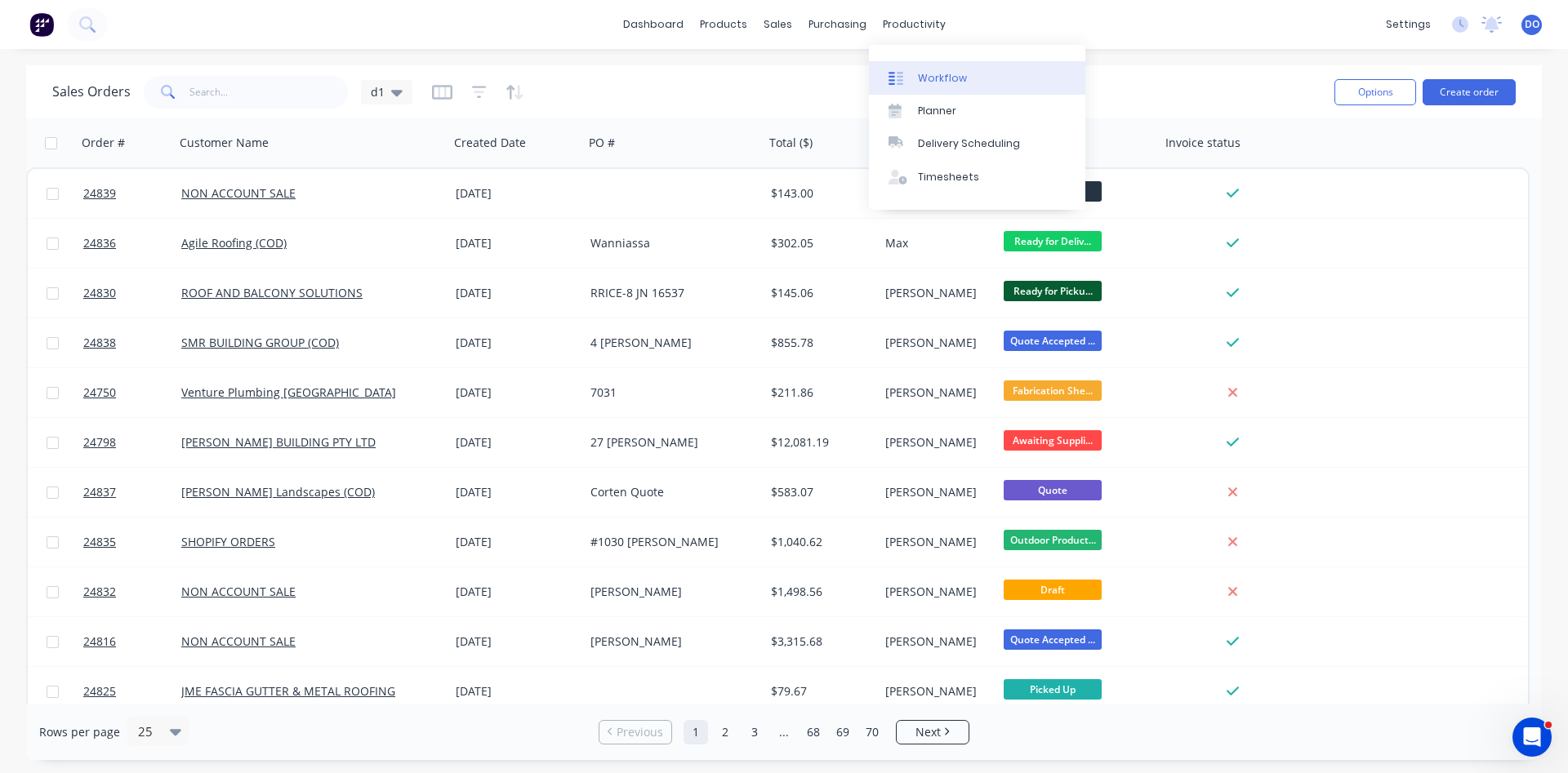
click at [952, 81] on div "Workflow" at bounding box center [942, 78] width 49 height 15
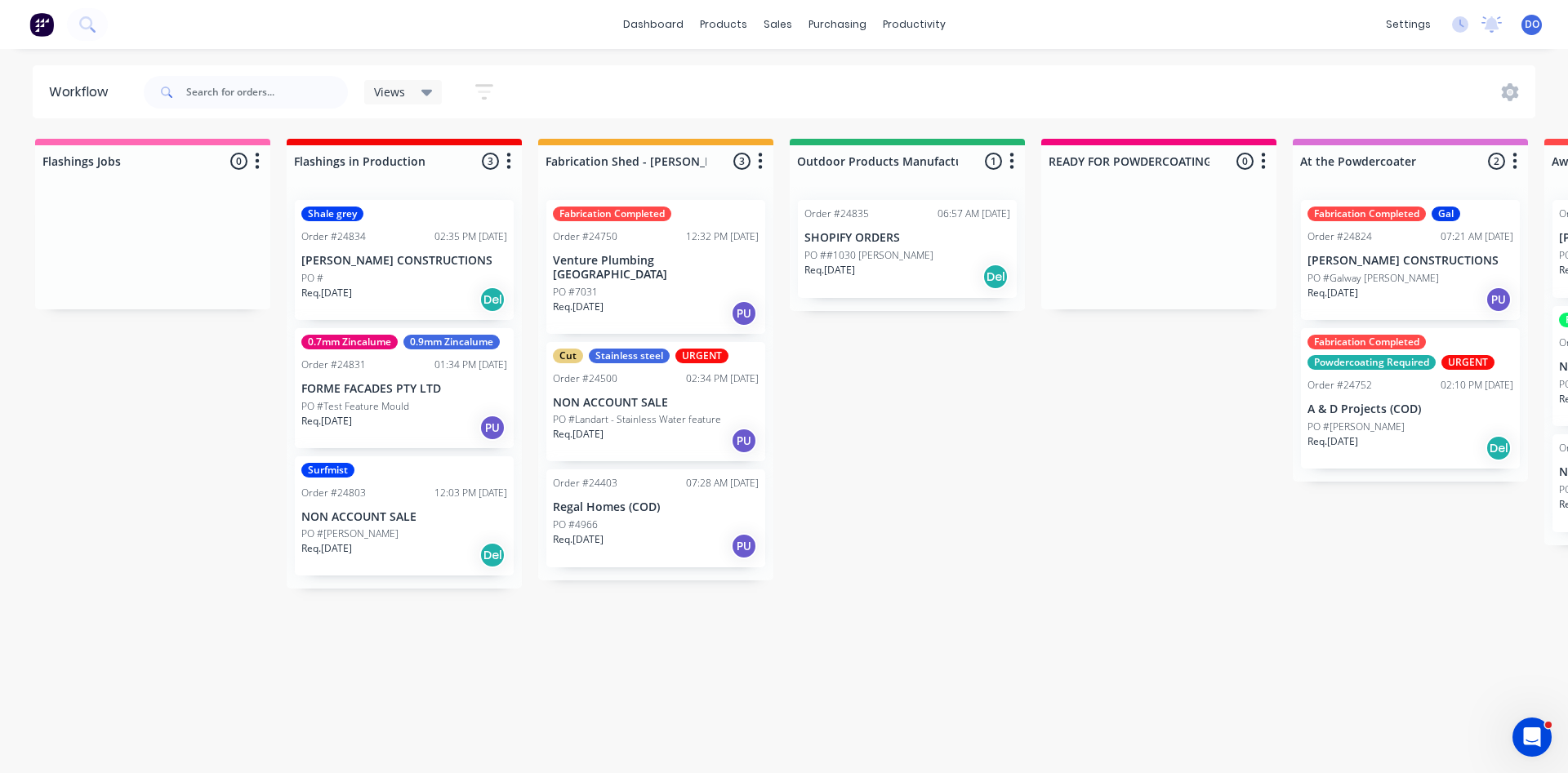
click at [649, 518] on div "PO #4966" at bounding box center [655, 525] width 206 height 15
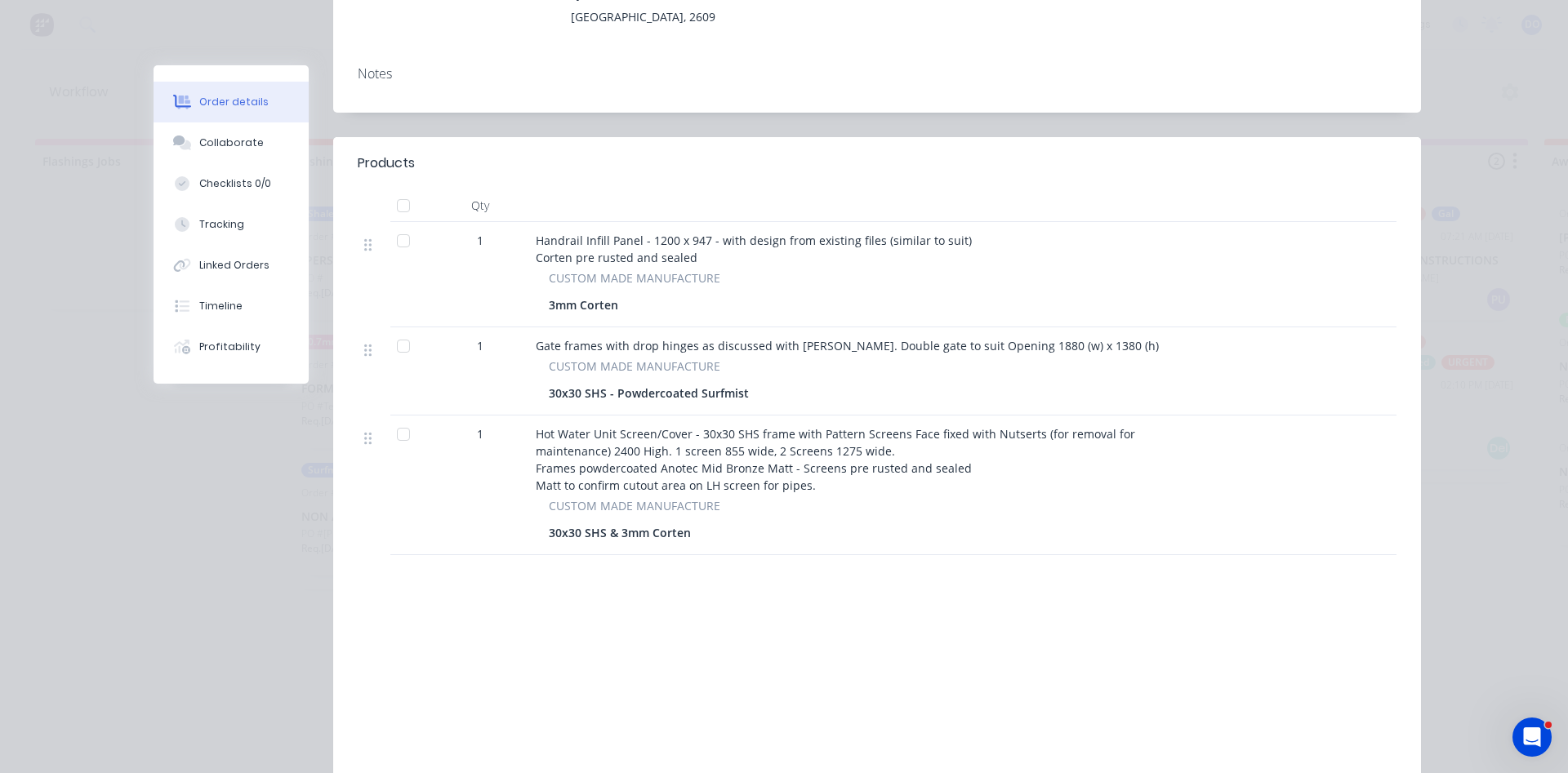
scroll to position [372, 0]
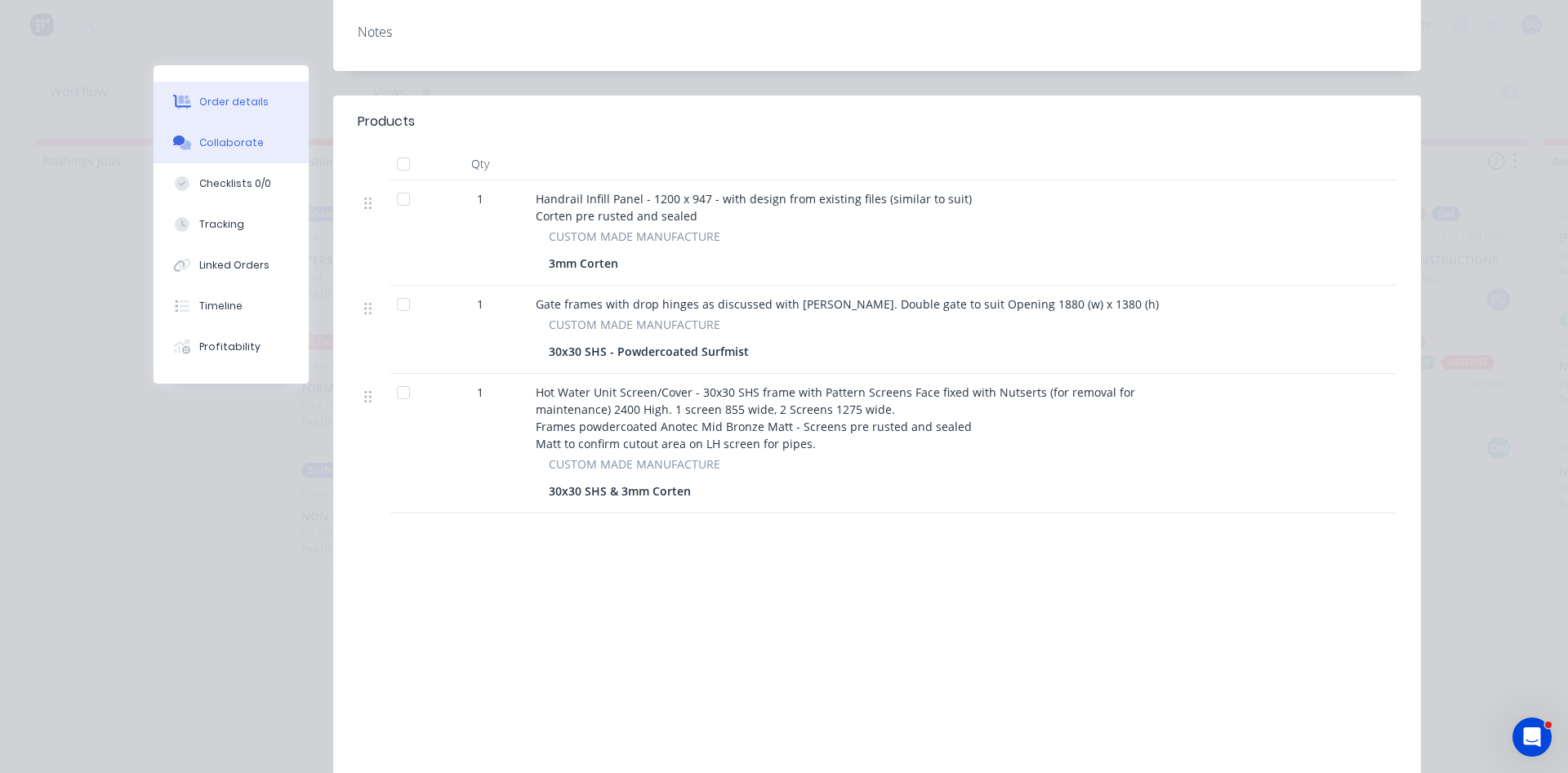
click at [252, 147] on div "Collaborate" at bounding box center [231, 143] width 64 height 15
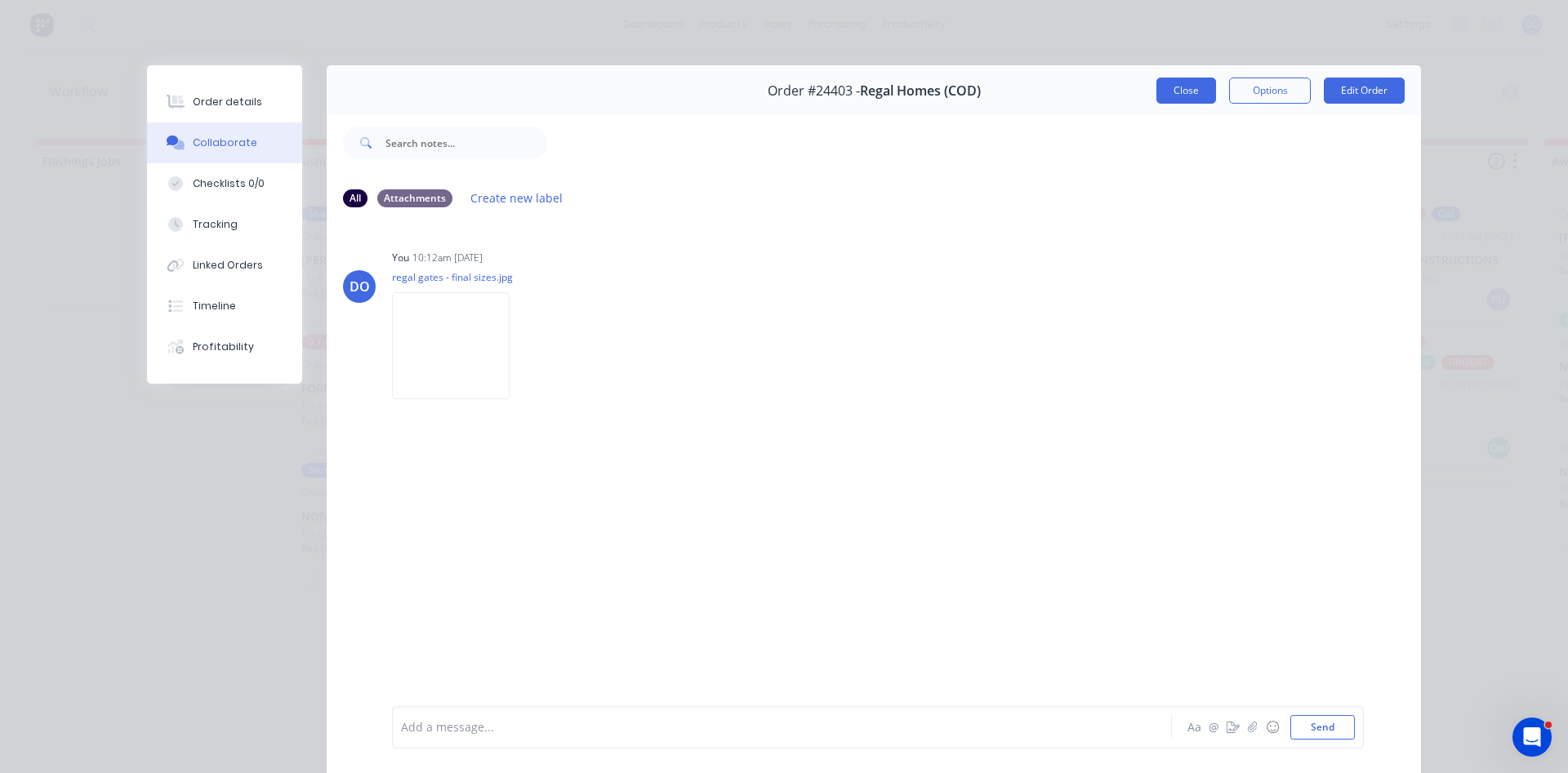
click at [1192, 96] on button "Close" at bounding box center [1186, 90] width 60 height 26
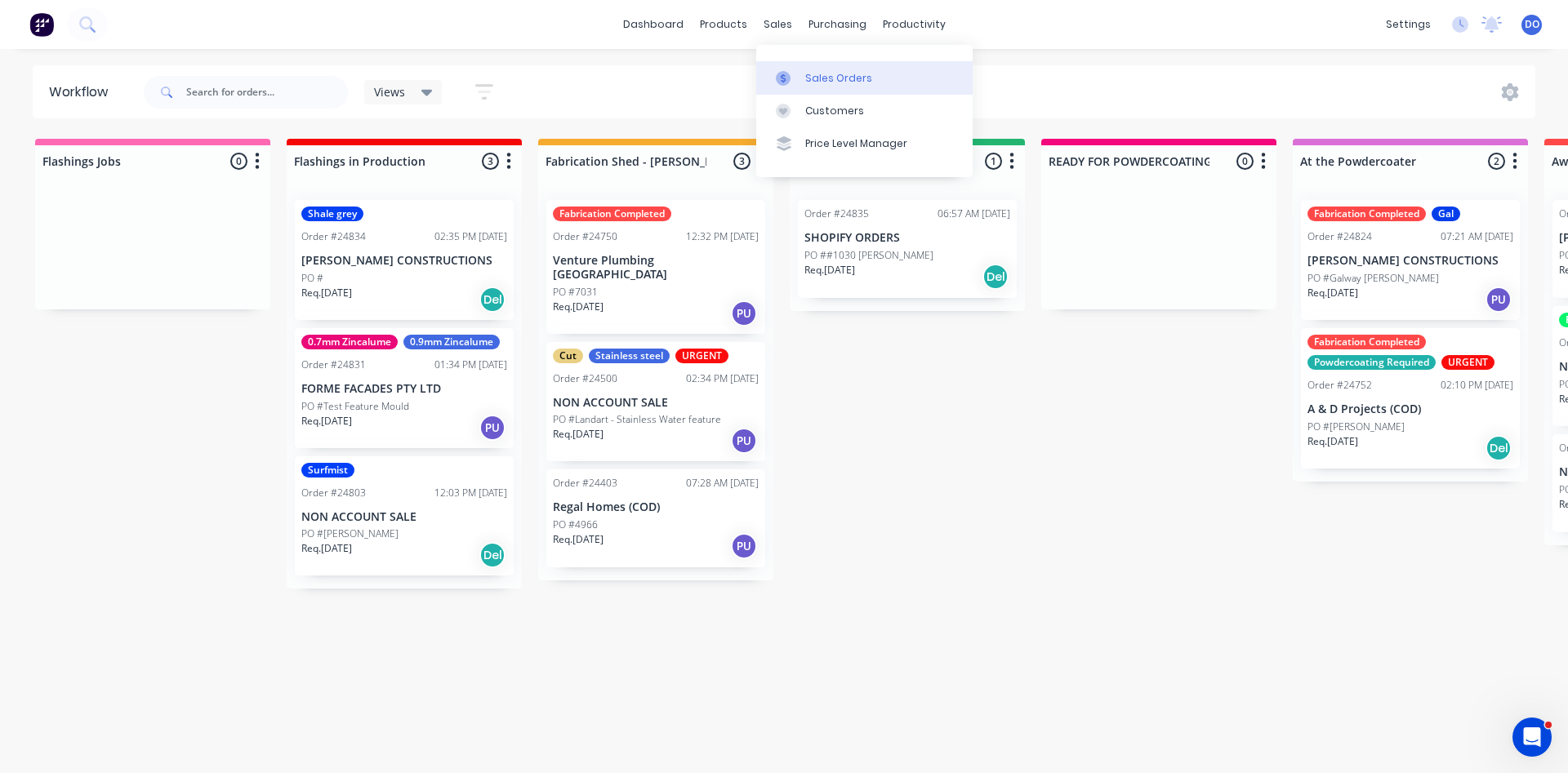
click at [800, 78] on link "Sales Orders" at bounding box center [864, 77] width 216 height 33
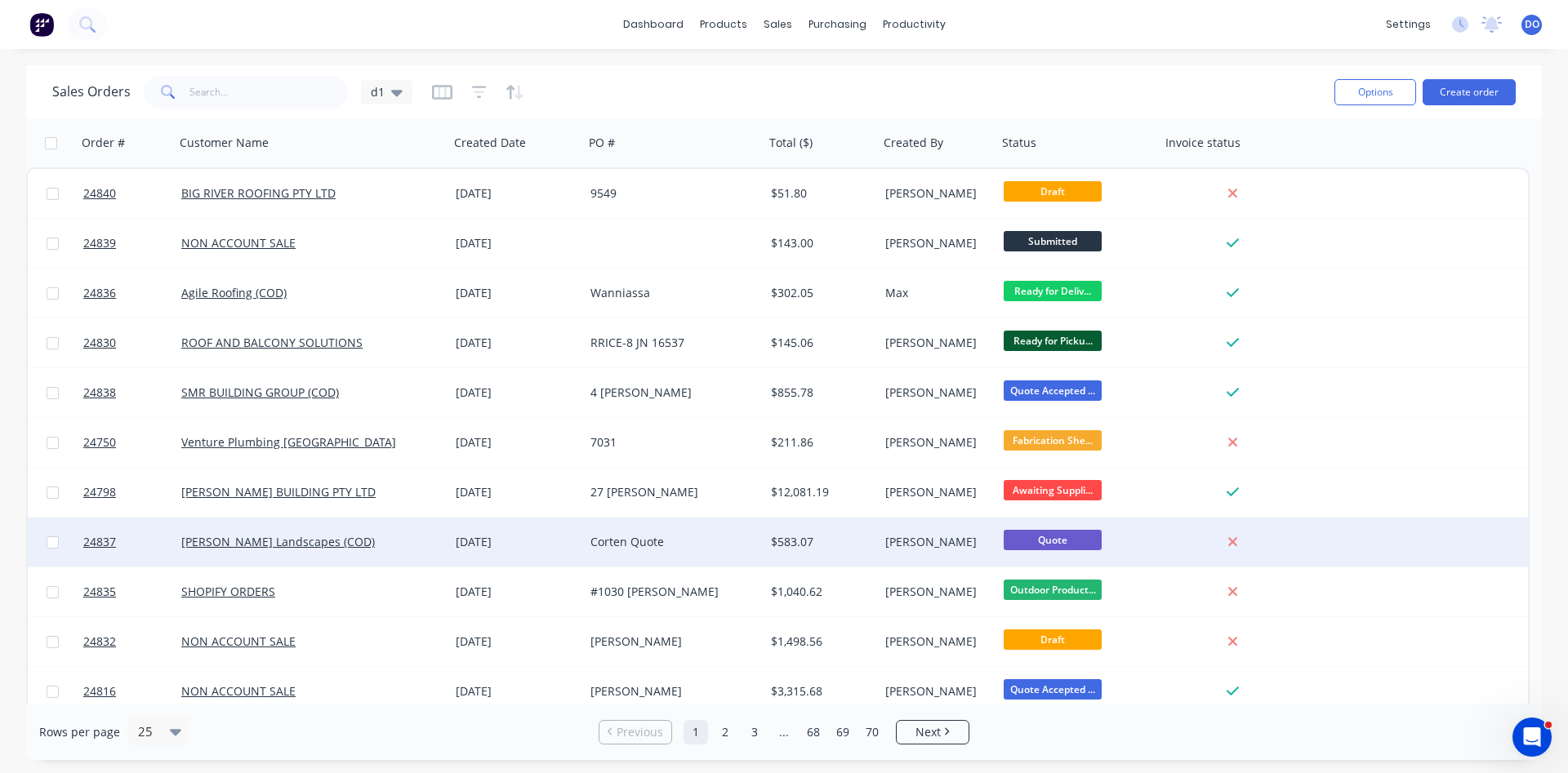
scroll to position [93, 0]
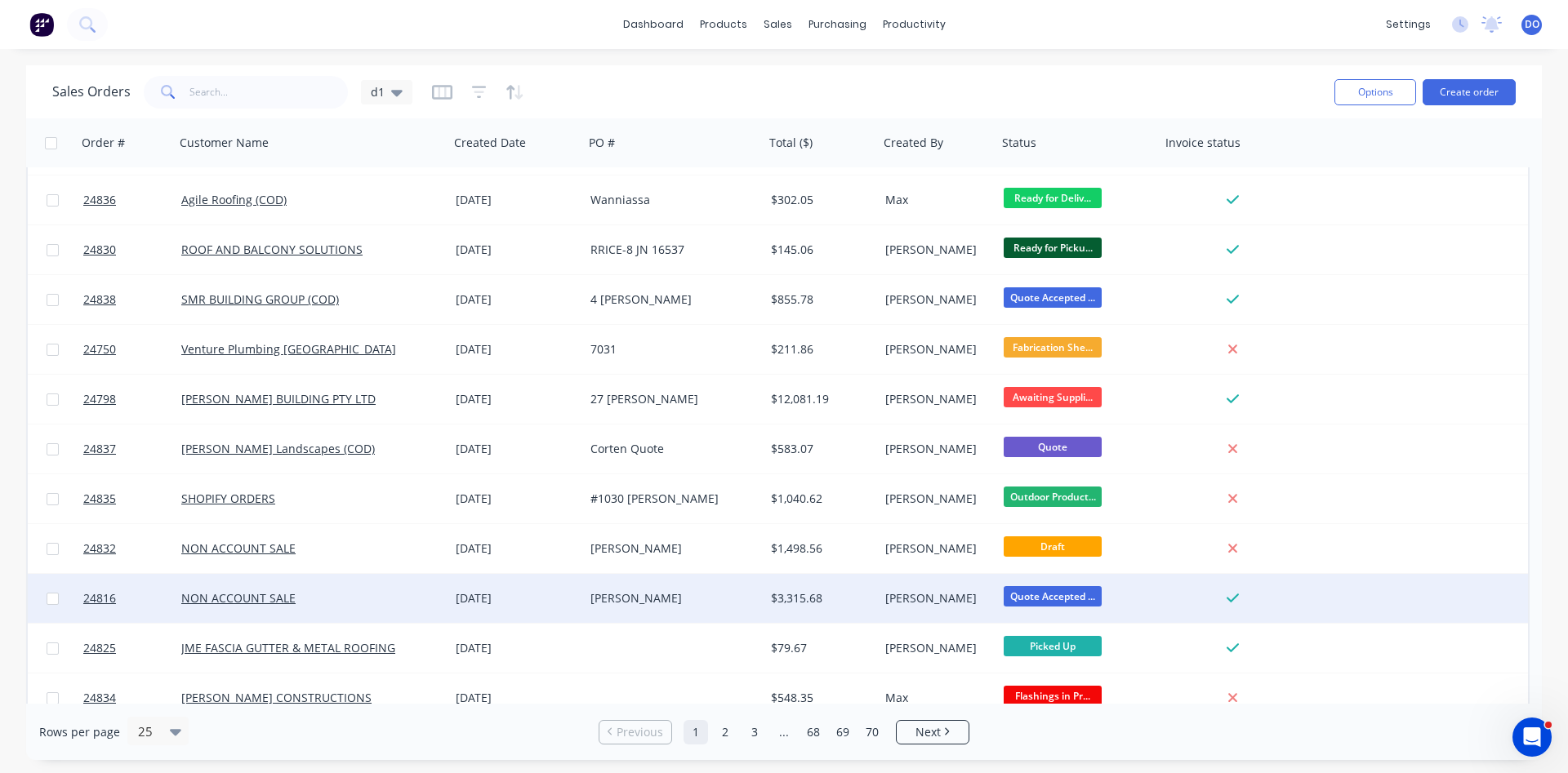
click at [682, 601] on div "[PERSON_NAME]" at bounding box center [669, 599] width 159 height 17
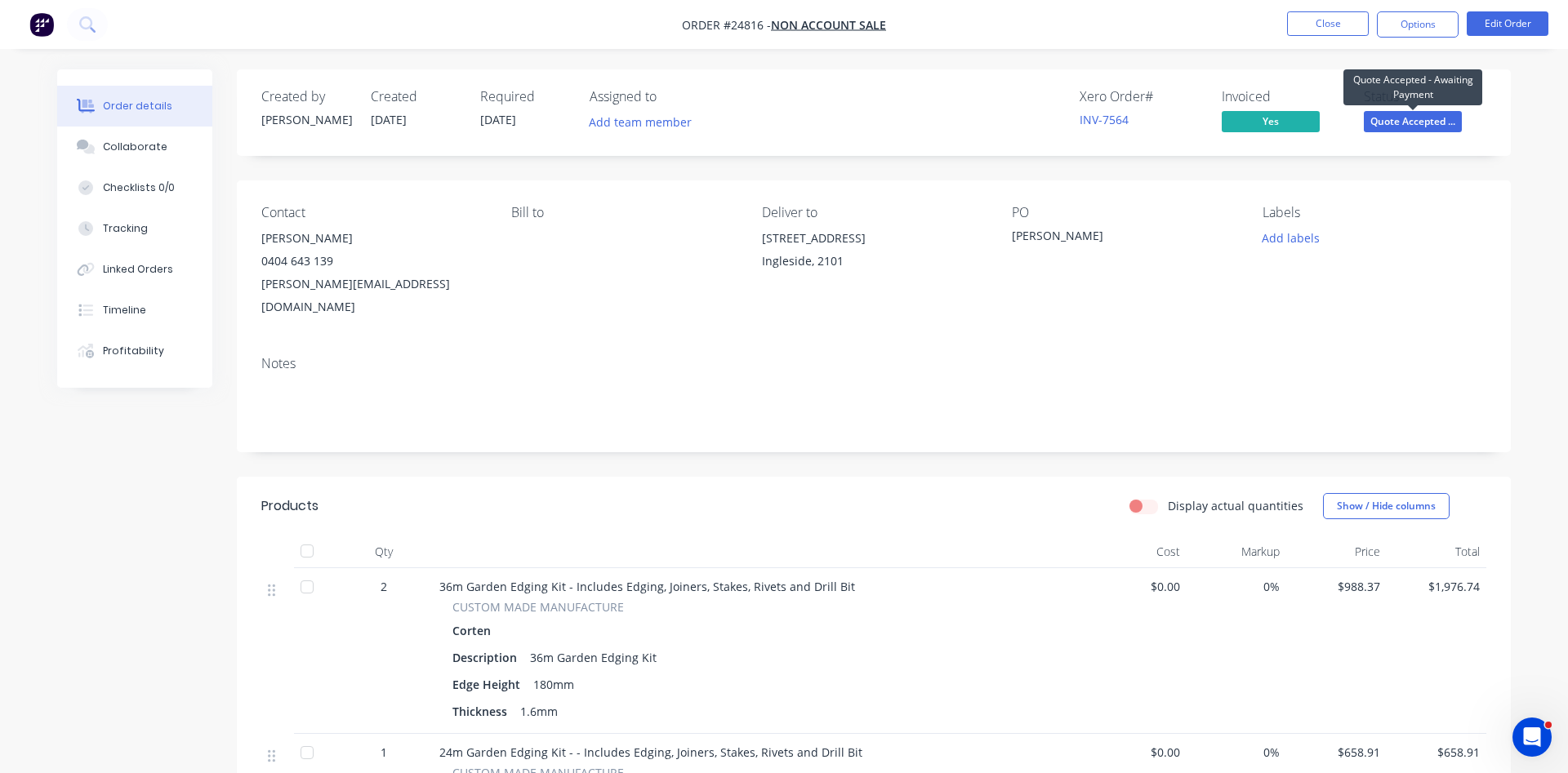
click at [1431, 119] on span "Quote Accepted ..." at bounding box center [1412, 121] width 98 height 21
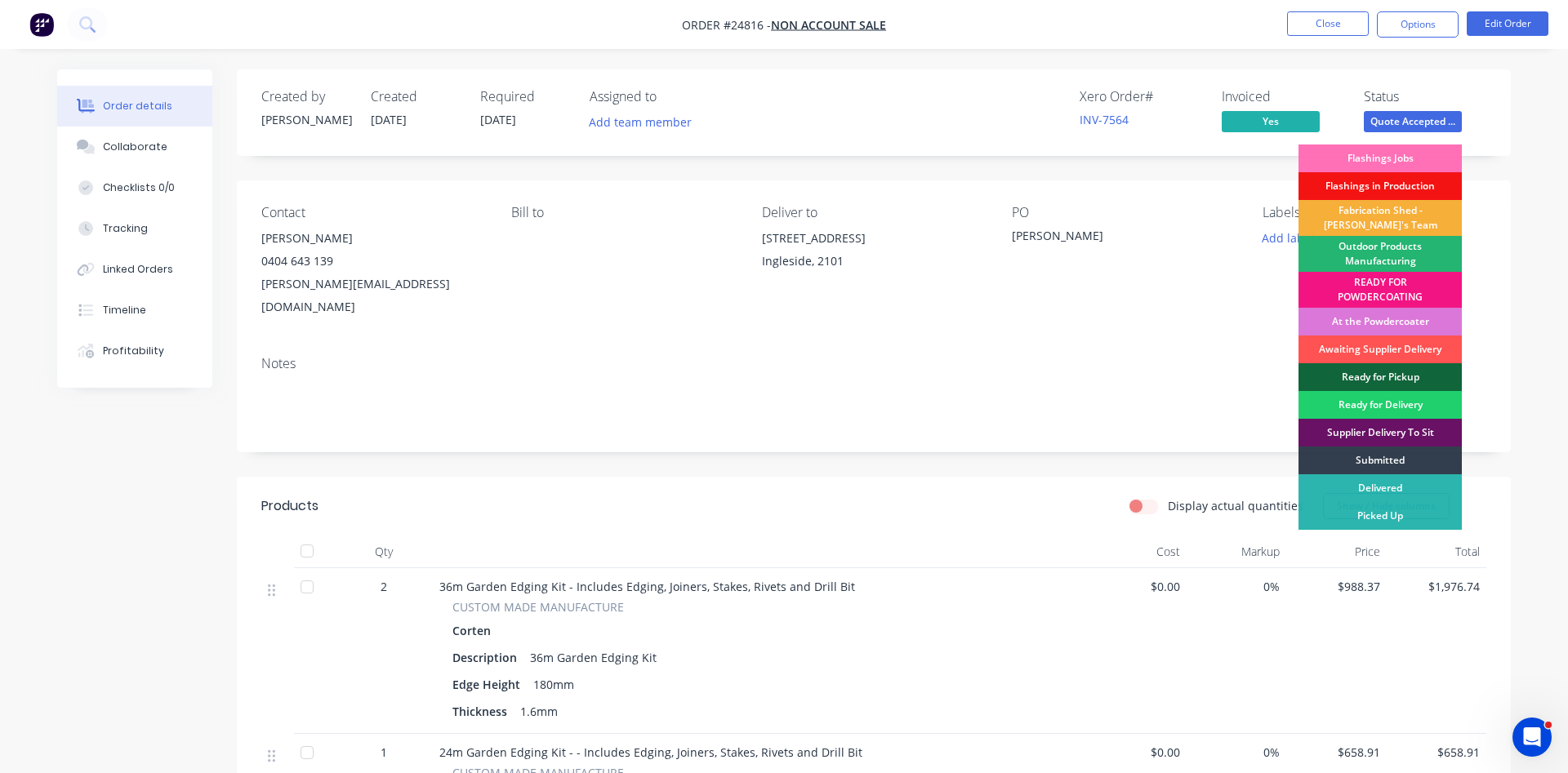
click at [1353, 260] on div "Outdoor Products Manufacturing" at bounding box center [1380, 254] width 163 height 36
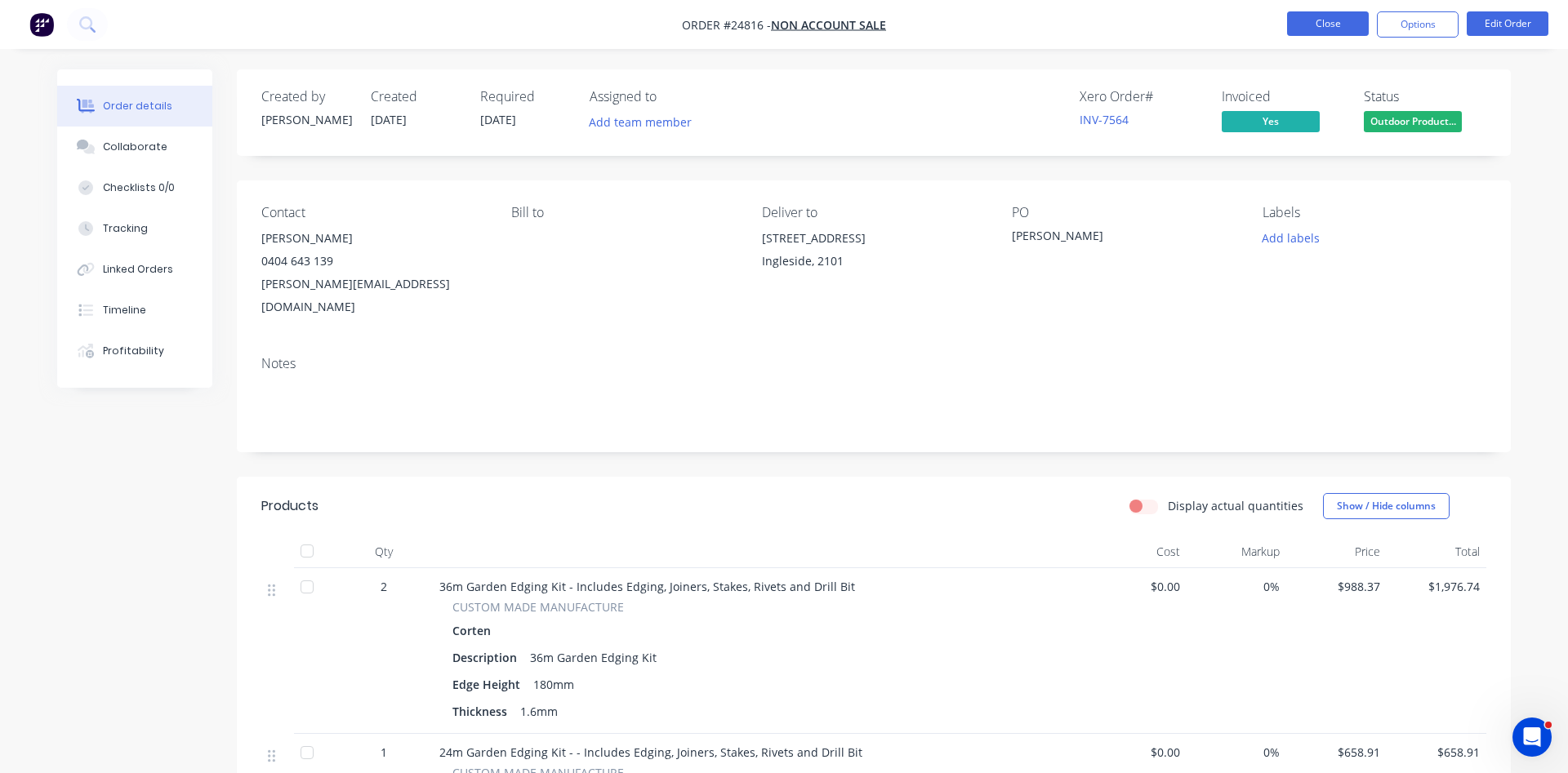
click at [1332, 29] on button "Close" at bounding box center [1327, 23] width 82 height 24
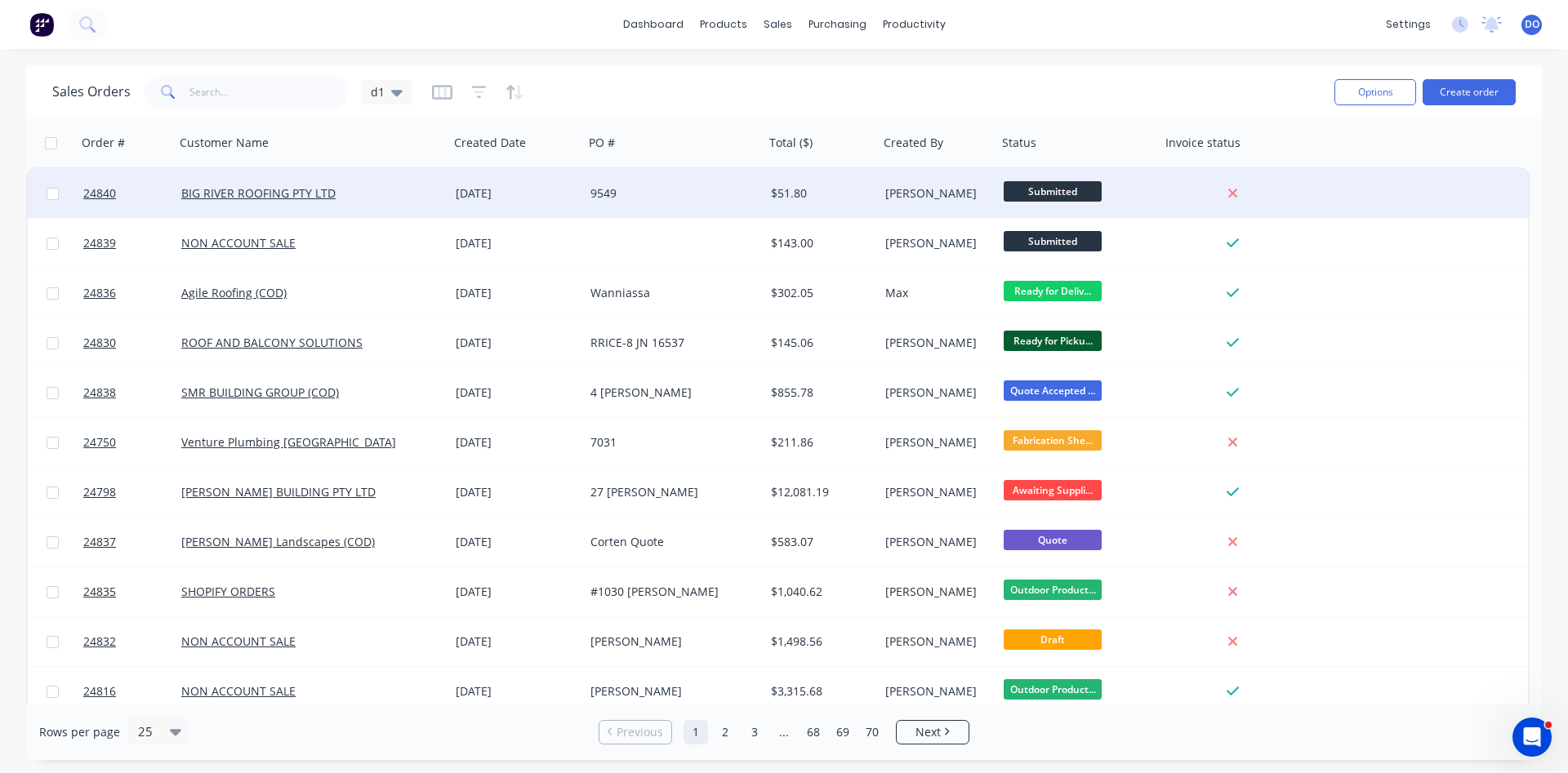
click at [831, 194] on div "$51.80" at bounding box center [818, 194] width 96 height 17
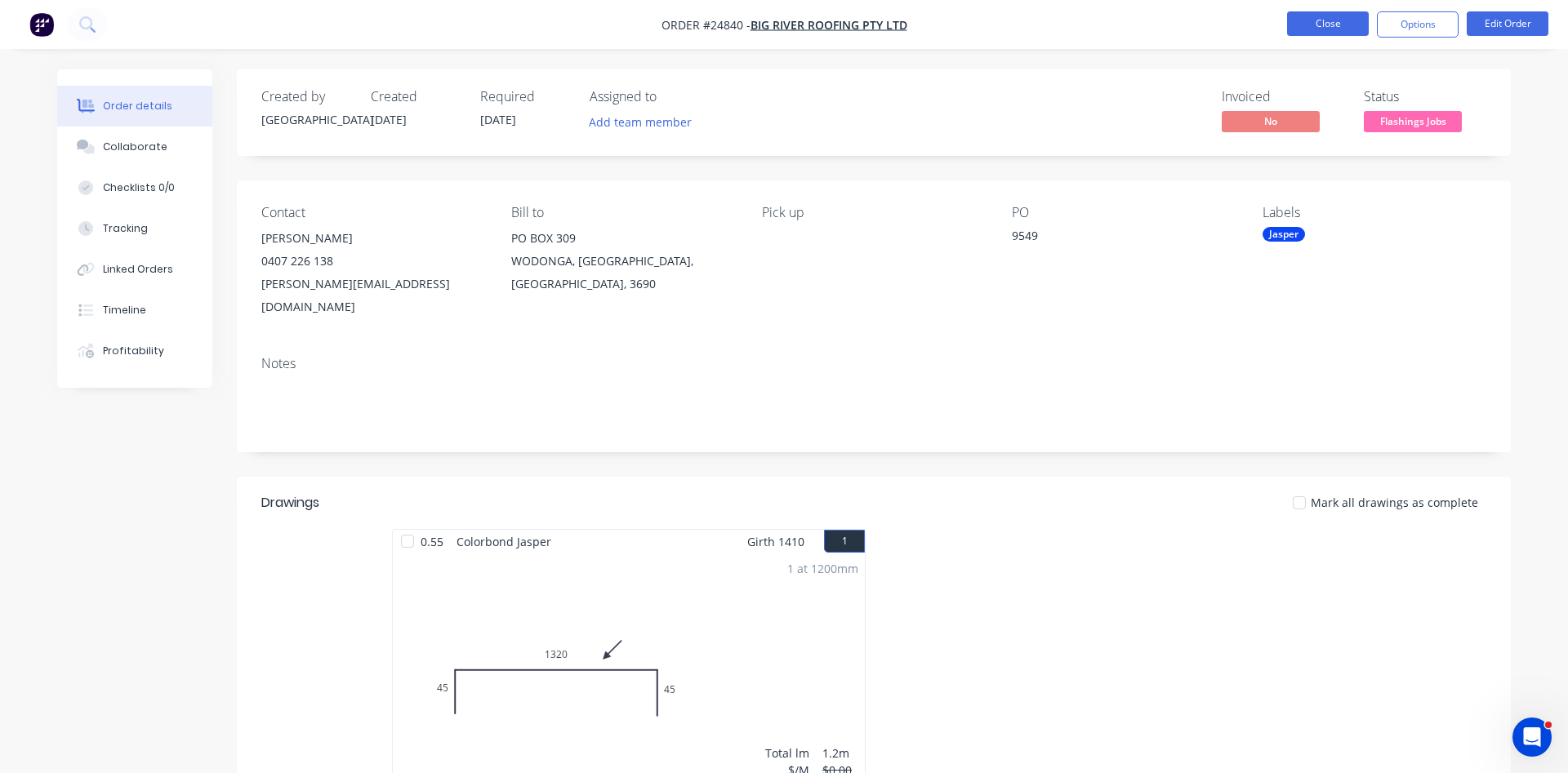
click at [1339, 27] on button "Close" at bounding box center [1327, 23] width 82 height 24
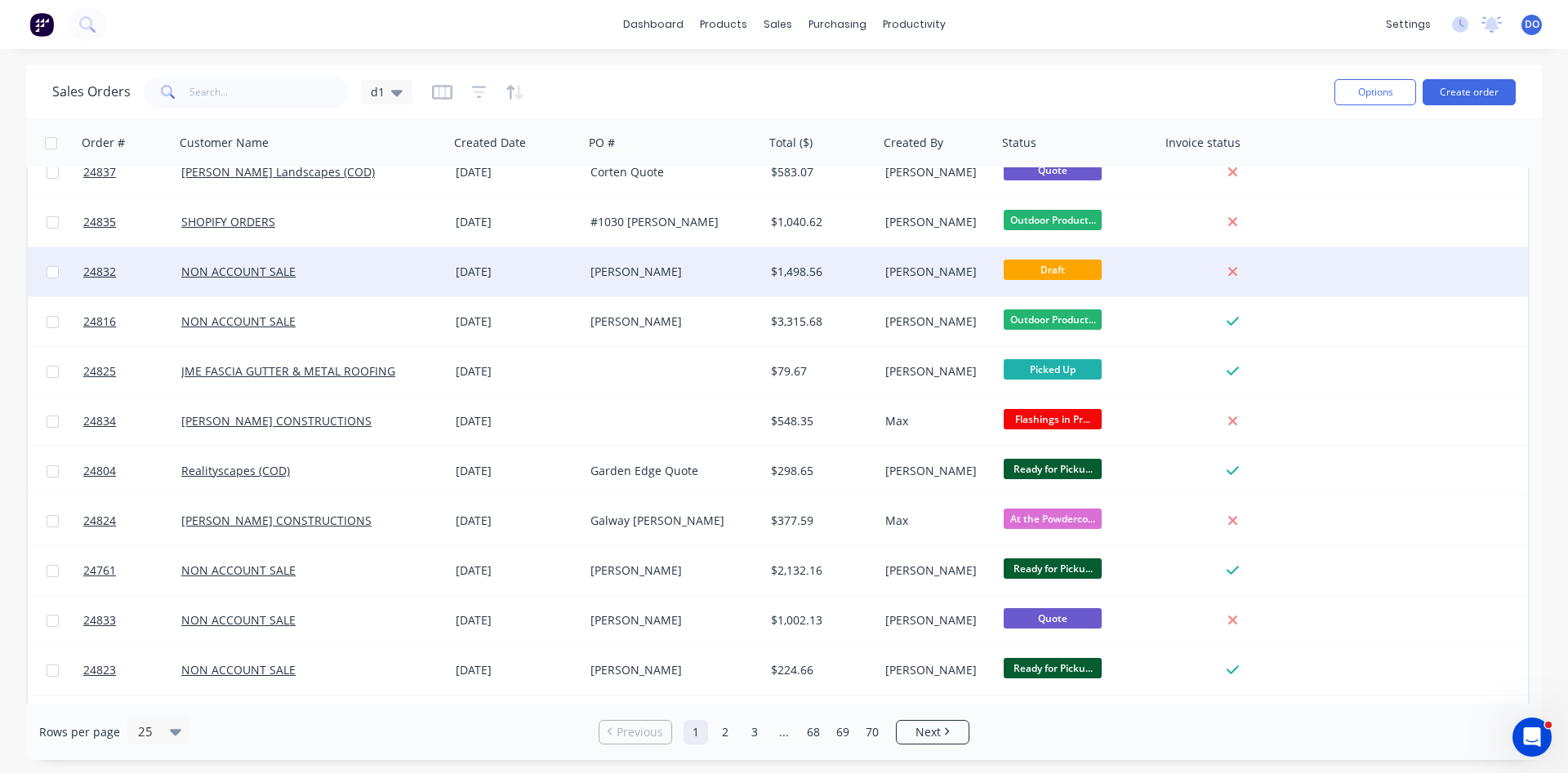
scroll to position [372, 0]
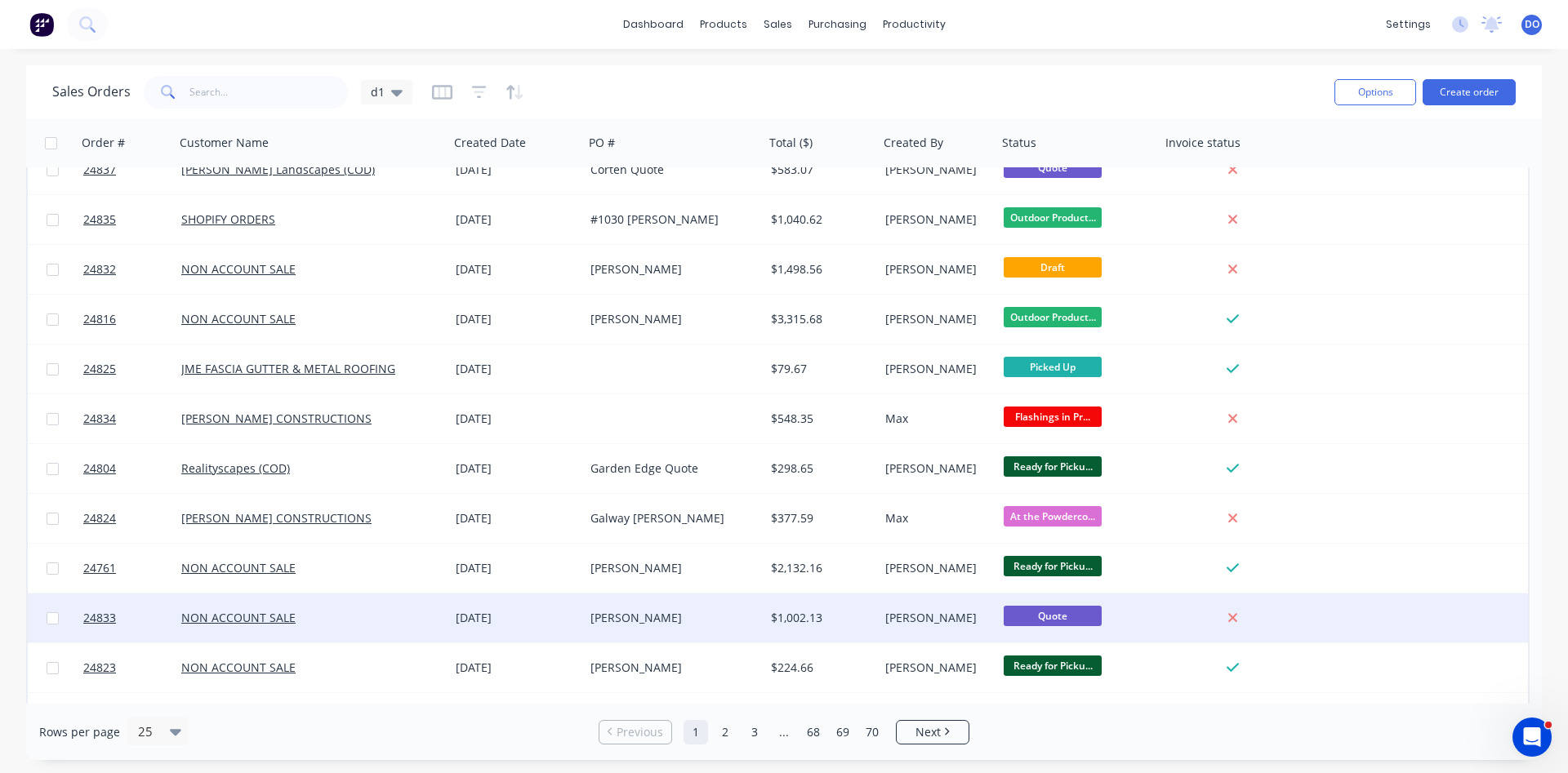
click at [680, 628] on div "[PERSON_NAME]" at bounding box center [674, 618] width 181 height 49
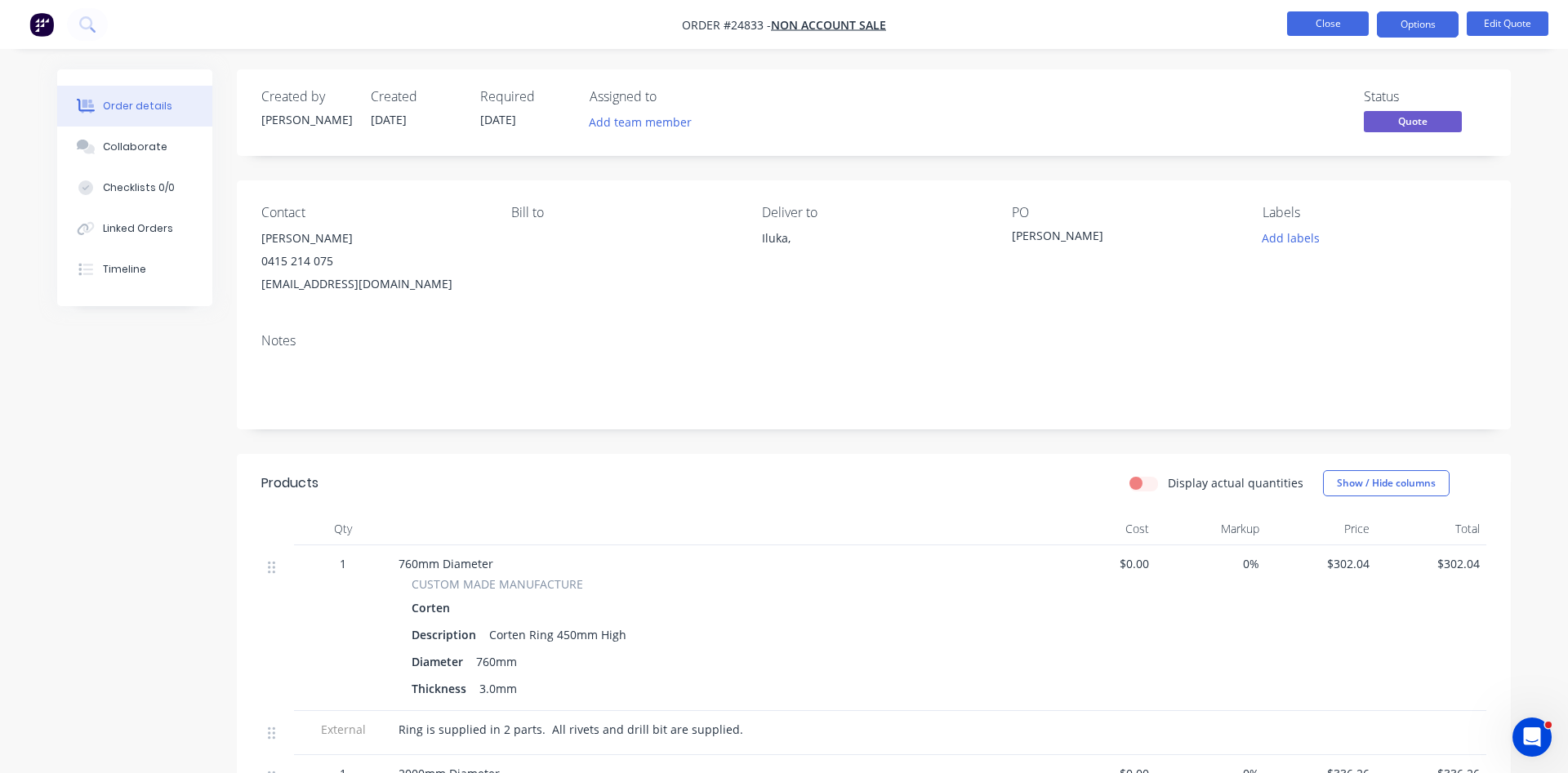
click at [1330, 23] on button "Close" at bounding box center [1327, 23] width 82 height 24
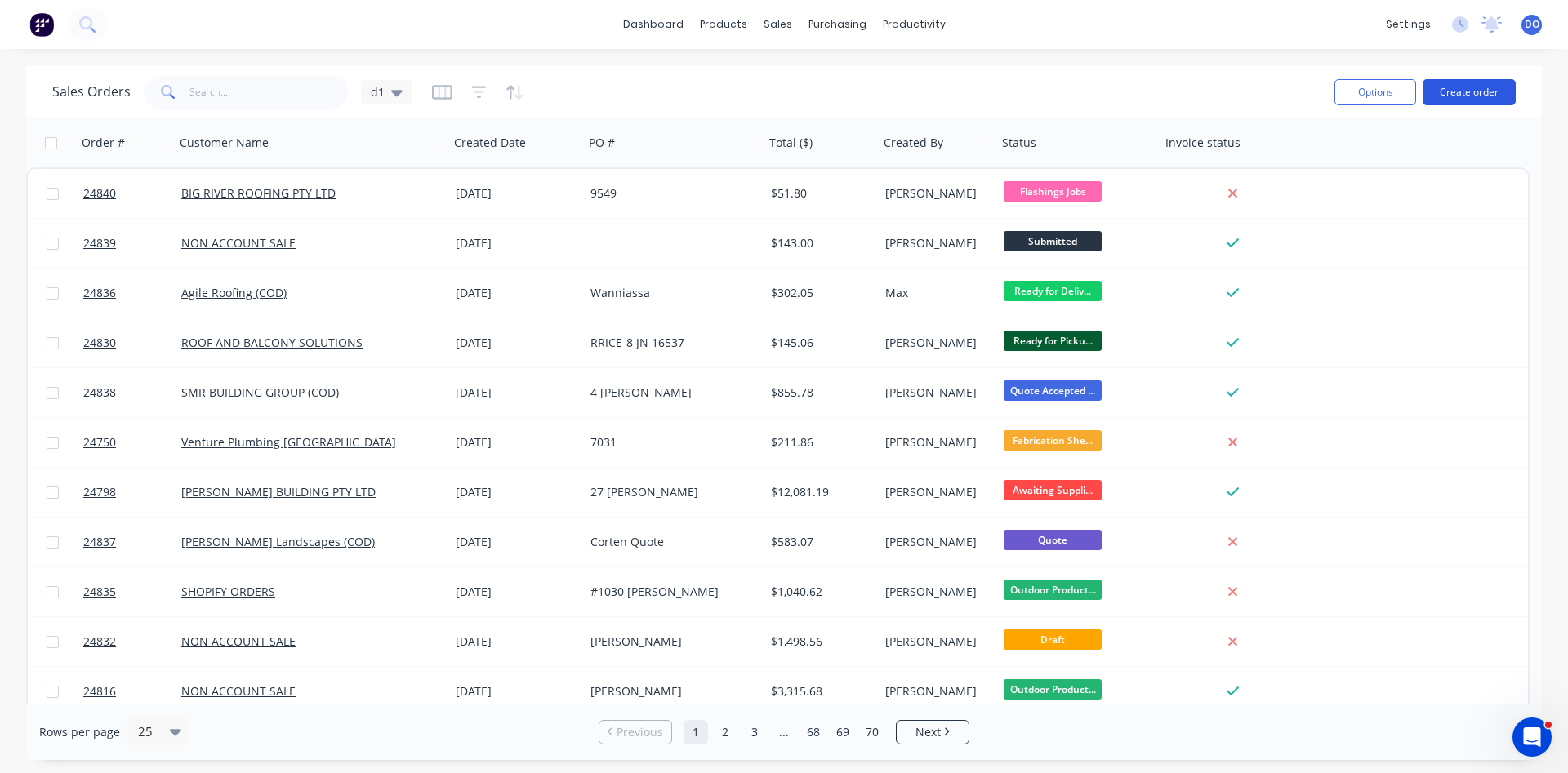
click at [1477, 86] on button "Create order" at bounding box center [1469, 92] width 93 height 26
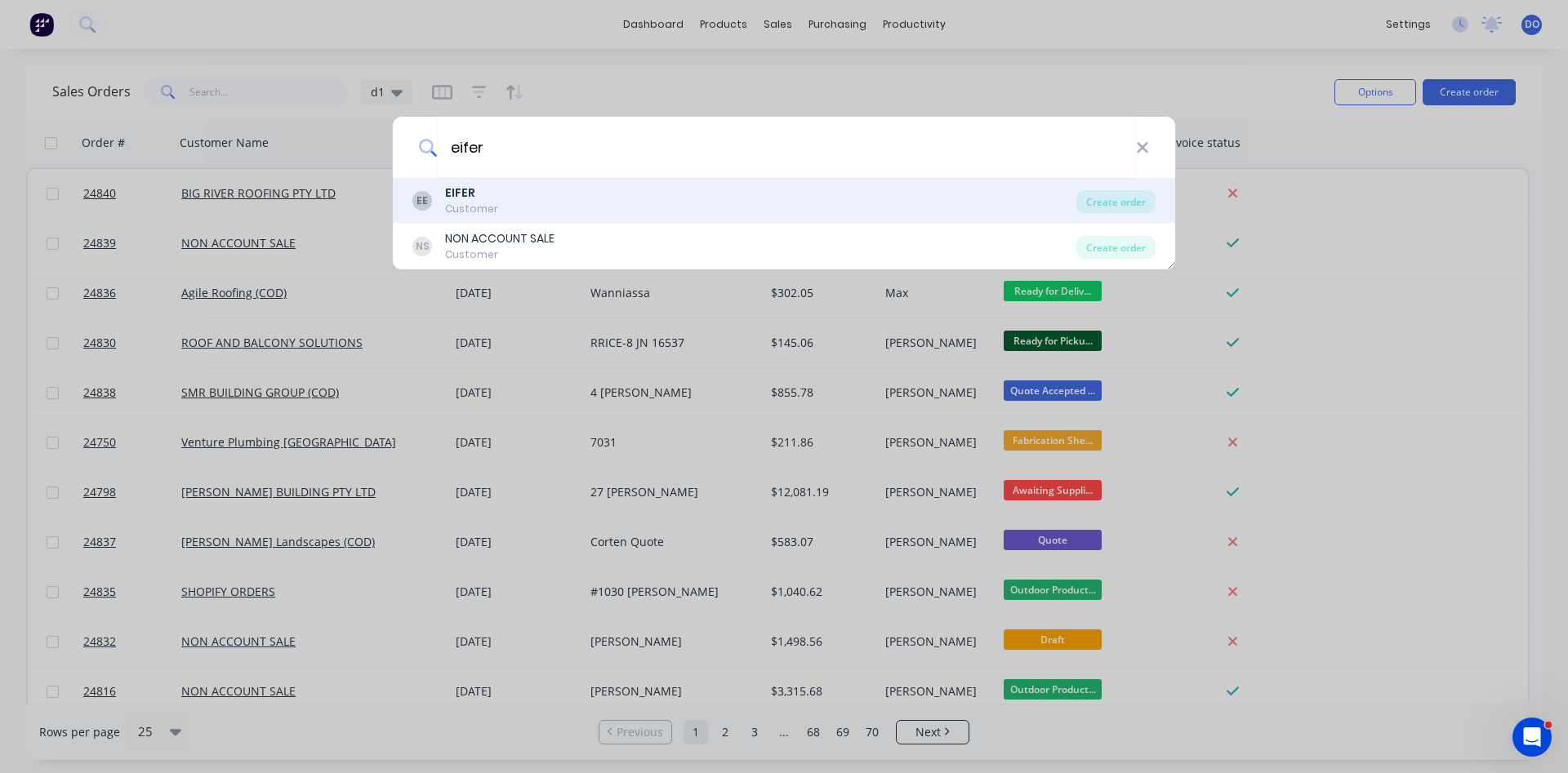
type input "eifer"
click at [527, 189] on div "EE EIFER Customer" at bounding box center [744, 200] width 664 height 32
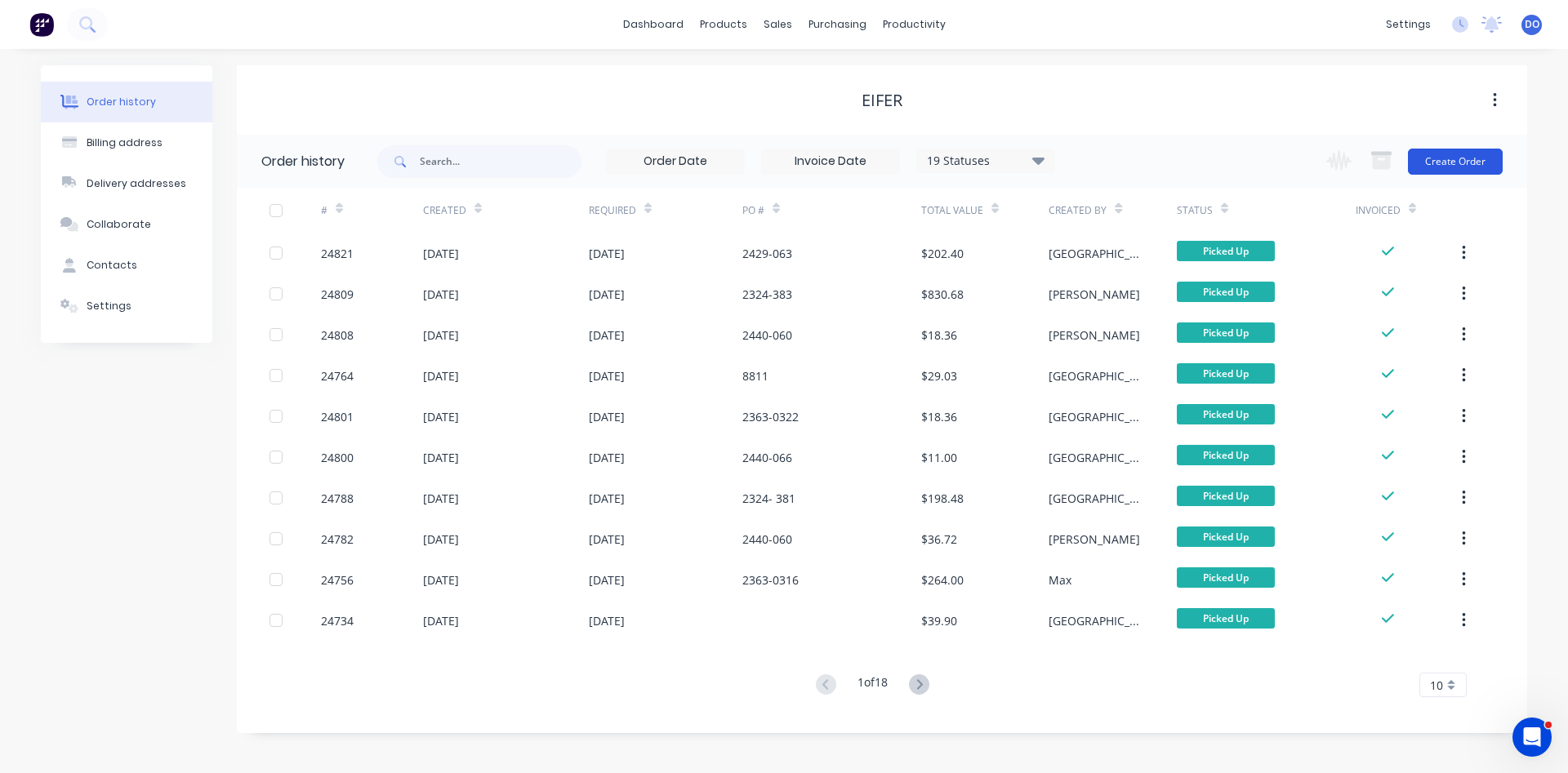
click at [1467, 160] on button "Create Order" at bounding box center [1455, 161] width 95 height 26
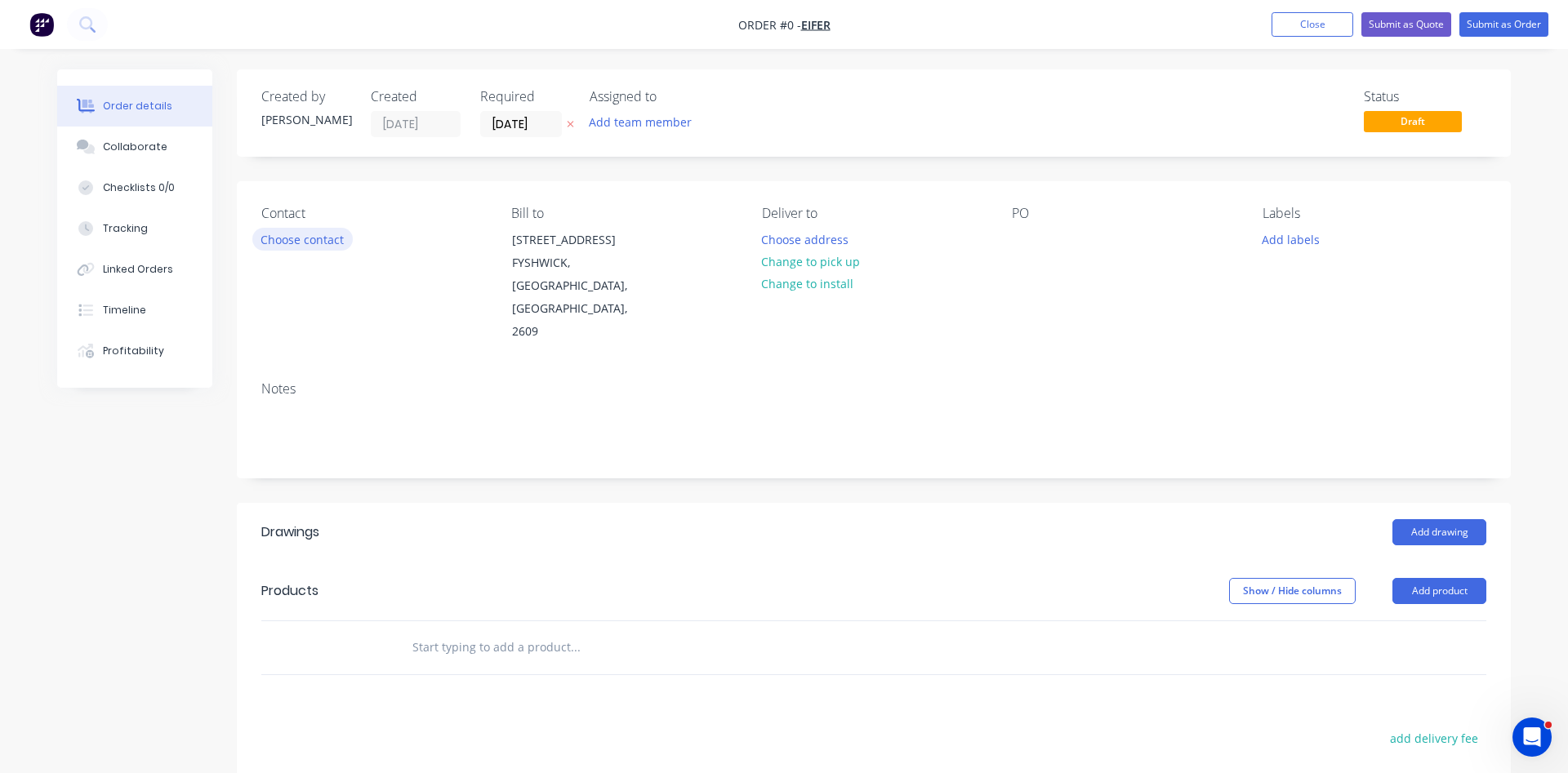
click at [295, 239] on button "Choose contact" at bounding box center [303, 239] width 101 height 22
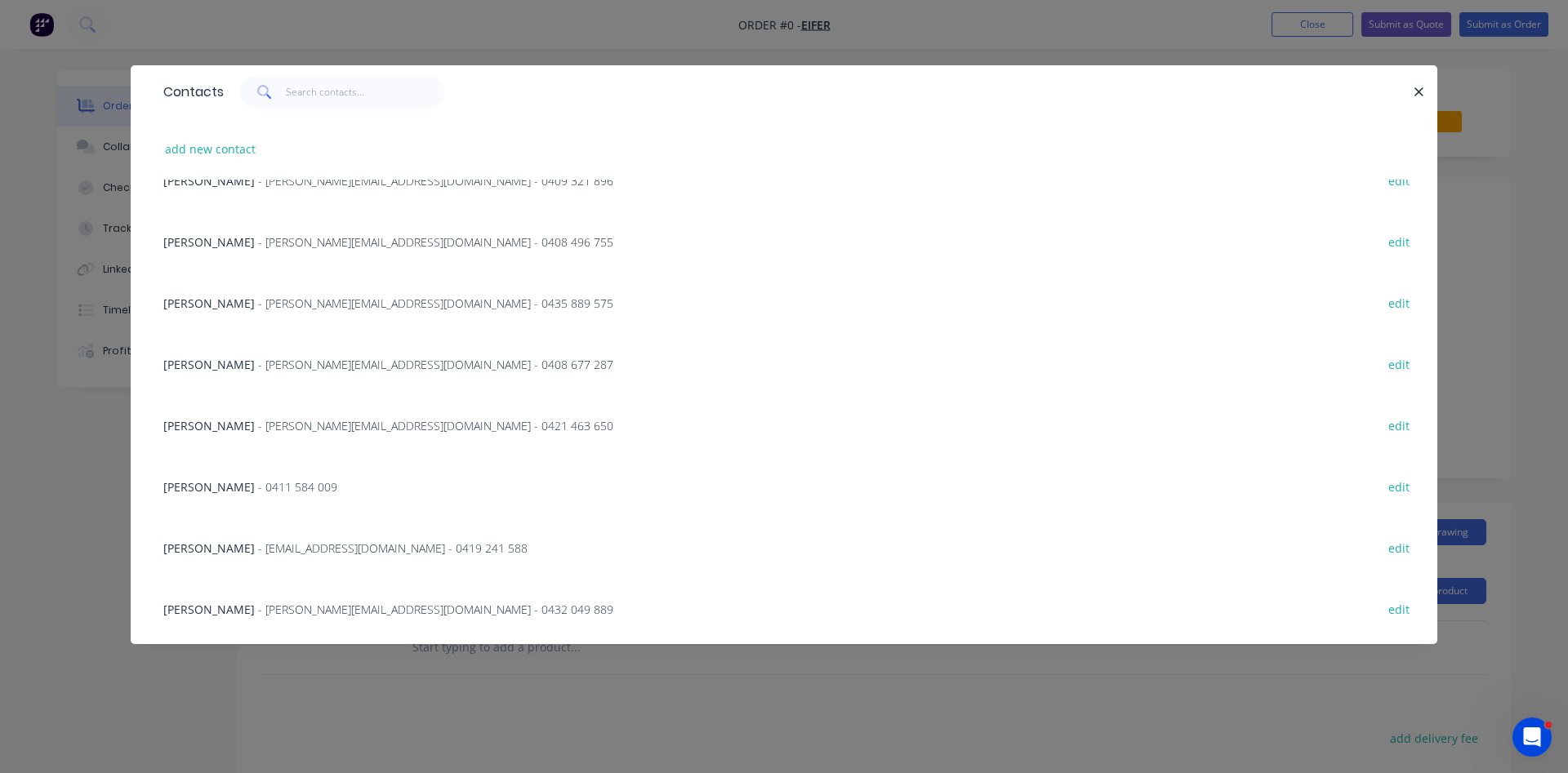
scroll to position [93, 0]
click at [265, 426] on span "- [PERSON_NAME][EMAIL_ADDRESS][DOMAIN_NAME] - 0421 463 650" at bounding box center [435, 424] width 355 height 16
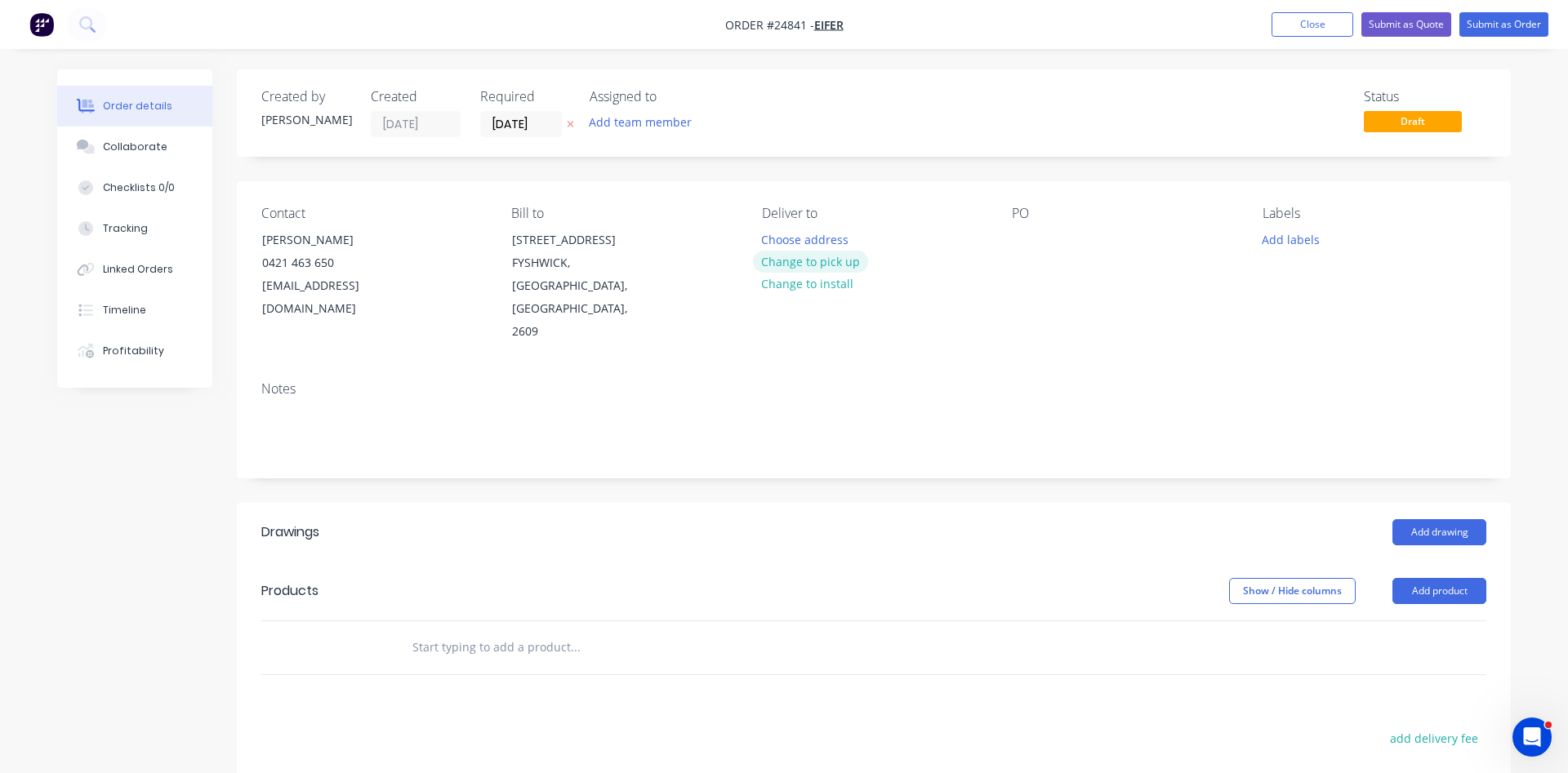
click at [829, 263] on button "Change to pick up" at bounding box center [811, 262] width 116 height 22
click at [1020, 234] on div at bounding box center [1025, 239] width 26 height 23
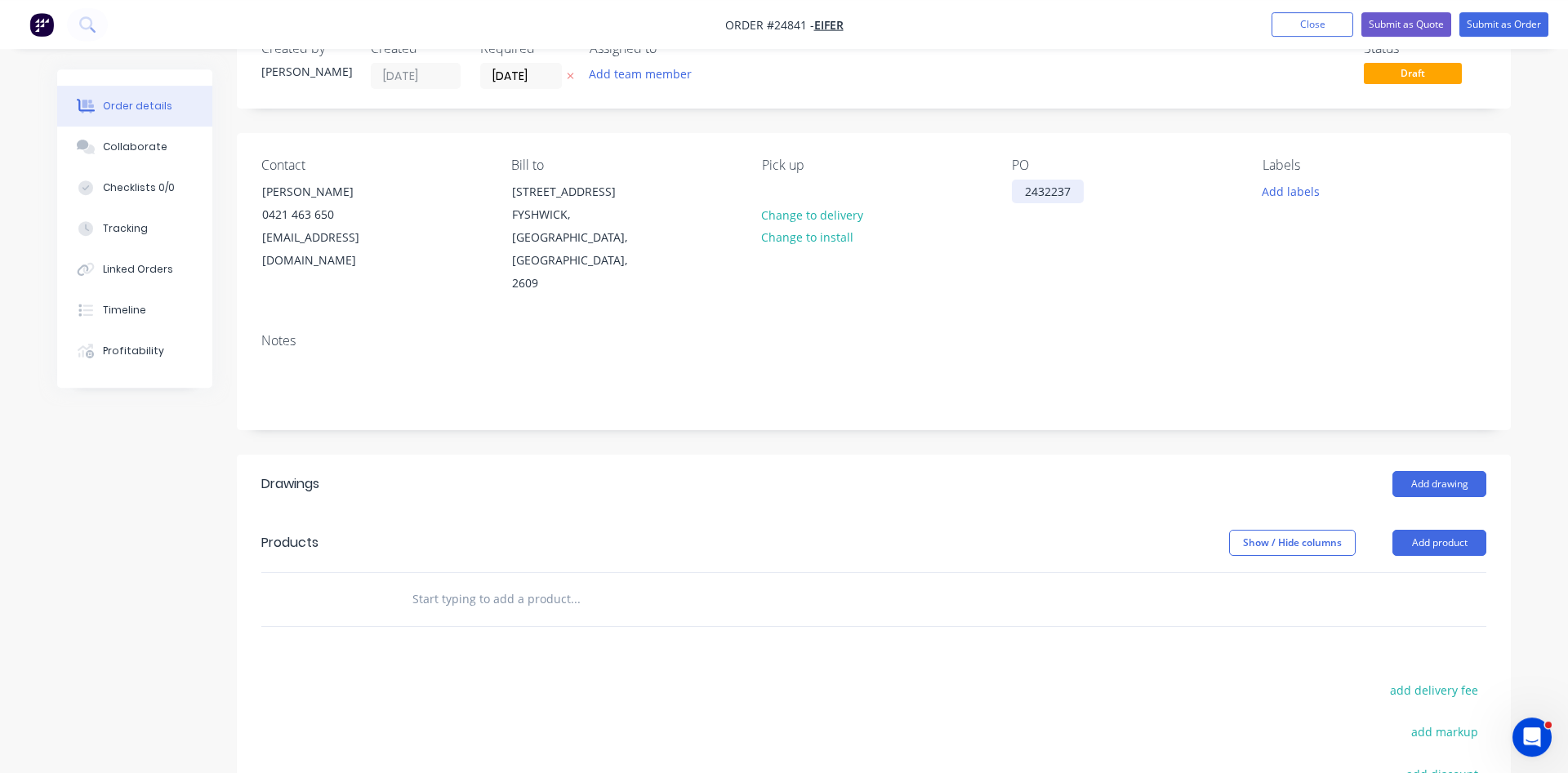
scroll to position [167, 0]
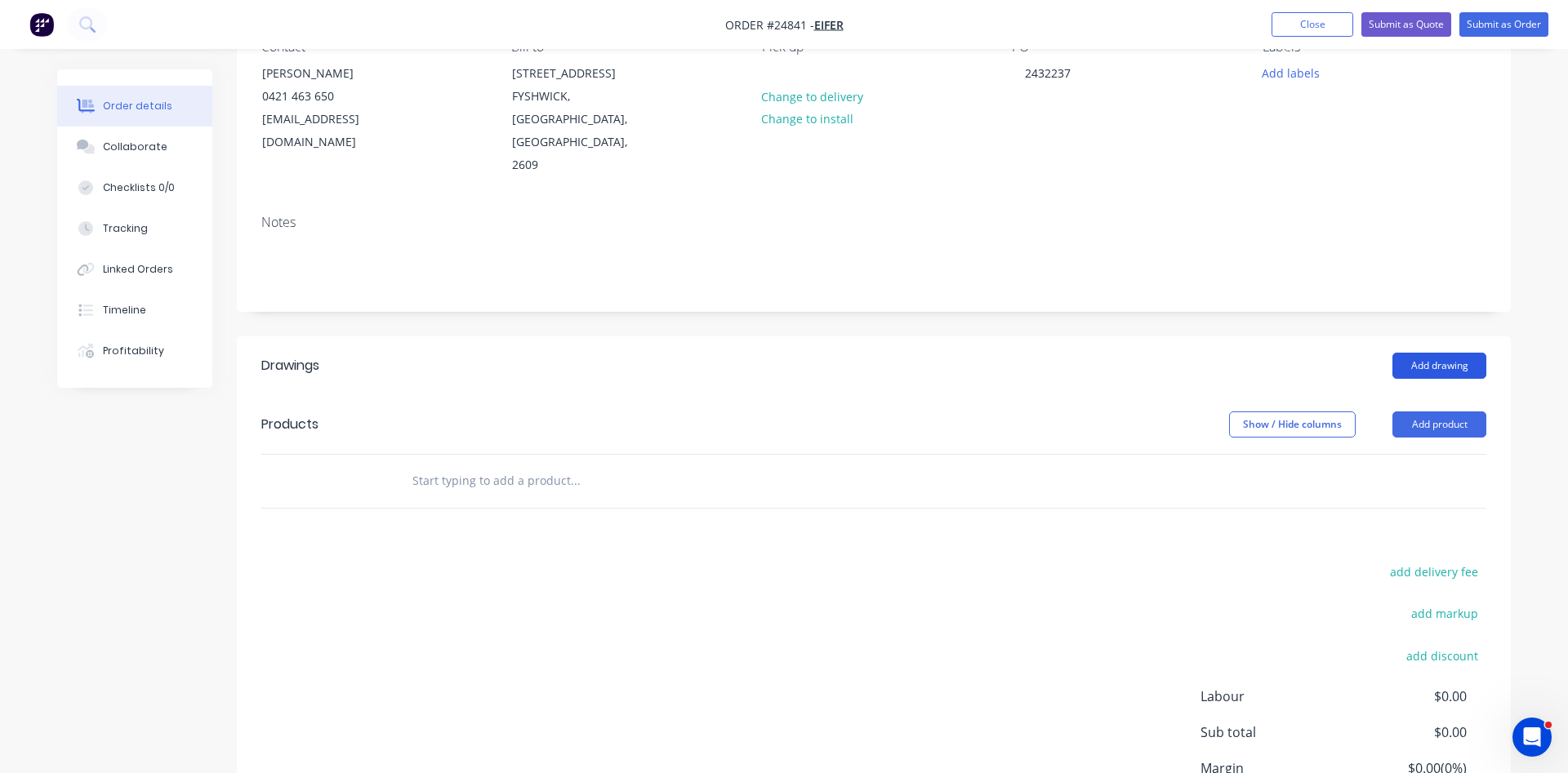
click at [1411, 352] on button "Add drawing" at bounding box center [1438, 366] width 94 height 26
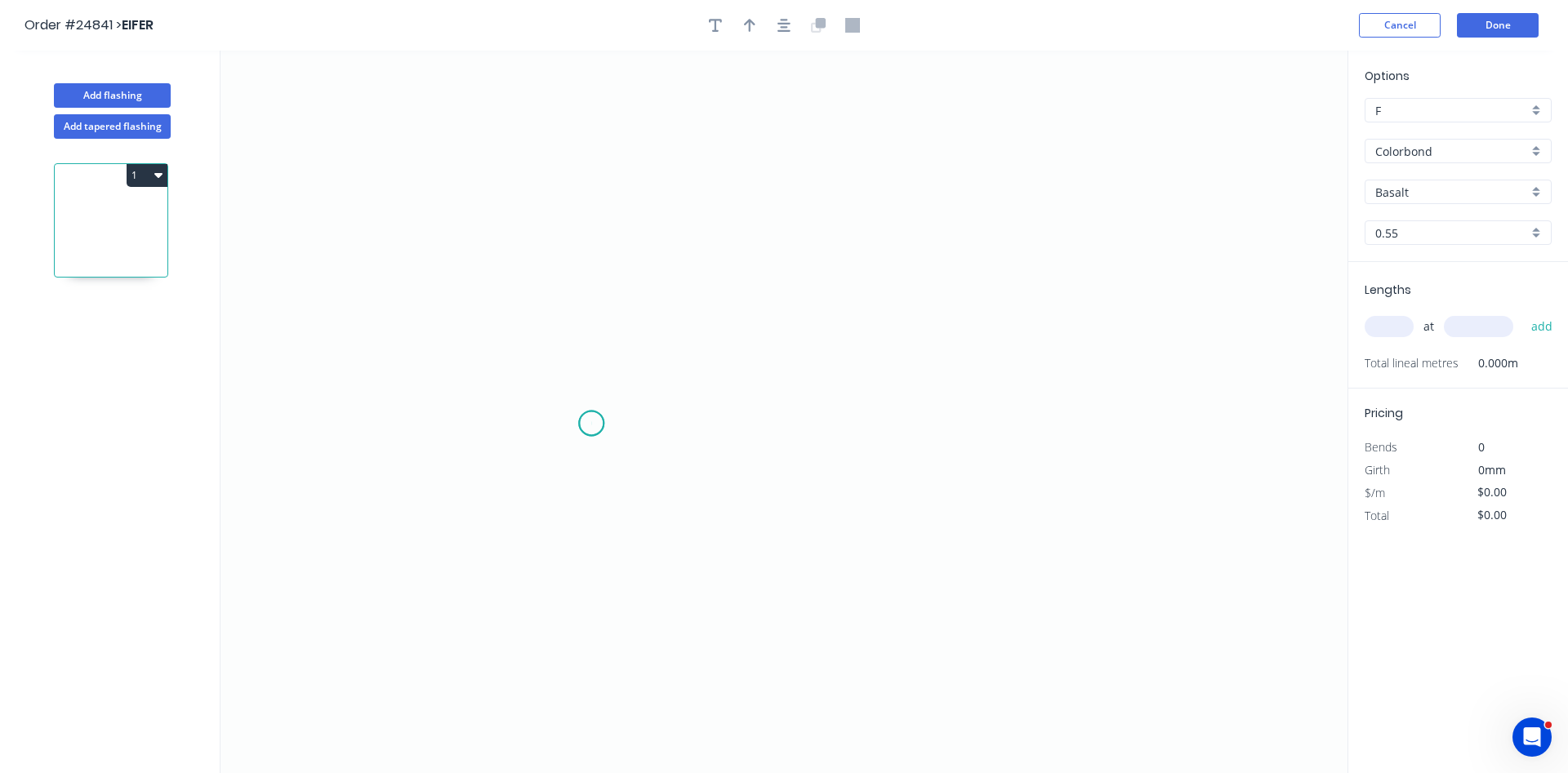
click at [591, 424] on icon "0" at bounding box center [783, 411] width 1127 height 723
click at [639, 182] on icon at bounding box center [614, 302] width 48 height 242
click at [1085, 187] on icon "0 ?" at bounding box center [783, 411] width 1127 height 723
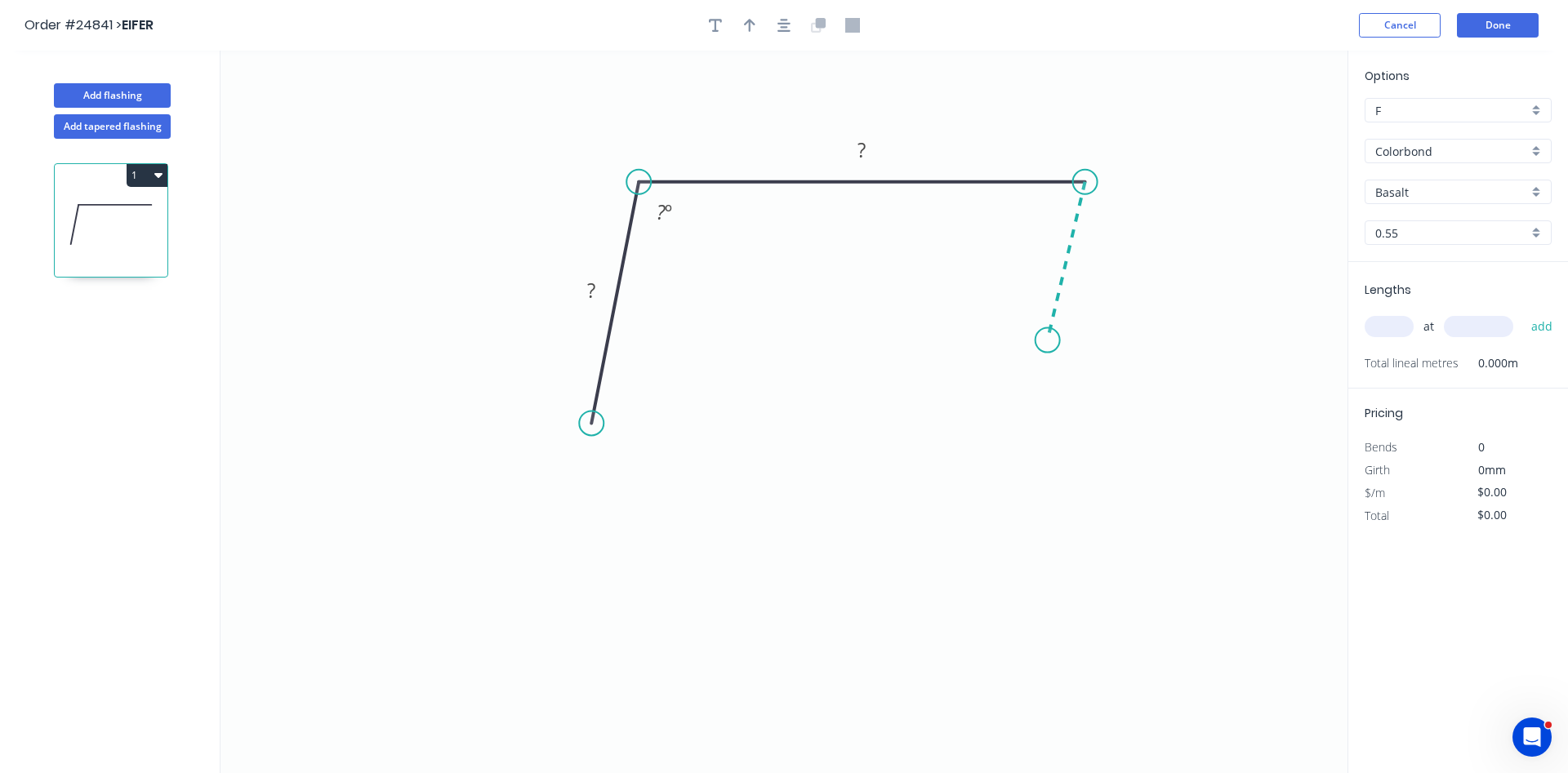
click at [1048, 340] on icon "0 ? ? ? º" at bounding box center [783, 411] width 1127 height 723
click at [1082, 498] on div "Drip edge" at bounding box center [1130, 496] width 164 height 34
click at [1089, 394] on div "Flip bend" at bounding box center [1124, 390] width 164 height 34
click at [635, 580] on div "Drip edge" at bounding box center [673, 586] width 164 height 34
drag, startPoint x: 533, startPoint y: 385, endPoint x: 625, endPoint y: 424, distance: 99.9
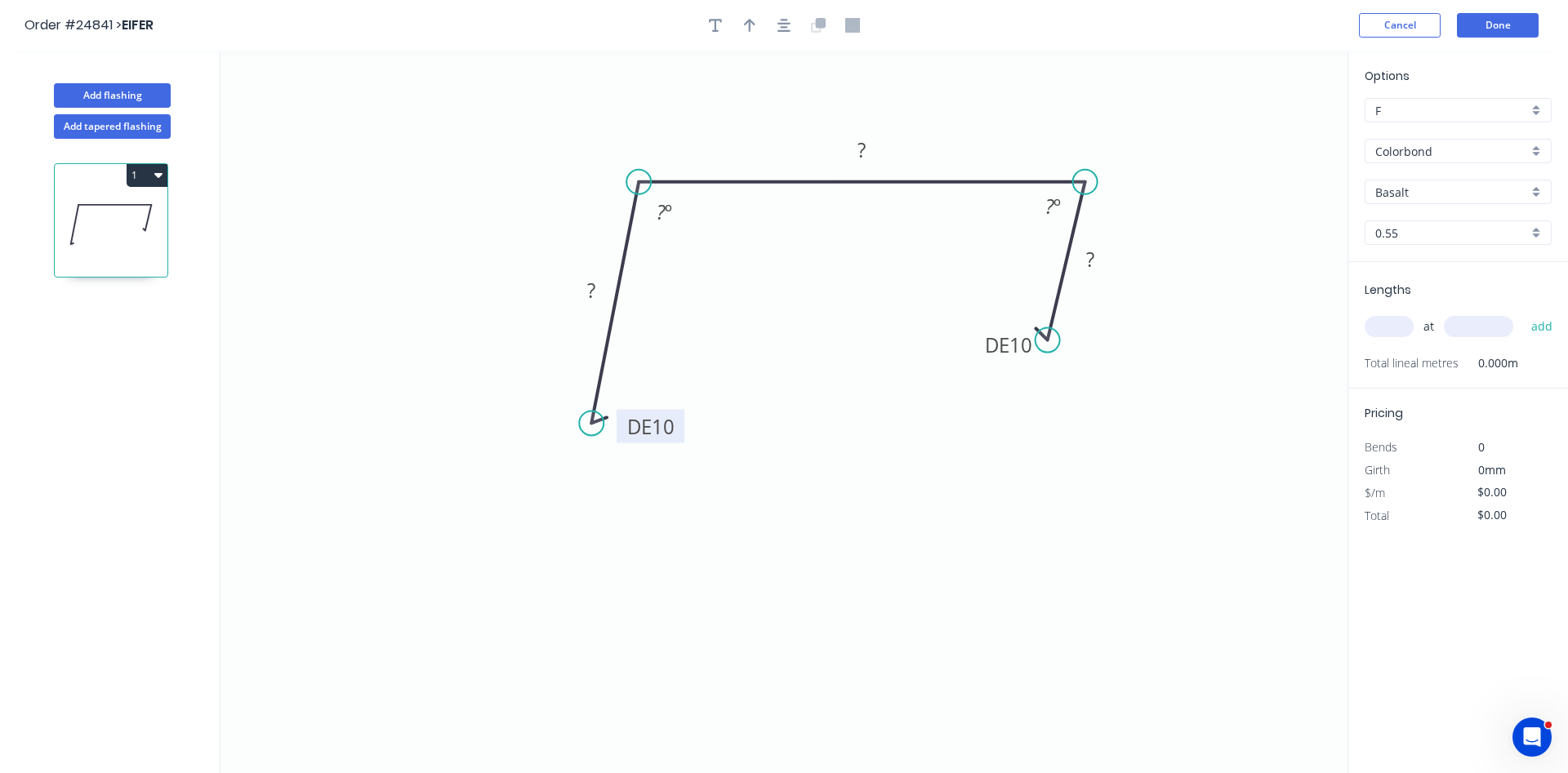
click at [625, 424] on rect at bounding box center [650, 427] width 68 height 34
click at [596, 293] on tspan "?" at bounding box center [591, 290] width 8 height 27
click at [670, 211] on tspan "º" at bounding box center [668, 212] width 7 height 27
click at [869, 158] on rect at bounding box center [861, 151] width 33 height 23
drag, startPoint x: 1049, startPoint y: 338, endPoint x: 1033, endPoint y: 405, distance: 68.9
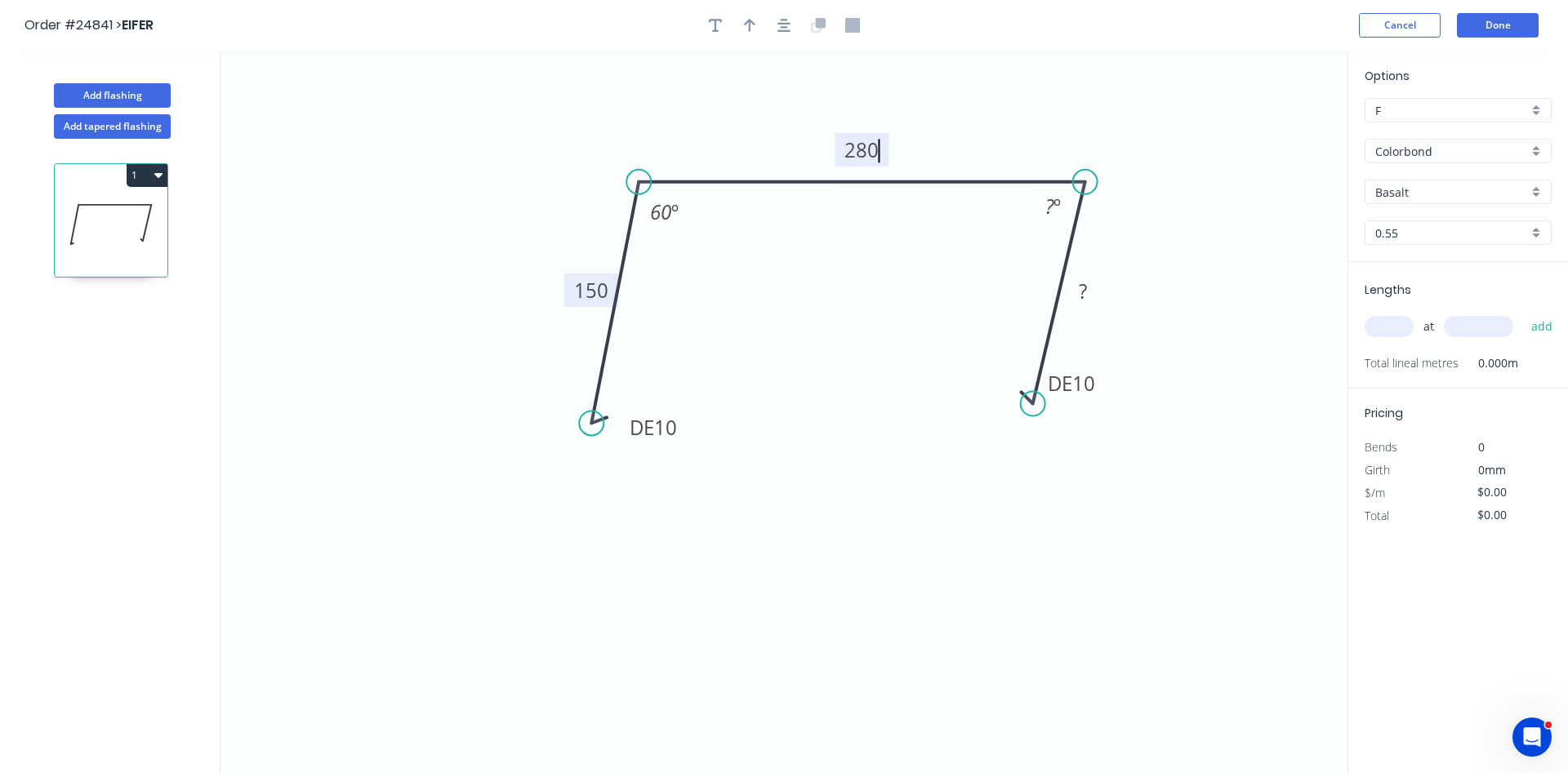
click at [1033, 405] on circle at bounding box center [1033, 404] width 24 height 24
click at [1049, 208] on tspan "?" at bounding box center [1050, 206] width 9 height 27
drag, startPoint x: 1096, startPoint y: 379, endPoint x: 1014, endPoint y: 410, distance: 87.7
click at [1014, 410] on rect at bounding box center [988, 415] width 68 height 34
click at [1089, 294] on rect at bounding box center [1082, 292] width 33 height 23
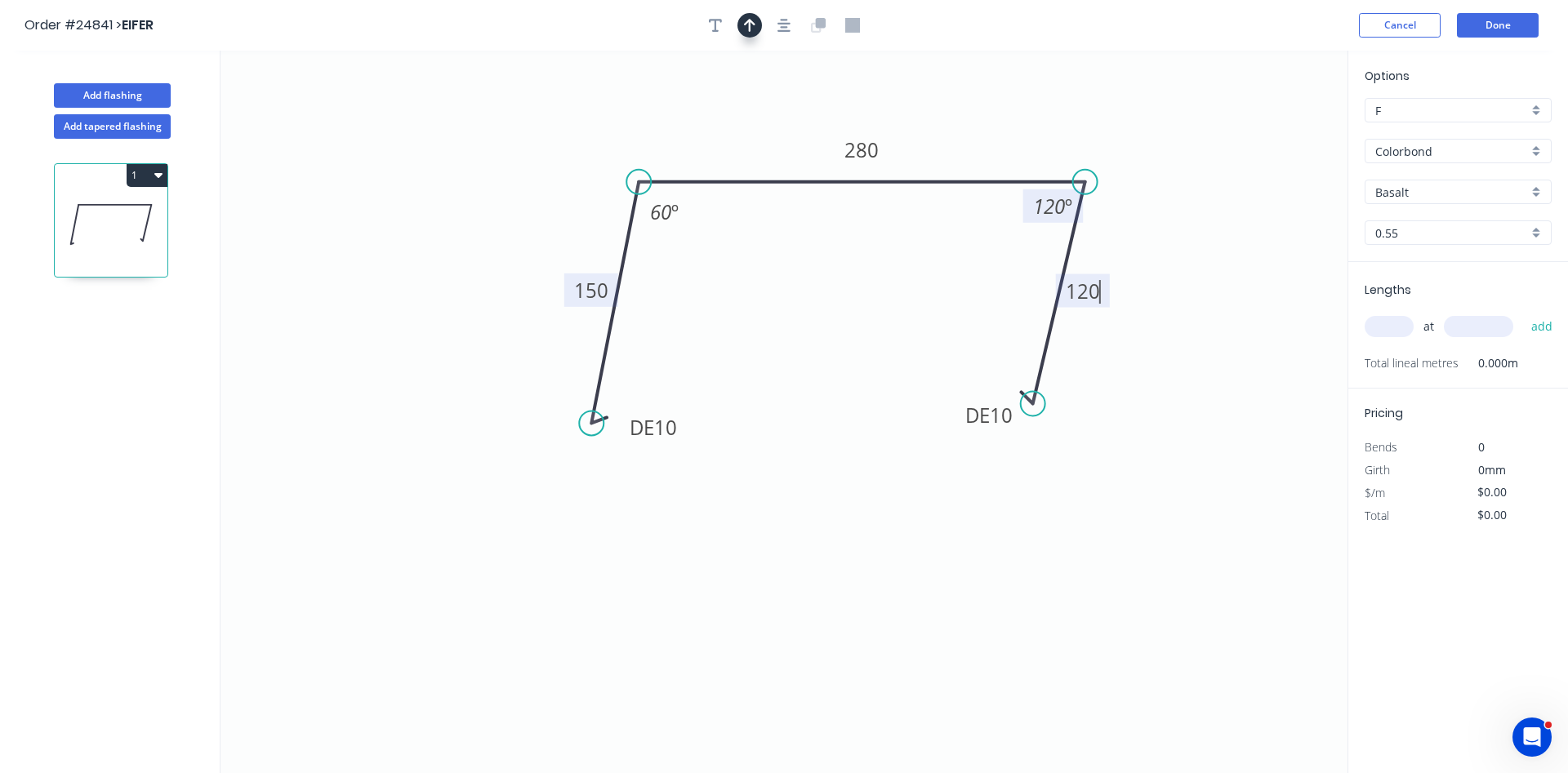
click at [754, 23] on button "button" at bounding box center [750, 25] width 24 height 24
type input "$21.01"
click at [1265, 128] on icon at bounding box center [1265, 114] width 15 height 52
drag, startPoint x: 1265, startPoint y: 128, endPoint x: 972, endPoint y: 155, distance: 294.2
click at [972, 155] on icon at bounding box center [996, 136] width 48 height 48
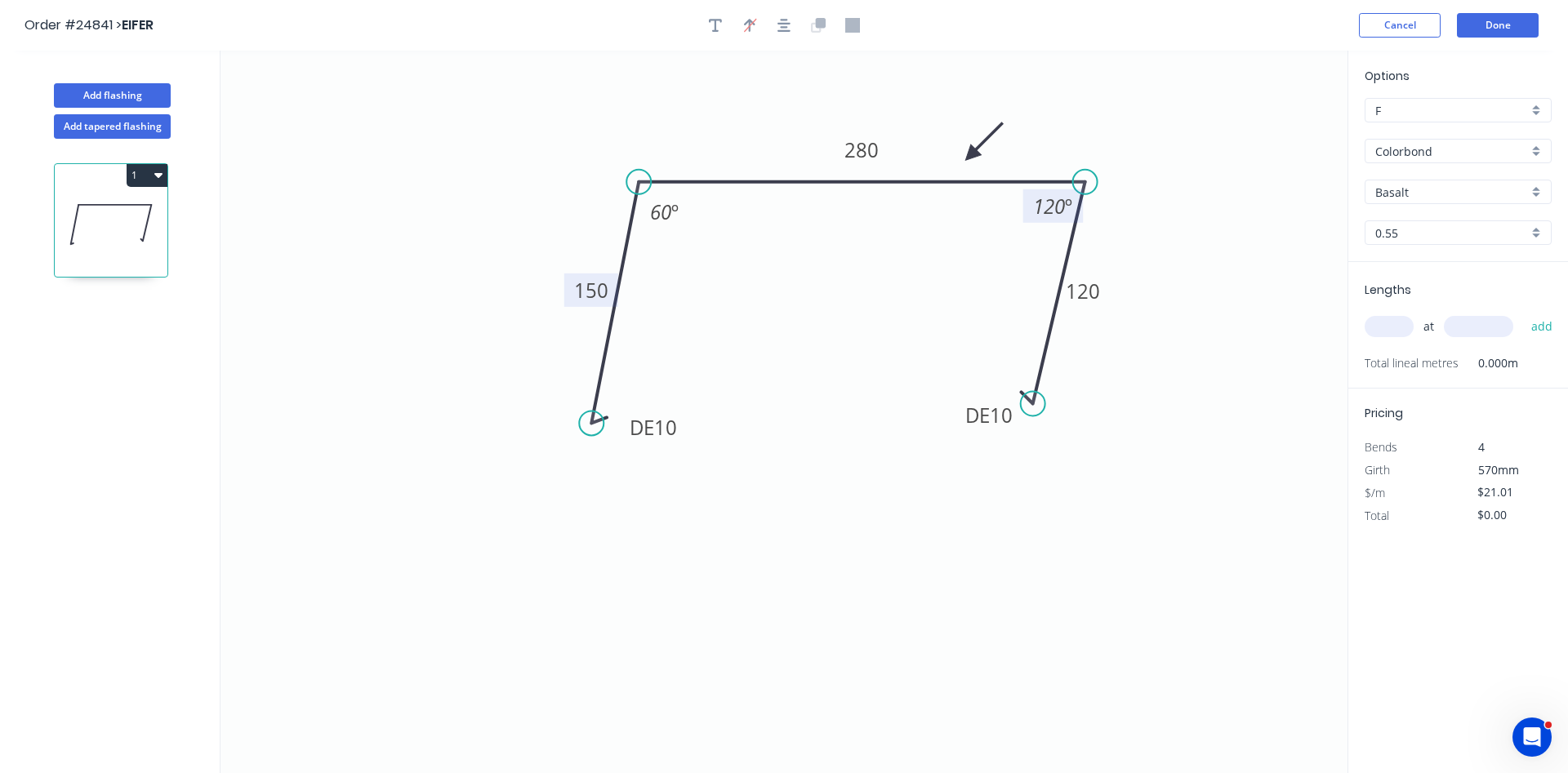
click at [1431, 191] on input "Basalt" at bounding box center [1451, 192] width 153 height 17
click at [1436, 336] on div "Windspray" at bounding box center [1457, 334] width 186 height 29
type input "Windspray"
click at [1387, 318] on input "text" at bounding box center [1389, 326] width 49 height 21
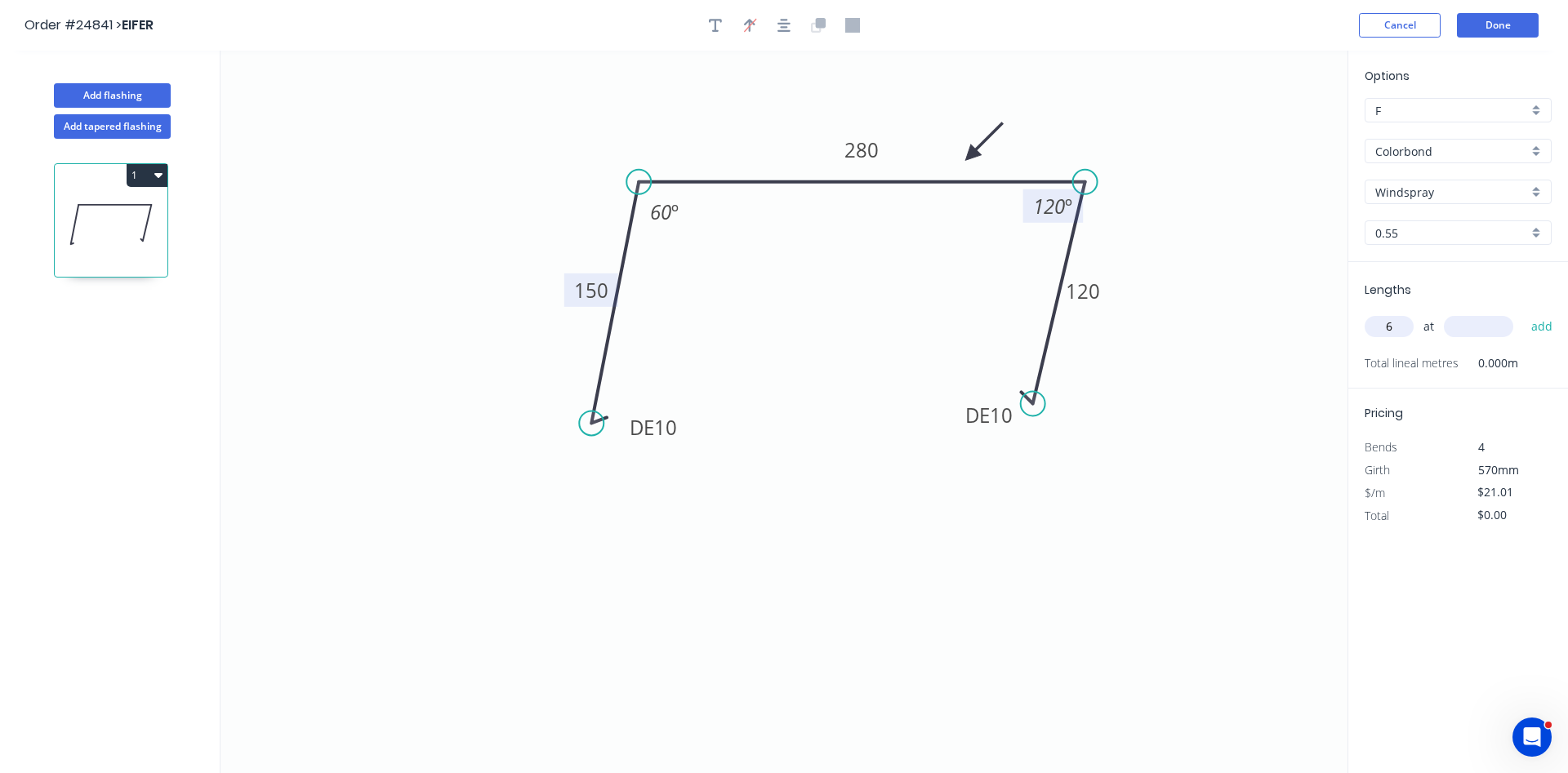
type input "6"
type input "3200"
click at [1522, 312] on button "add" at bounding box center [1541, 326] width 38 height 28
type input "$403.39"
click at [135, 95] on button "Add flashing" at bounding box center [112, 95] width 117 height 24
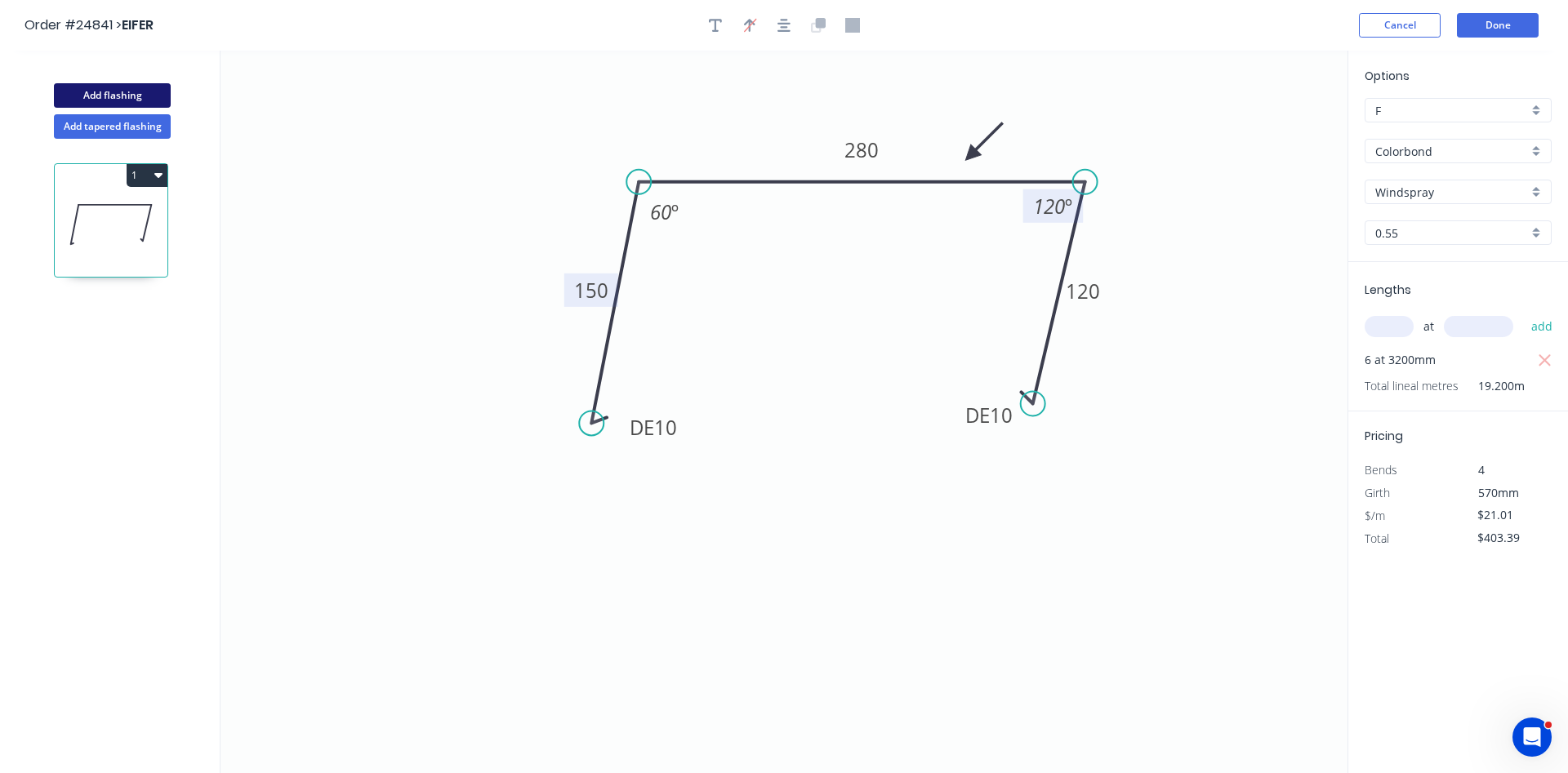
type input "$0.00"
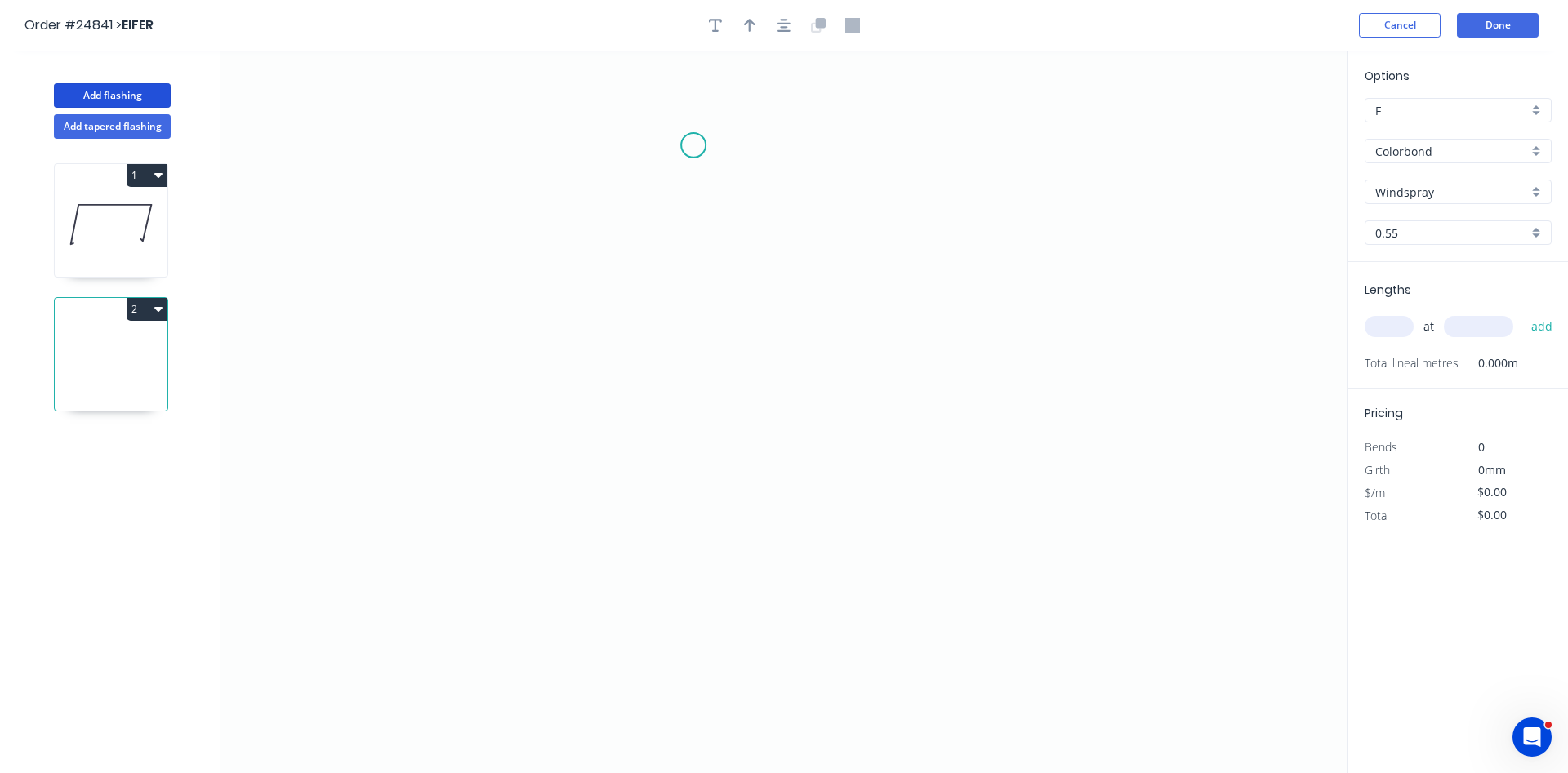
click at [694, 145] on icon "0" at bounding box center [783, 411] width 1127 height 723
click at [687, 339] on icon "0" at bounding box center [783, 411] width 1127 height 723
click at [725, 408] on icon "0 ?" at bounding box center [783, 411] width 1127 height 723
click at [667, 236] on tspan "?" at bounding box center [668, 234] width 8 height 27
drag, startPoint x: 750, startPoint y: 402, endPoint x: 759, endPoint y: 355, distance: 47.9
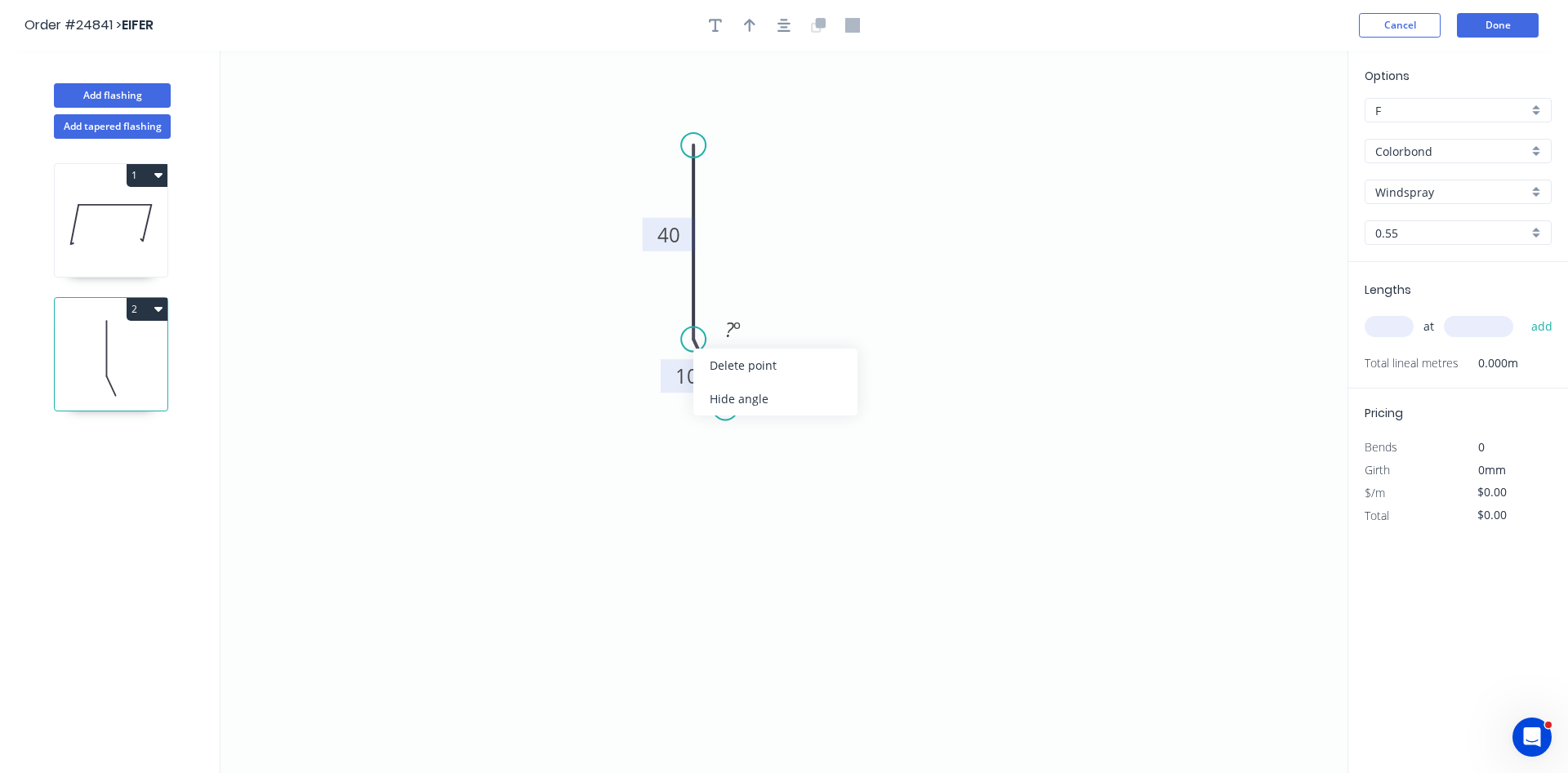
click at [750, 401] on div "Hide angle" at bounding box center [776, 399] width 164 height 34
type input "$5.67"
click at [756, 22] on button "button" at bounding box center [750, 25] width 24 height 24
click at [1261, 129] on icon at bounding box center [1265, 114] width 15 height 52
drag, startPoint x: 1267, startPoint y: 129, endPoint x: 740, endPoint y: 273, distance: 546.3
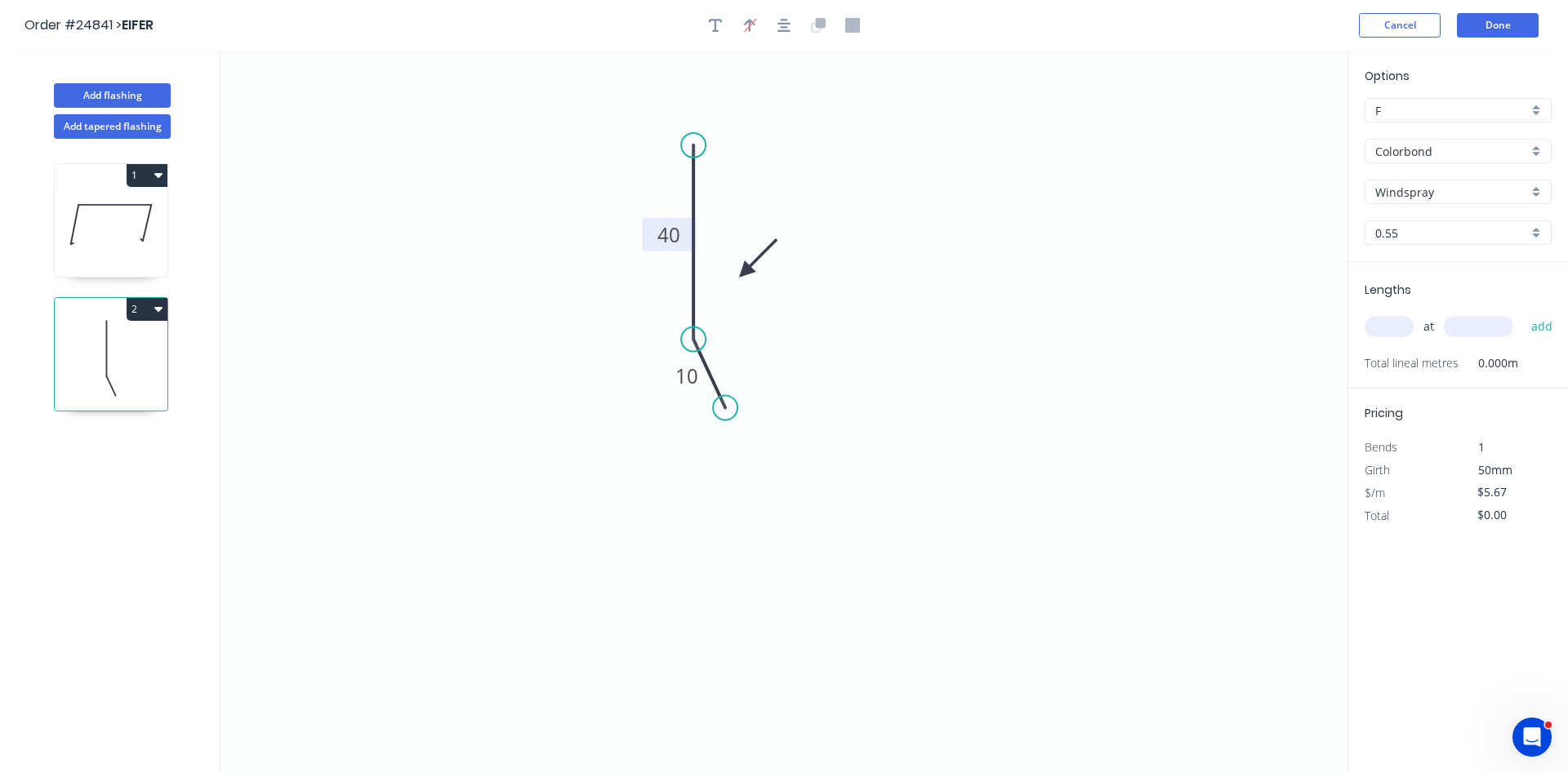
click at [740, 273] on icon at bounding box center [757, 257] width 48 height 48
click at [1389, 324] on input "text" at bounding box center [1389, 326] width 49 height 21
type input "6"
type input "3200"
click at [1522, 312] on button "add" at bounding box center [1541, 326] width 38 height 28
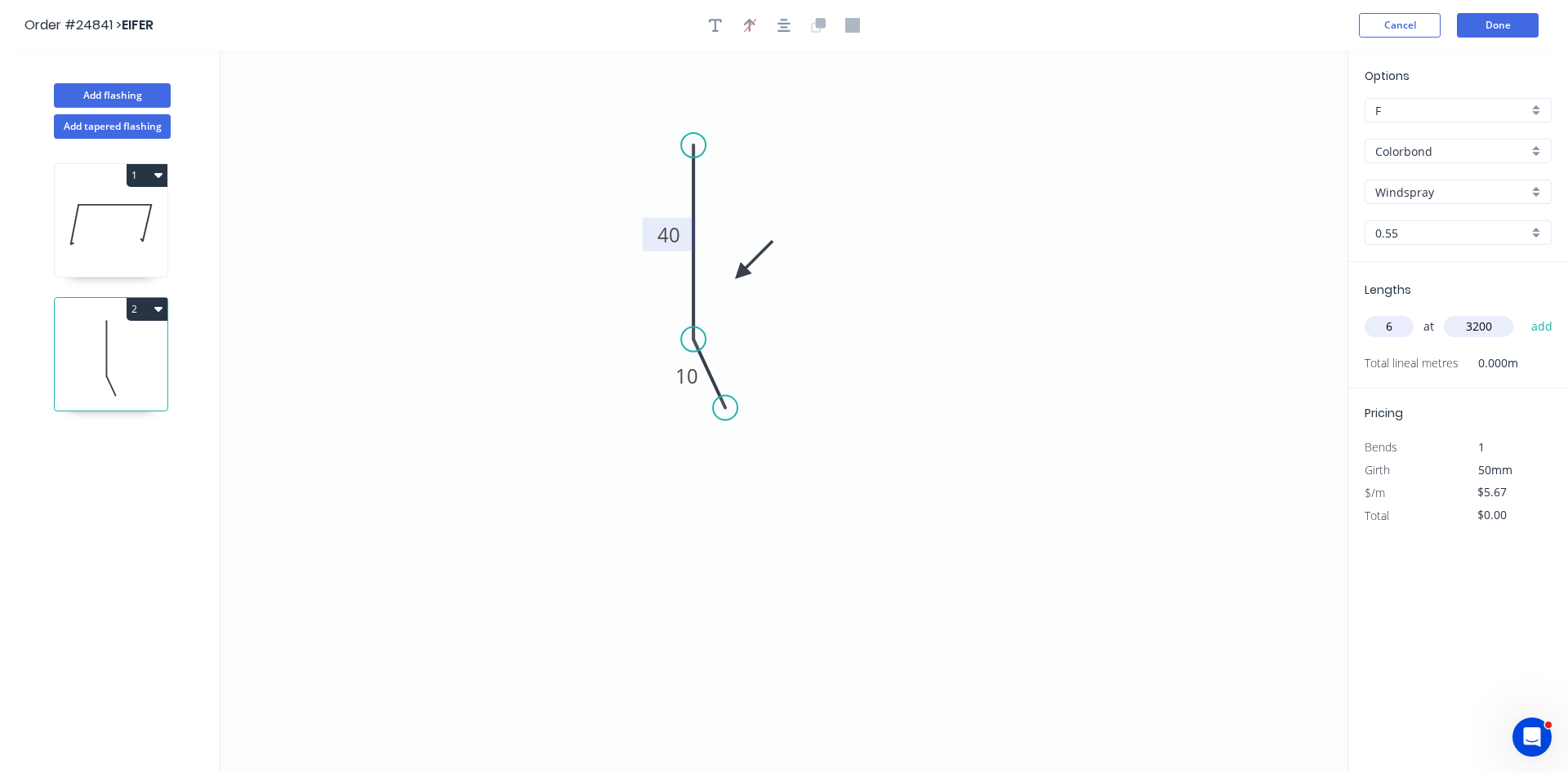
type input "$108.86"
click at [1492, 25] on button "Done" at bounding box center [1498, 25] width 82 height 24
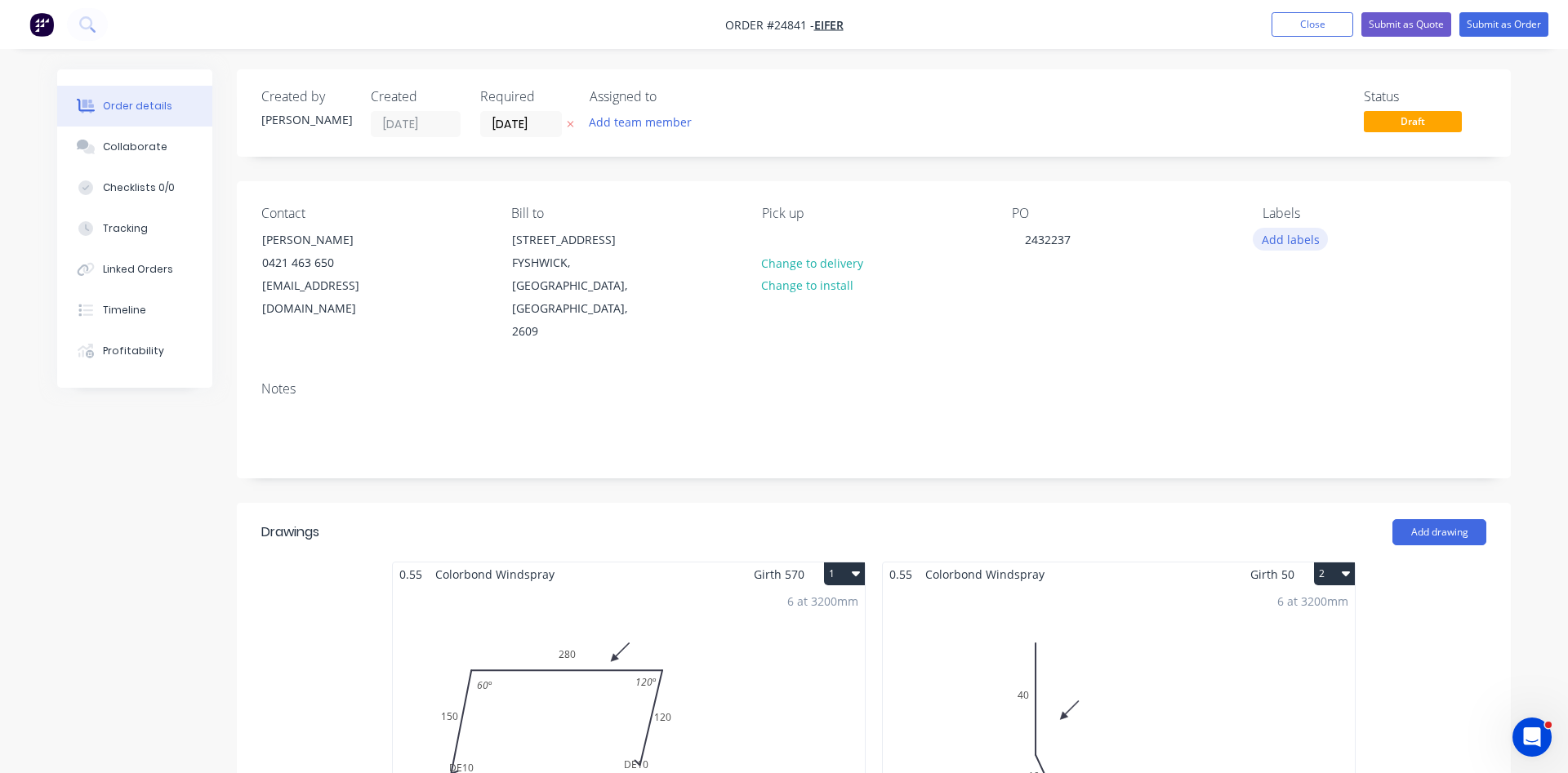
click at [1299, 246] on button "Add labels" at bounding box center [1290, 239] width 76 height 22
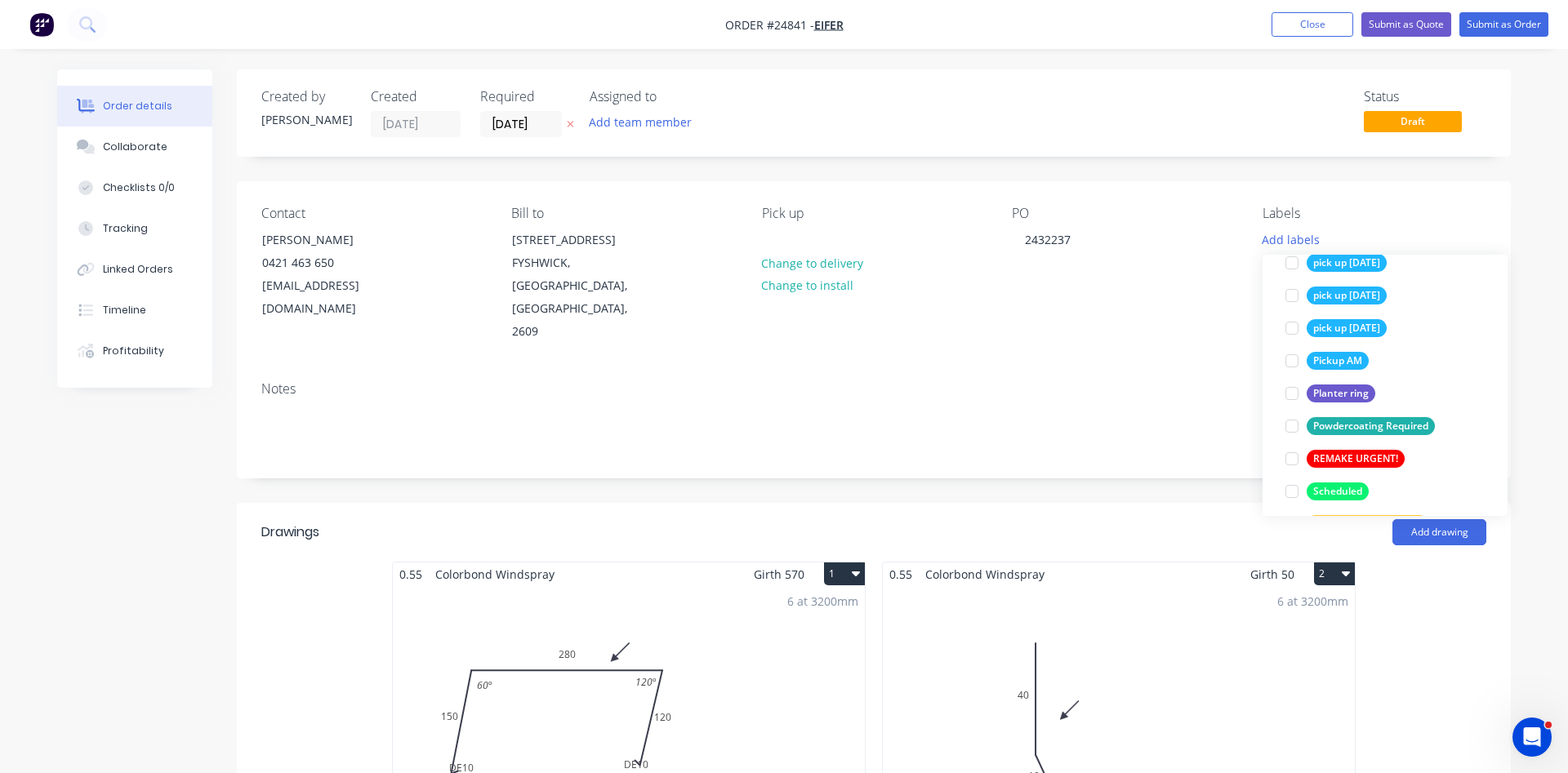
scroll to position [3299, 0]
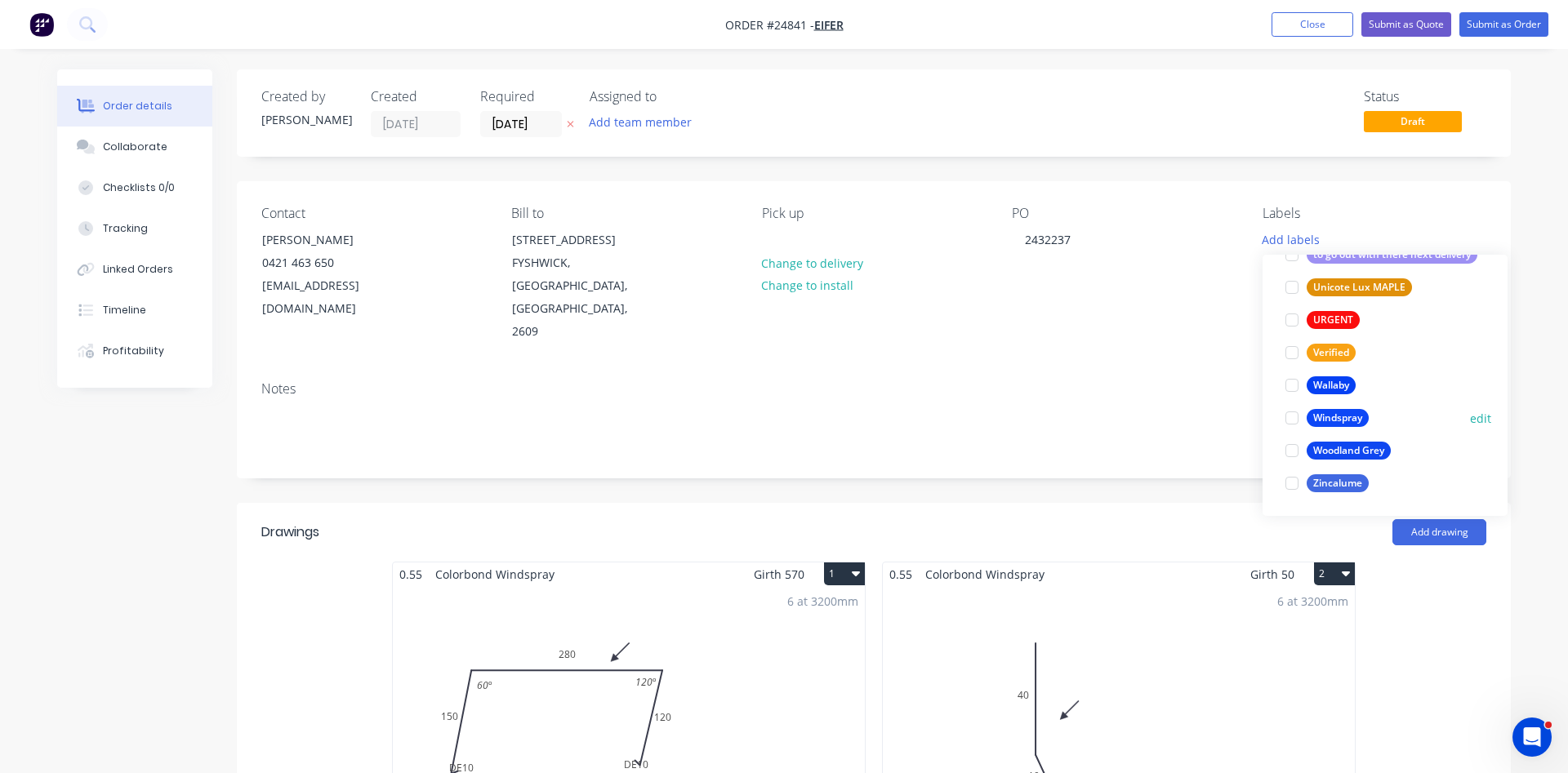
click at [1290, 416] on div at bounding box center [1291, 418] width 33 height 33
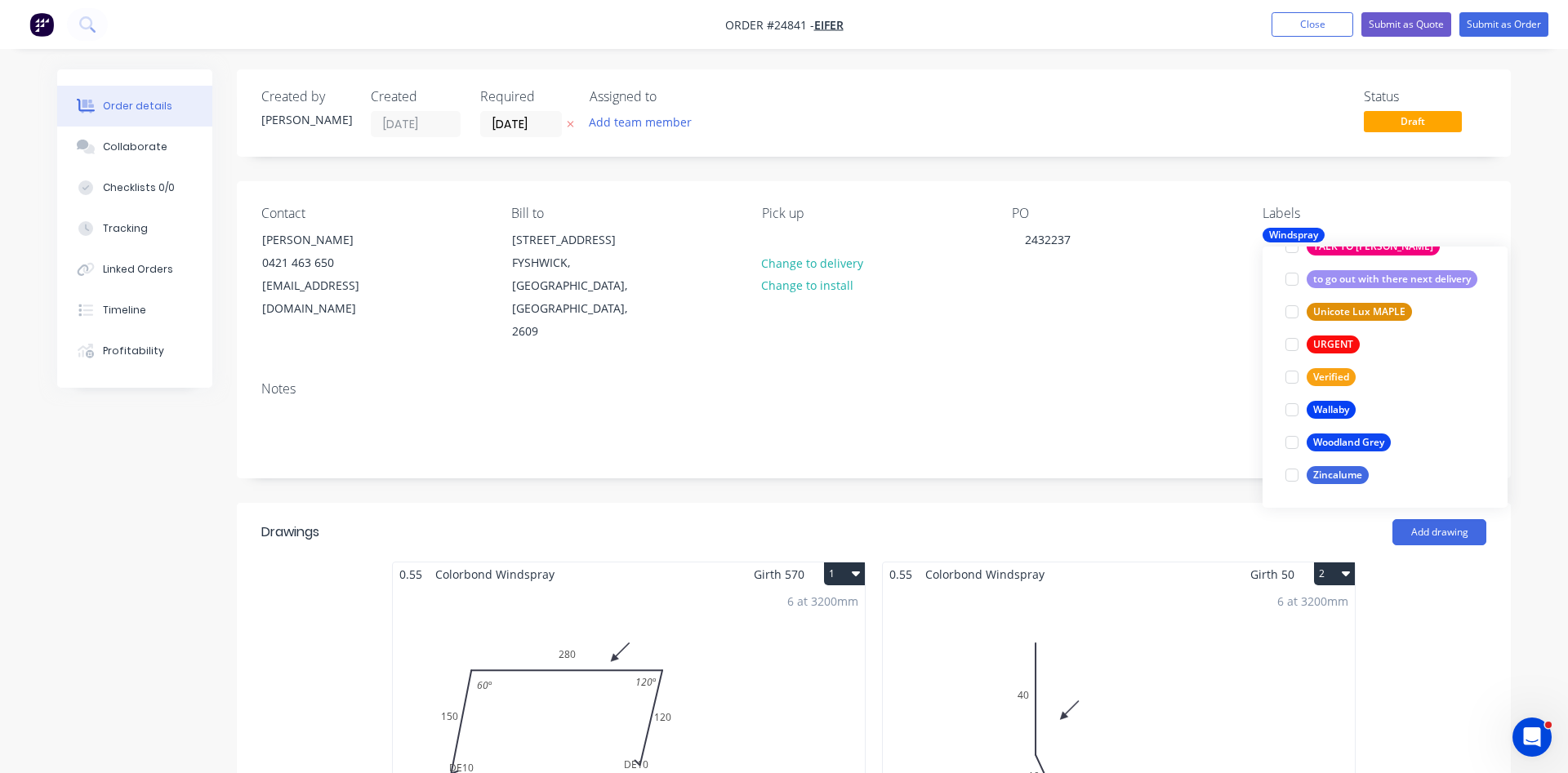
scroll to position [0, 0]
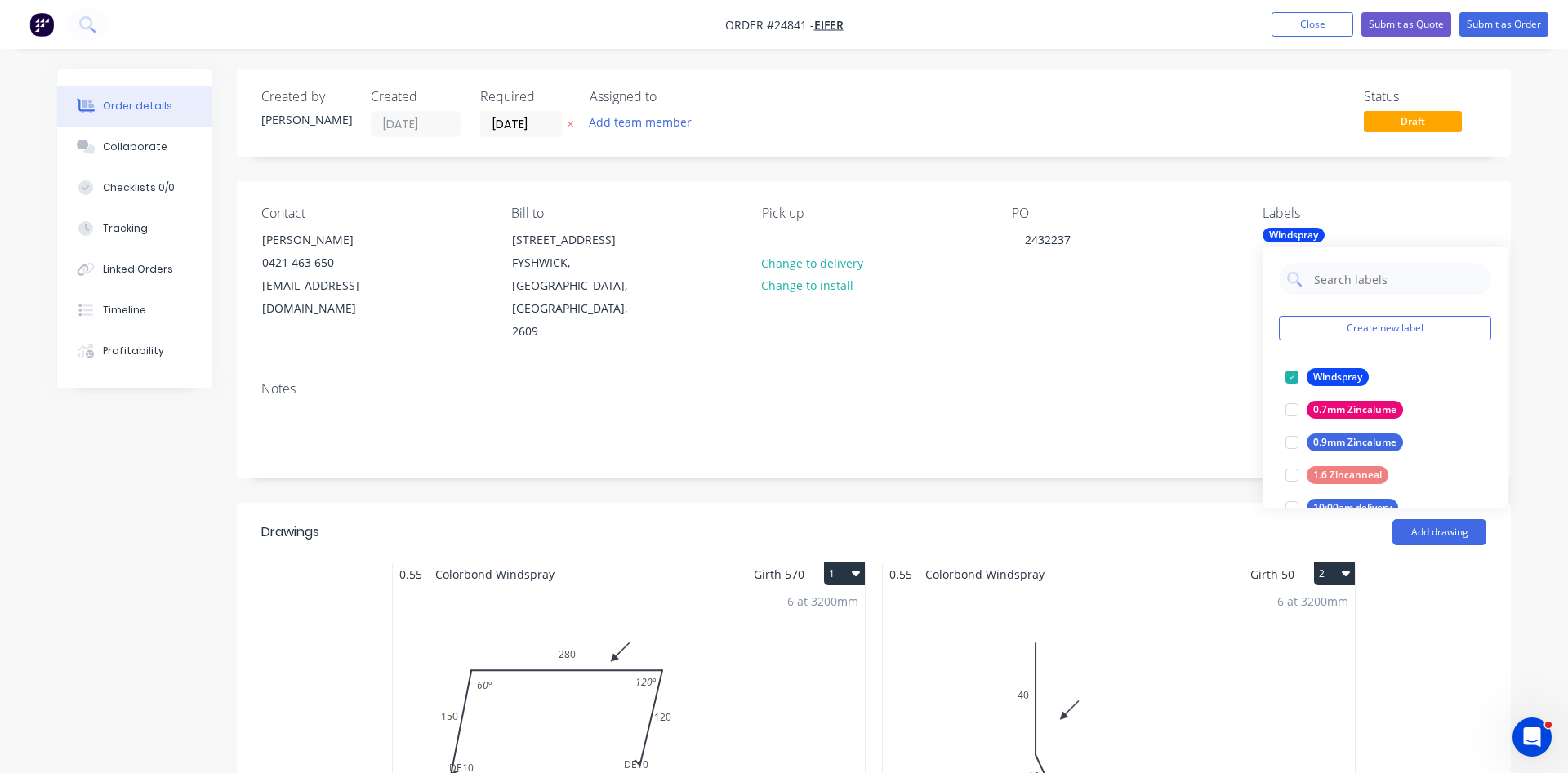
drag, startPoint x: 1169, startPoint y: 347, endPoint x: 1178, endPoint y: 339, distance: 12.0
click at [1169, 368] on div "Notes" at bounding box center [873, 422] width 1273 height 109
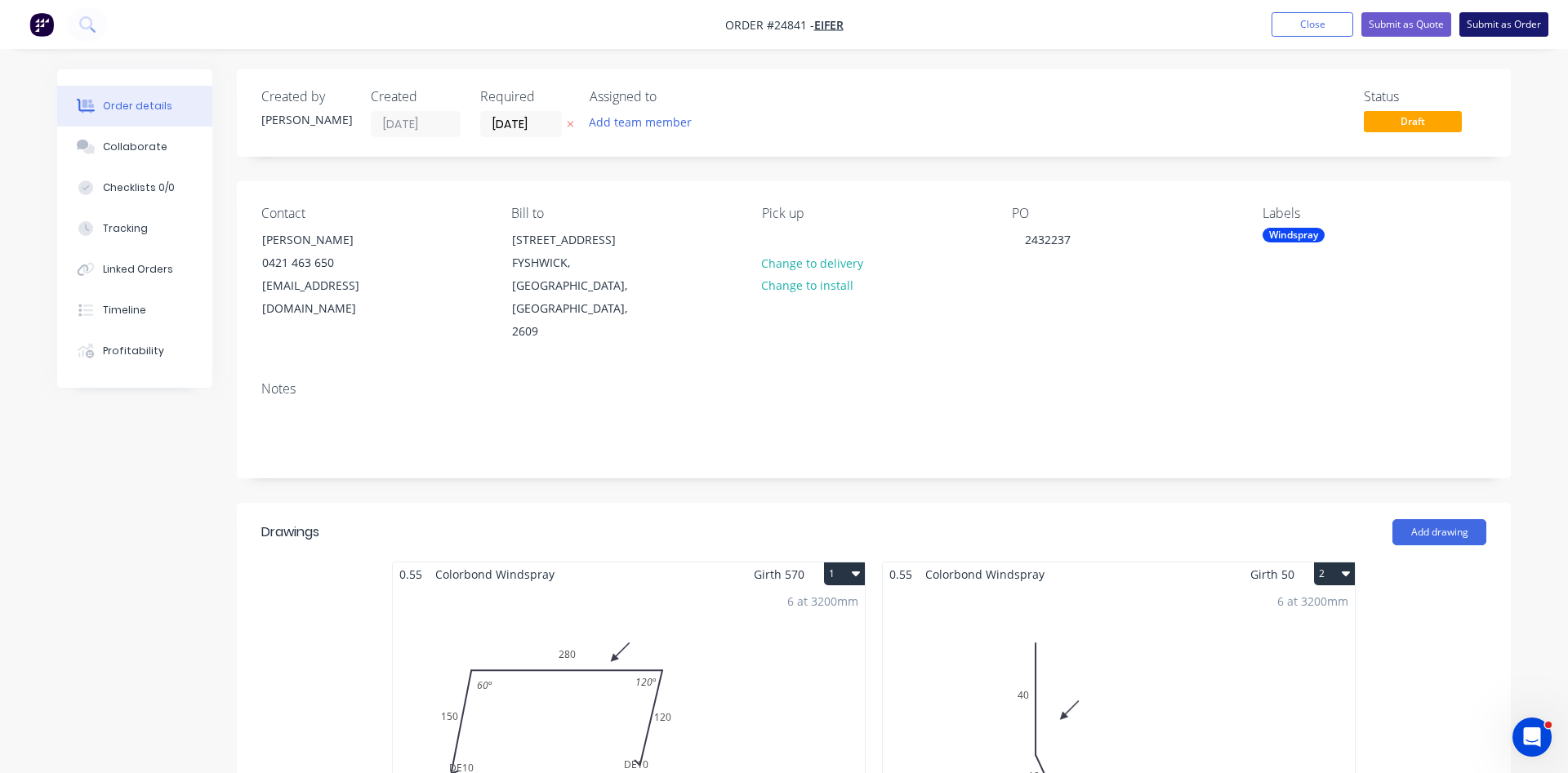
click at [1510, 21] on button "Submit as Order" at bounding box center [1503, 24] width 89 height 24
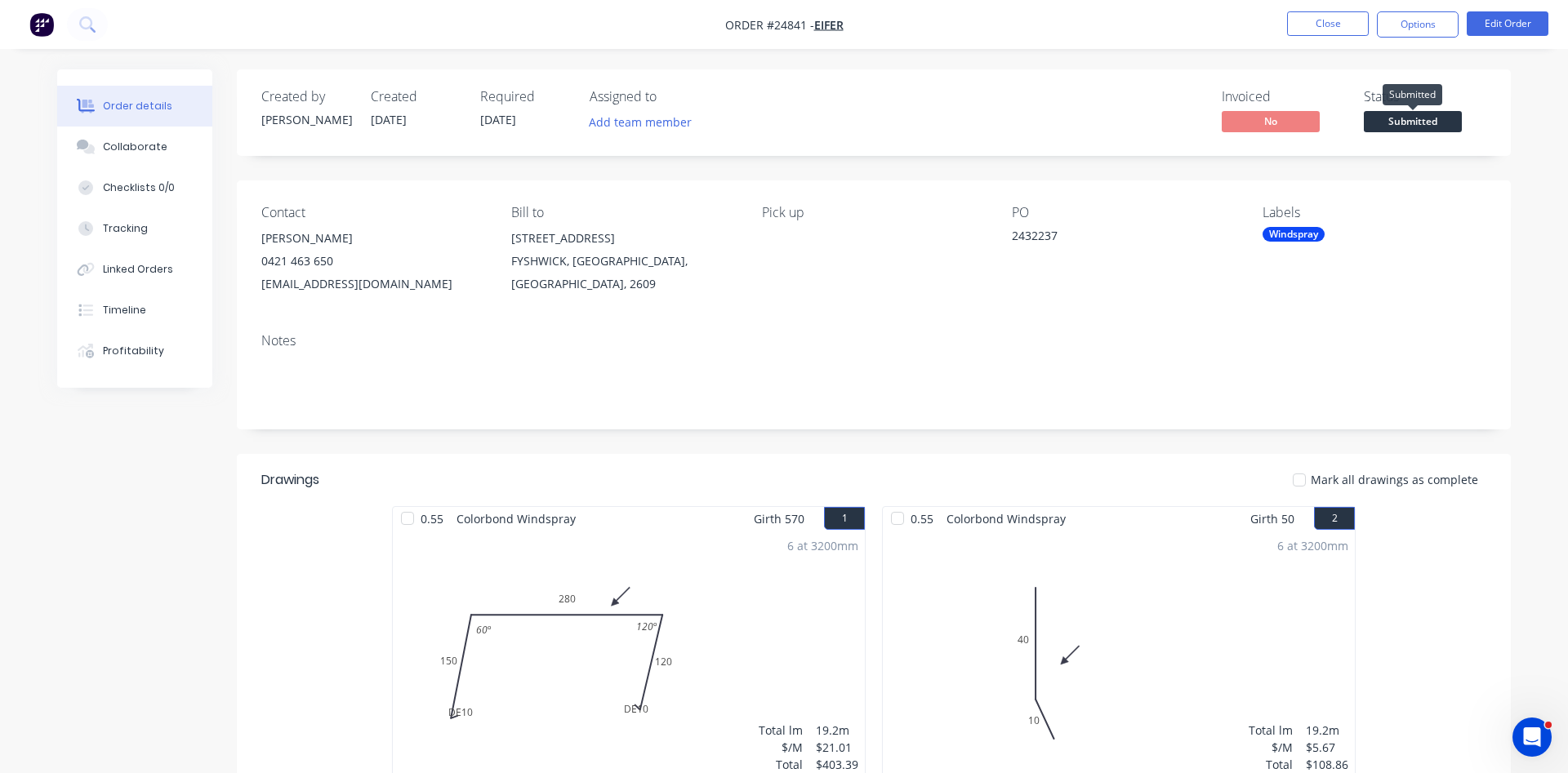
click at [1401, 120] on span "Submitted" at bounding box center [1412, 121] width 98 height 21
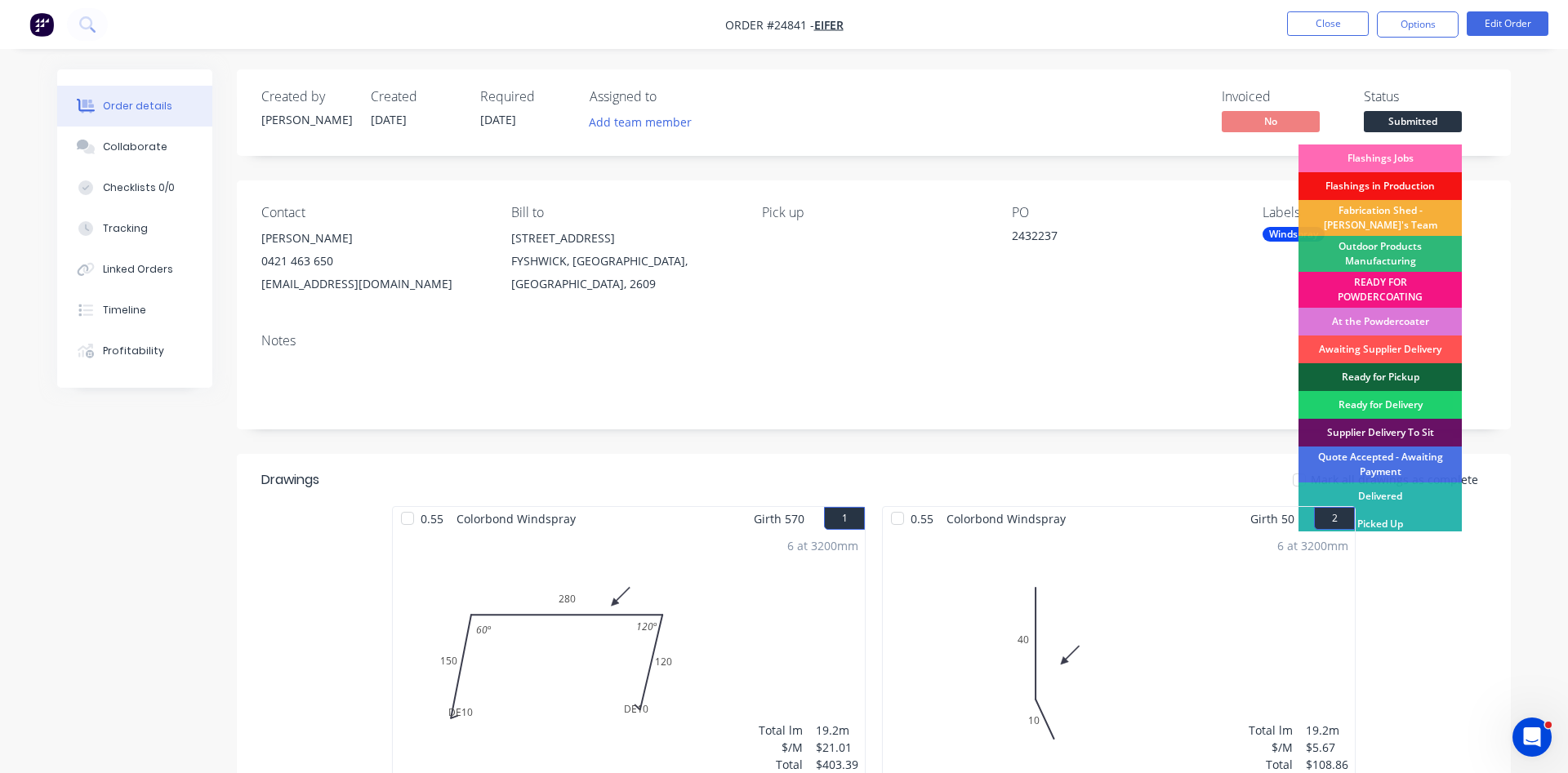
click at [1393, 155] on div "Flashings Jobs" at bounding box center [1380, 159] width 163 height 28
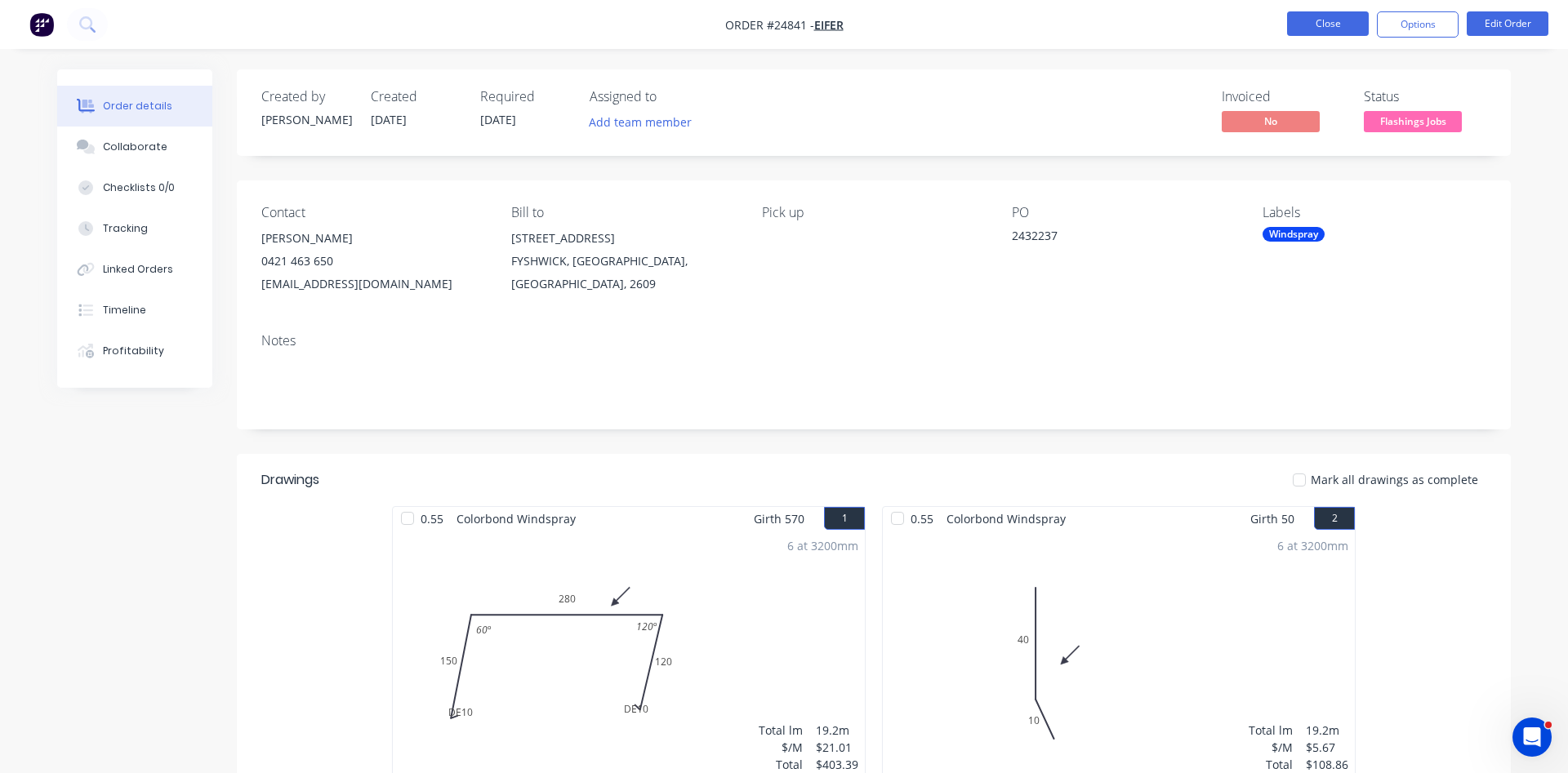
click at [1358, 24] on button "Close" at bounding box center [1327, 23] width 82 height 24
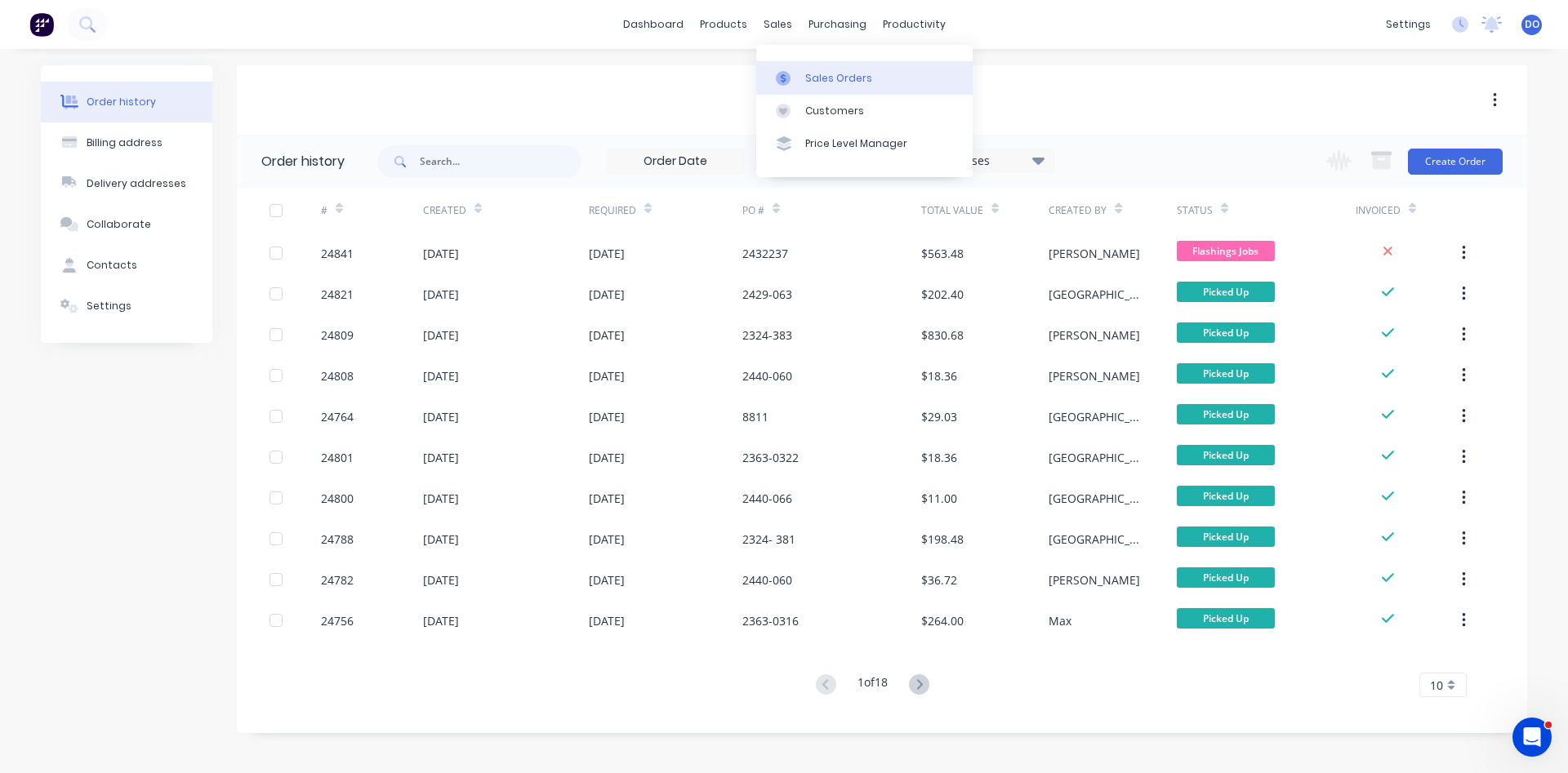
click at [813, 85] on div "Sales Orders" at bounding box center [839, 78] width 67 height 15
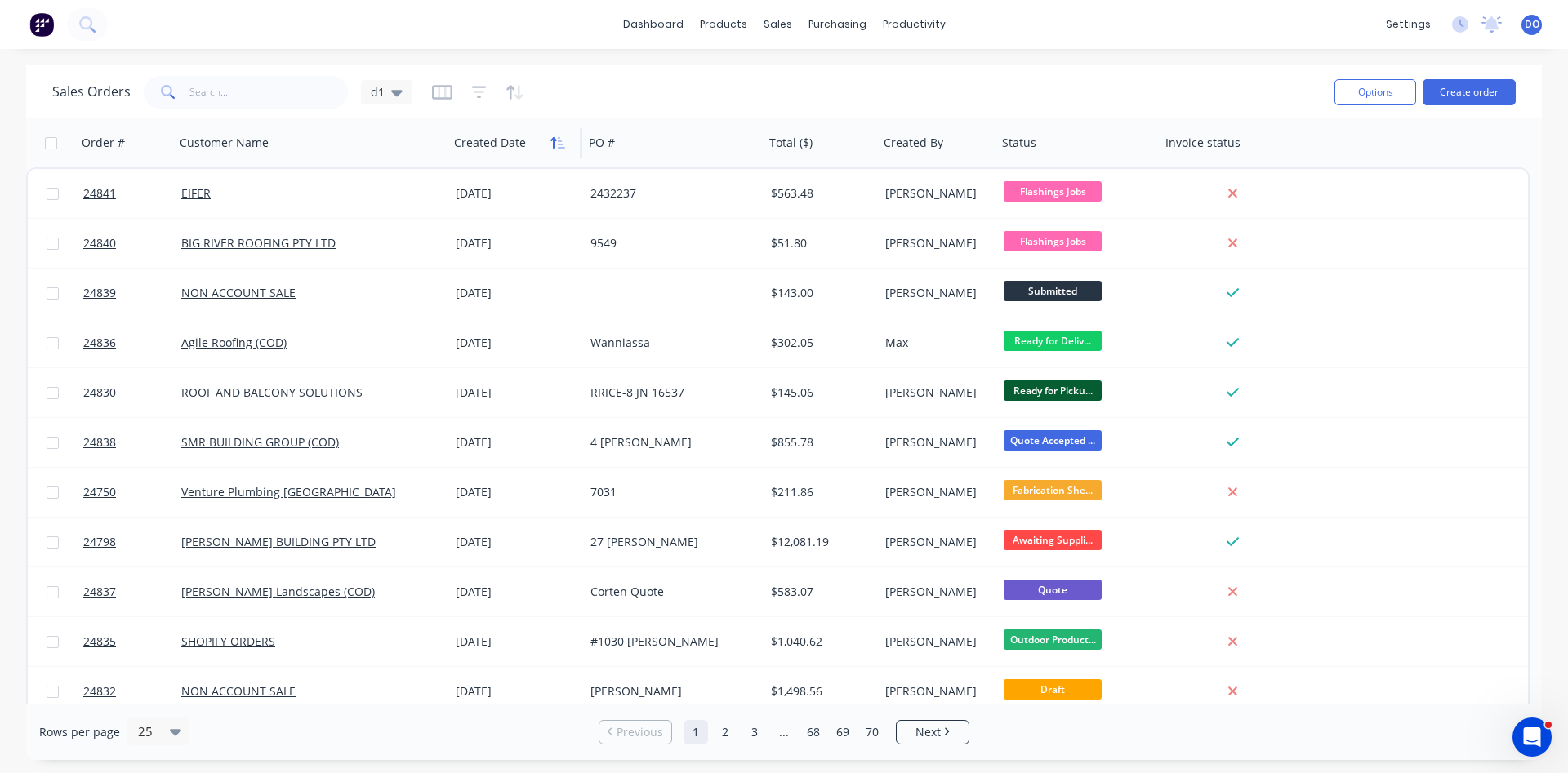
click at [558, 147] on icon "button" at bounding box center [561, 143] width 7 height 11
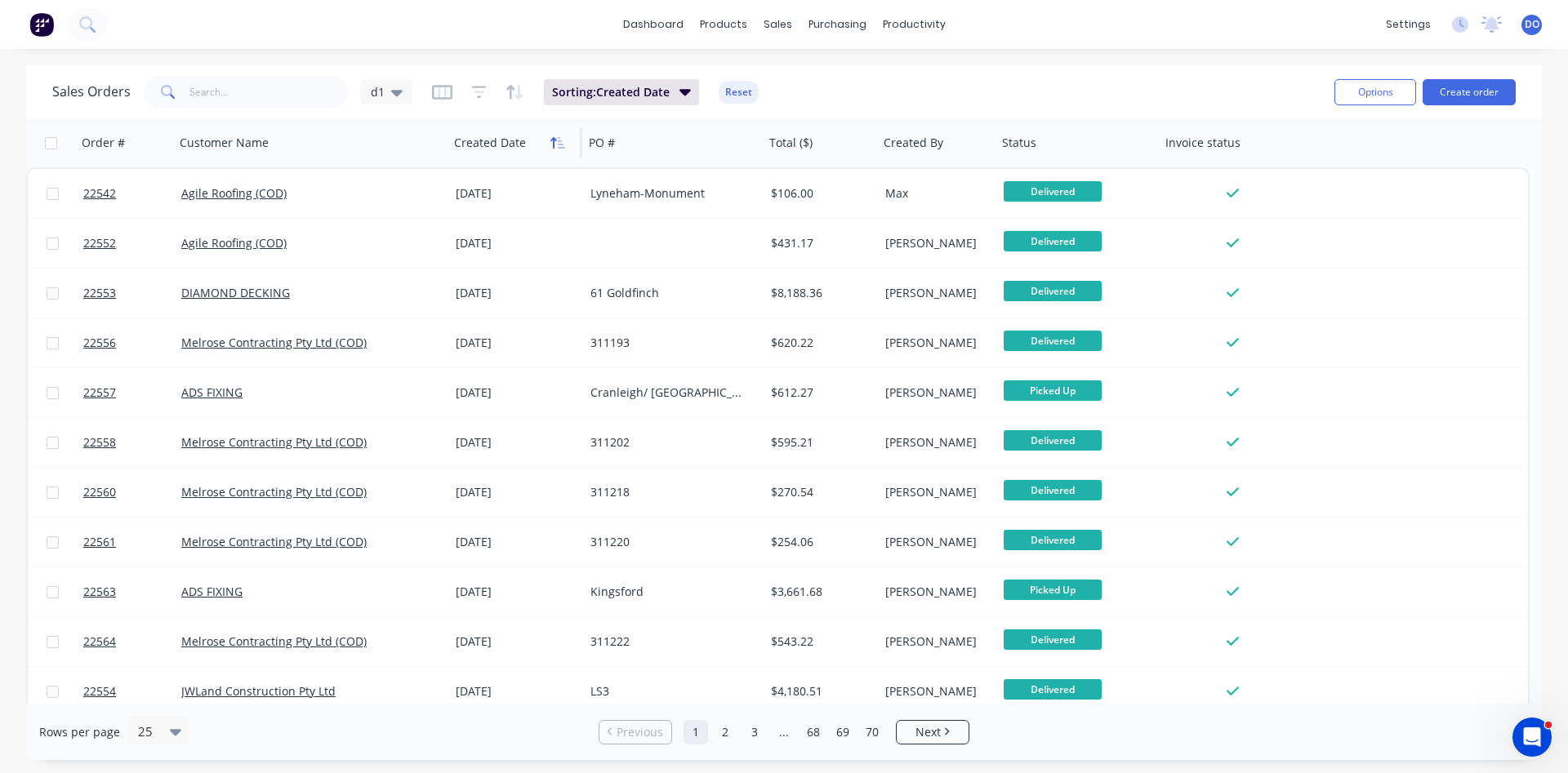
click at [556, 147] on icon "button" at bounding box center [557, 143] width 15 height 13
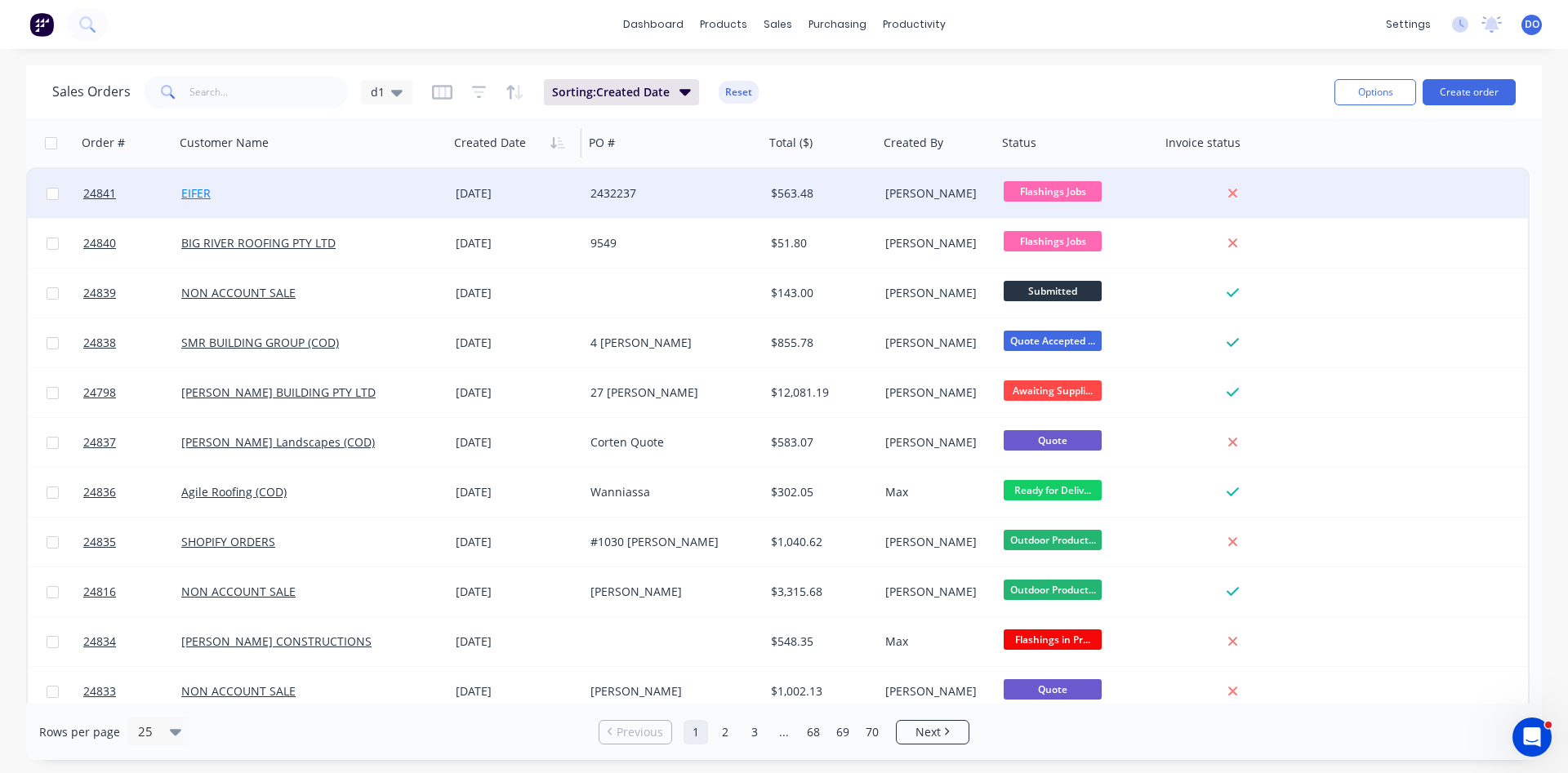
click at [193, 190] on link "EIFER" at bounding box center [196, 193] width 30 height 16
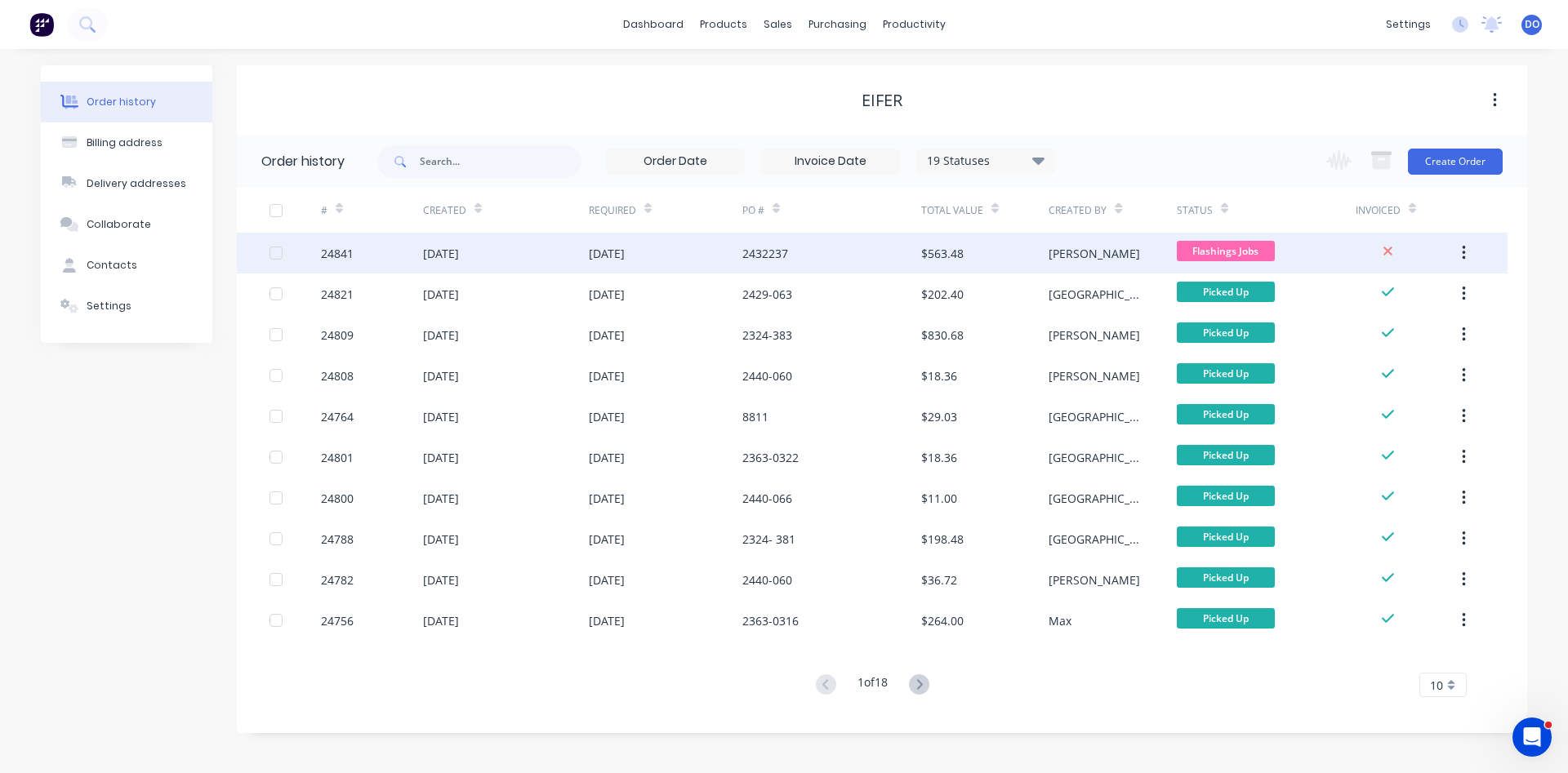
click at [459, 252] on div "[DATE]" at bounding box center [441, 254] width 36 height 17
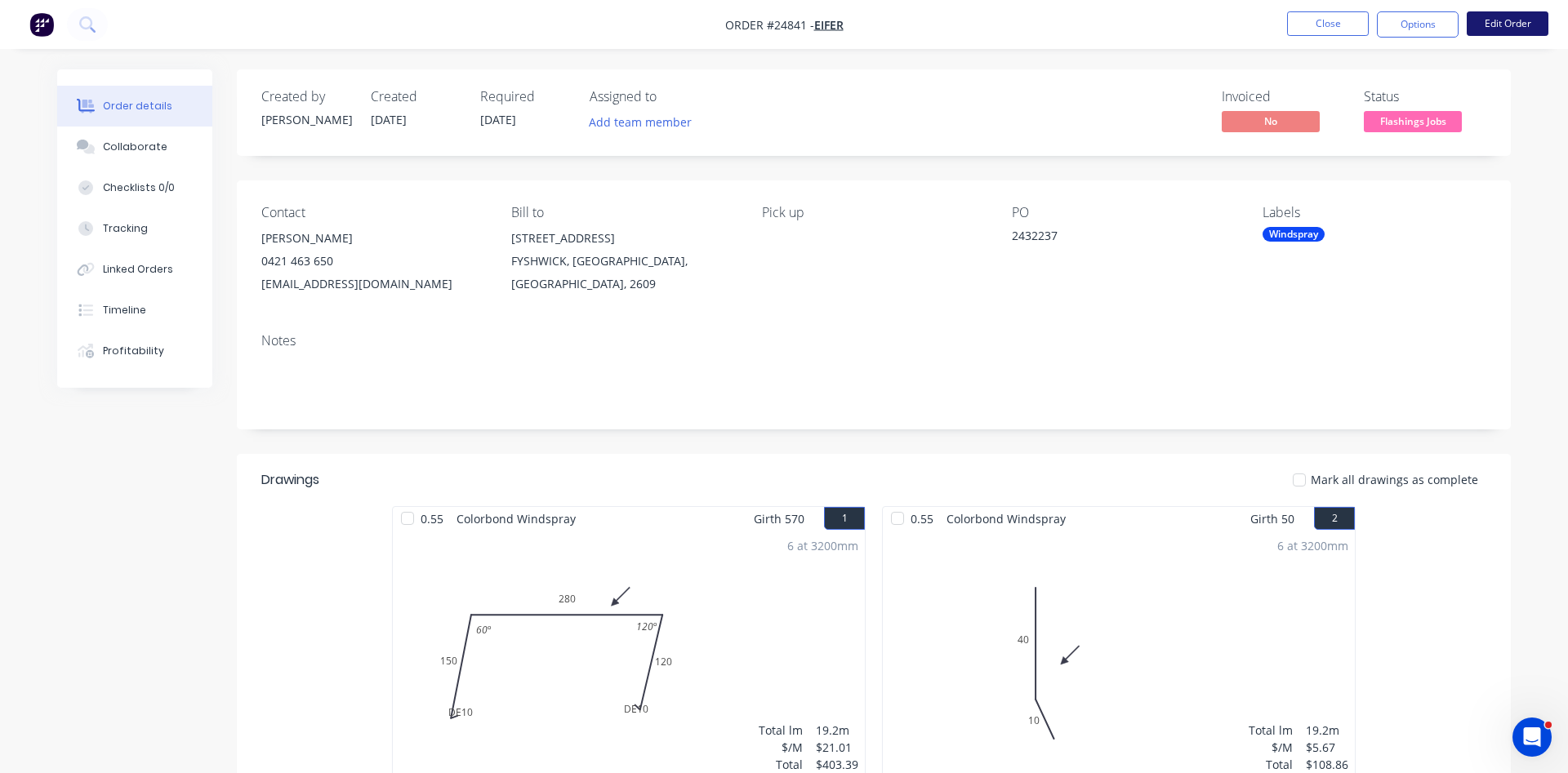
click at [1505, 33] on button "Edit Order" at bounding box center [1507, 23] width 82 height 24
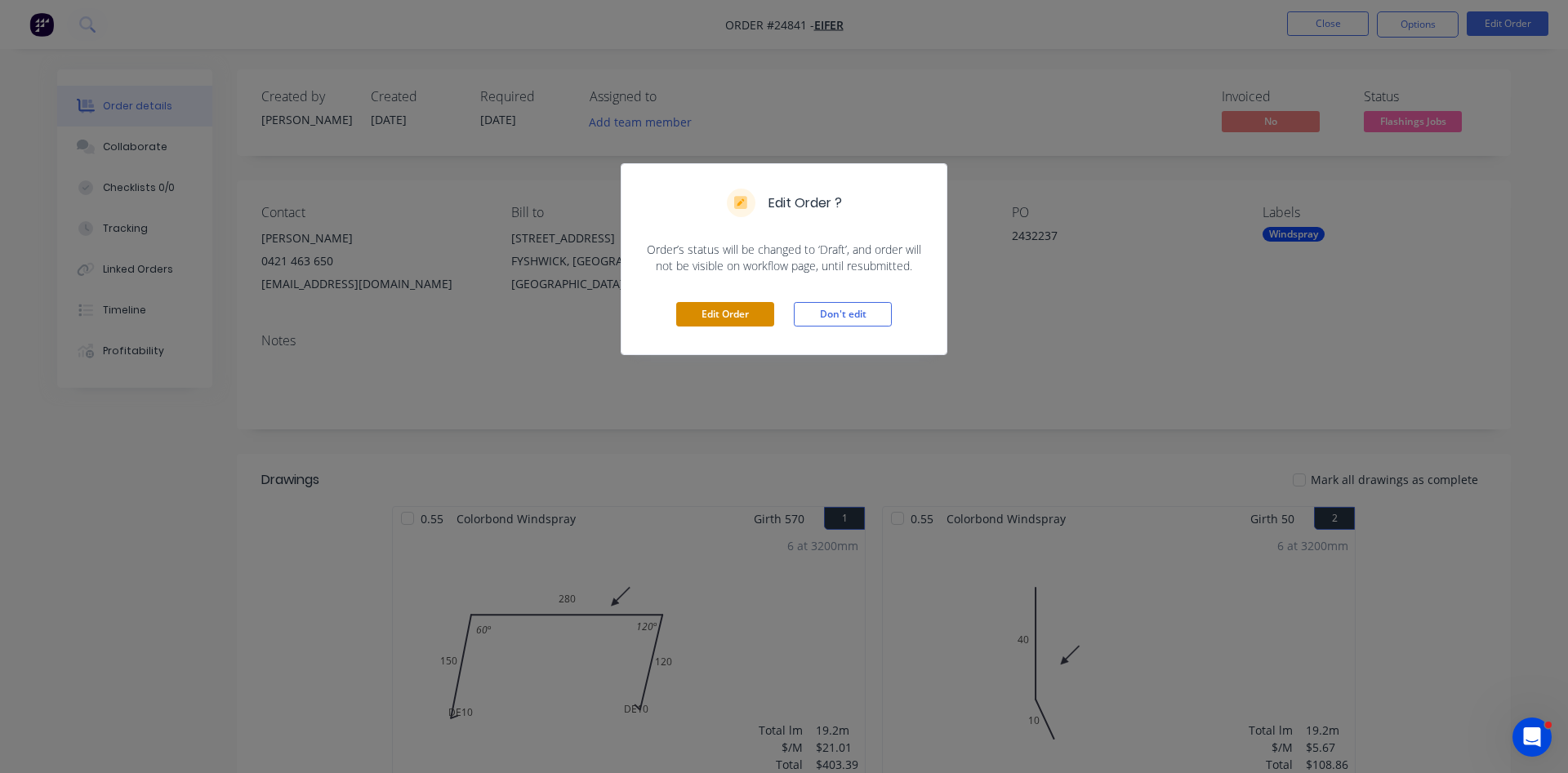
click at [724, 304] on button "Edit Order" at bounding box center [724, 314] width 98 height 24
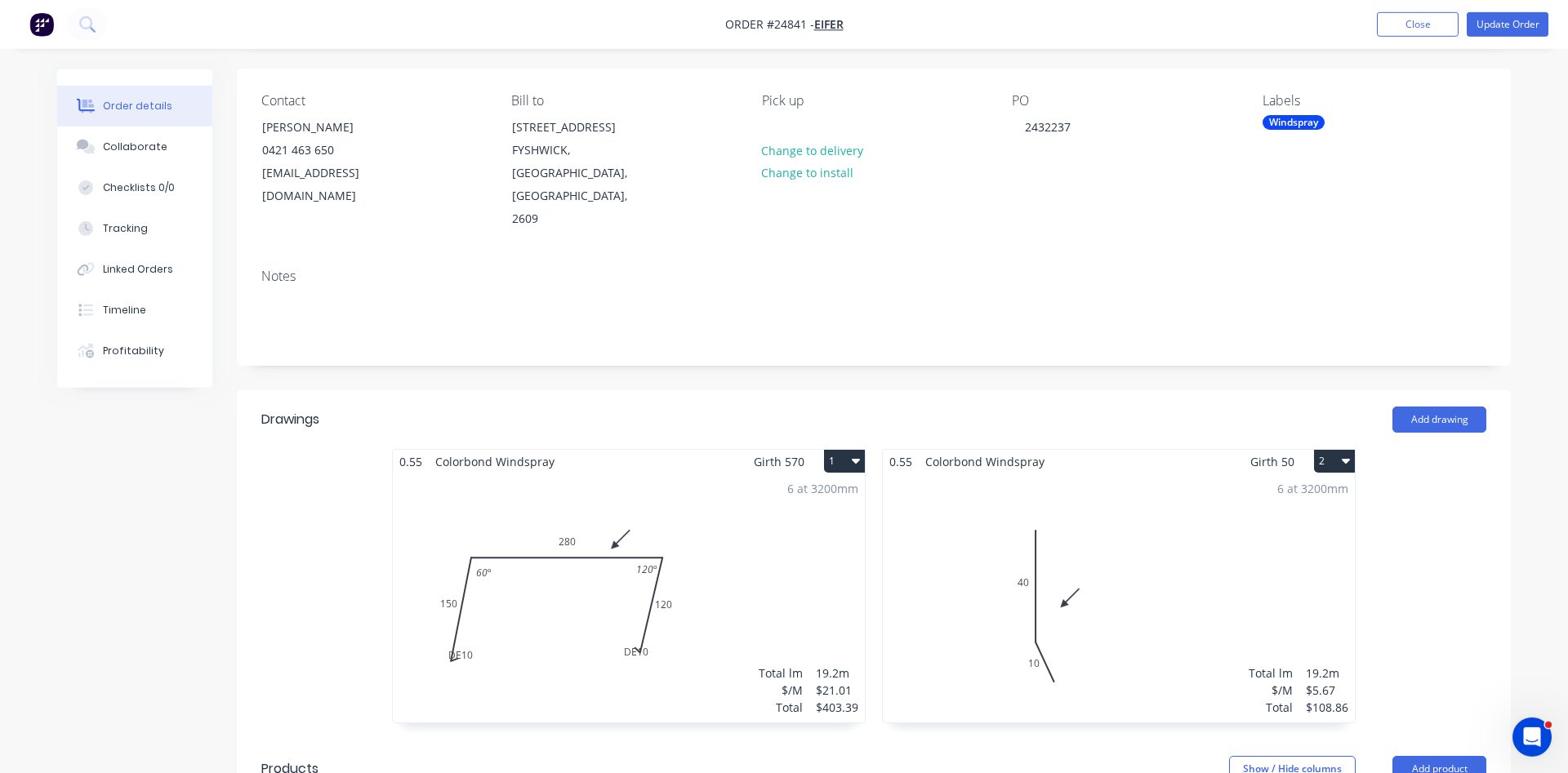
scroll to position [250, 0]
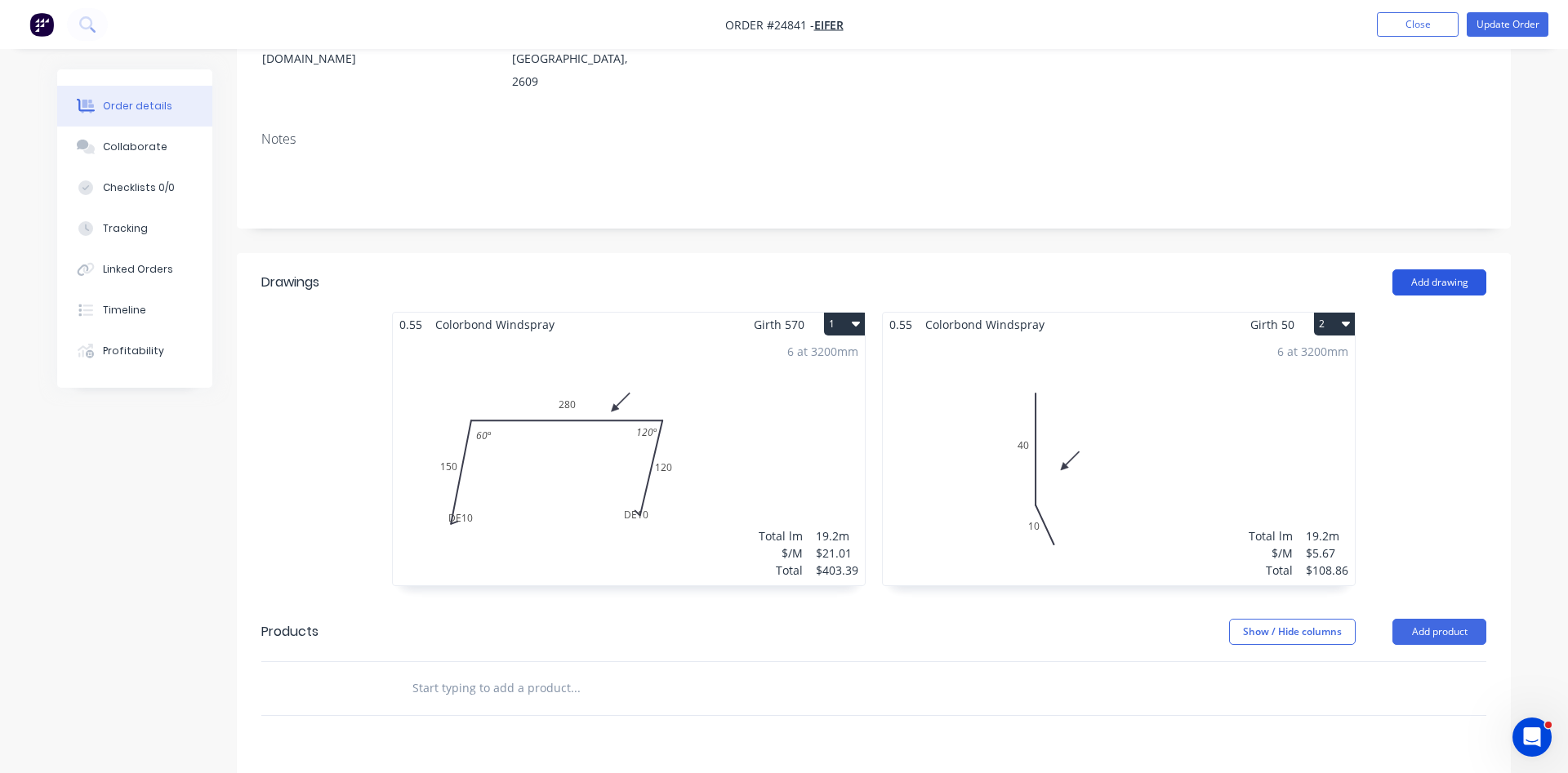
click at [1458, 269] on button "Add drawing" at bounding box center [1438, 283] width 94 height 26
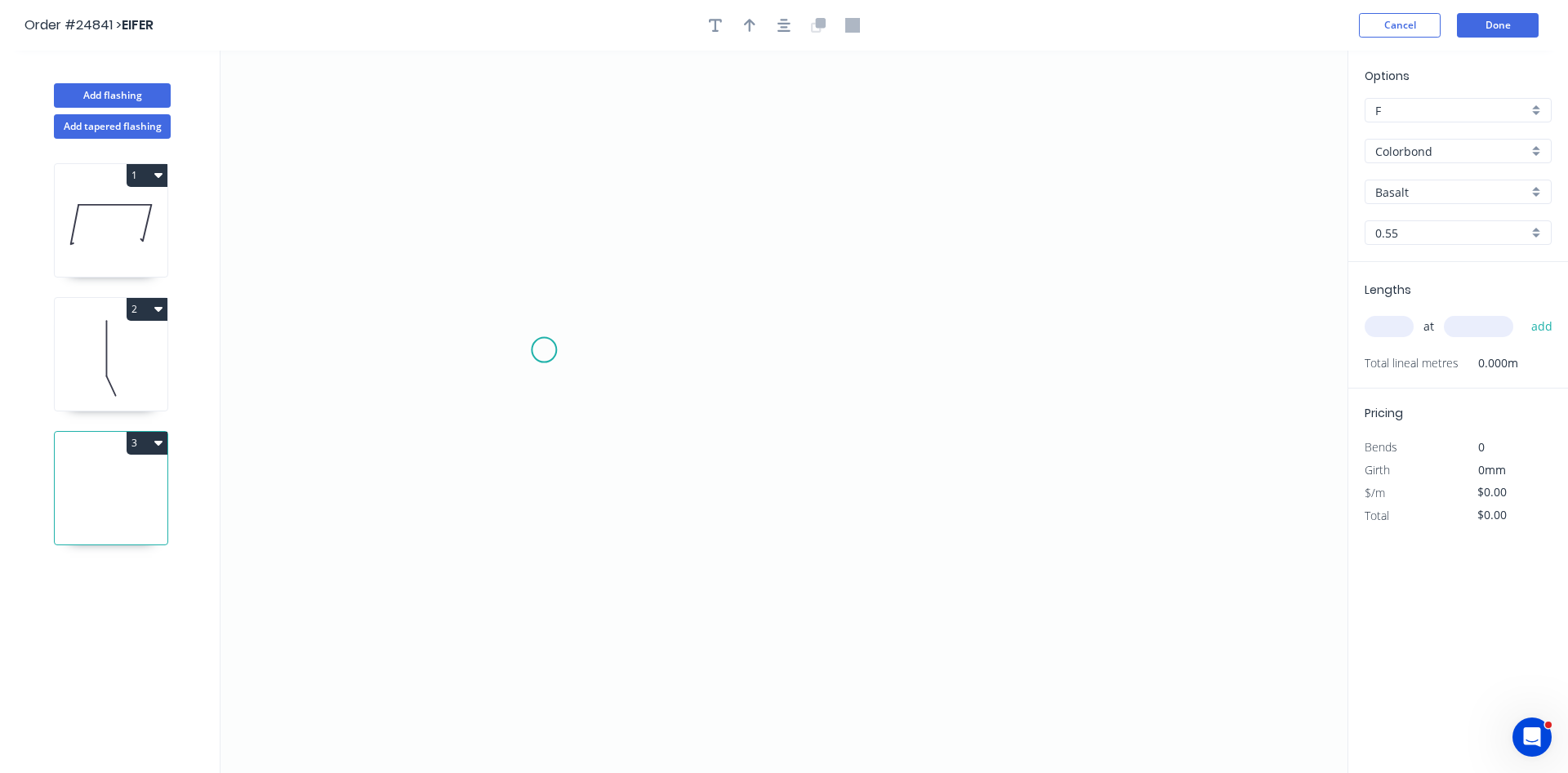
click at [543, 352] on icon "0" at bounding box center [783, 411] width 1127 height 723
click at [551, 142] on icon "0" at bounding box center [783, 411] width 1127 height 723
click at [977, 166] on icon "0 ?" at bounding box center [783, 411] width 1127 height 723
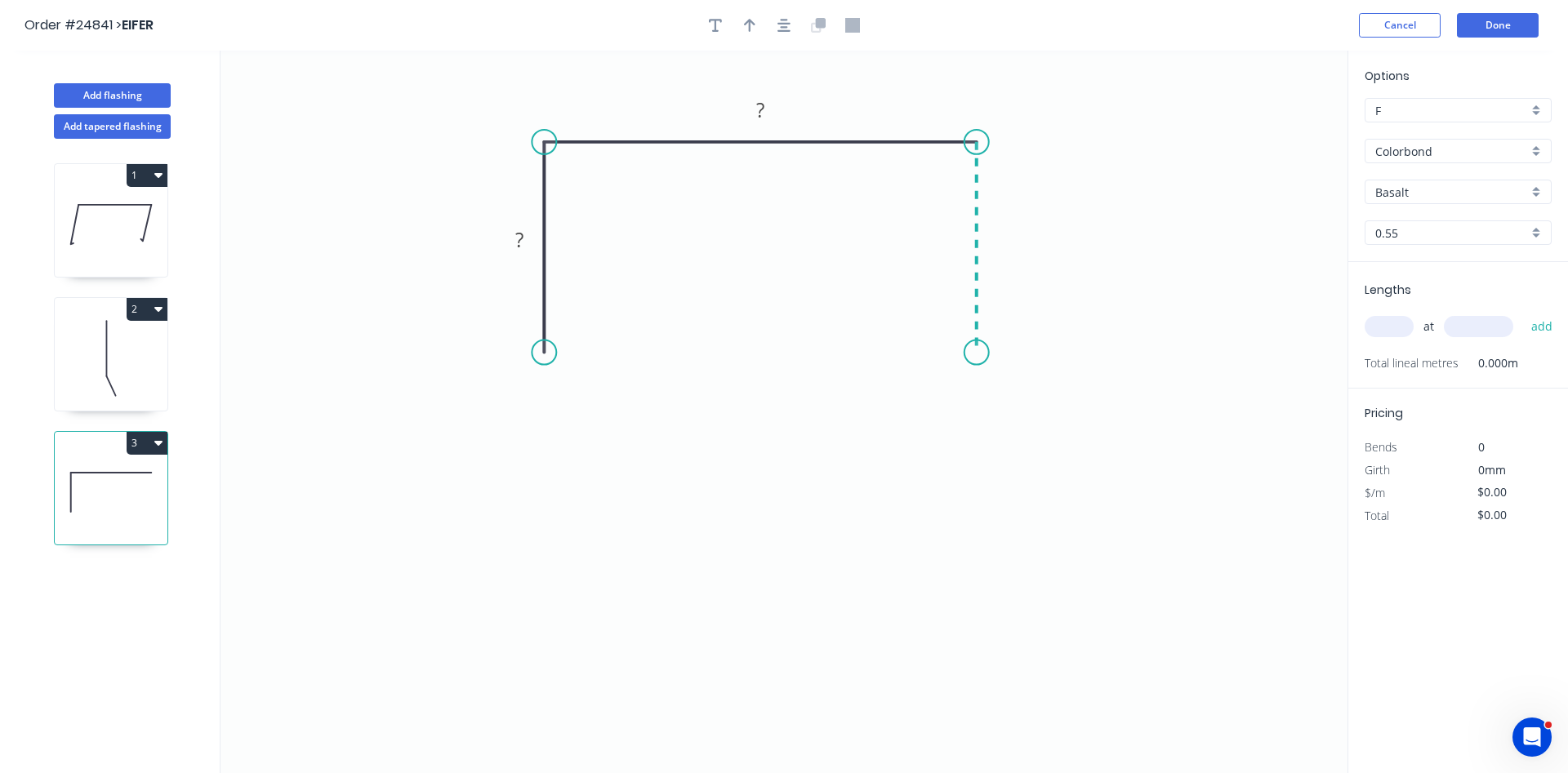
click at [971, 352] on icon "0 ? ?" at bounding box center [783, 411] width 1127 height 723
click at [1002, 508] on div "Drip edge" at bounding box center [1053, 508] width 164 height 34
click at [1042, 402] on div "Flip bend" at bounding box center [1063, 407] width 164 height 34
drag, startPoint x: 1039, startPoint y: 331, endPoint x: 970, endPoint y: 377, distance: 82.9
click at [970, 377] on rect at bounding box center [943, 368] width 68 height 34
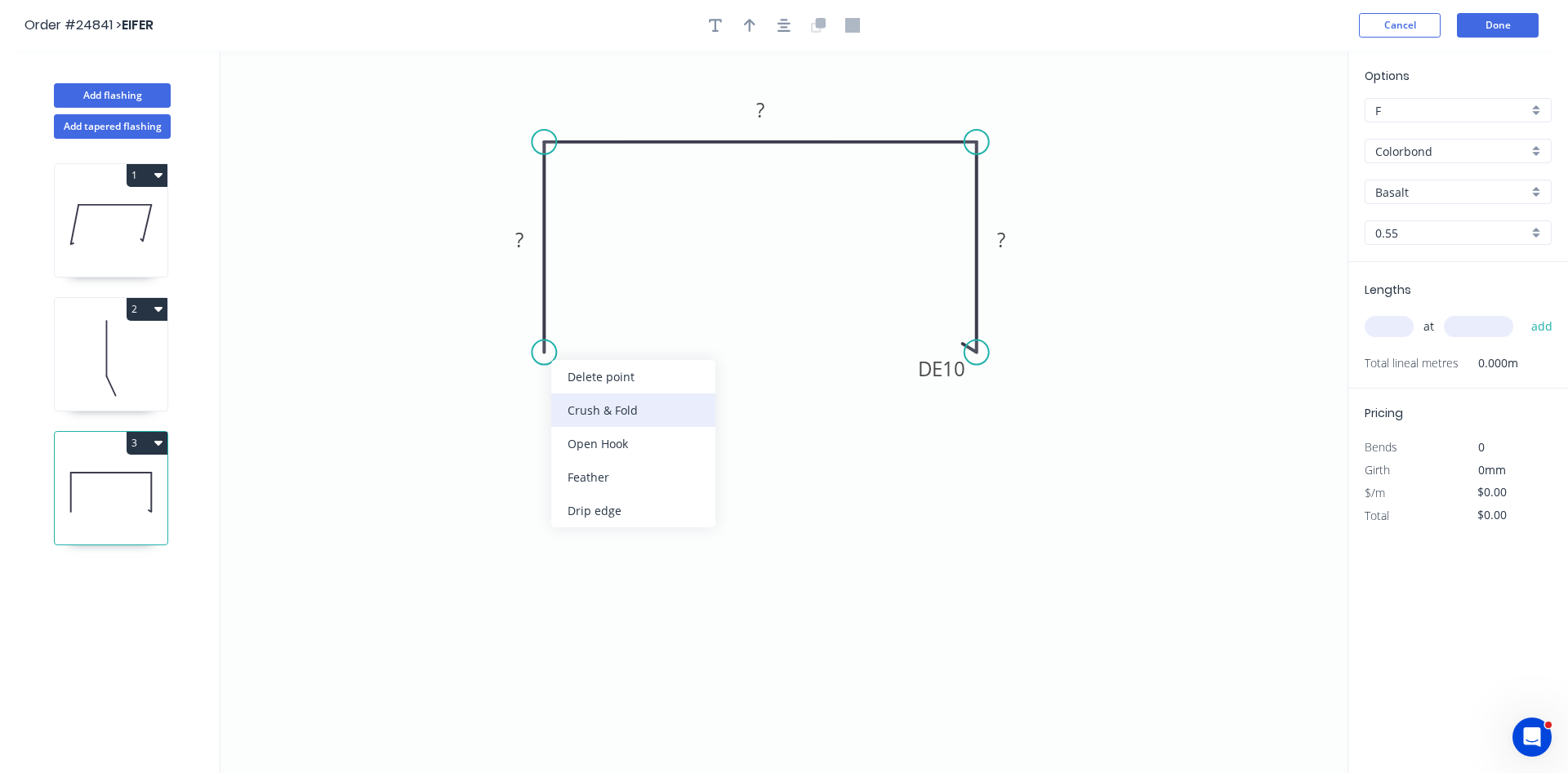
click at [598, 418] on div "Crush & Fold" at bounding box center [633, 410] width 164 height 34
drag, startPoint x: 484, startPoint y: 318, endPoint x: 567, endPoint y: 348, distance: 88.3
click at [567, 348] on rect at bounding box center [594, 355] width 65 height 34
click at [523, 254] on tspan "?" at bounding box center [519, 240] width 8 height 27
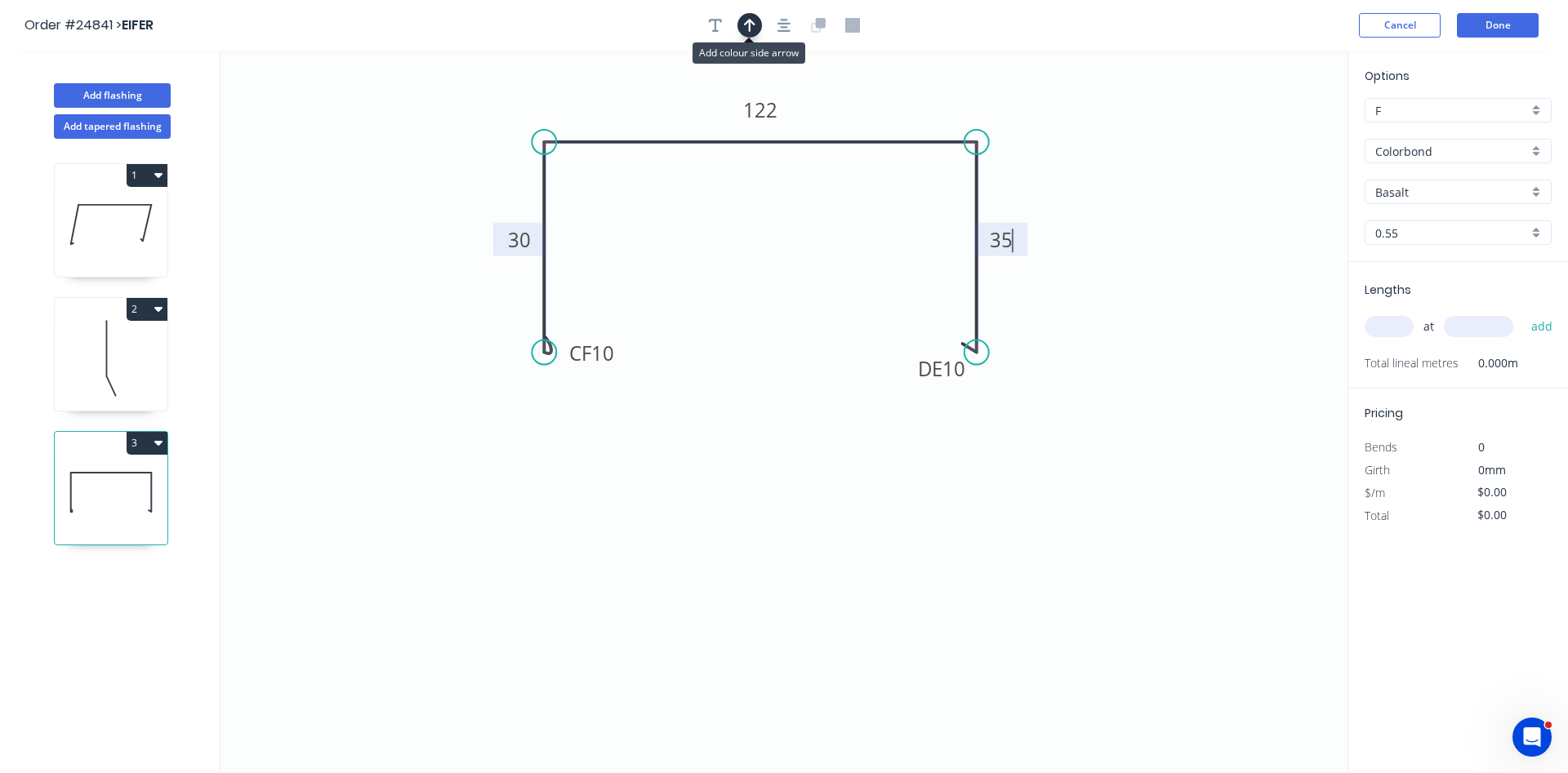
click at [756, 17] on button "button" at bounding box center [750, 25] width 24 height 24
type input "$13.89"
click at [1264, 129] on icon at bounding box center [1265, 114] width 15 height 52
drag, startPoint x: 1264, startPoint y: 129, endPoint x: 889, endPoint y: 117, distance: 375.2
click at [889, 117] on icon at bounding box center [908, 95] width 48 height 48
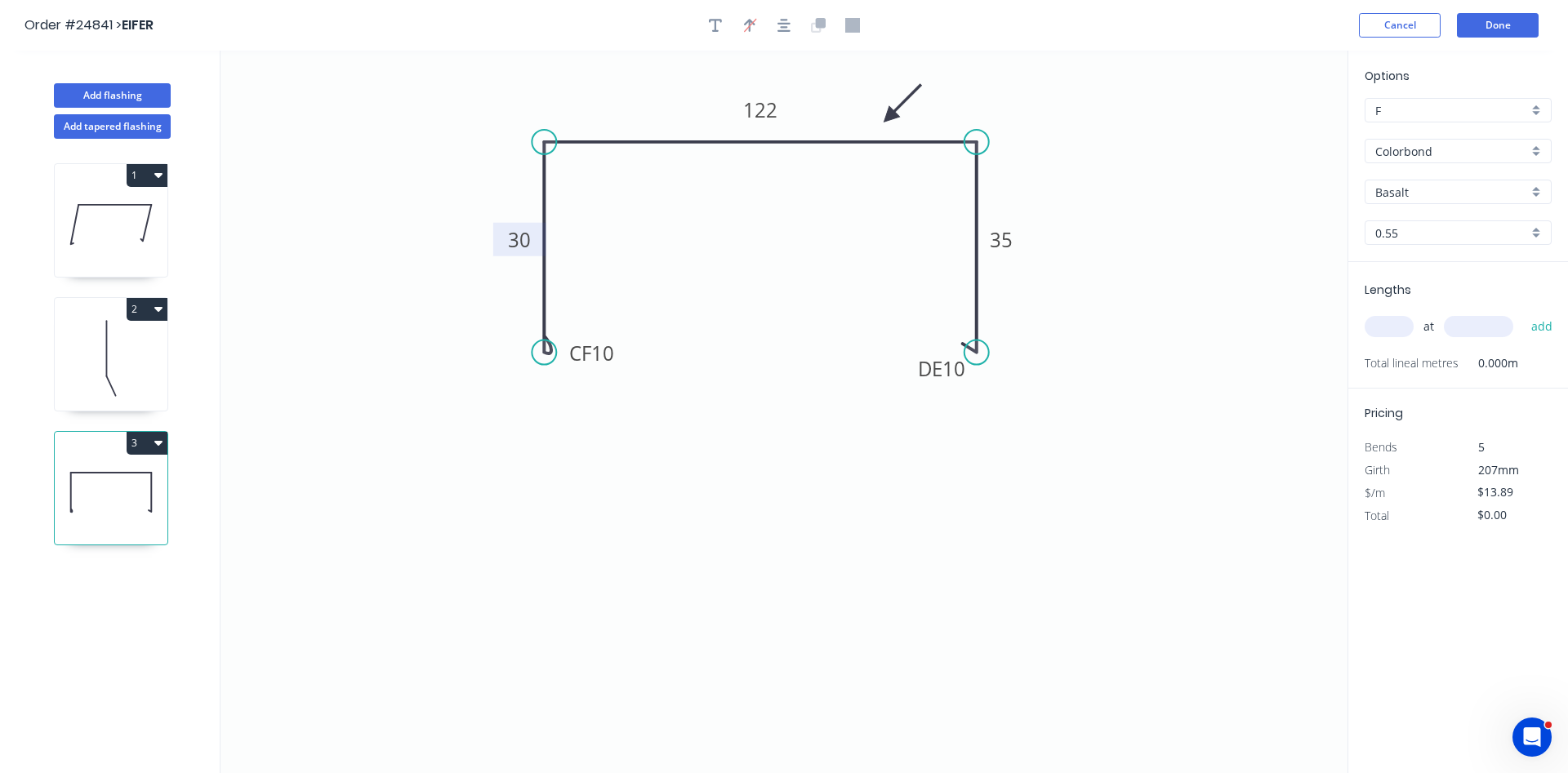
click at [1534, 187] on div "Basalt" at bounding box center [1458, 192] width 187 height 24
click at [1444, 329] on div "Windspray" at bounding box center [1457, 334] width 186 height 29
type input "Windspray"
click at [1395, 326] on input "text" at bounding box center [1389, 326] width 49 height 21
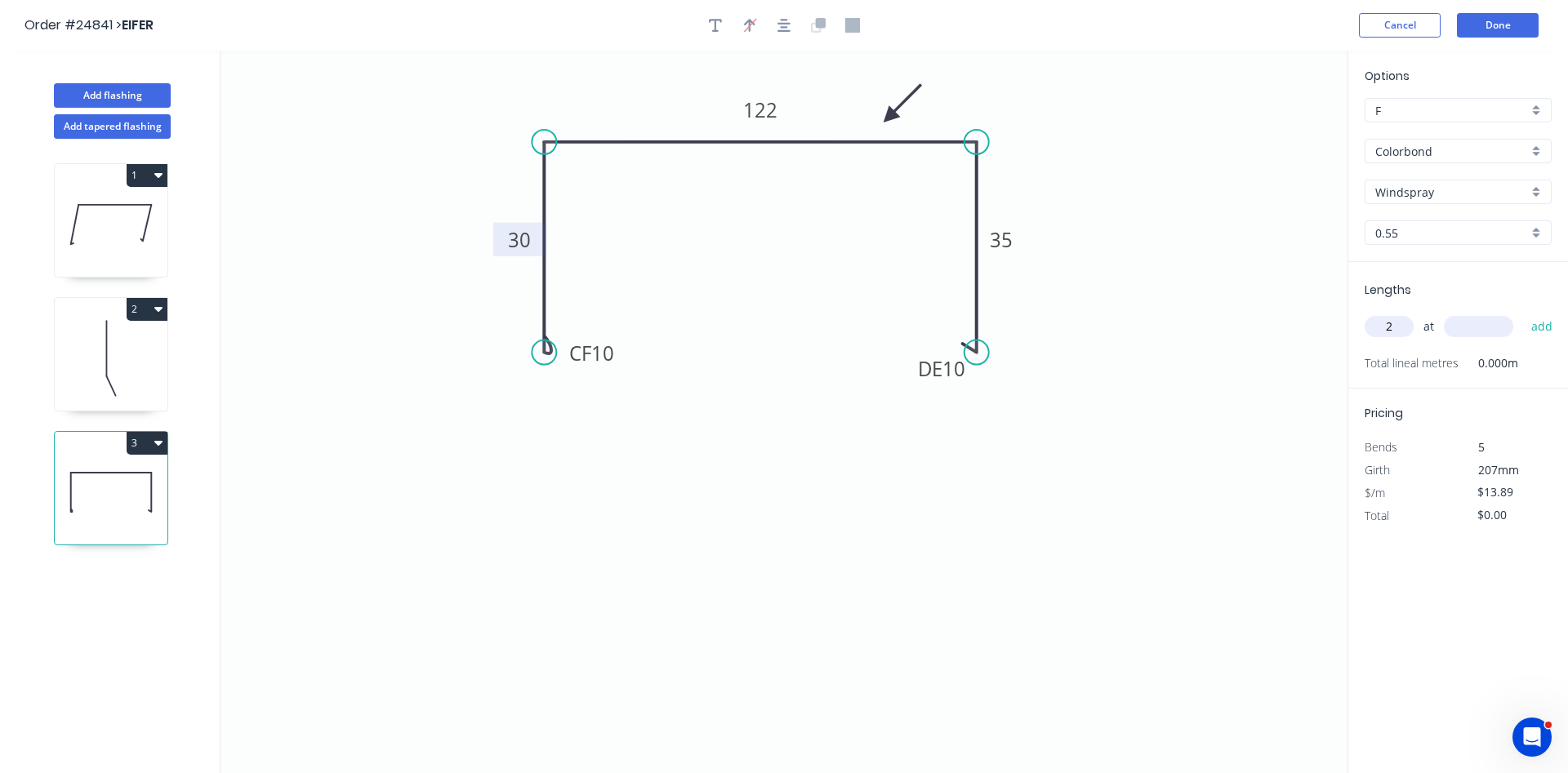
type input "2"
type input "3600"
click at [1522, 312] on button "add" at bounding box center [1541, 326] width 38 height 28
type input "$100.01"
click at [131, 99] on button "Add flashing" at bounding box center [112, 95] width 117 height 24
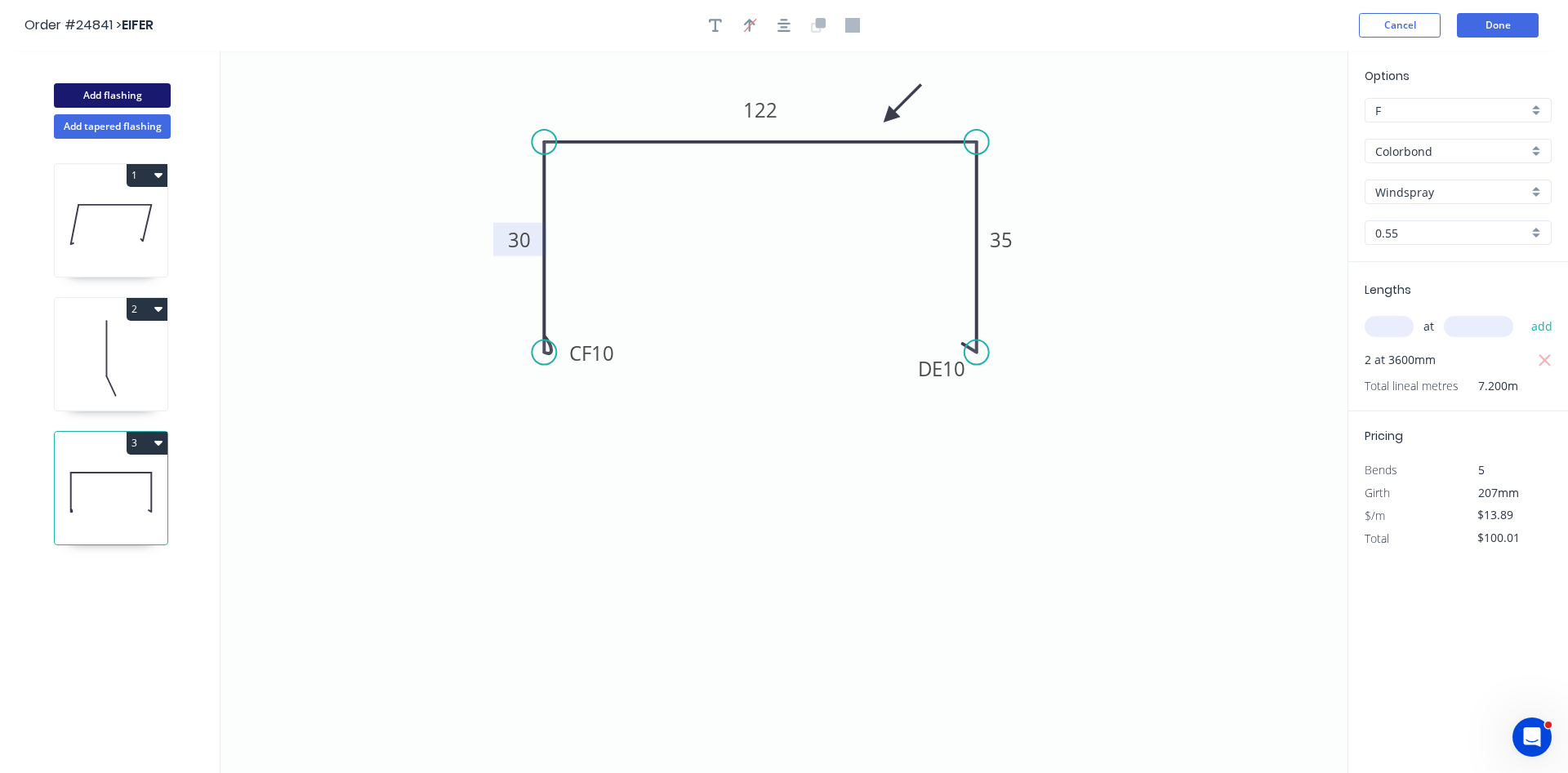
type input "$0.00"
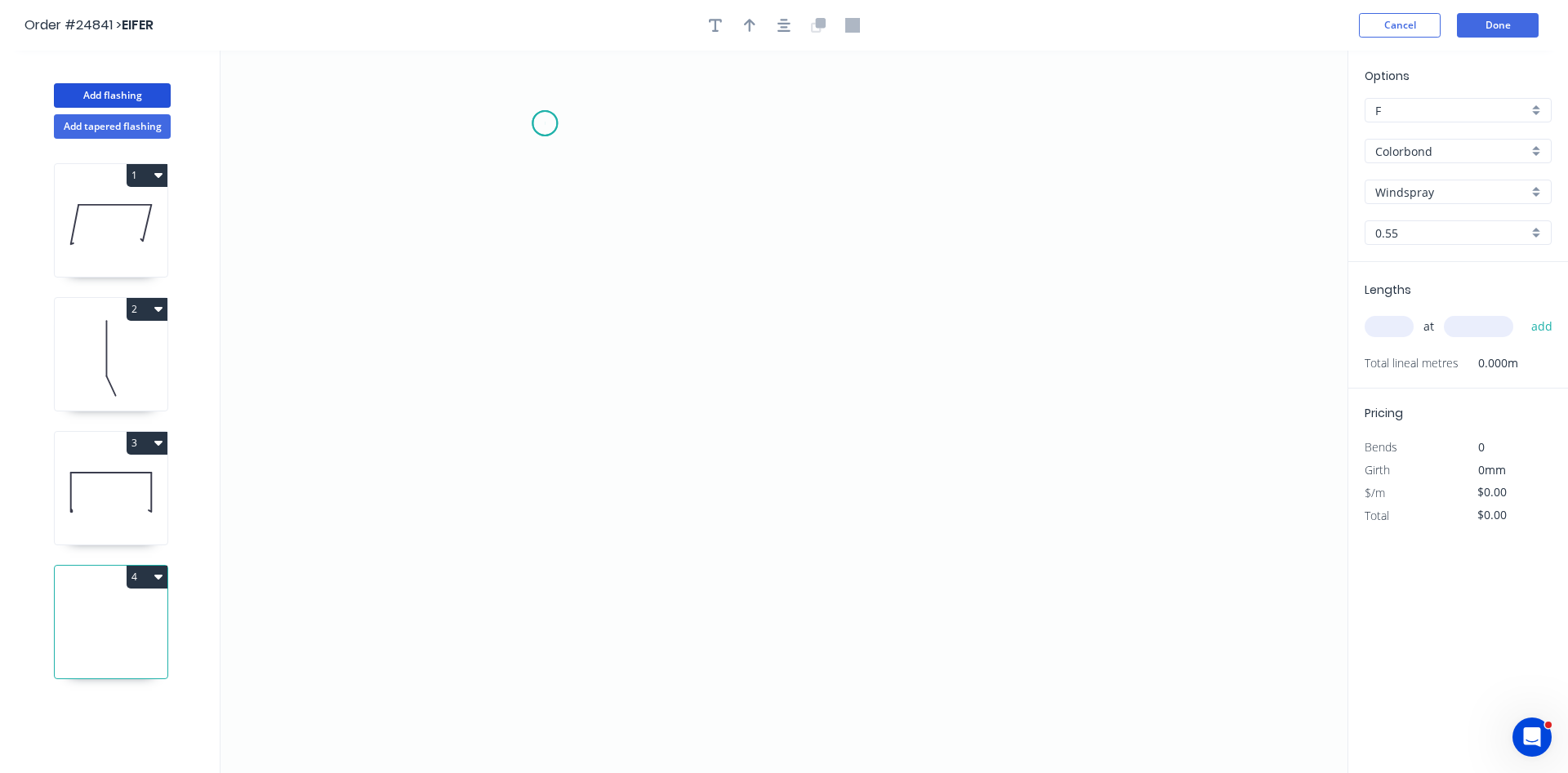
click at [544, 123] on icon "0" at bounding box center [783, 411] width 1127 height 723
click at [544, 224] on icon "0" at bounding box center [783, 411] width 1127 height 723
click at [884, 222] on icon "0 ?" at bounding box center [783, 411] width 1127 height 723
click at [878, 430] on icon "0 ? ?" at bounding box center [783, 411] width 1127 height 723
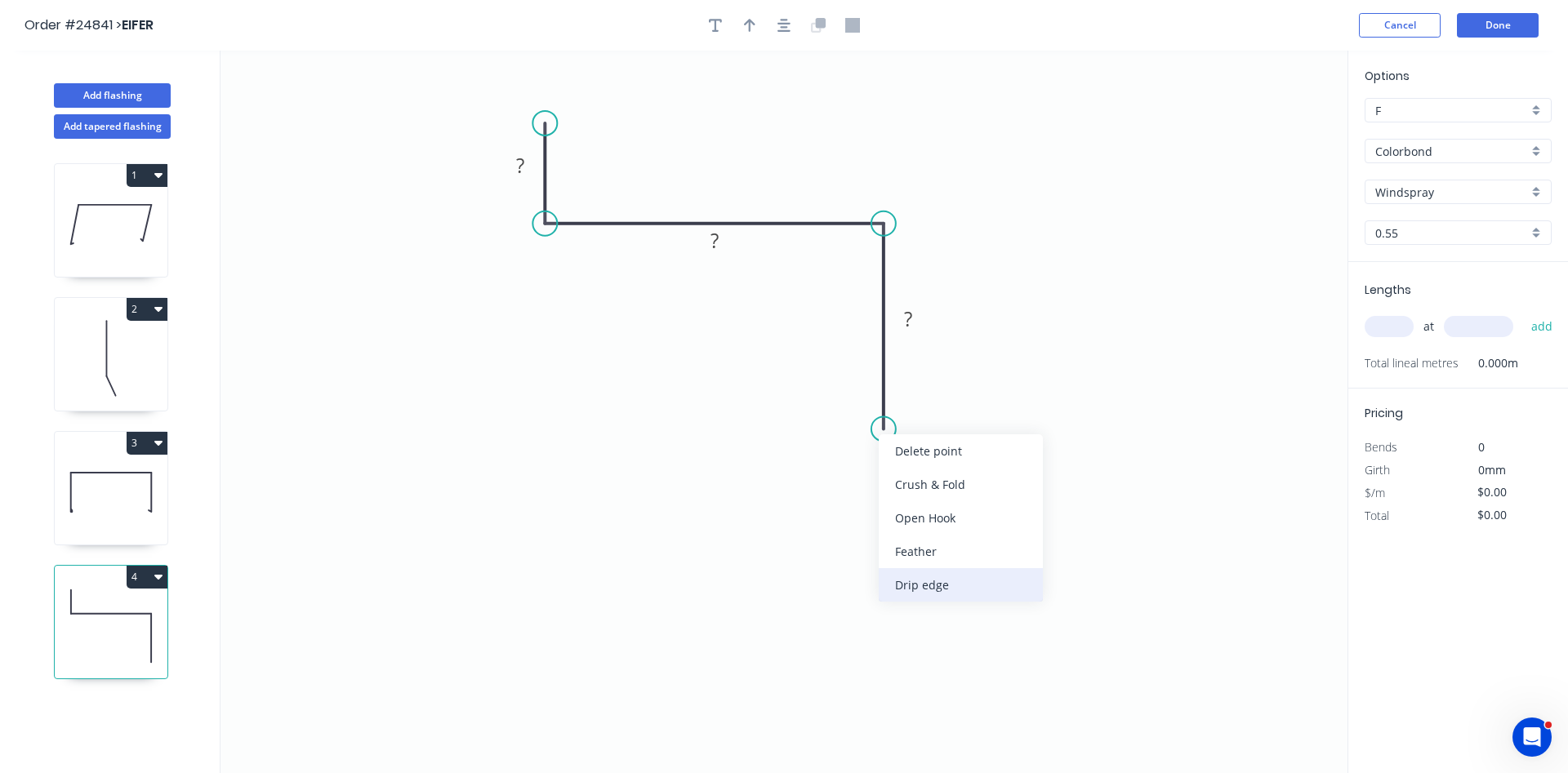
click at [925, 588] on div "Drip edge" at bounding box center [960, 586] width 164 height 34
click at [918, 481] on div "Flip bend" at bounding box center [967, 486] width 164 height 34
drag, startPoint x: 949, startPoint y: 400, endPoint x: 871, endPoint y: 438, distance: 86.8
click at [871, 438] on rect at bounding box center [839, 438] width 68 height 34
click at [530, 168] on rect at bounding box center [519, 166] width 33 height 23
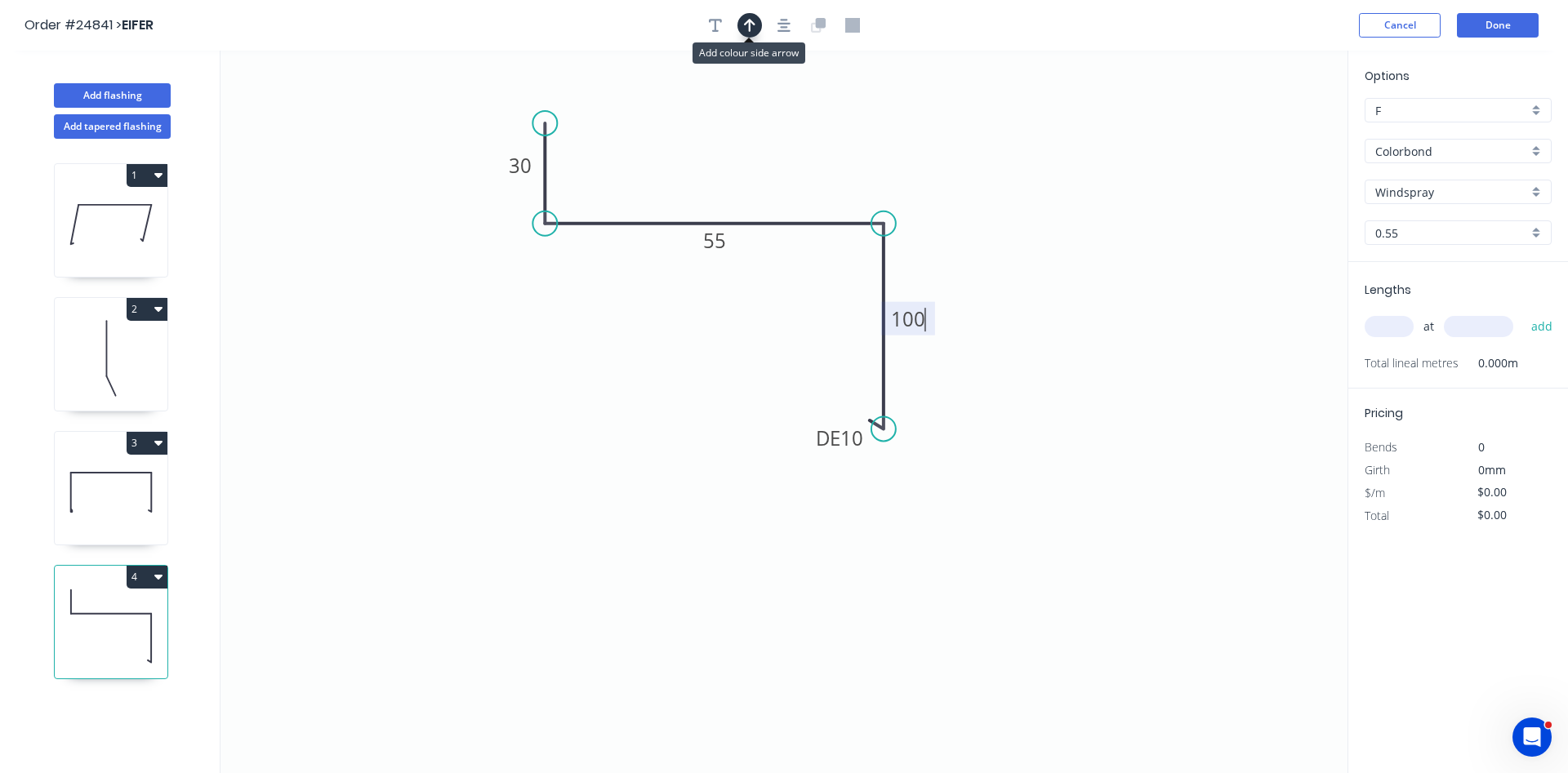
click at [749, 28] on icon "button" at bounding box center [750, 25] width 11 height 13
type input "$9.02"
click at [1263, 129] on icon at bounding box center [1265, 114] width 15 height 52
drag, startPoint x: 1263, startPoint y: 129, endPoint x: 635, endPoint y: 185, distance: 630.5
click at [635, 185] on icon at bounding box center [648, 172] width 48 height 48
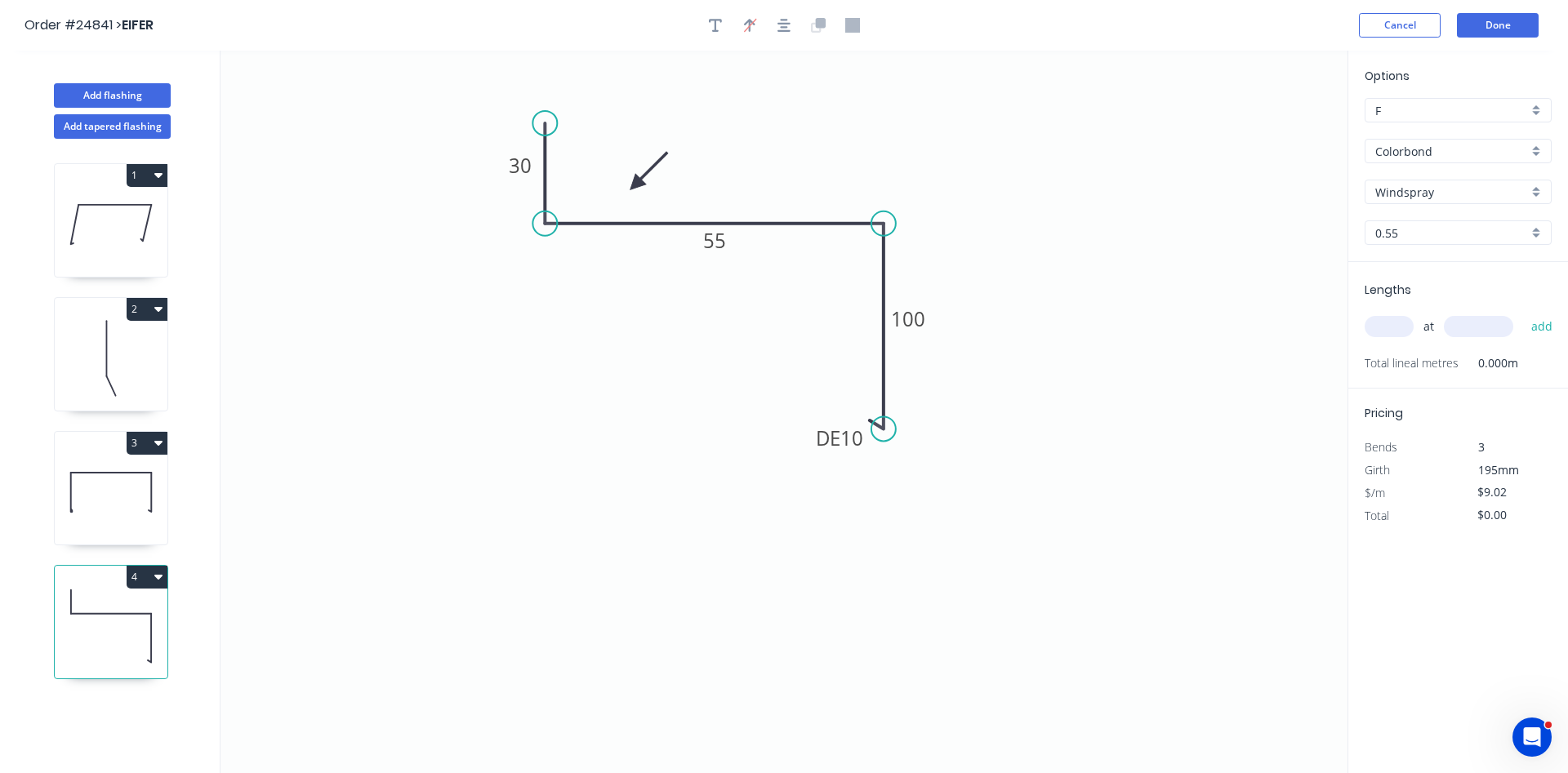
drag, startPoint x: 1383, startPoint y: 322, endPoint x: 1397, endPoint y: 310, distance: 18.4
click at [1383, 321] on input "text" at bounding box center [1389, 326] width 49 height 21
type input "1"
type input "3000"
click at [1522, 312] on button "add" at bounding box center [1541, 326] width 38 height 28
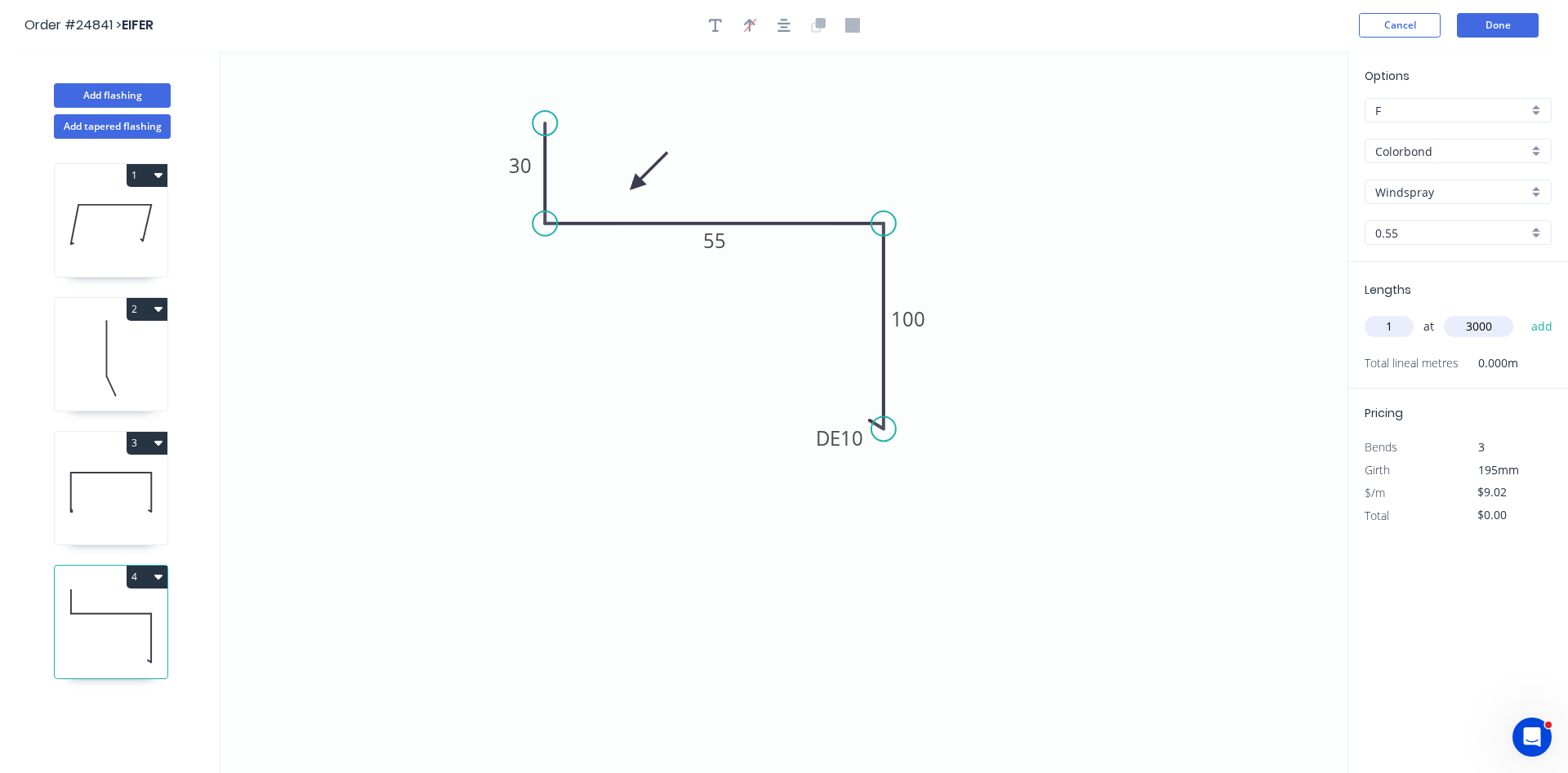
type input "$27.06"
click at [1500, 26] on button "Done" at bounding box center [1498, 25] width 82 height 24
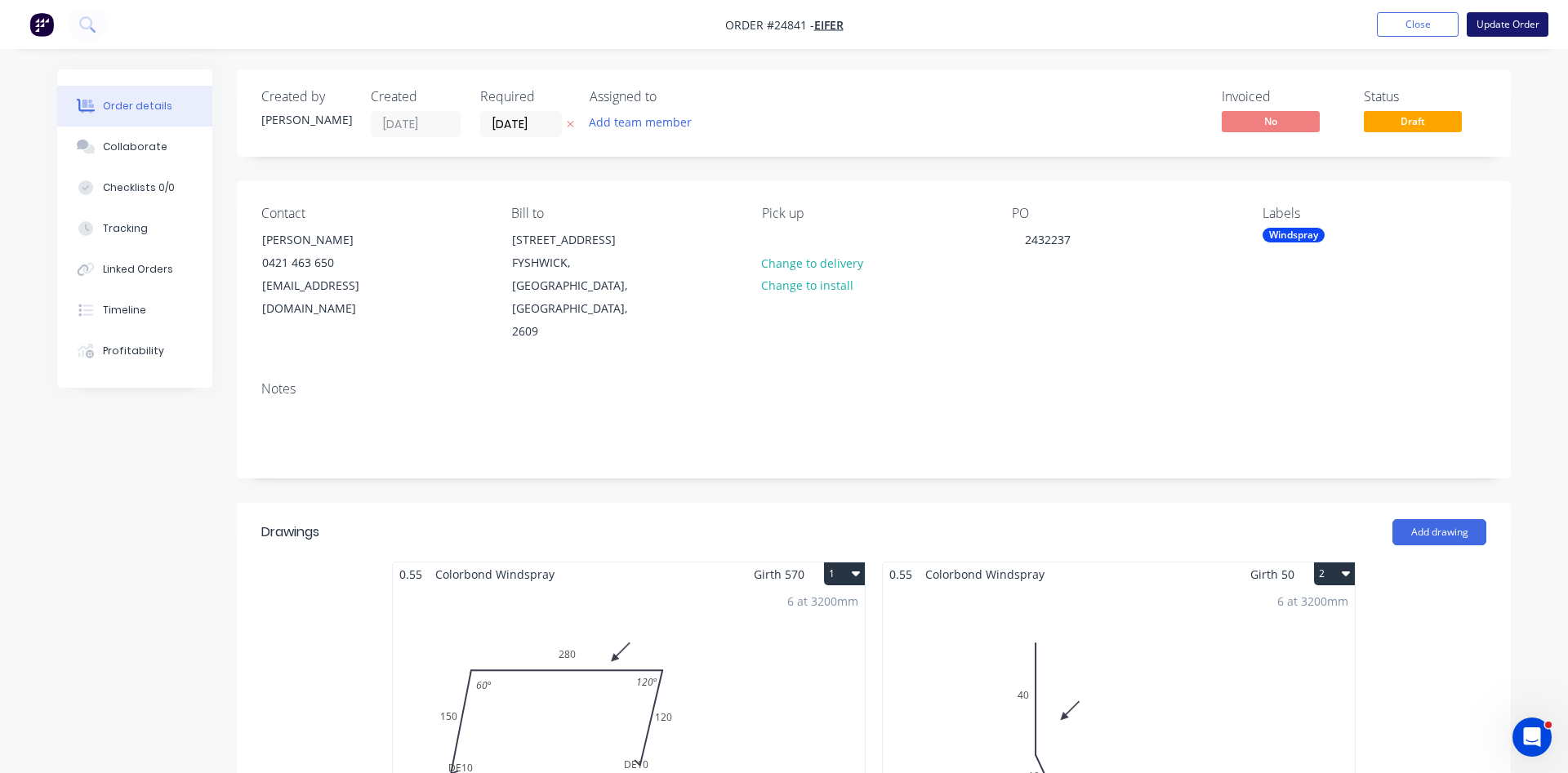
click at [1506, 22] on button "Update Order" at bounding box center [1507, 24] width 82 height 24
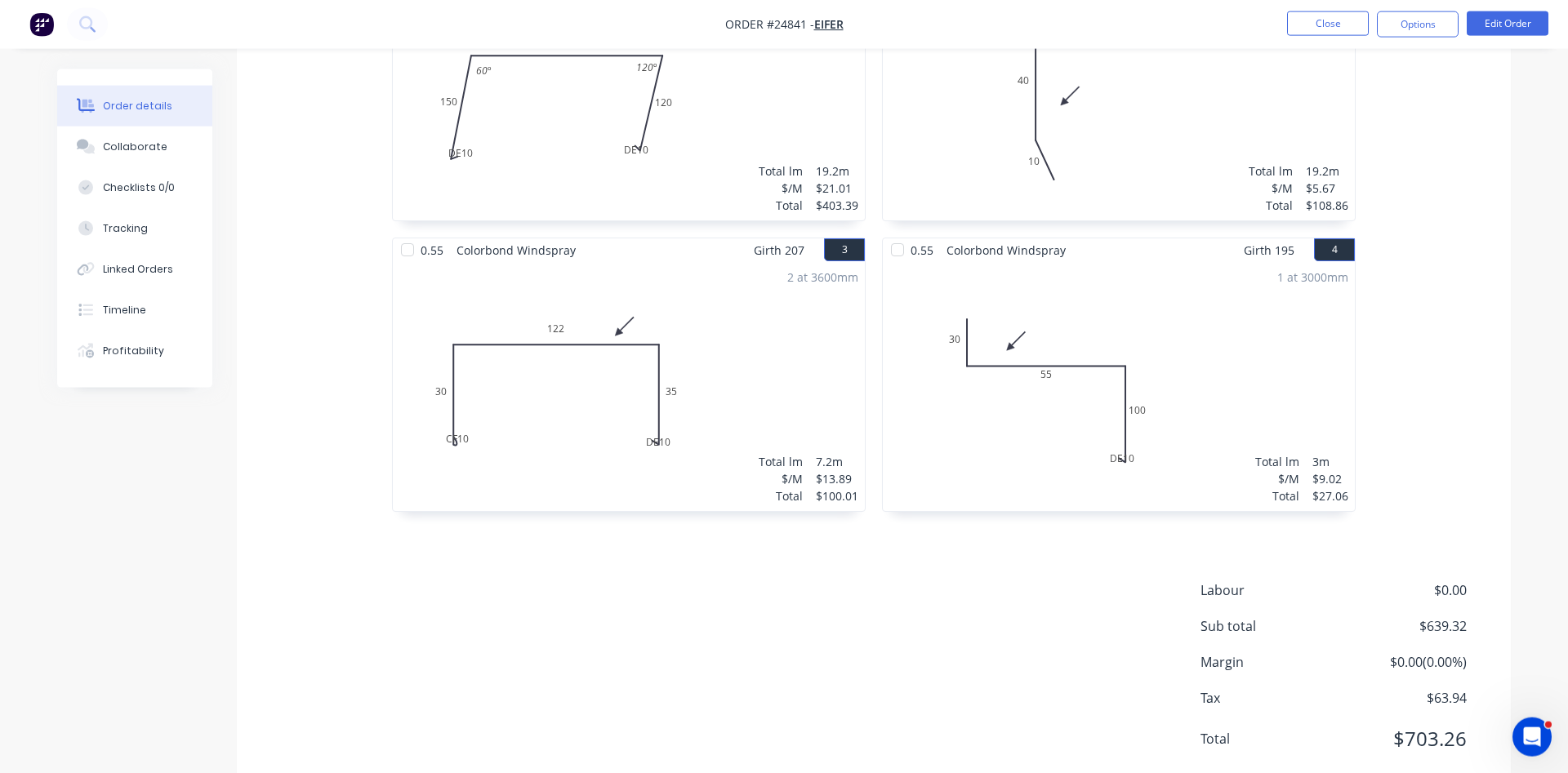
scroll to position [605, 0]
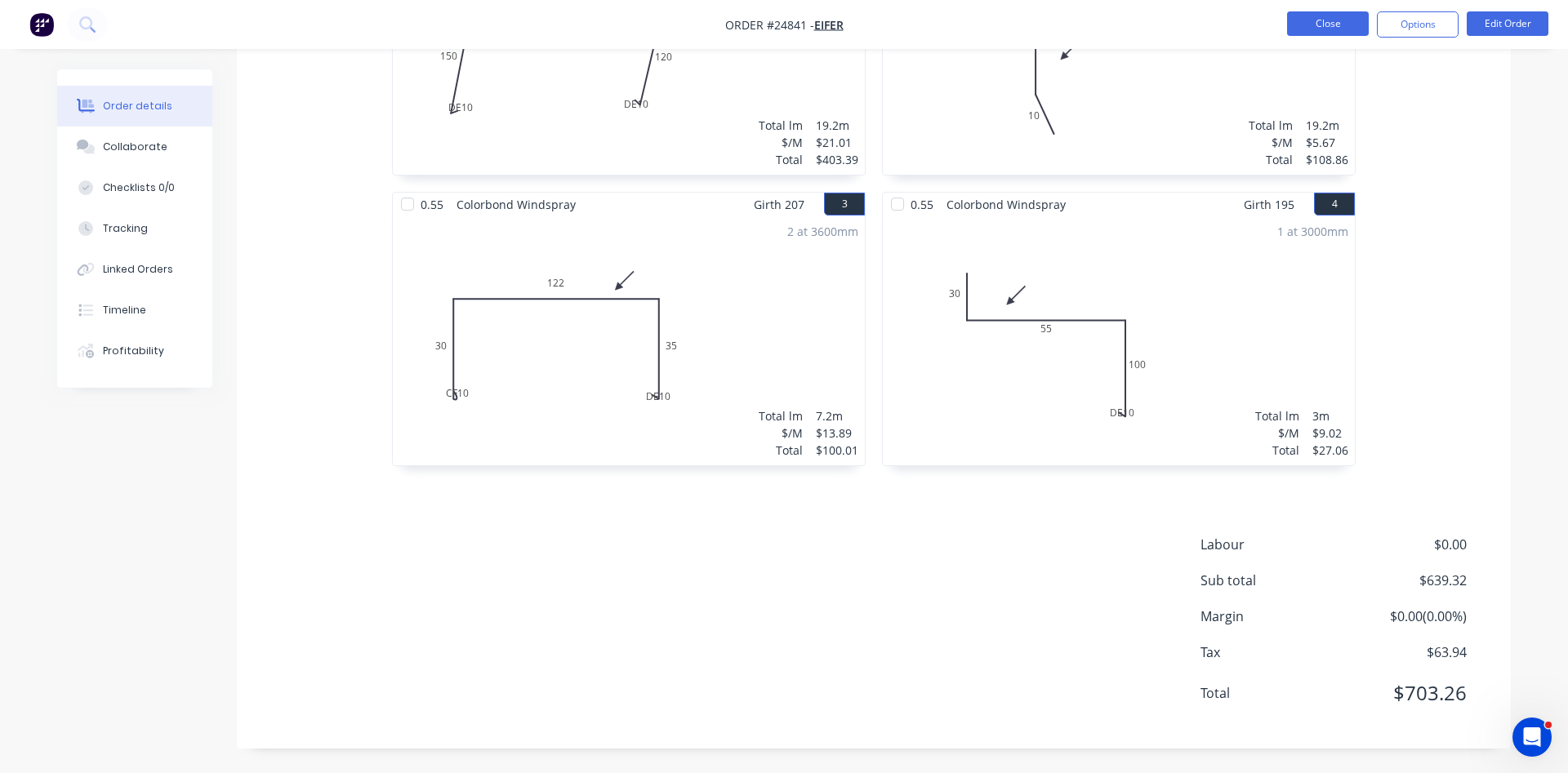
click at [1323, 13] on button "Close" at bounding box center [1327, 23] width 82 height 24
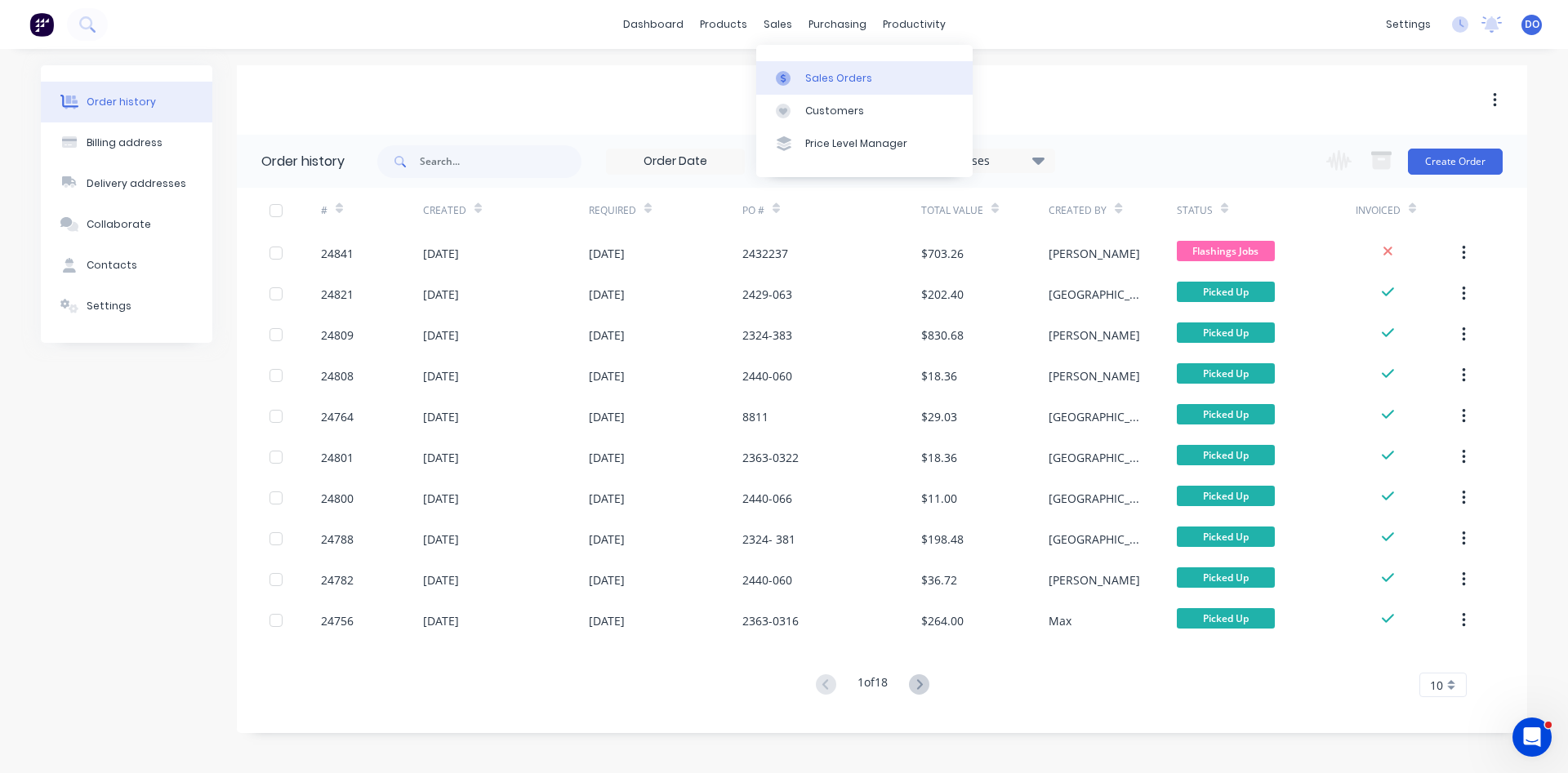
click at [813, 67] on link "Sales Orders" at bounding box center [864, 77] width 216 height 33
